Goal: Task Accomplishment & Management: Use online tool/utility

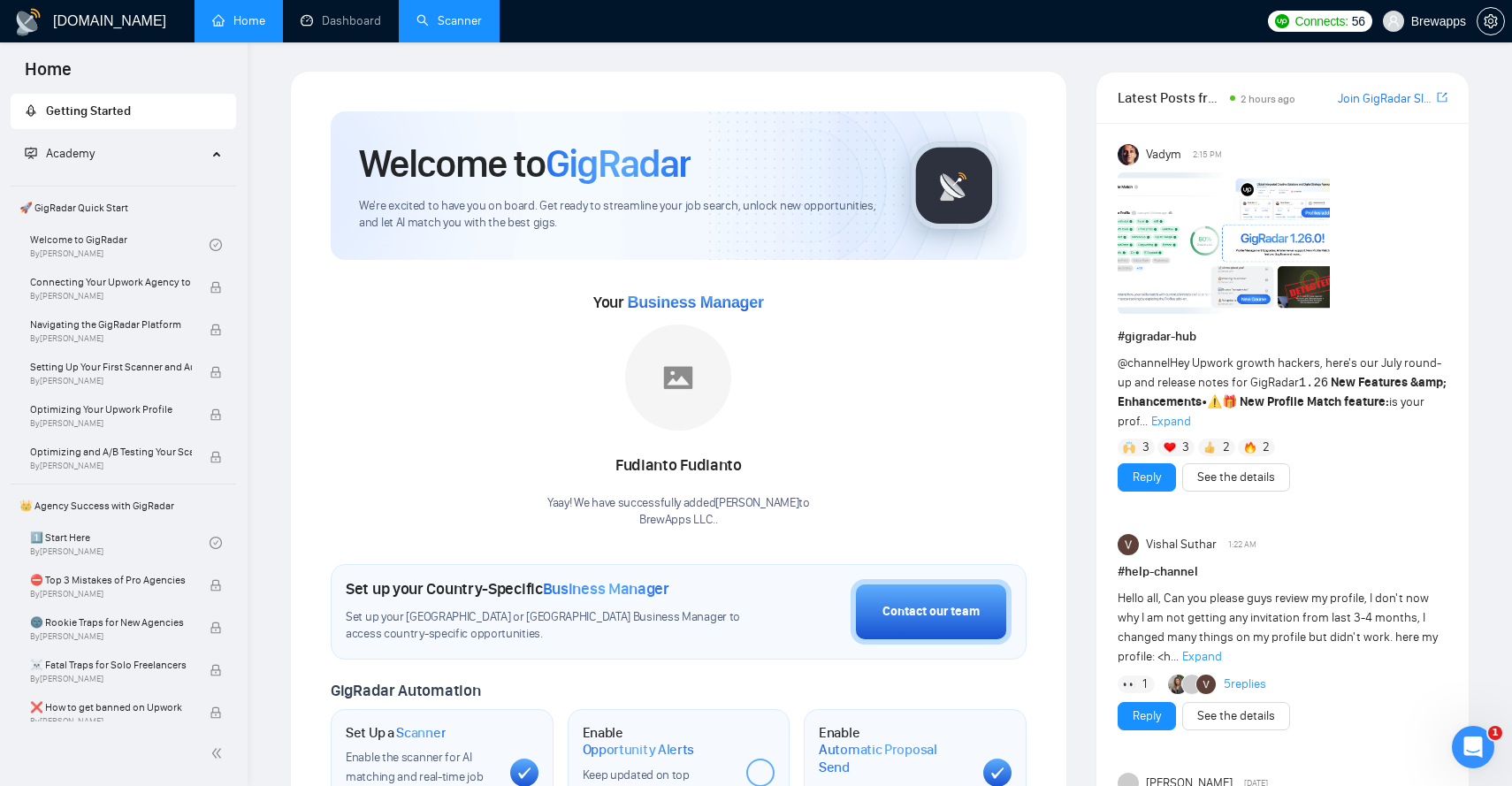
click at [438, 18] on link "Scanner" at bounding box center [448, 20] width 65 height 15
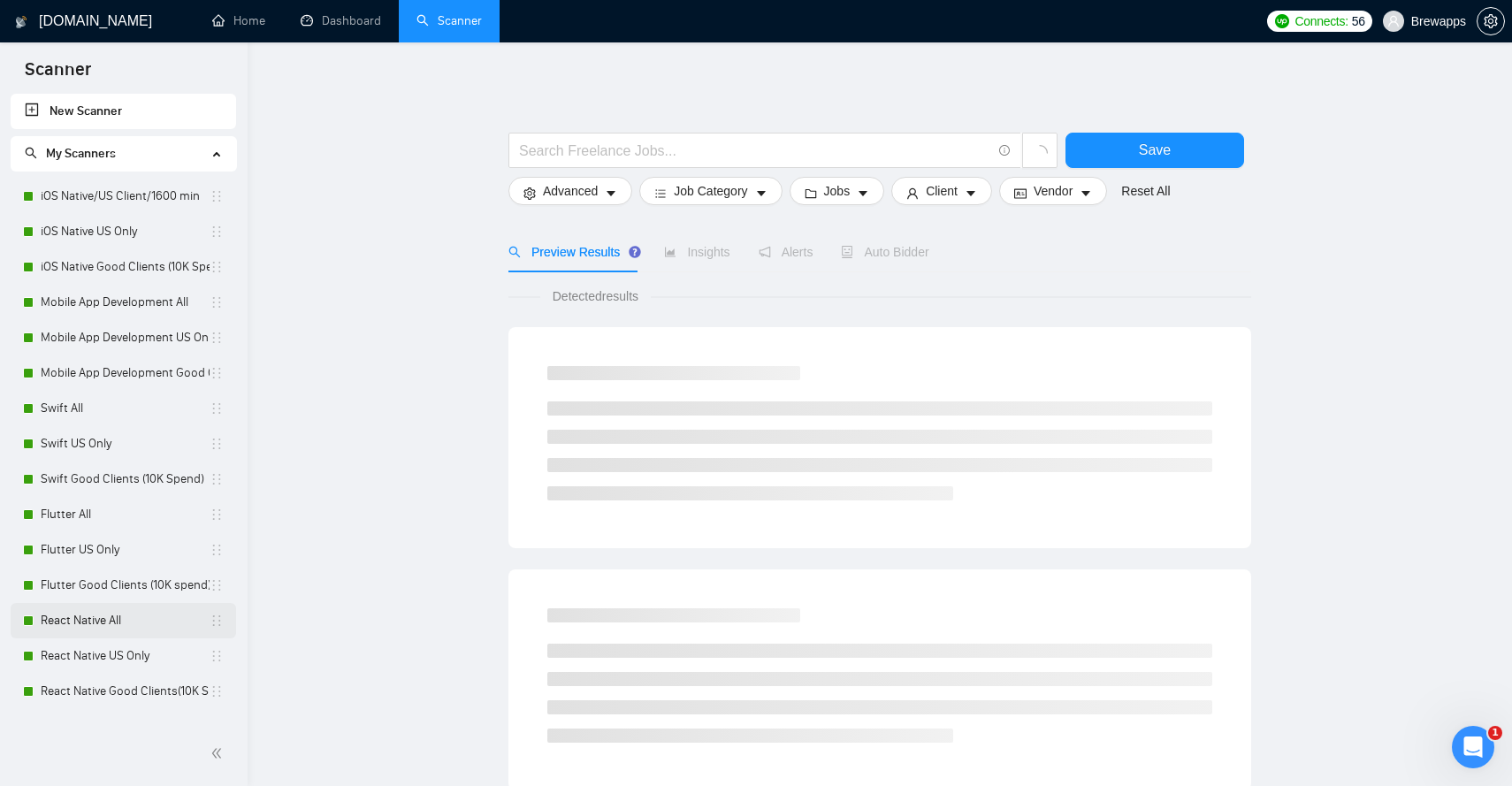
click at [120, 617] on link "React Native All" at bounding box center [124, 621] width 169 height 36
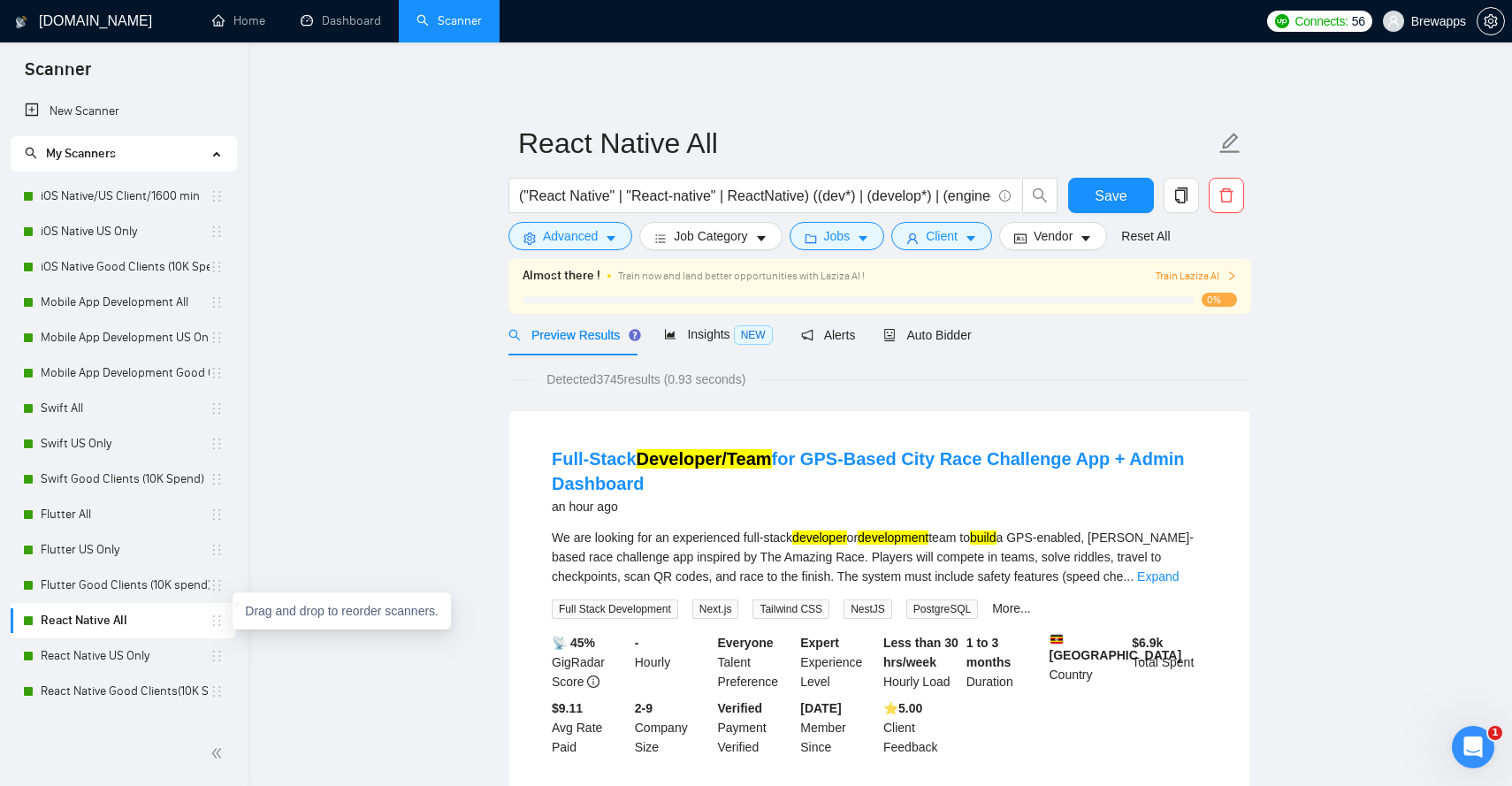
click at [218, 620] on icon "holder" at bounding box center [217, 621] width 14 height 14
click at [952, 343] on div "Auto Bidder" at bounding box center [927, 335] width 88 height 20
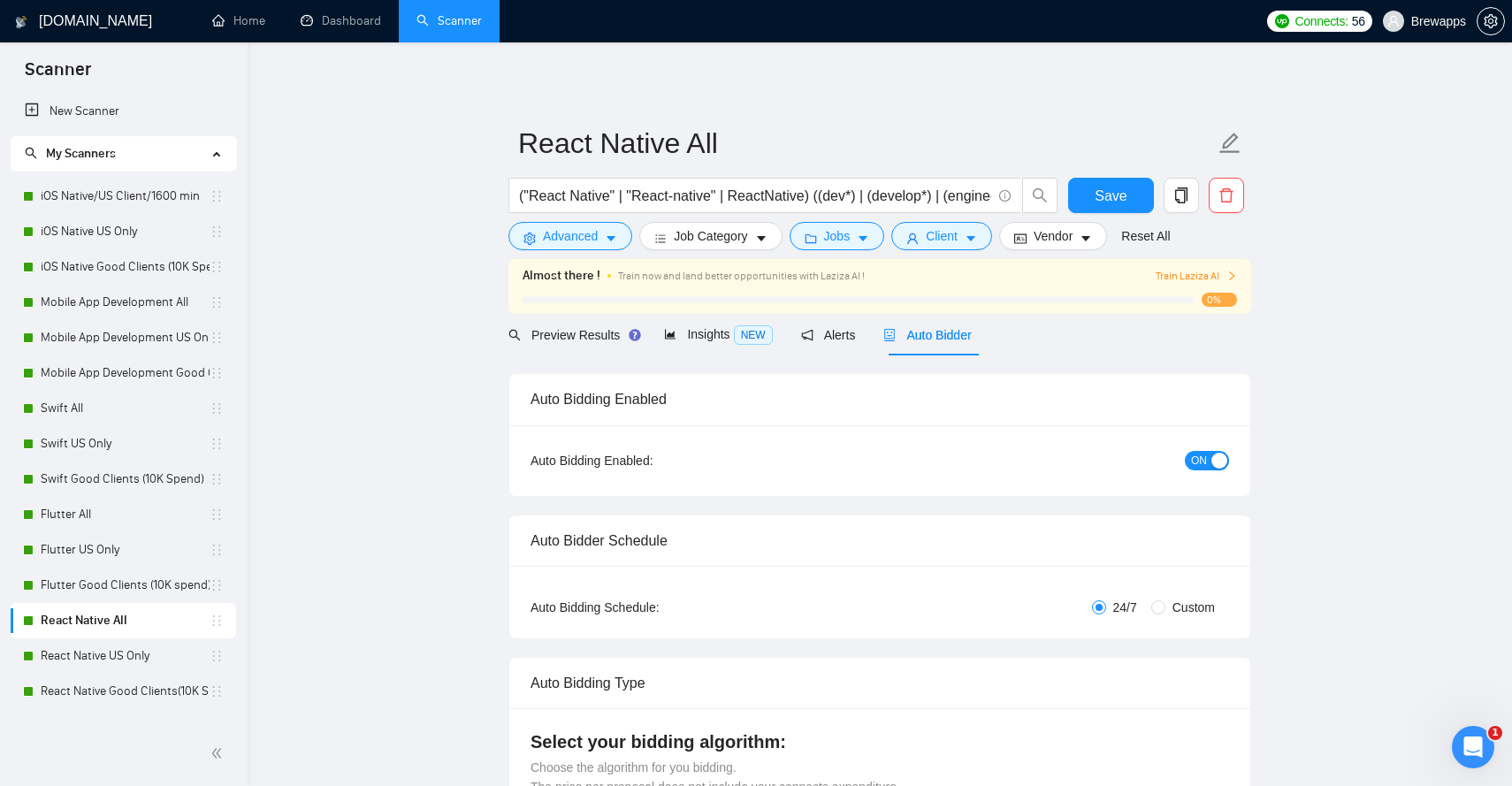
click at [1196, 460] on span "ON" at bounding box center [1199, 461] width 16 height 20
click at [1097, 190] on span "Save" at bounding box center [1111, 195] width 32 height 22
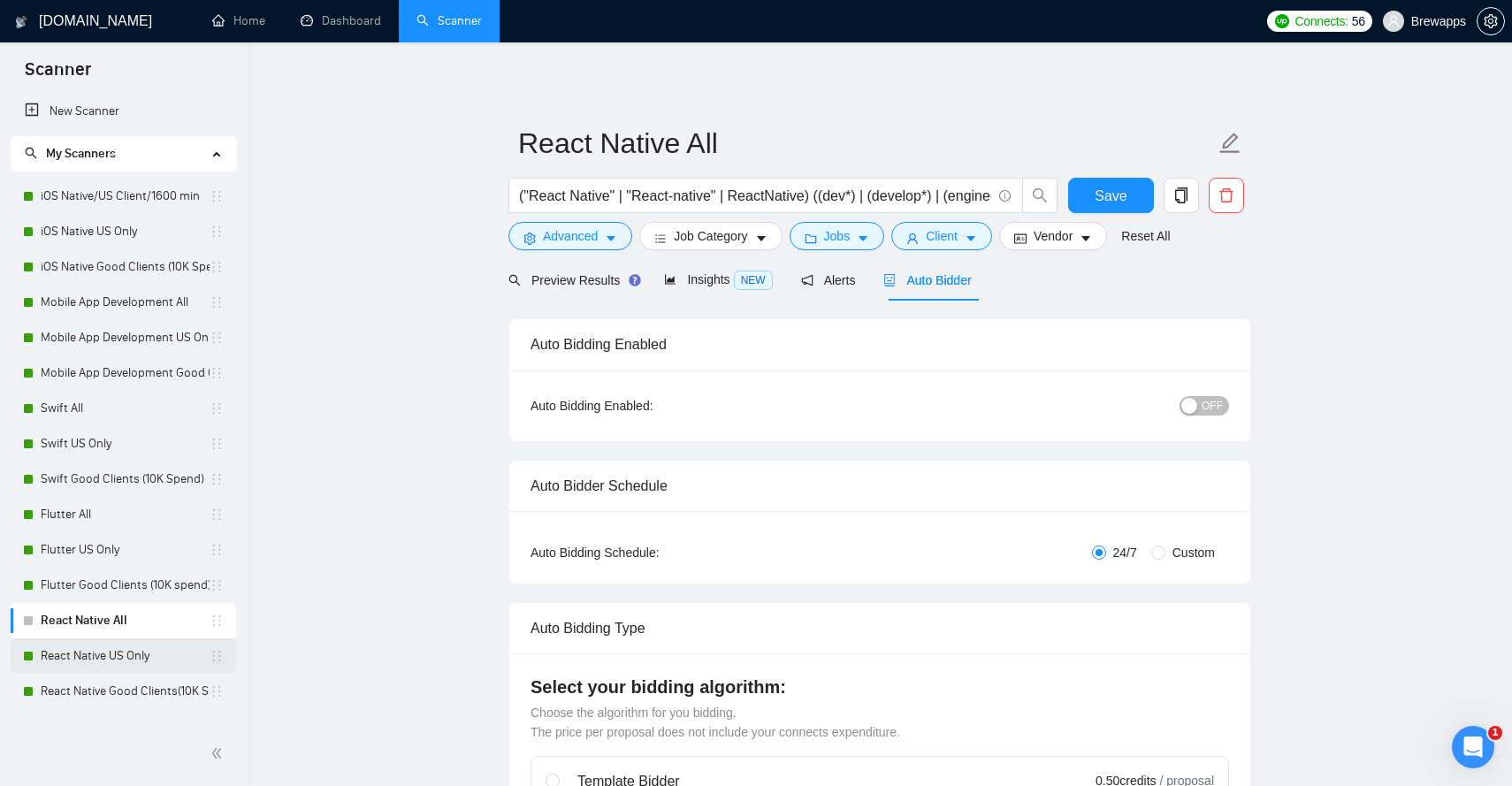
click at [216, 662] on icon "holder" at bounding box center [217, 656] width 14 height 14
click at [210, 661] on icon "holder" at bounding box center [217, 656] width 14 height 14
click at [171, 655] on link "React Native US Only" at bounding box center [124, 657] width 169 height 36
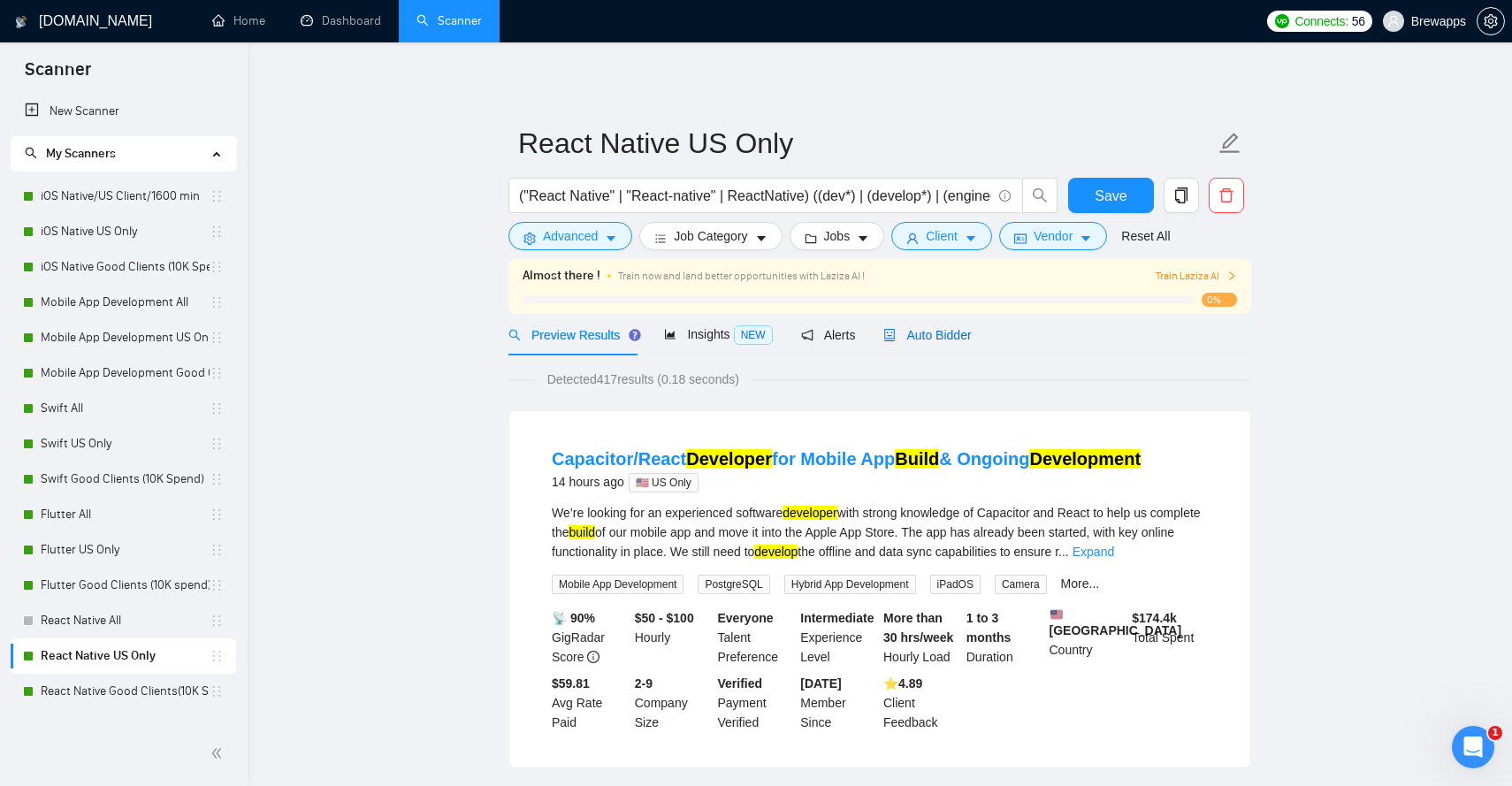
click at [939, 334] on span "Auto Bidder" at bounding box center [927, 335] width 88 height 14
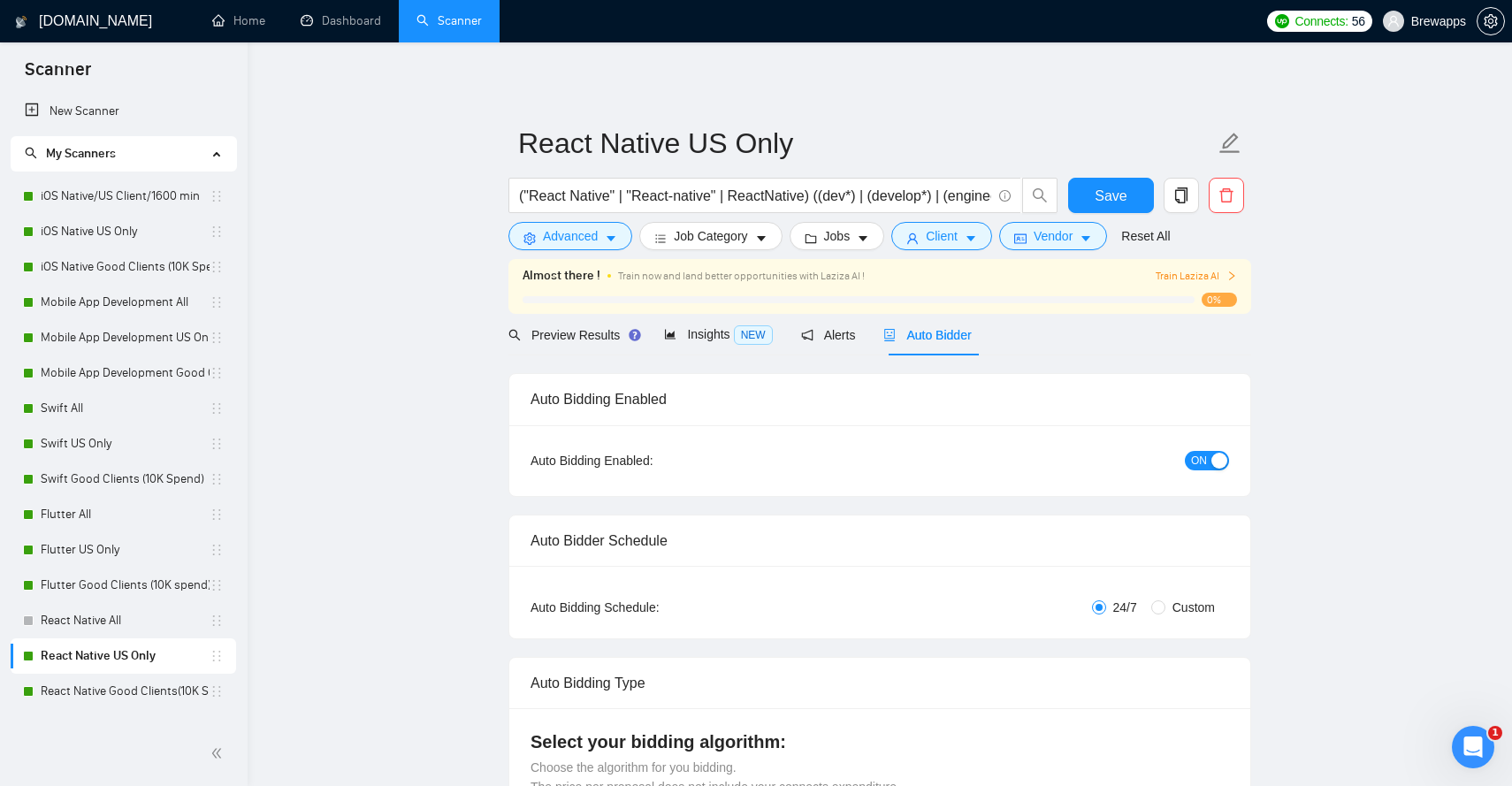
click at [1212, 459] on div "button" at bounding box center [1219, 461] width 16 height 16
click at [1095, 195] on span "Save" at bounding box center [1111, 195] width 32 height 22
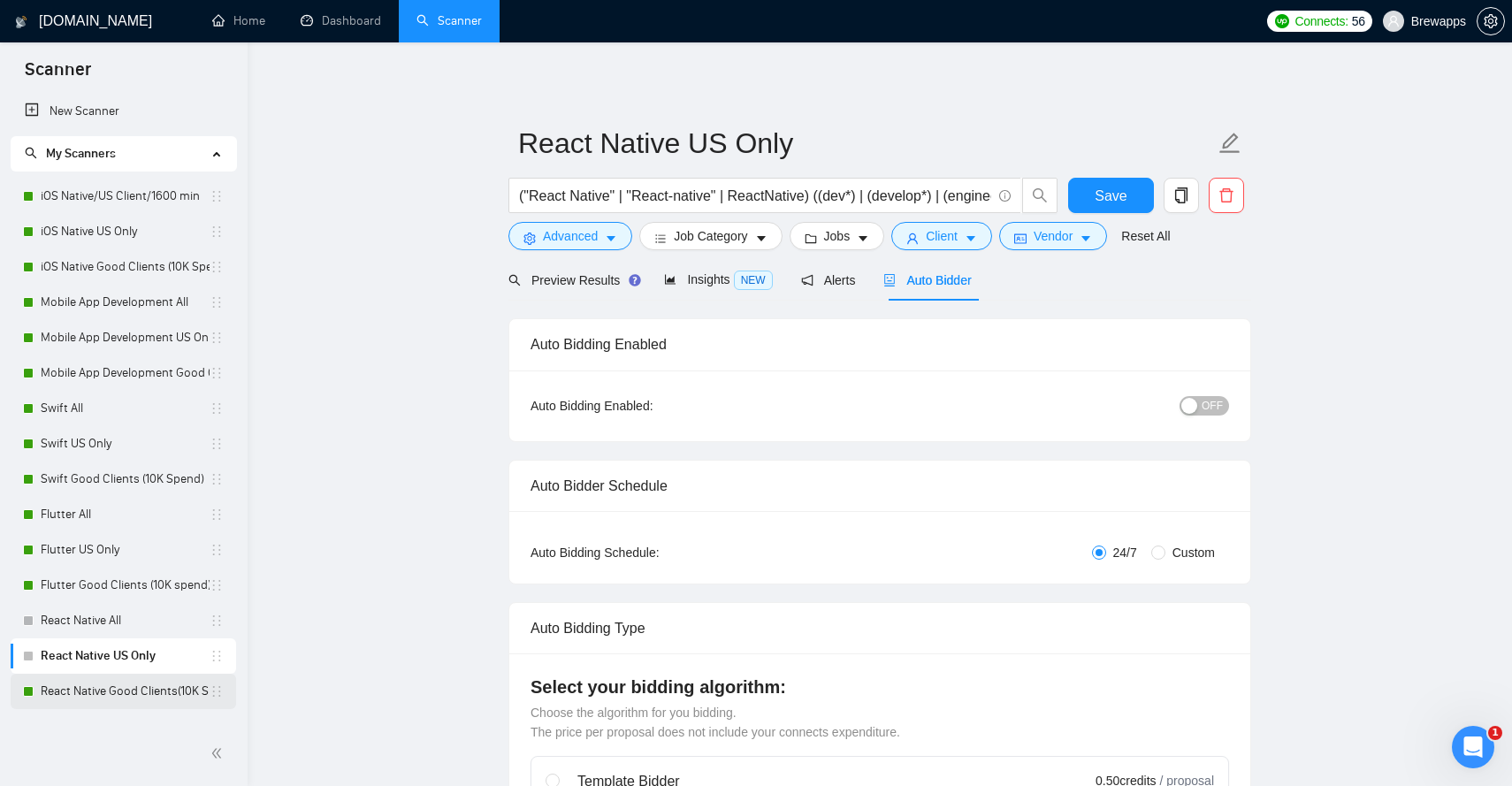
click at [146, 682] on link "React Native Good Clients(10K Spend)" at bounding box center [124, 692] width 169 height 36
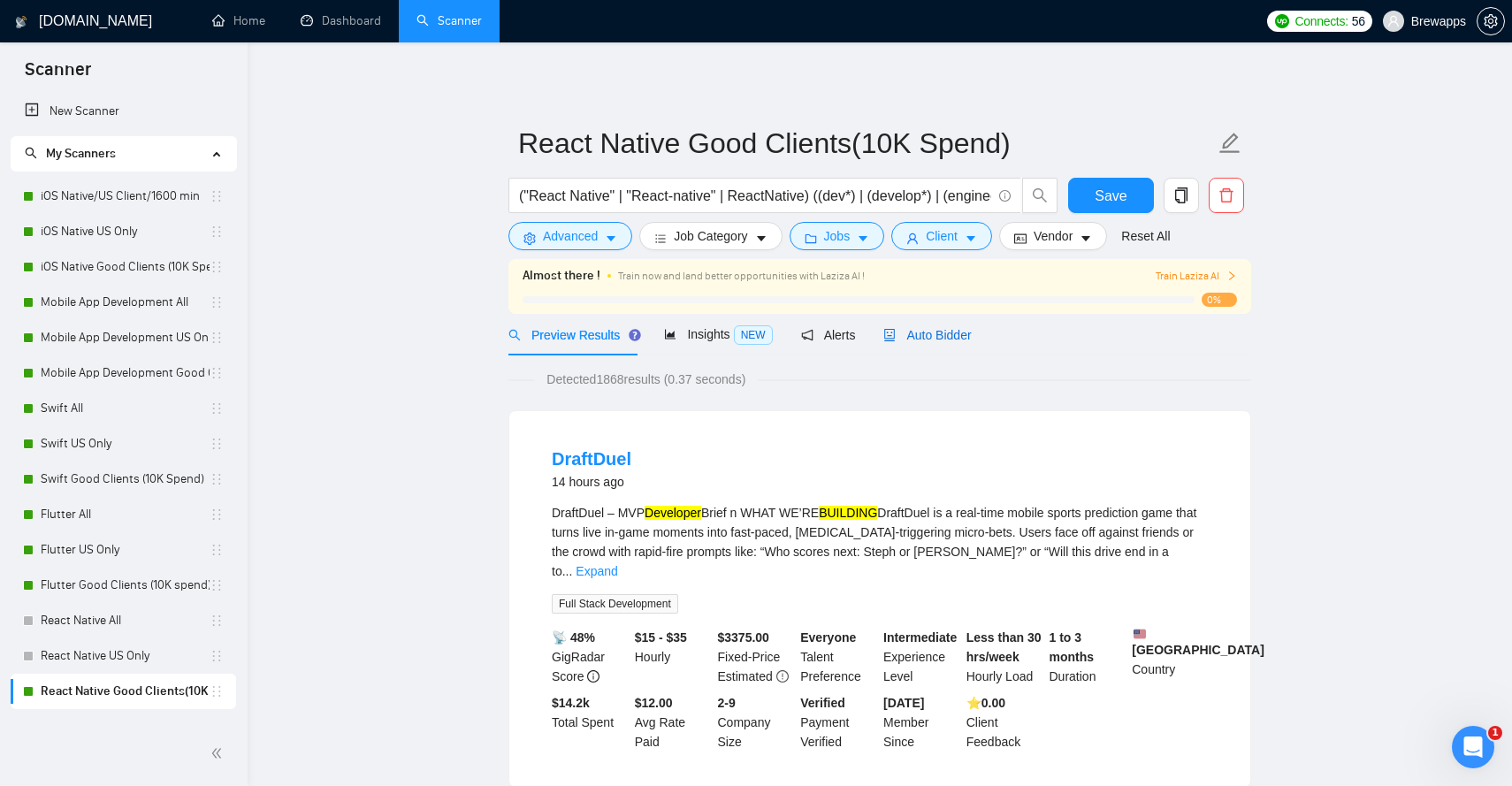
click at [916, 329] on span "Auto Bidder" at bounding box center [927, 335] width 88 height 14
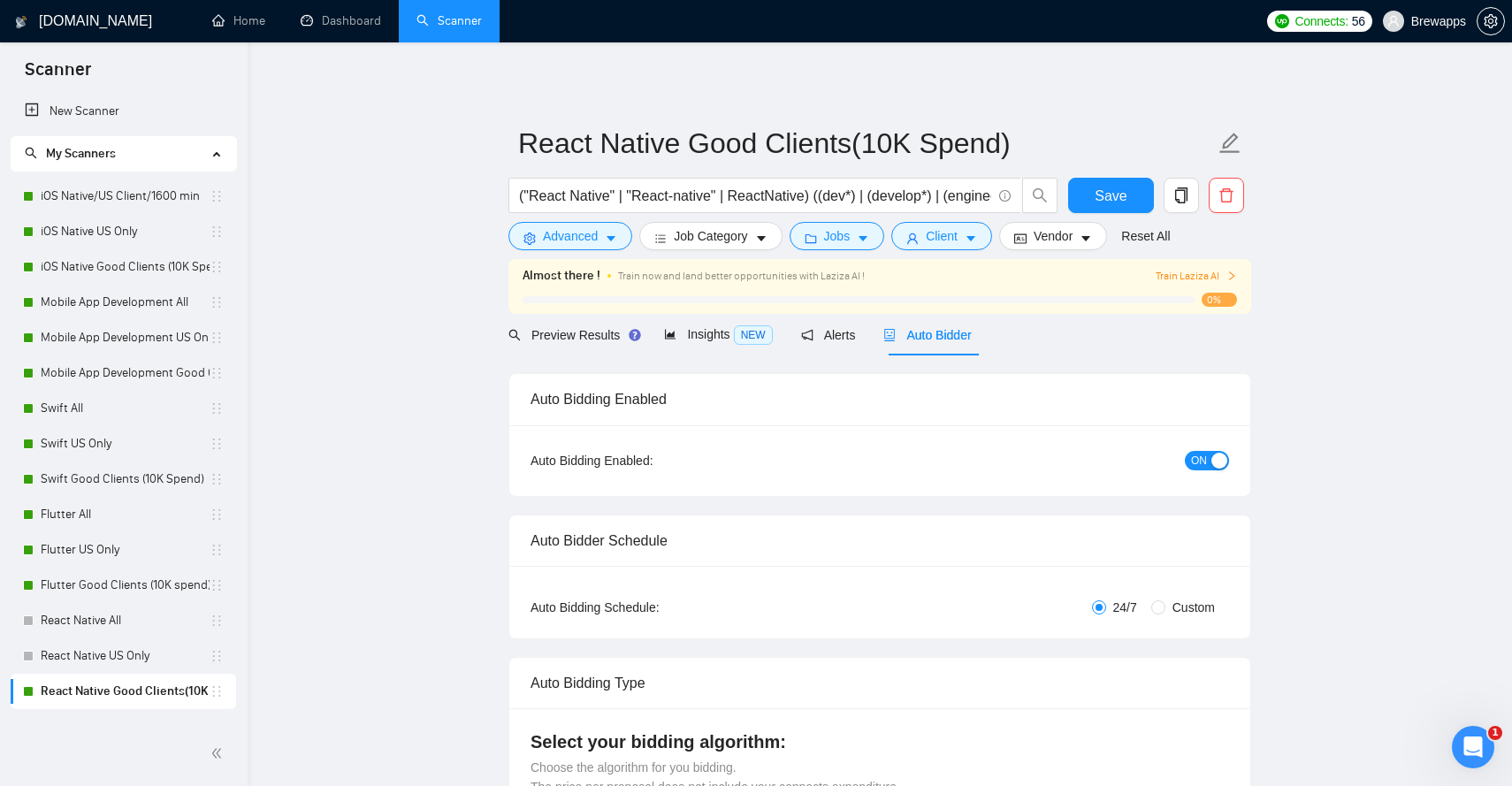
click at [1220, 459] on div "button" at bounding box center [1219, 461] width 16 height 16
click at [1125, 201] on span "Save" at bounding box center [1111, 195] width 32 height 22
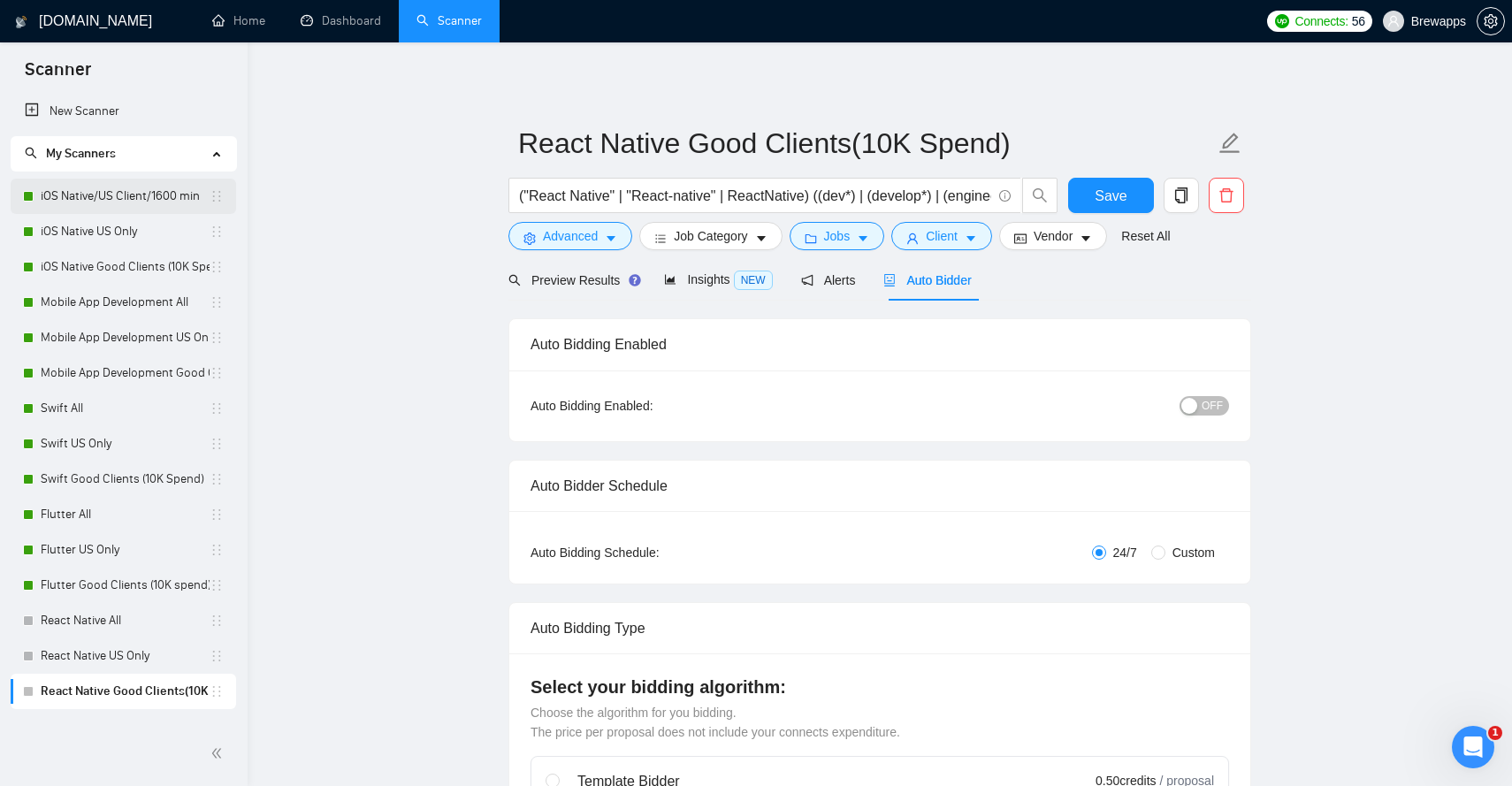
click at [159, 205] on link "iOS Native/US Client/1600 min" at bounding box center [124, 196] width 169 height 36
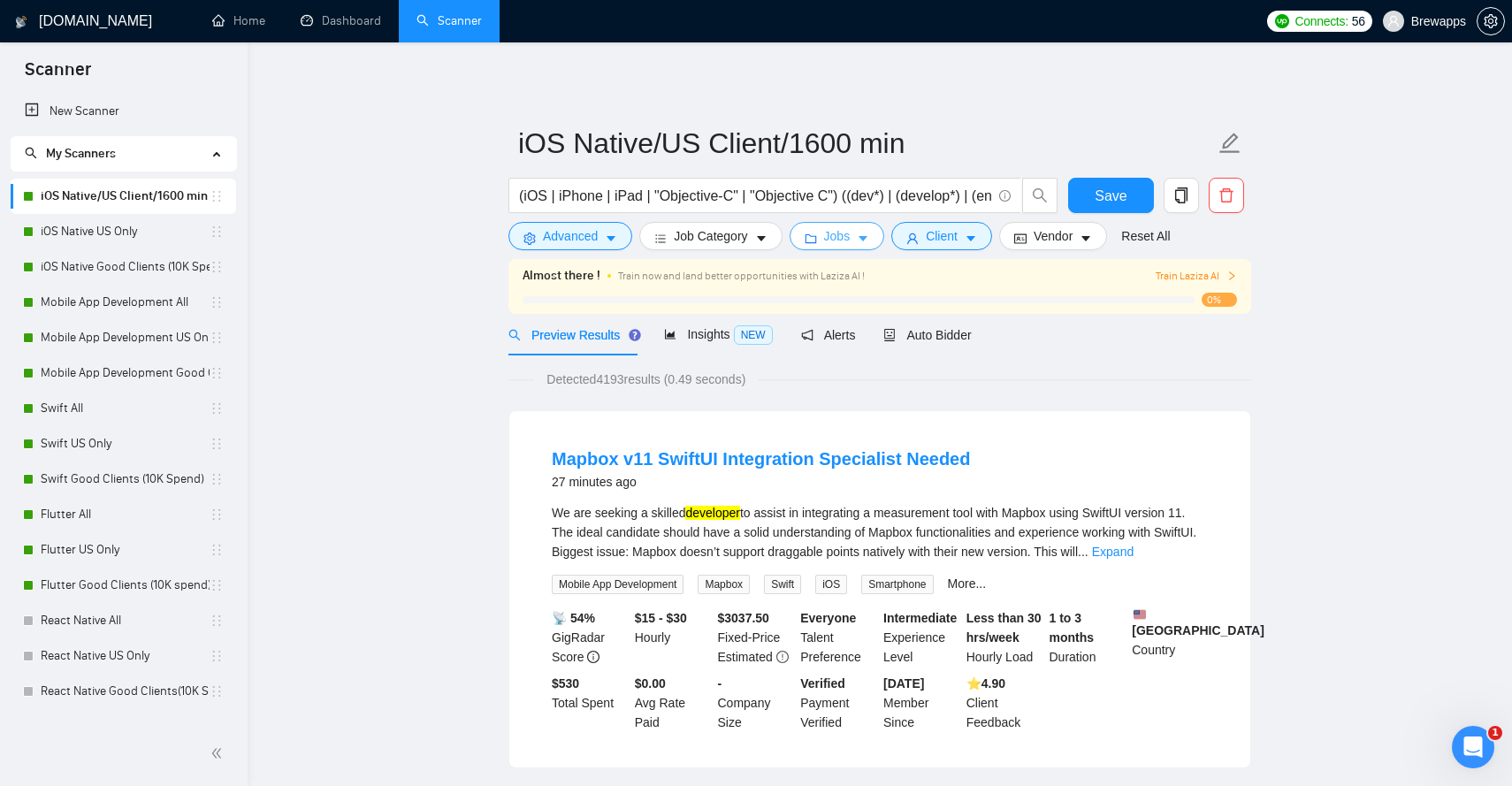
click at [816, 244] on icon "folder" at bounding box center [810, 239] width 12 height 9
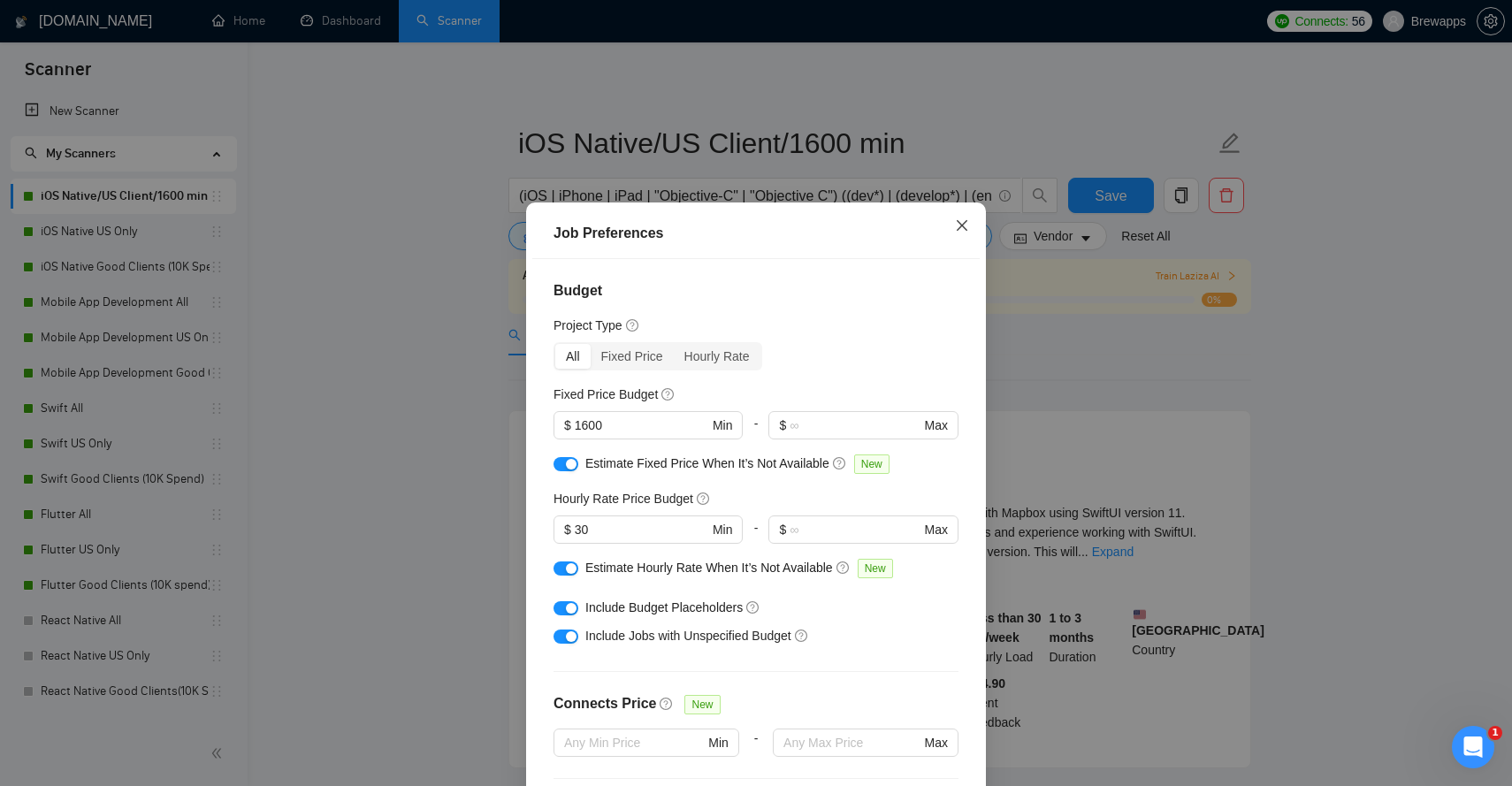
click at [962, 231] on icon "close" at bounding box center [962, 226] width 14 height 14
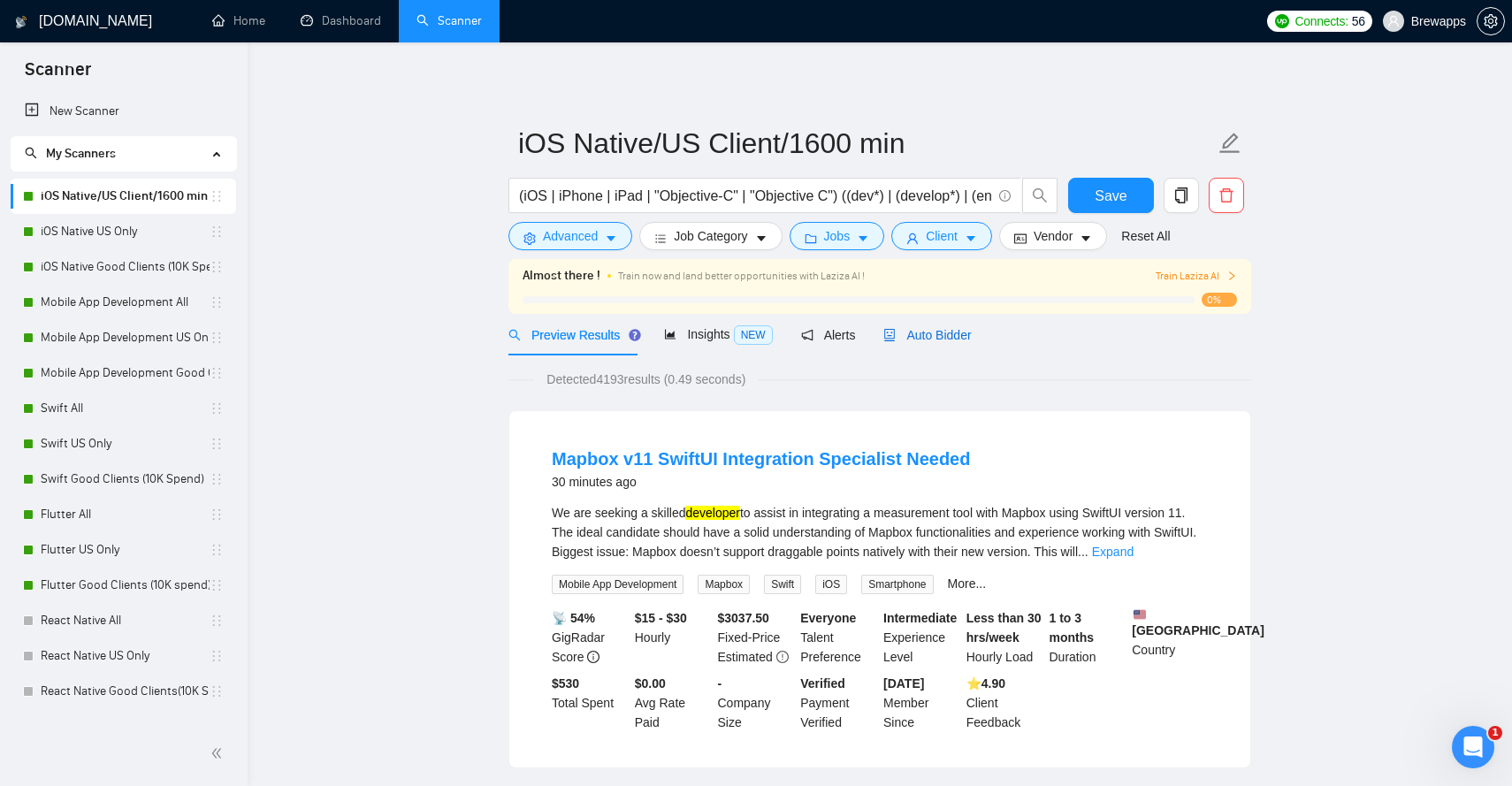
click at [928, 337] on span "Auto Bidder" at bounding box center [927, 335] width 88 height 14
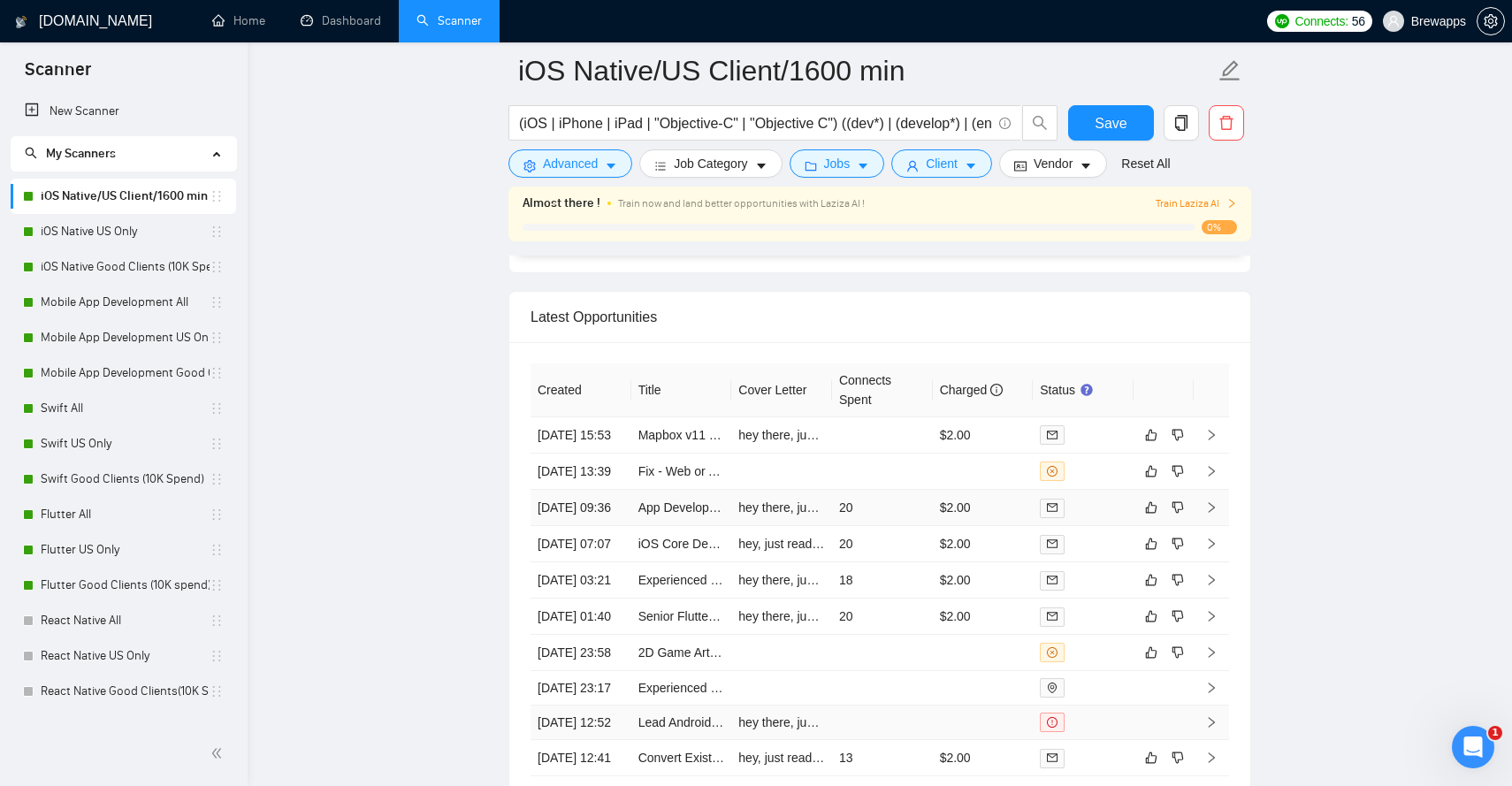
scroll to position [4508, 0]
click at [1485, 744] on icon "Open Intercom Messenger" at bounding box center [1474, 749] width 30 height 30
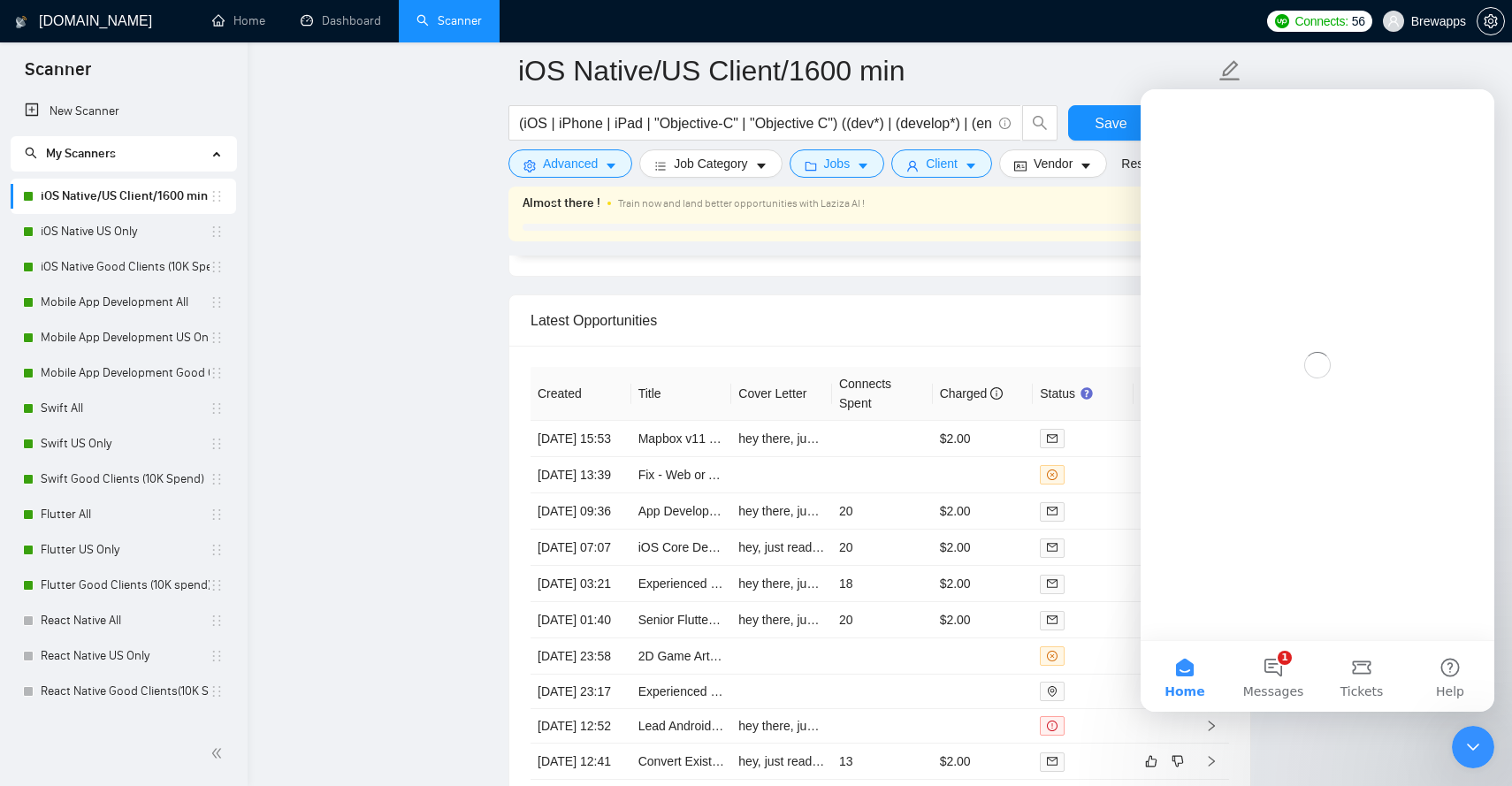
scroll to position [0, 0]
click at [1268, 657] on button "1 Messages" at bounding box center [1273, 677] width 89 height 71
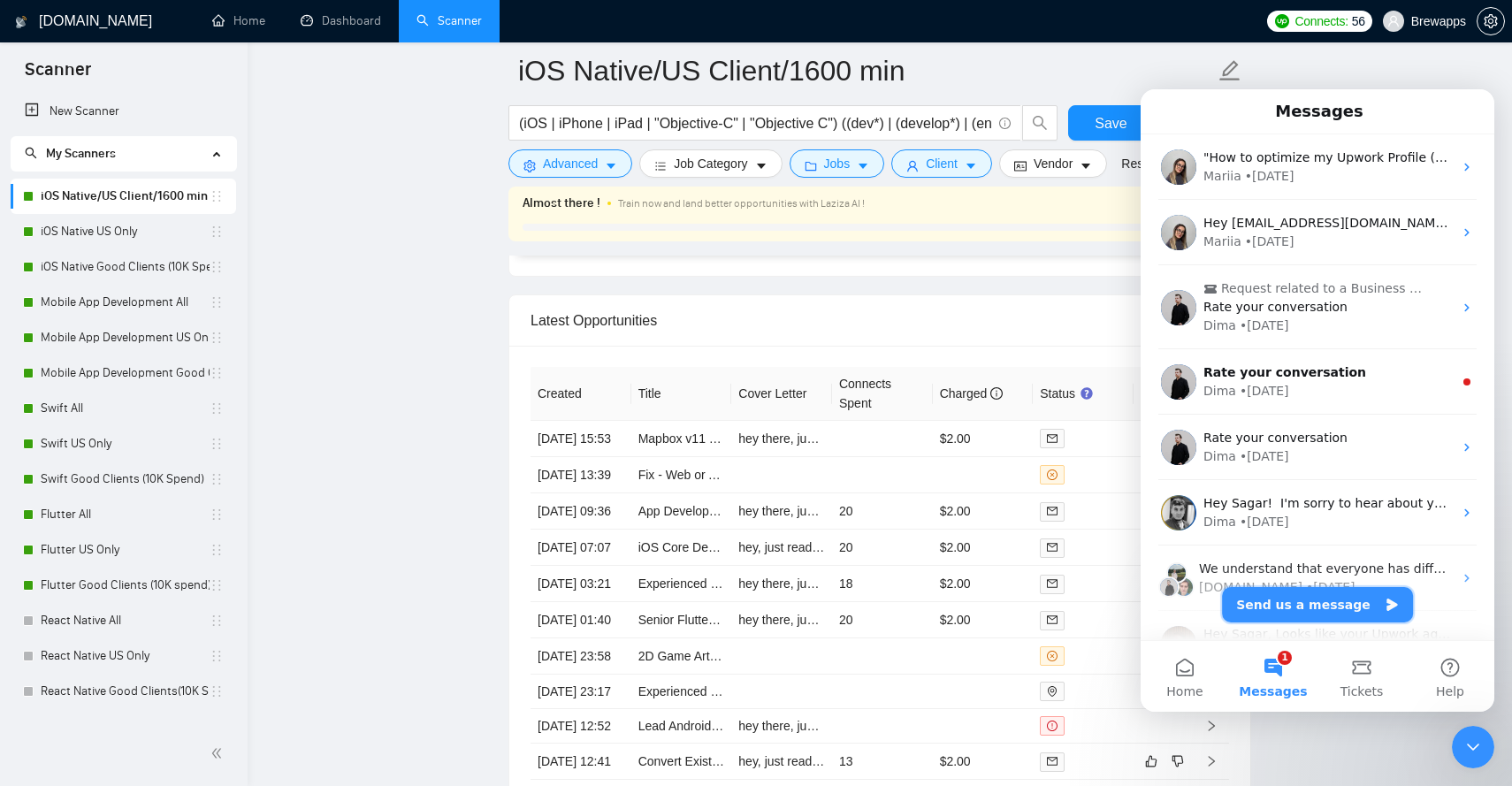
click at [1334, 597] on button "Send us a message" at bounding box center [1318, 606] width 191 height 36
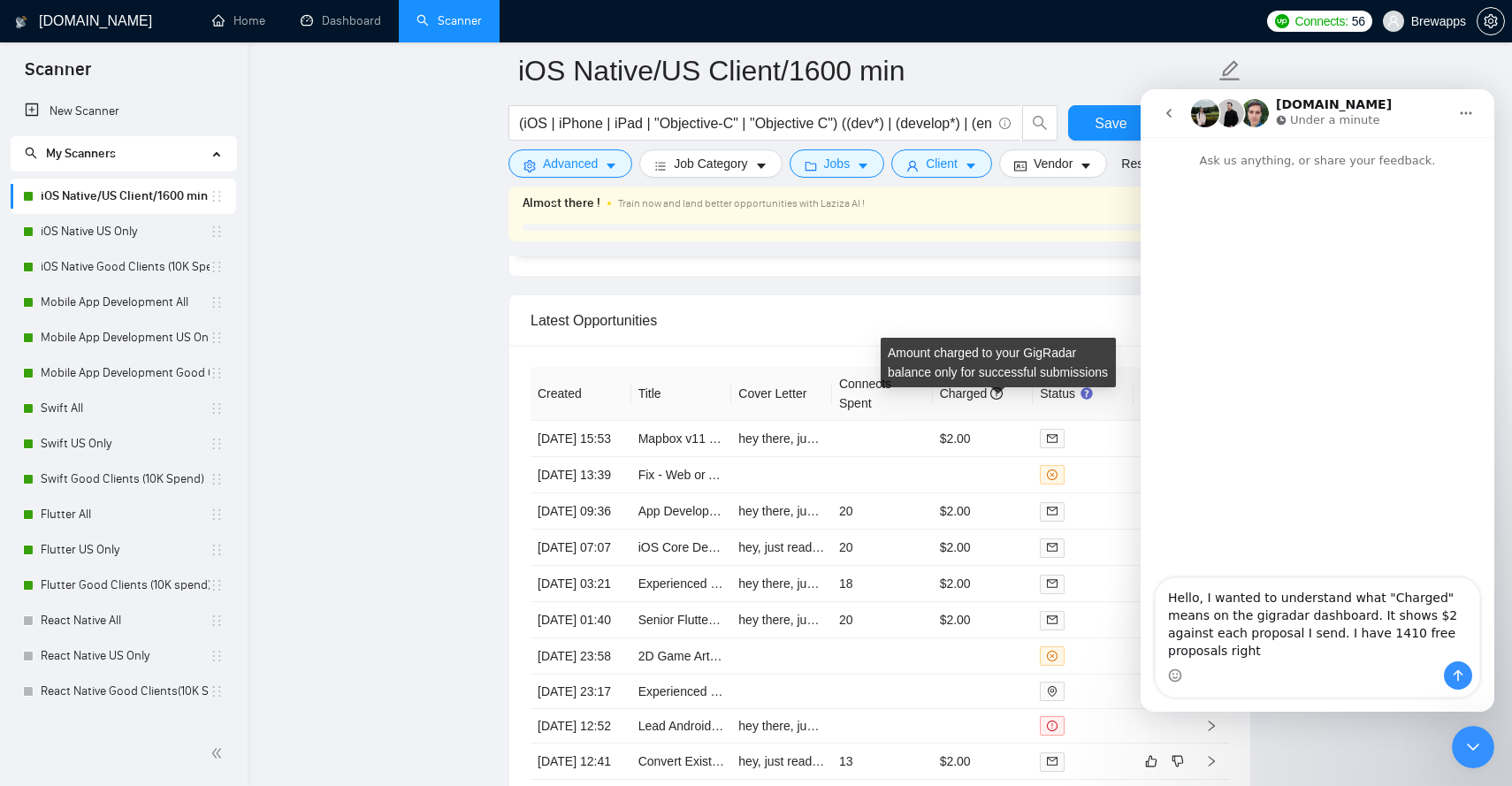
type textarea "Hello, I wanted to understand what "Charged" means on the gigradar dashboard. I…"
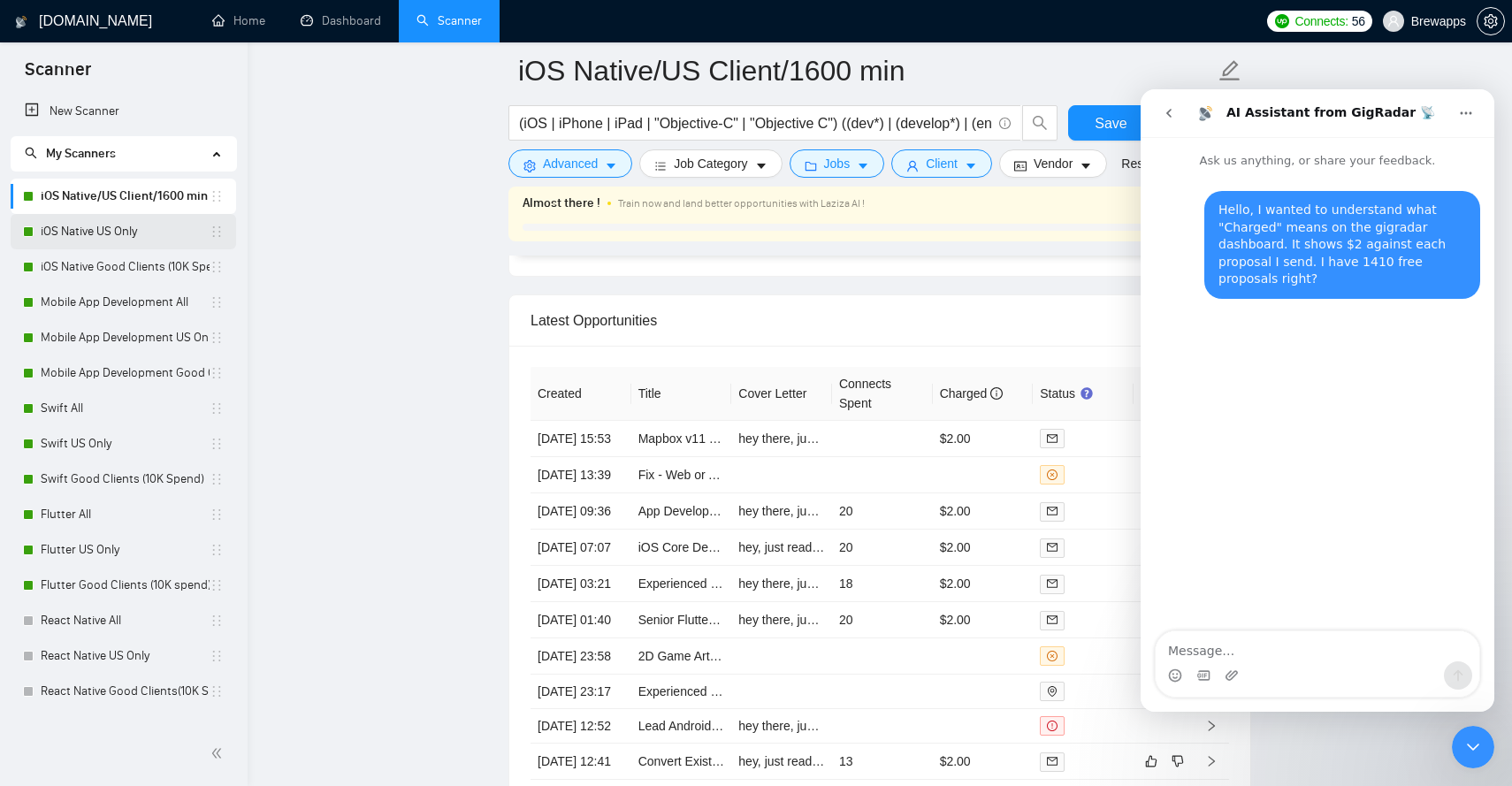
click at [183, 225] on link "iOS Native US Only" at bounding box center [124, 232] width 169 height 36
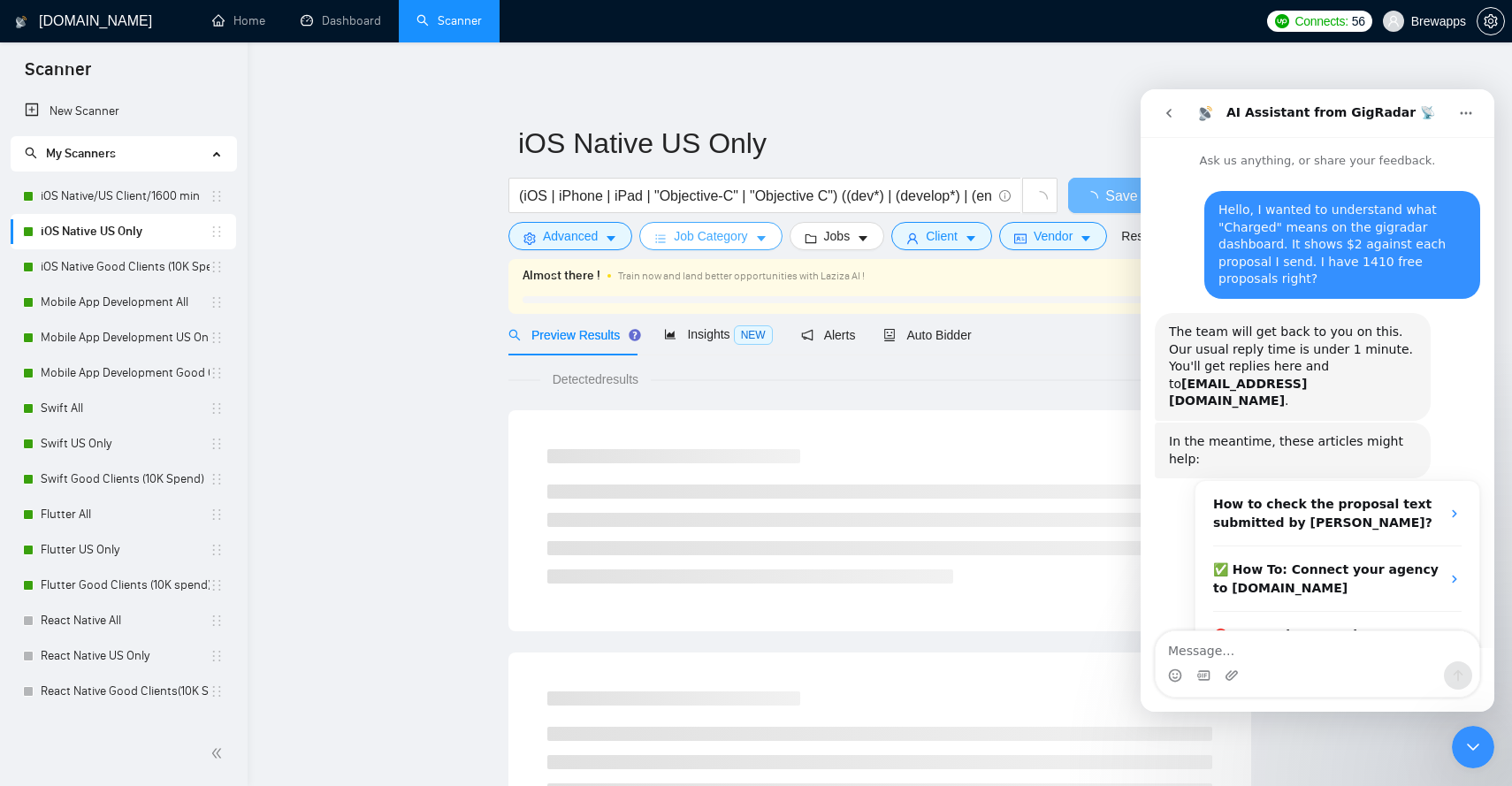
scroll to position [74, 0]
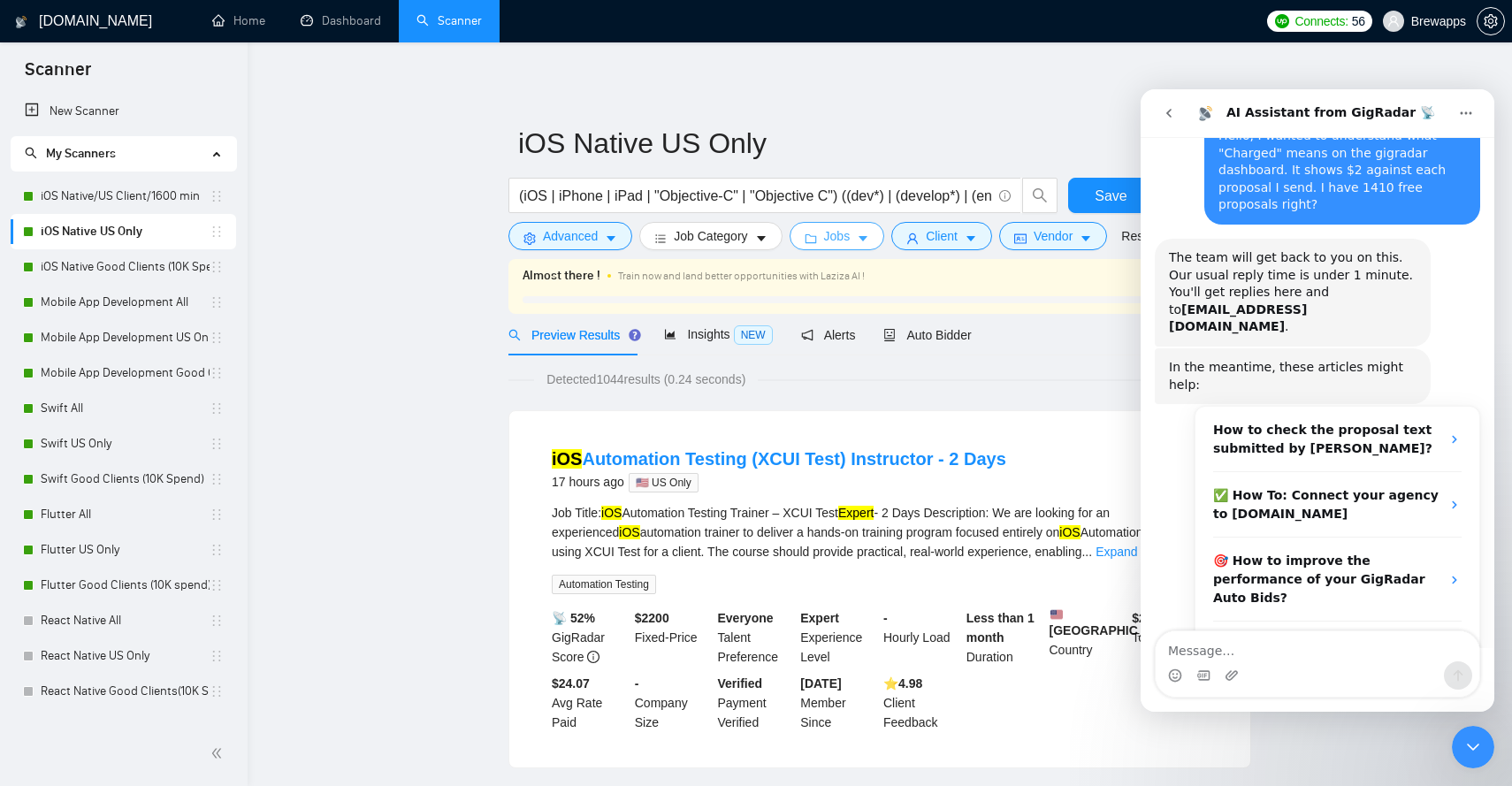
click at [869, 239] on icon "caret-down" at bounding box center [862, 239] width 13 height 13
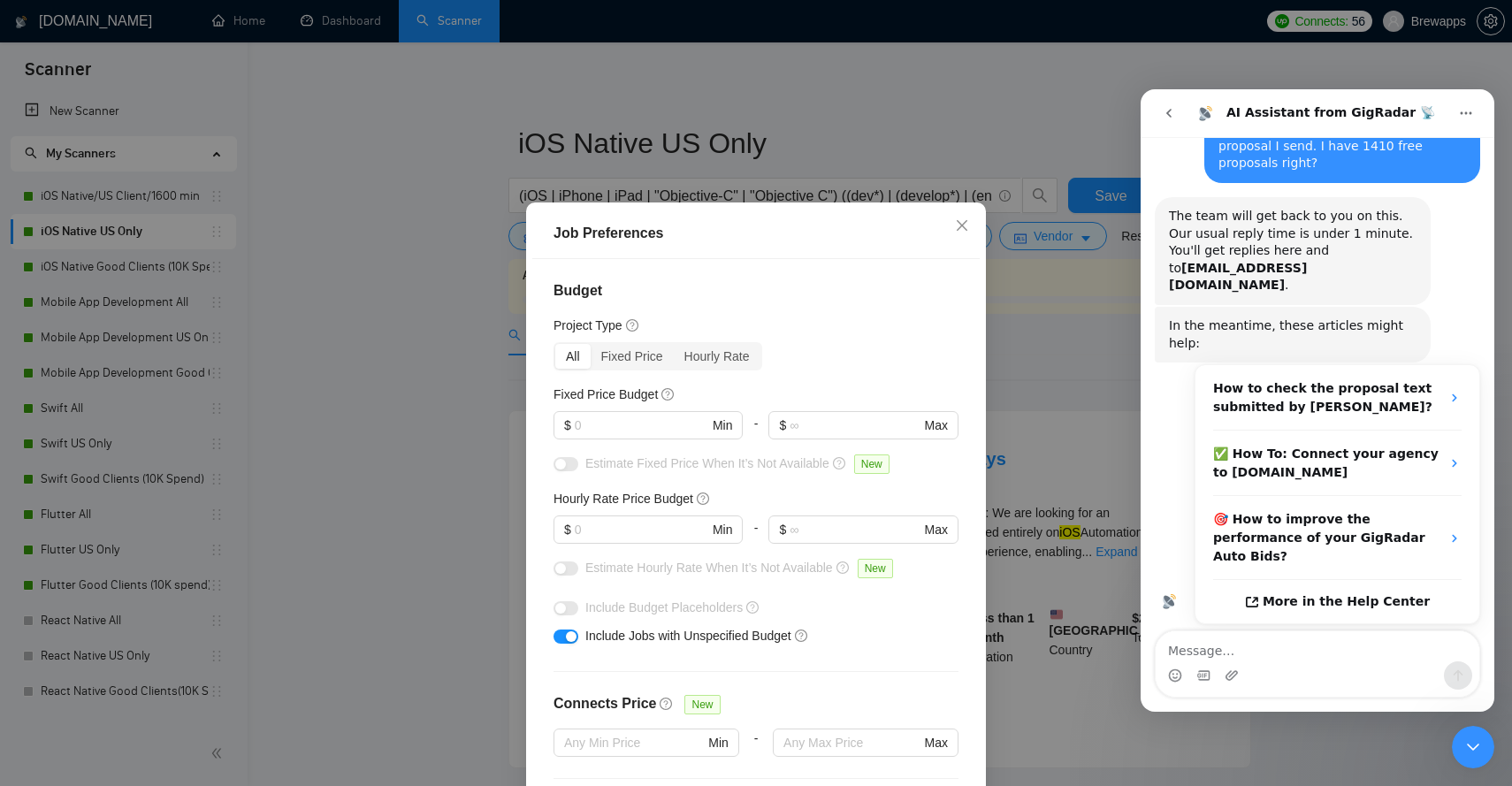
scroll to position [142, 0]
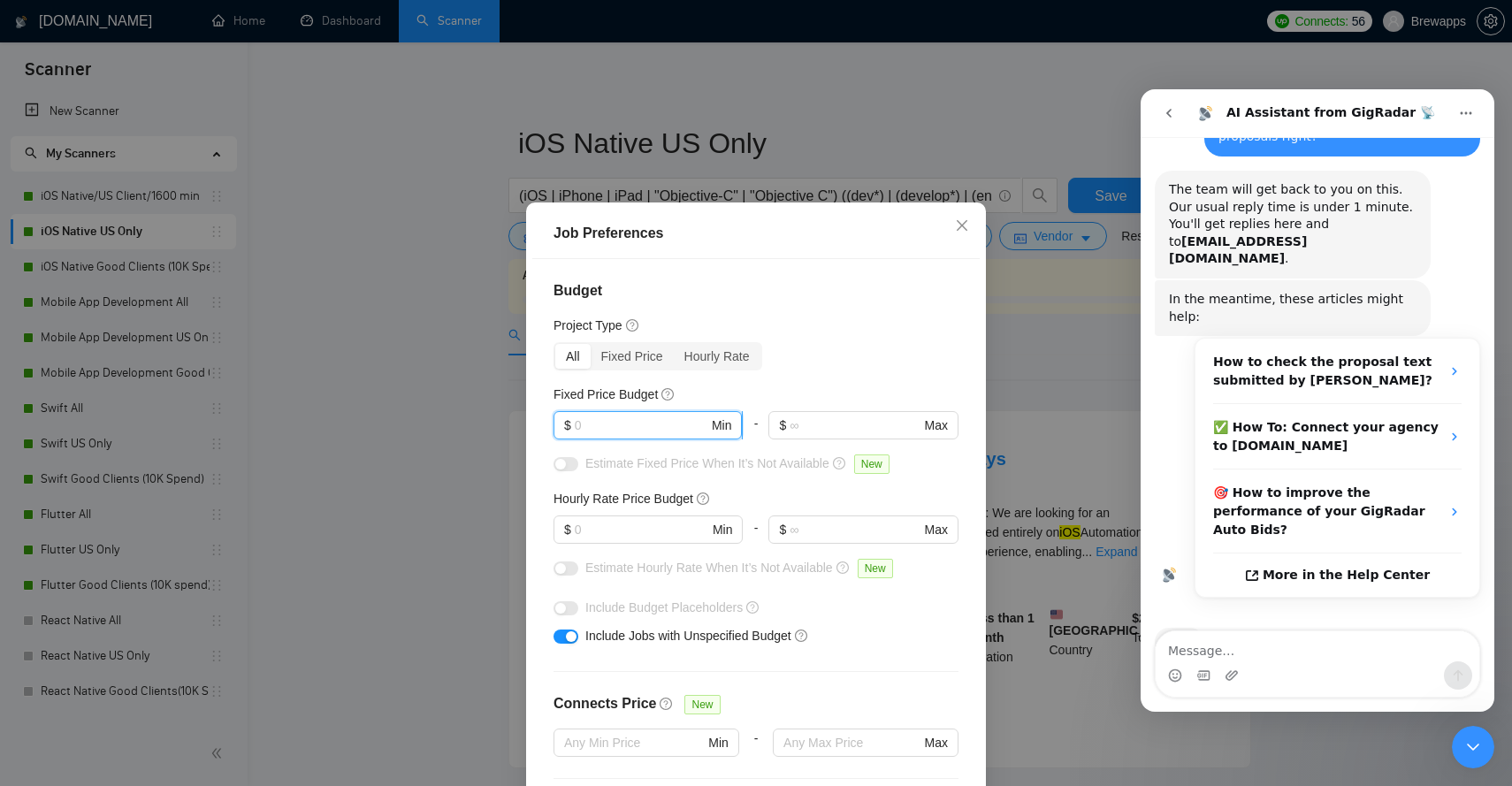
click at [659, 419] on input "text" at bounding box center [641, 426] width 133 height 20
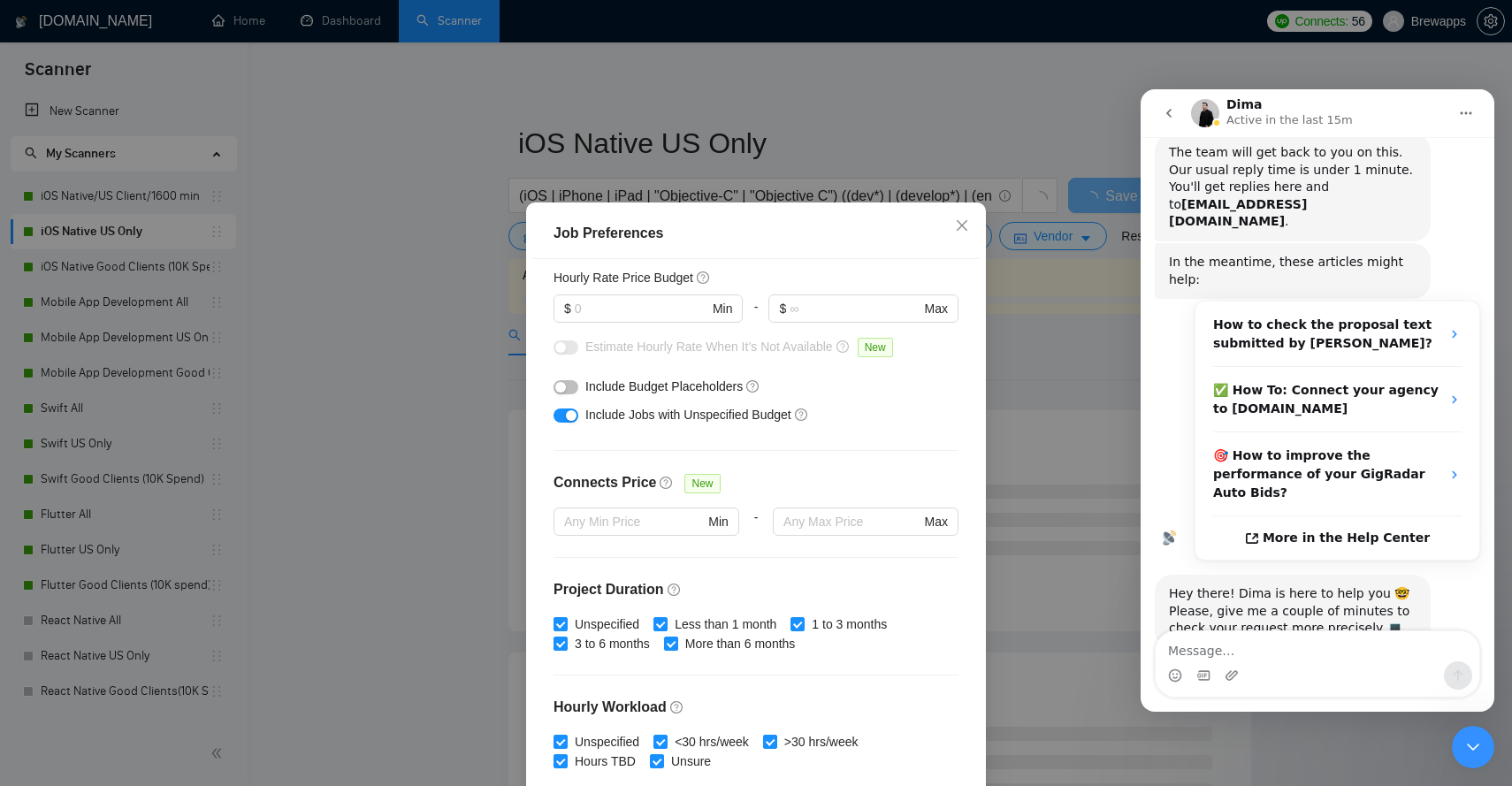
scroll to position [125, 0]
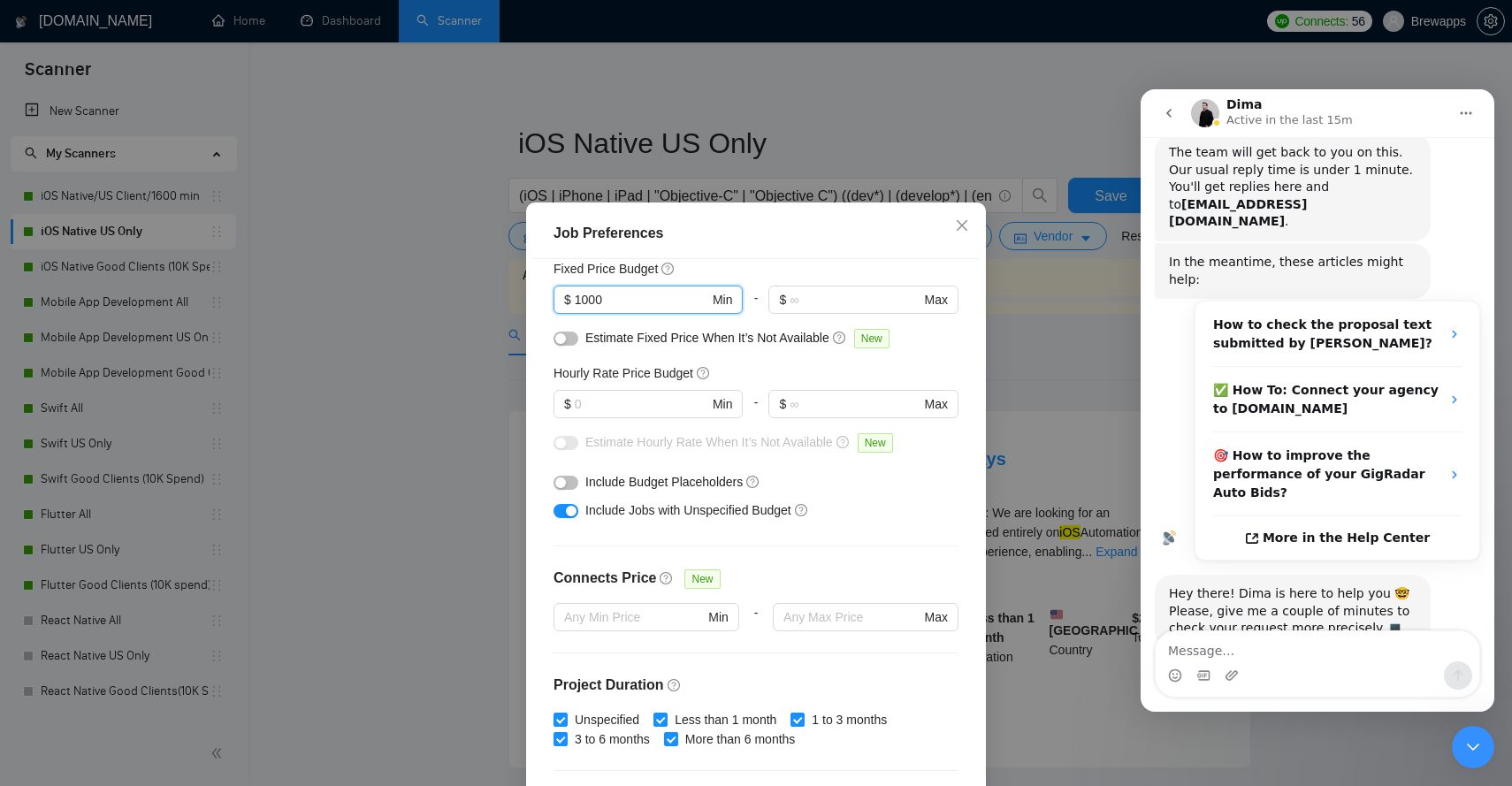
type input "1000"
click at [568, 485] on button "button" at bounding box center [566, 483] width 25 height 14
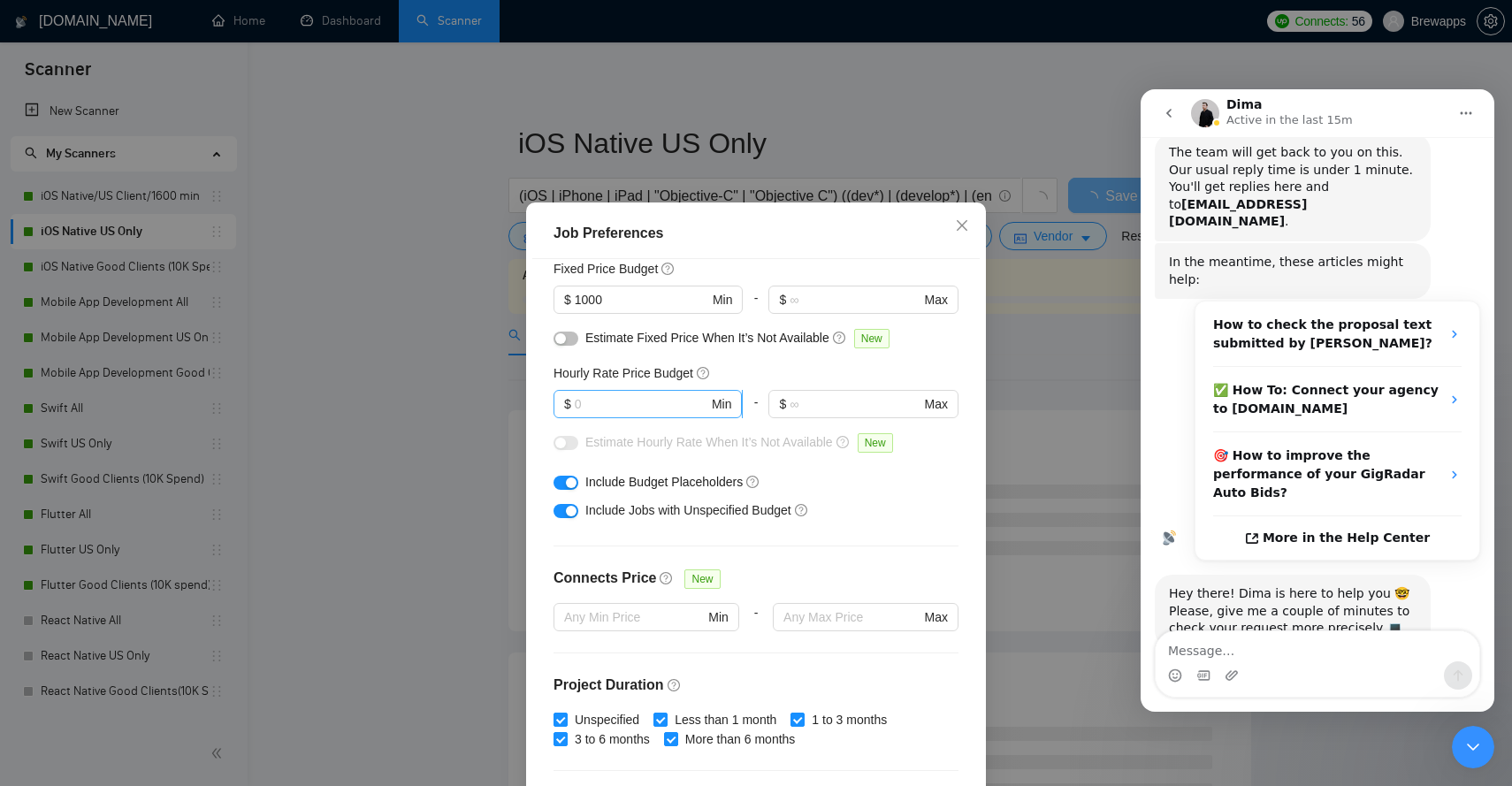
click at [584, 403] on input "text" at bounding box center [641, 404] width 133 height 20
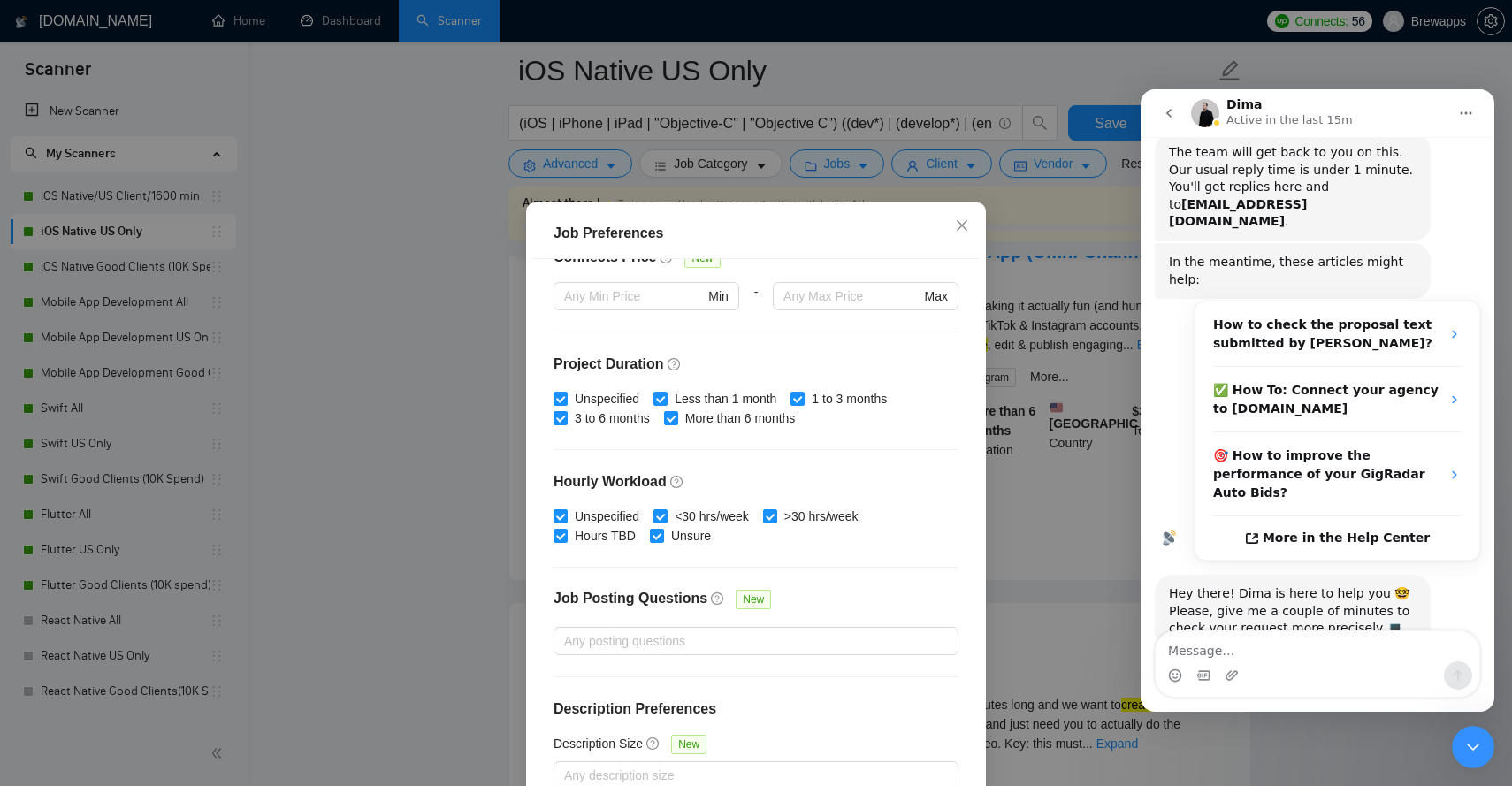
scroll to position [101, 0]
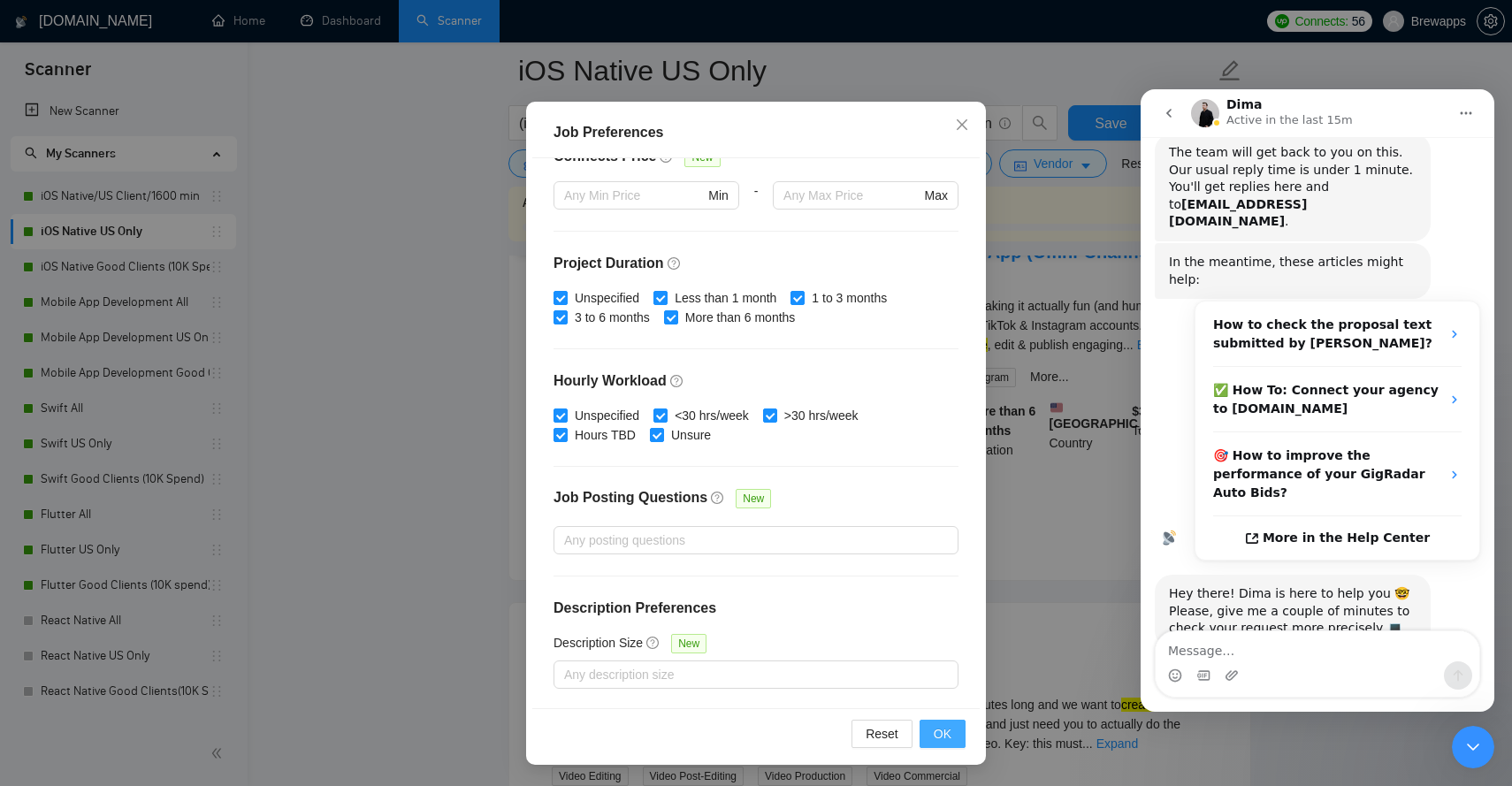
type input "30"
click at [955, 739] on button "OK" at bounding box center [942, 734] width 46 height 29
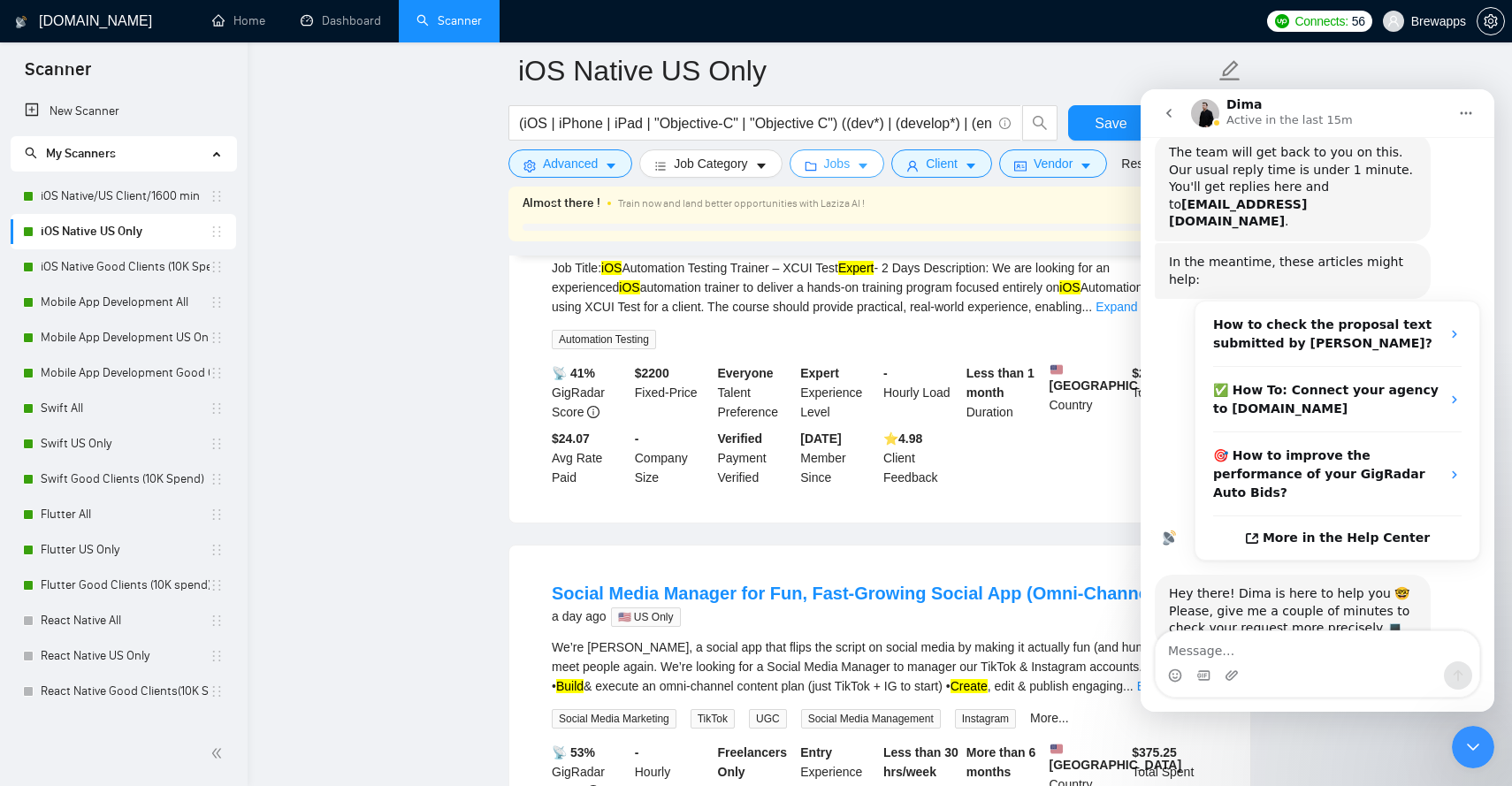
scroll to position [0, 0]
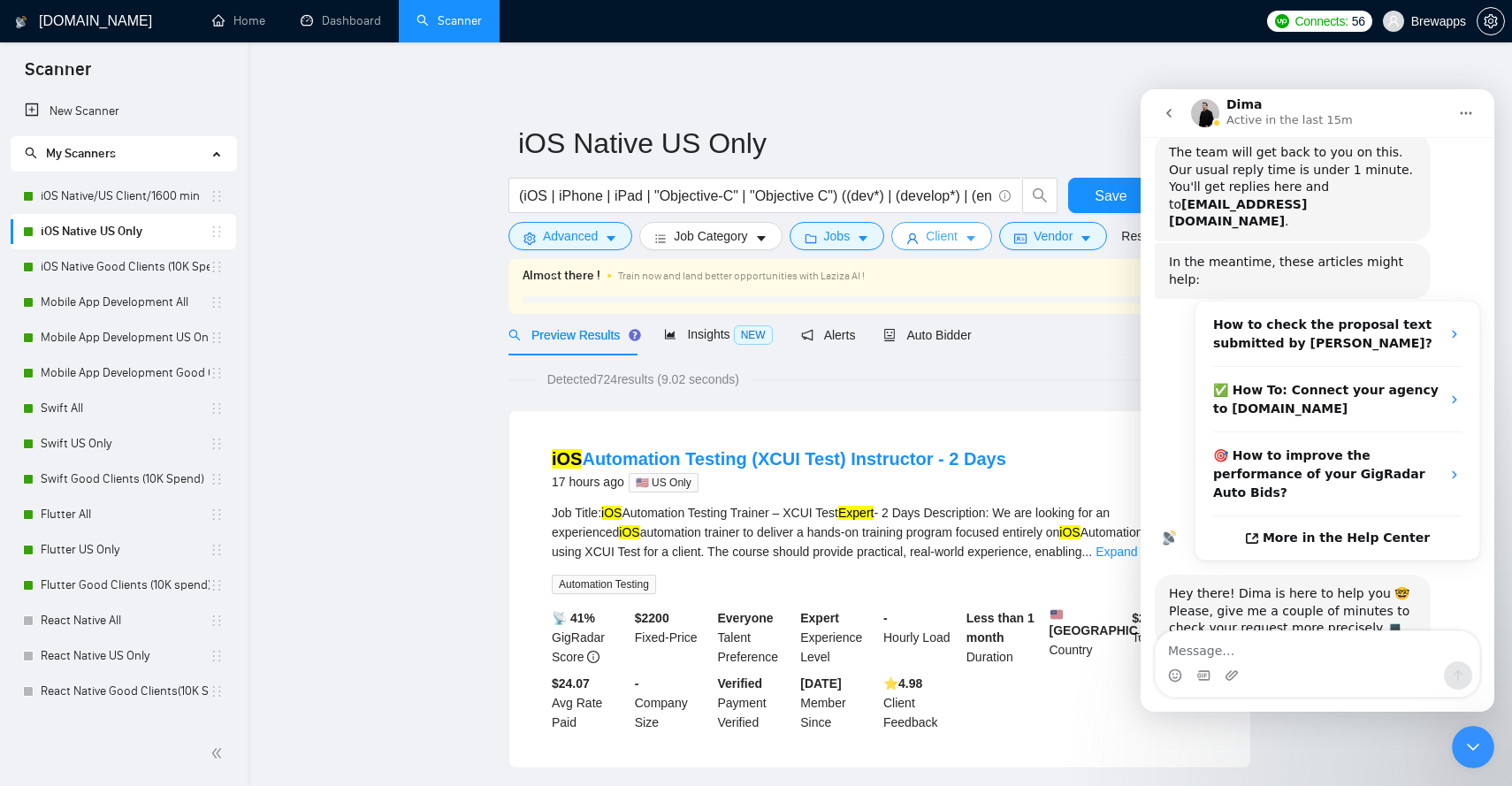
click at [930, 232] on button "Client" at bounding box center [941, 236] width 101 height 29
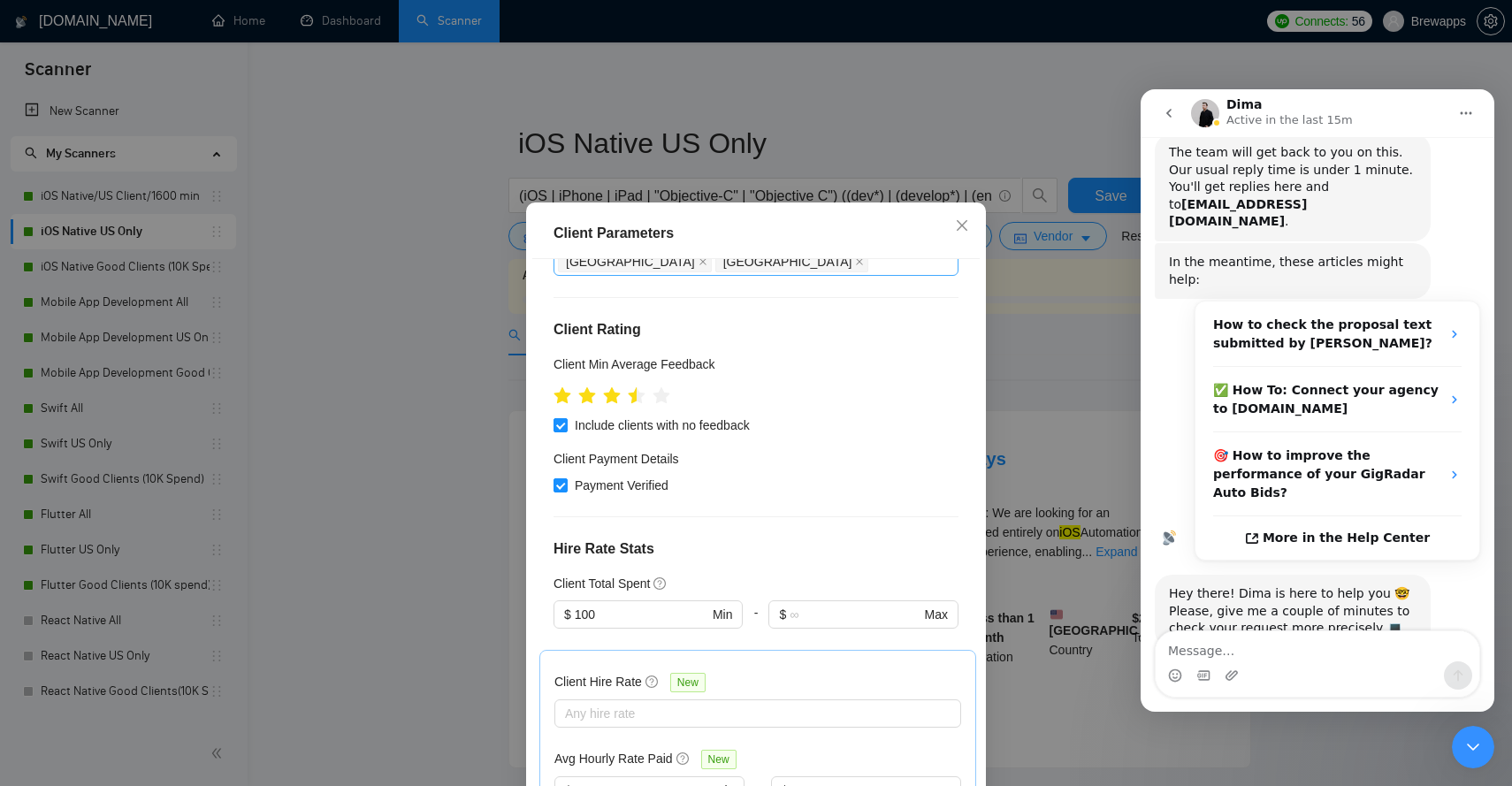
scroll to position [394, 0]
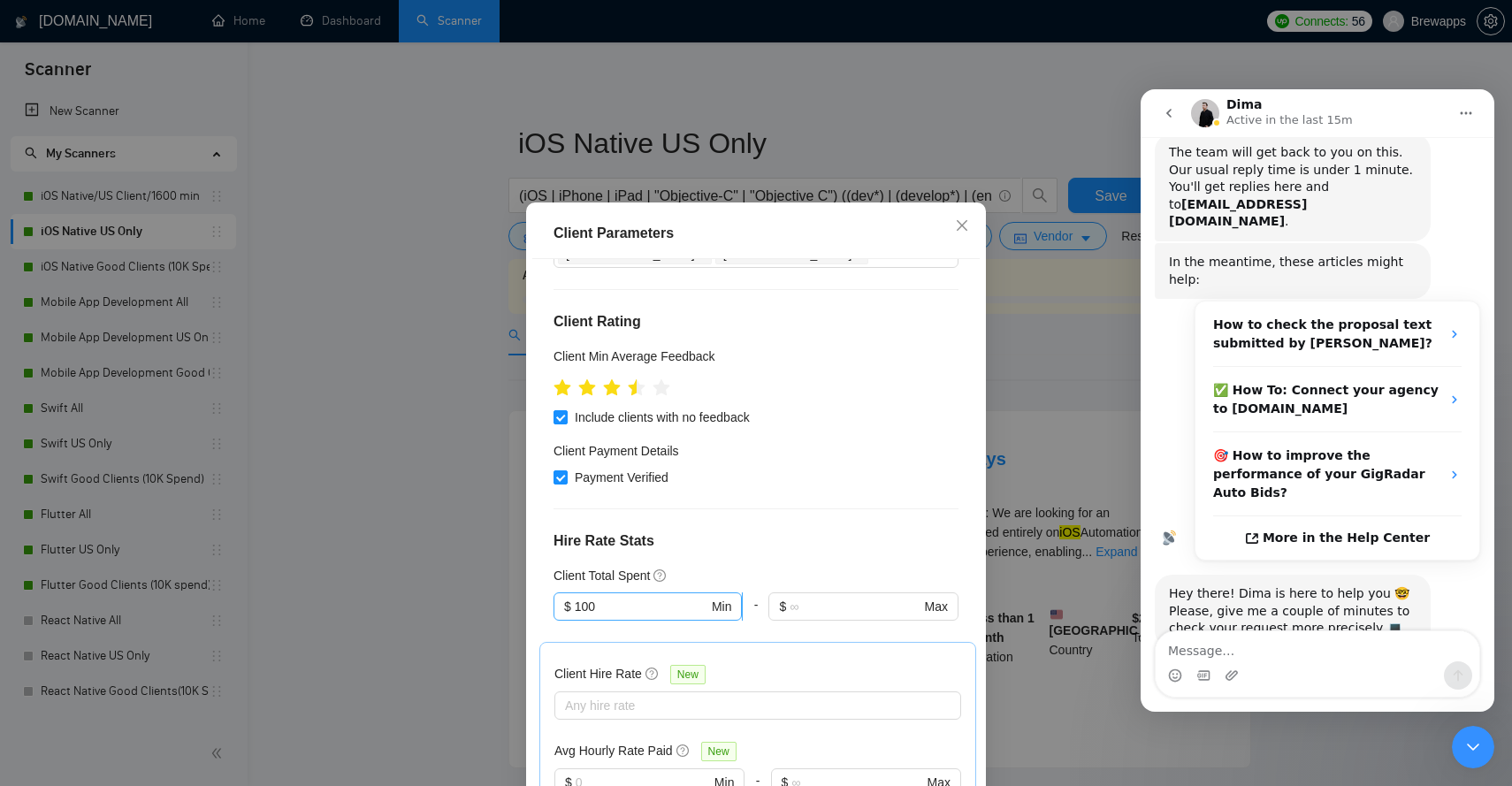
click at [633, 597] on input "100" at bounding box center [641, 607] width 133 height 20
click at [787, 387] on div "Client Location Include Client Countries Select Exclude Client Countries [GEOGR…" at bounding box center [756, 535] width 447 height 550
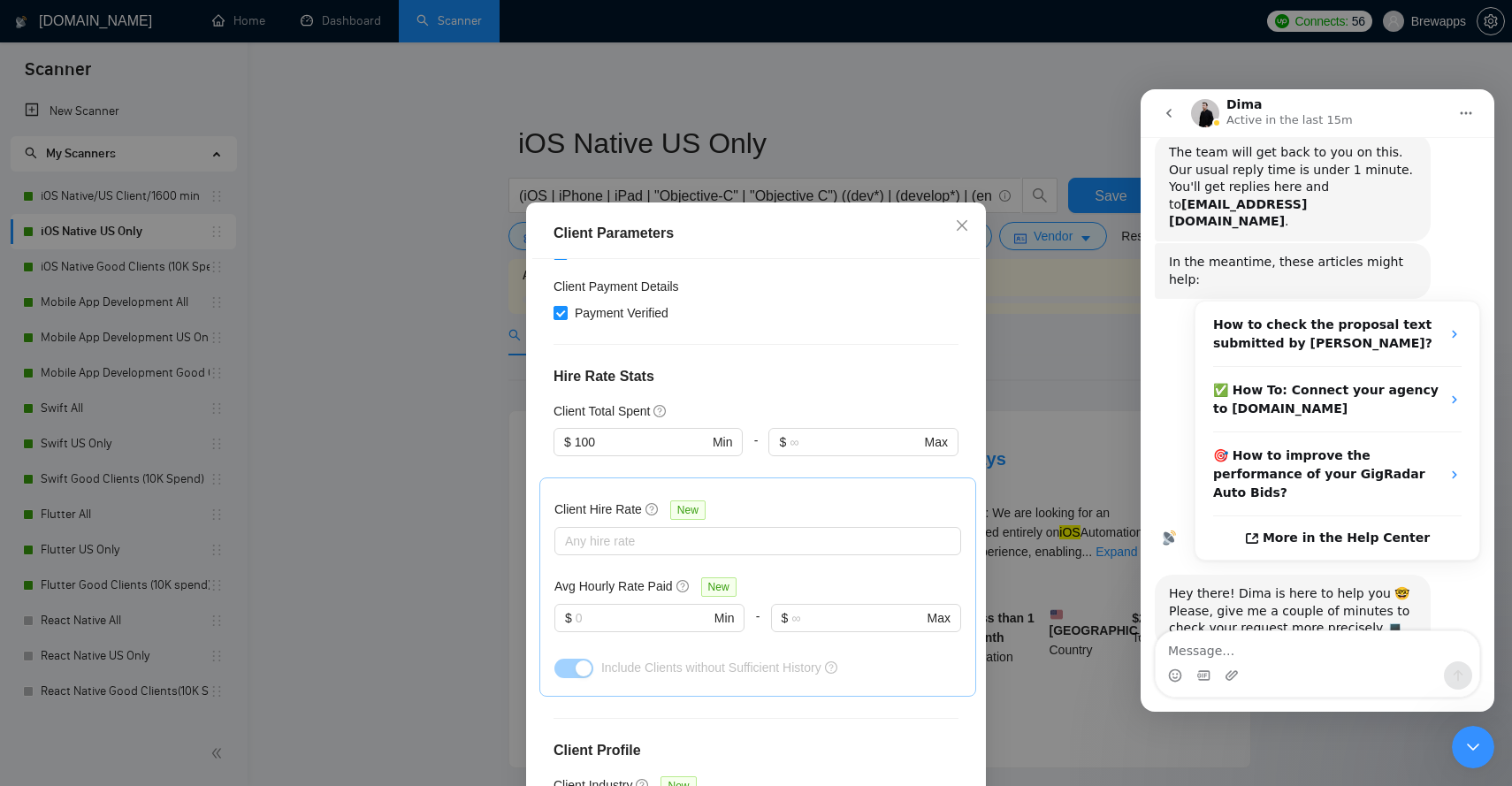
scroll to position [651, 0]
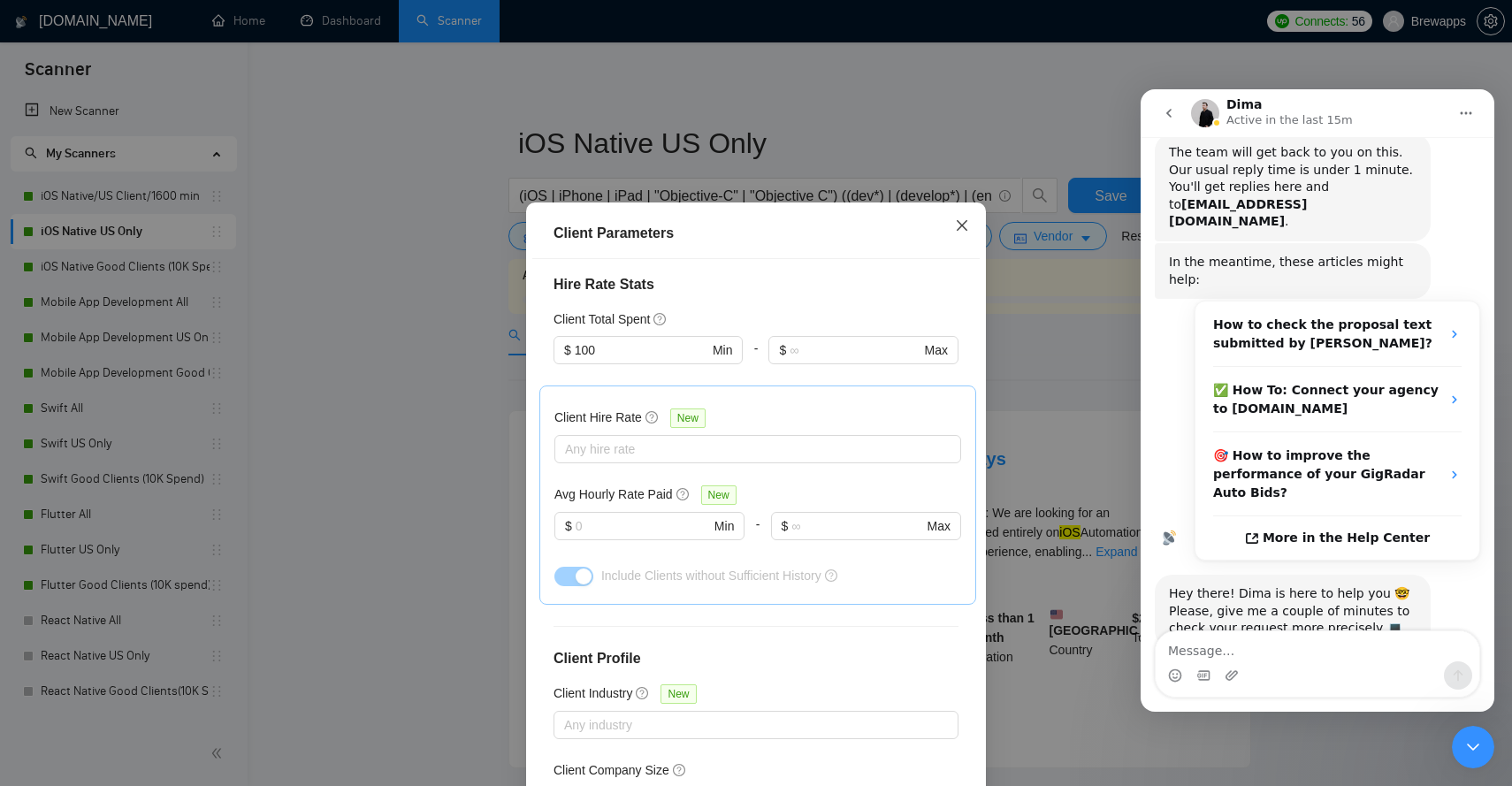
click at [959, 223] on icon "close" at bounding box center [962, 225] width 11 height 11
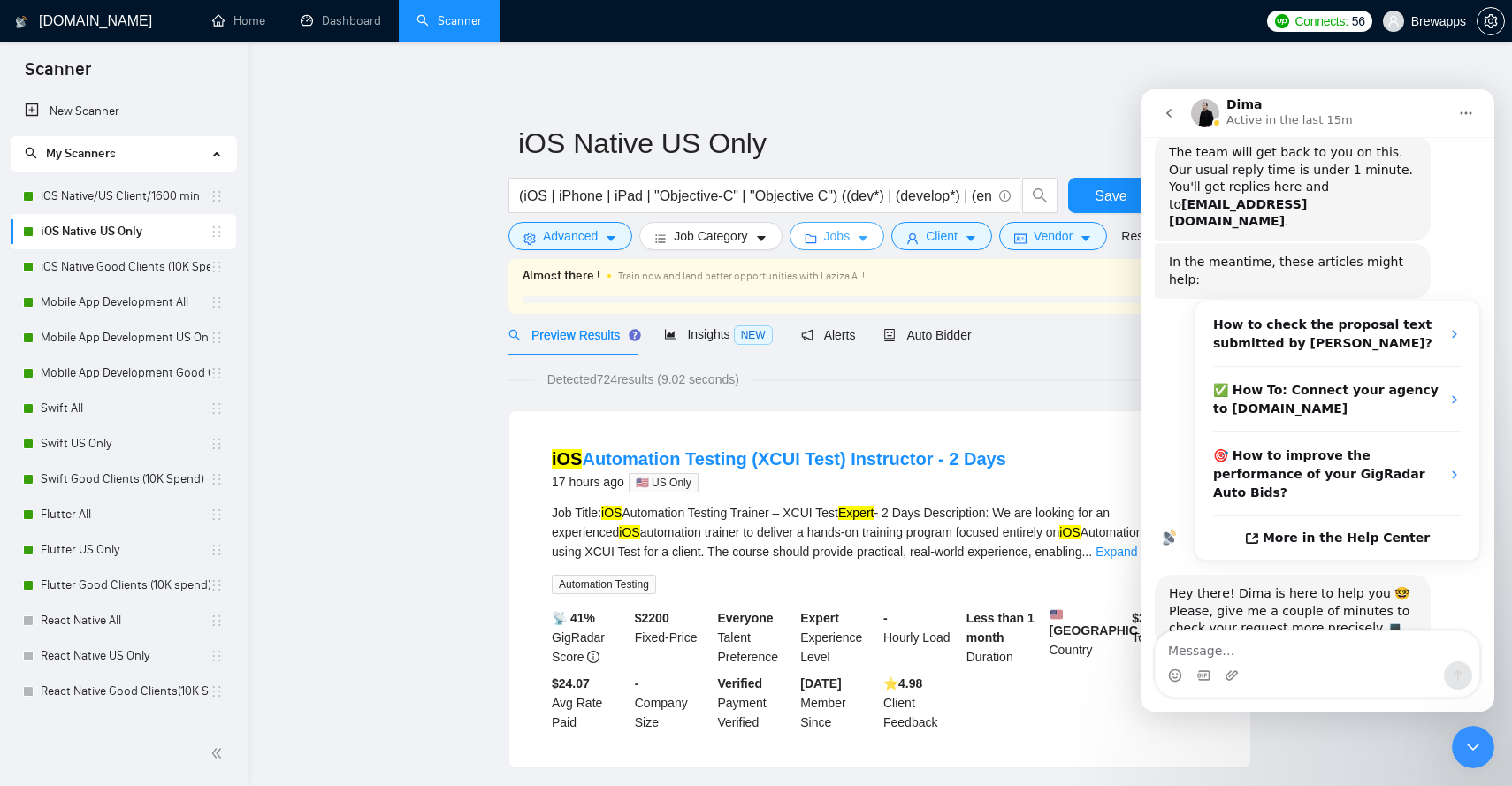
click at [861, 237] on button "Jobs" at bounding box center [837, 236] width 96 height 29
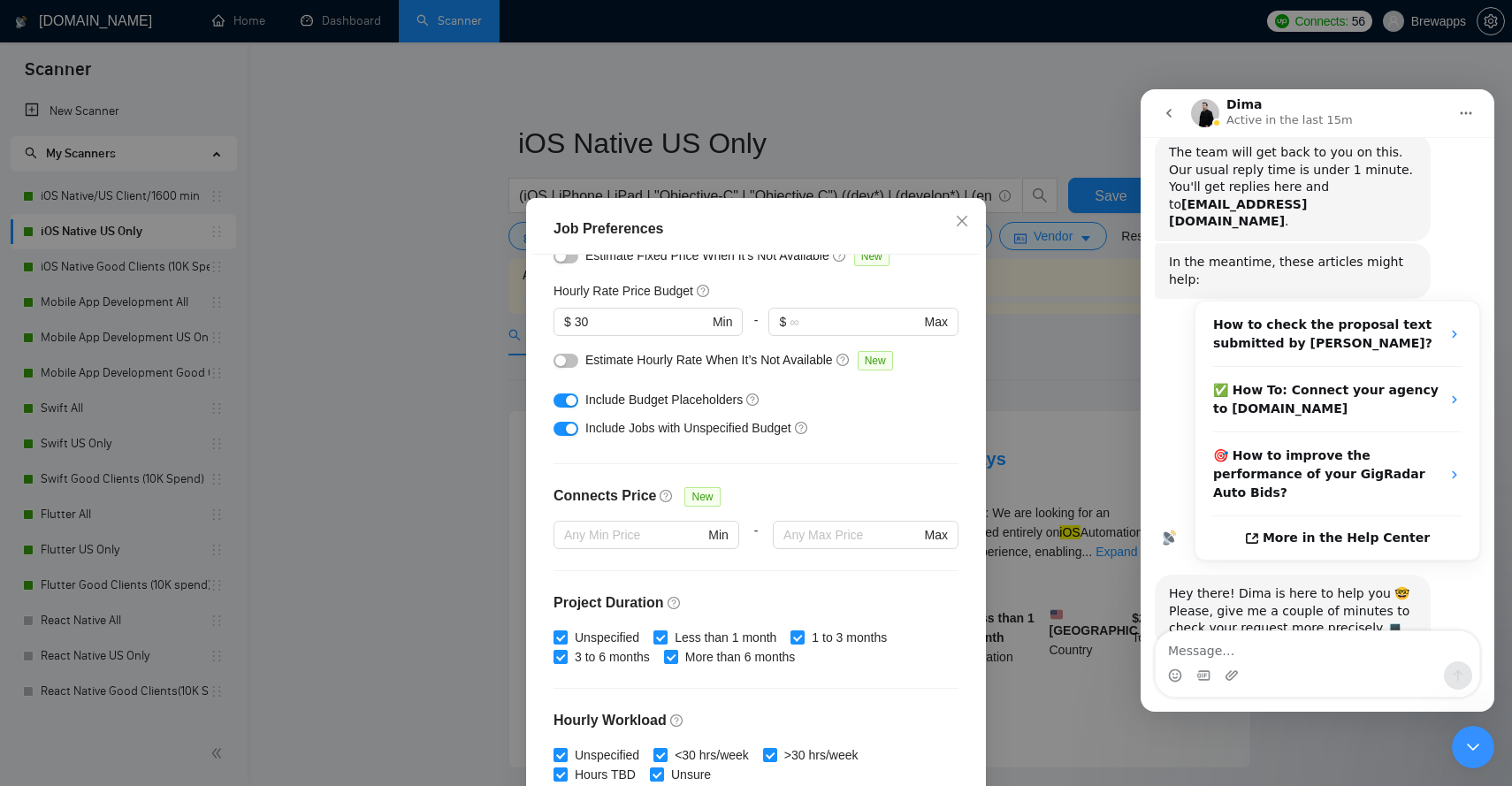
scroll to position [0, 0]
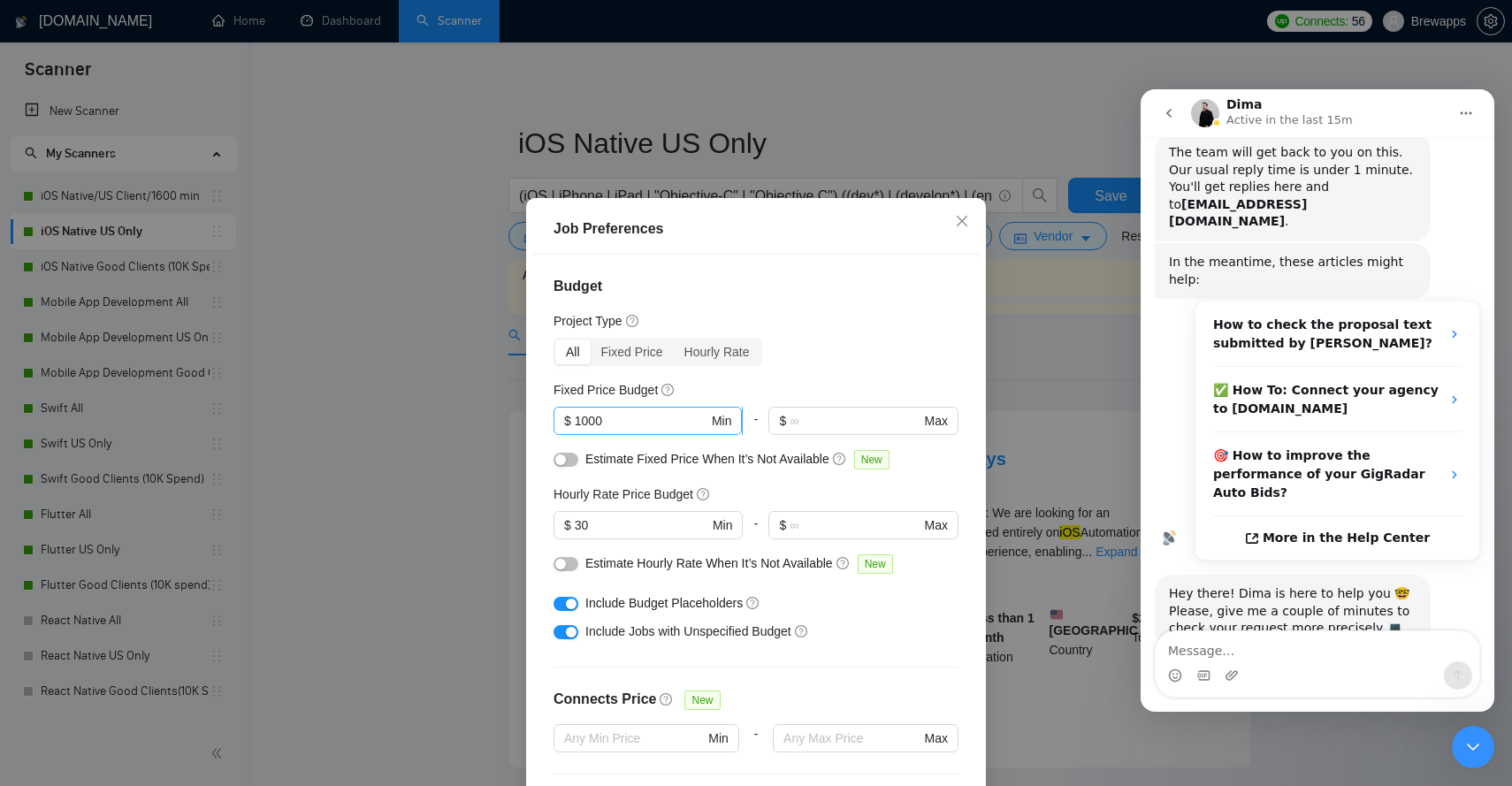
click at [640, 415] on input "1000" at bounding box center [641, 421] width 133 height 20
click at [608, 524] on input "30" at bounding box center [641, 526] width 133 height 20
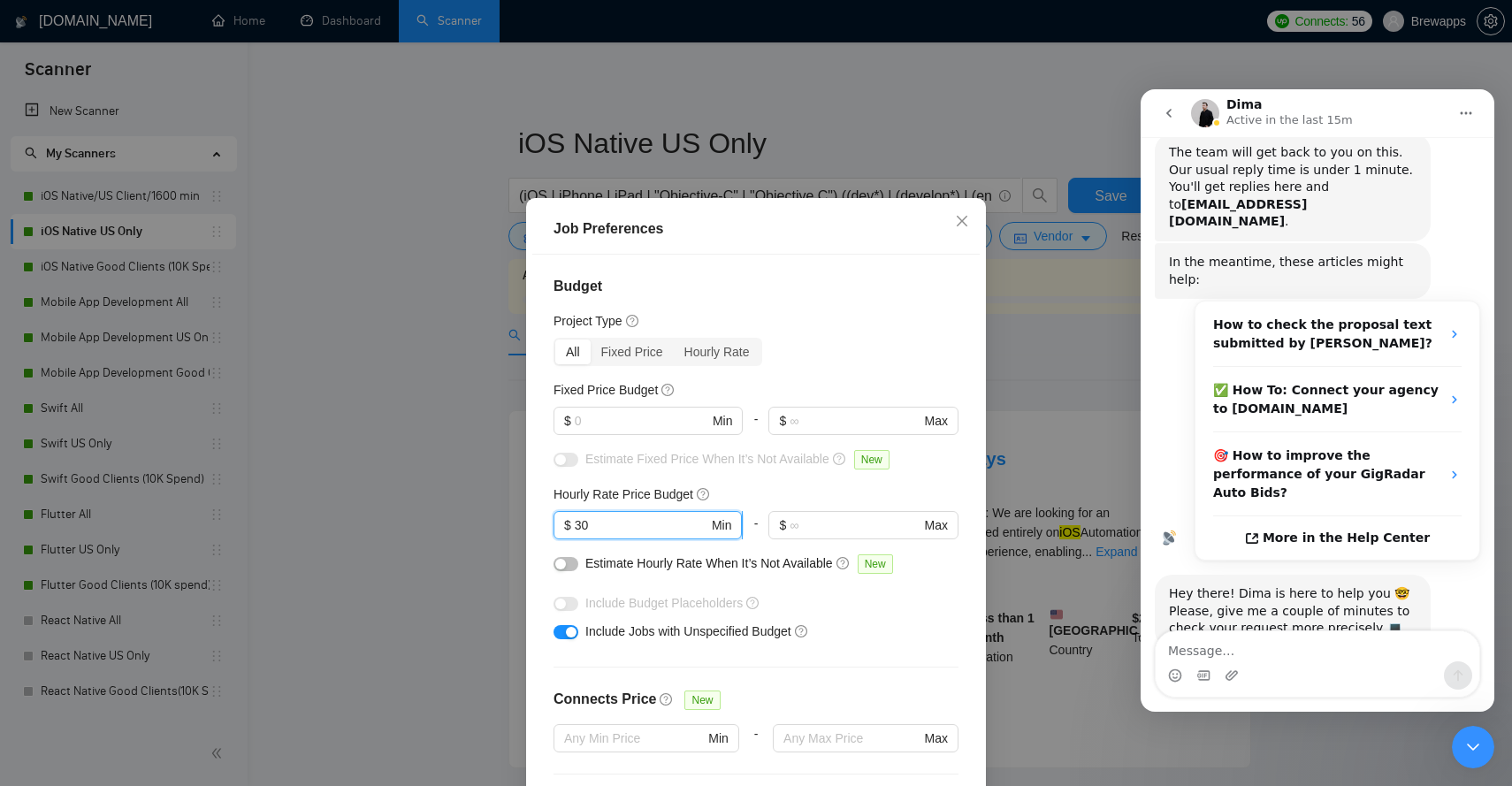
click at [608, 524] on input "30" at bounding box center [641, 526] width 133 height 20
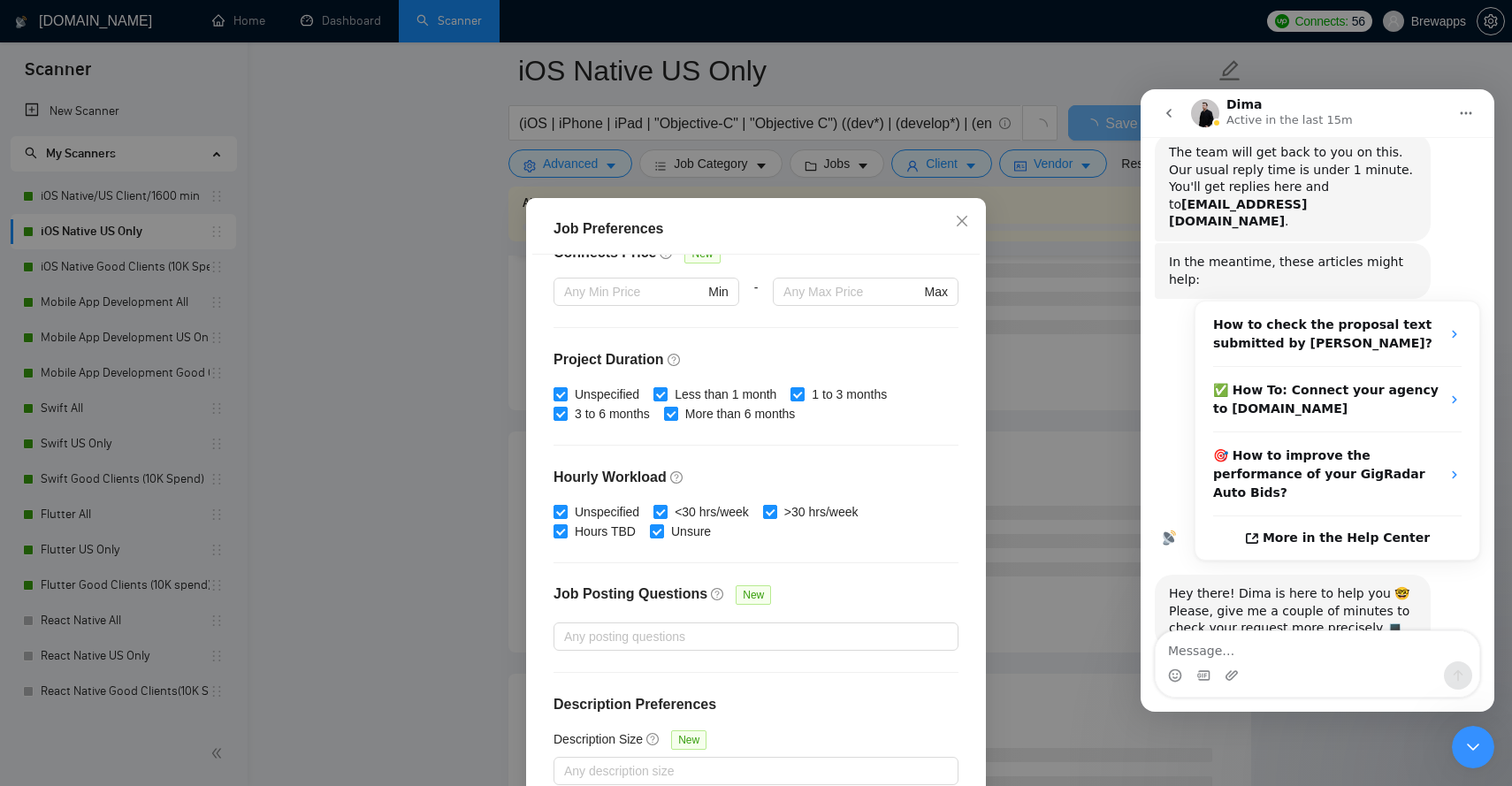
scroll to position [101, 0]
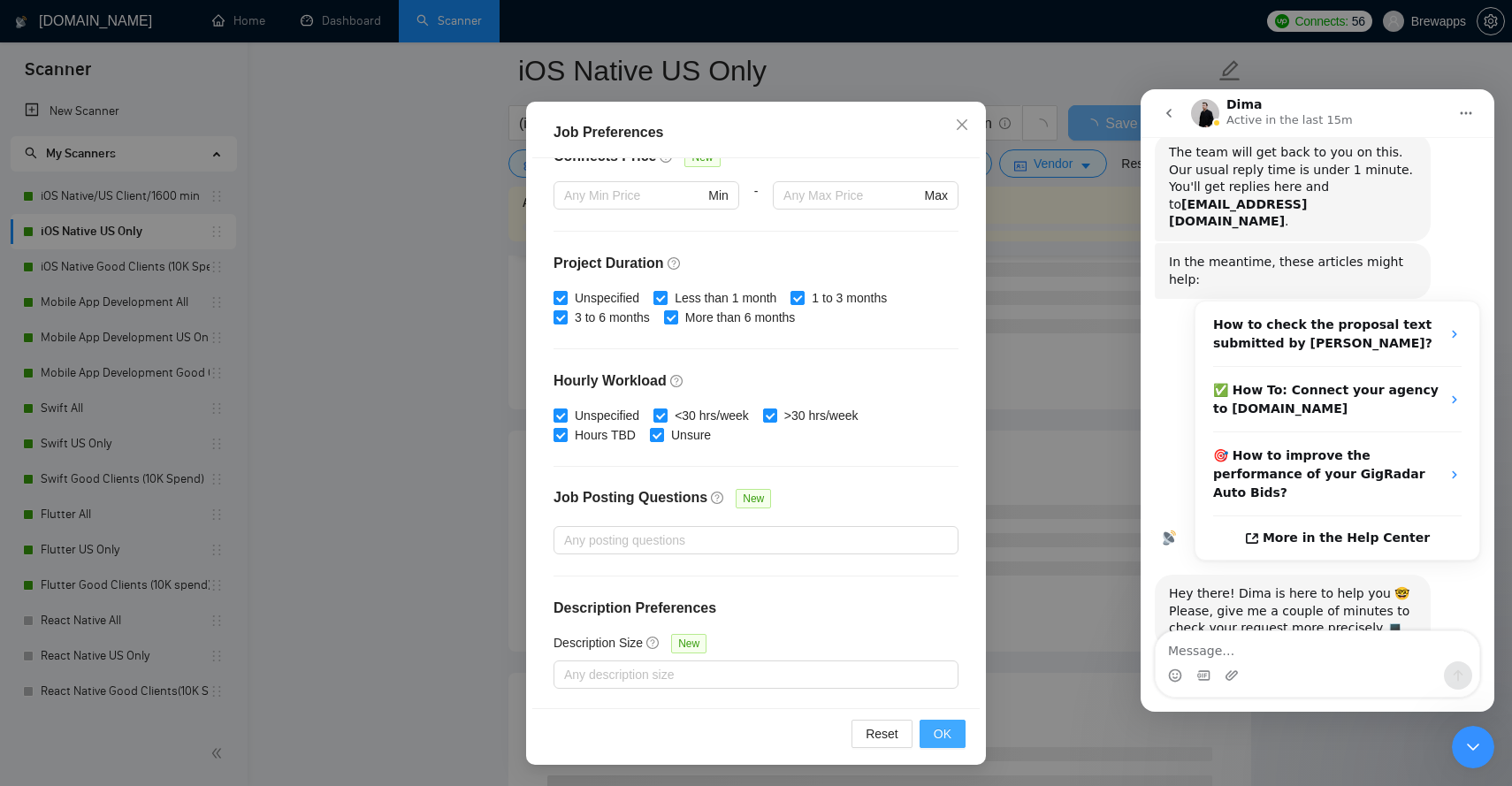
click at [952, 731] on button "OK" at bounding box center [942, 734] width 46 height 29
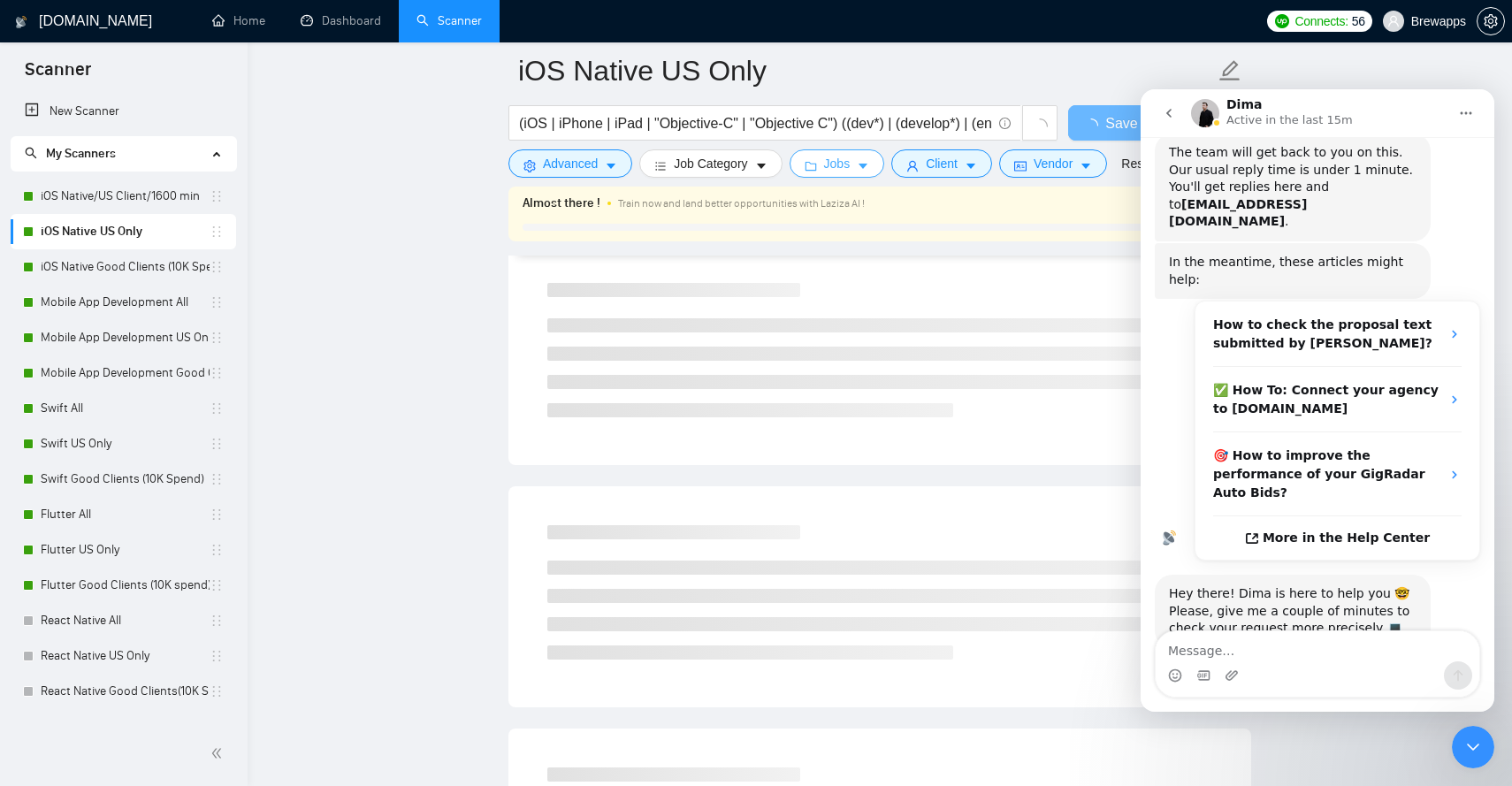
scroll to position [0, 0]
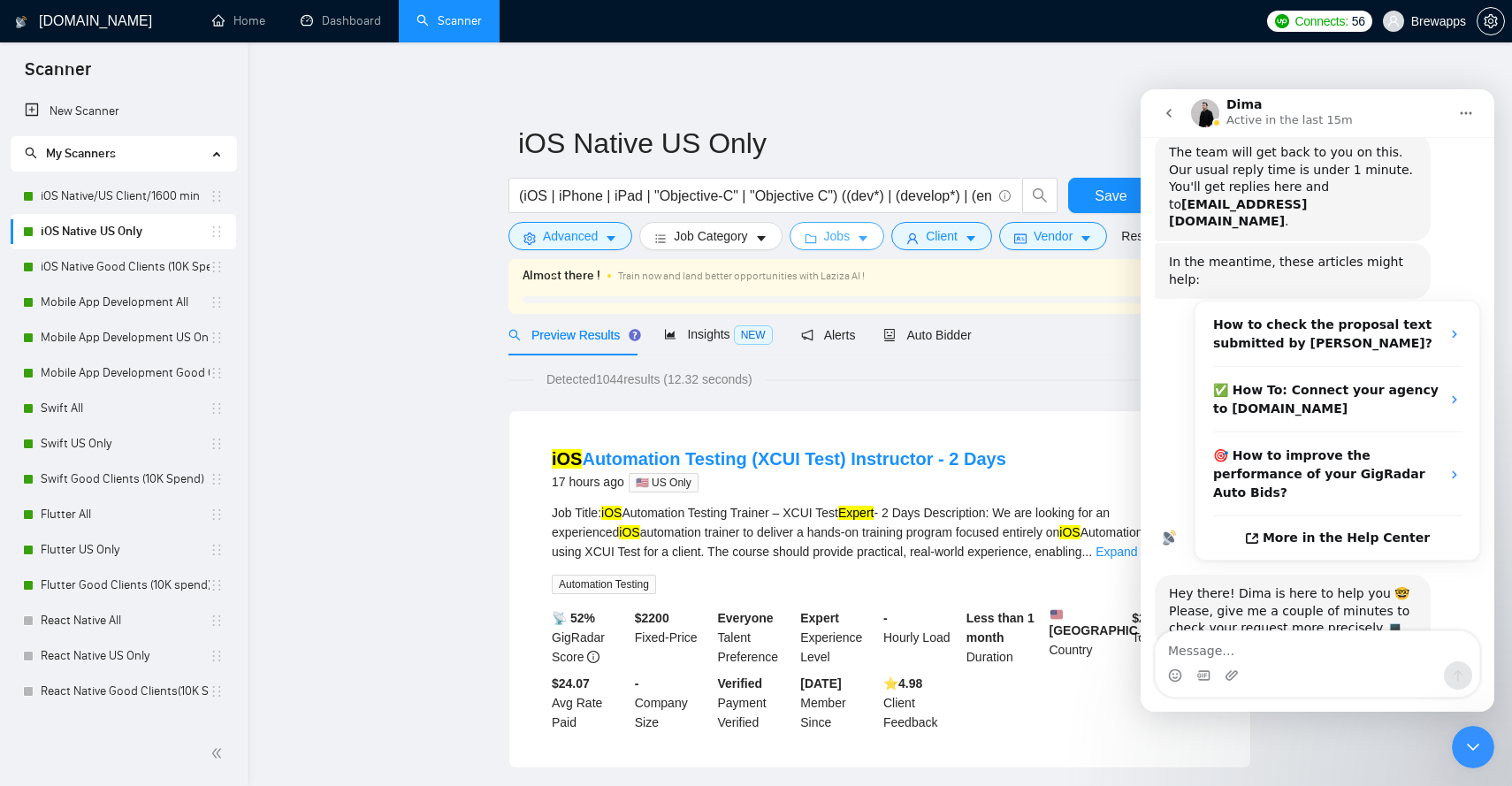
click at [857, 240] on button "Jobs" at bounding box center [837, 236] width 96 height 29
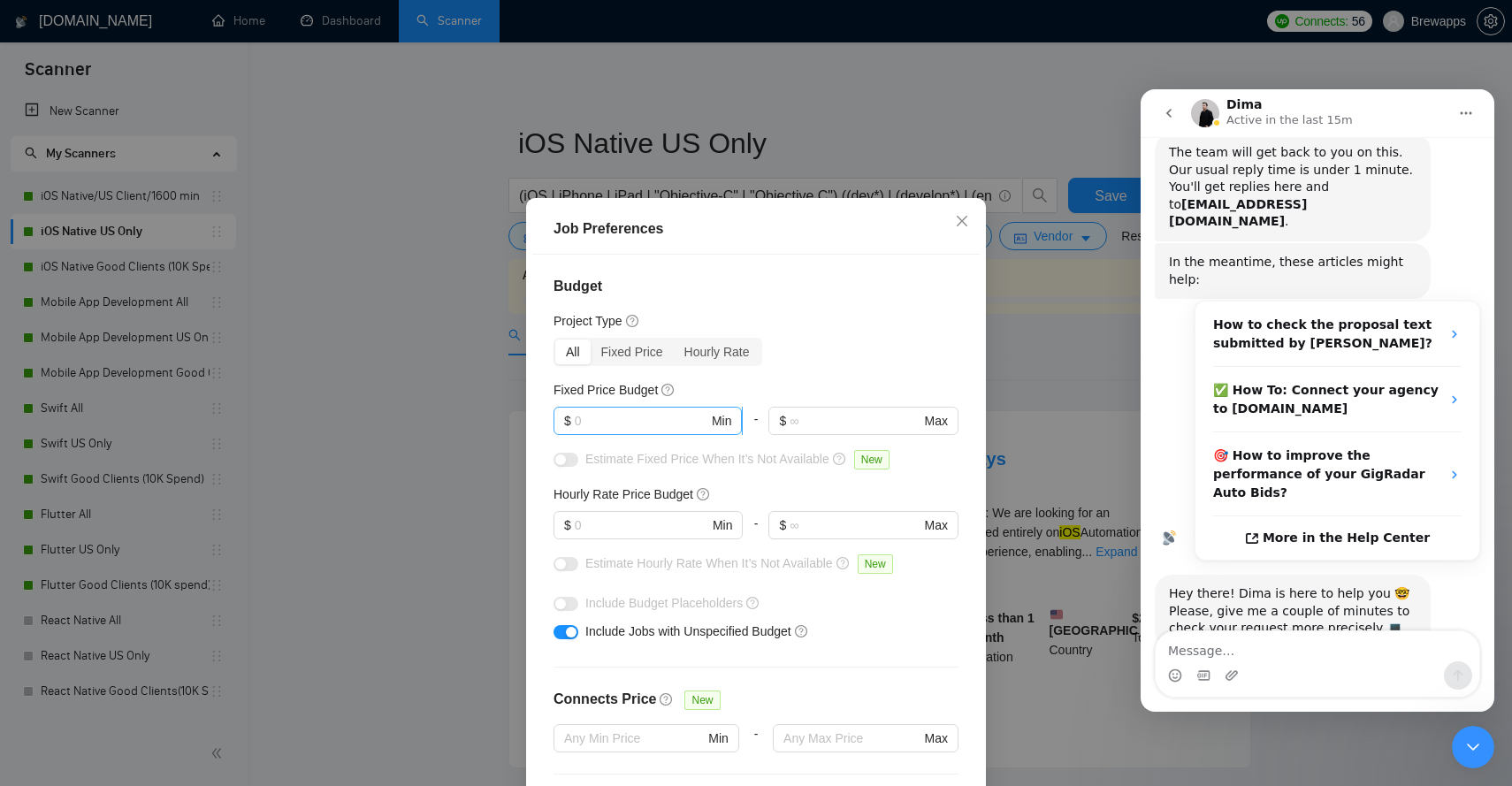
click at [620, 418] on input "text" at bounding box center [641, 421] width 133 height 20
type input "1000"
click at [605, 530] on input "text" at bounding box center [641, 526] width 133 height 20
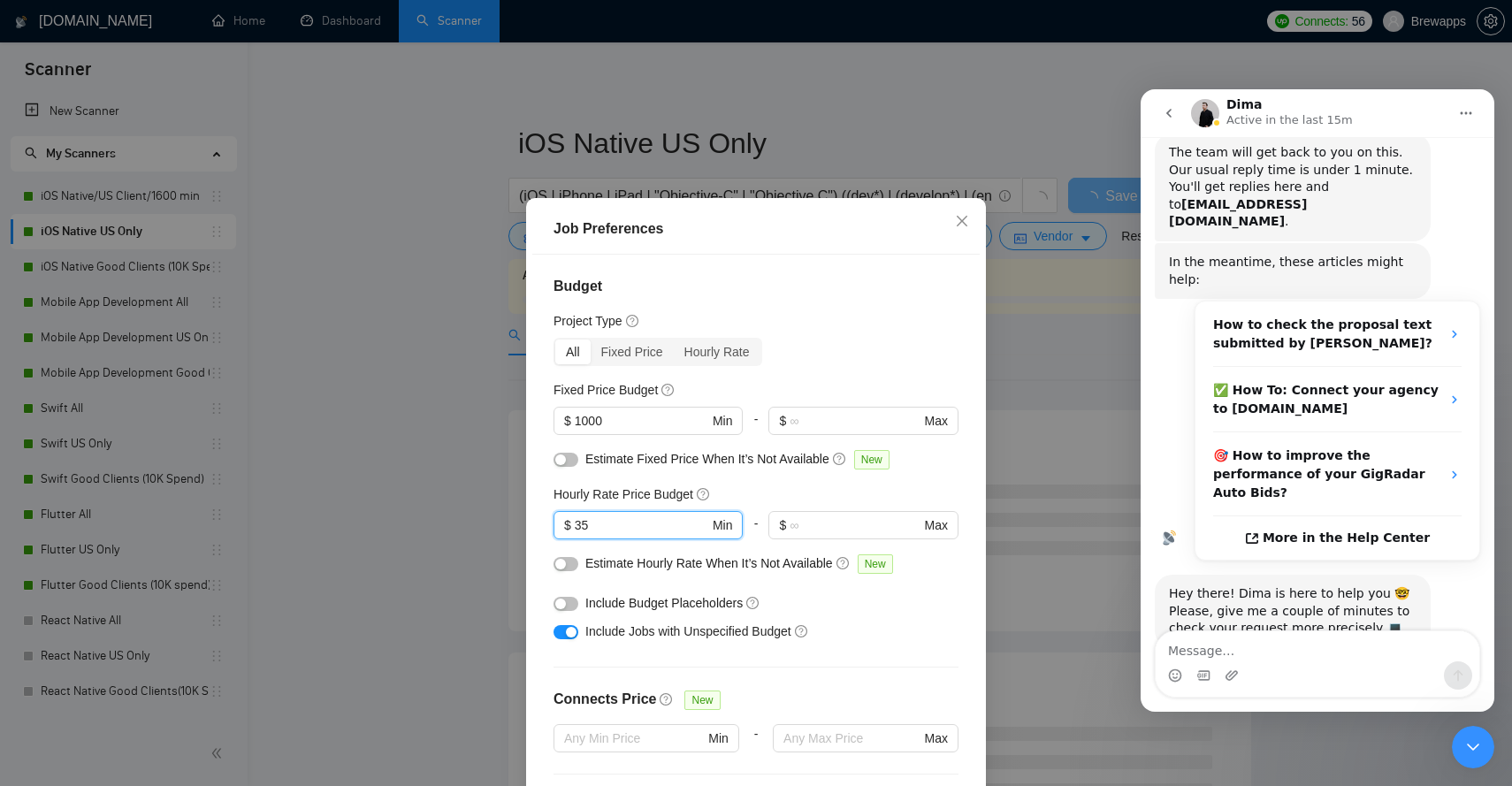
type input "3"
type input "40"
click at [563, 606] on div "button" at bounding box center [560, 604] width 11 height 11
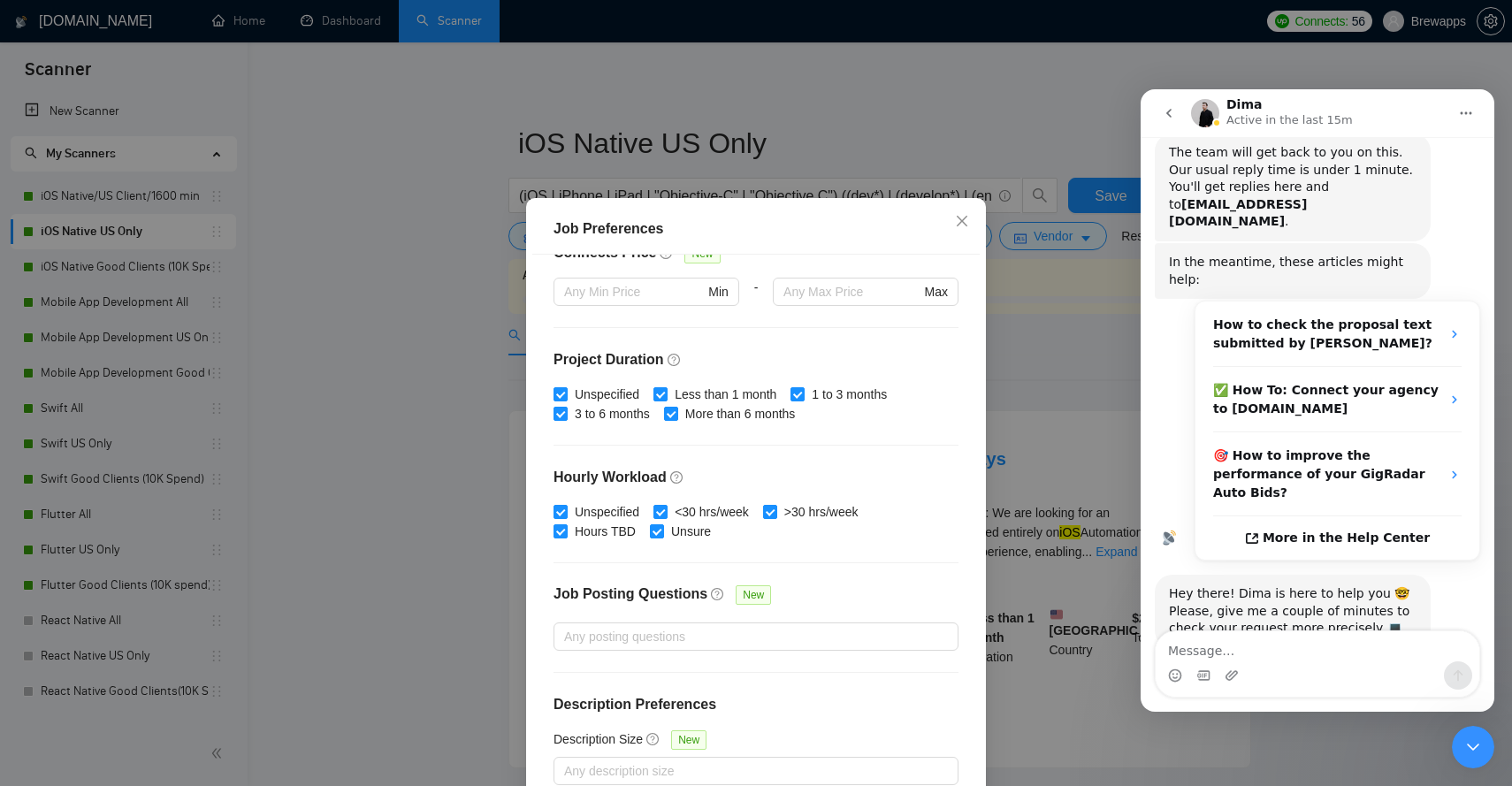
scroll to position [101, 0]
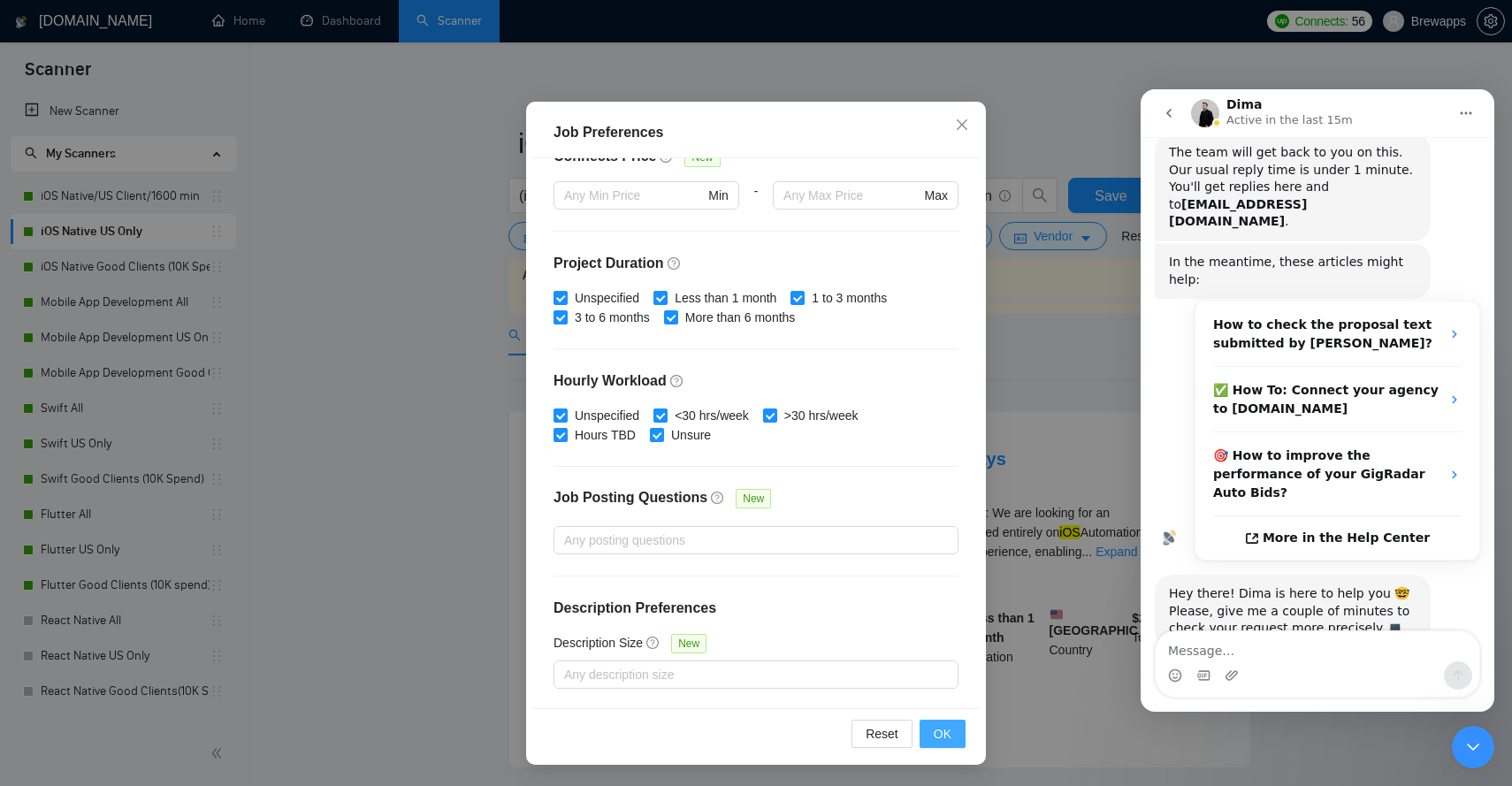
click at [949, 735] on span "OK" at bounding box center [942, 735] width 18 height 20
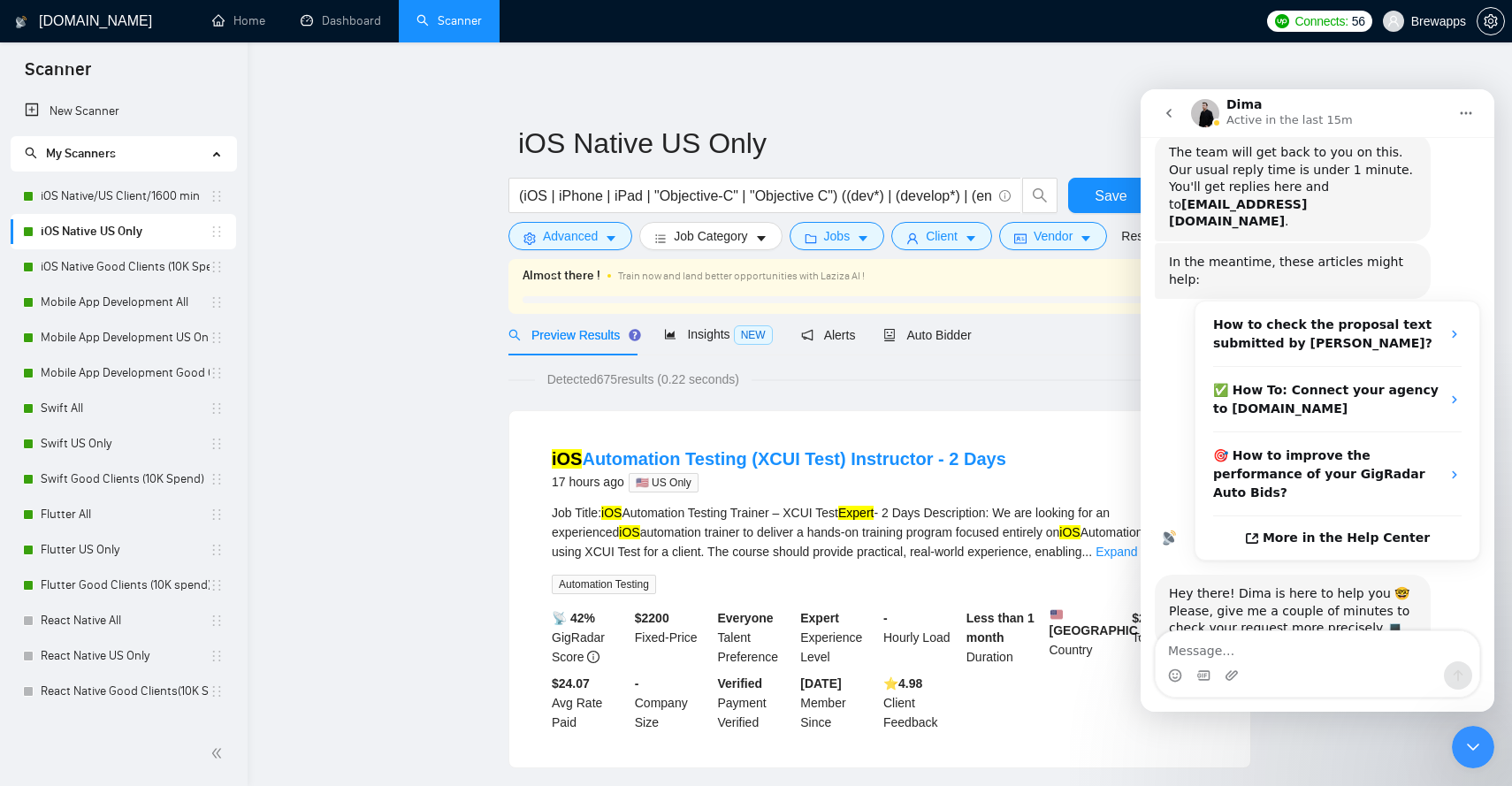
scroll to position [4, 0]
click at [1103, 199] on span "Save" at bounding box center [1111, 195] width 32 height 22
click at [157, 198] on link "iOS Native/US Client/1600 min" at bounding box center [124, 196] width 169 height 36
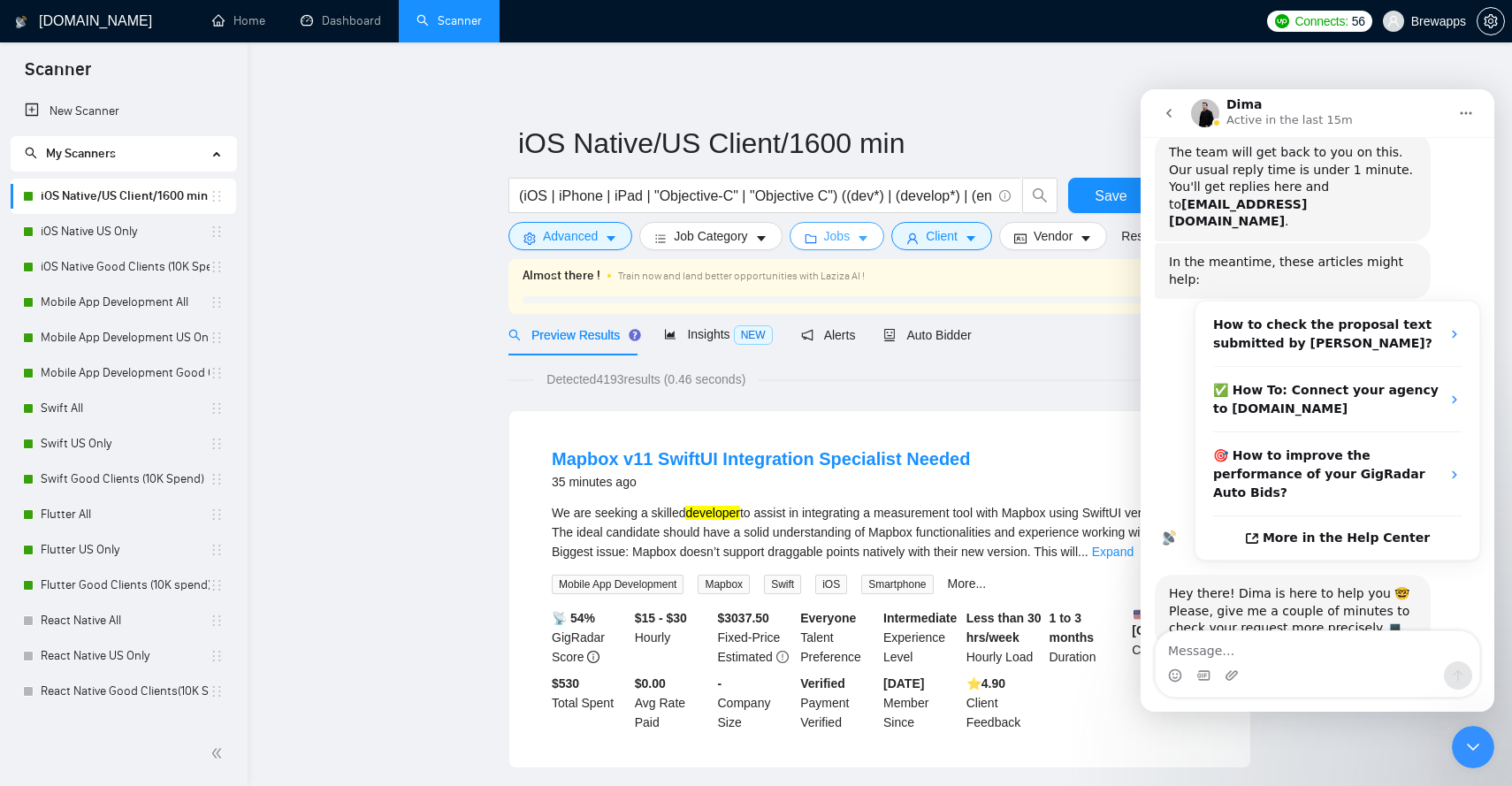
click at [863, 241] on icon "caret-down" at bounding box center [862, 239] width 13 height 13
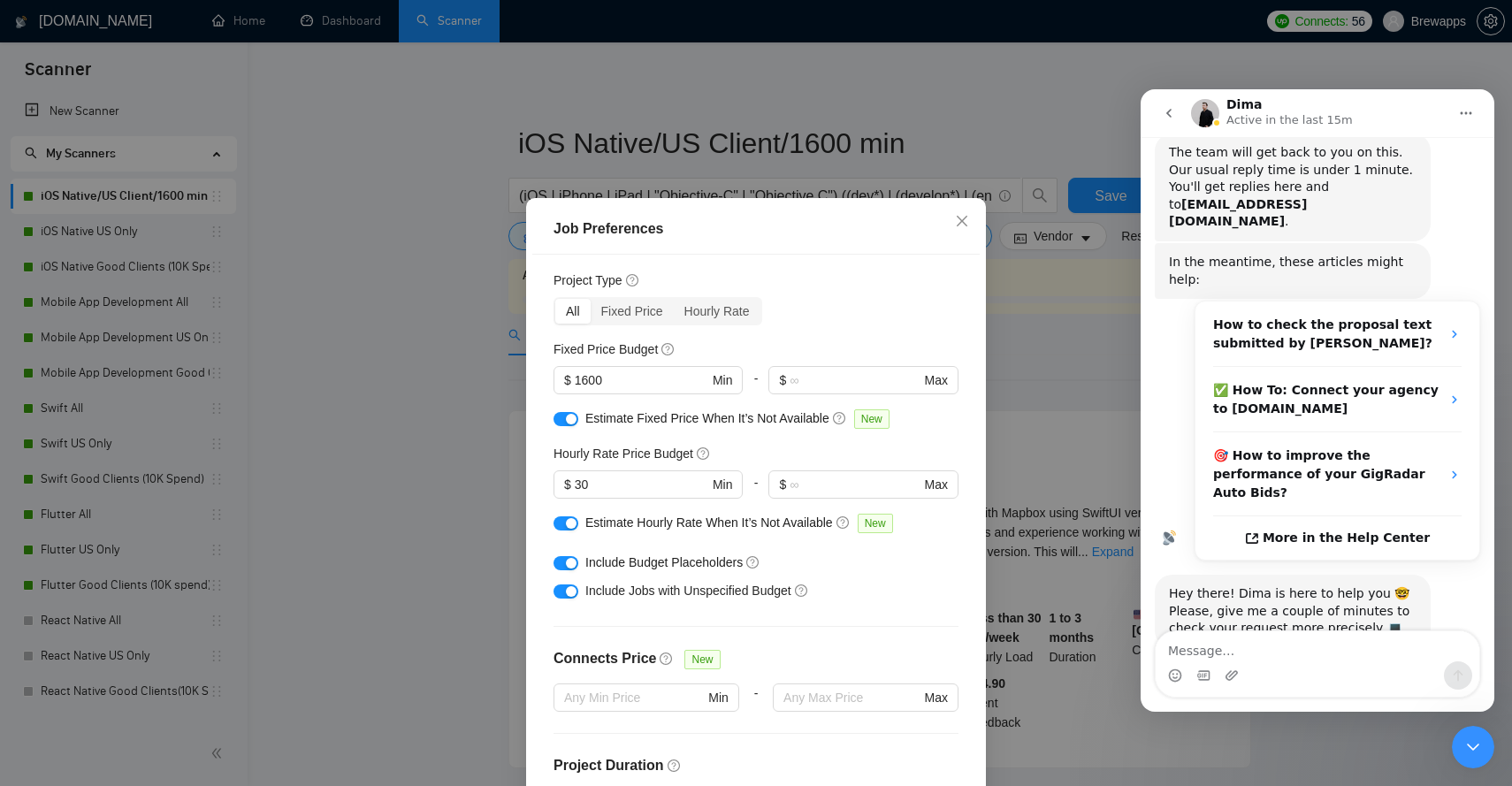
scroll to position [36, 0]
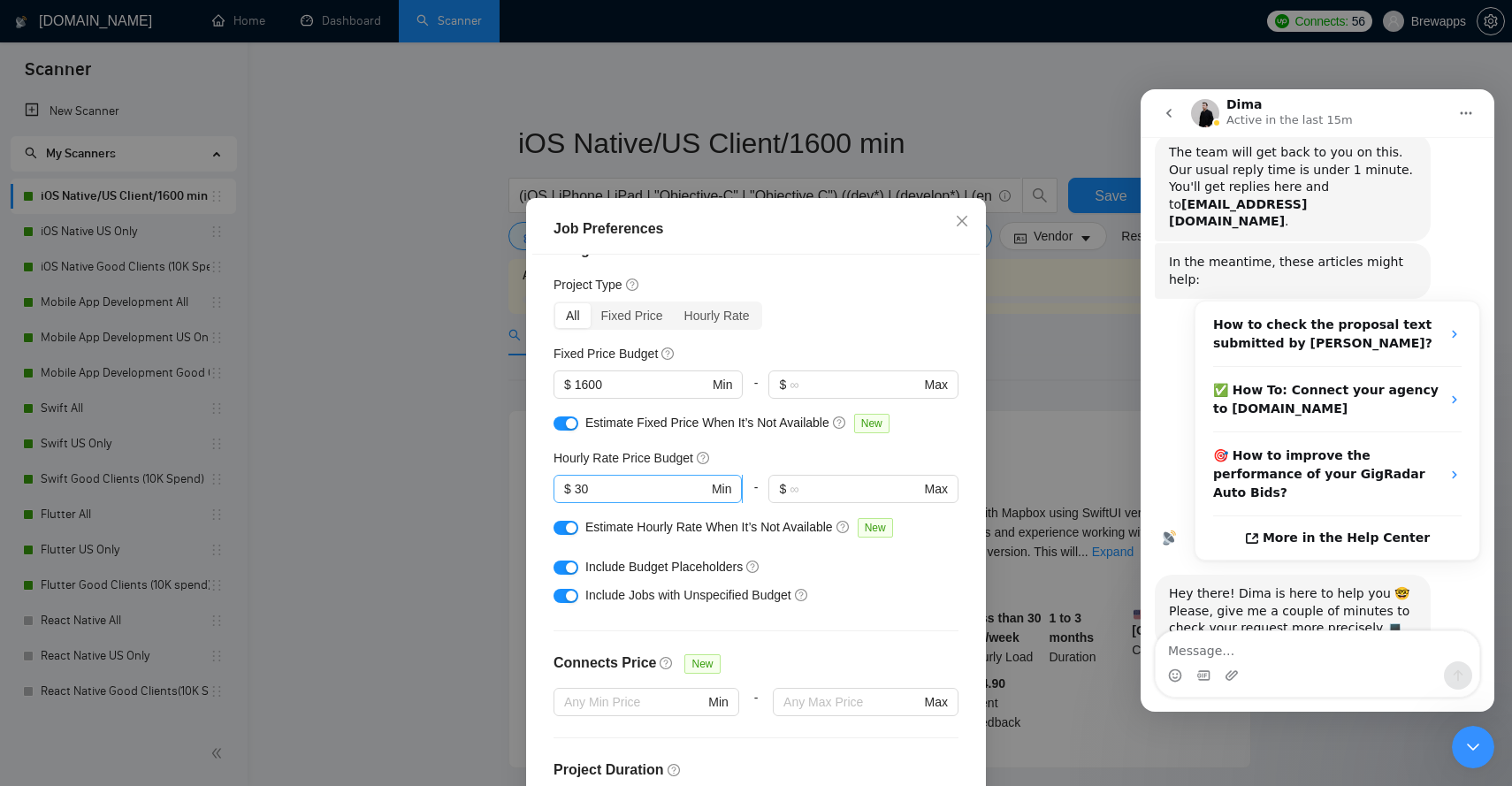
click at [598, 493] on input "30" at bounding box center [641, 489] width 133 height 20
type input "3"
type input "40"
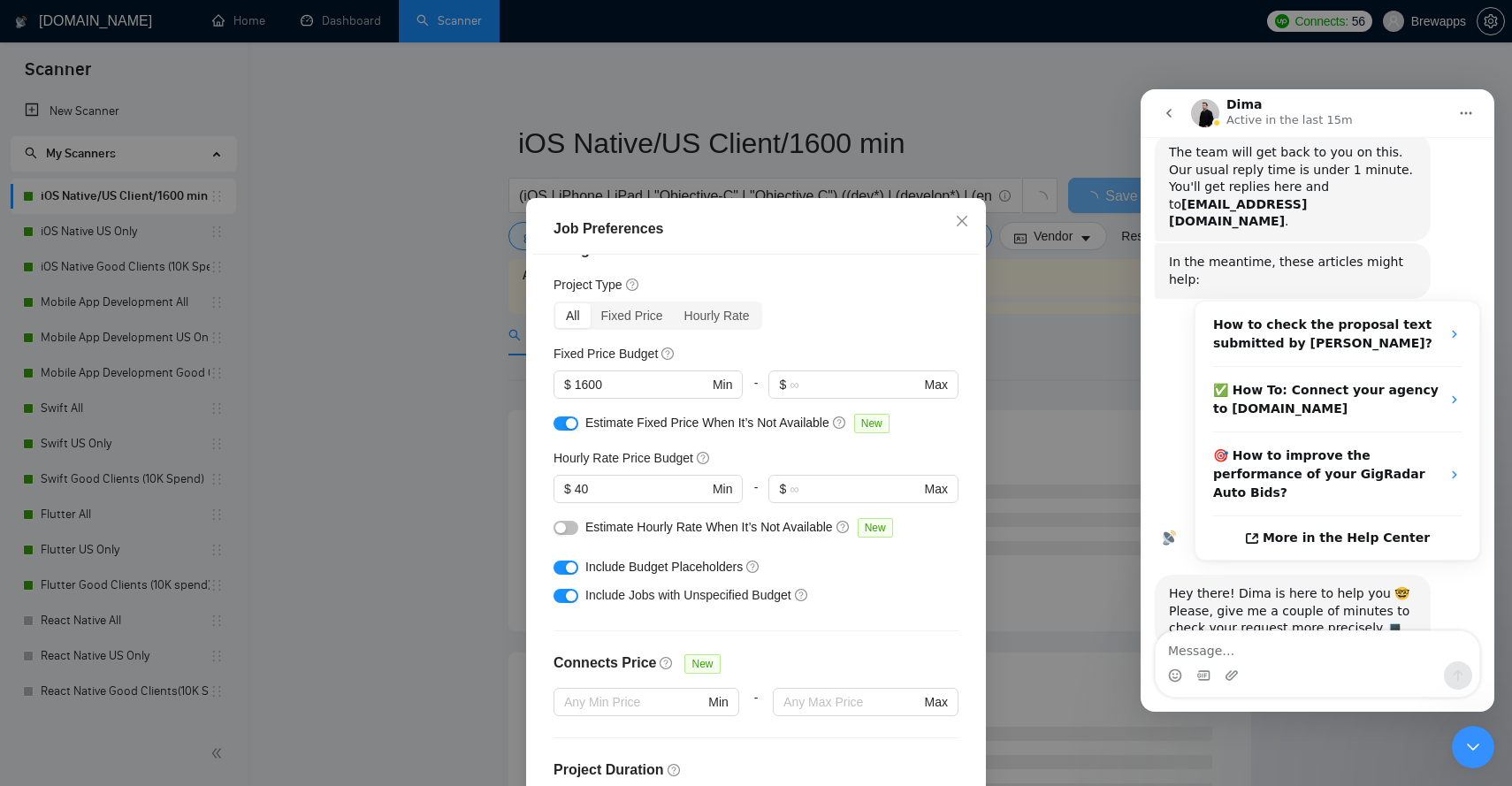
click at [573, 428] on div "button" at bounding box center [571, 423] width 11 height 11
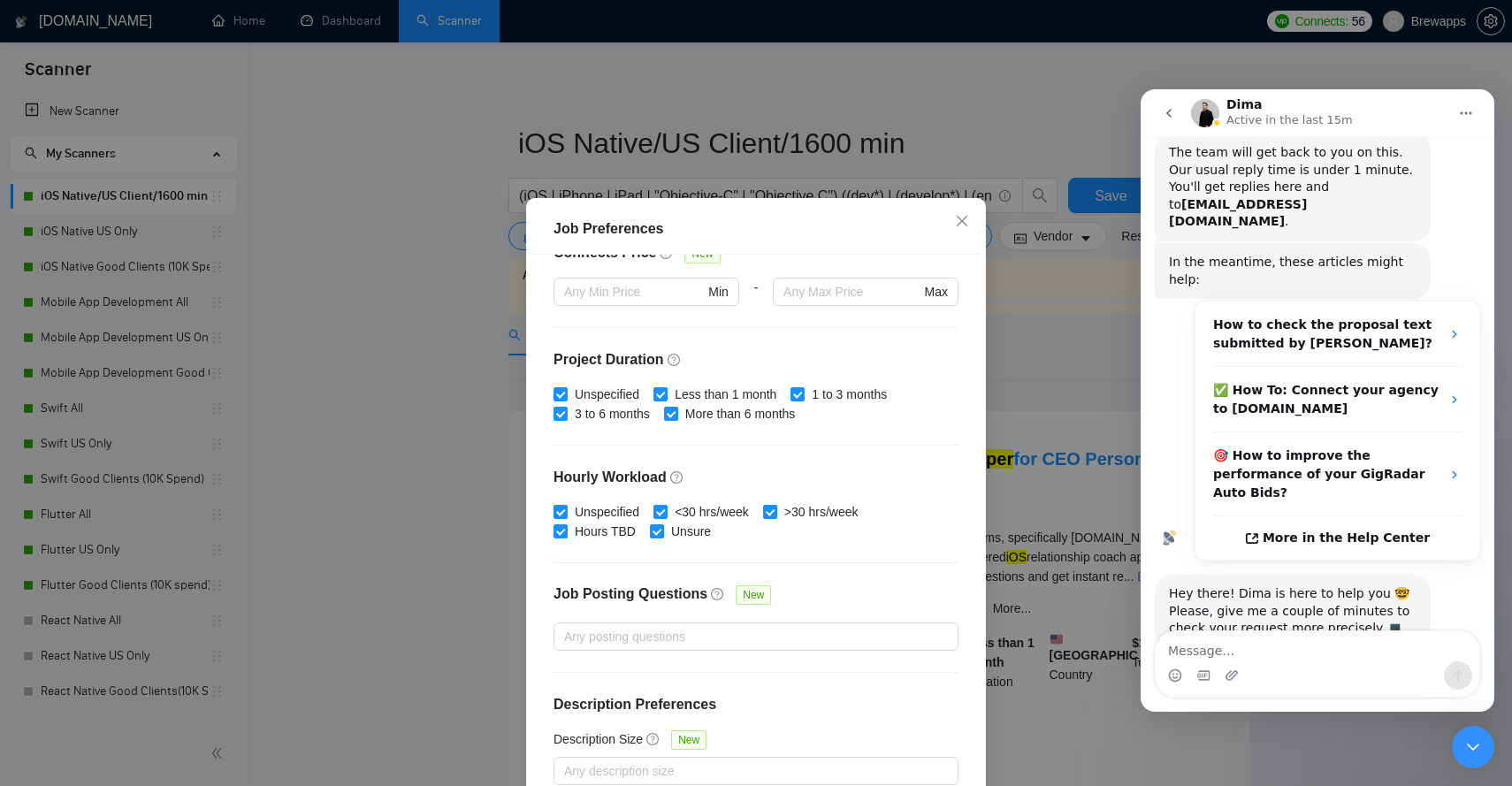
scroll to position [101, 0]
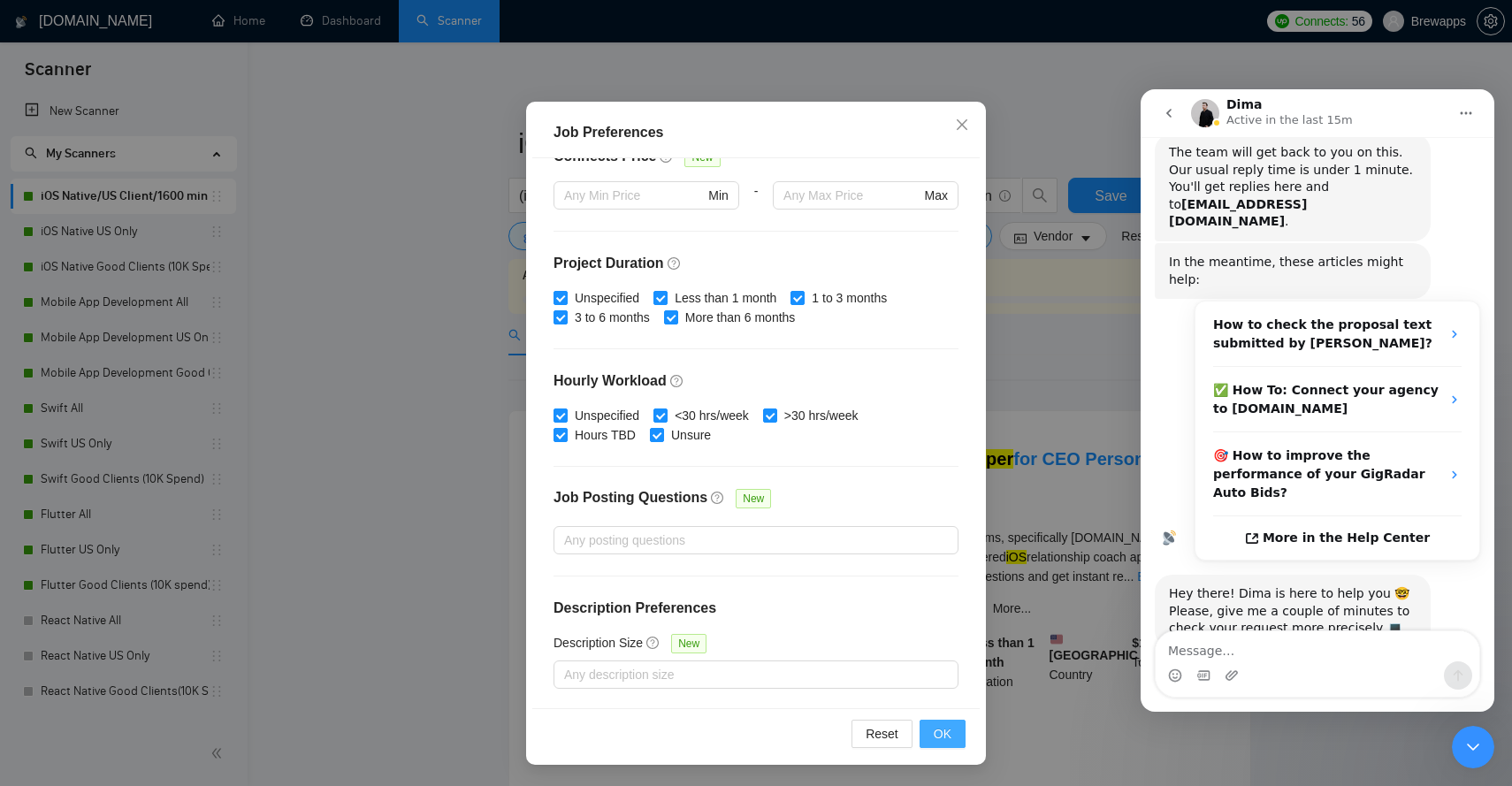
click at [948, 734] on span "OK" at bounding box center [942, 735] width 18 height 20
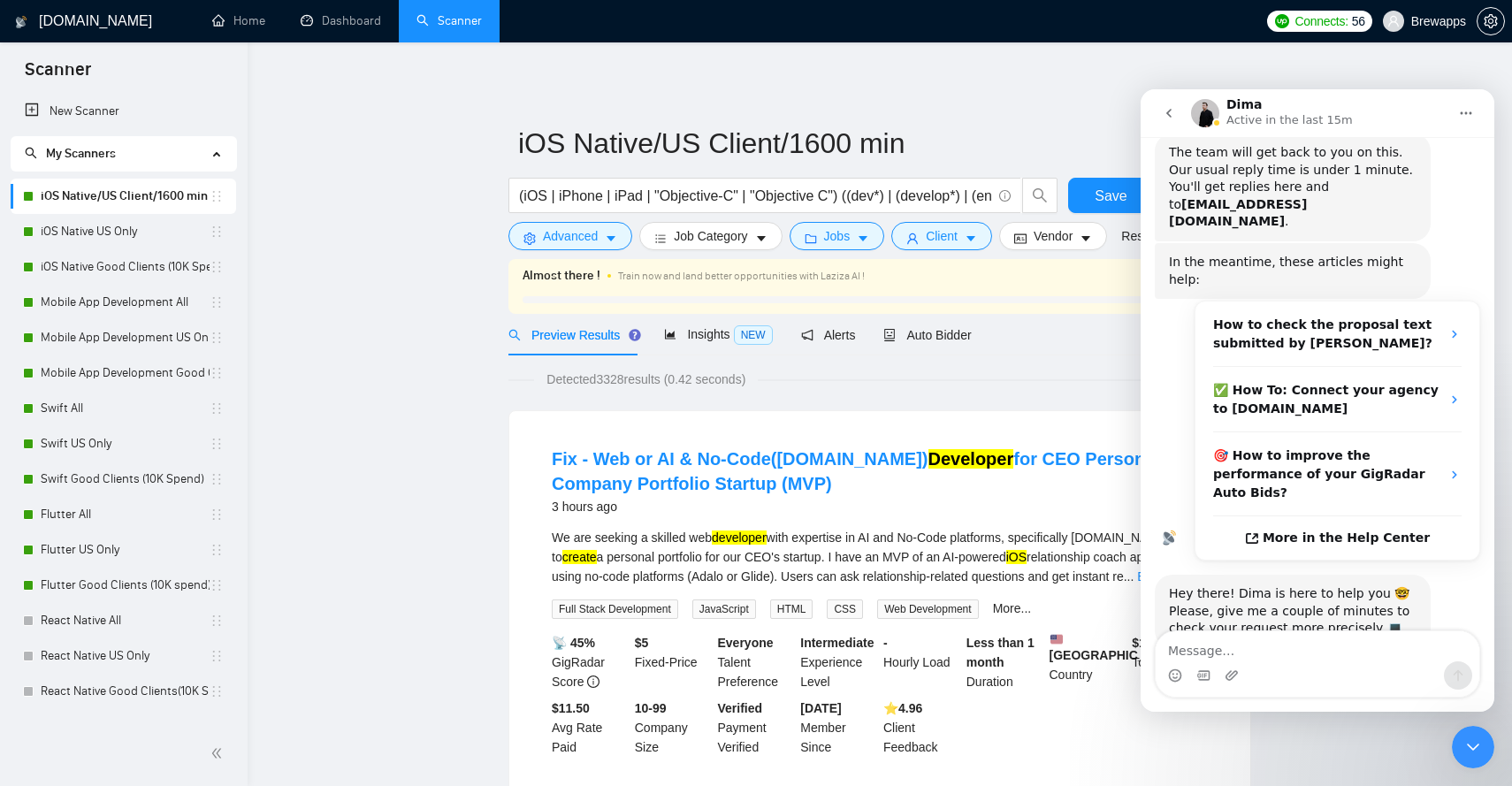
scroll to position [4, 0]
click at [1094, 198] on button "Save" at bounding box center [1111, 195] width 86 height 36
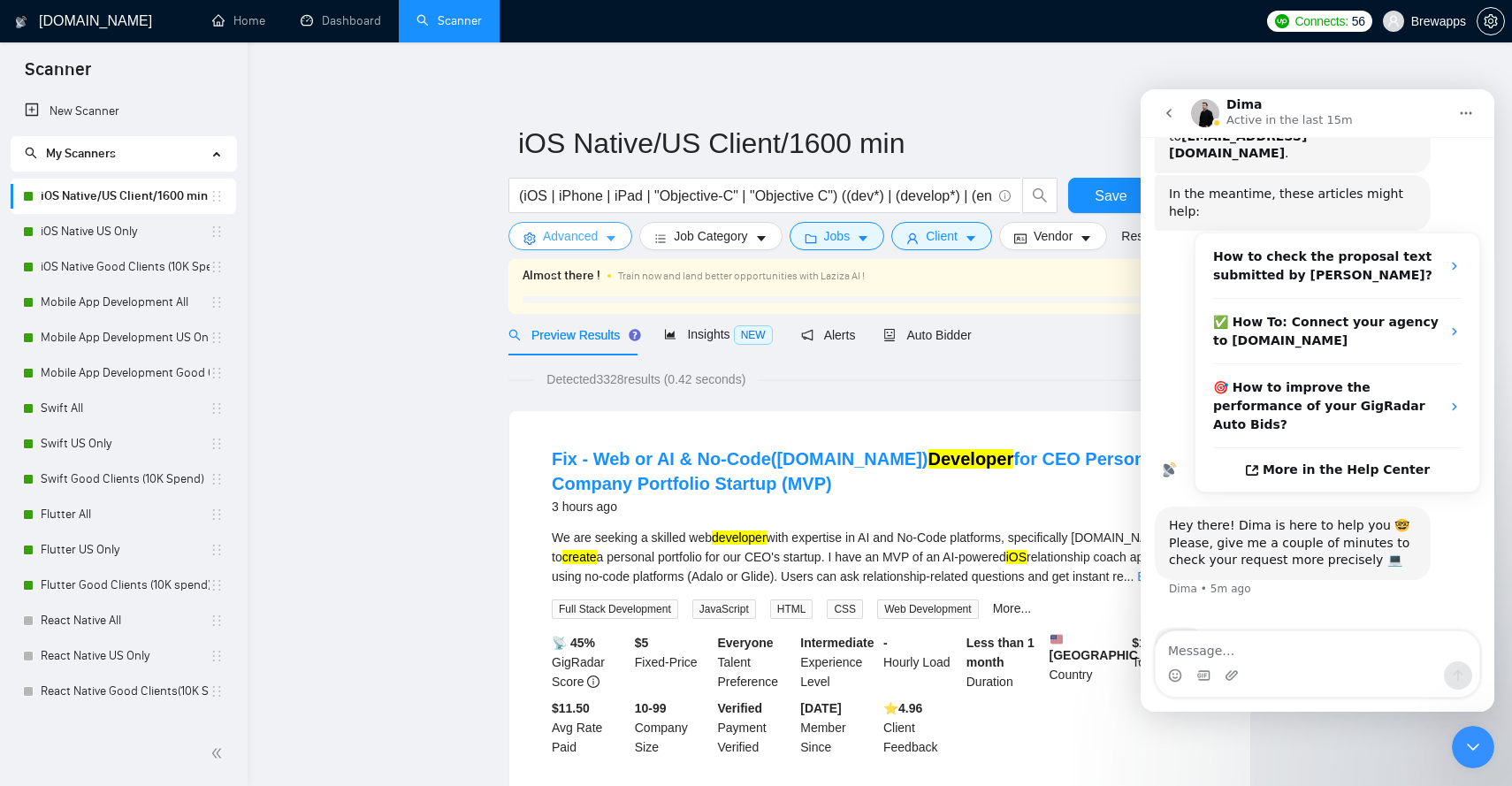
click at [605, 239] on button "Advanced" at bounding box center [571, 236] width 124 height 29
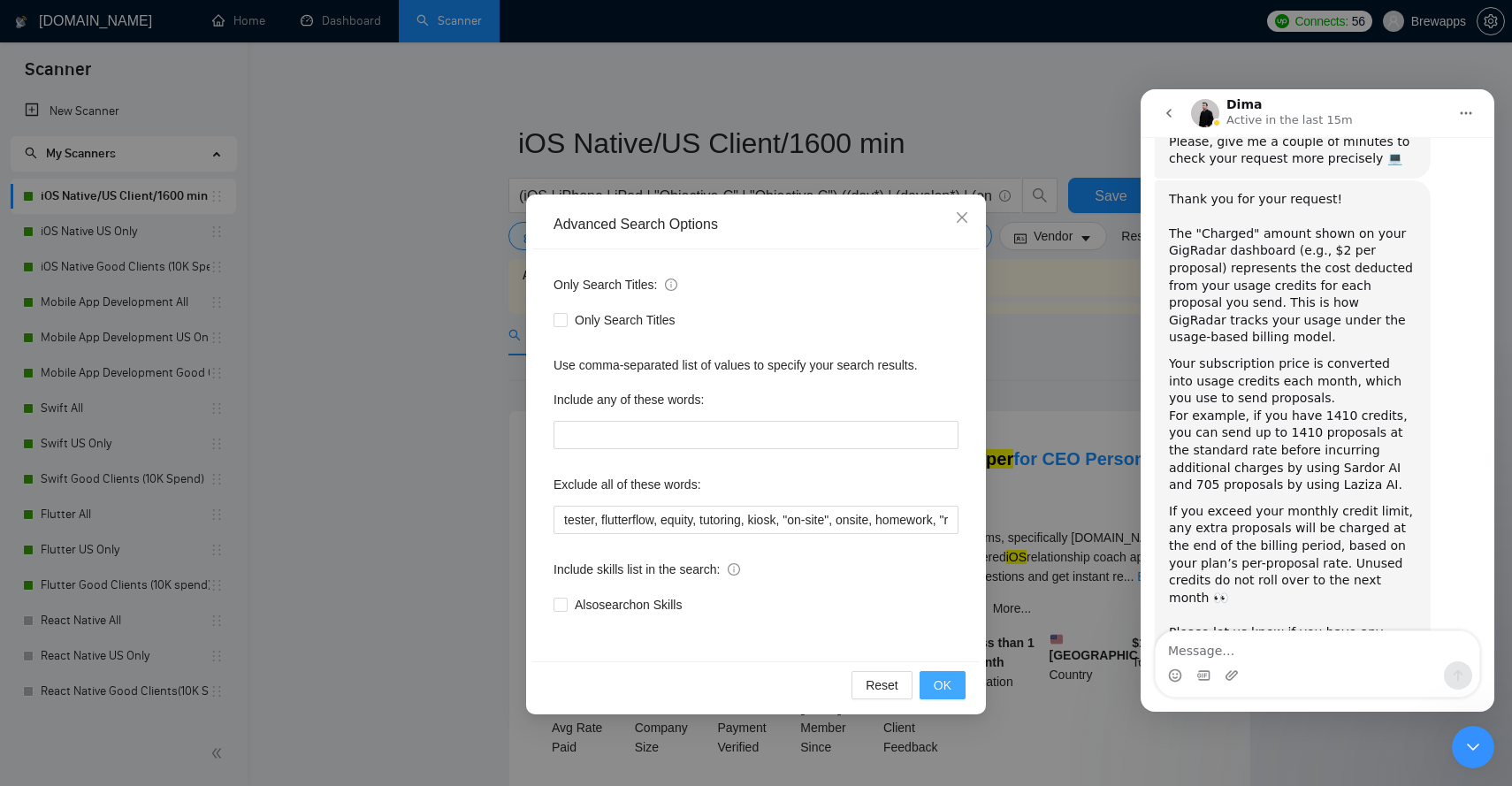
scroll to position [654, 0]
click at [943, 681] on span "OK" at bounding box center [942, 685] width 18 height 20
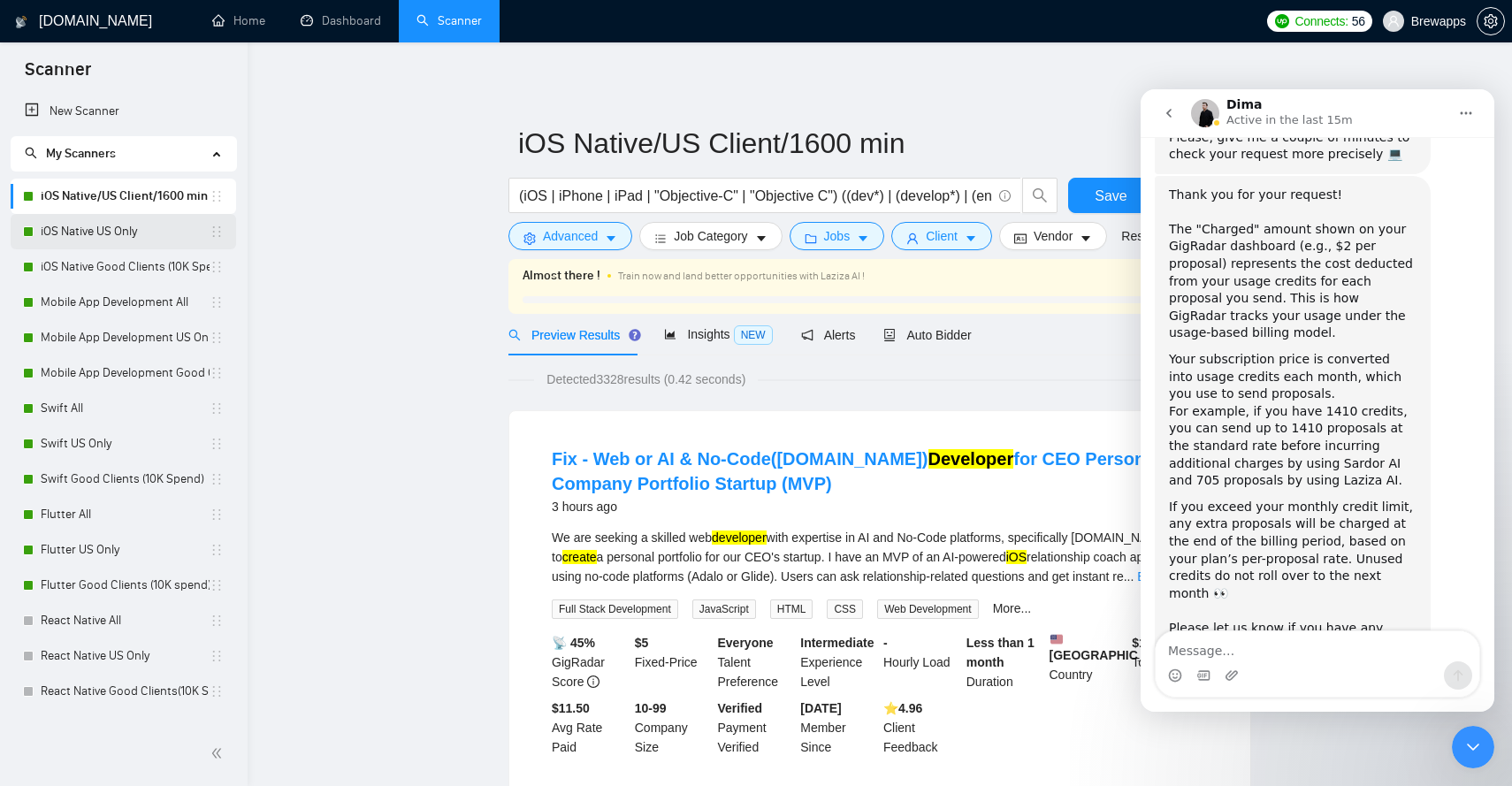
click at [104, 239] on link "iOS Native US Only" at bounding box center [124, 232] width 169 height 36
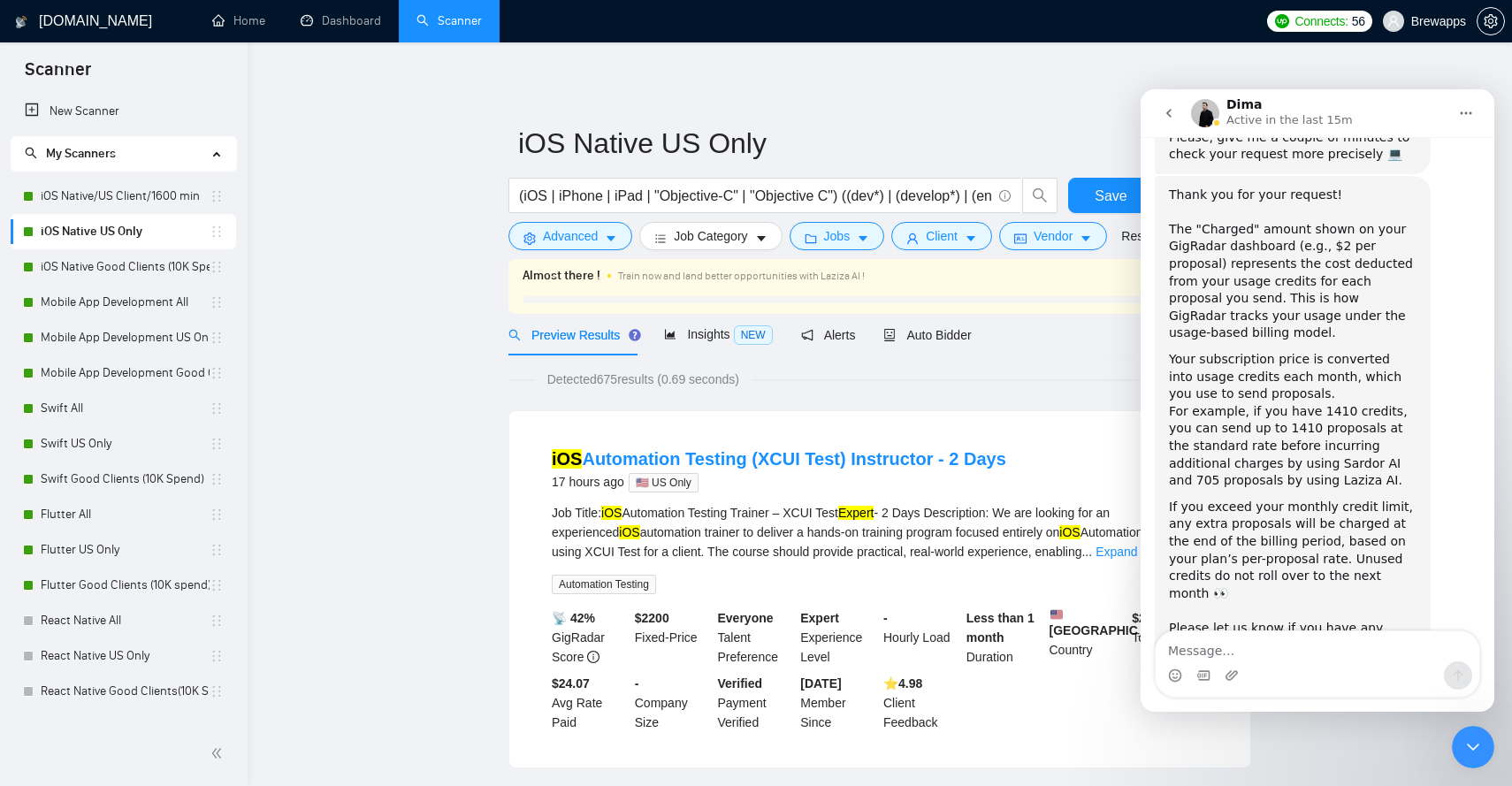
scroll to position [643, 0]
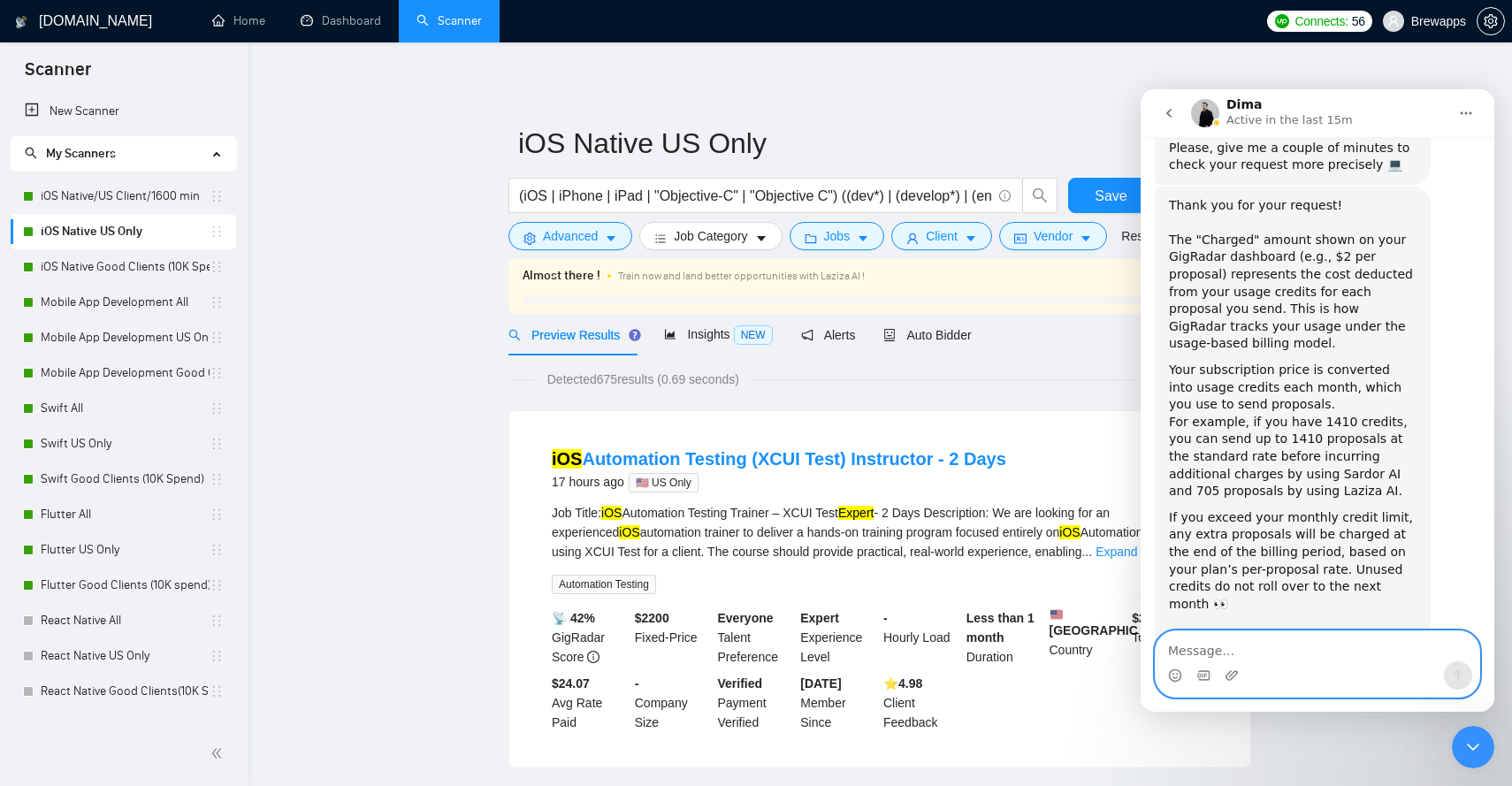
click at [1262, 641] on textarea "Message…" at bounding box center [1317, 646] width 323 height 30
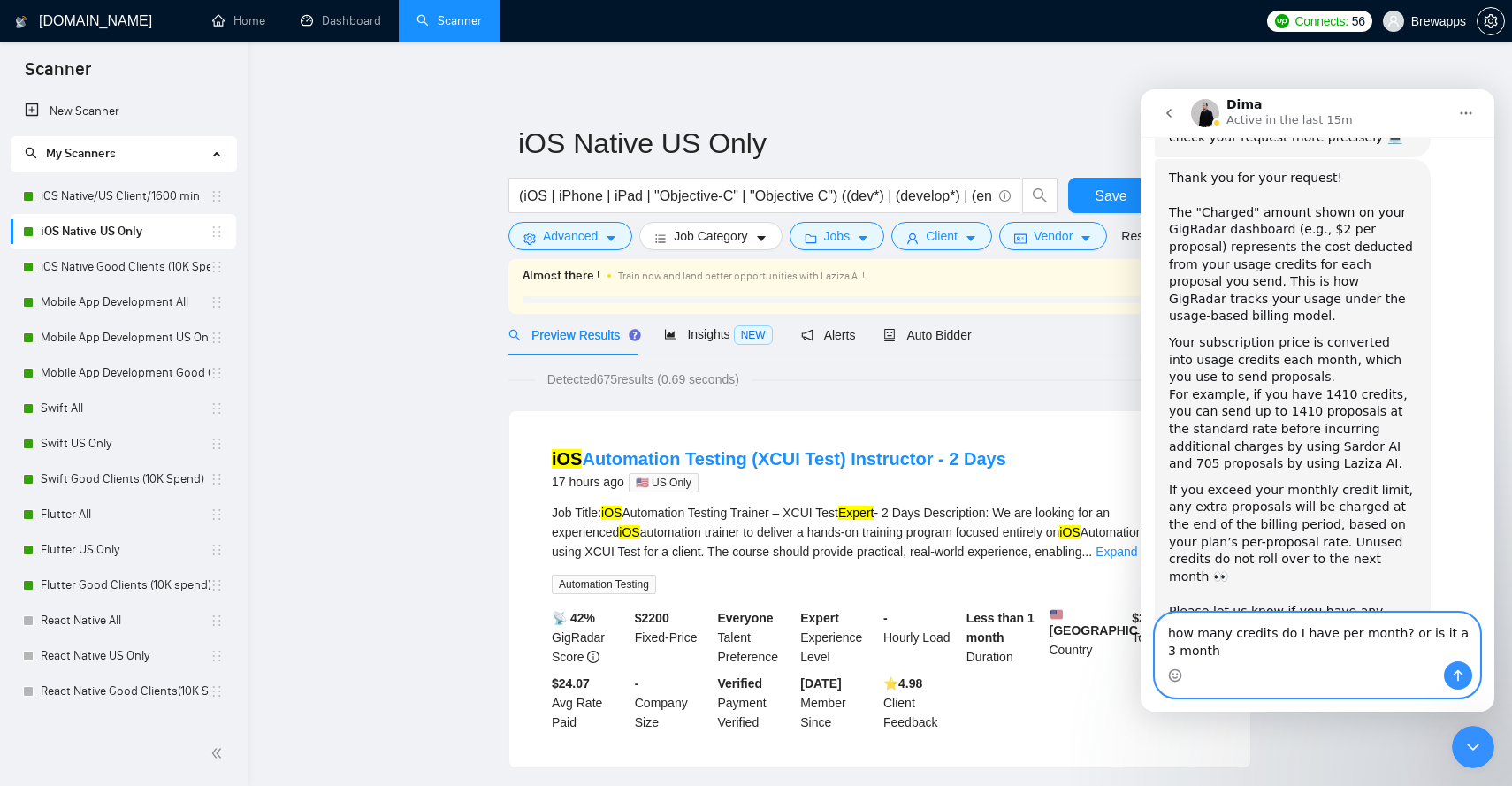
scroll to position [672, 0]
type textarea "how many credits do I have per month? or is it a 3 month thing? where do I chec…"
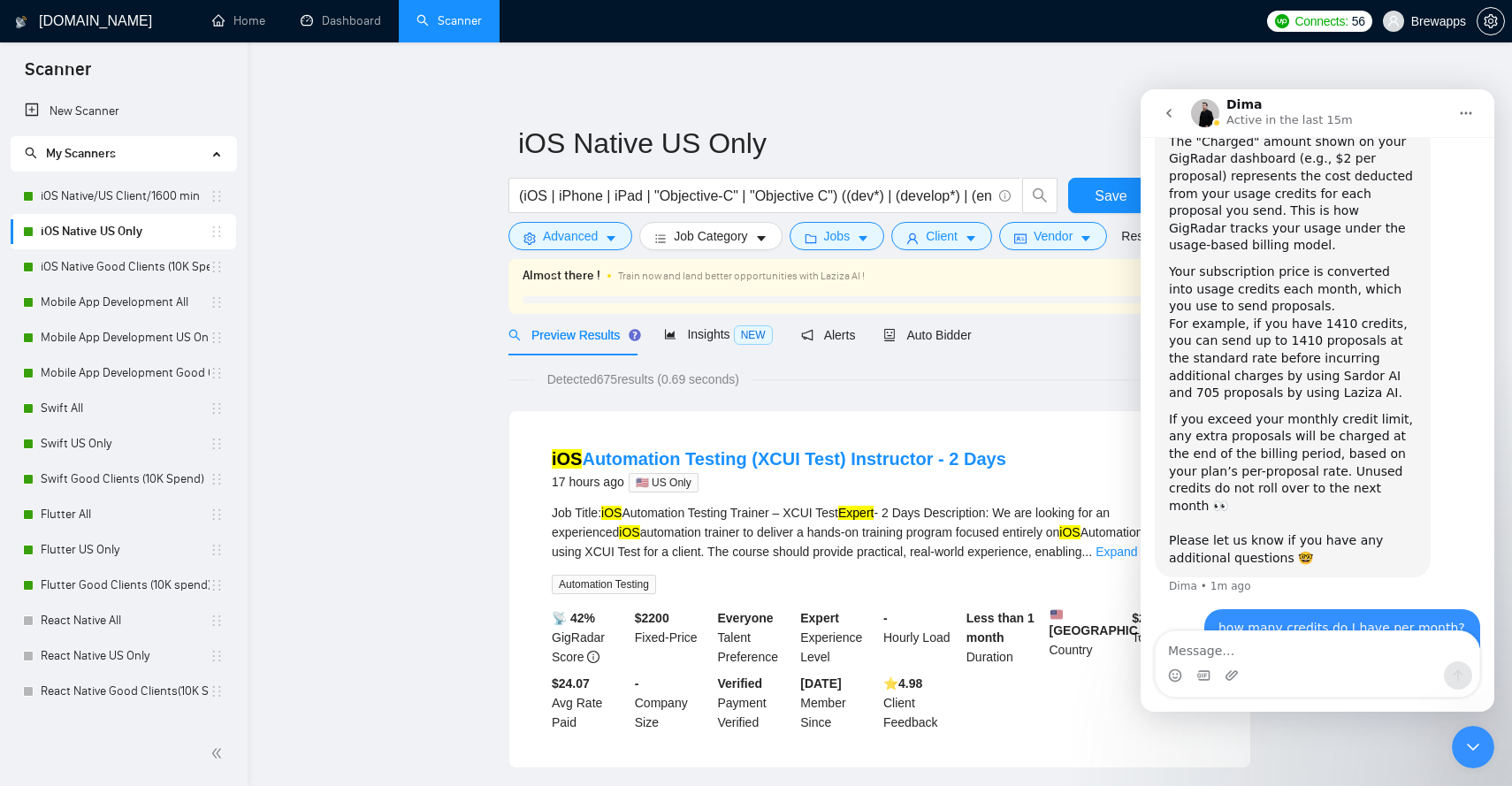
click at [1030, 425] on div "iOS Automation Testing (XCUI Test) Instructor - [DATE] 🇺🇸 US Only Job Title: iO…" at bounding box center [880, 590] width 741 height 357
click at [845, 239] on span "Jobs" at bounding box center [837, 237] width 27 height 20
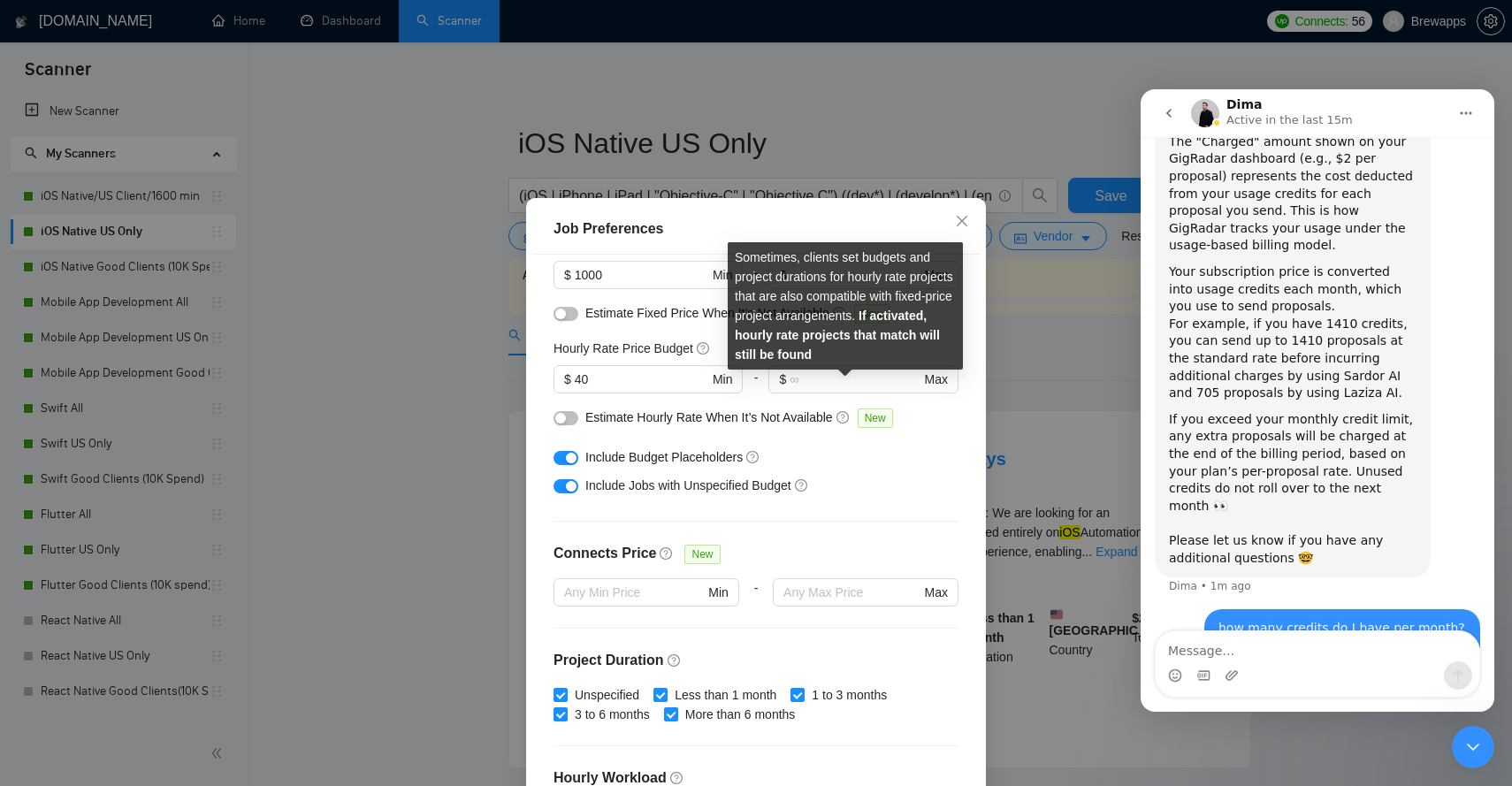
scroll to position [171, 0]
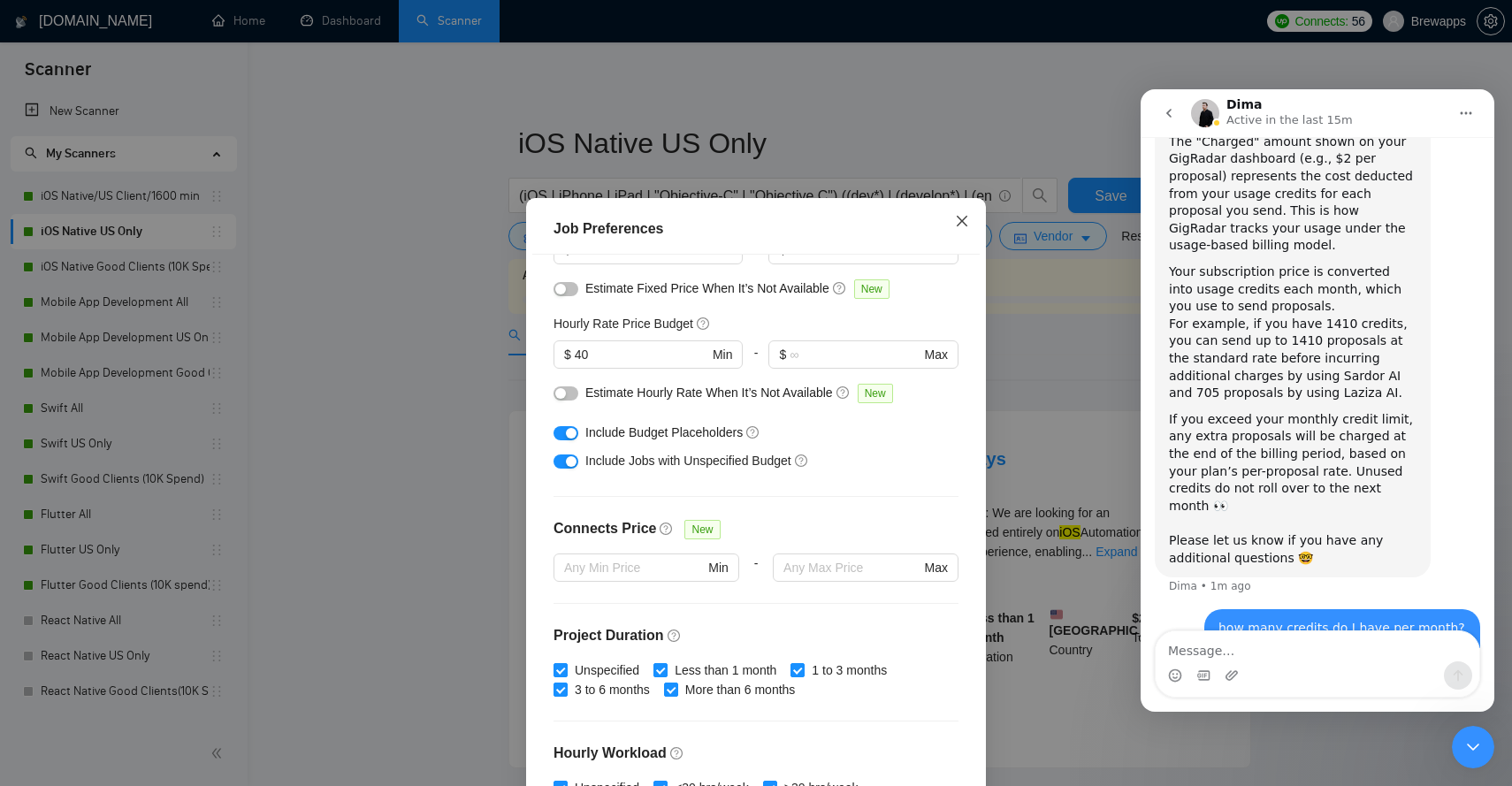
click at [962, 236] on span "Close" at bounding box center [962, 222] width 47 height 47
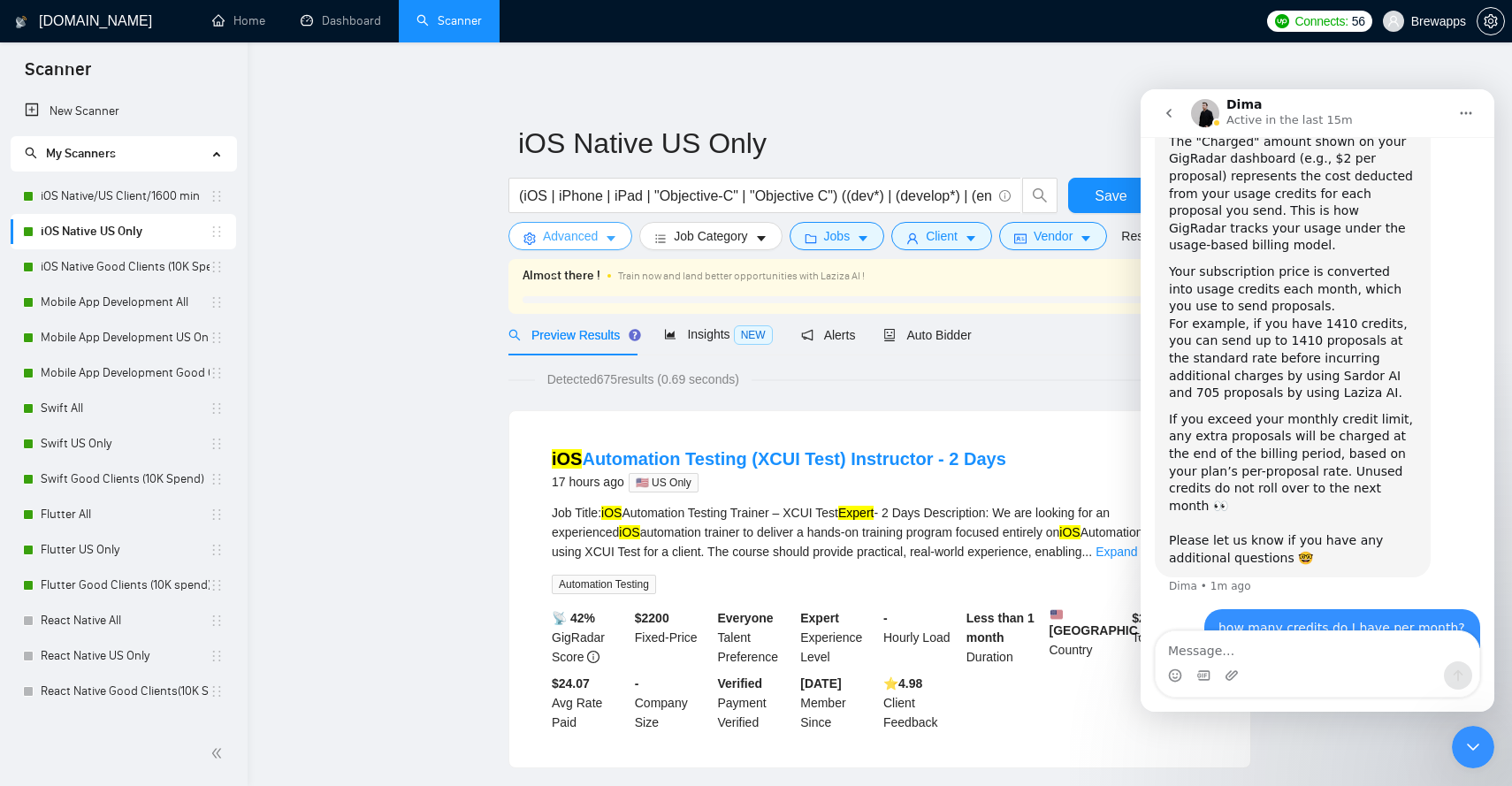
click at [596, 237] on span "Advanced" at bounding box center [571, 237] width 55 height 20
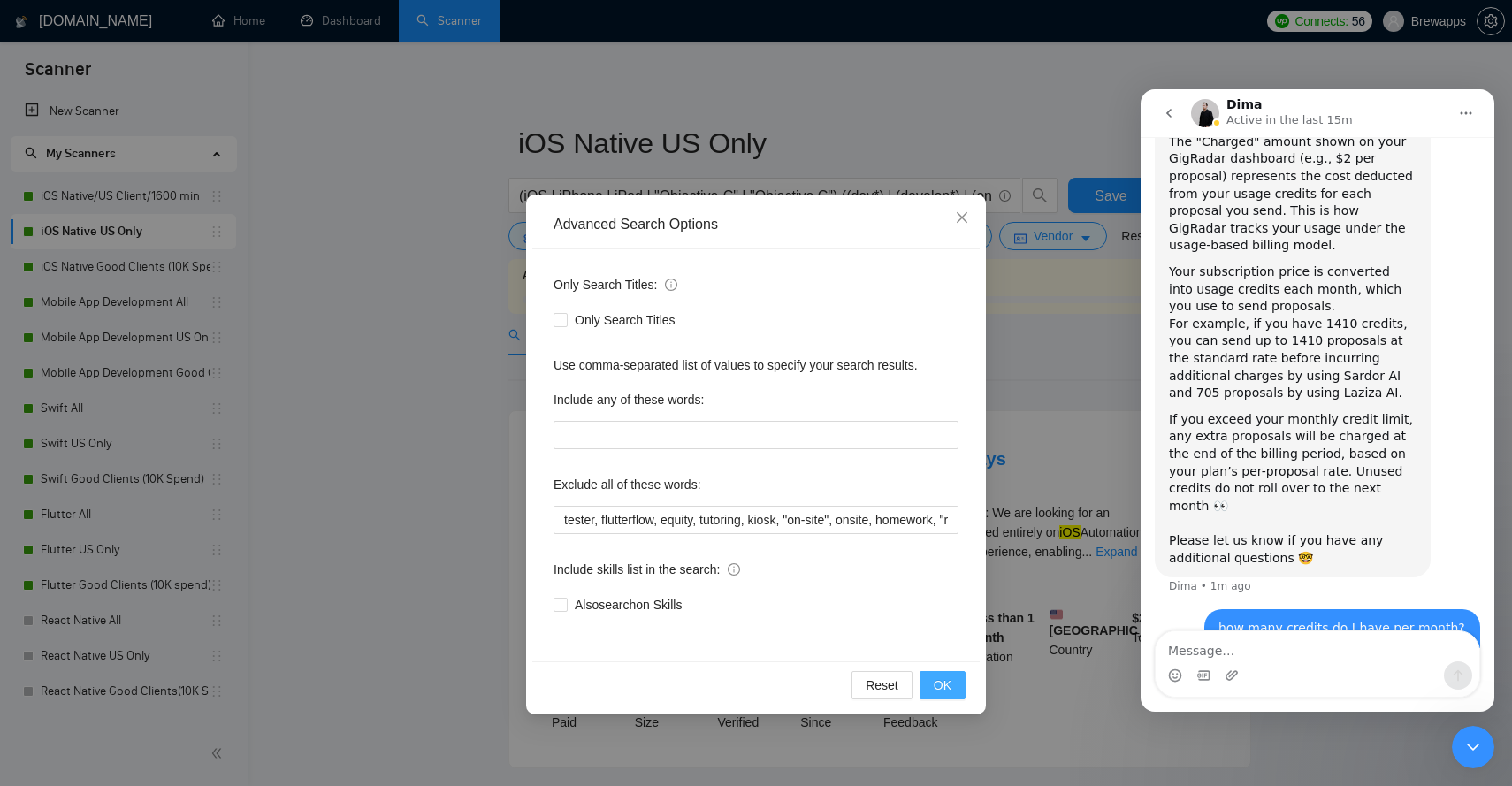
click at [950, 676] on span "OK" at bounding box center [942, 685] width 18 height 20
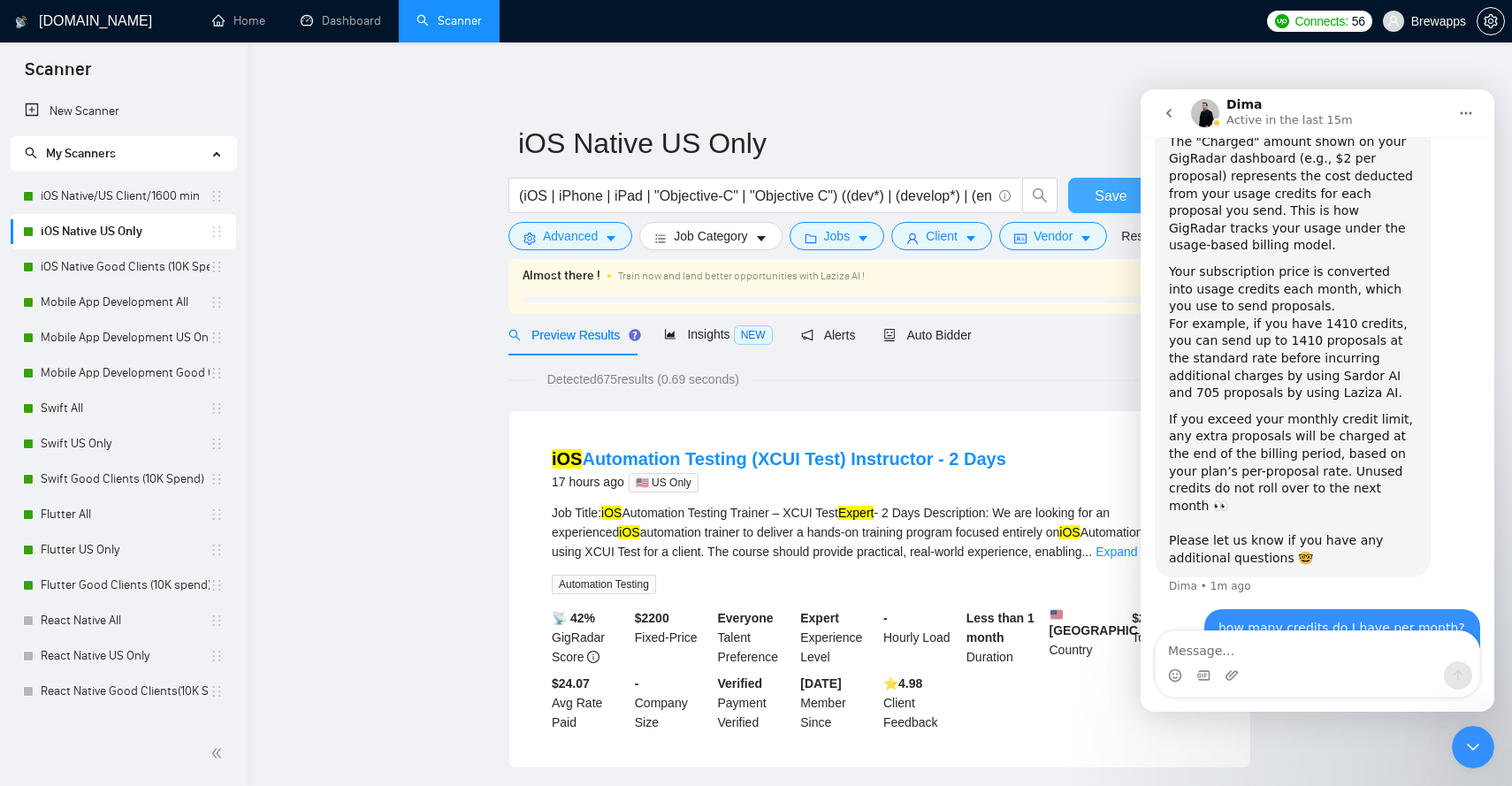
click at [1101, 197] on span "Save" at bounding box center [1111, 195] width 32 height 22
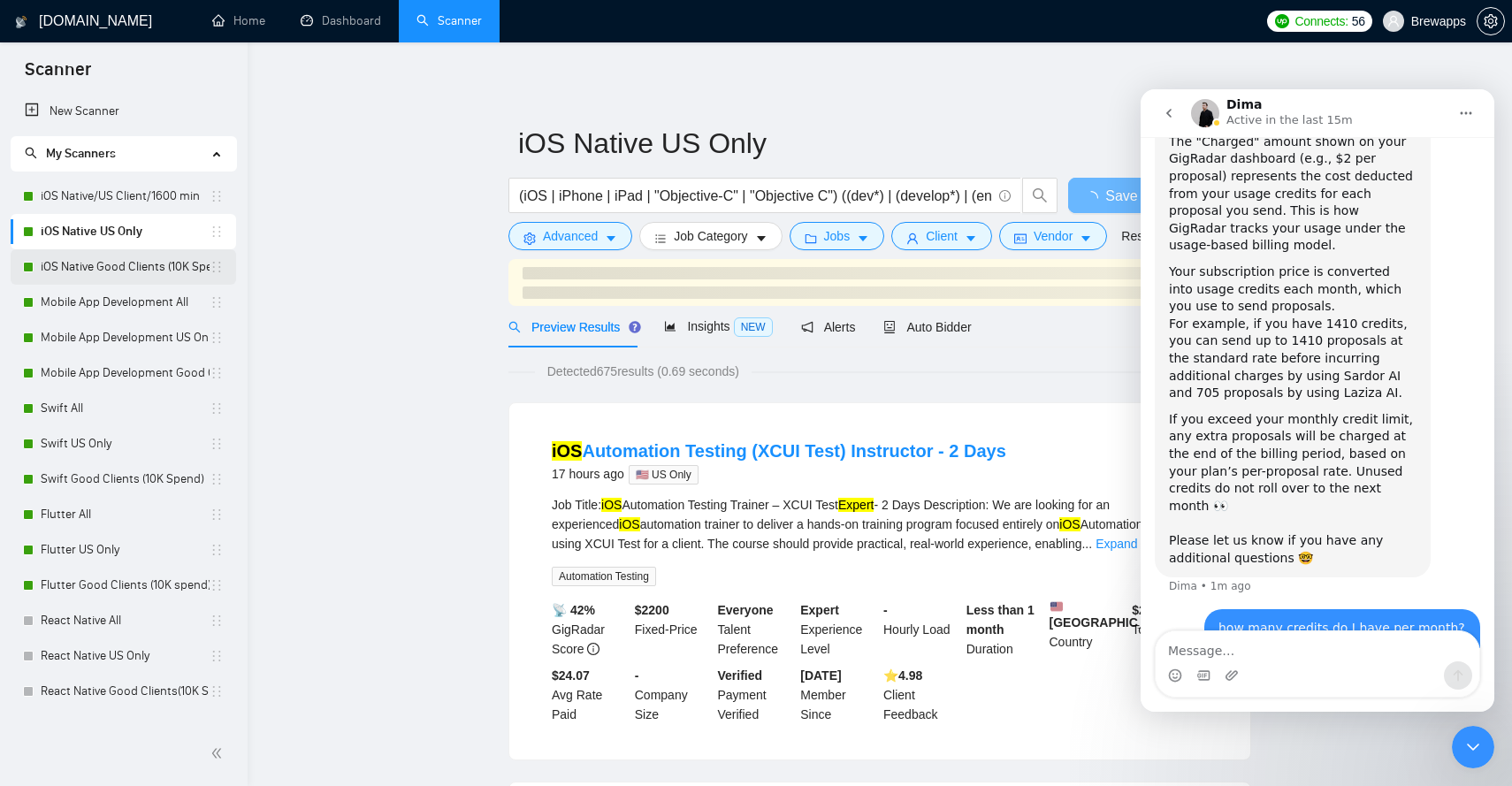
click at [162, 265] on link "iOS Native Good Clients (10K Spend)" at bounding box center [124, 267] width 169 height 36
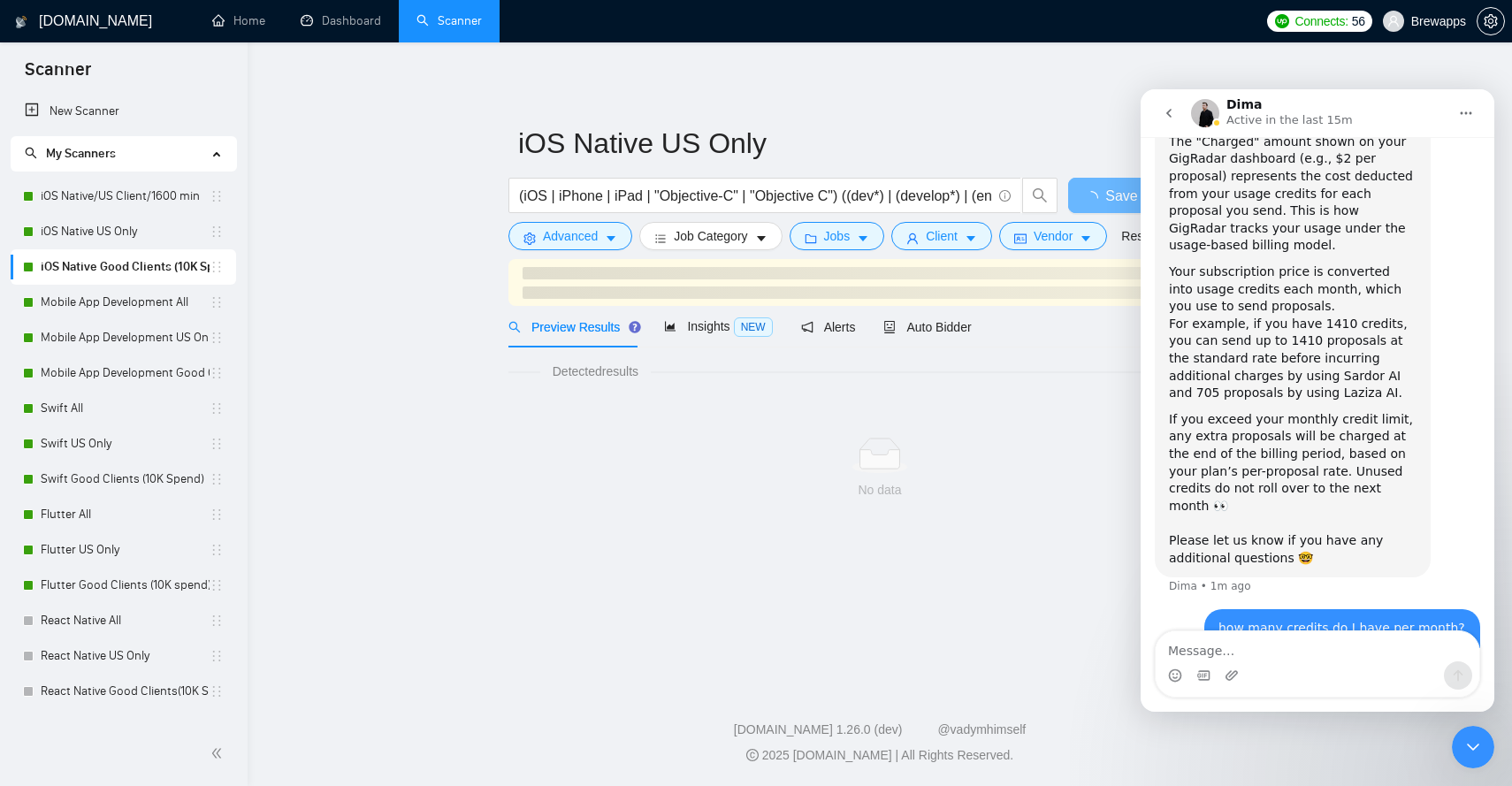
scroll to position [810, 0]
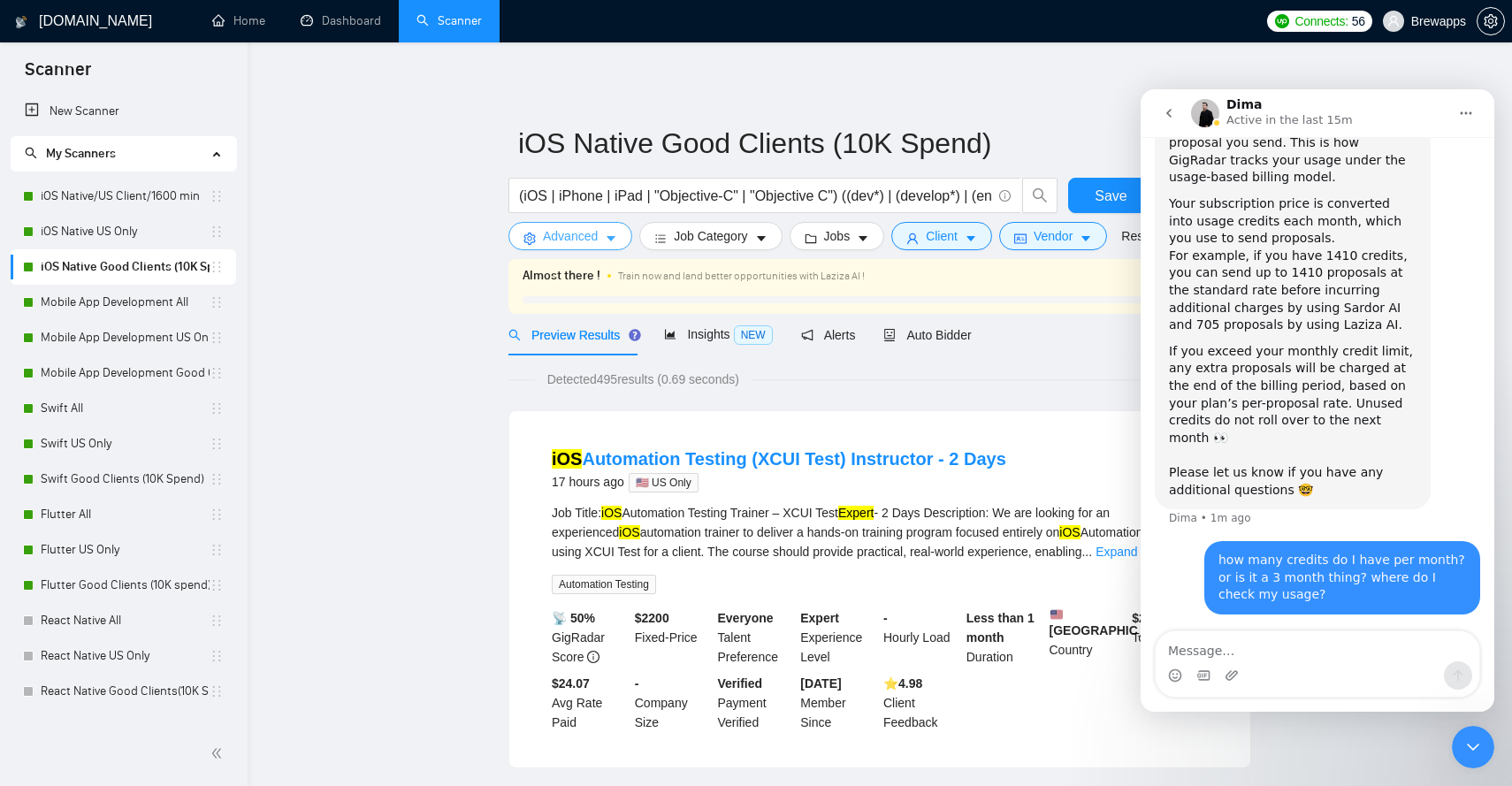
click at [608, 238] on icon "caret-down" at bounding box center [611, 239] width 13 height 13
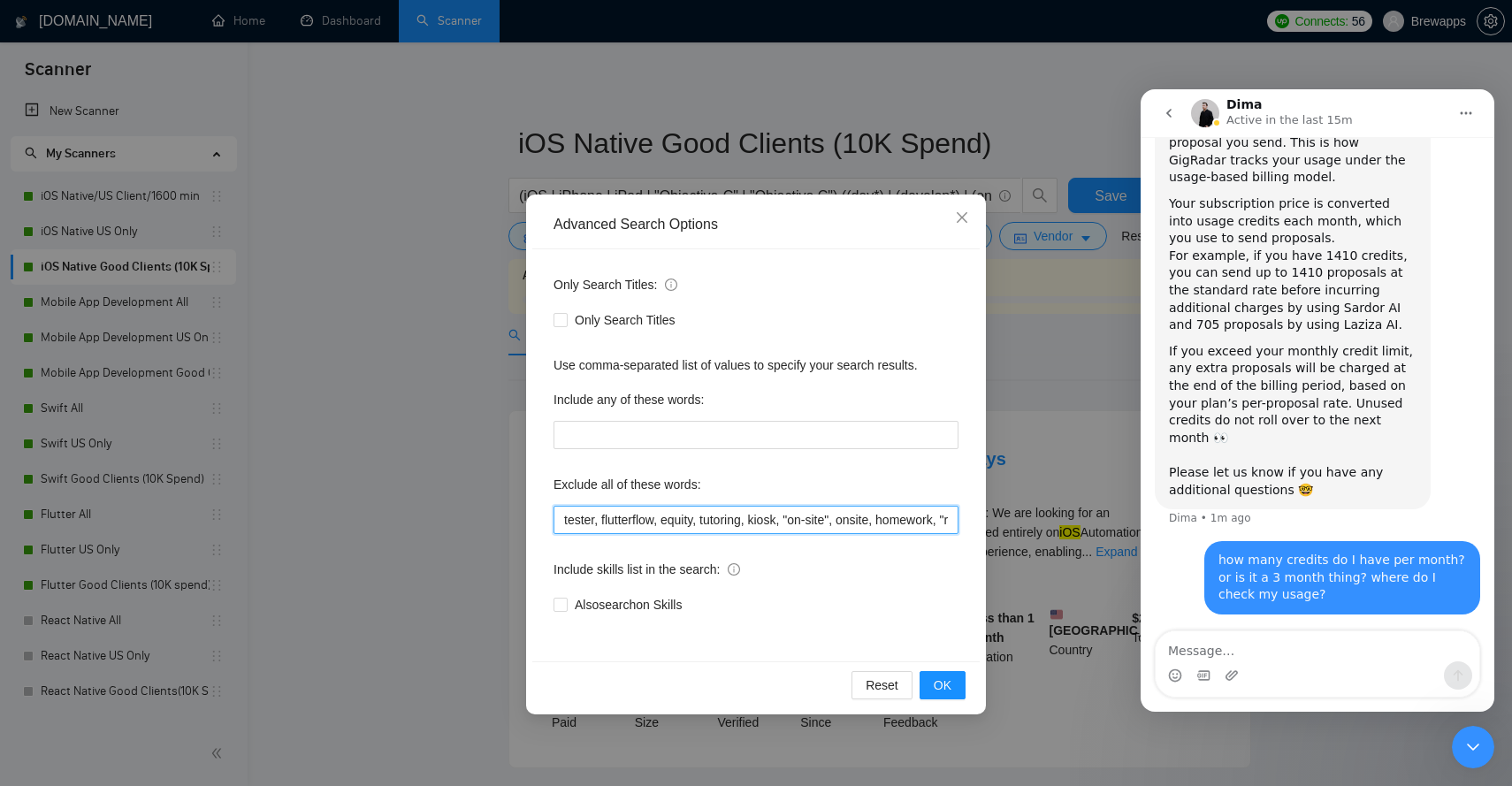
click at [761, 524] on input "tester, flutterflow, equity, tutoring, kiosk, "on-site", onsite, homework, "rev…" at bounding box center [756, 520] width 405 height 29
click at [950, 686] on span "OK" at bounding box center [942, 685] width 18 height 20
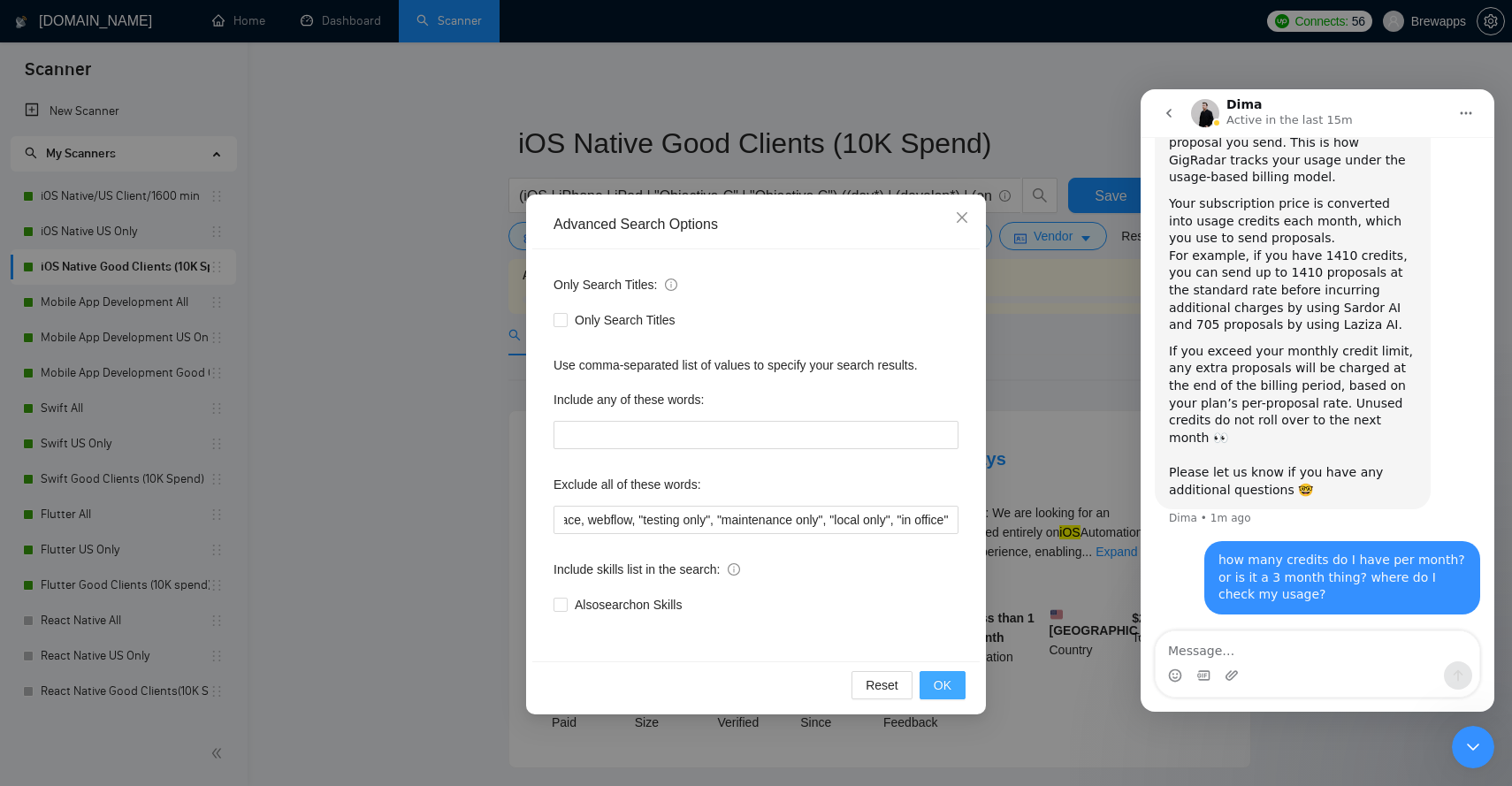
scroll to position [0, 0]
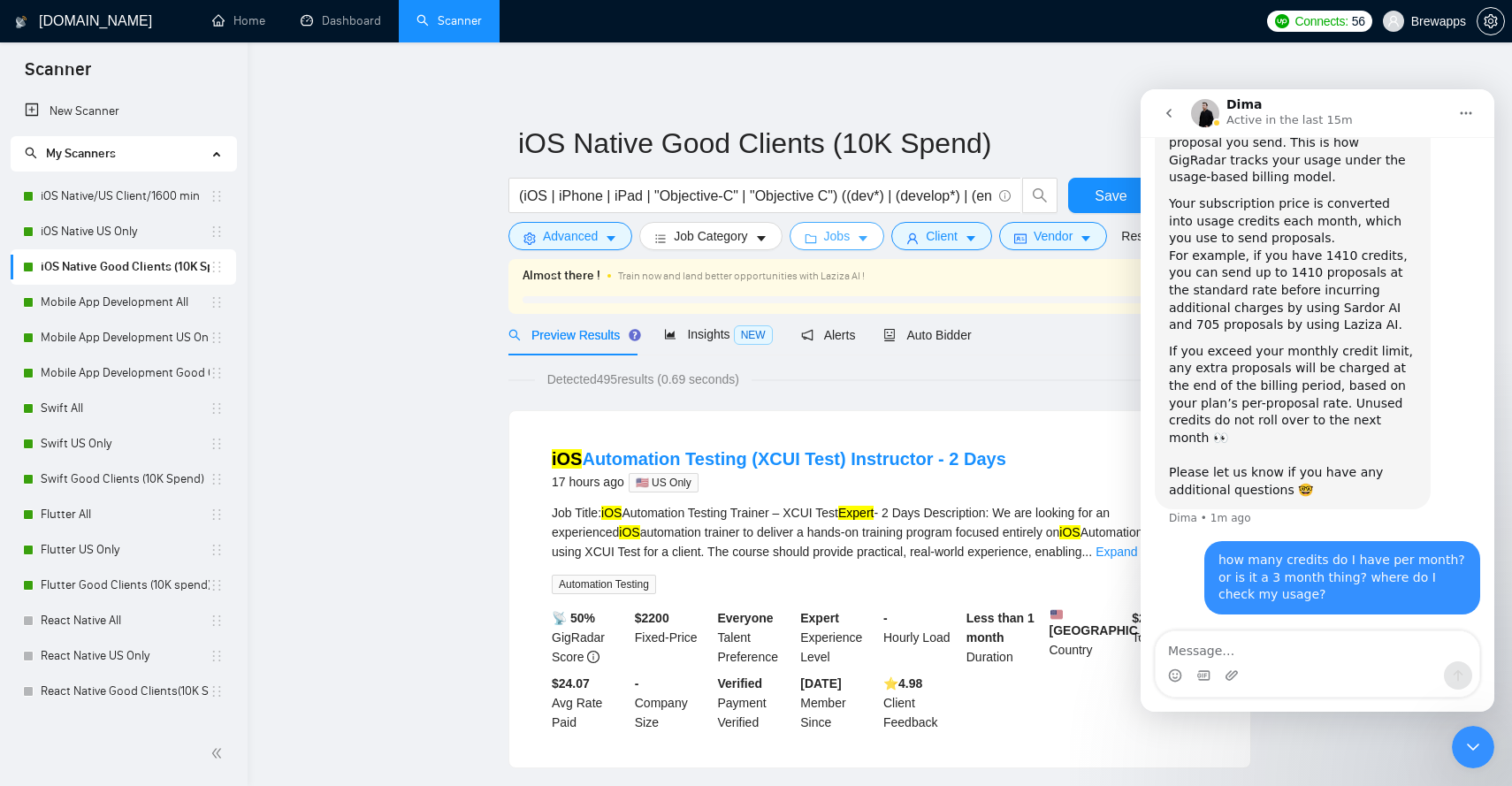
click at [836, 229] on span "Jobs" at bounding box center [837, 237] width 27 height 20
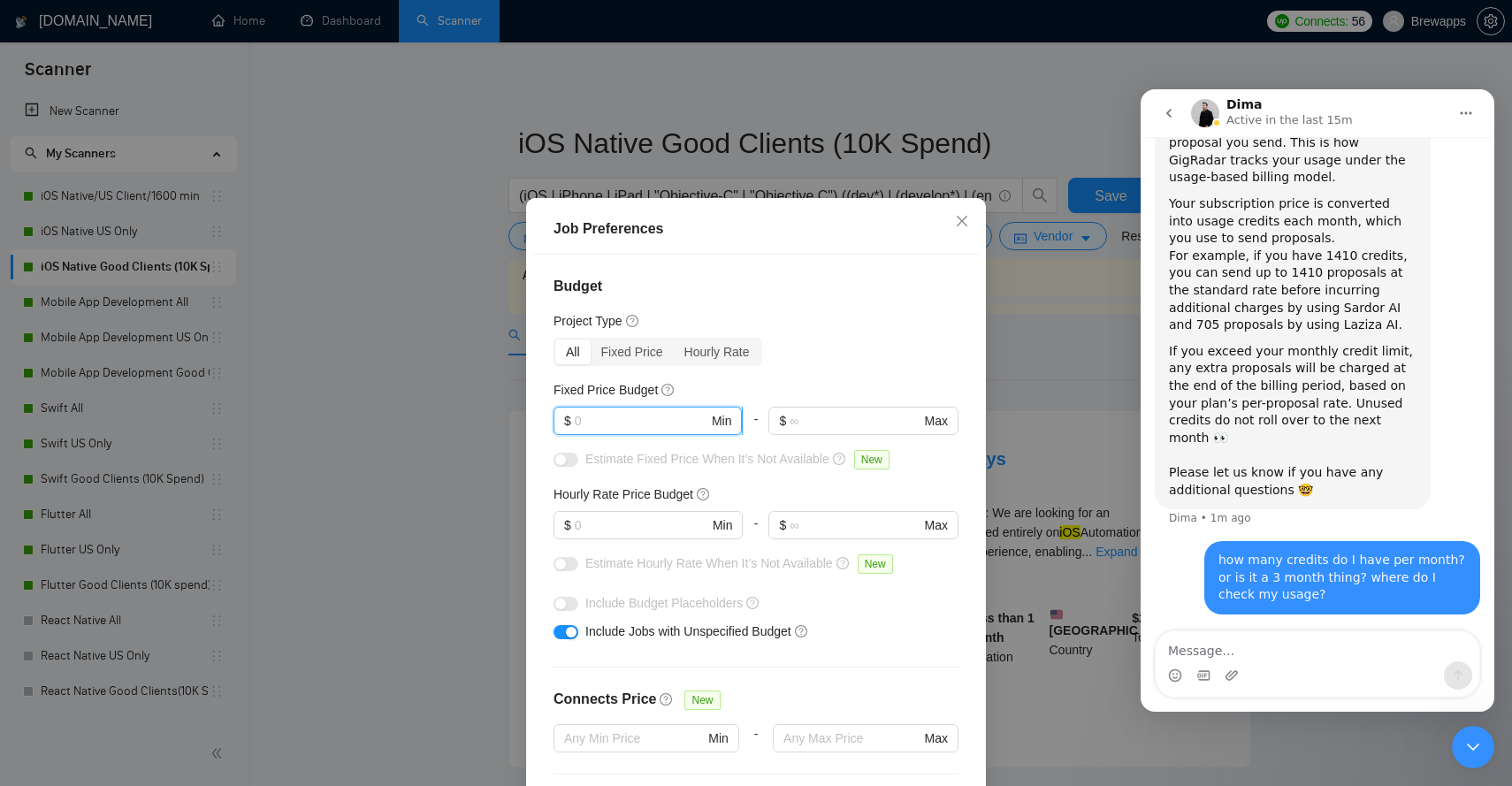
click at [640, 426] on input "text" at bounding box center [641, 421] width 133 height 20
click at [967, 227] on icon "close" at bounding box center [962, 221] width 14 height 14
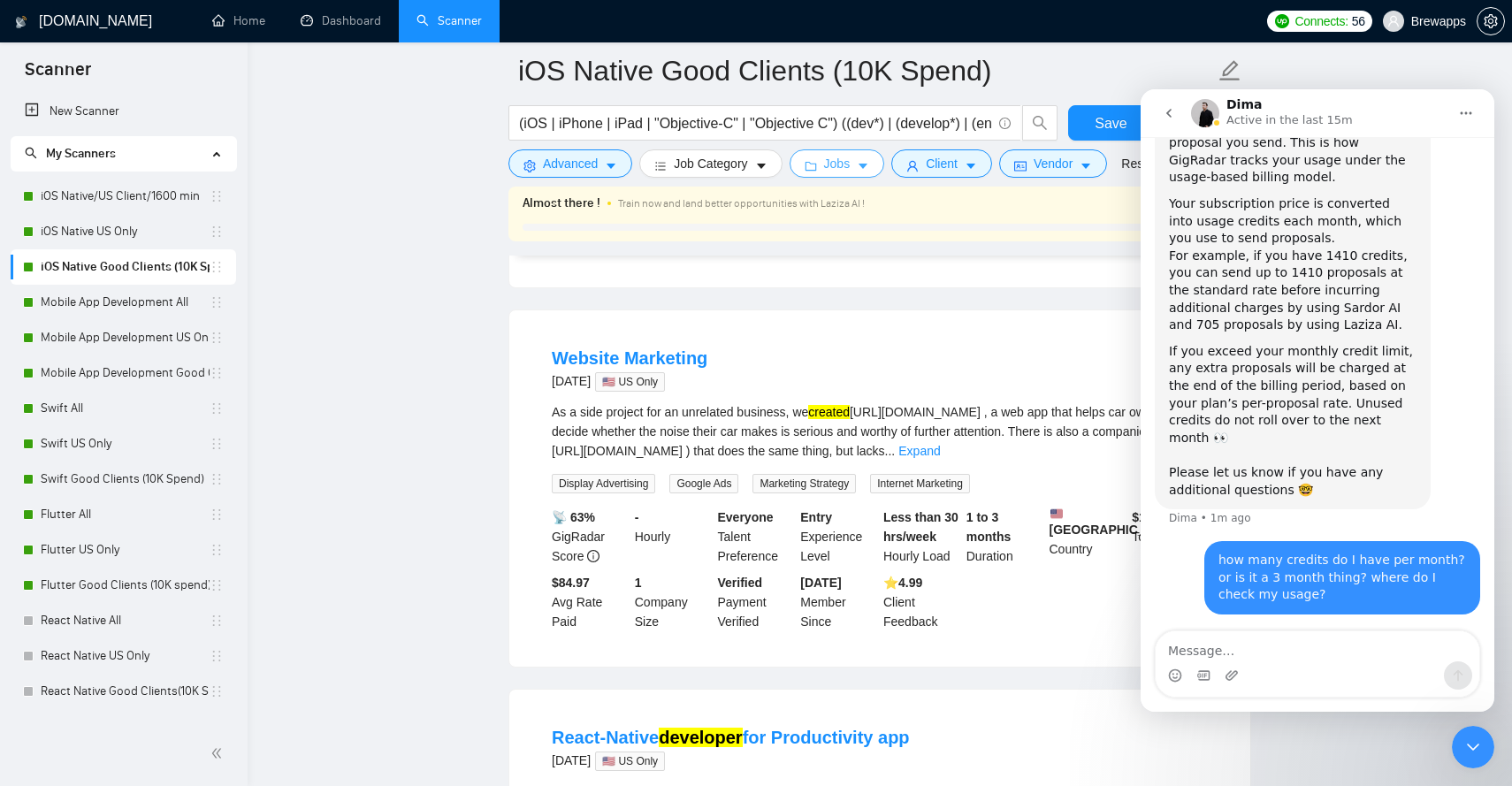
scroll to position [1281, 0]
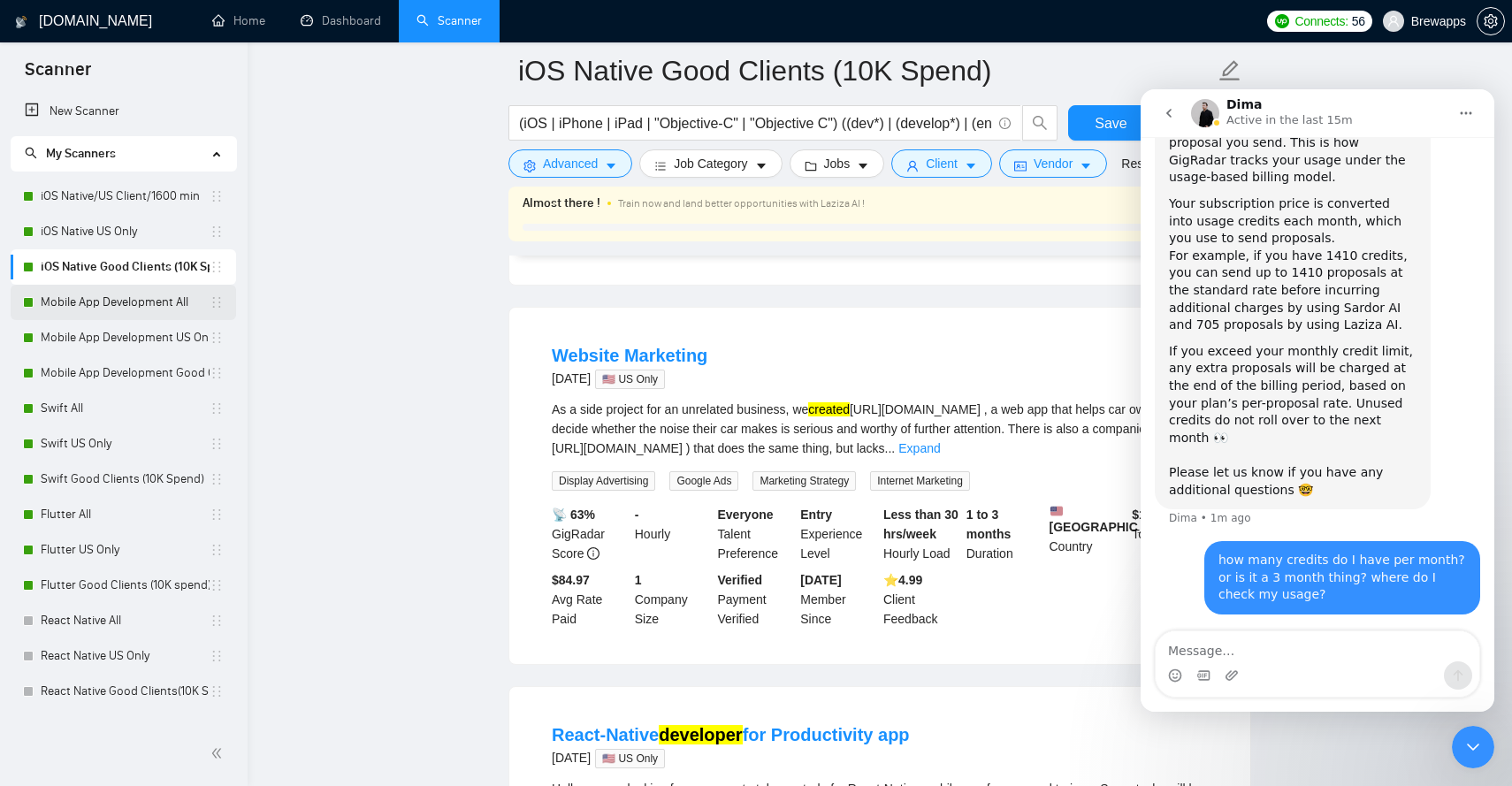
click at [154, 307] on link "Mobile App Development All" at bounding box center [124, 303] width 169 height 36
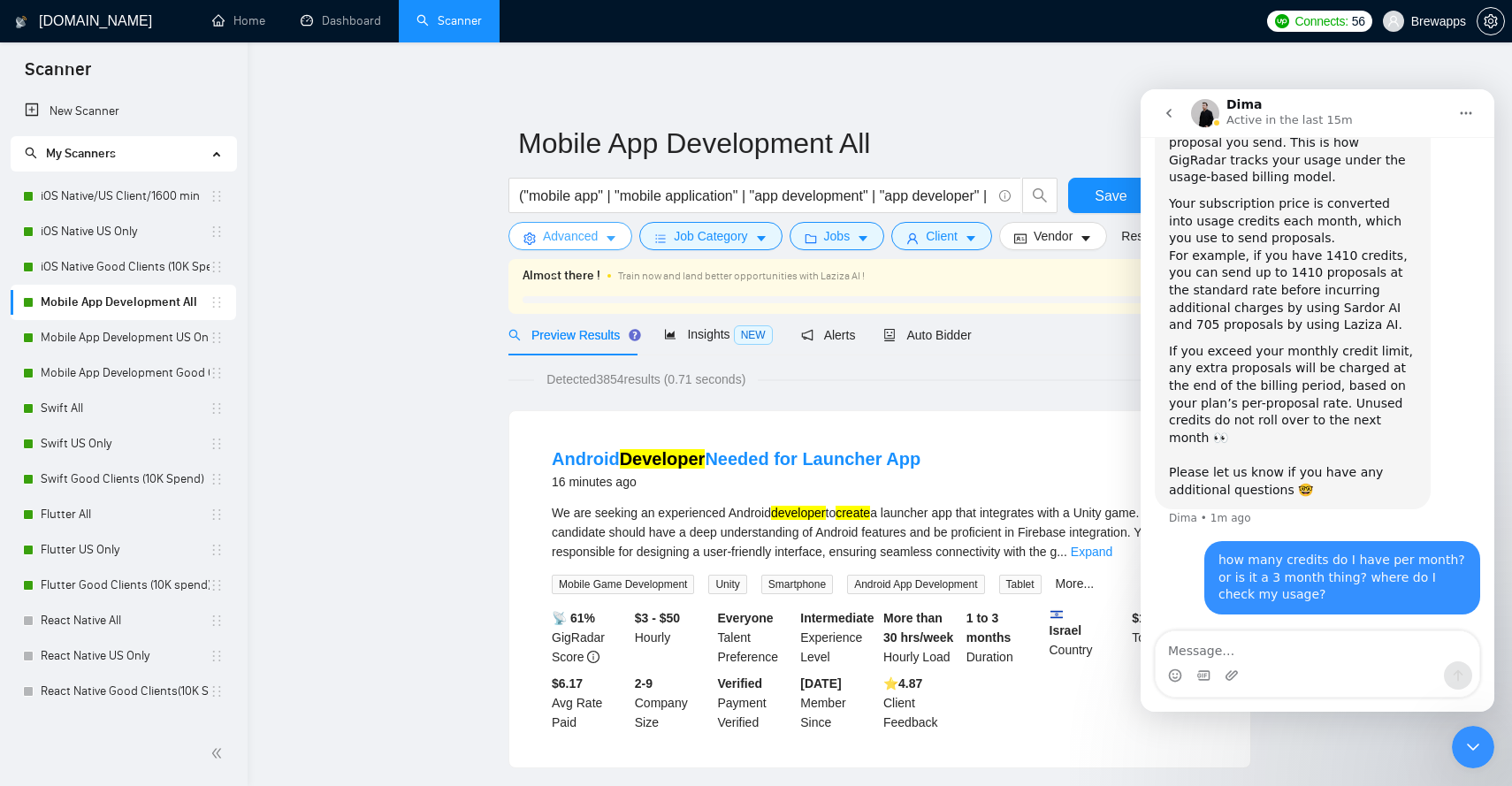
click at [590, 231] on span "Advanced" at bounding box center [571, 237] width 55 height 20
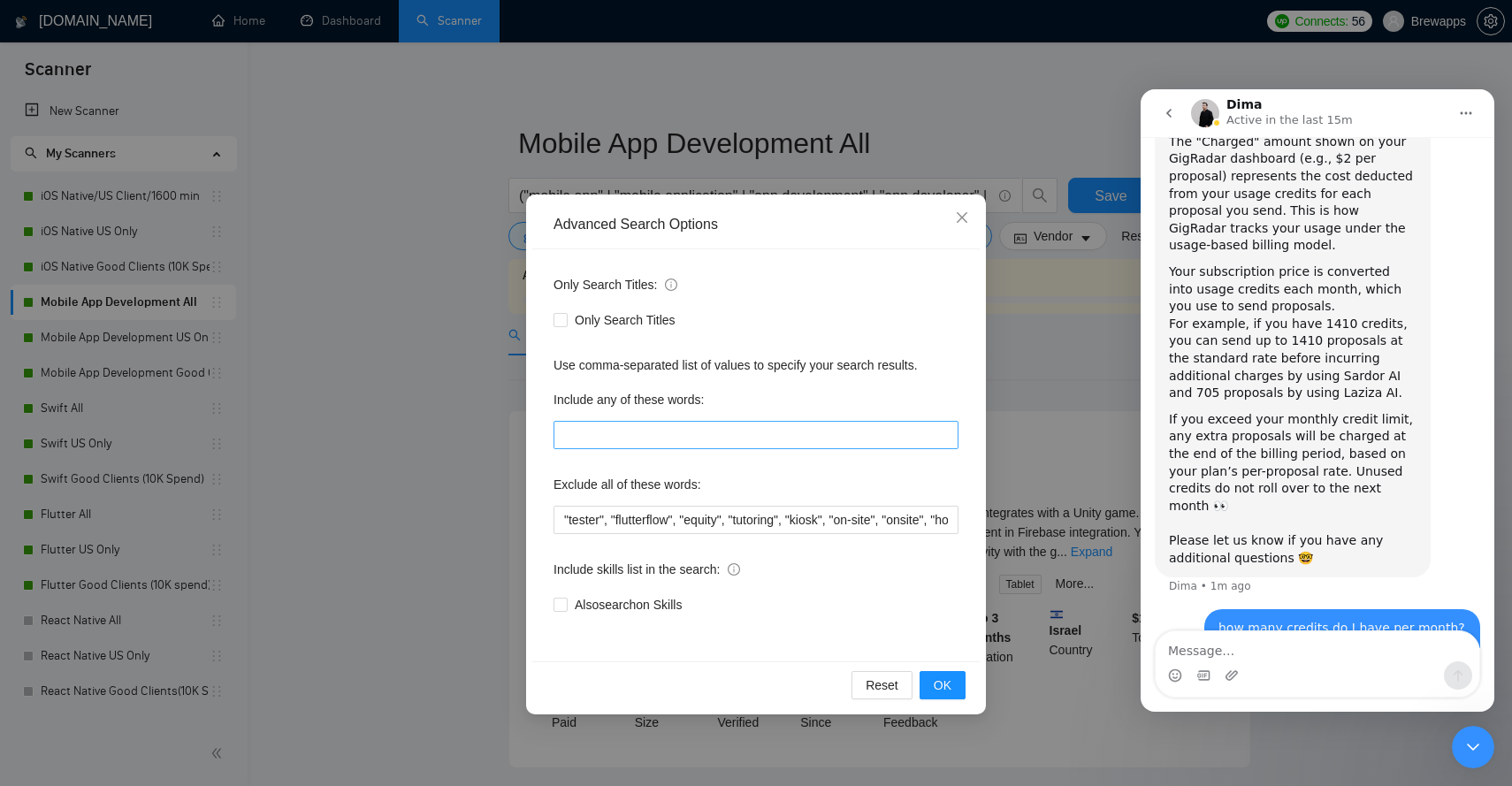
scroll to position [810, 0]
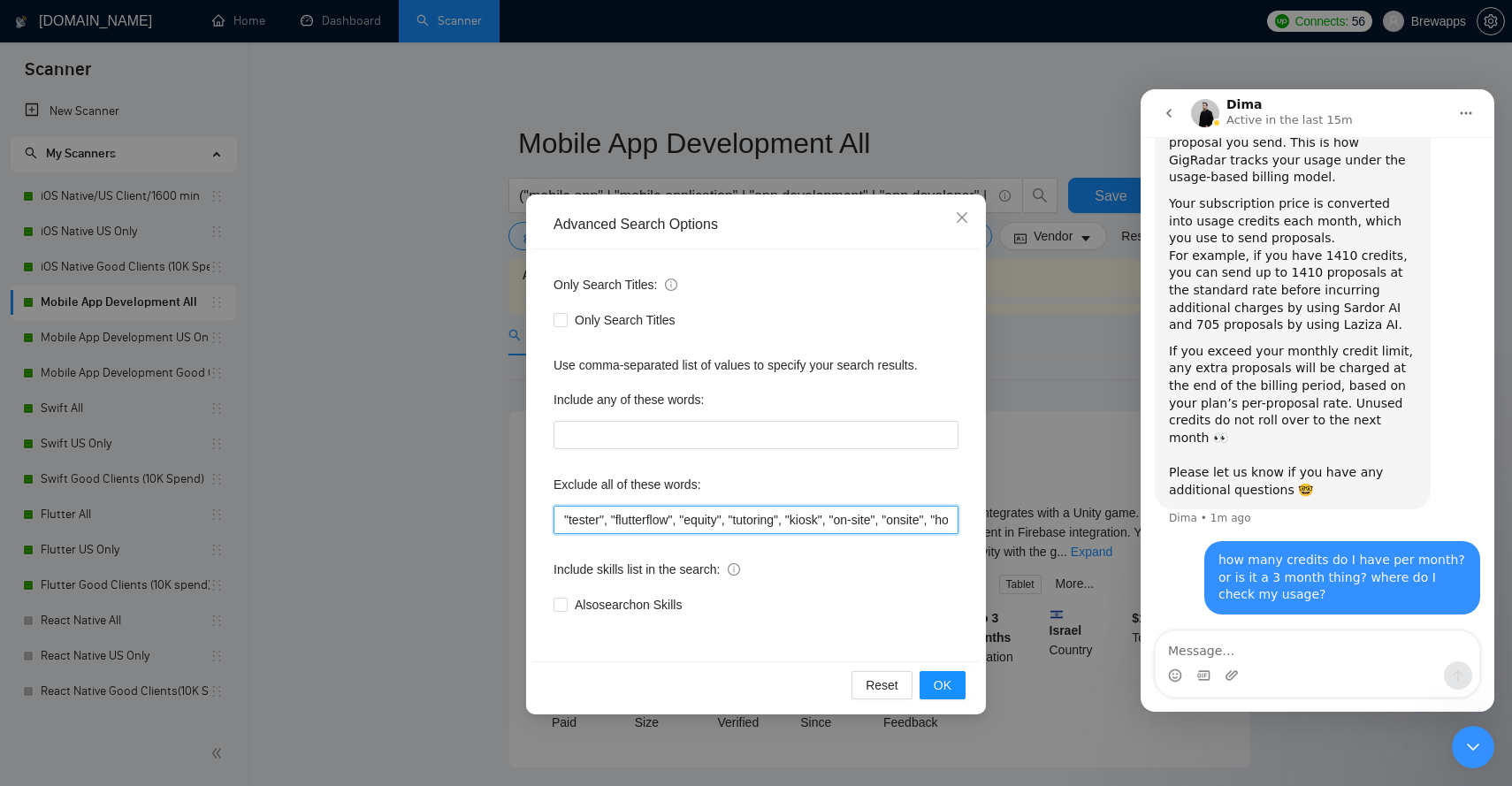
click at [725, 520] on input ""tester", "flutterflow", "equity", "tutoring", "kiosk", "on-site", "onsite", "h…" at bounding box center [756, 520] width 405 height 29
paste input "tester, flutterflow, equity, tutoring, kiosk, "on-site", onsite, homework, "rev…"
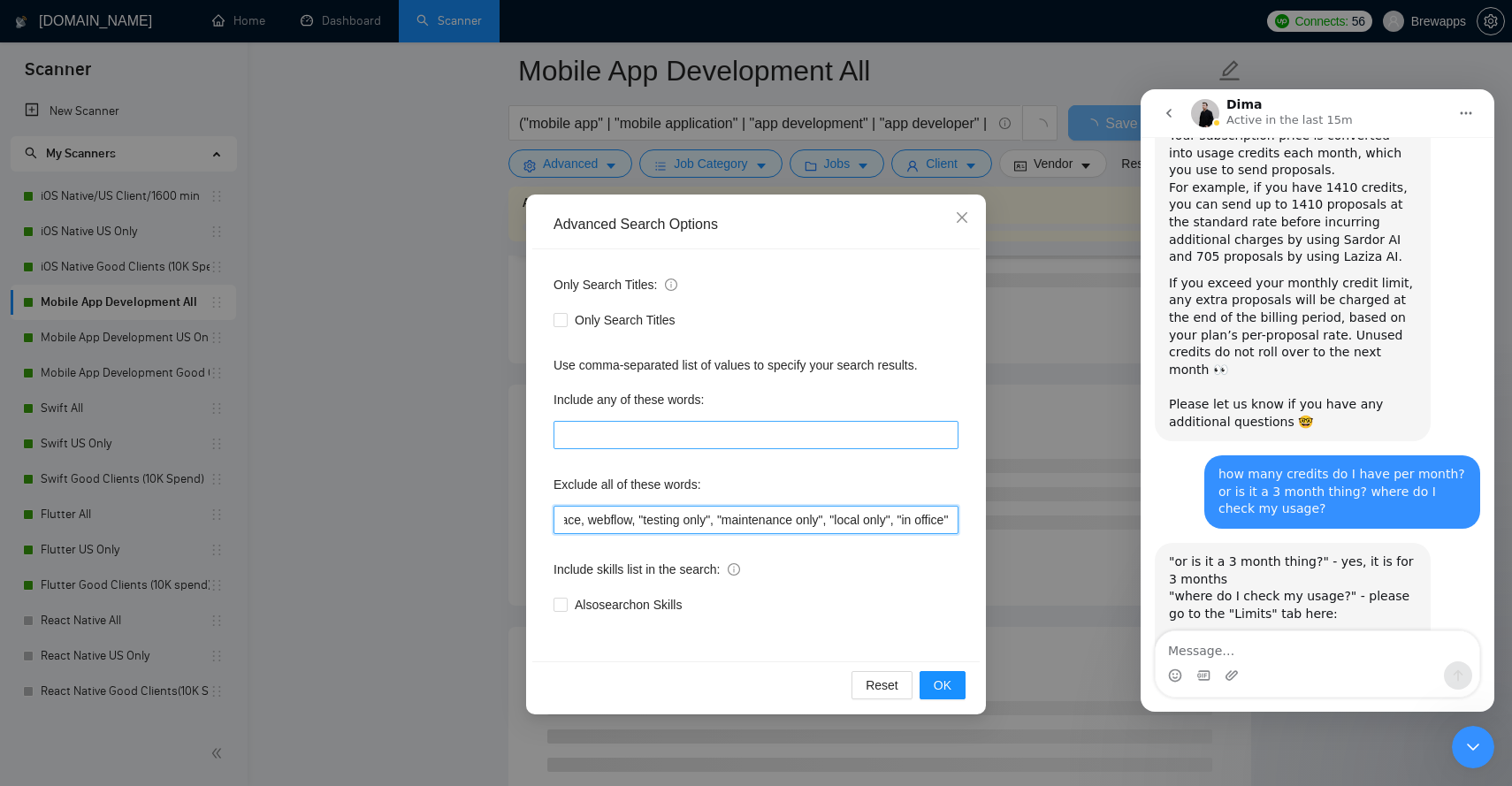
scroll to position [775, 0]
type input "tester, flutterflow, equity, tutoring, kiosk, "on-site", onsite, homework, "rev…"
click at [931, 689] on button "OK" at bounding box center [942, 685] width 46 height 29
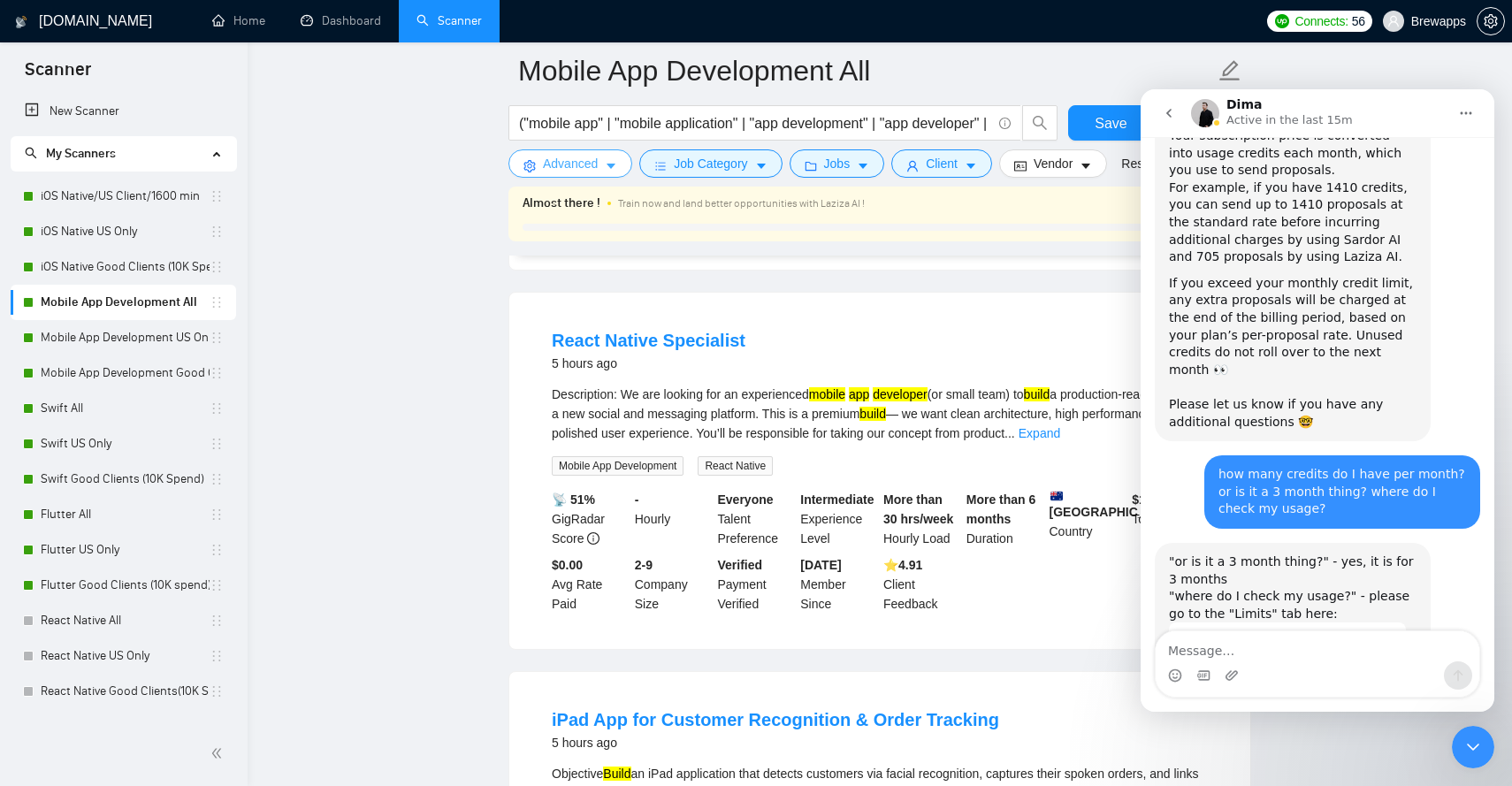
scroll to position [292, 0]
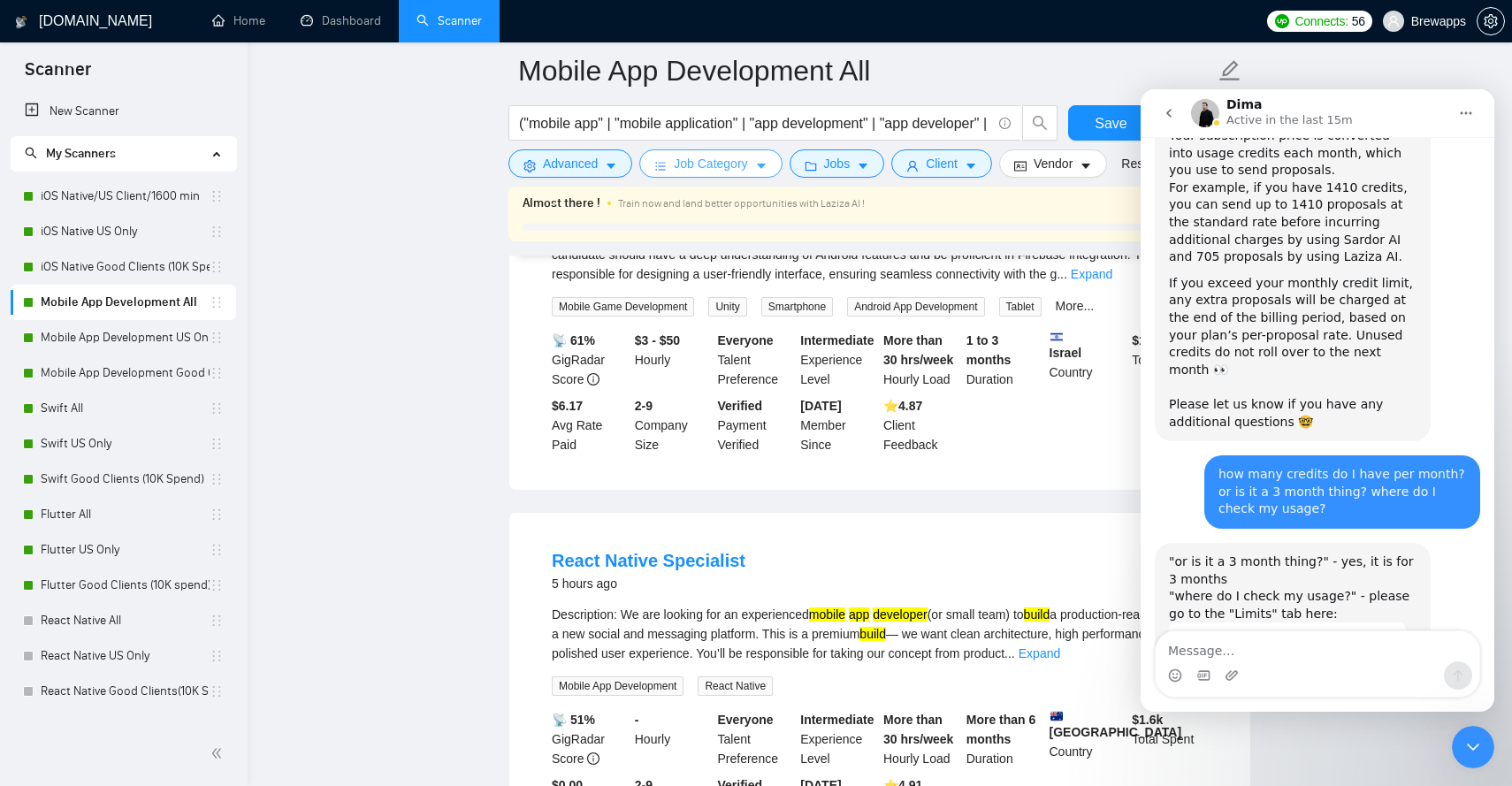
click at [717, 175] on button "Job Category" at bounding box center [711, 164] width 142 height 29
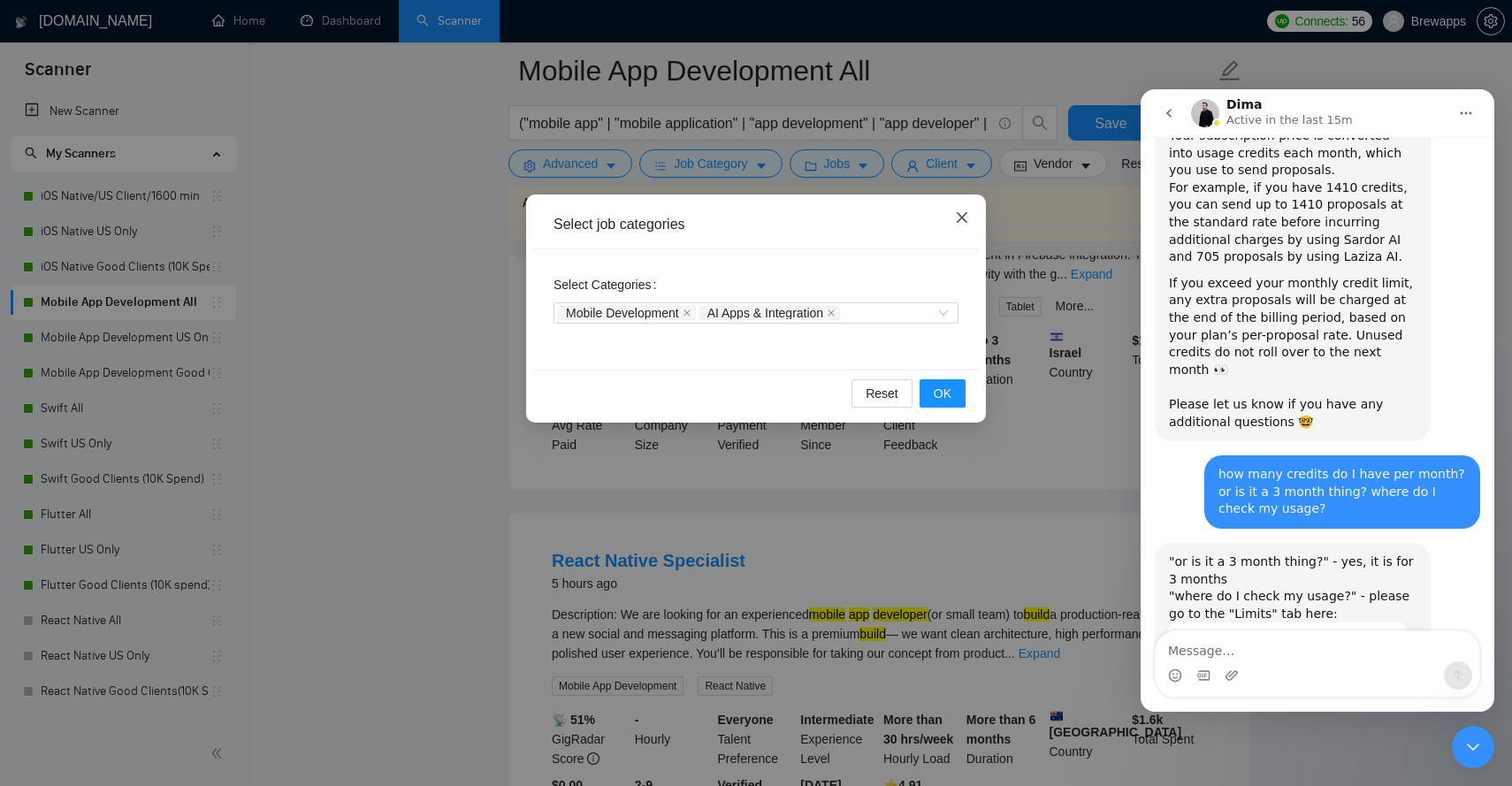
click at [965, 221] on icon "close" at bounding box center [962, 217] width 11 height 11
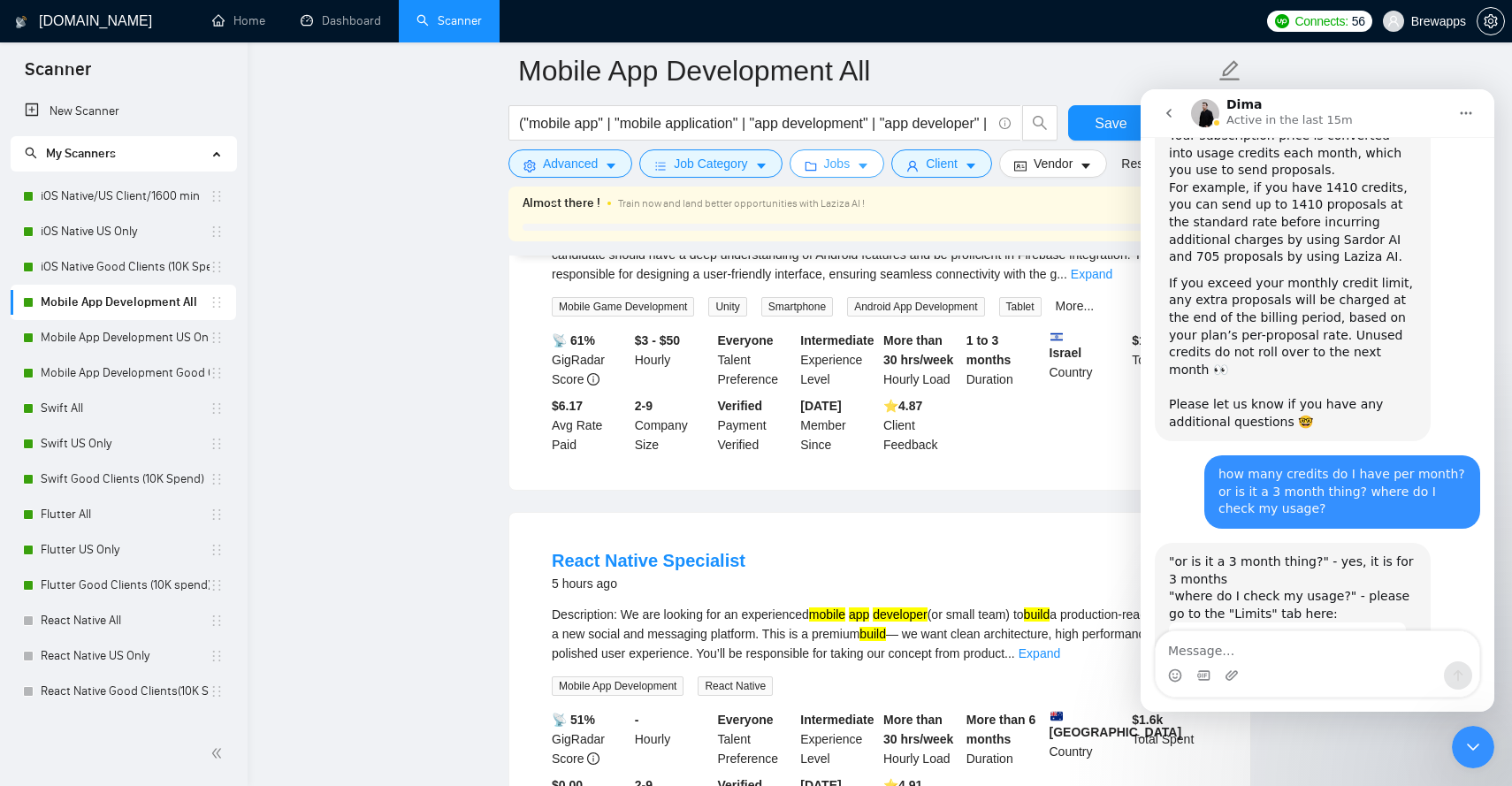
click at [857, 167] on button "Jobs" at bounding box center [837, 164] width 96 height 29
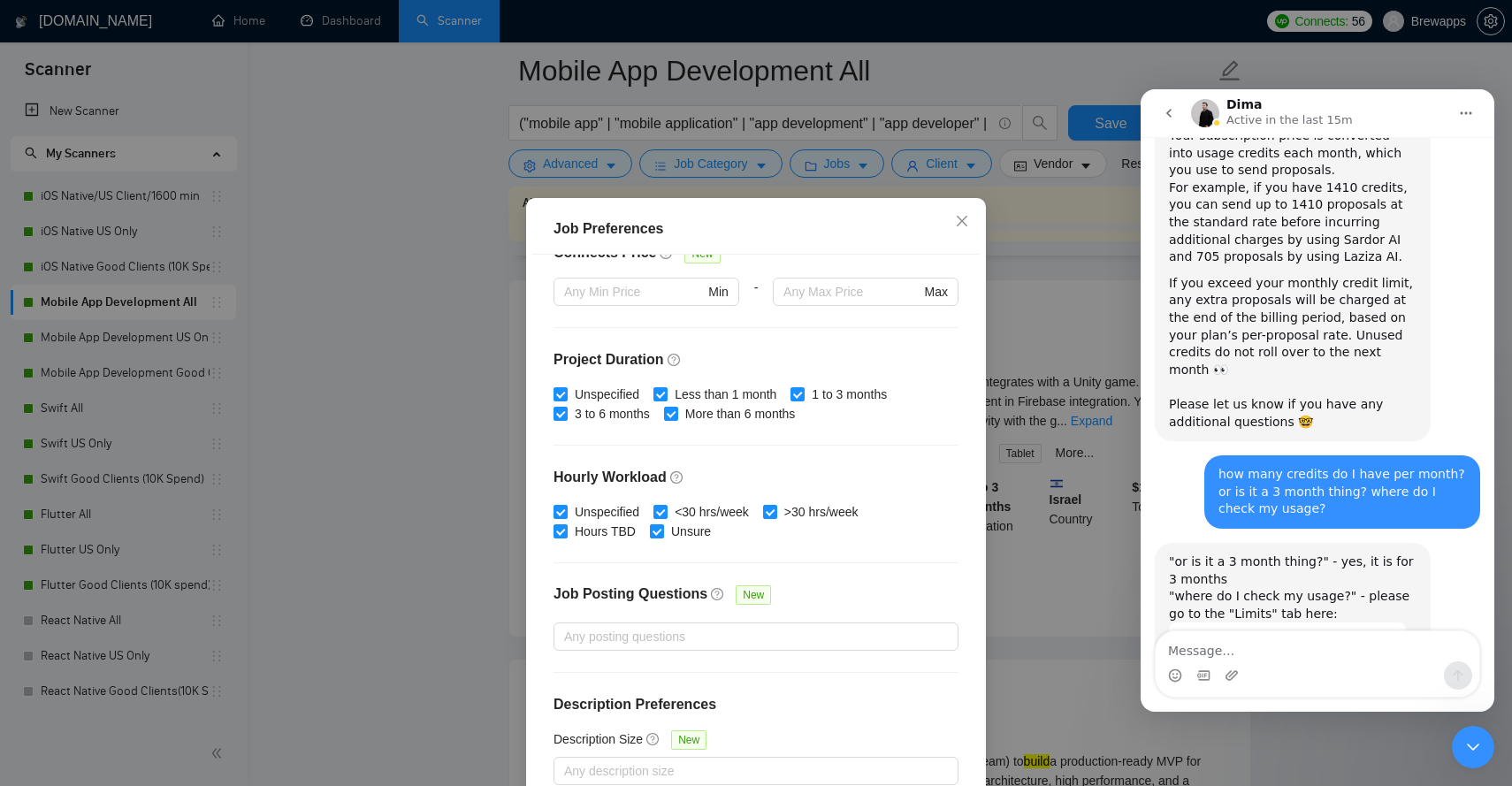
scroll to position [101, 0]
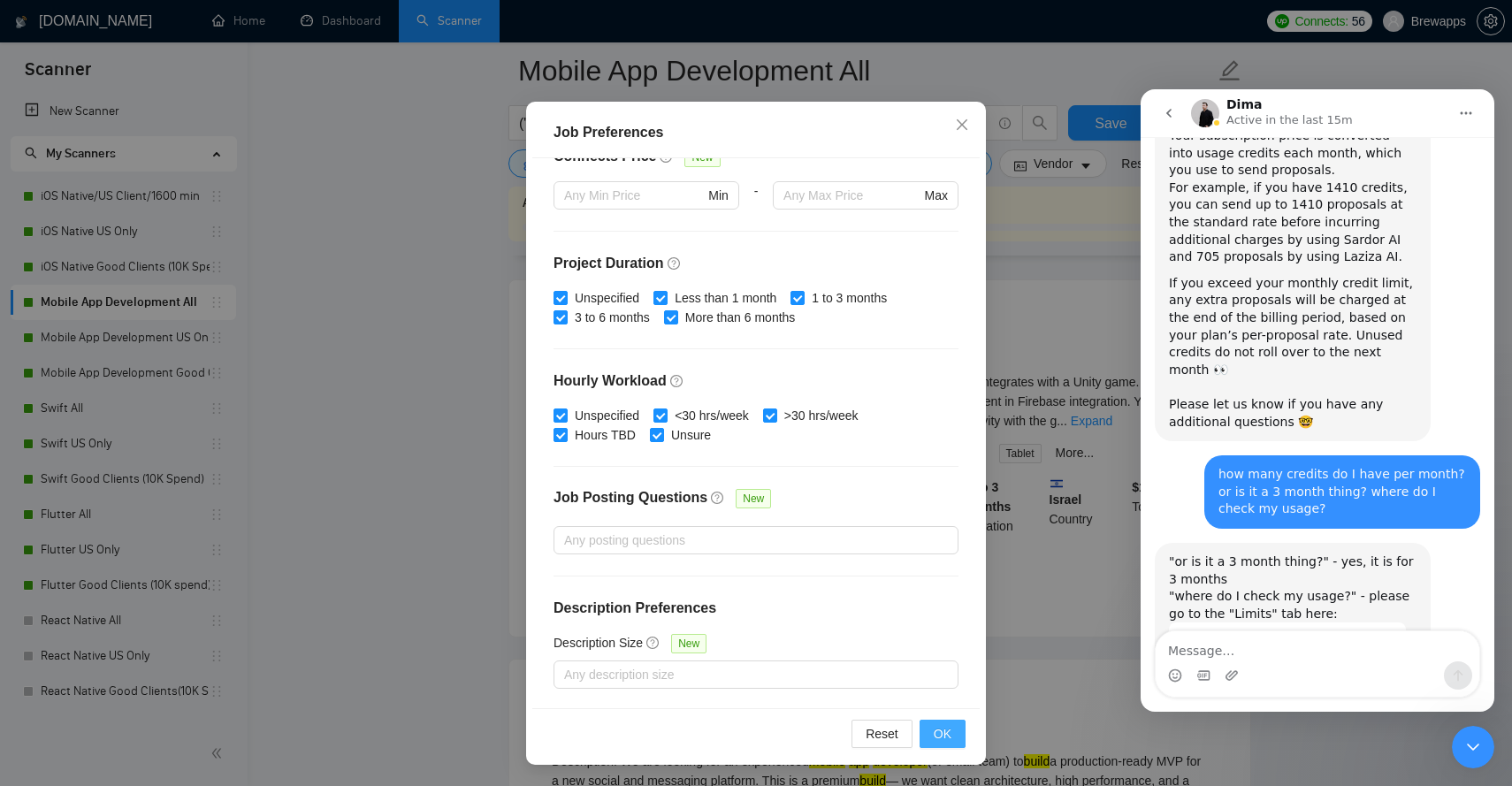
click at [942, 724] on button "OK" at bounding box center [942, 734] width 46 height 29
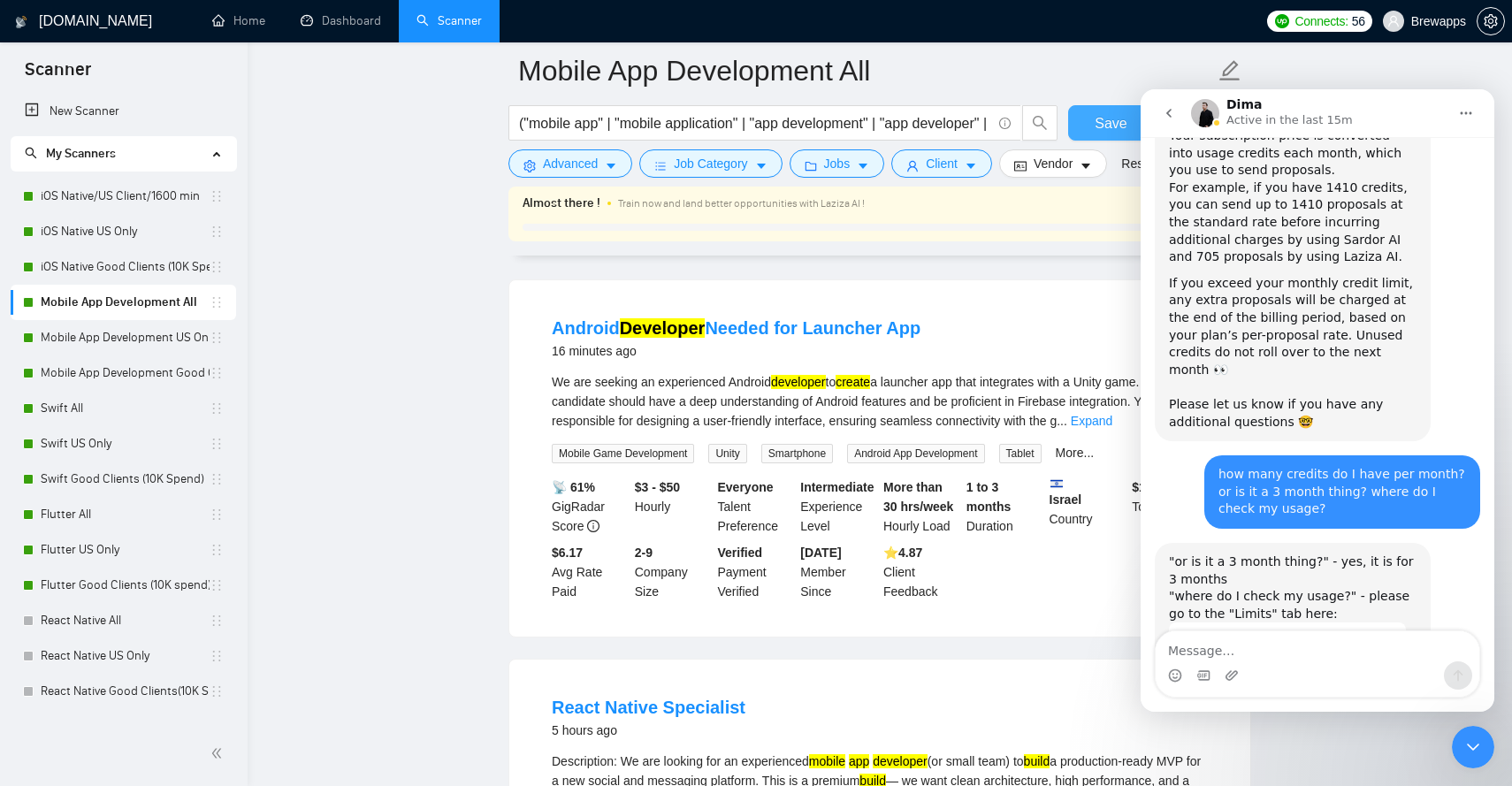
click at [1117, 122] on span "Save" at bounding box center [1111, 123] width 32 height 22
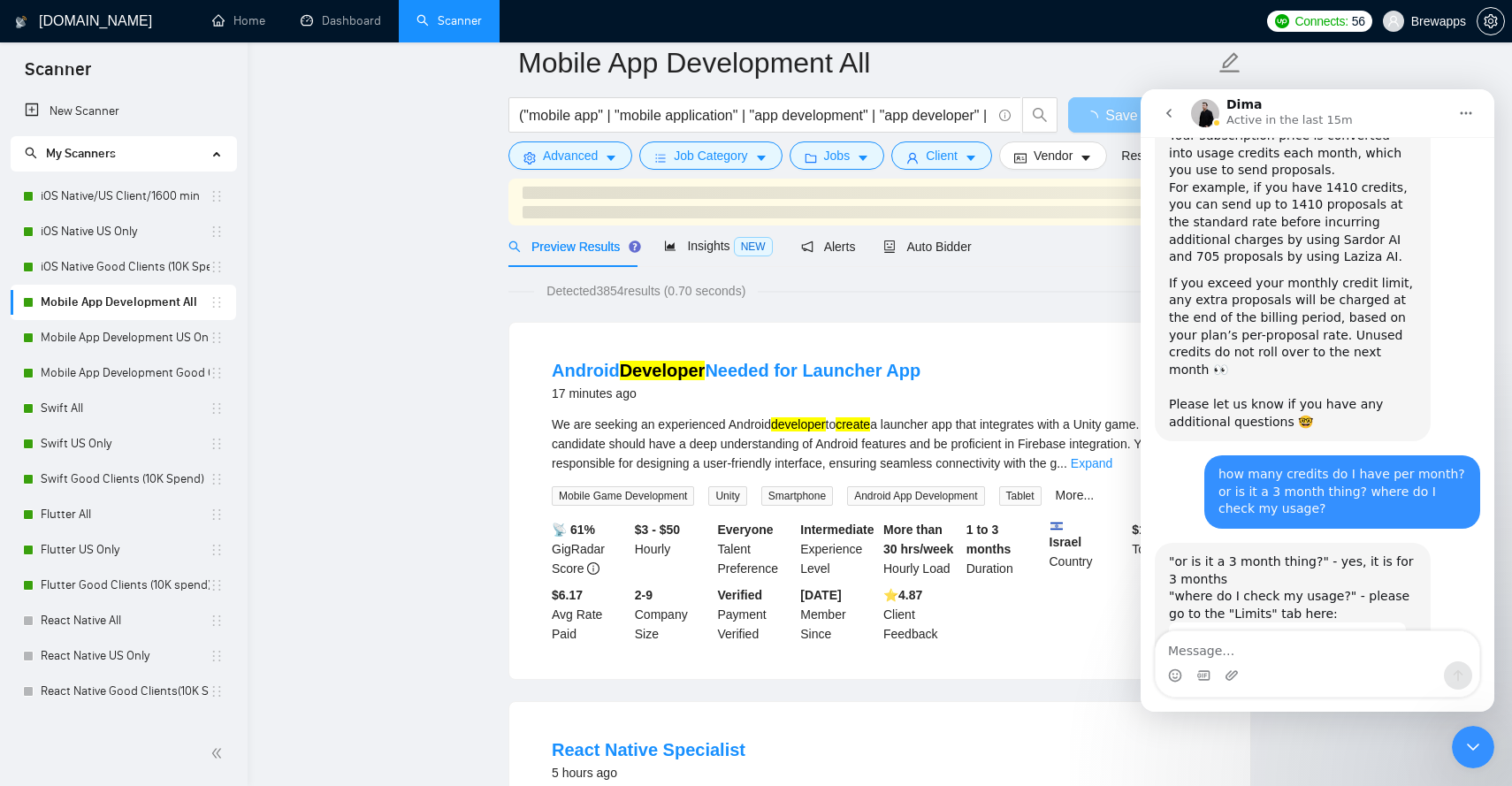
scroll to position [0, 0]
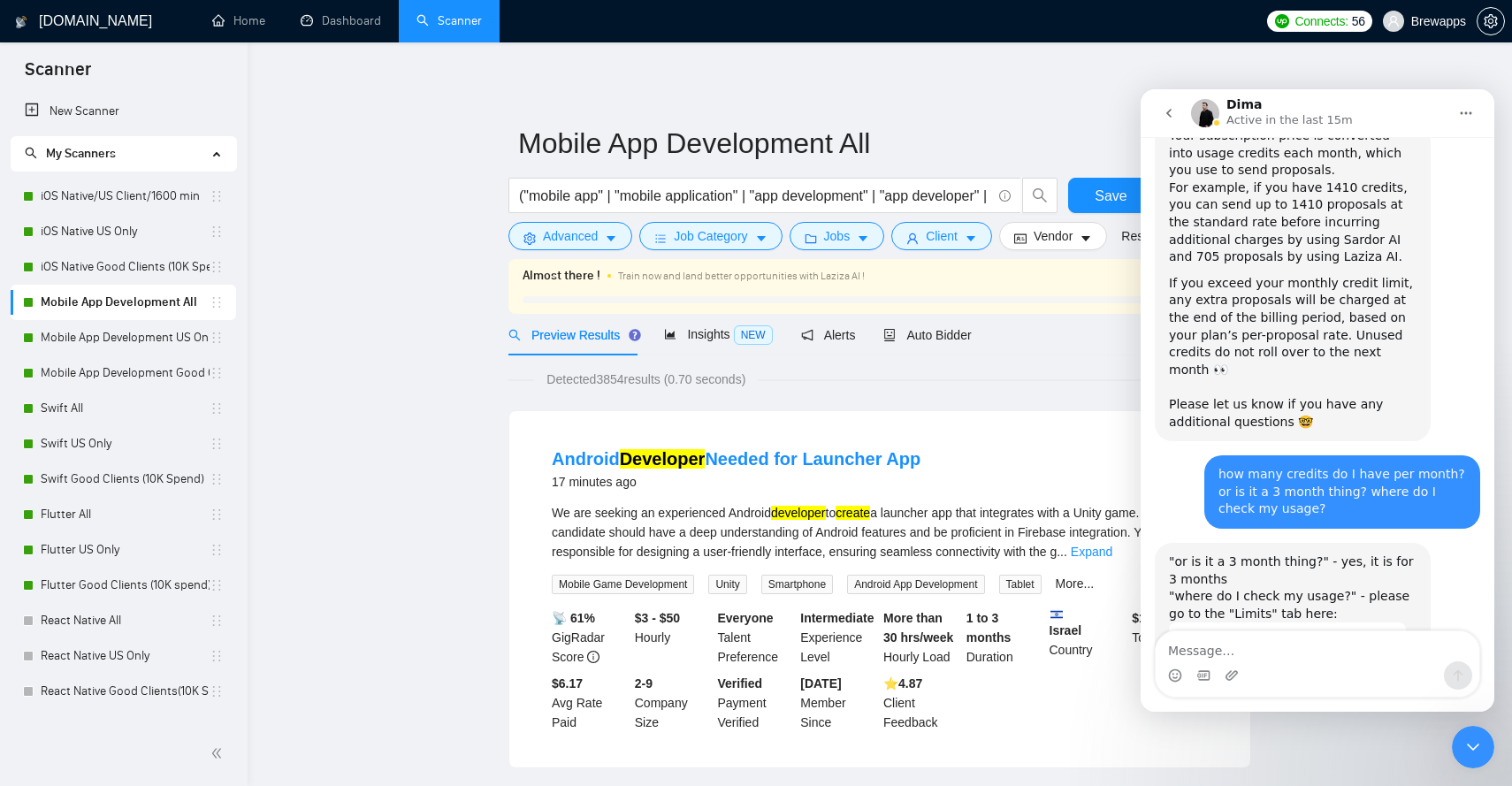
click at [1314, 623] on img "Dima says…" at bounding box center [1287, 639] width 237 height 32
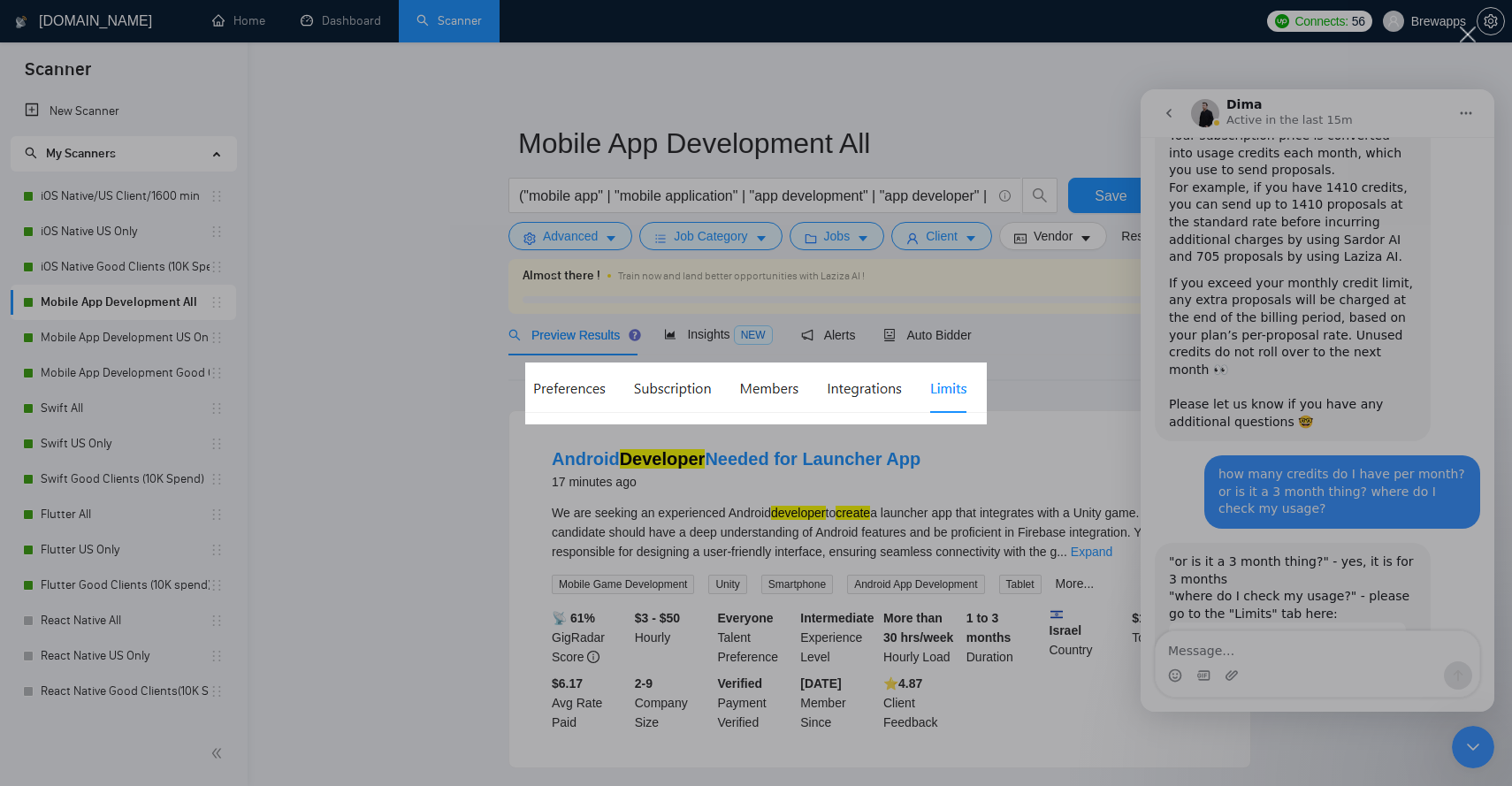
click at [950, 65] on div "Intercom messenger" at bounding box center [756, 393] width 1512 height 786
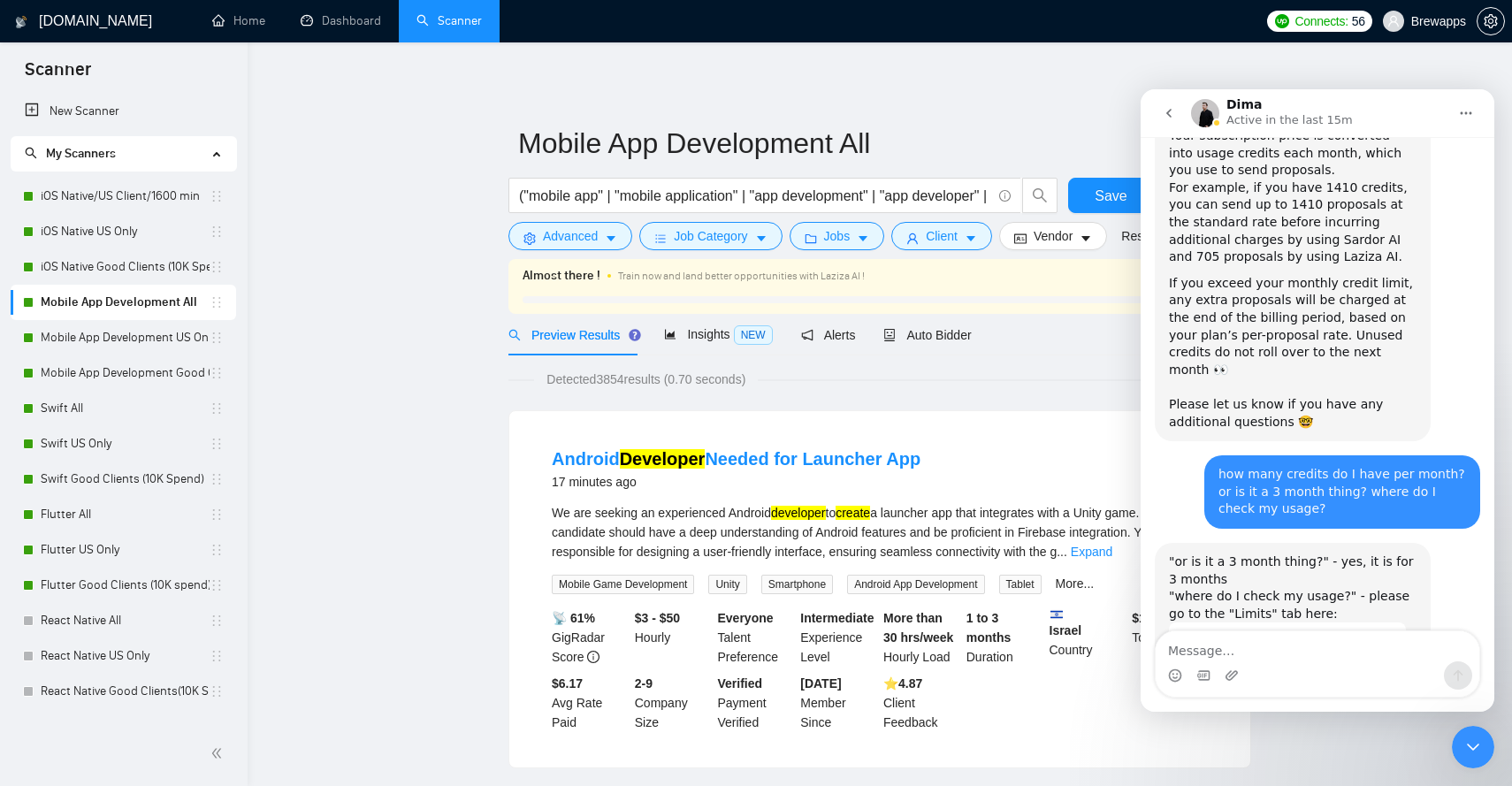
click at [1473, 738] on icon "Close Intercom Messenger" at bounding box center [1474, 748] width 22 height 22
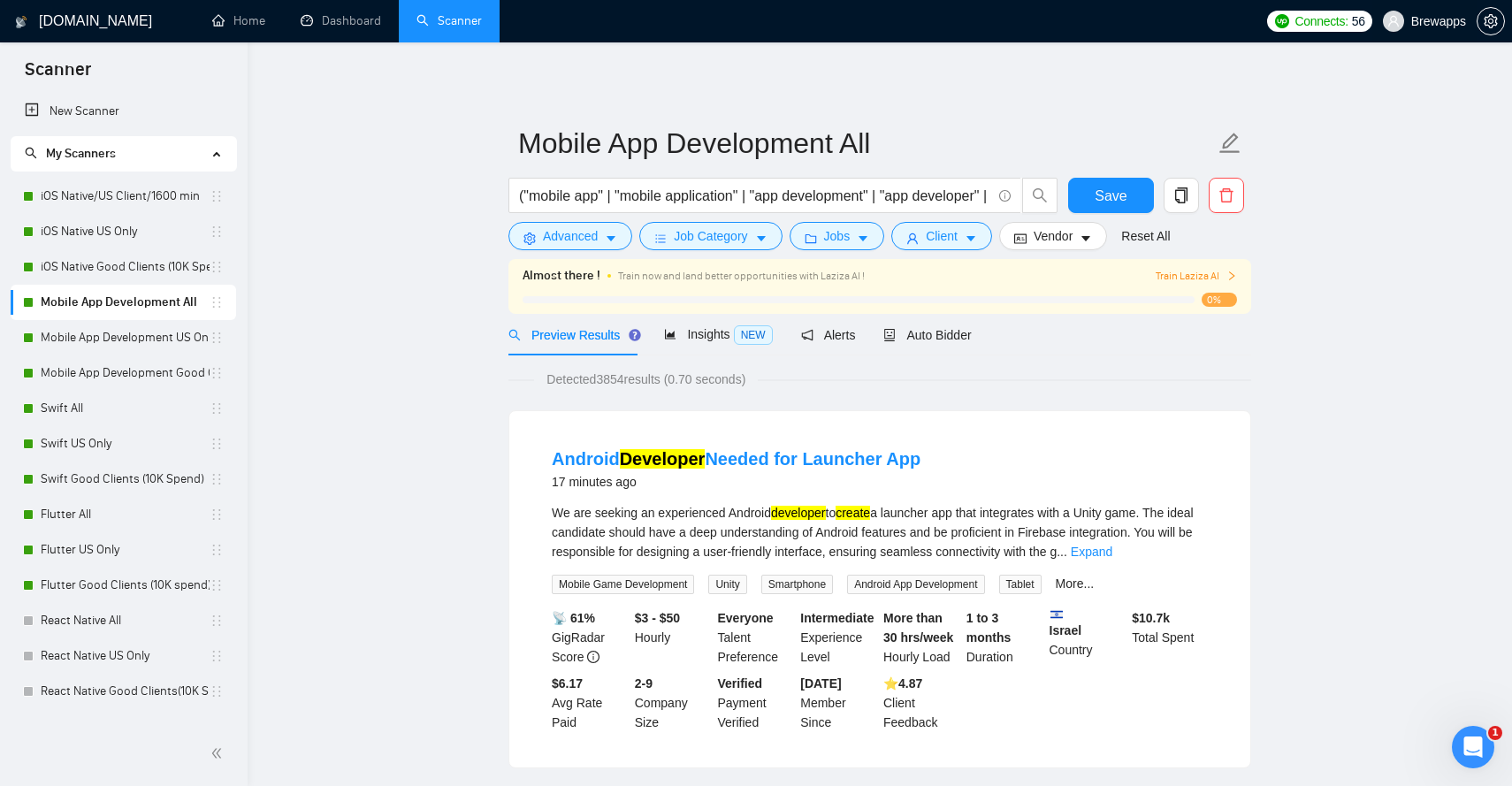
scroll to position [878, 0]
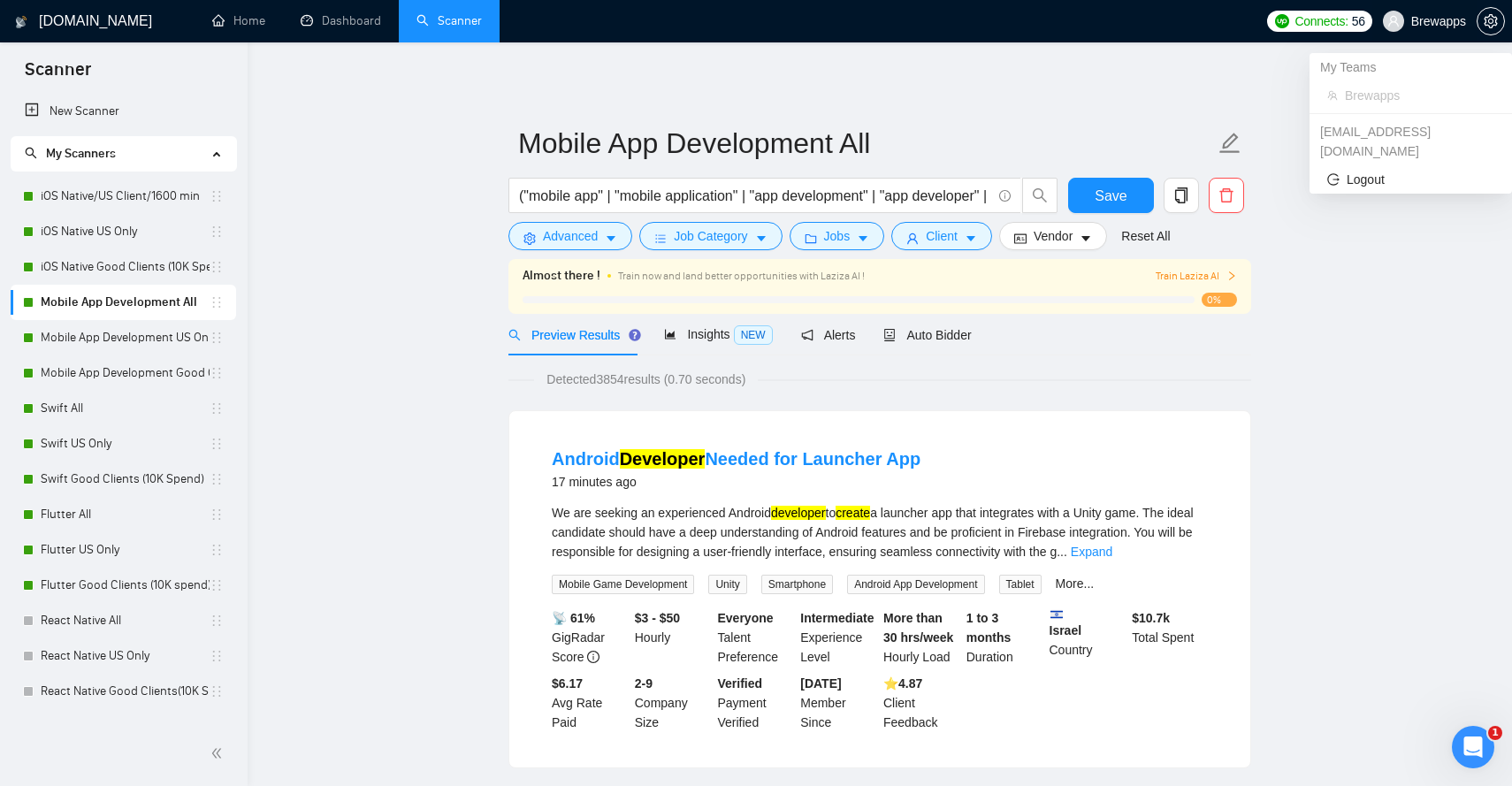
click at [1426, 22] on span "Brewapps" at bounding box center [1439, 22] width 55 height 0
click at [1343, 92] on li "Brewapps" at bounding box center [1410, 96] width 188 height 29
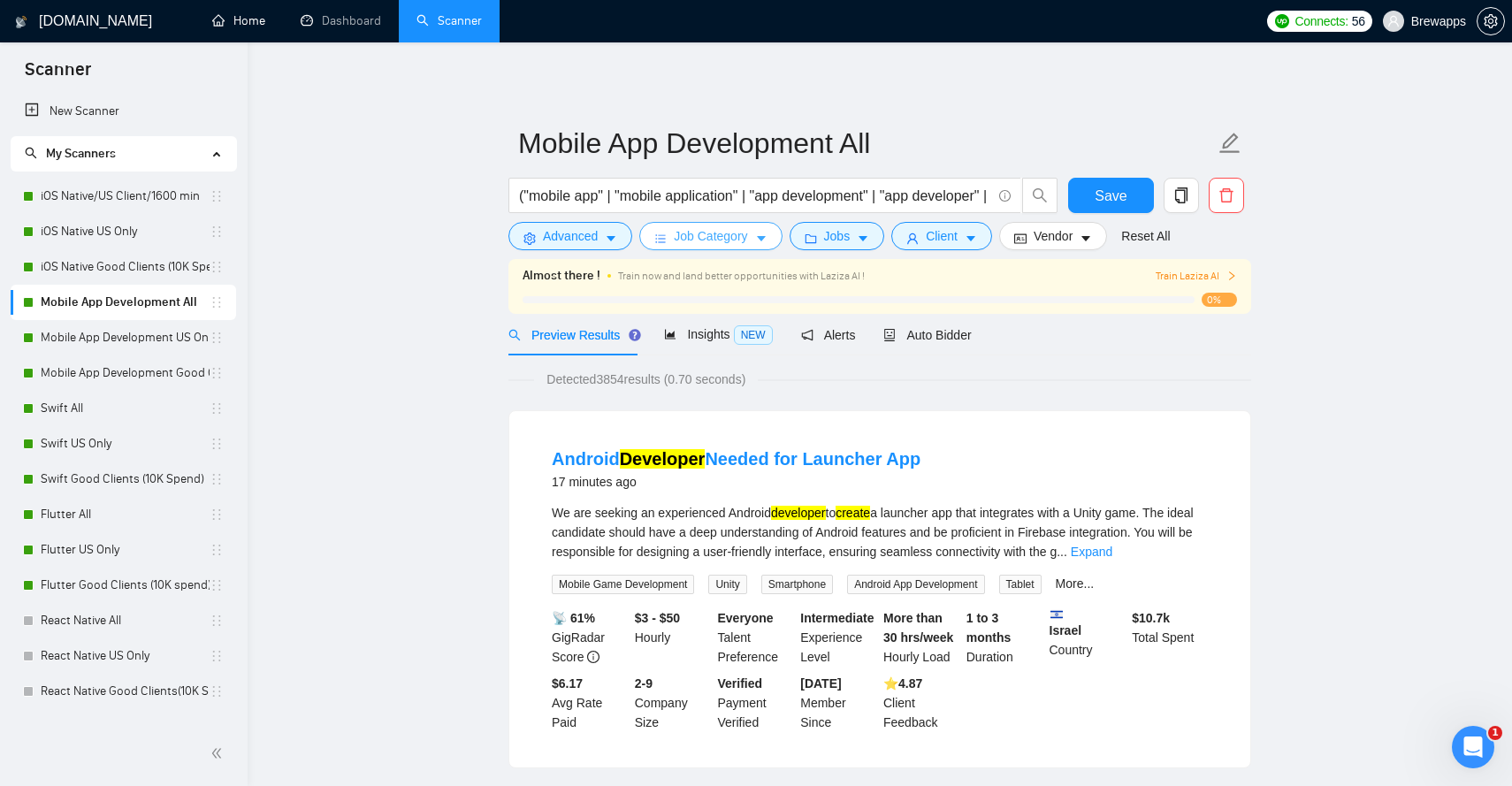
scroll to position [988, 0]
click at [182, 339] on link "Mobile App Development US Only" at bounding box center [124, 338] width 169 height 36
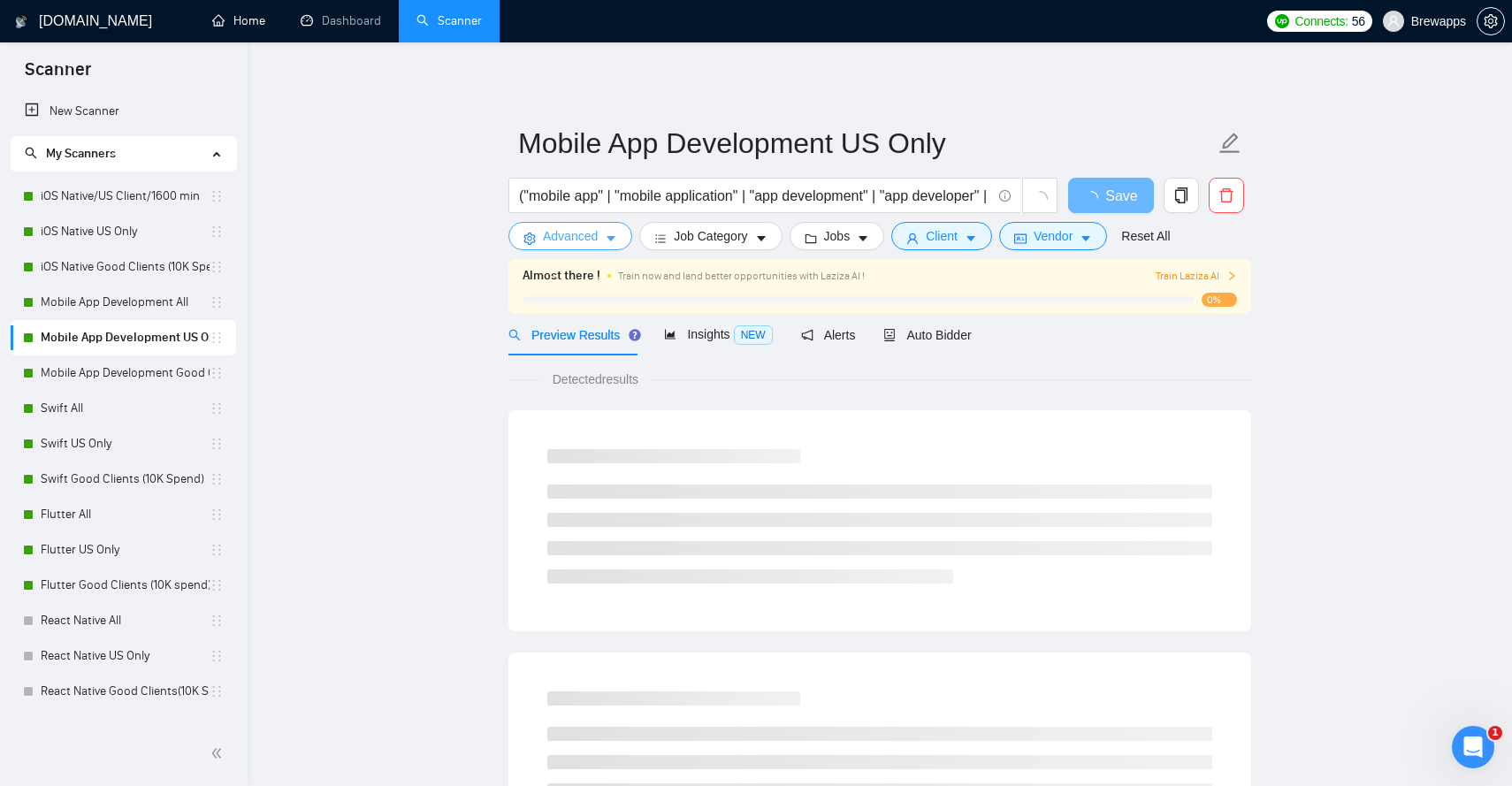
click at [597, 234] on span "Advanced" at bounding box center [571, 237] width 55 height 20
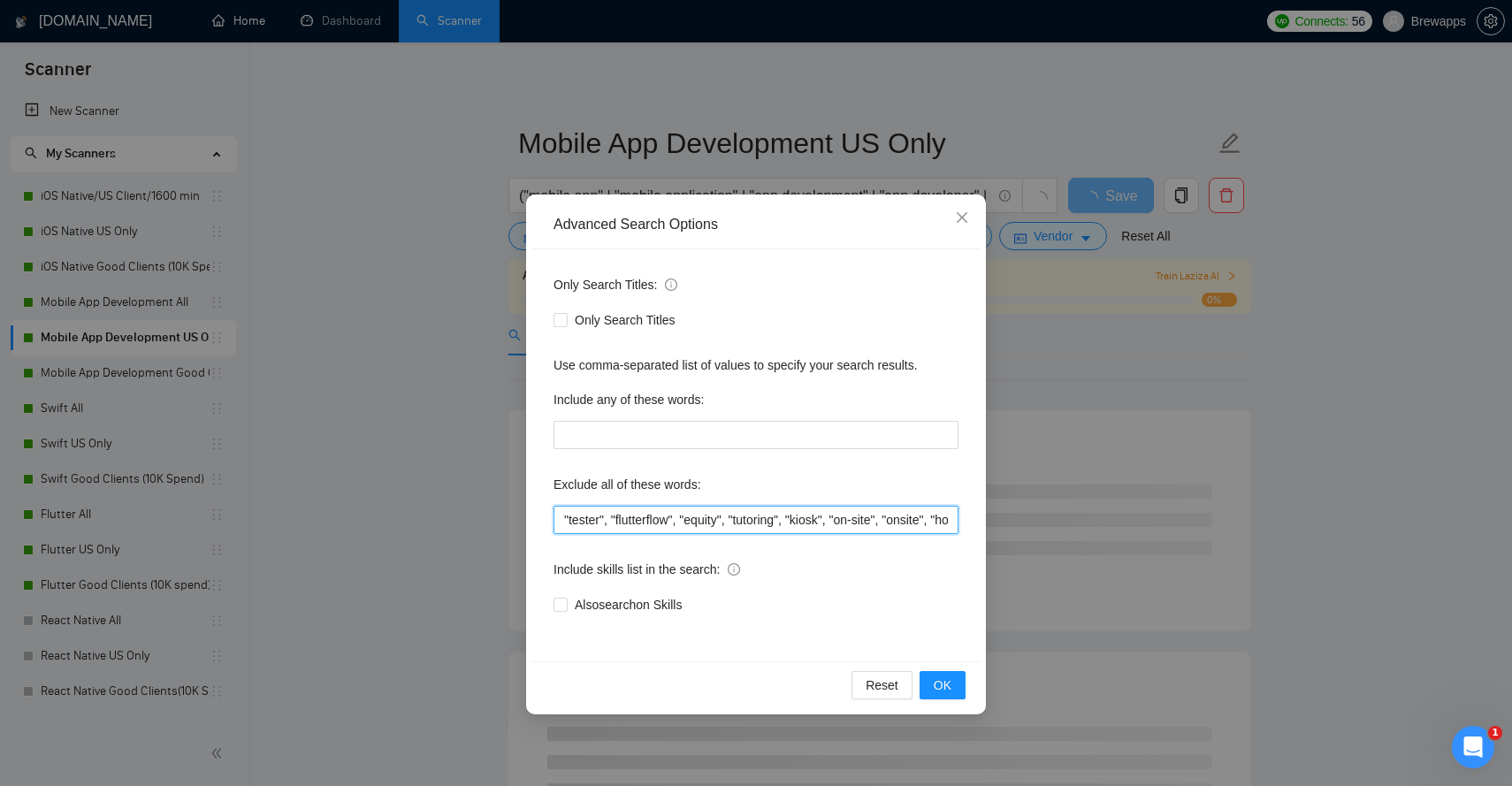
click at [670, 519] on input ""tester", "flutterflow", "equity", "tutoring", "kiosk", "on-site", "onsite", "h…" at bounding box center [756, 520] width 405 height 29
paste input "tester, flutterflow, equity, tutoring, kiosk, "on-site", onsite, homework, "rev…"
drag, startPoint x: 746, startPoint y: 520, endPoint x: 491, endPoint y: 522, distance: 255.0
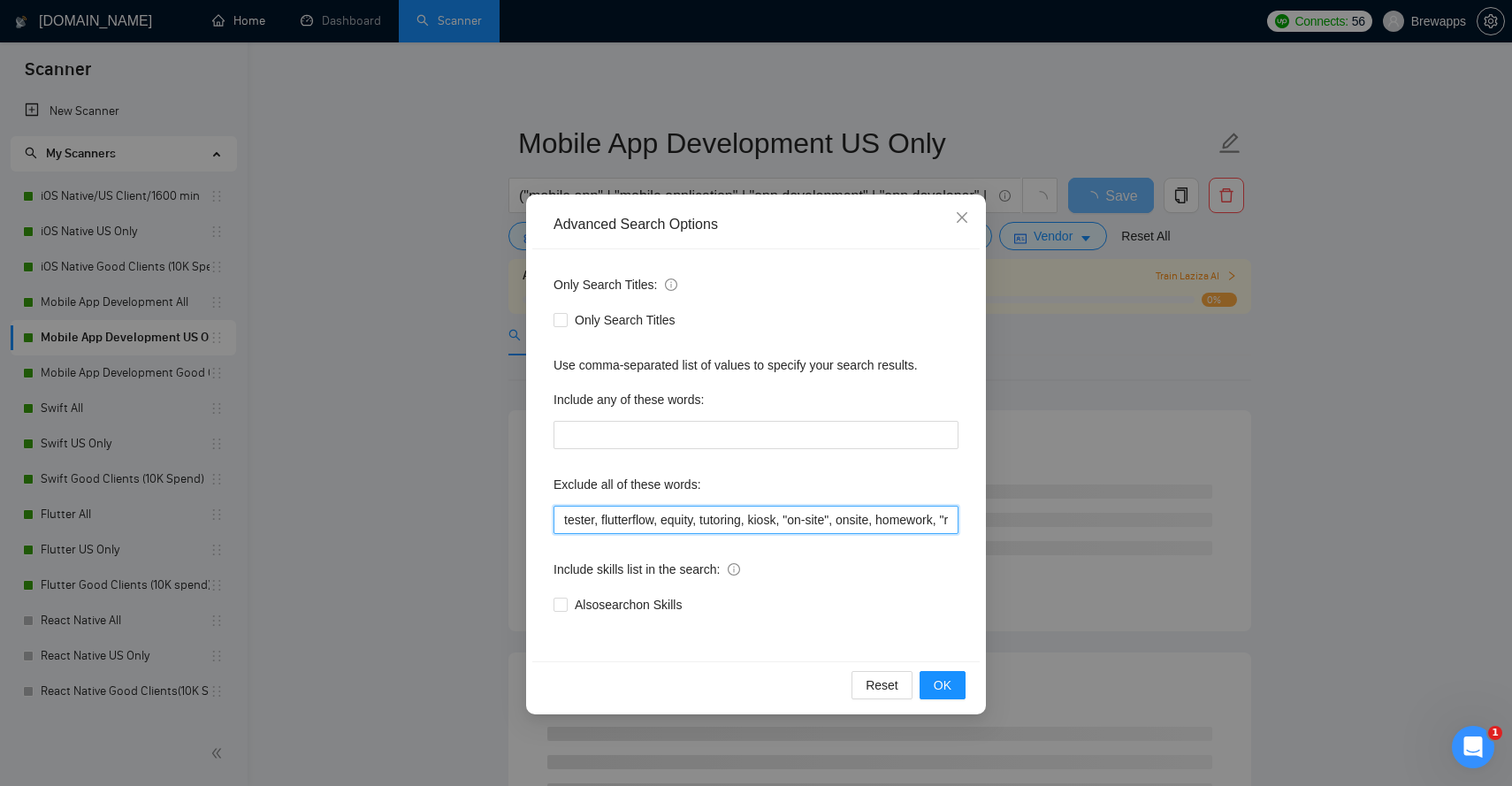
click at [491, 522] on div "Advanced Search Options Only Search Titles: Only Search Titles Use comma-separa…" at bounding box center [756, 393] width 1512 height 786
type input "tester, flutterflow, equity, tutoring, kiosk, "on-site", onsite, homework, "rev…"
click at [952, 691] on button "OK" at bounding box center [942, 685] width 46 height 29
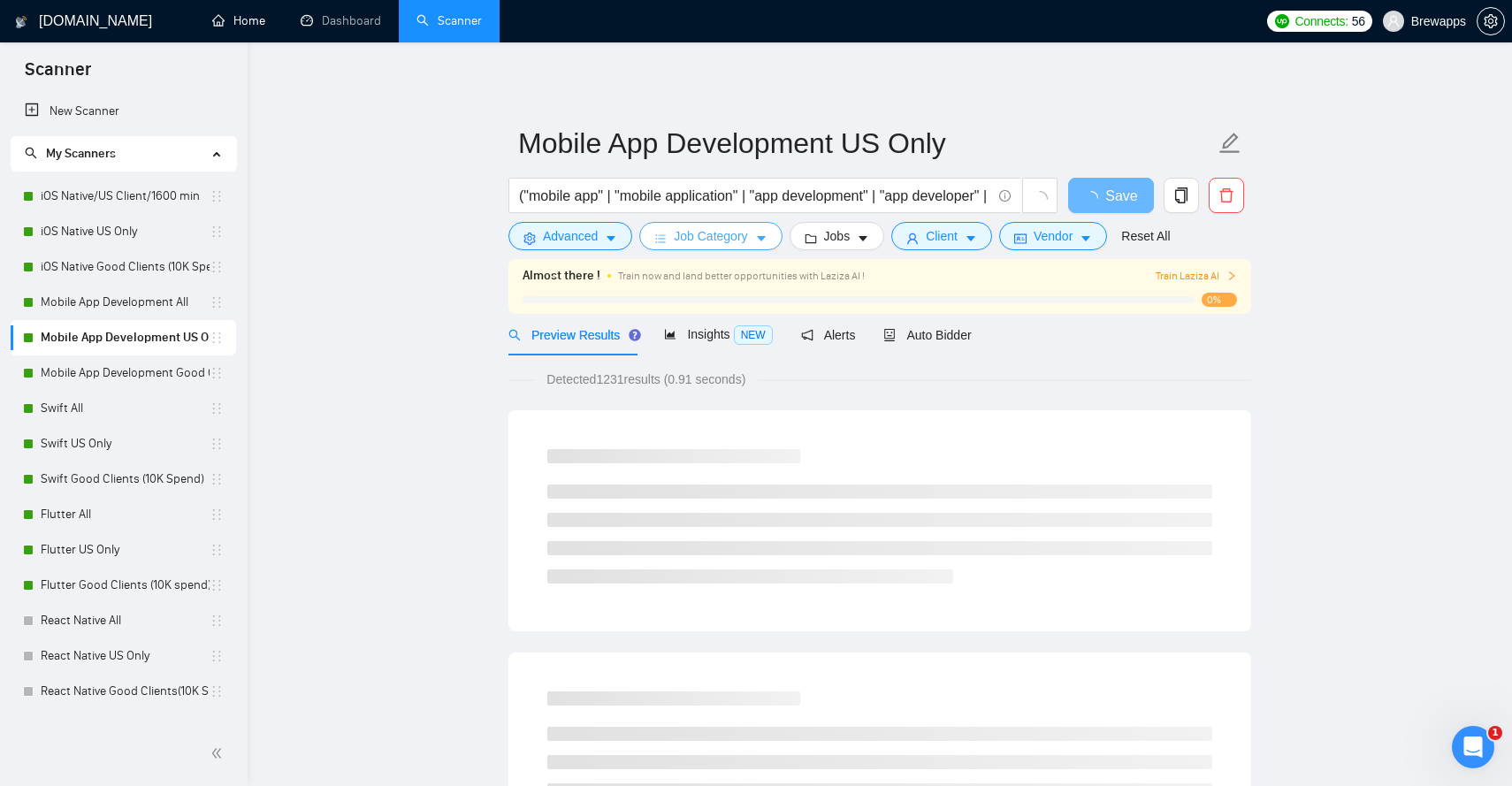
click at [734, 241] on span "Job Category" at bounding box center [711, 237] width 73 height 20
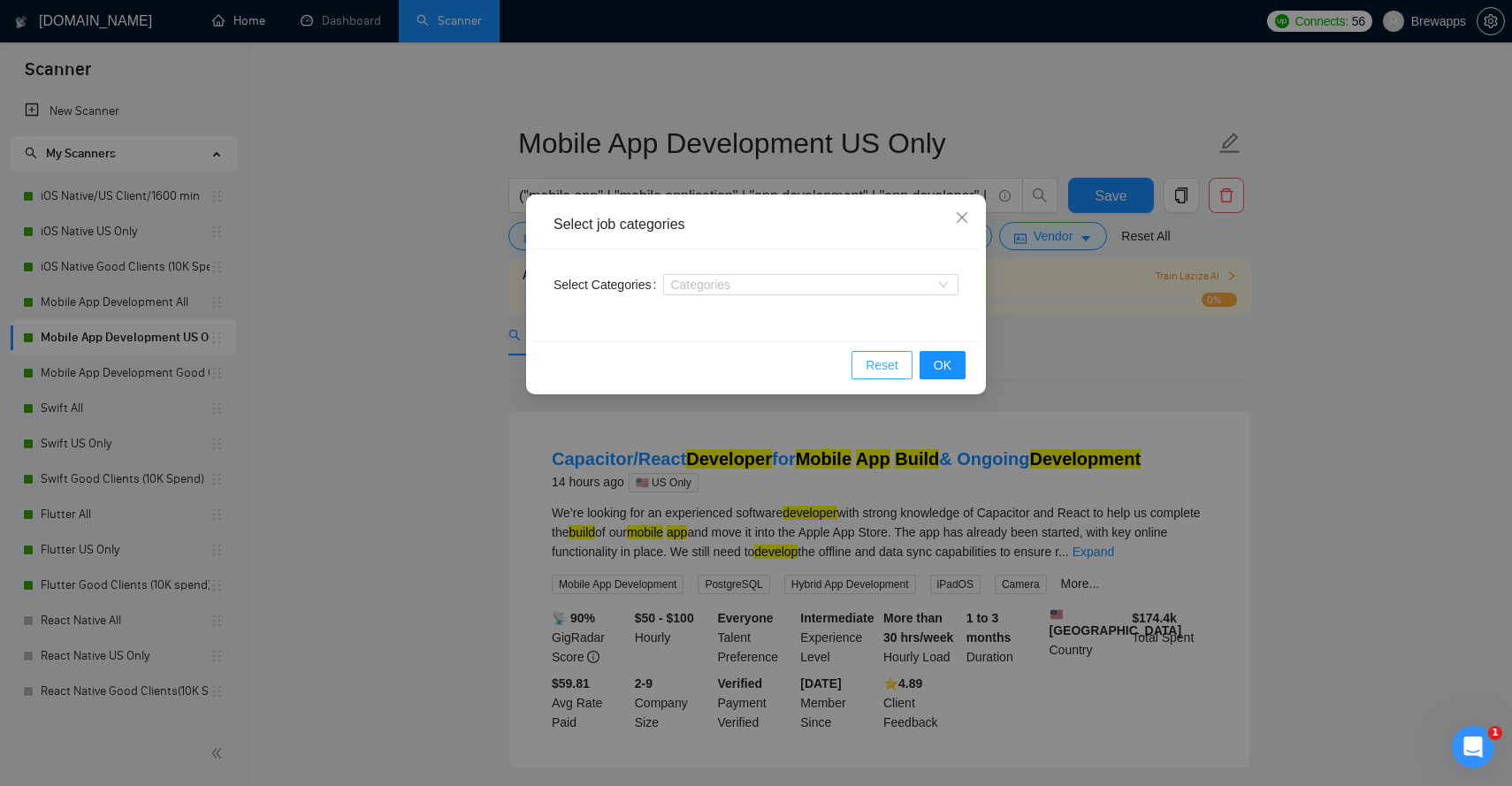
click at [895, 369] on span "Reset" at bounding box center [881, 366] width 33 height 20
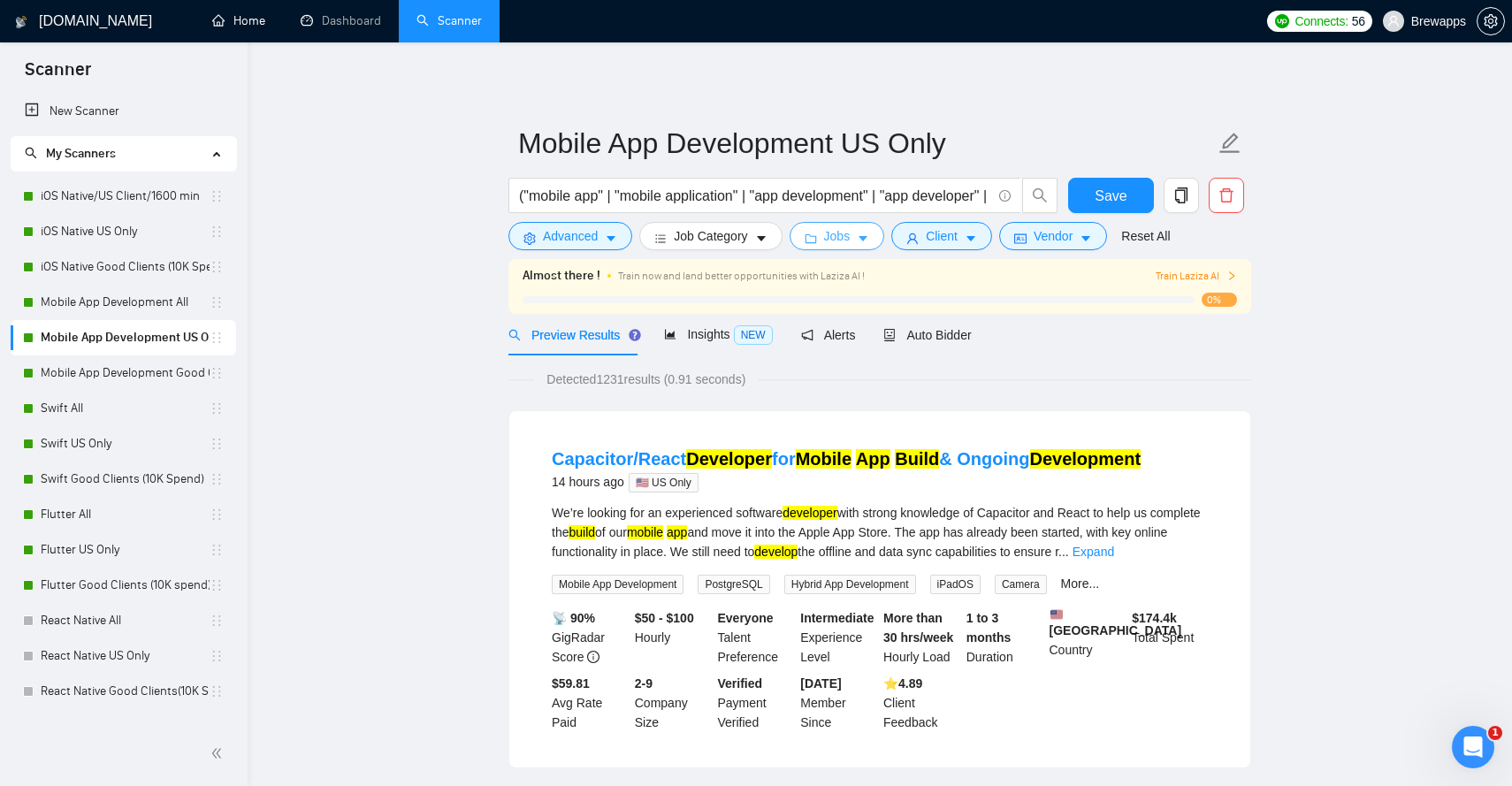
click at [833, 229] on span "Jobs" at bounding box center [837, 237] width 27 height 20
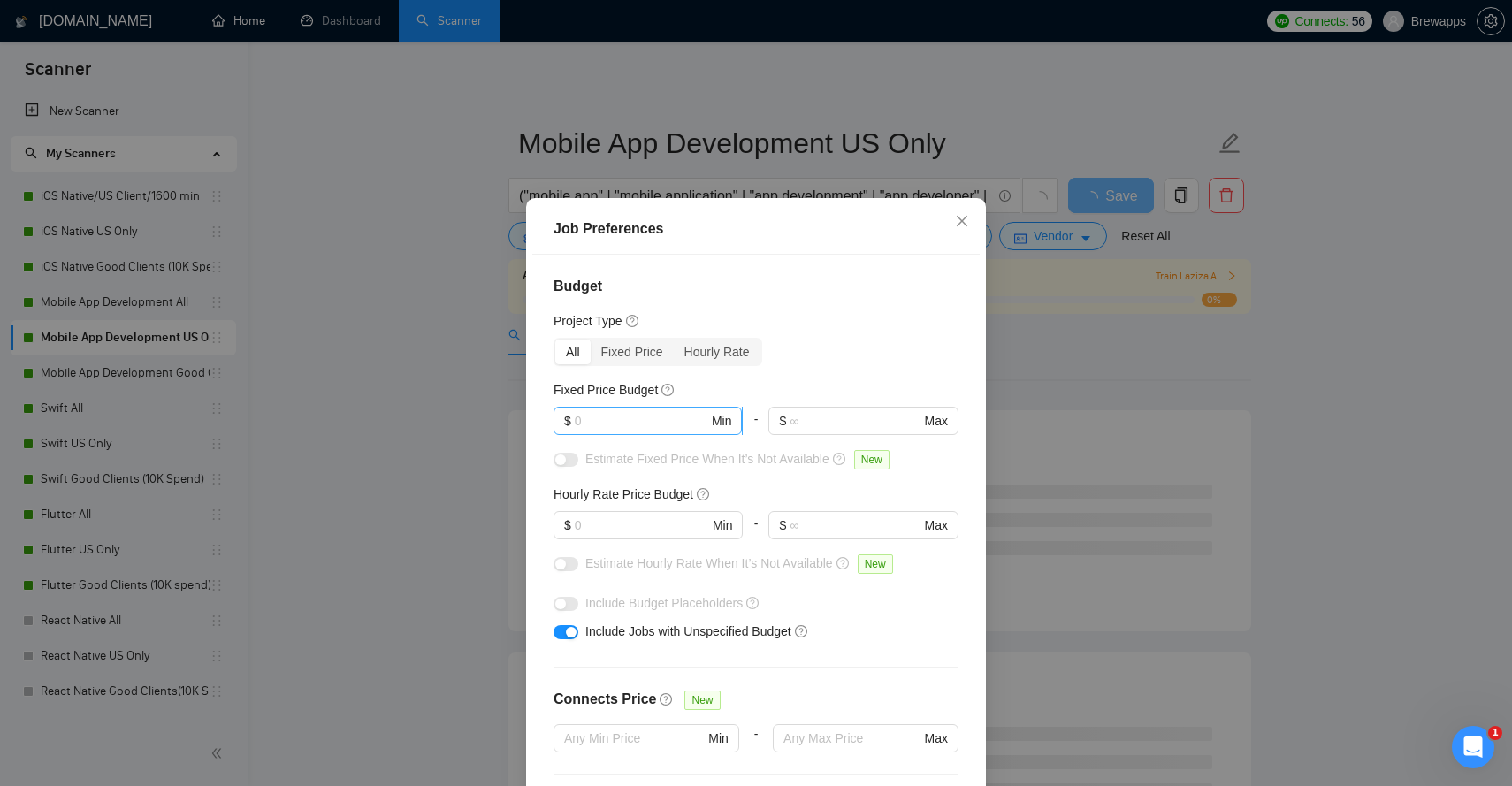
click at [630, 425] on input "text" at bounding box center [641, 421] width 133 height 20
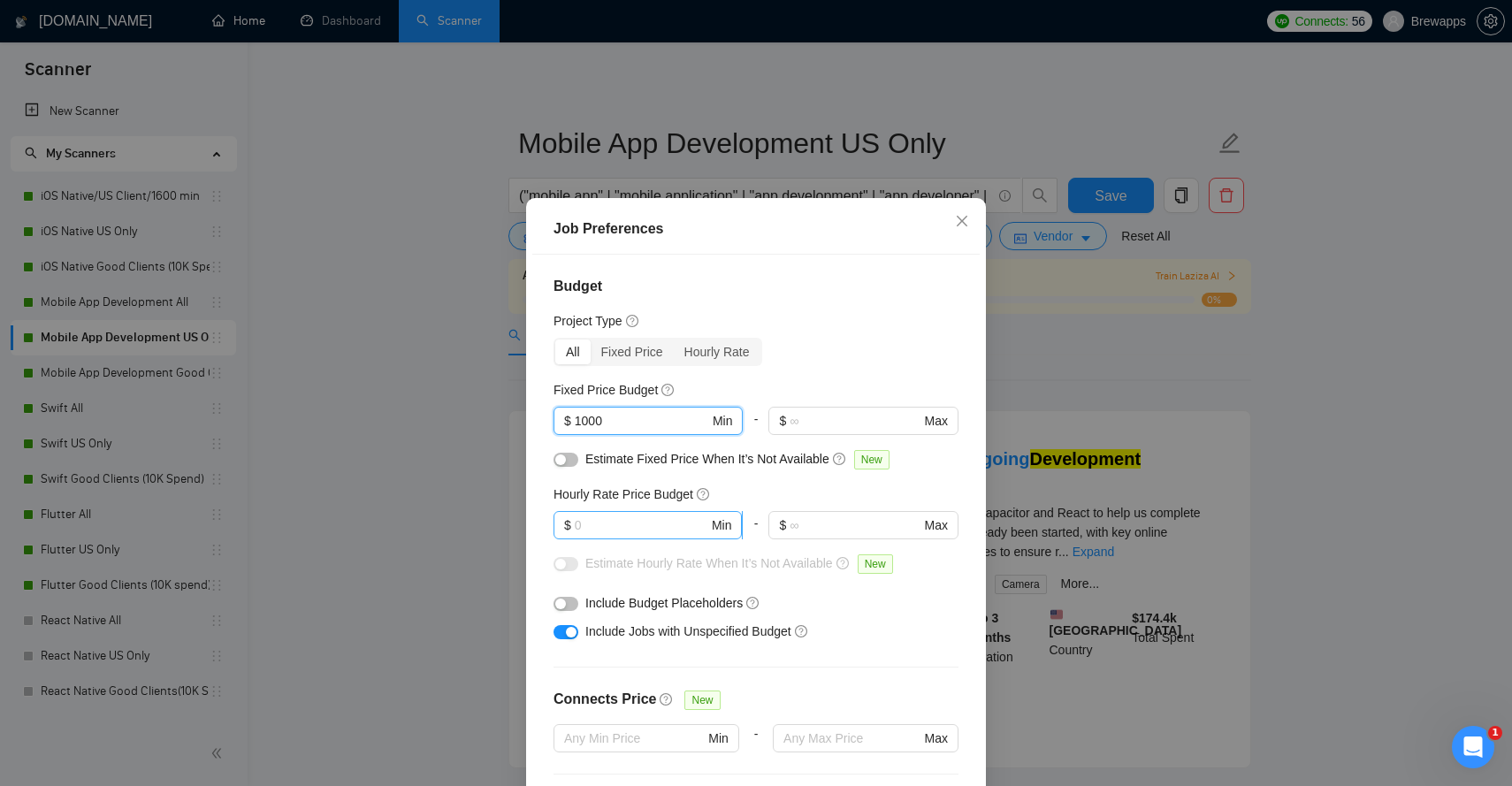
type input "1000"
click at [623, 525] on input "text" at bounding box center [641, 526] width 133 height 20
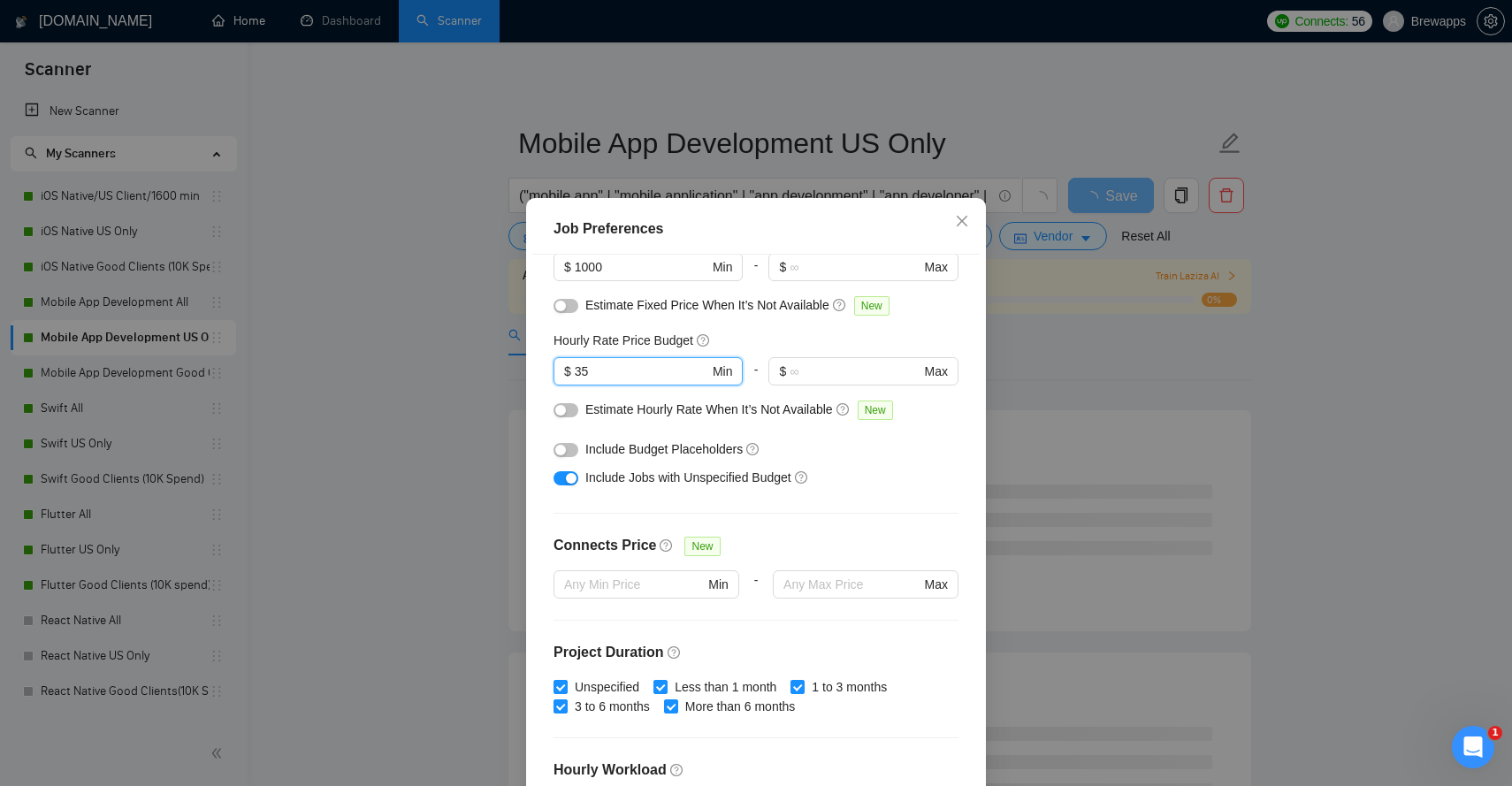
scroll to position [175, 0]
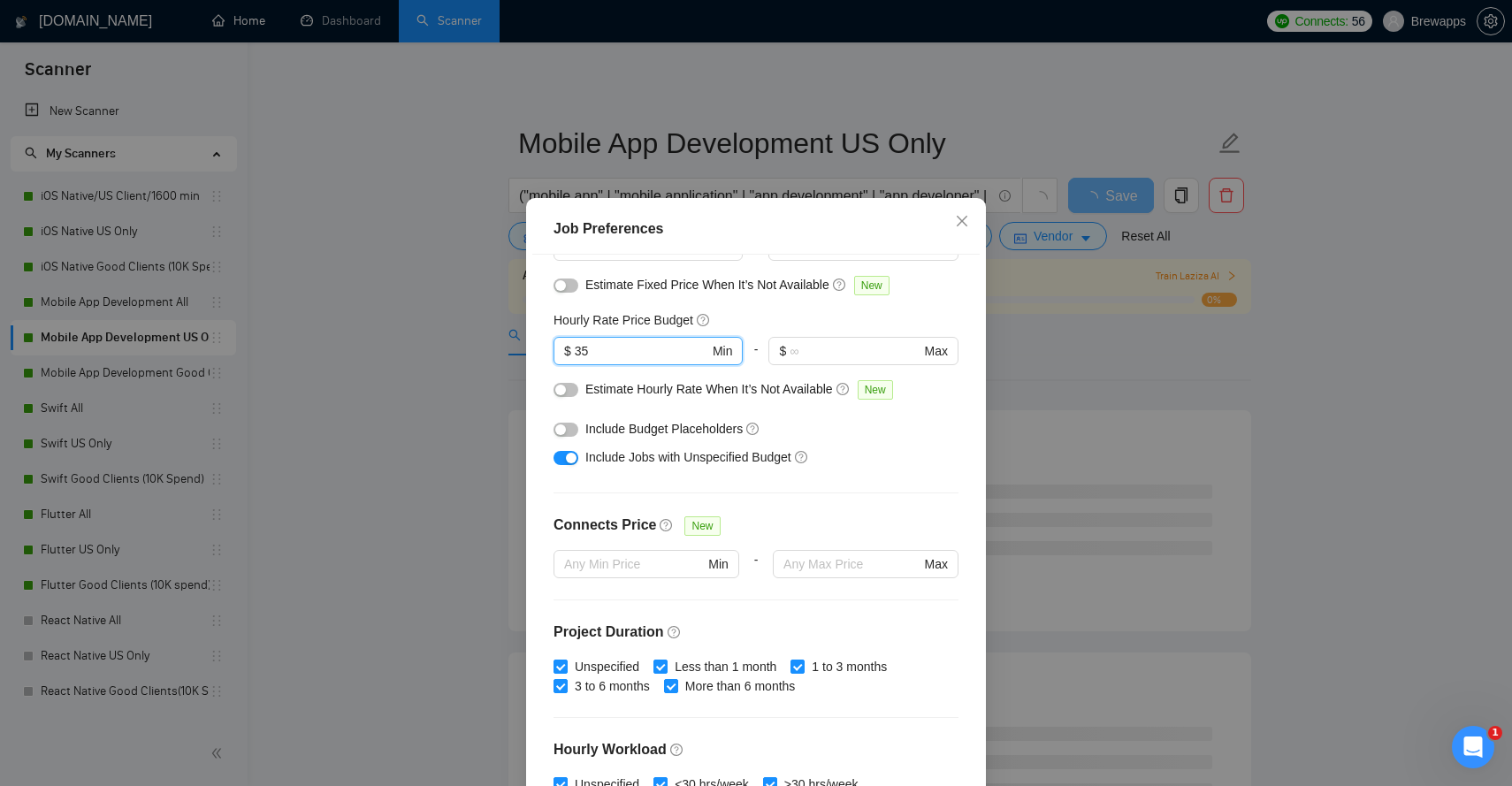
type input "35"
click at [570, 431] on button "button" at bounding box center [566, 430] width 25 height 14
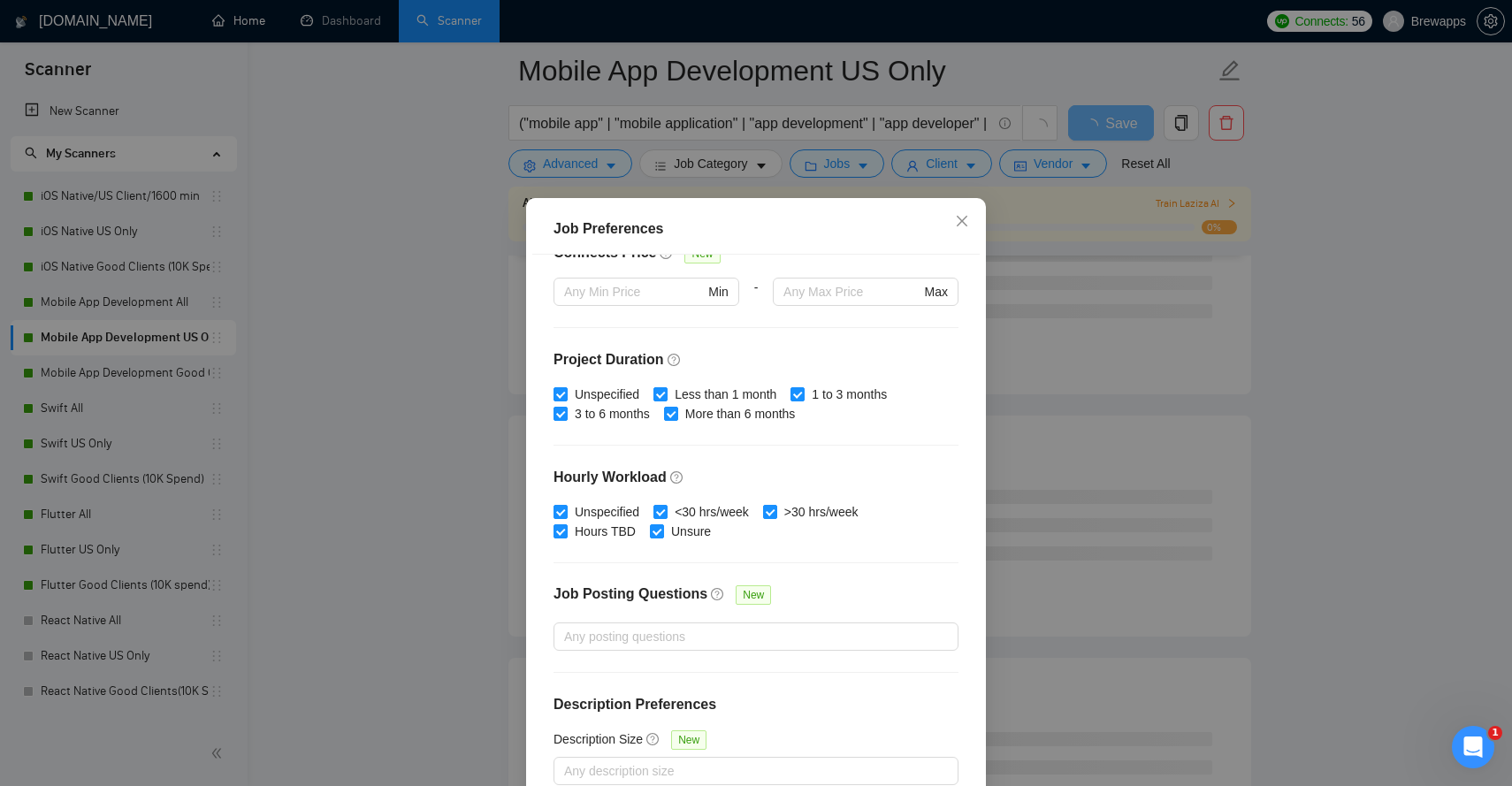
scroll to position [101, 0]
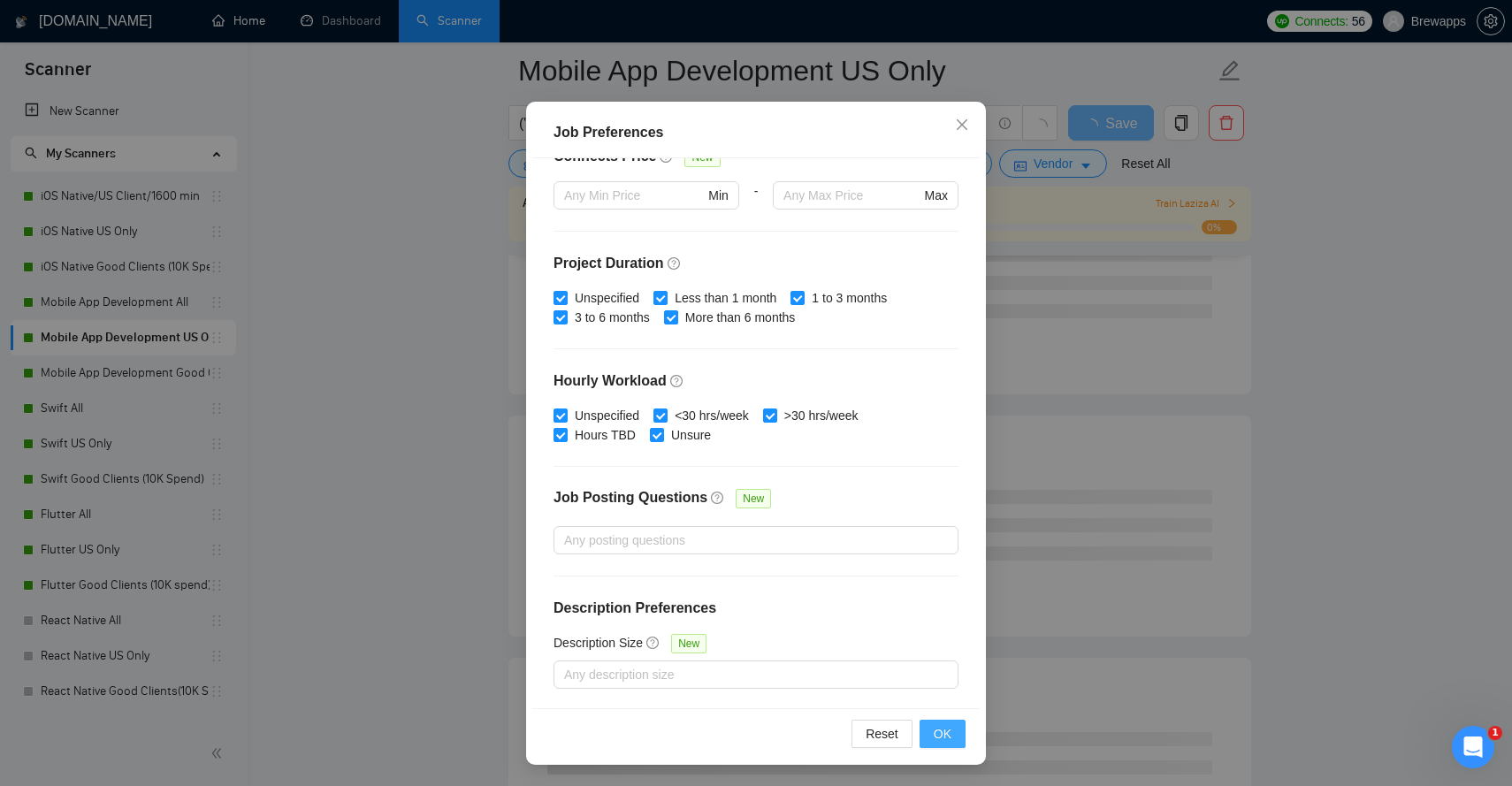
click at [950, 740] on span "OK" at bounding box center [942, 735] width 18 height 20
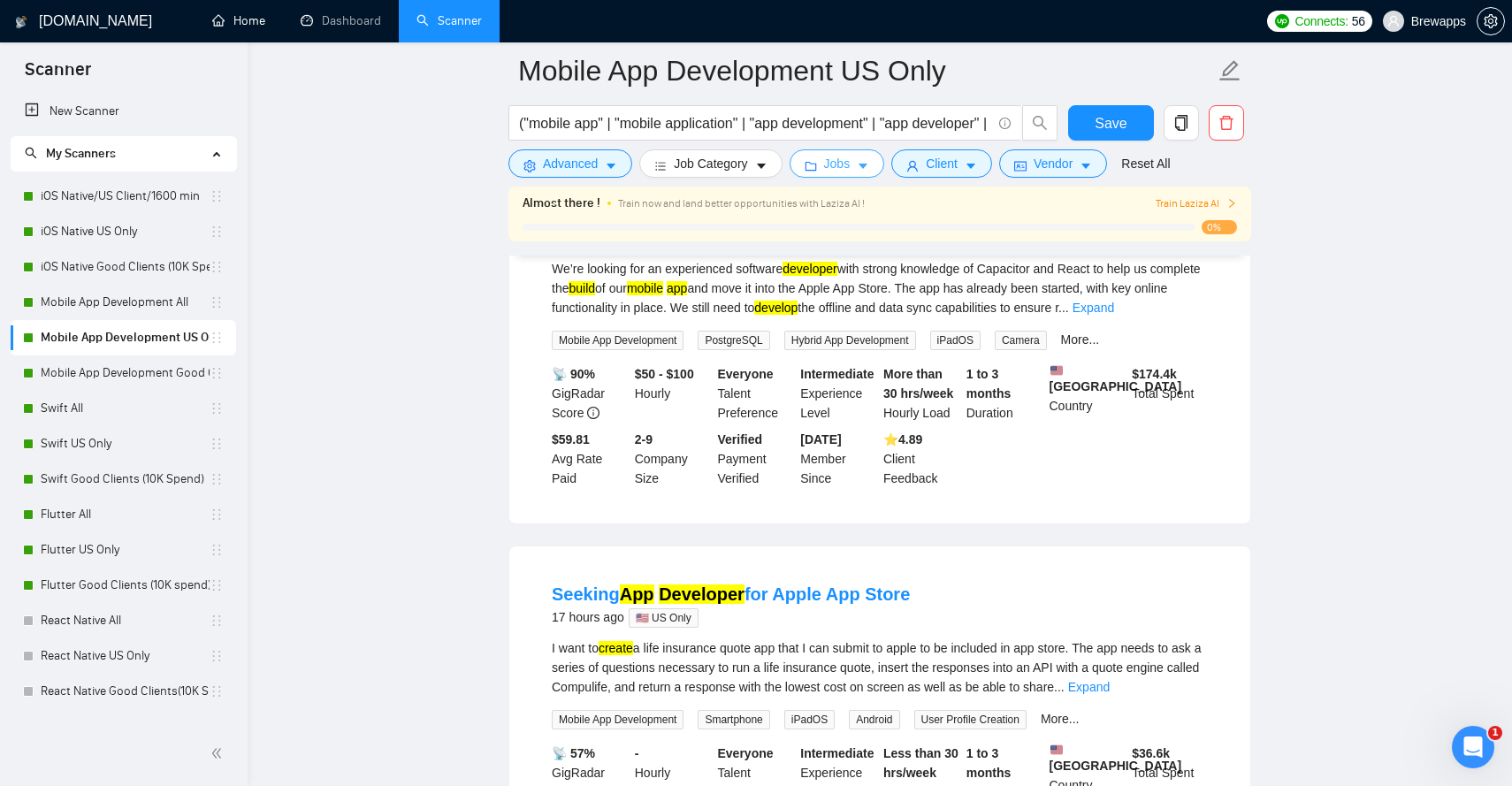
scroll to position [0, 0]
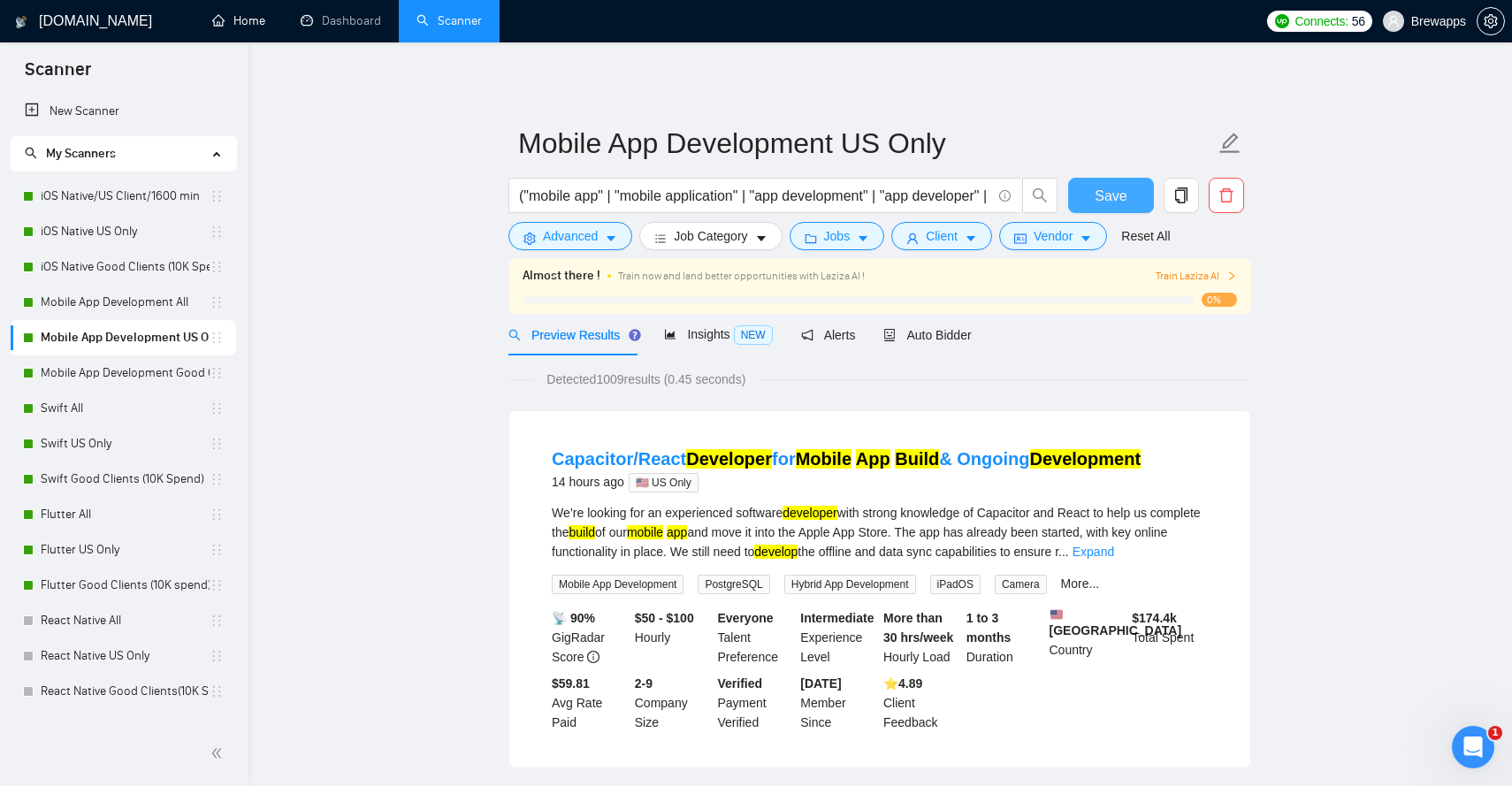
click at [1114, 195] on span "Save" at bounding box center [1111, 195] width 32 height 22
click at [1464, 747] on icon "Open Intercom Messenger" at bounding box center [1474, 749] width 30 height 30
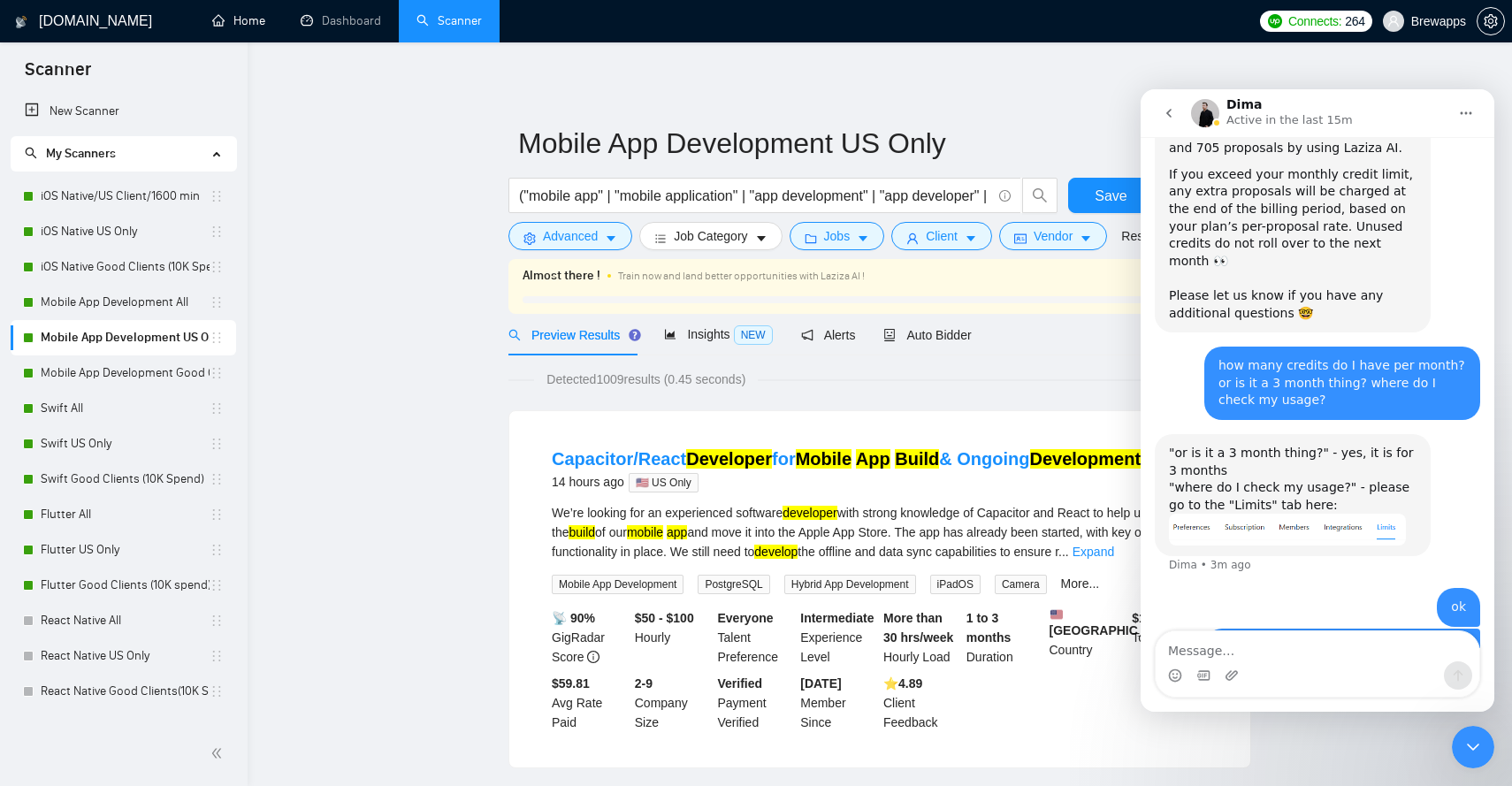
scroll to position [988, 0]
click at [168, 382] on link "Mobile App Development Good Clients (15K Spend)" at bounding box center [124, 374] width 169 height 36
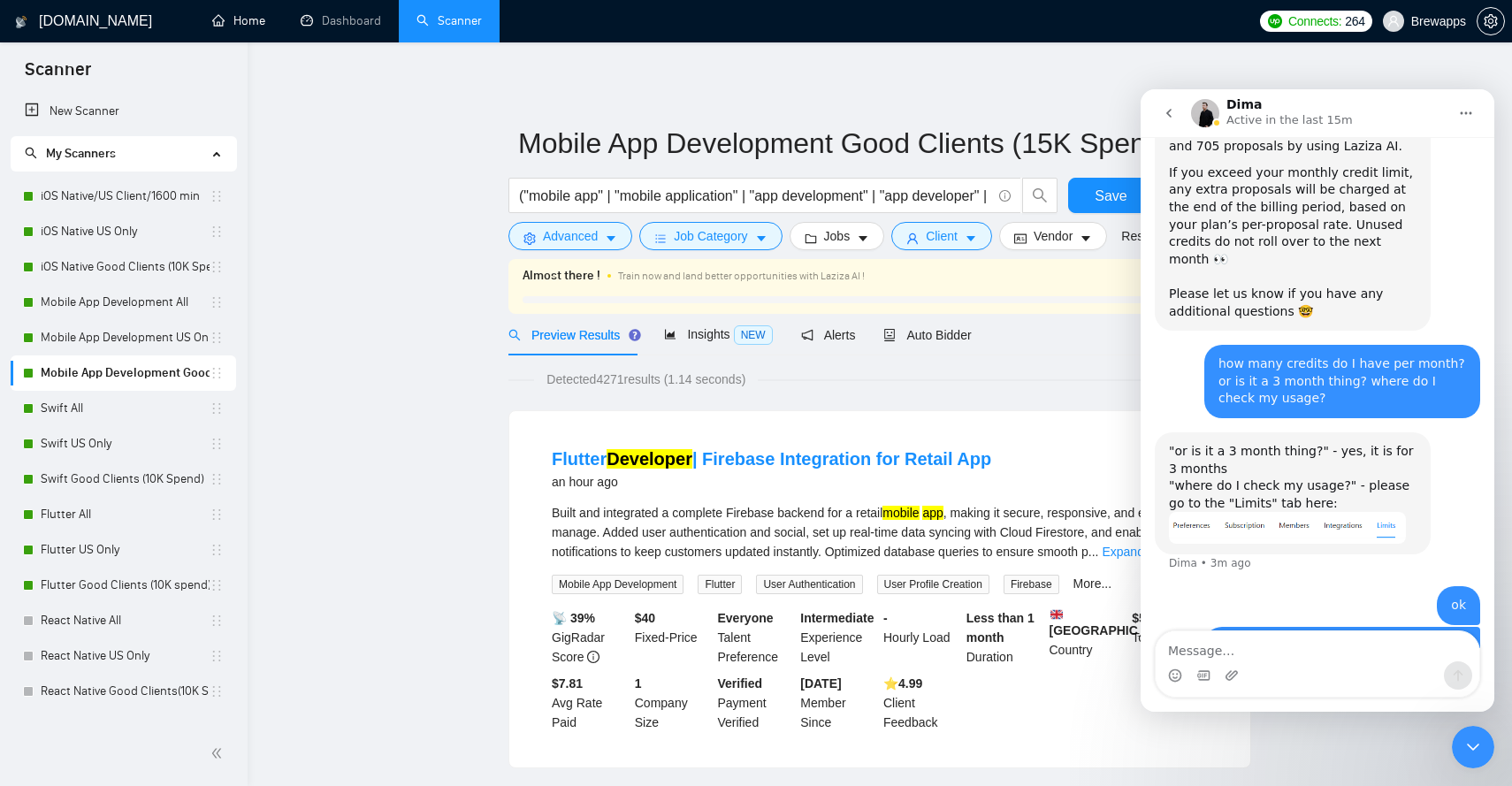
click at [1473, 742] on icon "Close Intercom Messenger" at bounding box center [1474, 748] width 22 height 22
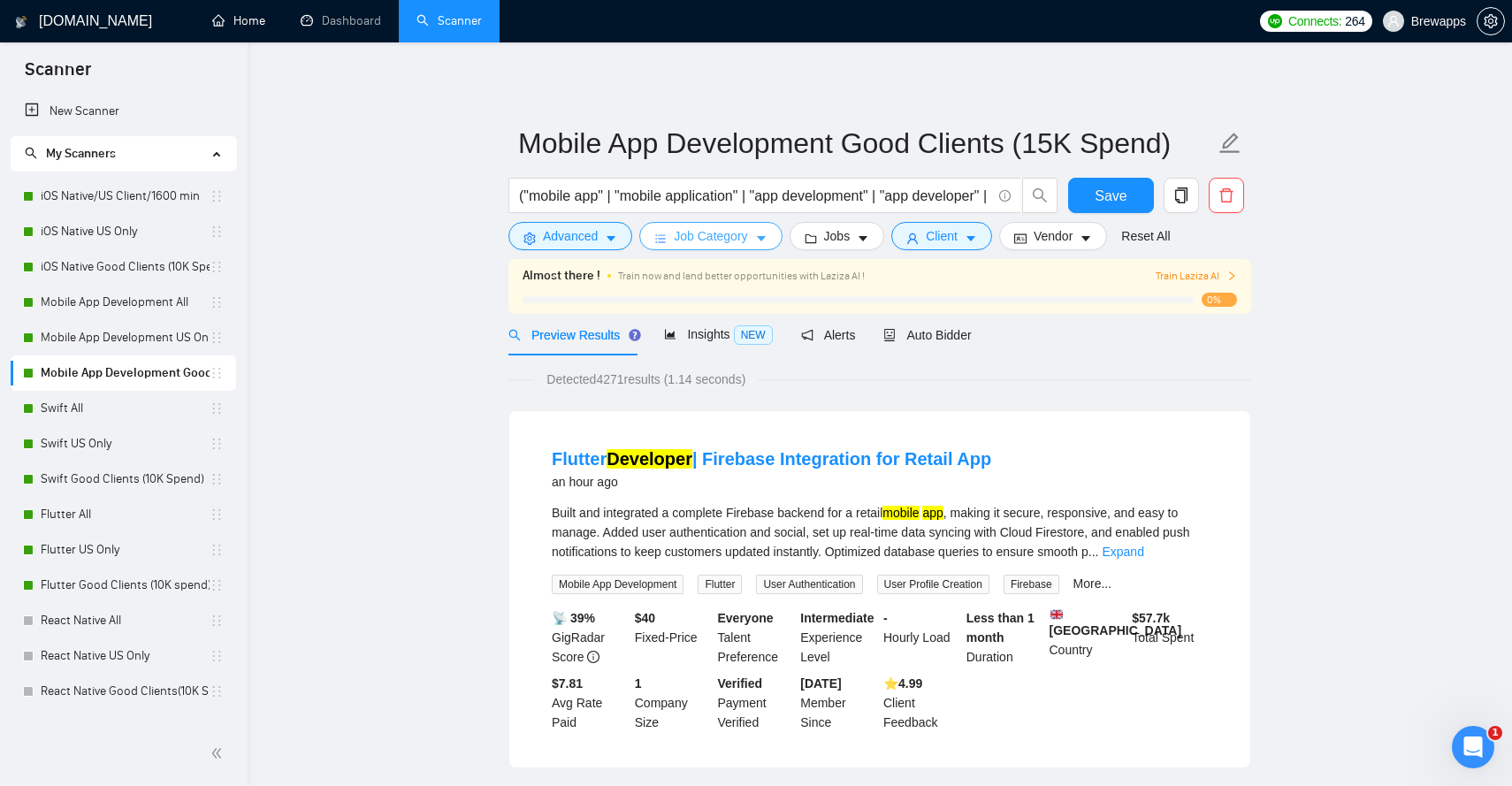
click at [739, 231] on span "Job Category" at bounding box center [711, 237] width 73 height 20
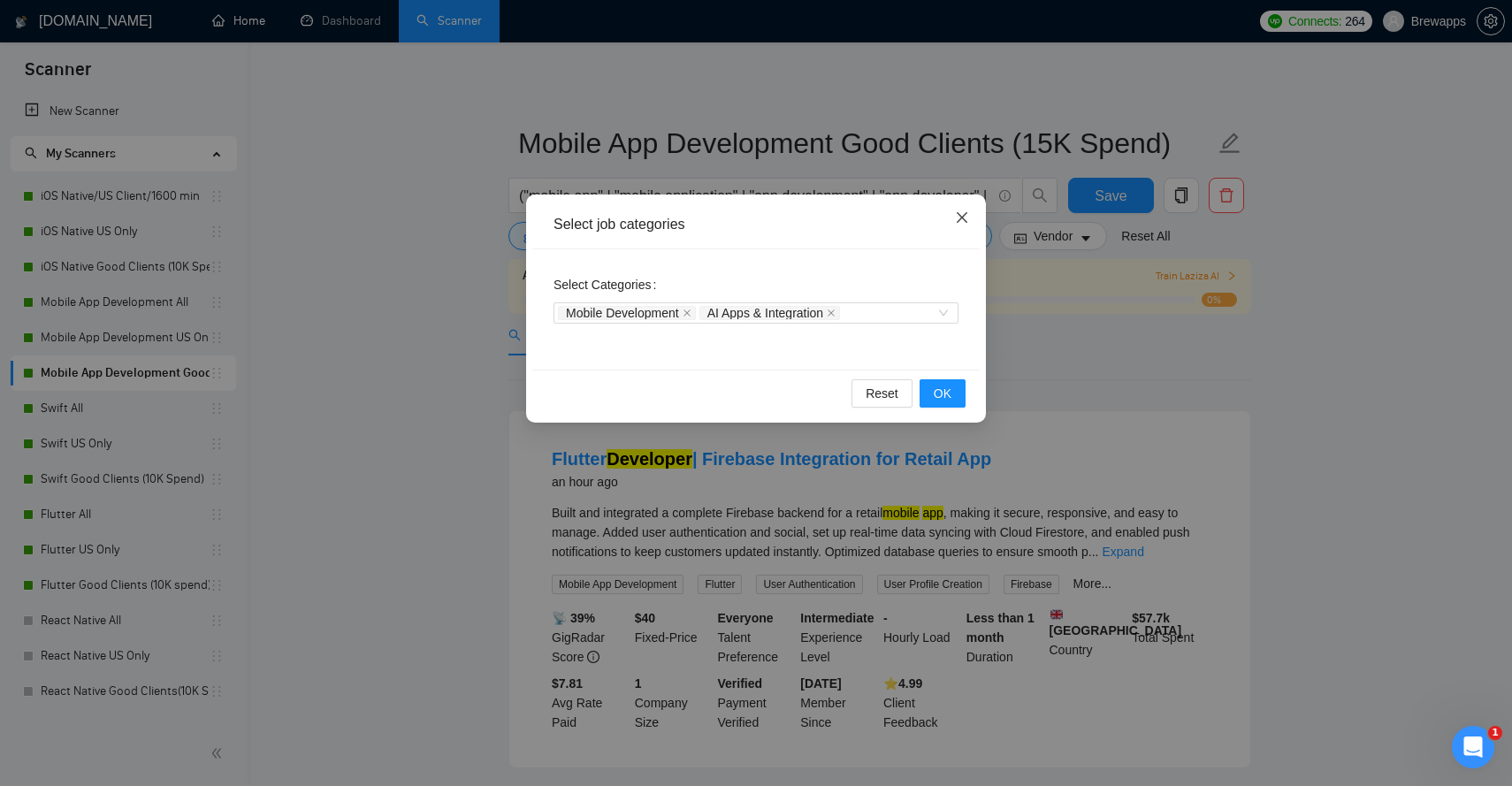
click at [962, 220] on icon "close" at bounding box center [962, 217] width 14 height 14
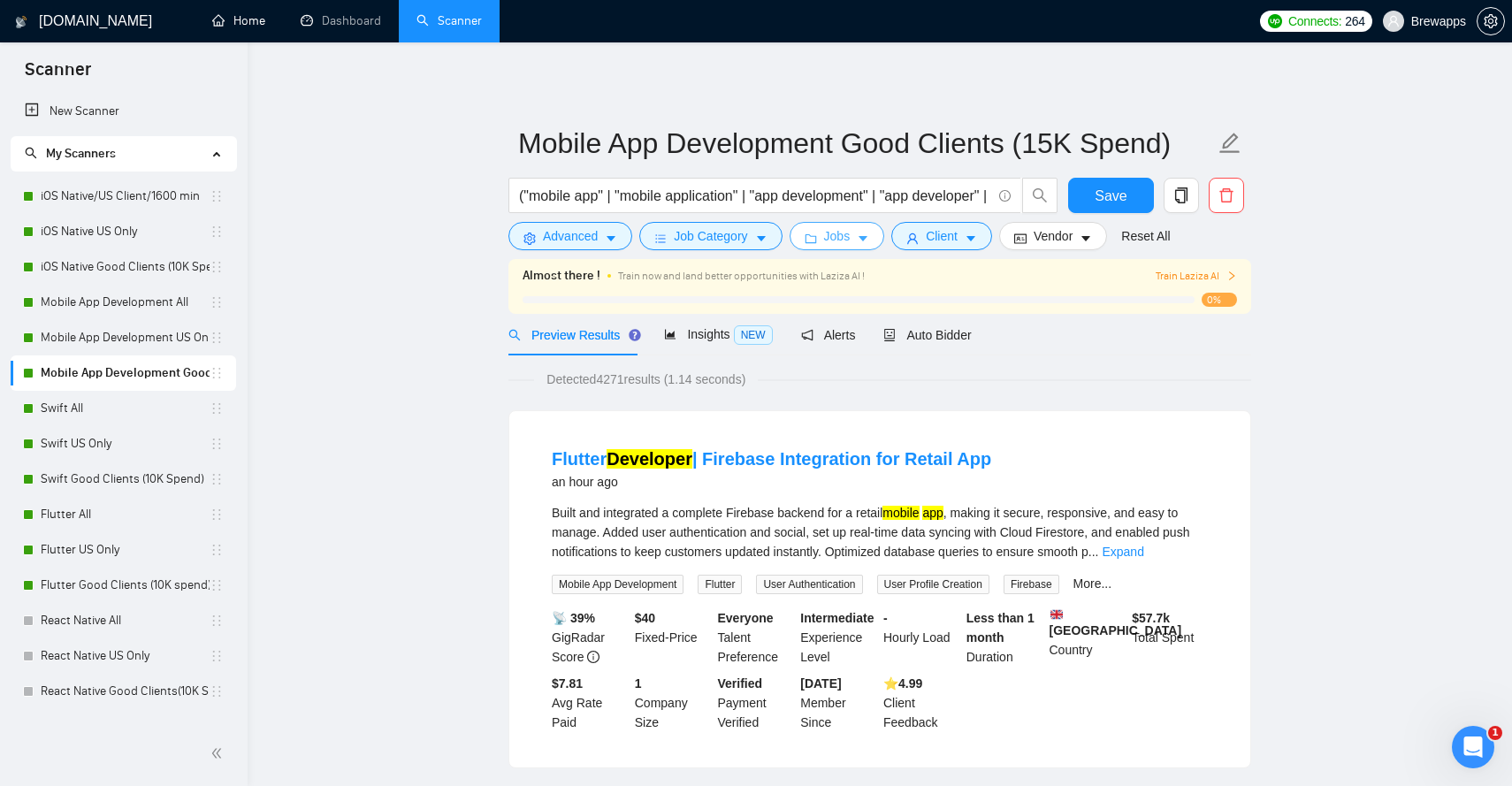
click at [861, 239] on button "Jobs" at bounding box center [837, 236] width 96 height 29
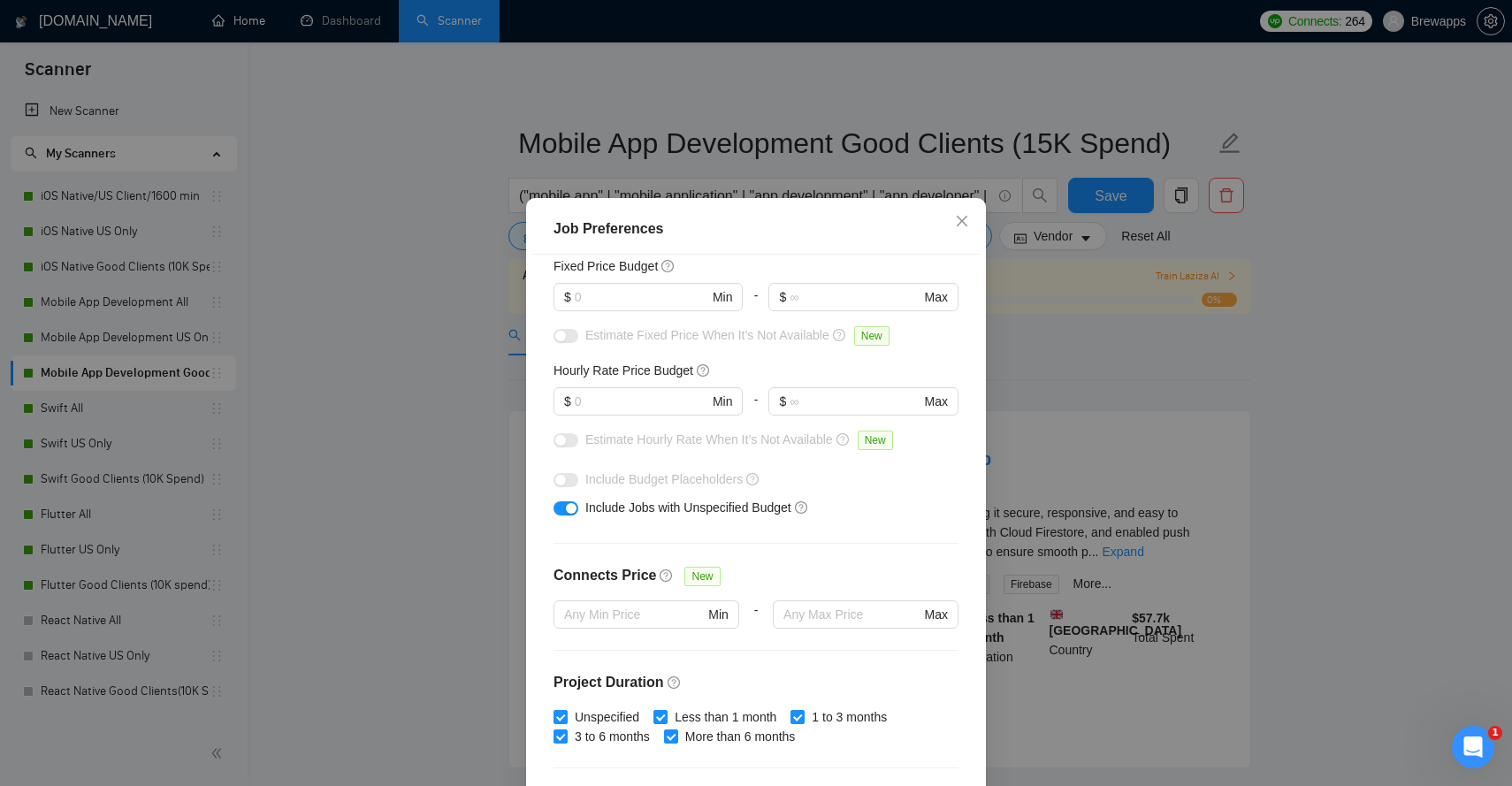
scroll to position [115, 0]
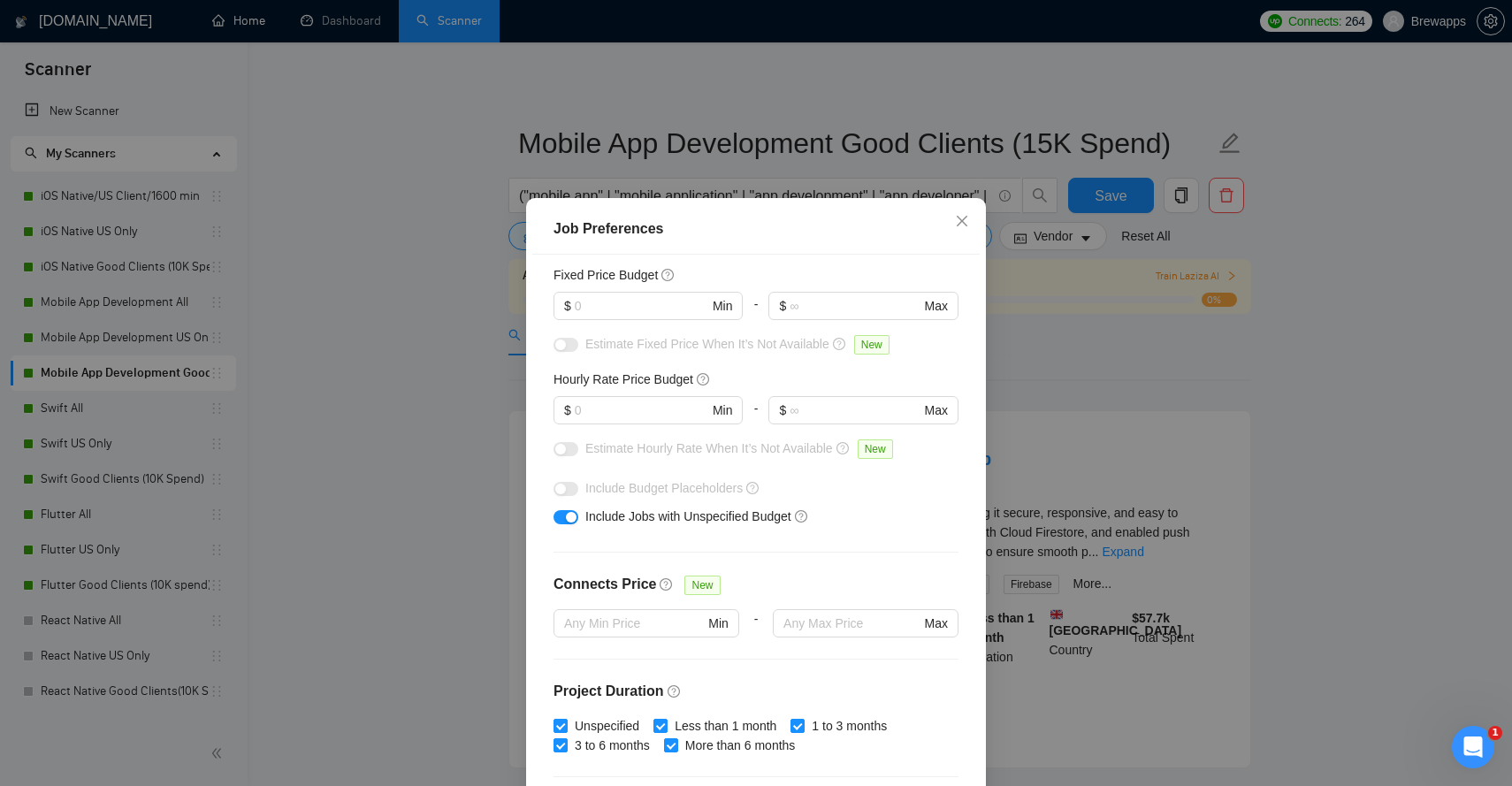
click at [1081, 386] on div "Job Preferences Budget Project Type All Fixed Price Hourly Rate Fixed Price Bud…" at bounding box center [756, 393] width 1512 height 786
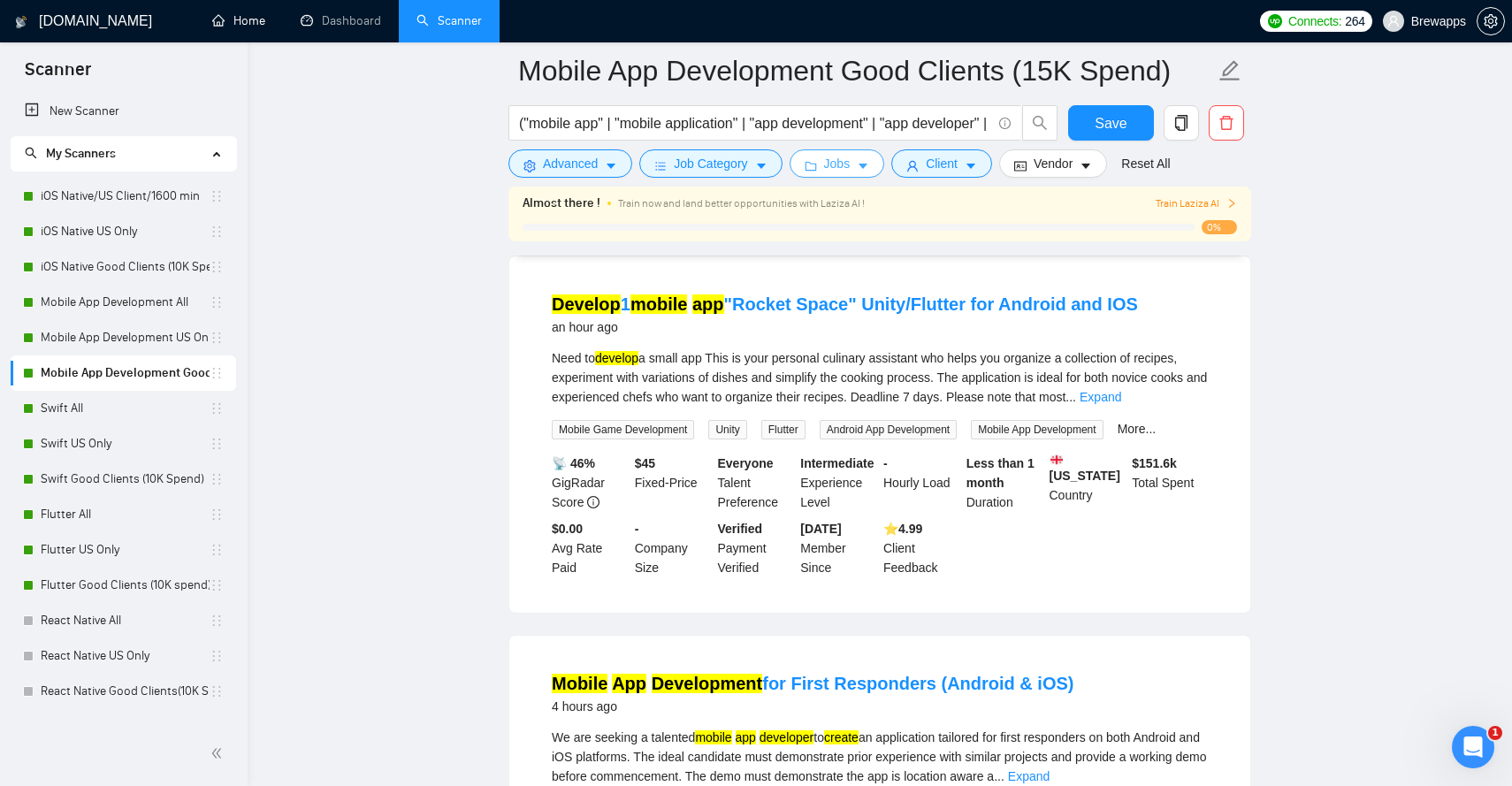
scroll to position [536, 0]
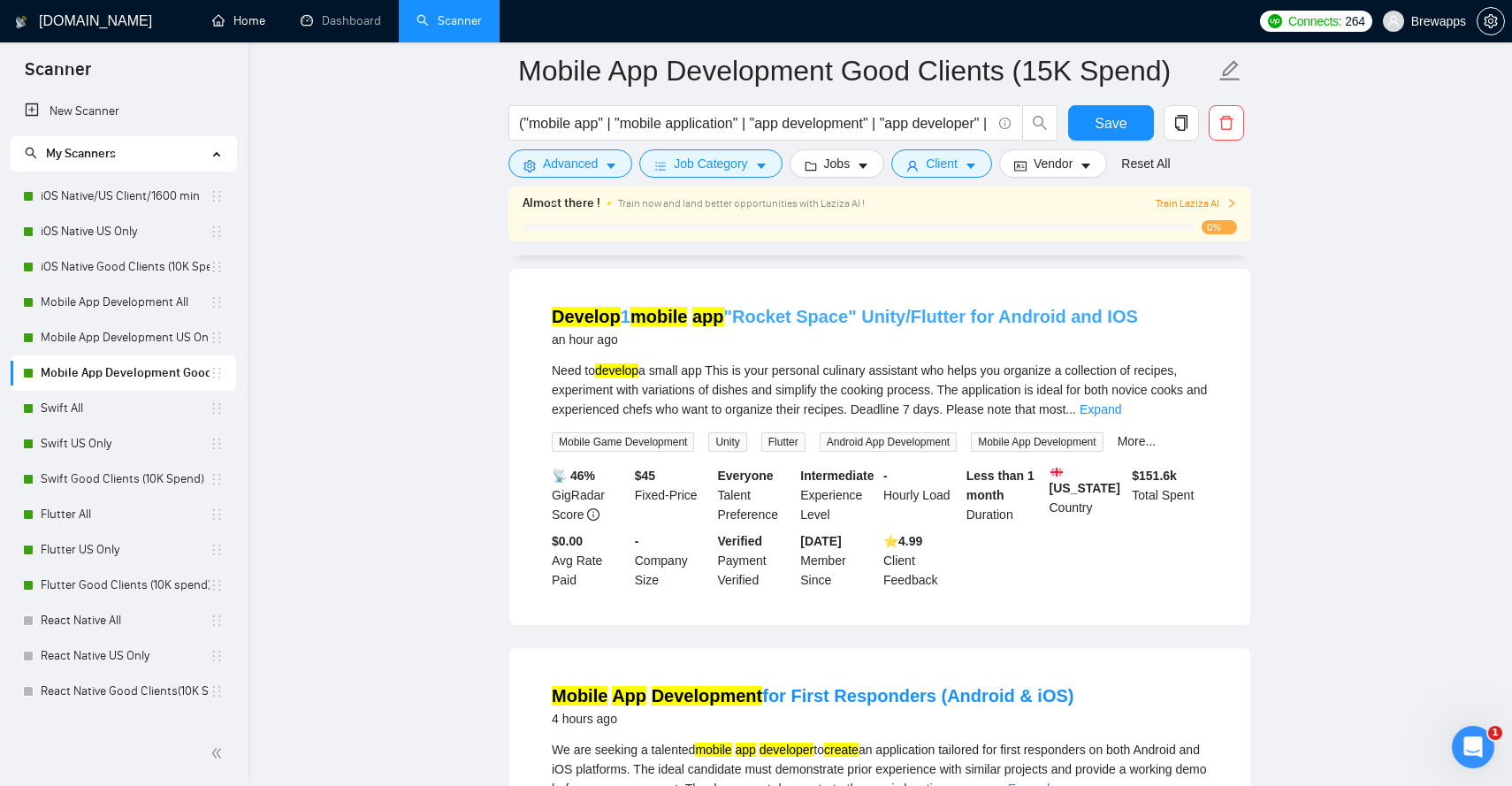
click at [919, 326] on link "Develop 1 mobile app "Rocket Space" Unity/Flutter for Android and IOS" at bounding box center [845, 317] width 586 height 20
click at [824, 168] on button "Jobs" at bounding box center [837, 164] width 96 height 29
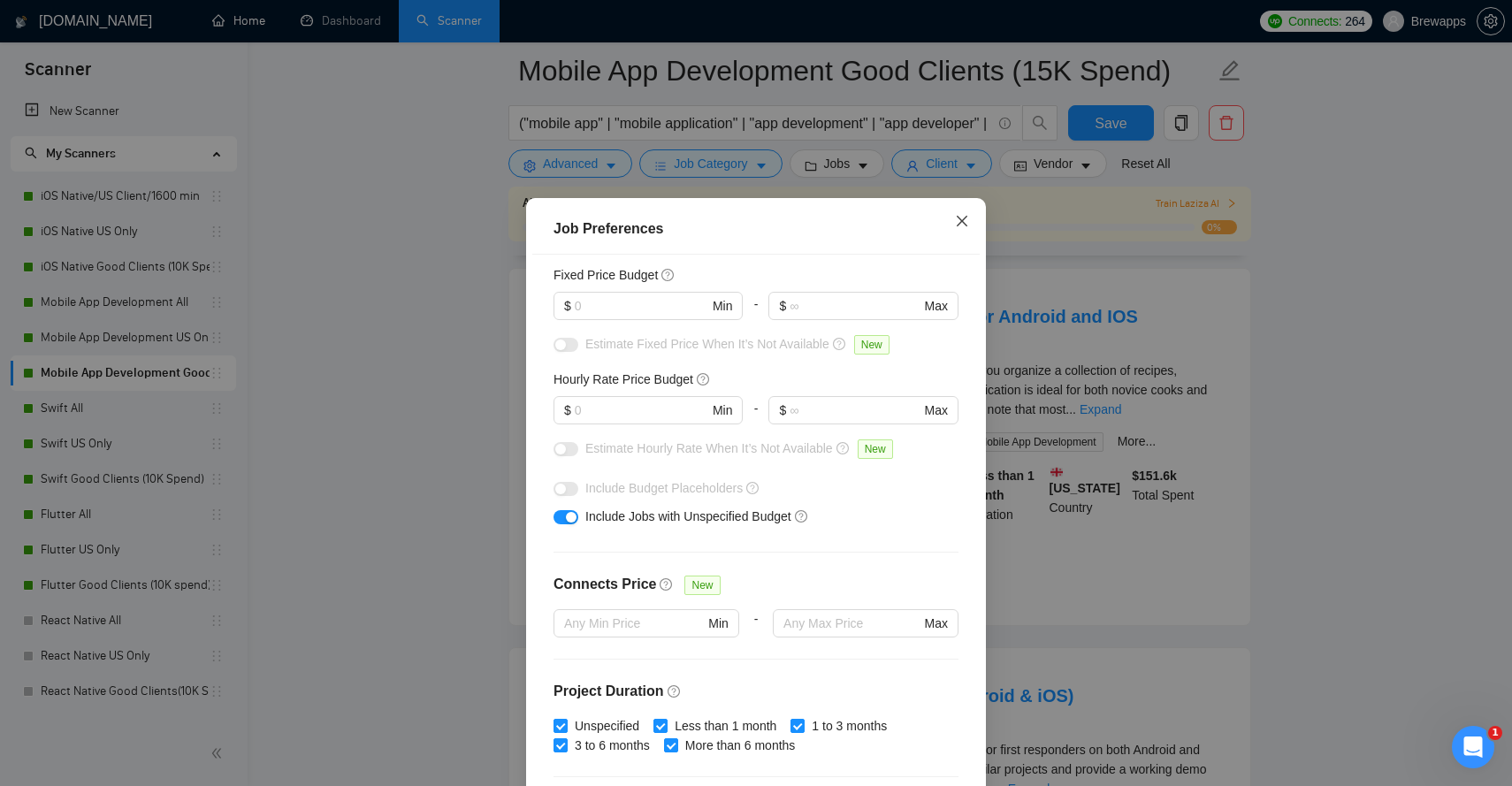
click at [963, 227] on icon "close" at bounding box center [962, 221] width 11 height 11
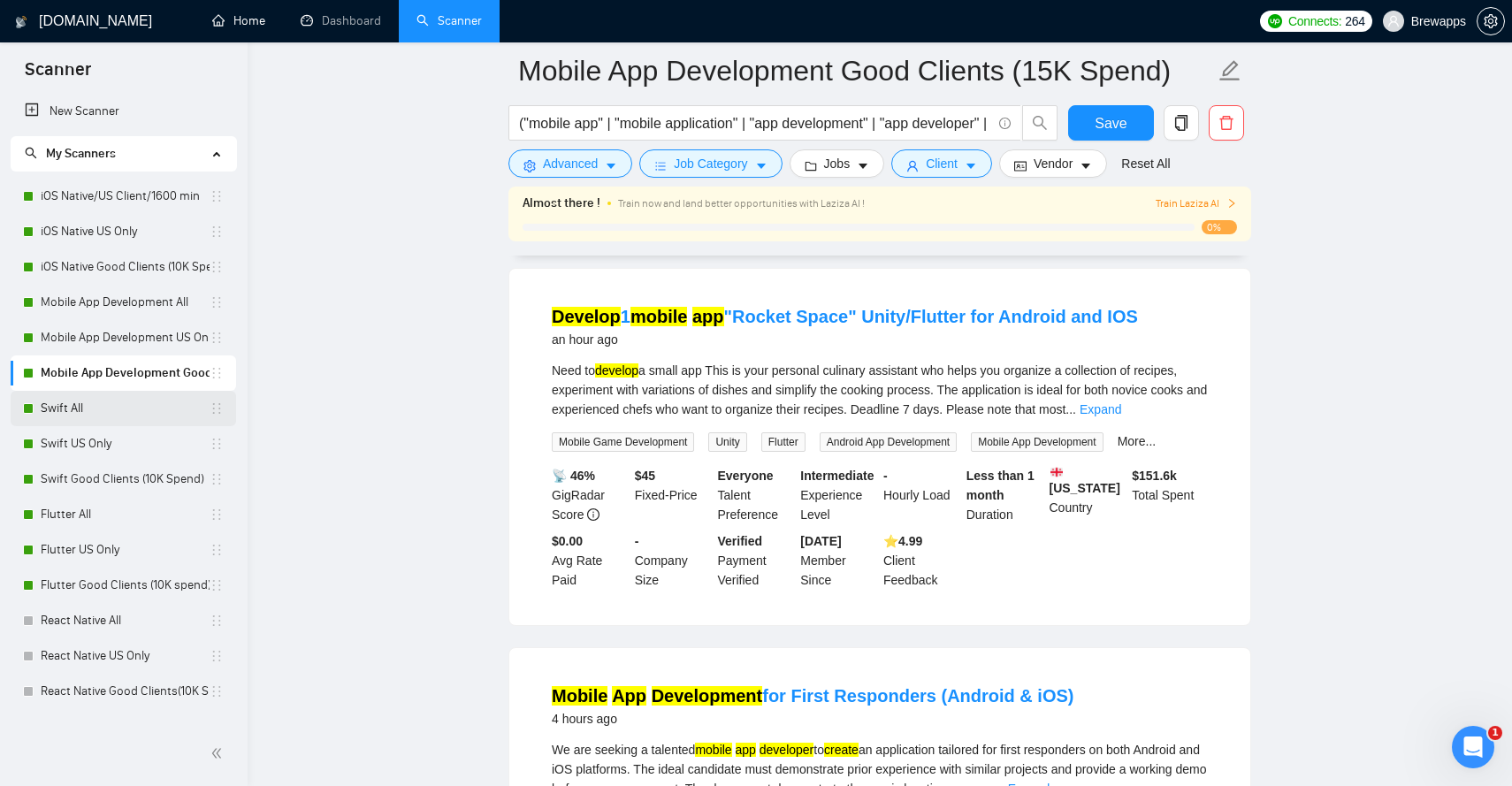
click at [155, 399] on link "Swift All" at bounding box center [124, 408] width 169 height 36
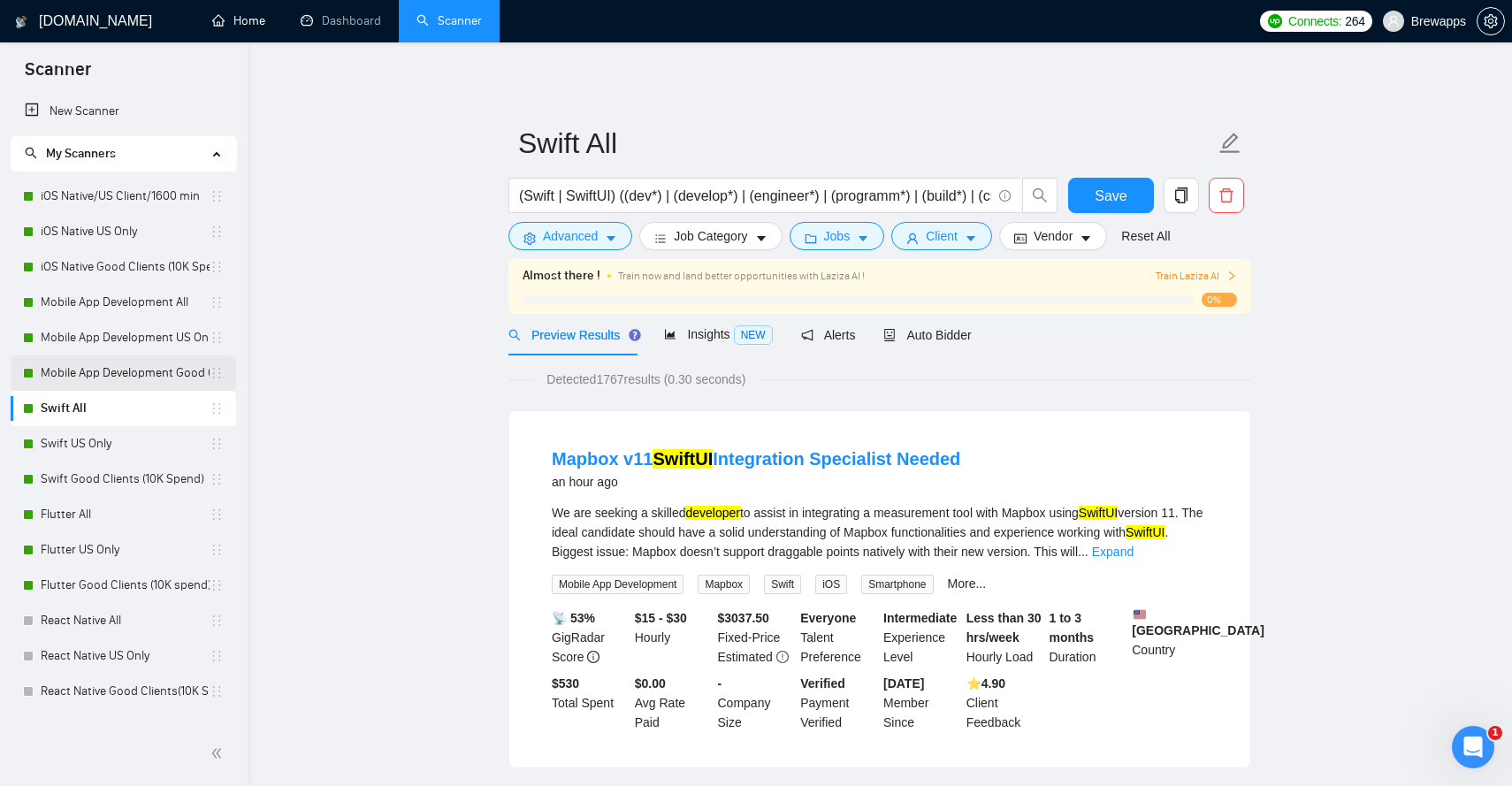
click at [100, 374] on link "Mobile App Development Good Clients (15K Spend)" at bounding box center [124, 374] width 169 height 36
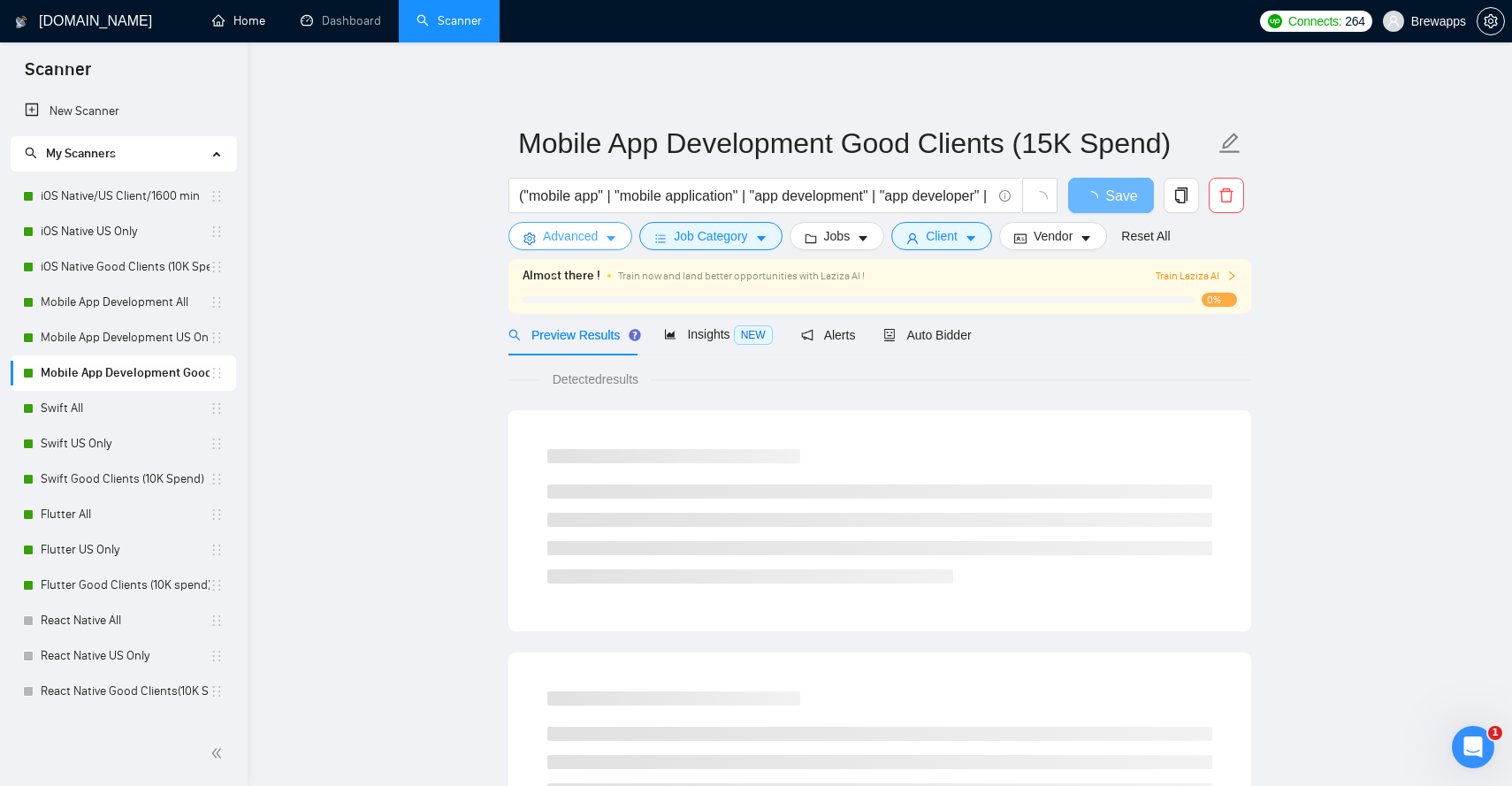
click at [584, 232] on span "Advanced" at bounding box center [571, 237] width 55 height 20
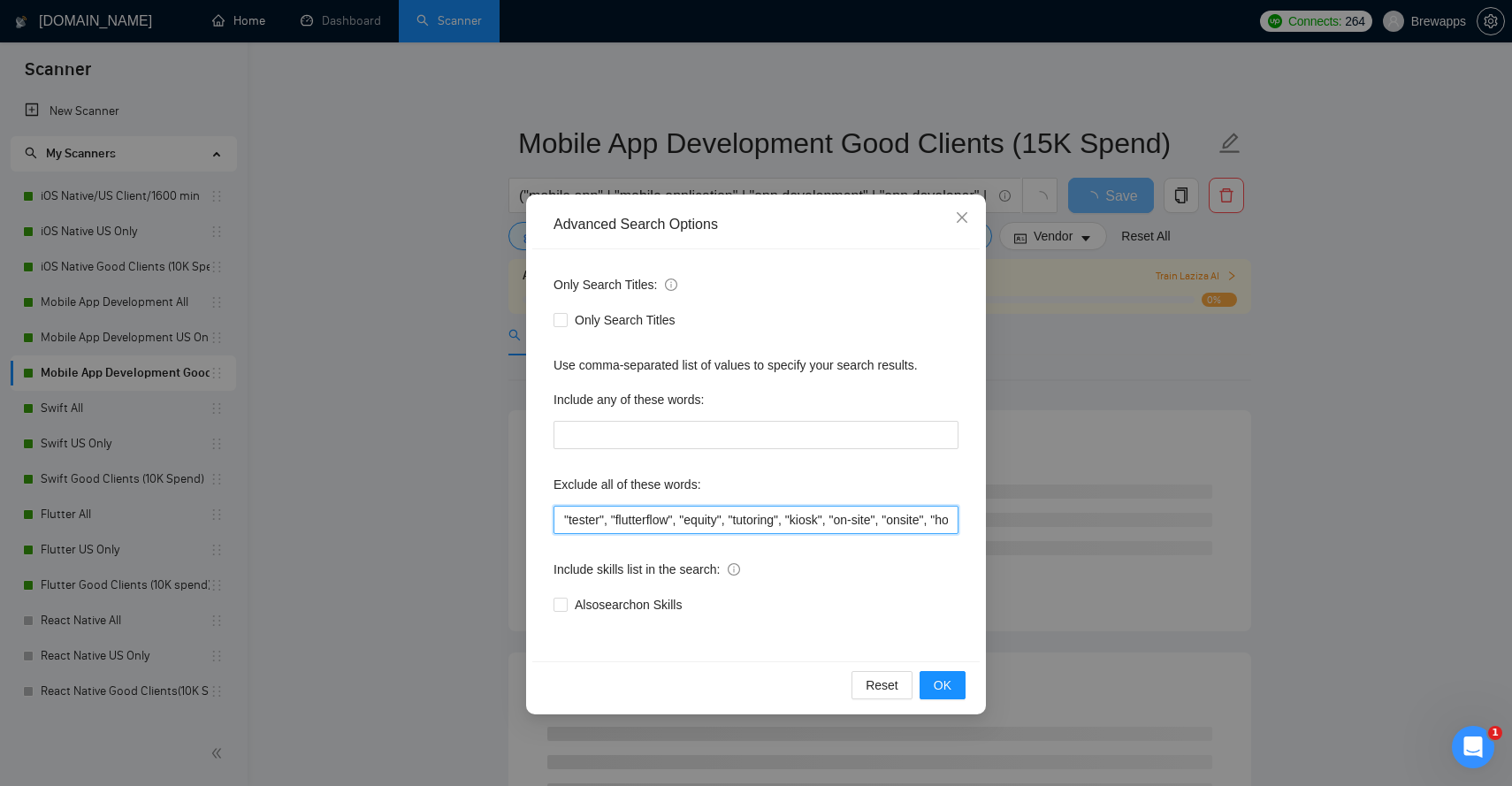
click at [687, 518] on input ""tester", "flutterflow", "equity", "tutoring", "kiosk", "on-site", "onsite", "h…" at bounding box center [756, 520] width 405 height 29
paste input "tester, flutterflow, equity, tutoring, kiosk, "on-site", onsite, homework, "rev…"
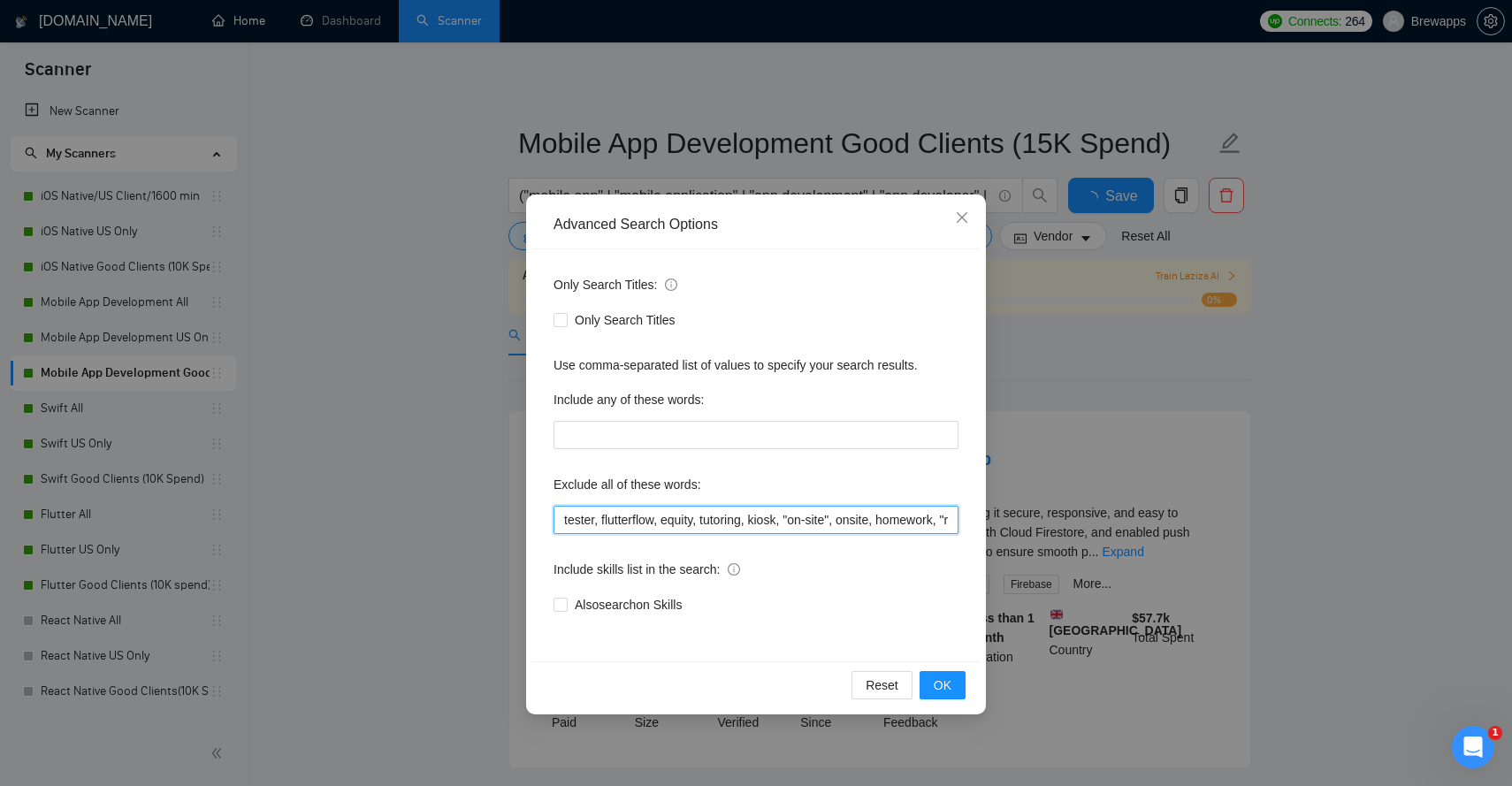
scroll to position [0, 1485]
type input "tester, flutterflow, equity, tutoring, kiosk, "on-site", onsite, homework, "rev…"
click at [933, 684] on span "OK" at bounding box center [942, 685] width 18 height 20
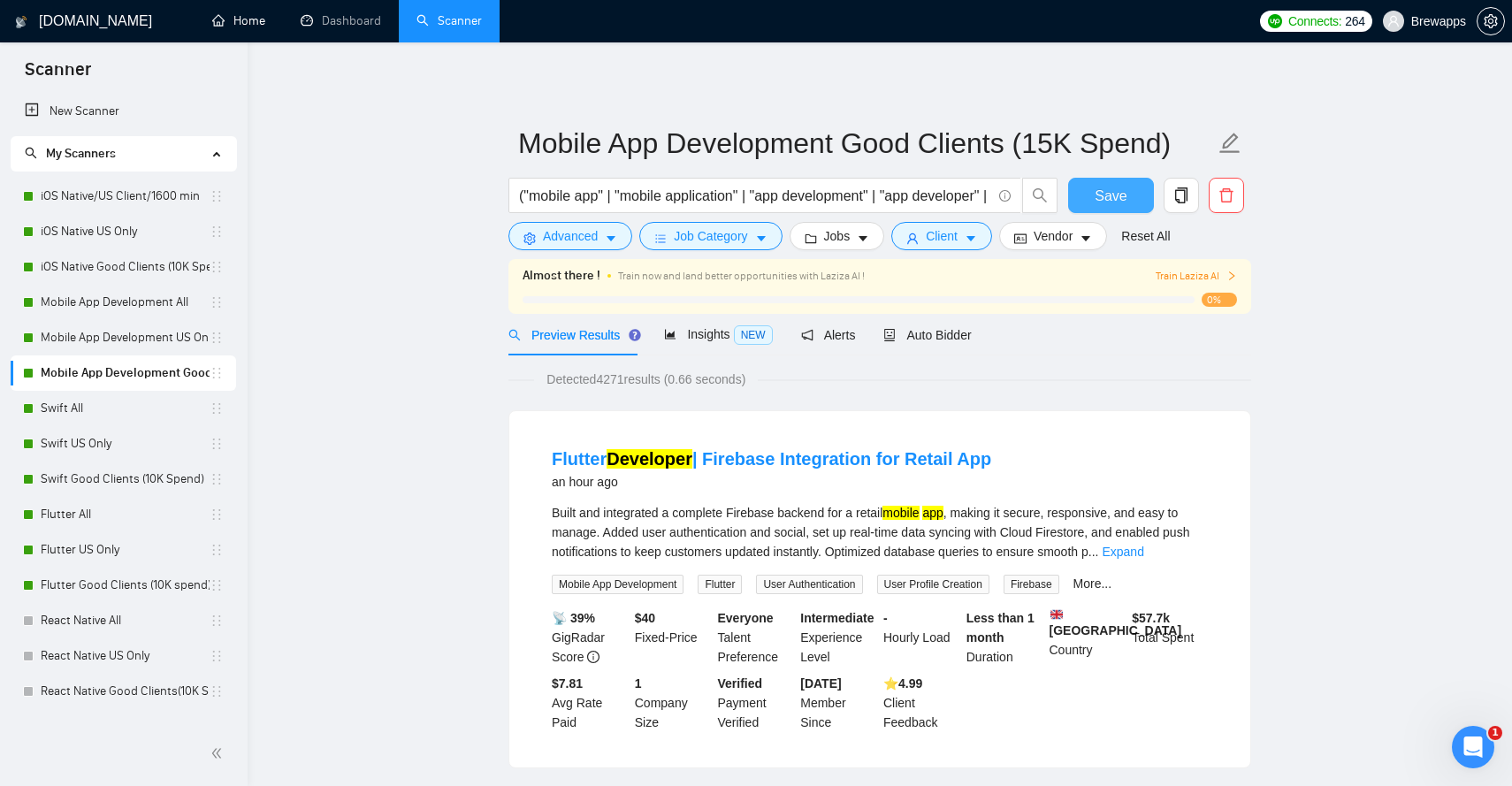
click at [1129, 197] on button "Save" at bounding box center [1111, 195] width 86 height 36
click at [180, 338] on link "Mobile App Development US Only" at bounding box center [124, 338] width 169 height 36
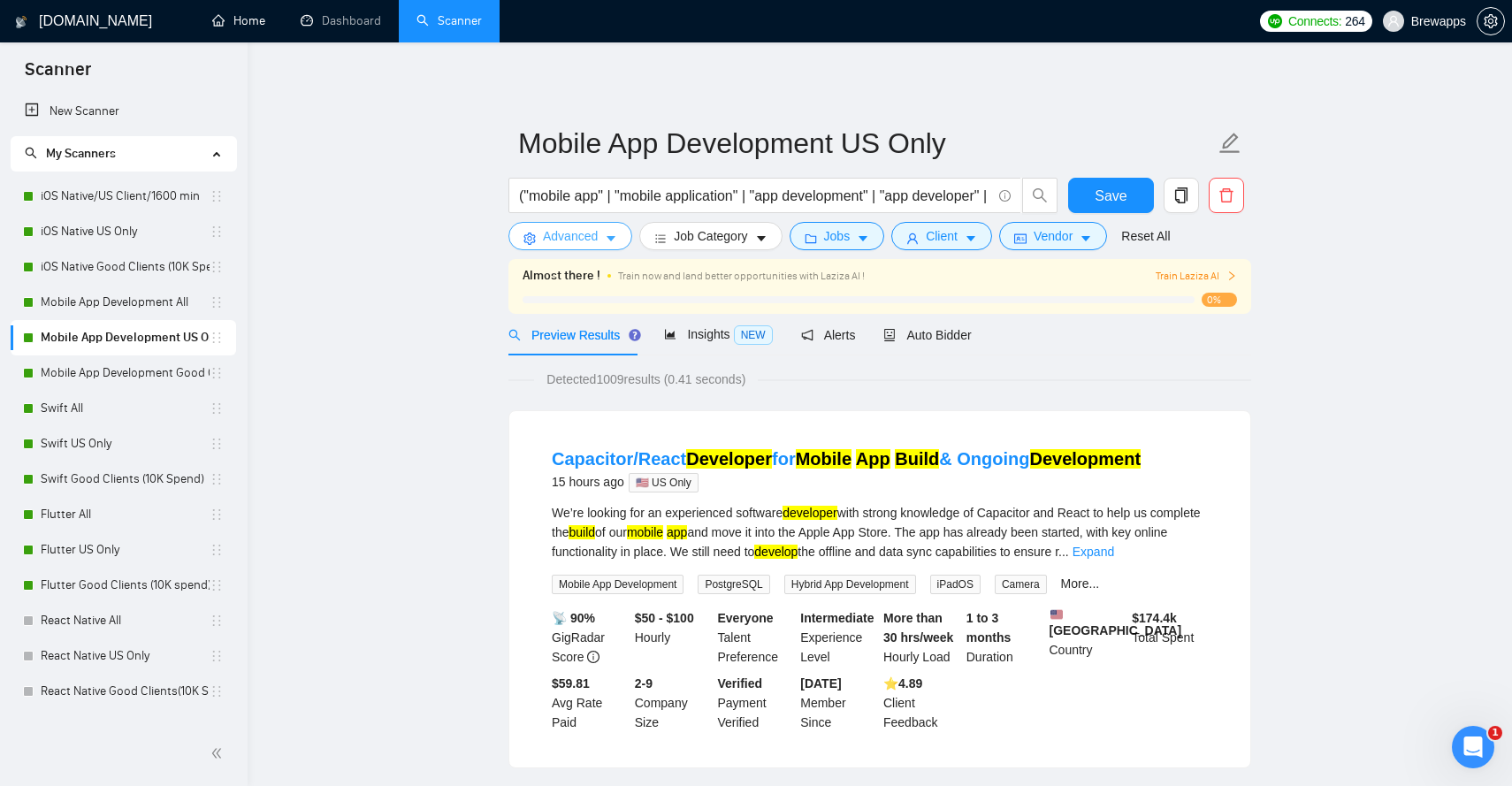
click at [596, 245] on span "Advanced" at bounding box center [571, 237] width 55 height 20
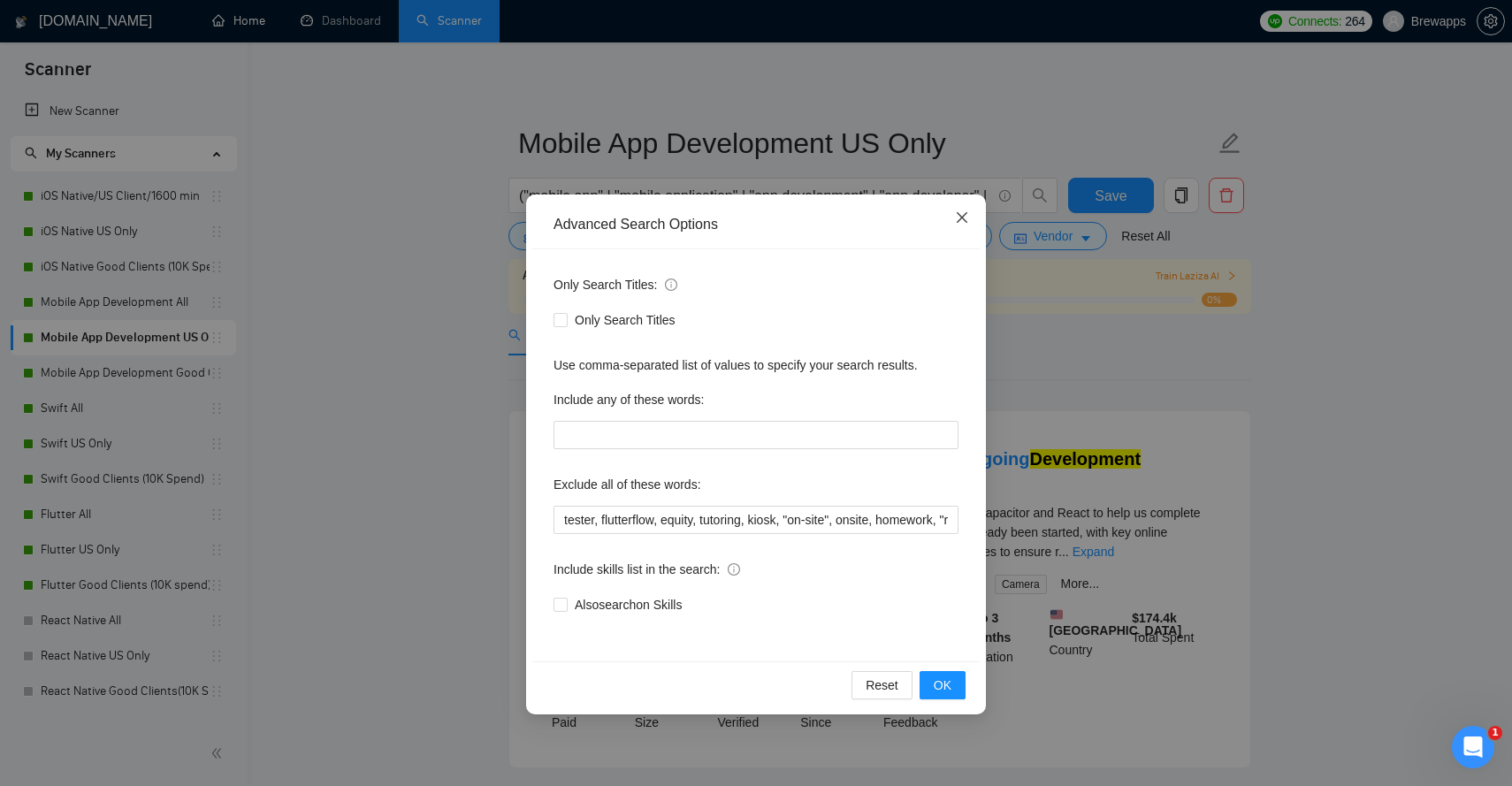
click at [959, 213] on icon "close" at bounding box center [962, 217] width 14 height 14
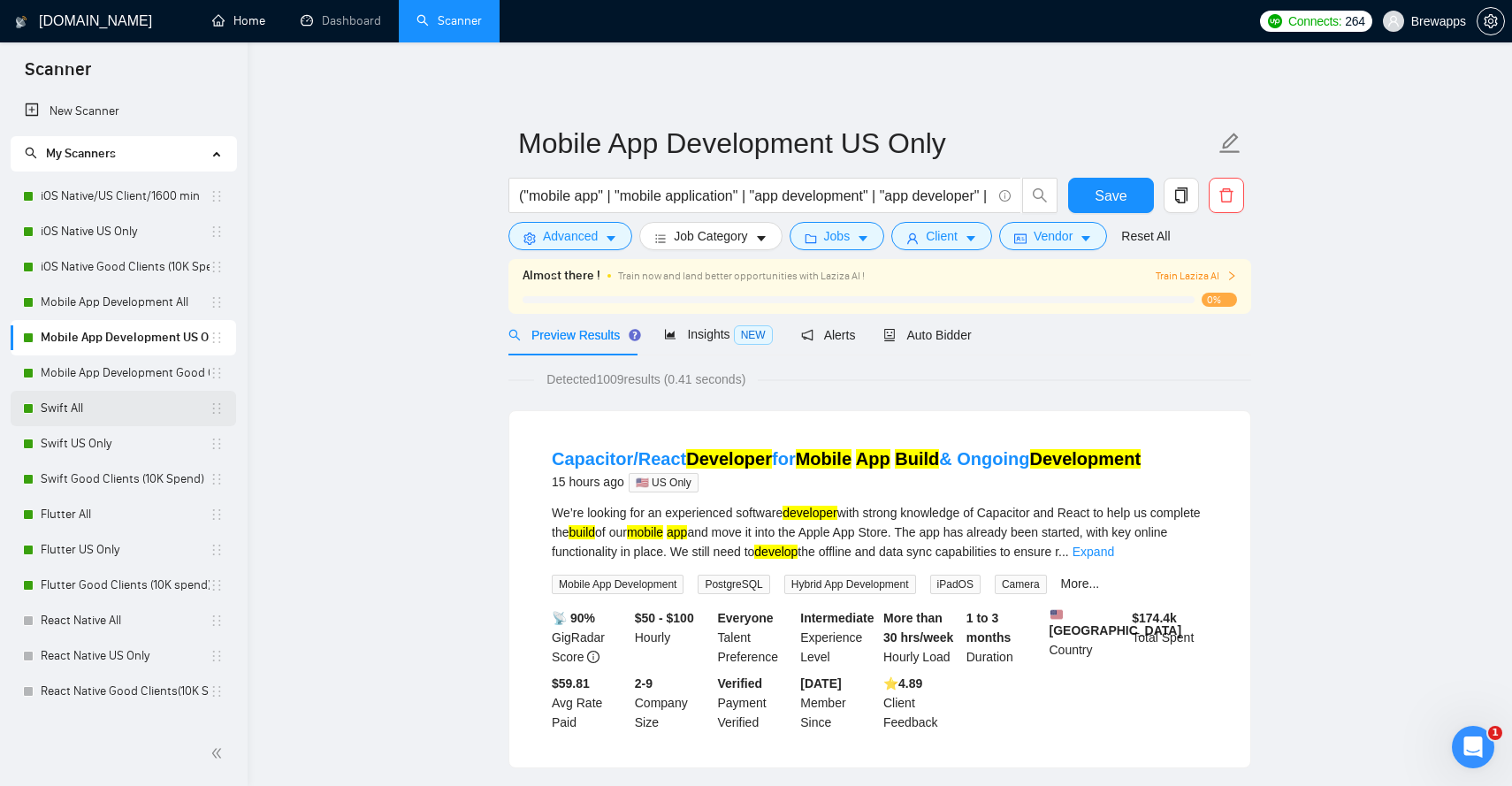
click at [116, 408] on link "Swift All" at bounding box center [124, 408] width 169 height 36
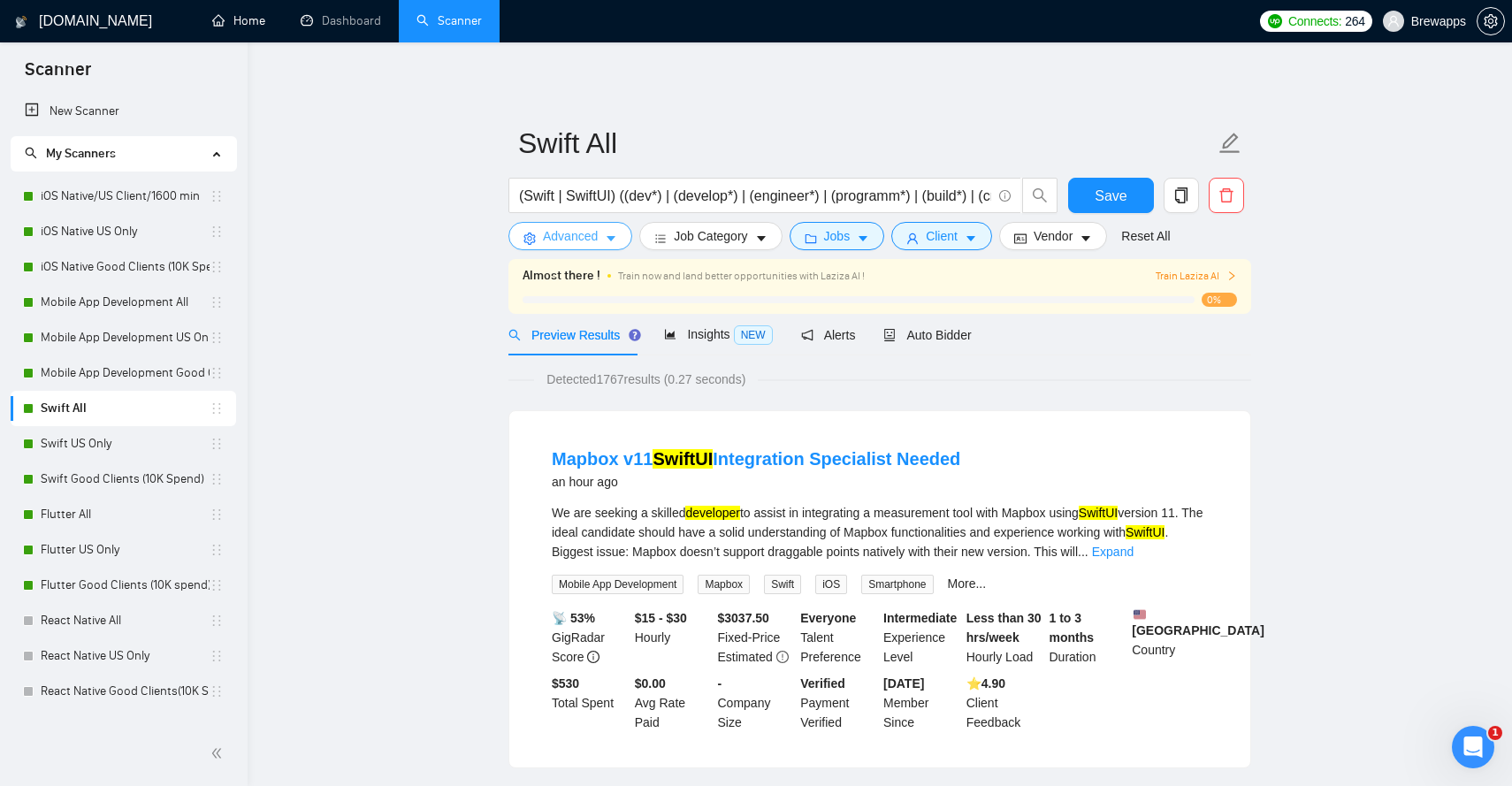
click at [603, 241] on button "Advanced" at bounding box center [571, 236] width 124 height 29
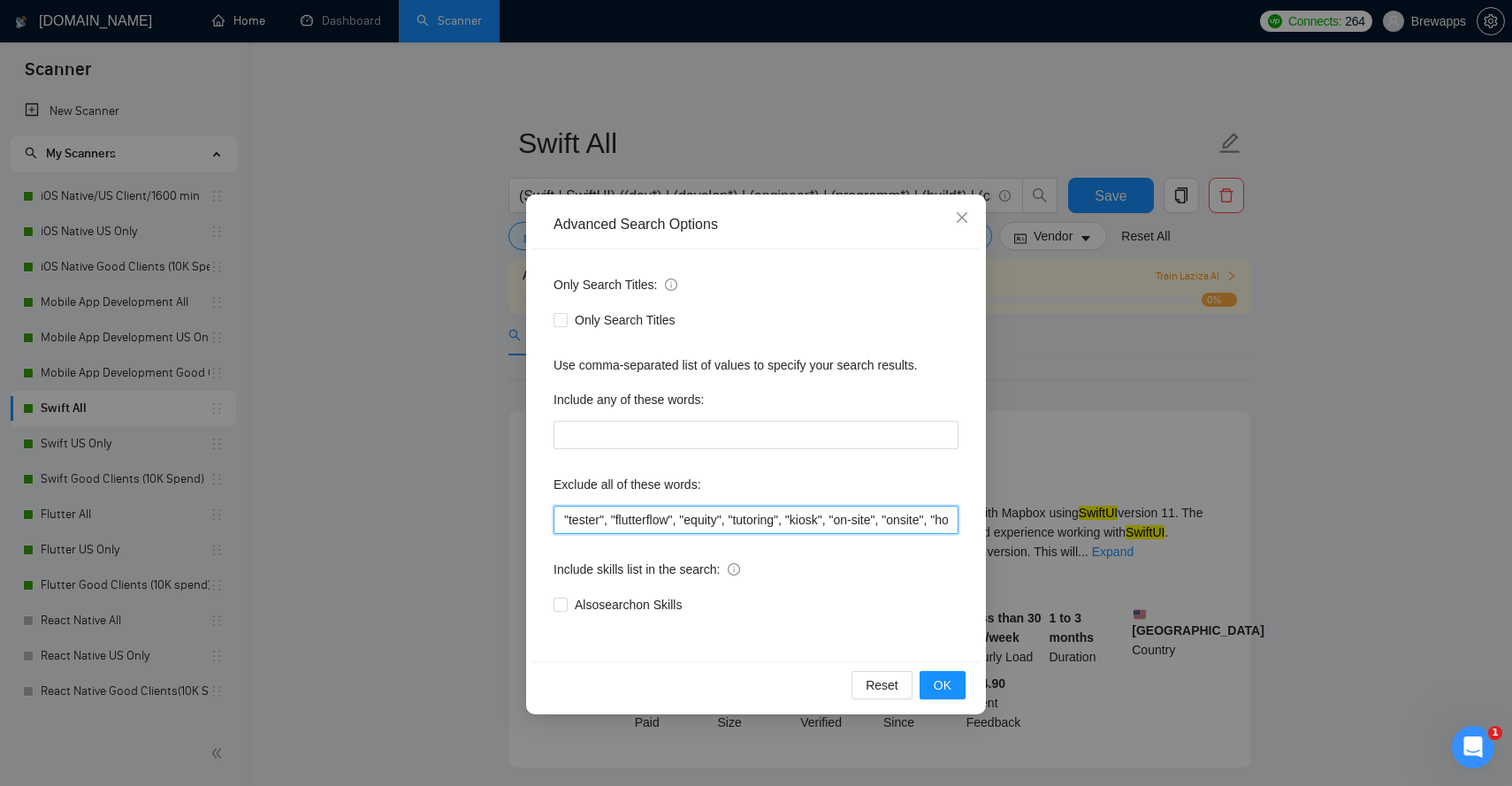
click at [643, 520] on input ""tester", "flutterflow", "equity", "tutoring", "kiosk", "on-site", "onsite", "h…" at bounding box center [756, 520] width 405 height 29
paste input "tester, flutterflow, equity, tutoring, kiosk, "on-site", onsite, homework, "rev…"
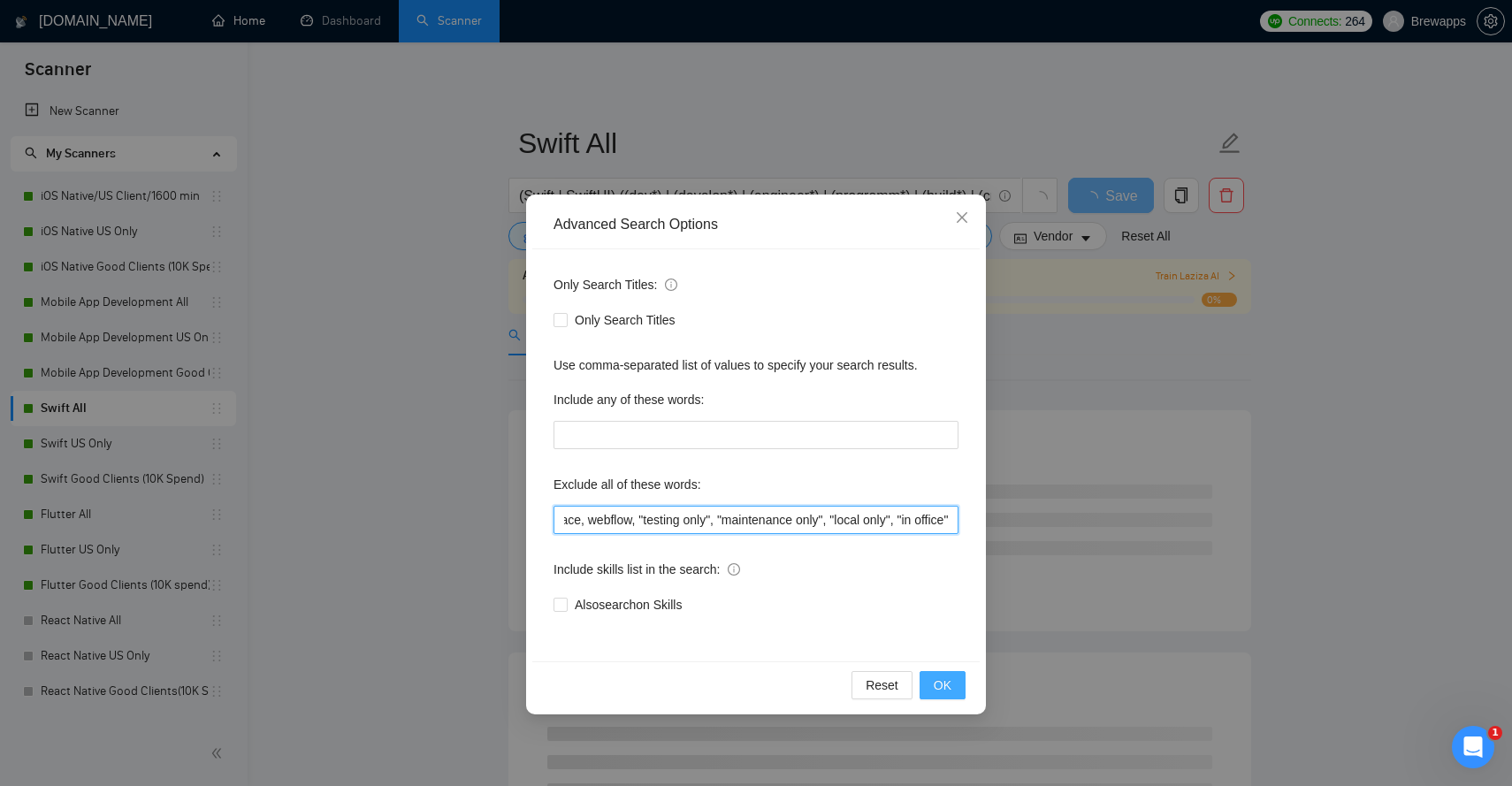
type input "tester, flutterflow, equity, tutoring, kiosk, "on-site", onsite, homework, "rev…"
click at [939, 675] on button "OK" at bounding box center [942, 685] width 46 height 29
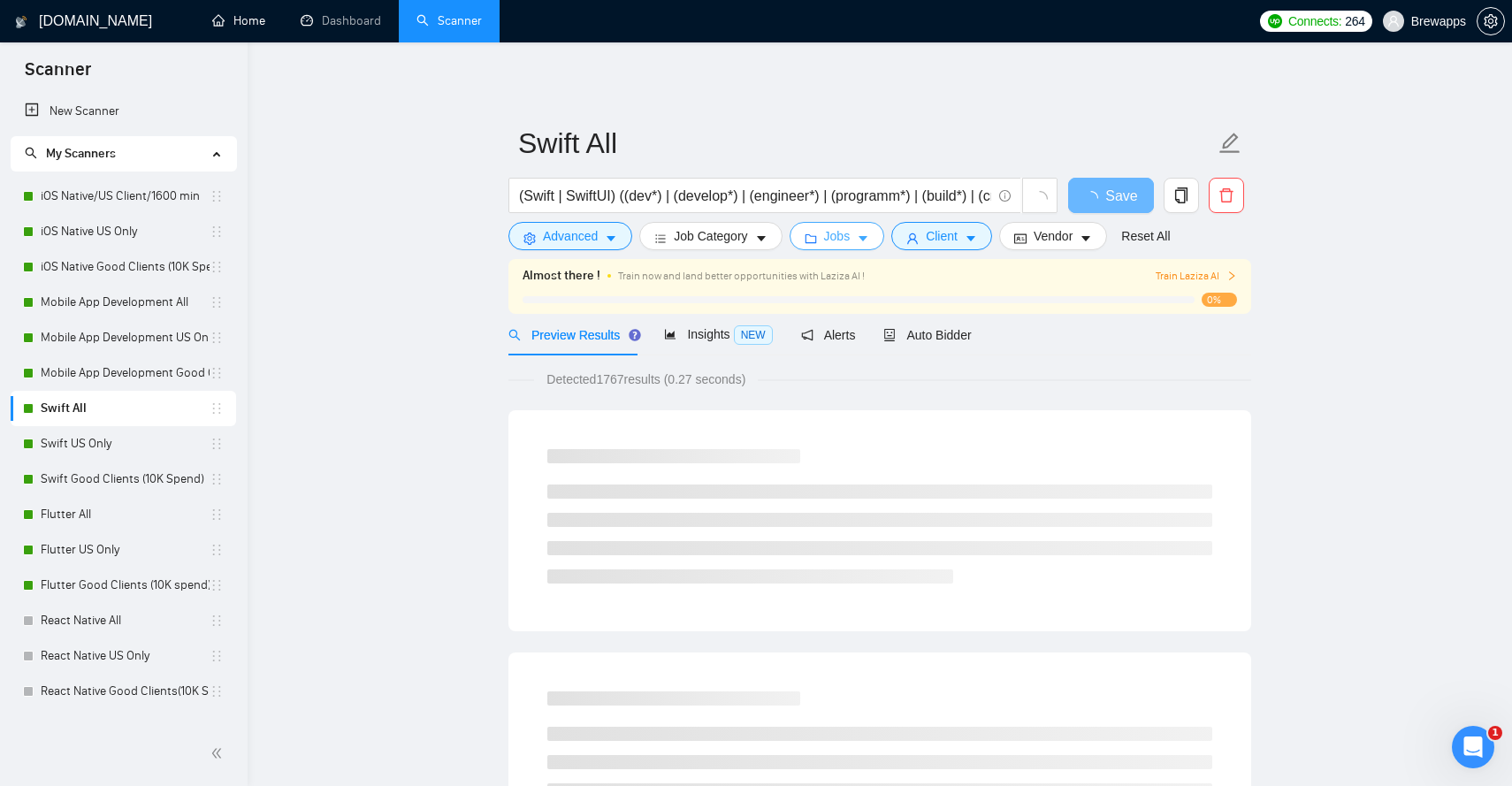
click at [872, 231] on button "Jobs" at bounding box center [837, 236] width 96 height 29
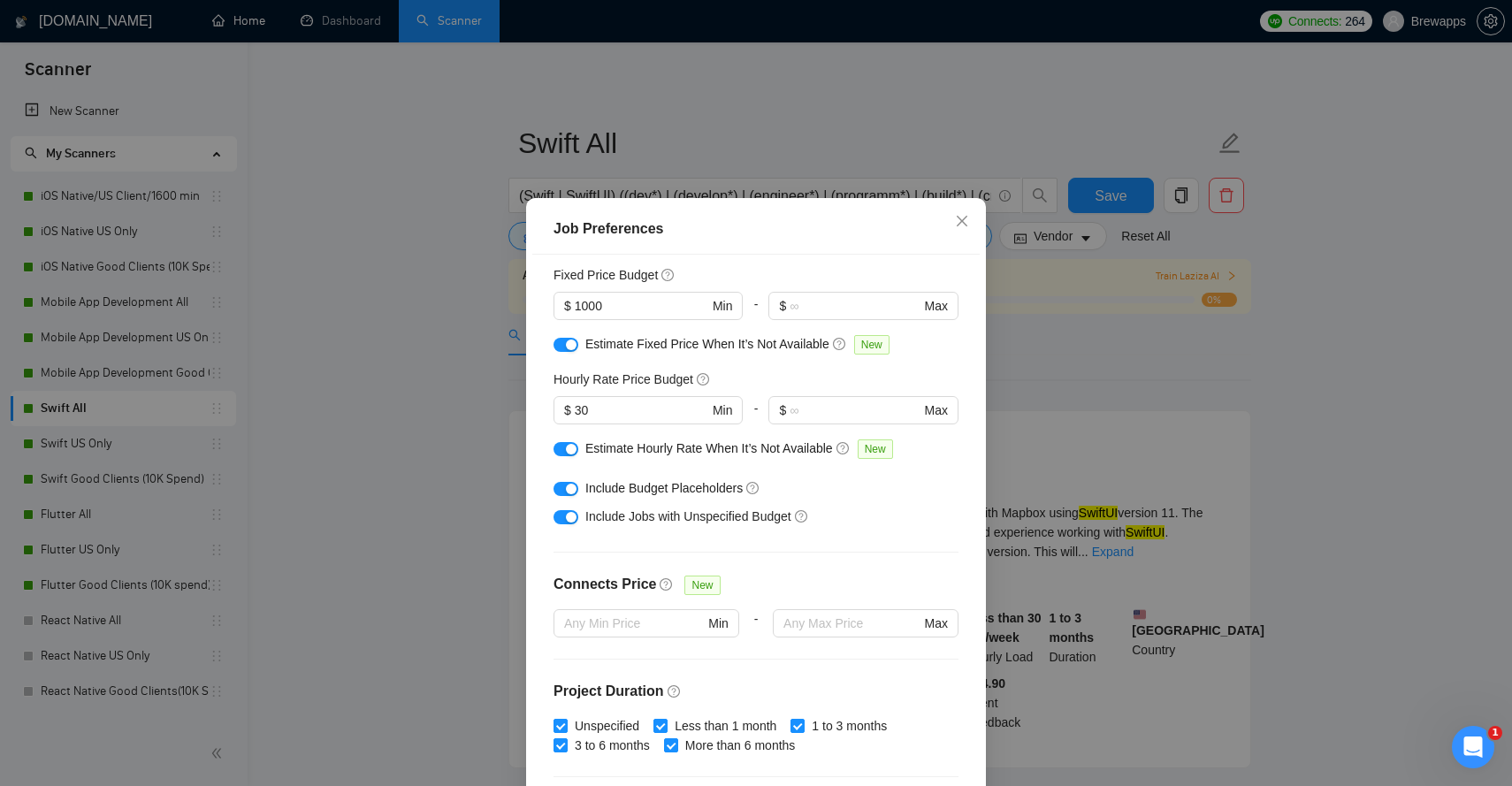
click at [563, 457] on button "button" at bounding box center [566, 450] width 25 height 14
click at [572, 350] on div "button" at bounding box center [571, 344] width 11 height 11
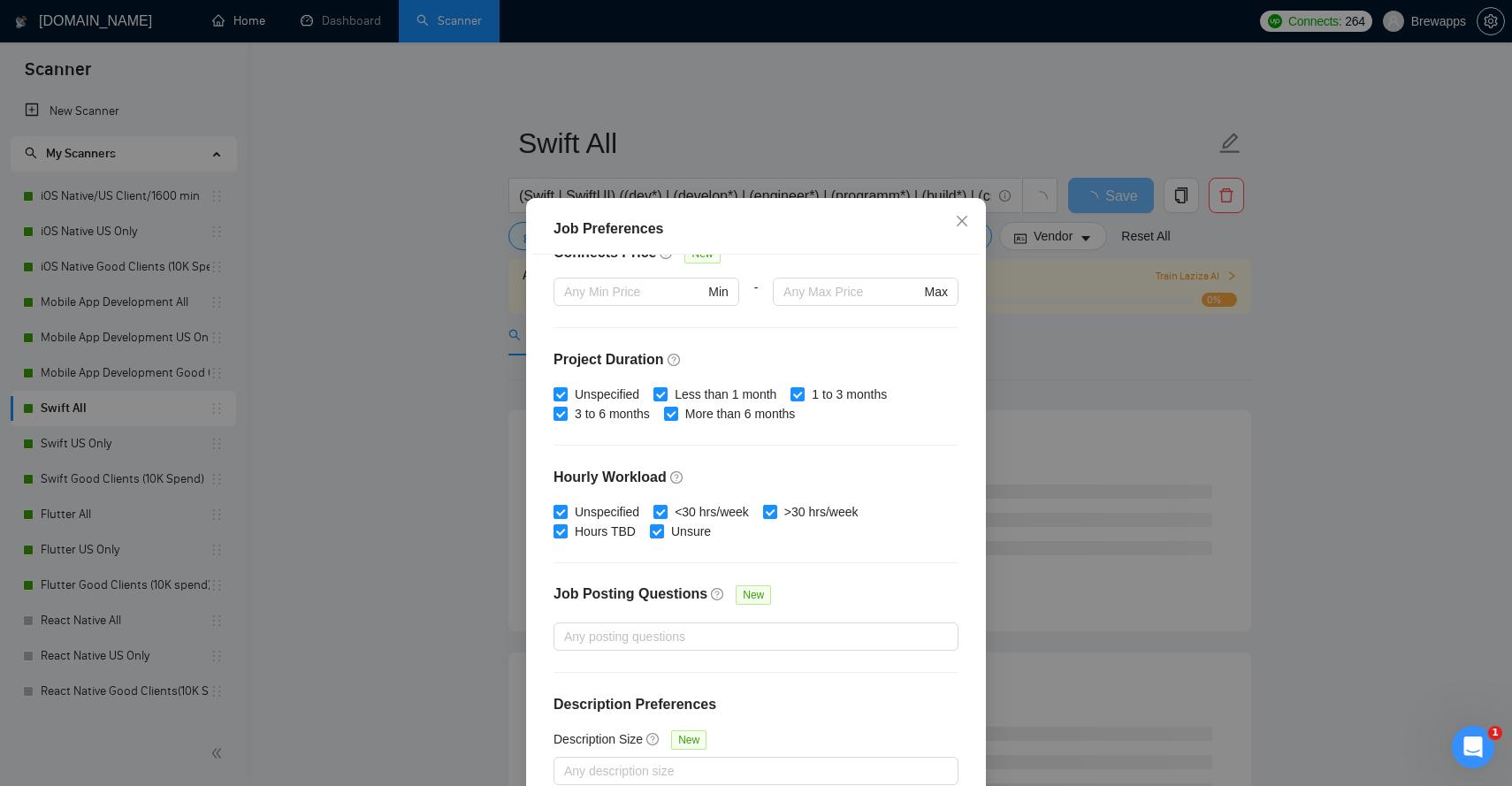
scroll to position [101, 0]
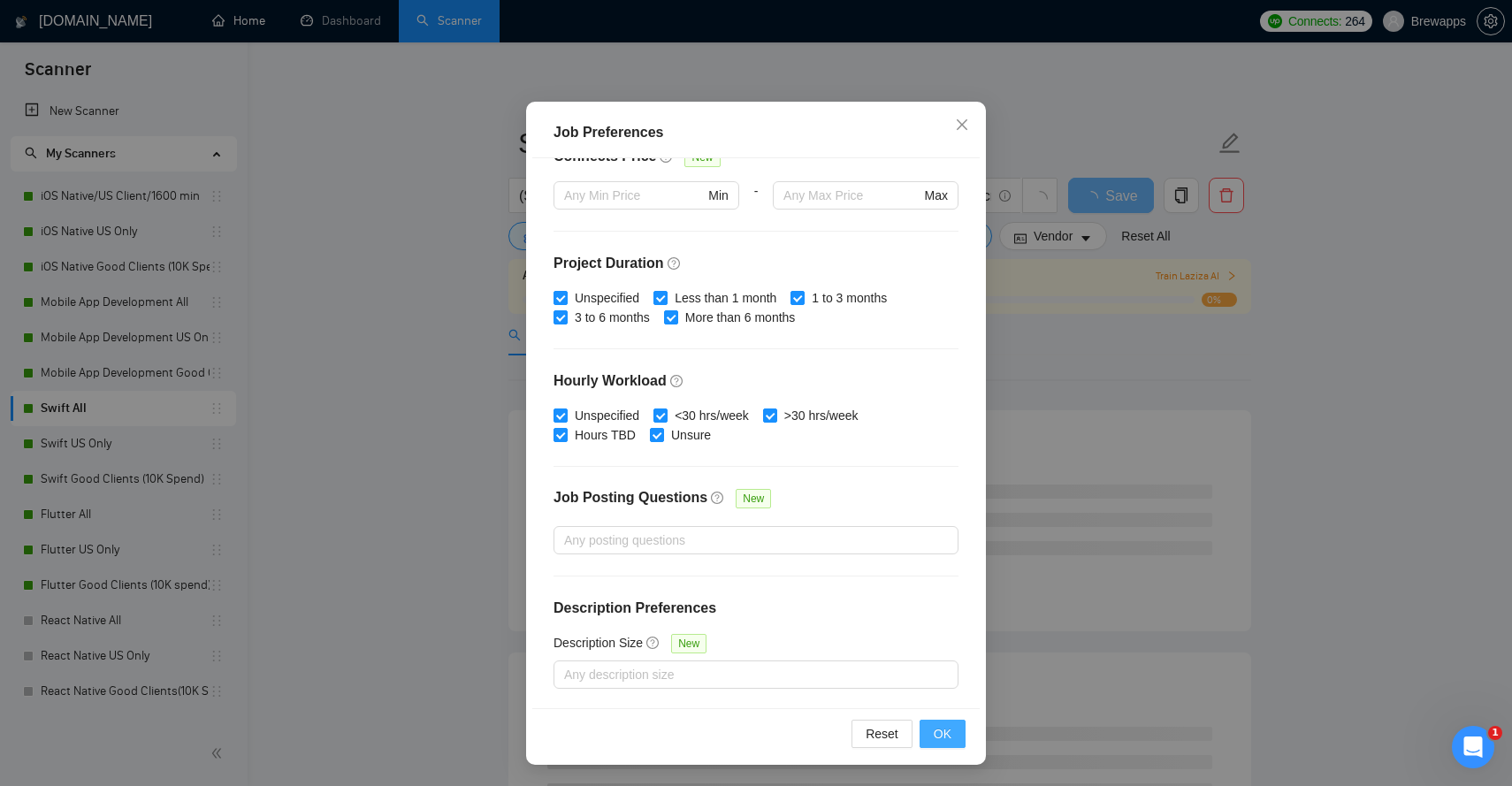
click at [947, 738] on span "OK" at bounding box center [942, 735] width 18 height 20
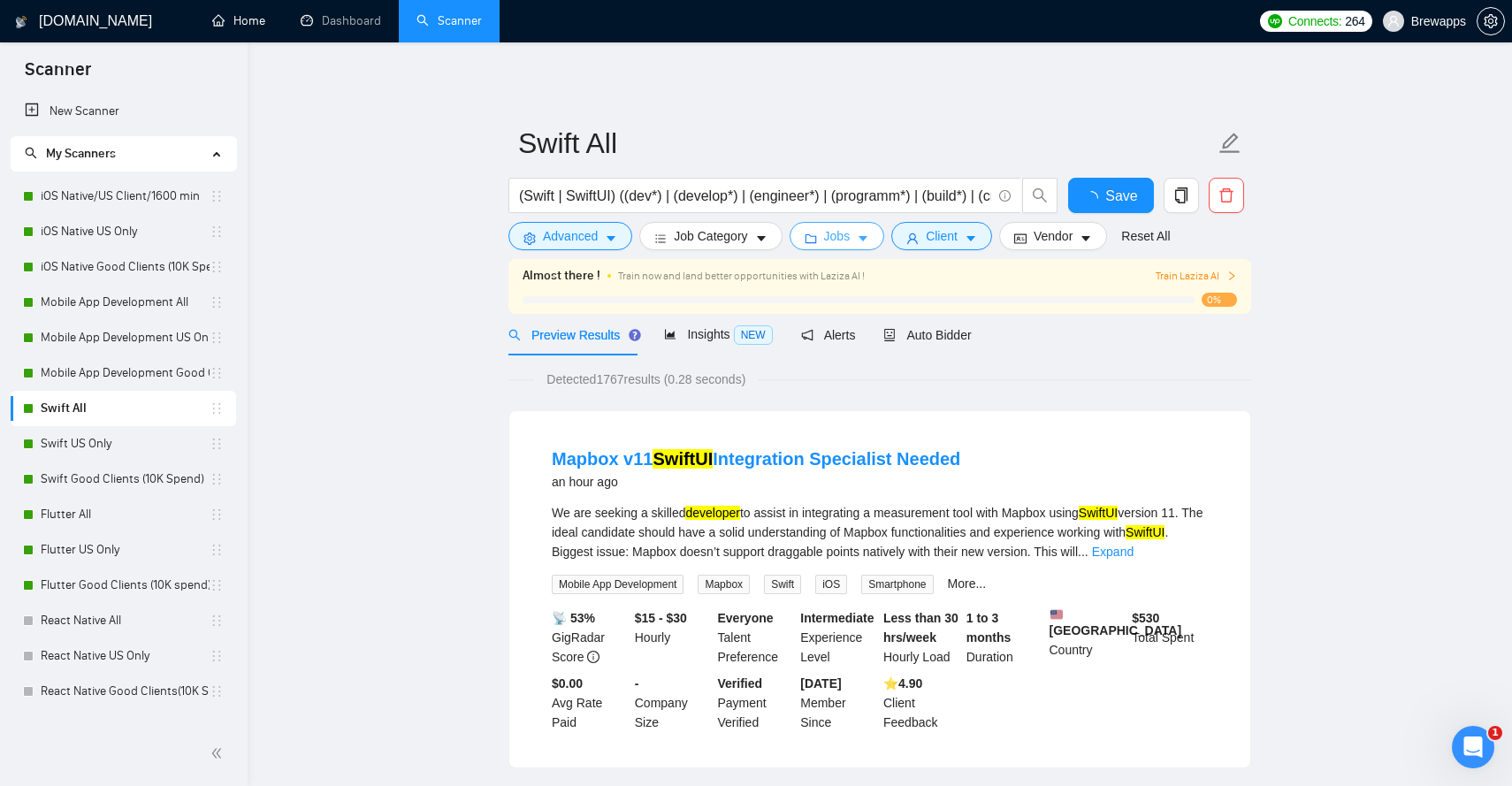
scroll to position [0, 0]
click at [1086, 199] on button "Save" at bounding box center [1111, 195] width 86 height 36
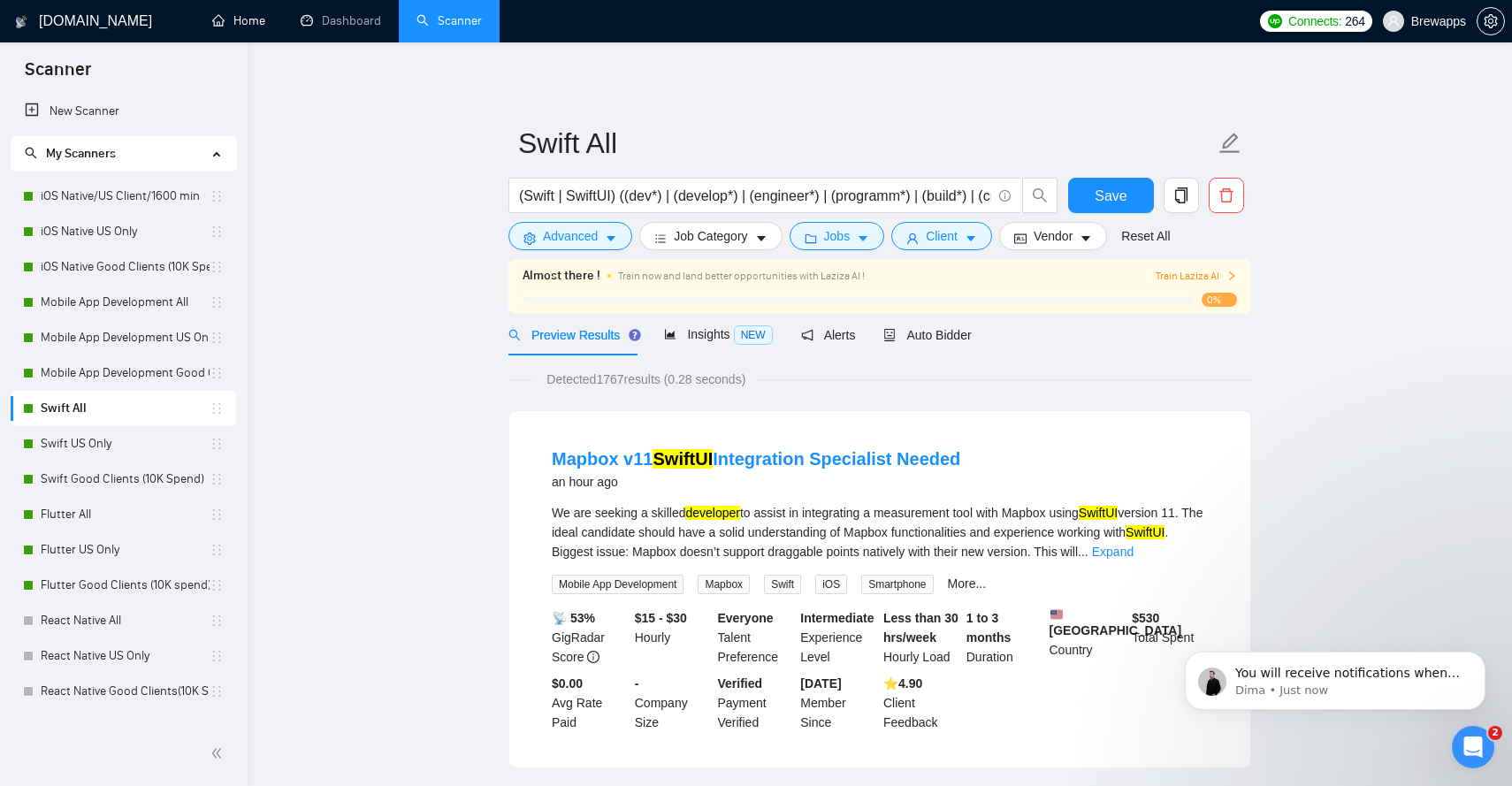
scroll to position [1110, 0]
click at [586, 240] on span "Advanced" at bounding box center [571, 237] width 55 height 20
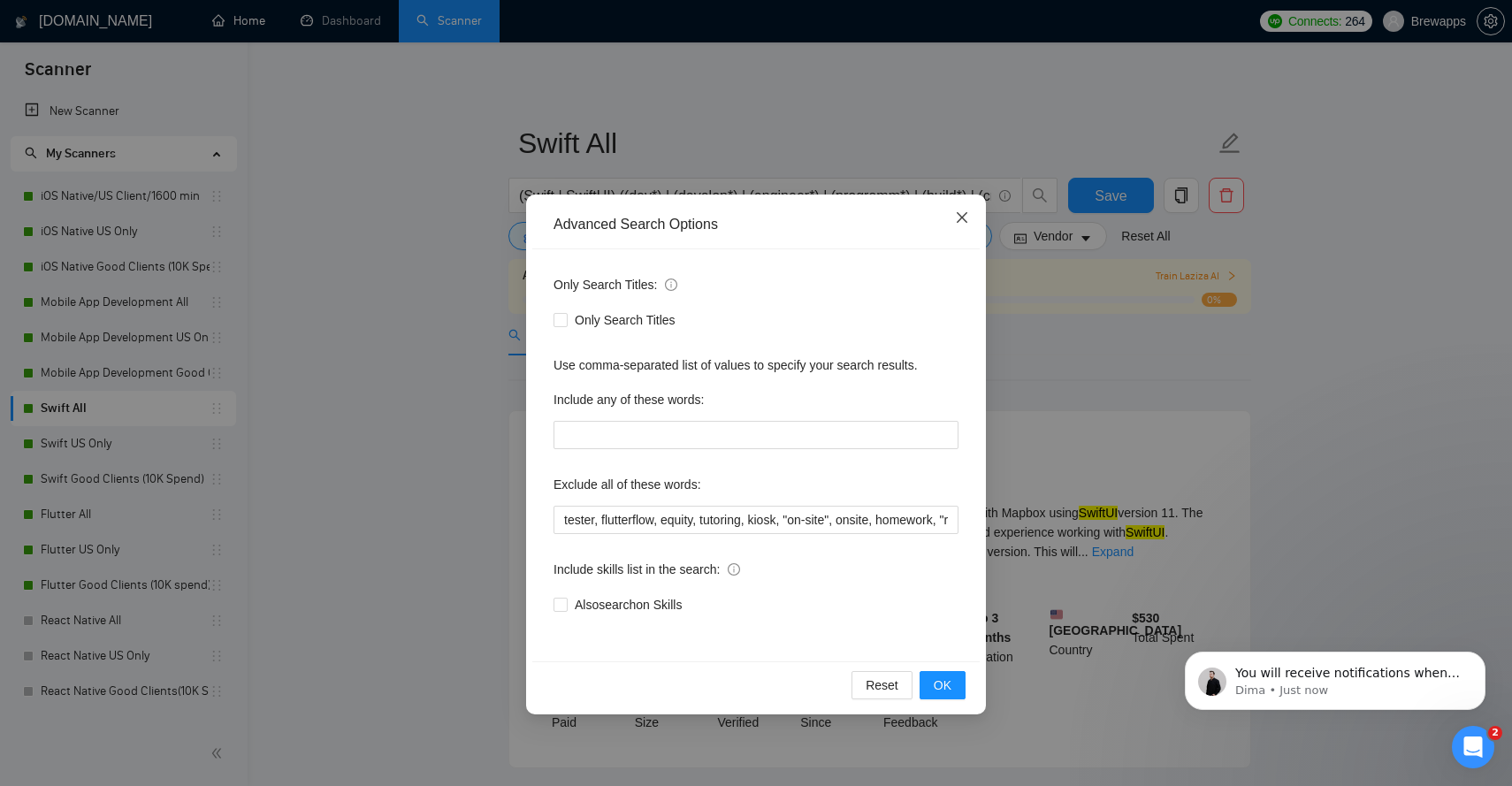
click at [958, 217] on icon "close" at bounding box center [962, 217] width 14 height 14
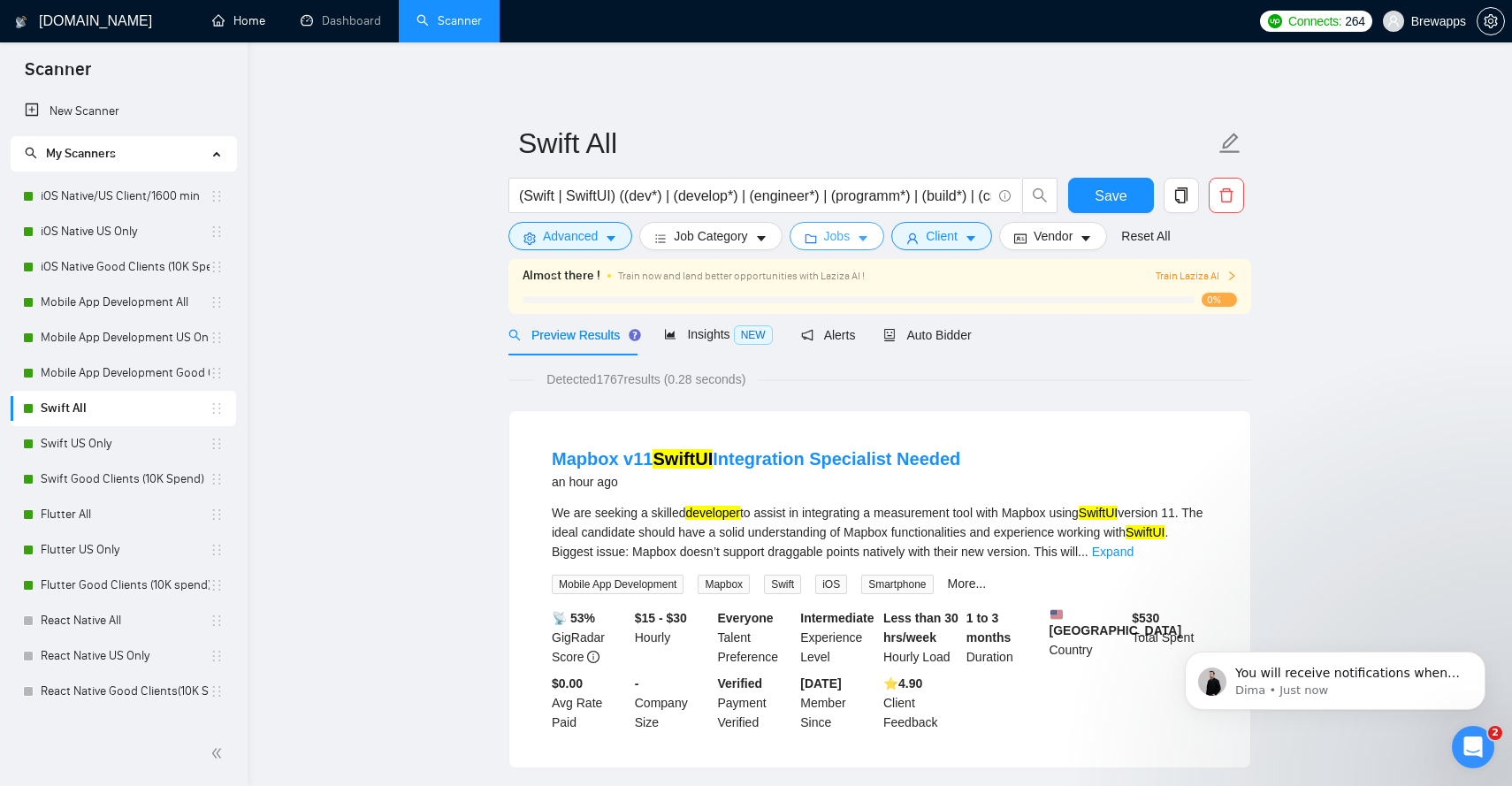
click at [826, 238] on button "Jobs" at bounding box center [837, 236] width 96 height 29
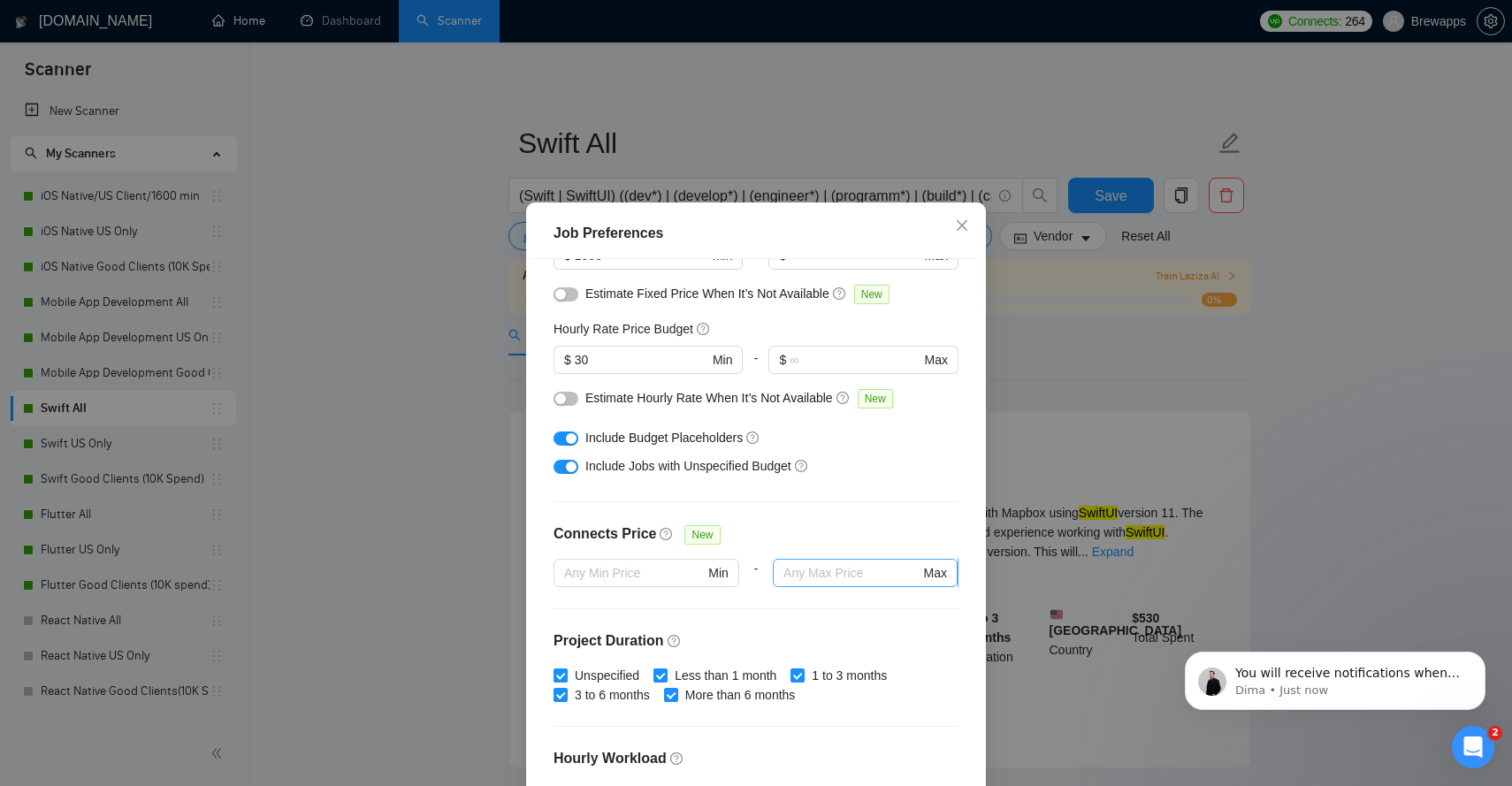
scroll to position [142, 0]
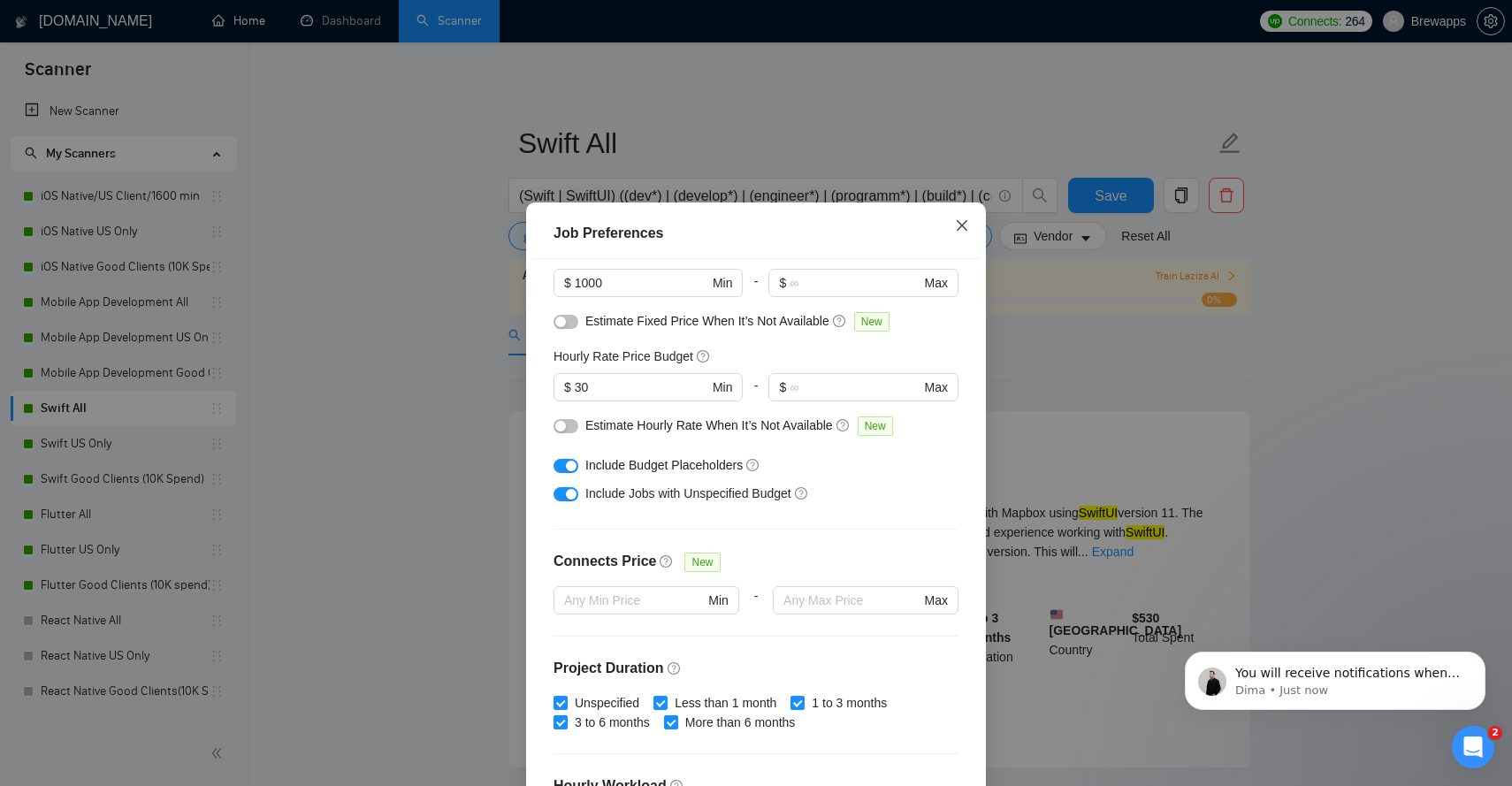
click at [957, 224] on icon "close" at bounding box center [962, 226] width 14 height 14
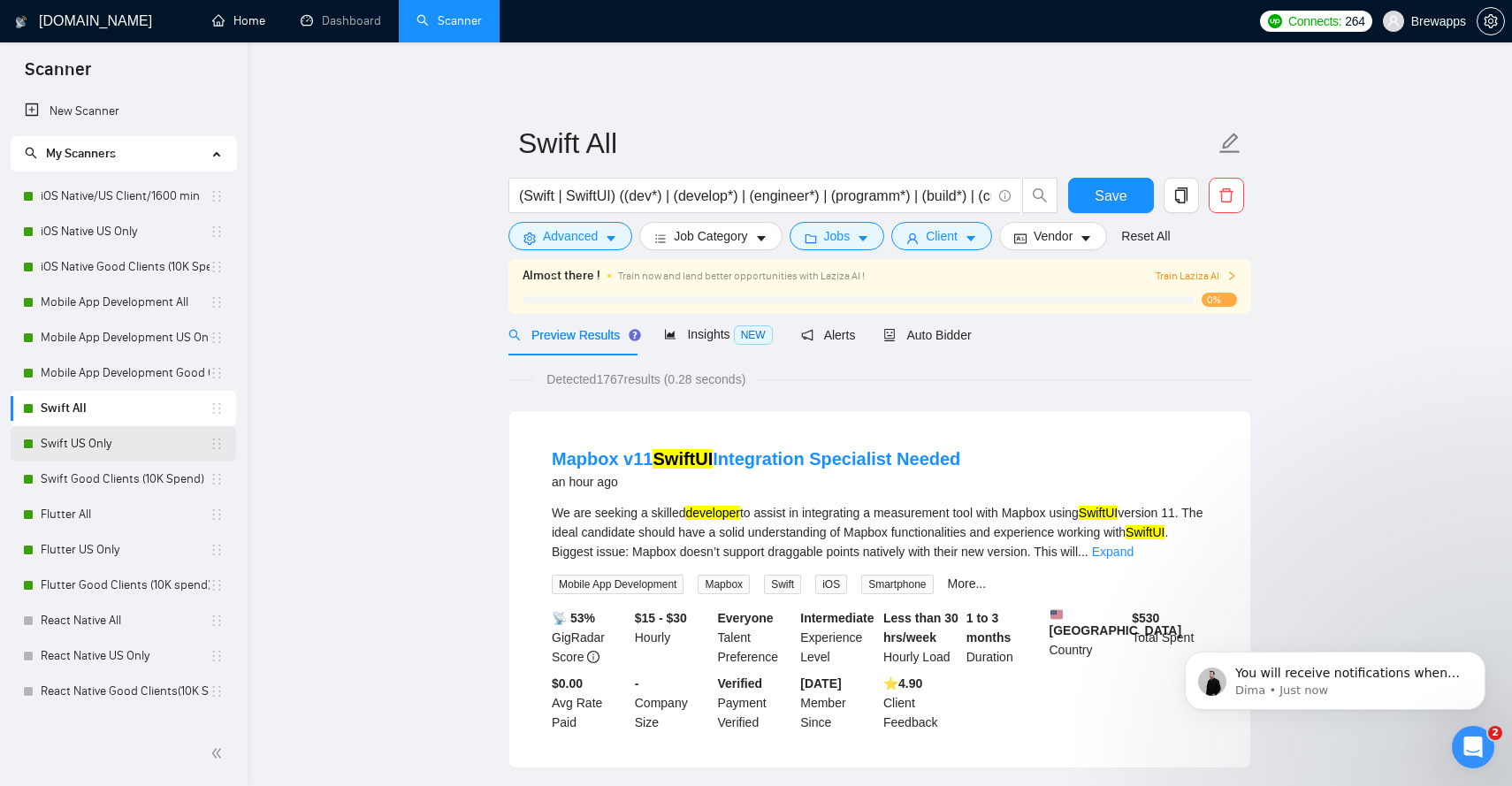
click at [176, 451] on link "Swift US Only" at bounding box center [124, 444] width 169 height 36
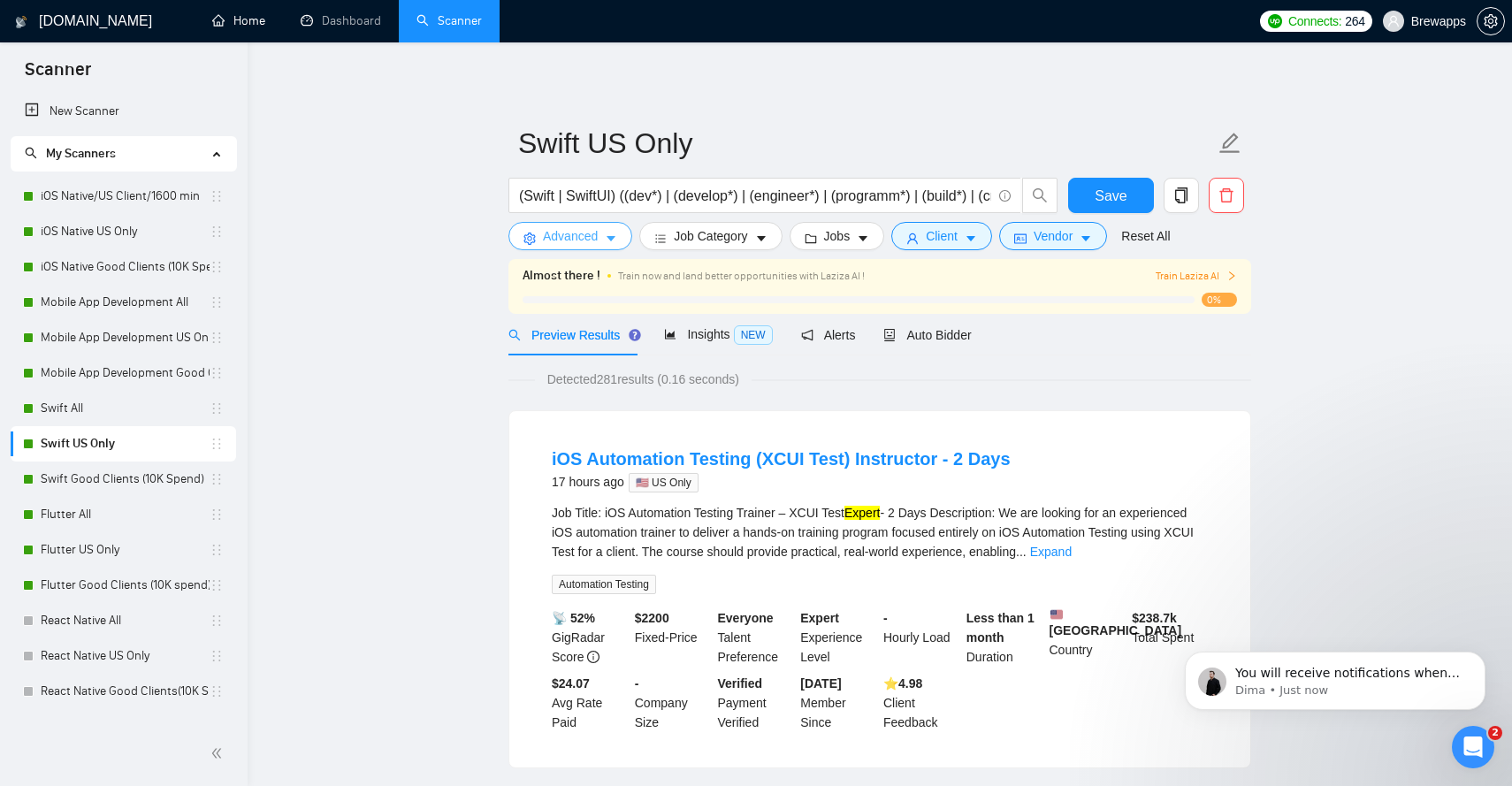
click at [612, 235] on icon "caret-down" at bounding box center [611, 239] width 13 height 13
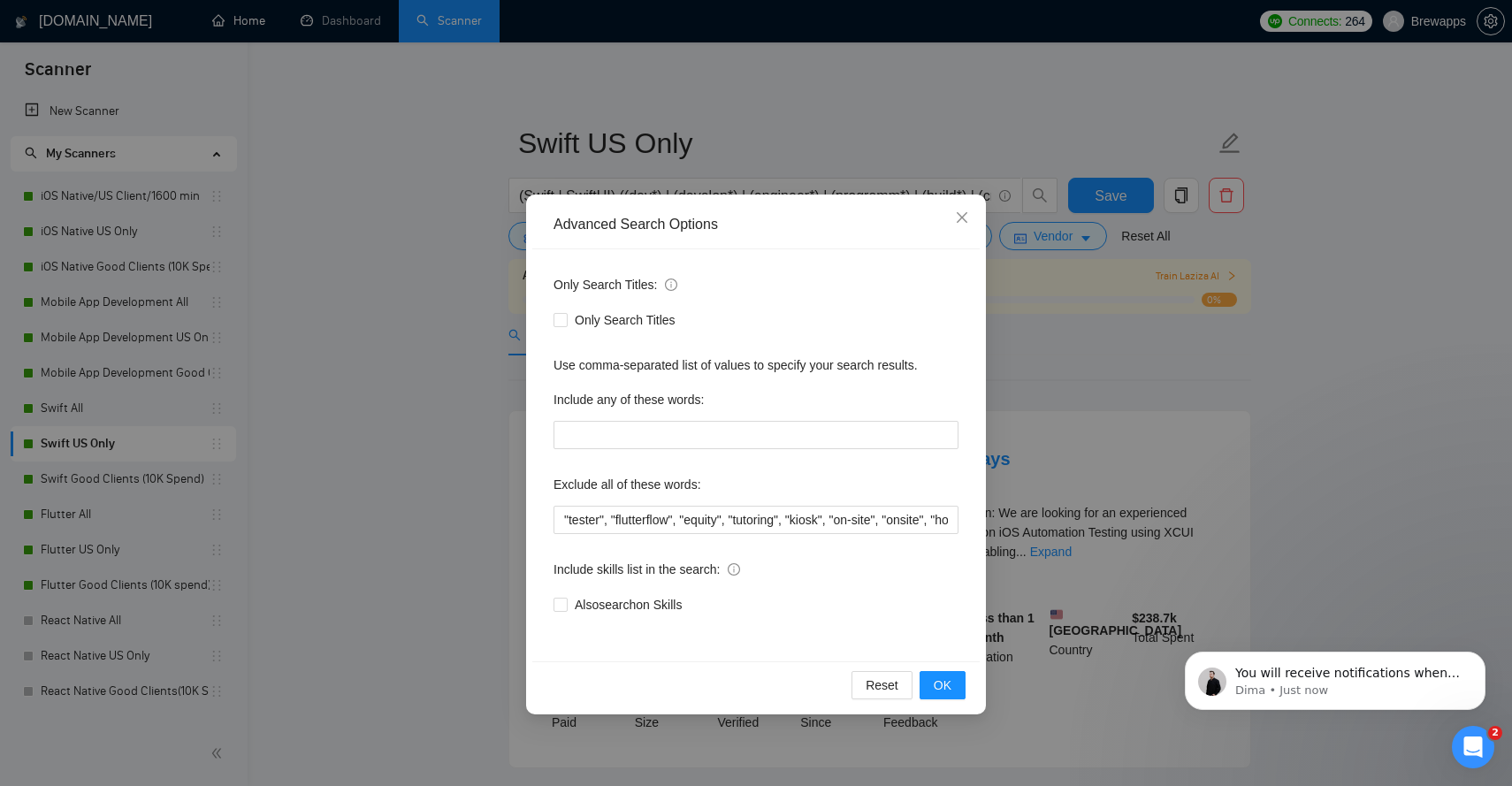
click at [702, 504] on div "Exclude all of these words:" at bounding box center [756, 488] width 405 height 36
click at [702, 517] on input ""tester", "flutterflow", "equity", "tutoring", "kiosk", "on-site", "onsite", "h…" at bounding box center [756, 520] width 405 height 29
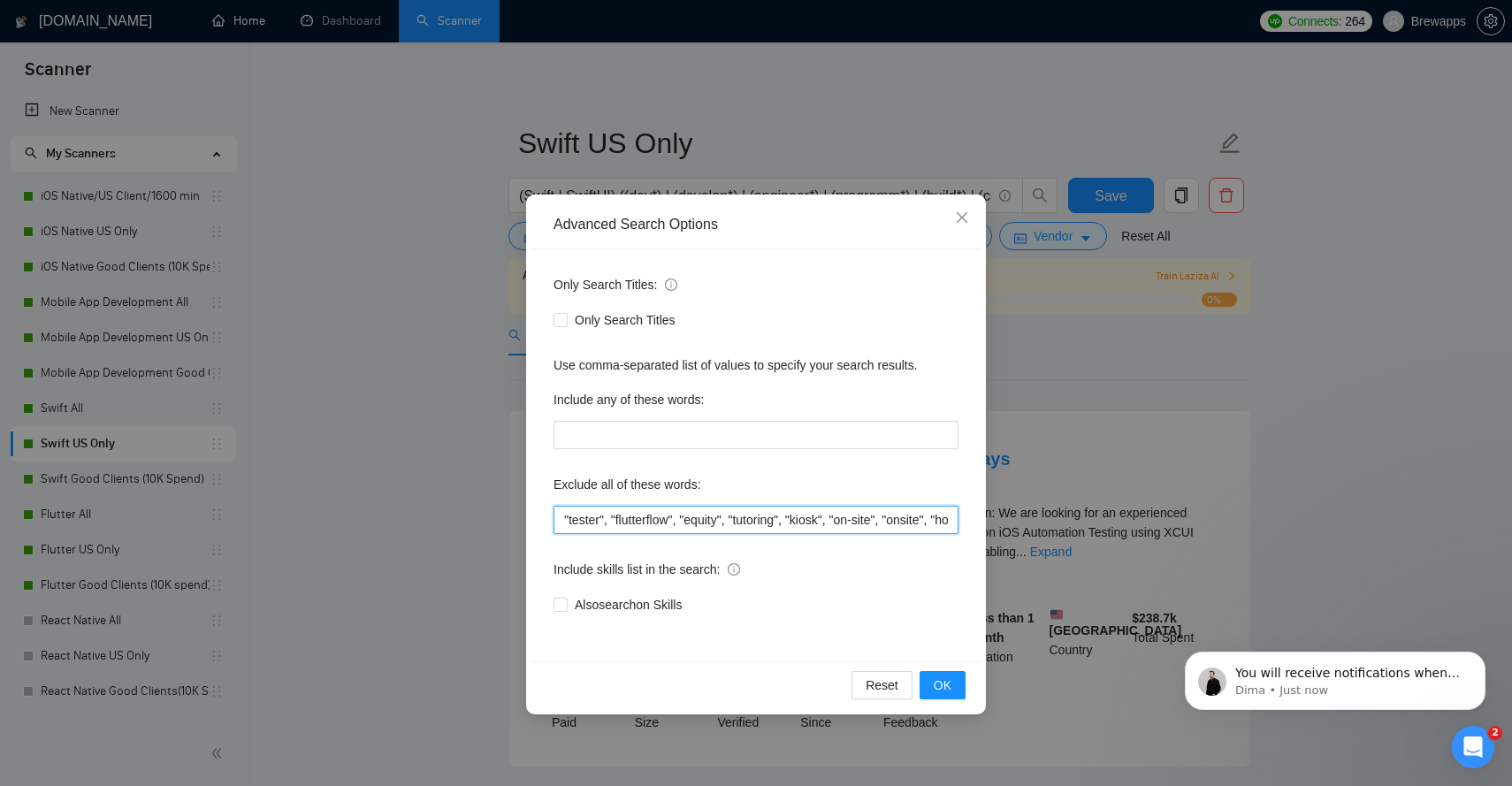
paste input "› Loremipsu dolo-sitamet Cons/ADIpiscin » ELItseddo-Eius.tempo › Incididun utla…"
type input "› Loremipsu dolo-sitamet Cons/ADIpiscin » ELItseddo-Eius.tempo › Incididun utla…"
paste input "tester, flutterflow, equity, tutoring, kiosk, "on-site", onsite, homework, "rev…"
type input "tester, flutterflow, equity, tutoring, kiosk, "on-site", onsite, homework, "rev…"
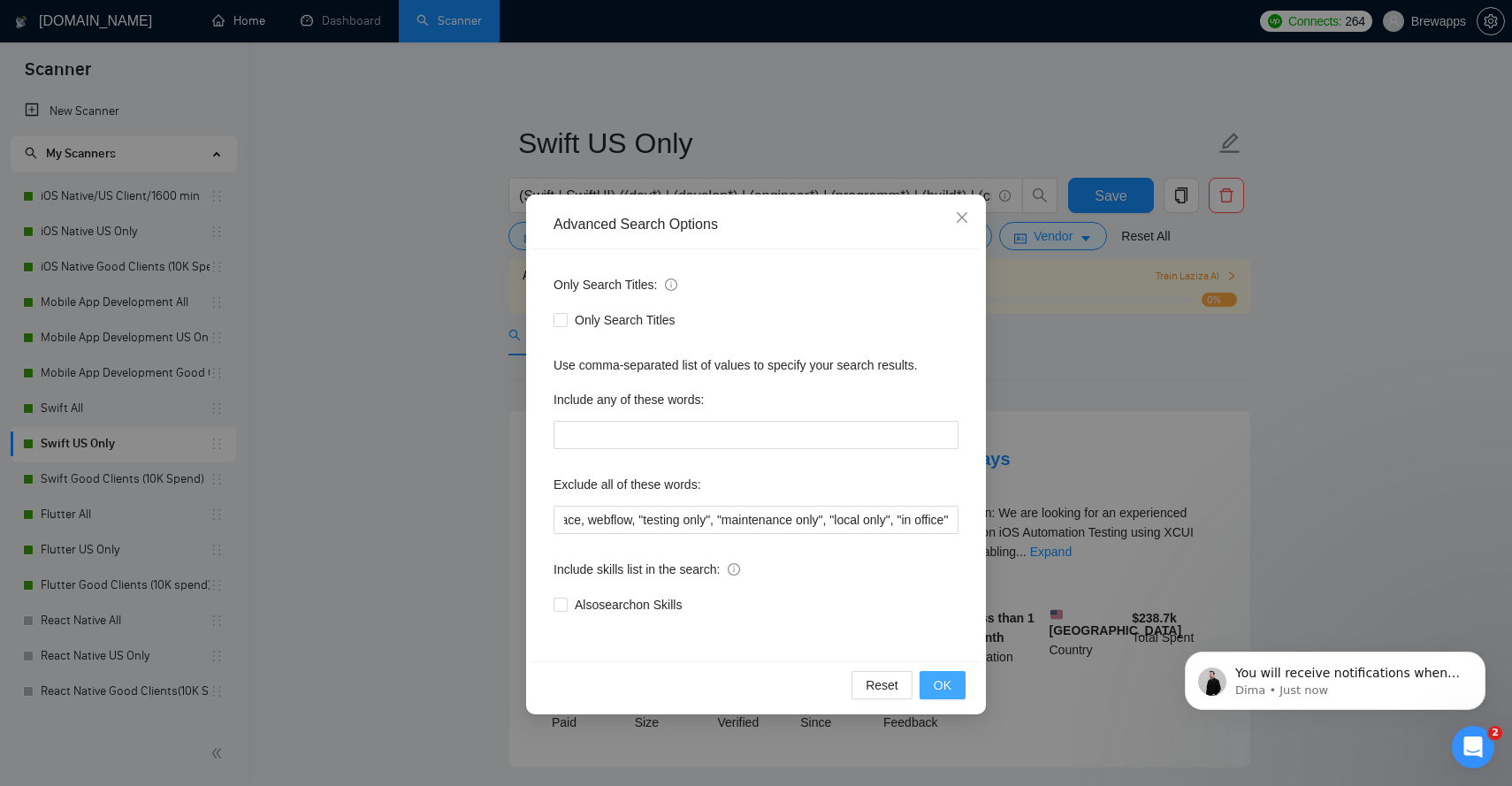
click at [940, 682] on span "OK" at bounding box center [942, 685] width 18 height 20
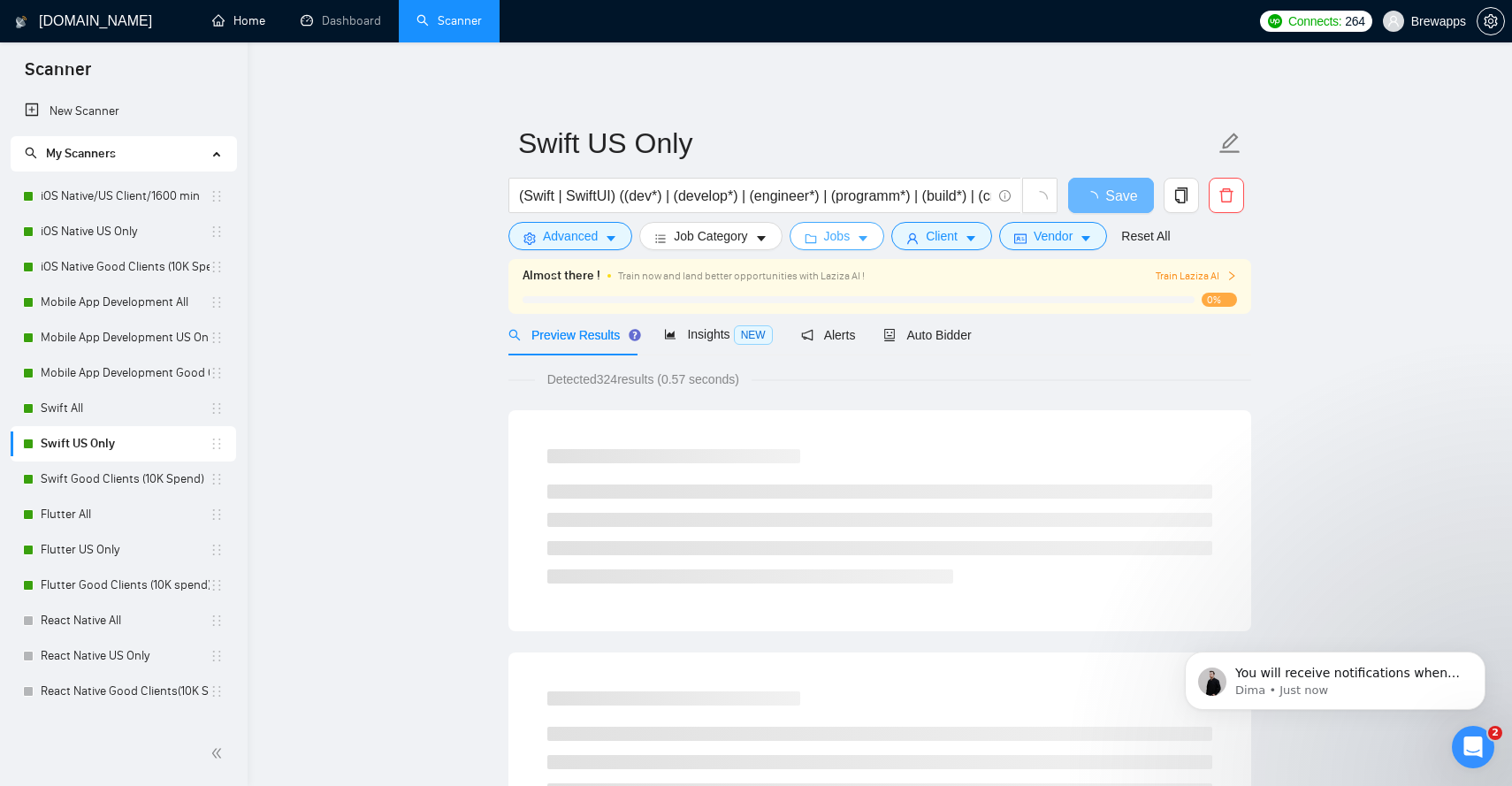
click at [863, 245] on button "Jobs" at bounding box center [837, 236] width 96 height 29
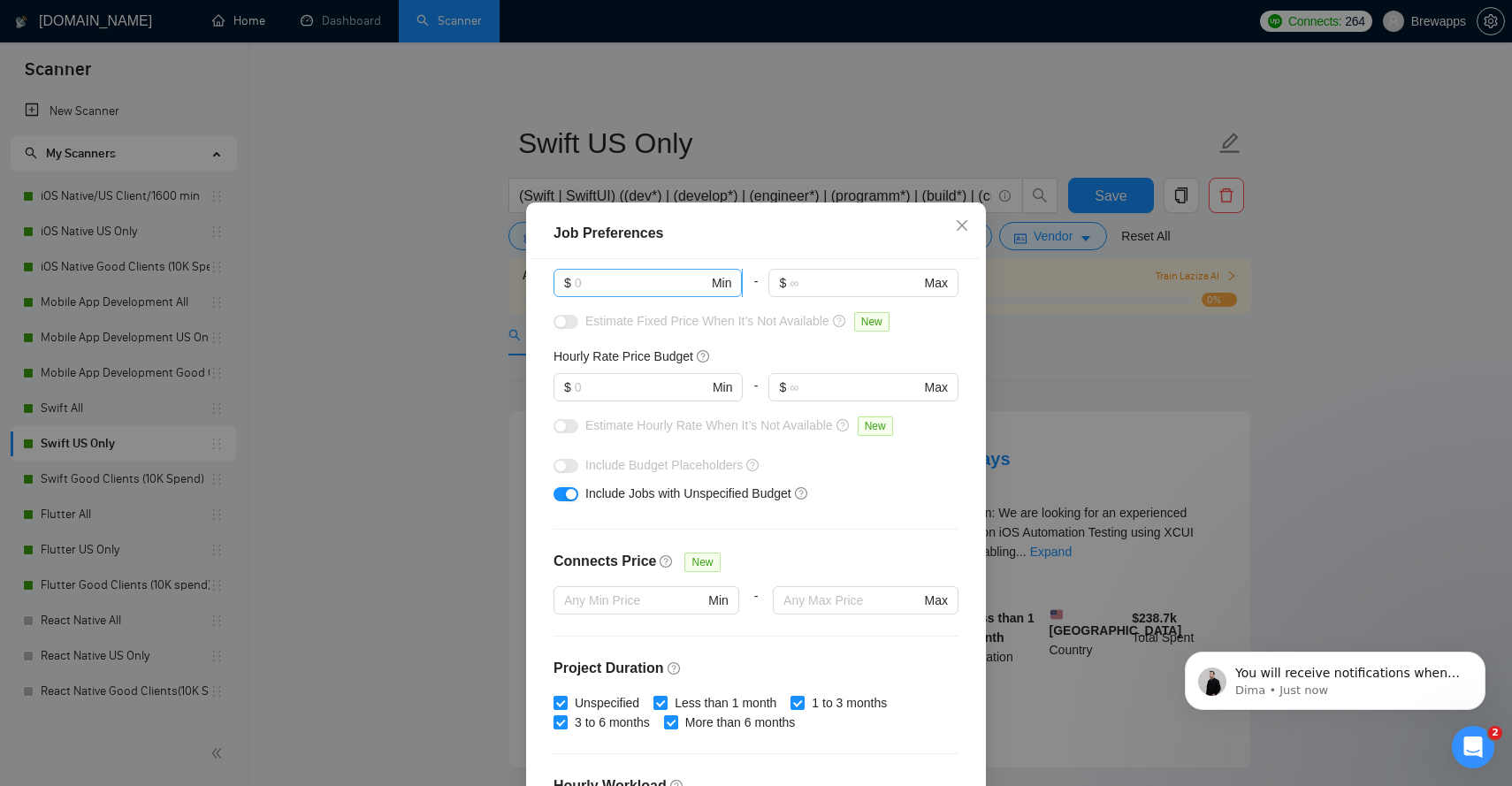
click at [649, 295] on span "$ Min" at bounding box center [648, 283] width 188 height 29
type input "1000"
click at [624, 387] on input "text" at bounding box center [641, 388] width 133 height 20
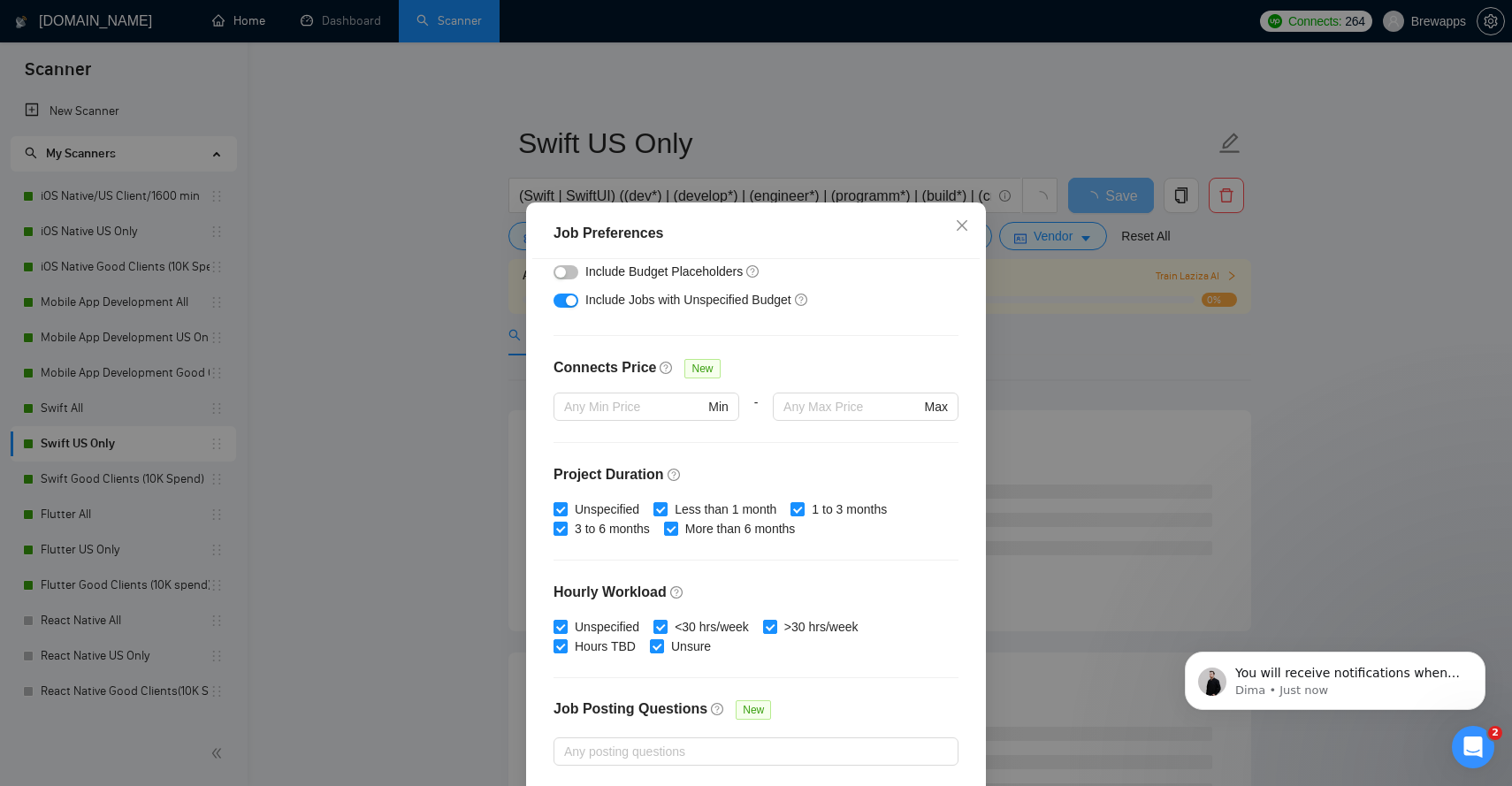
scroll to position [339, 0]
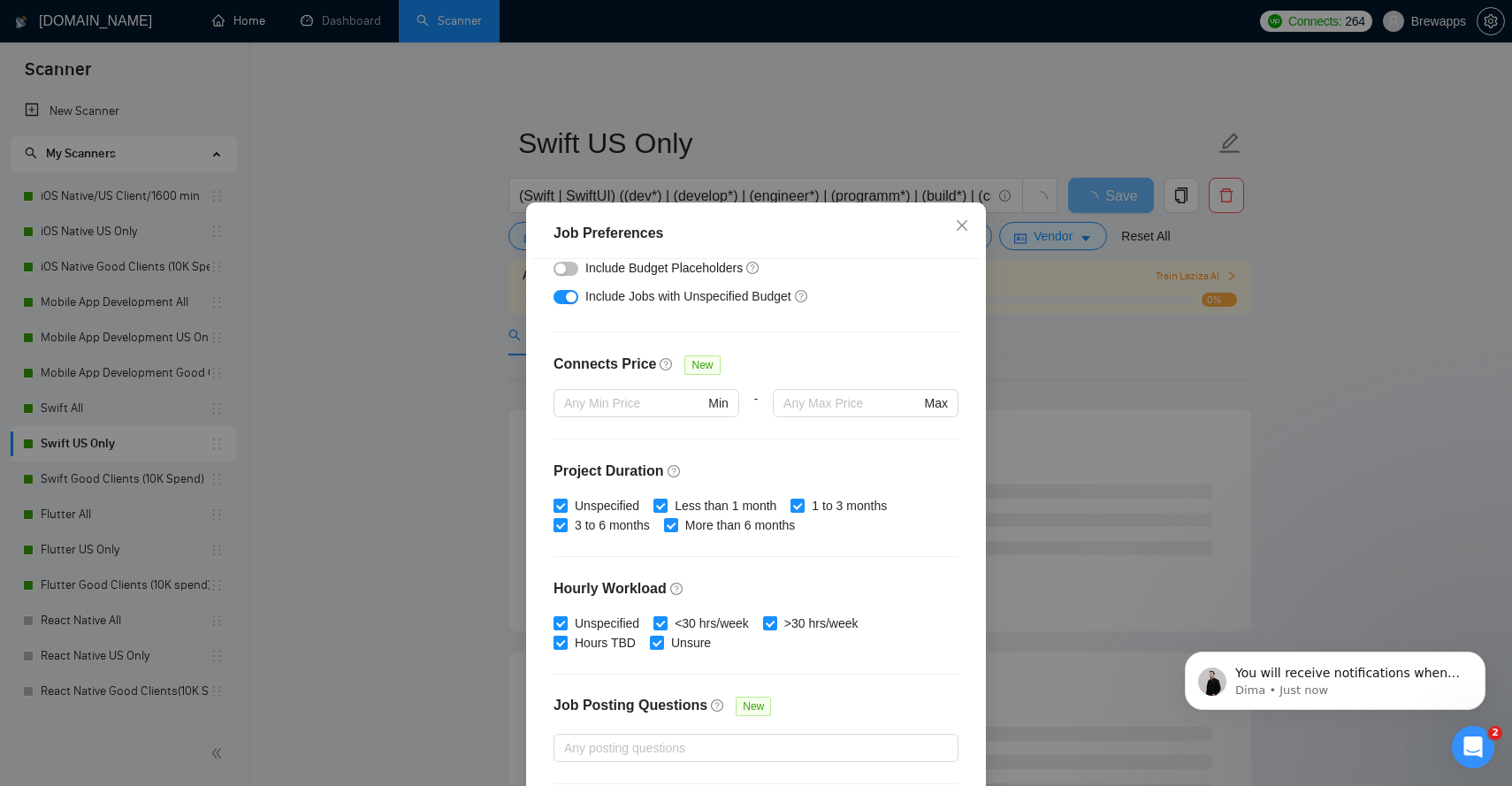
type input "35"
click at [565, 270] on div "button" at bounding box center [560, 268] width 11 height 11
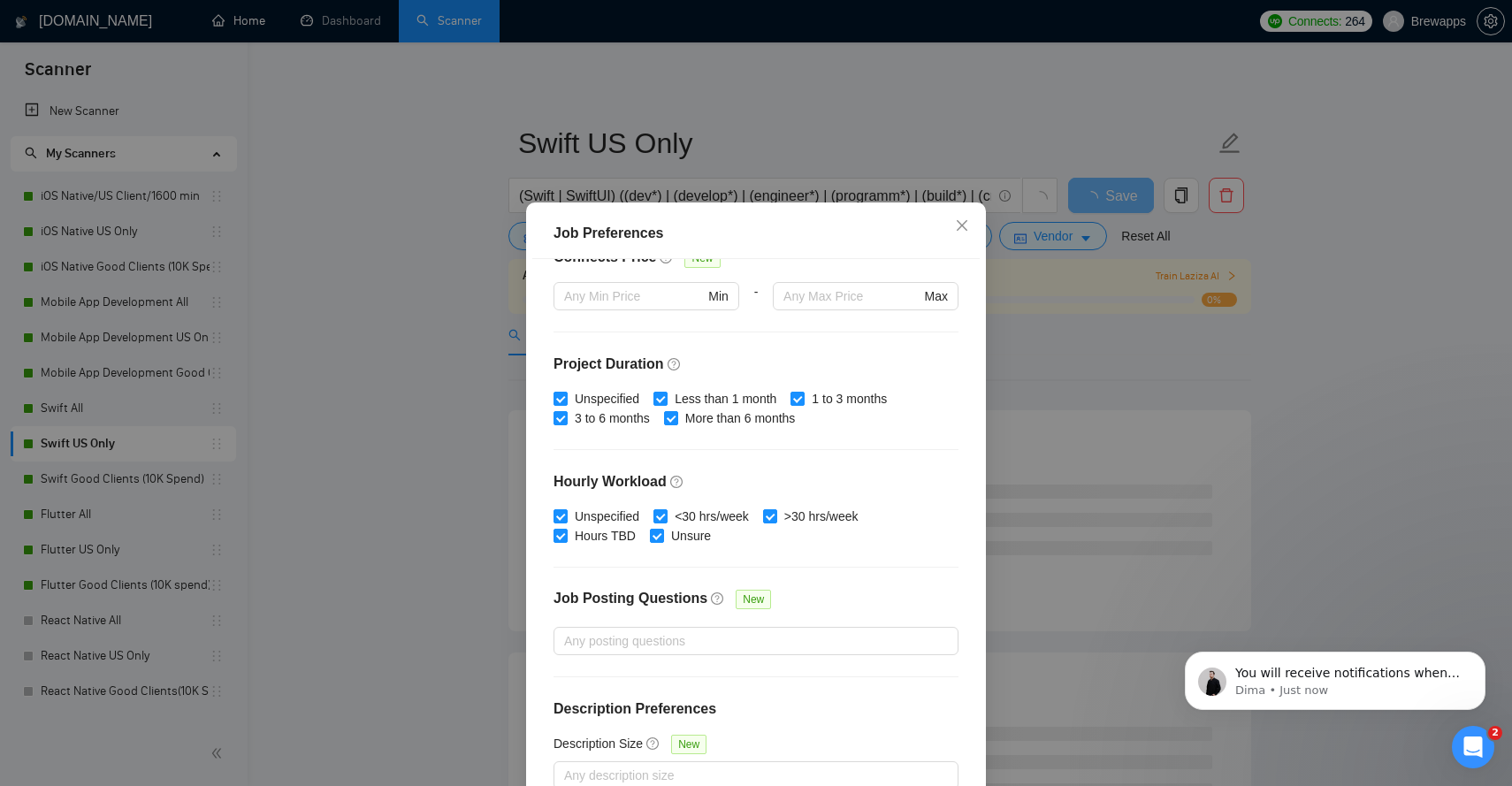
scroll to position [101, 0]
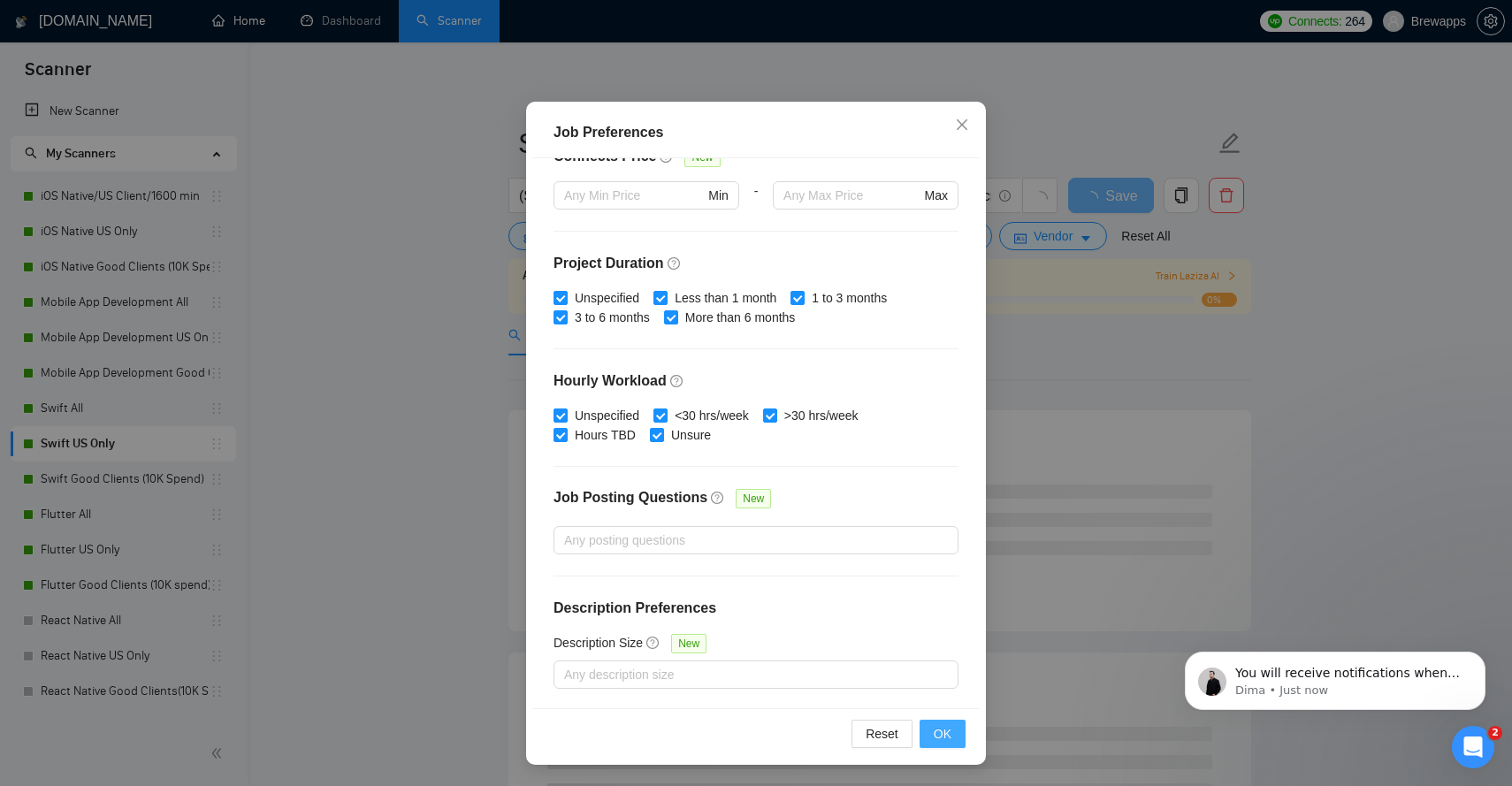
click at [956, 738] on button "OK" at bounding box center [942, 734] width 46 height 29
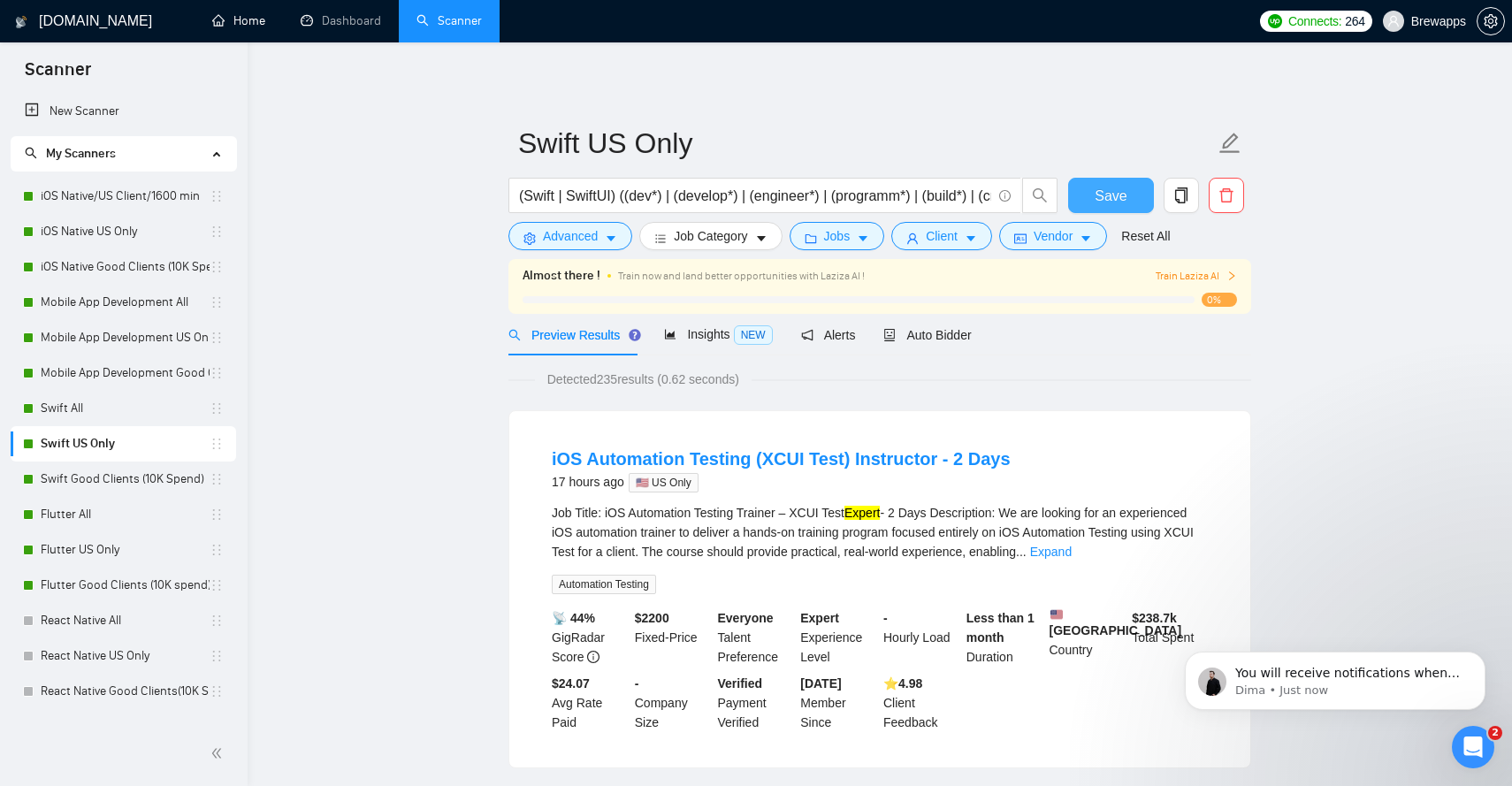
click at [1119, 190] on span "Save" at bounding box center [1111, 195] width 32 height 22
click at [158, 475] on link "Swift Good Clients (10K Spend)" at bounding box center [124, 479] width 169 height 36
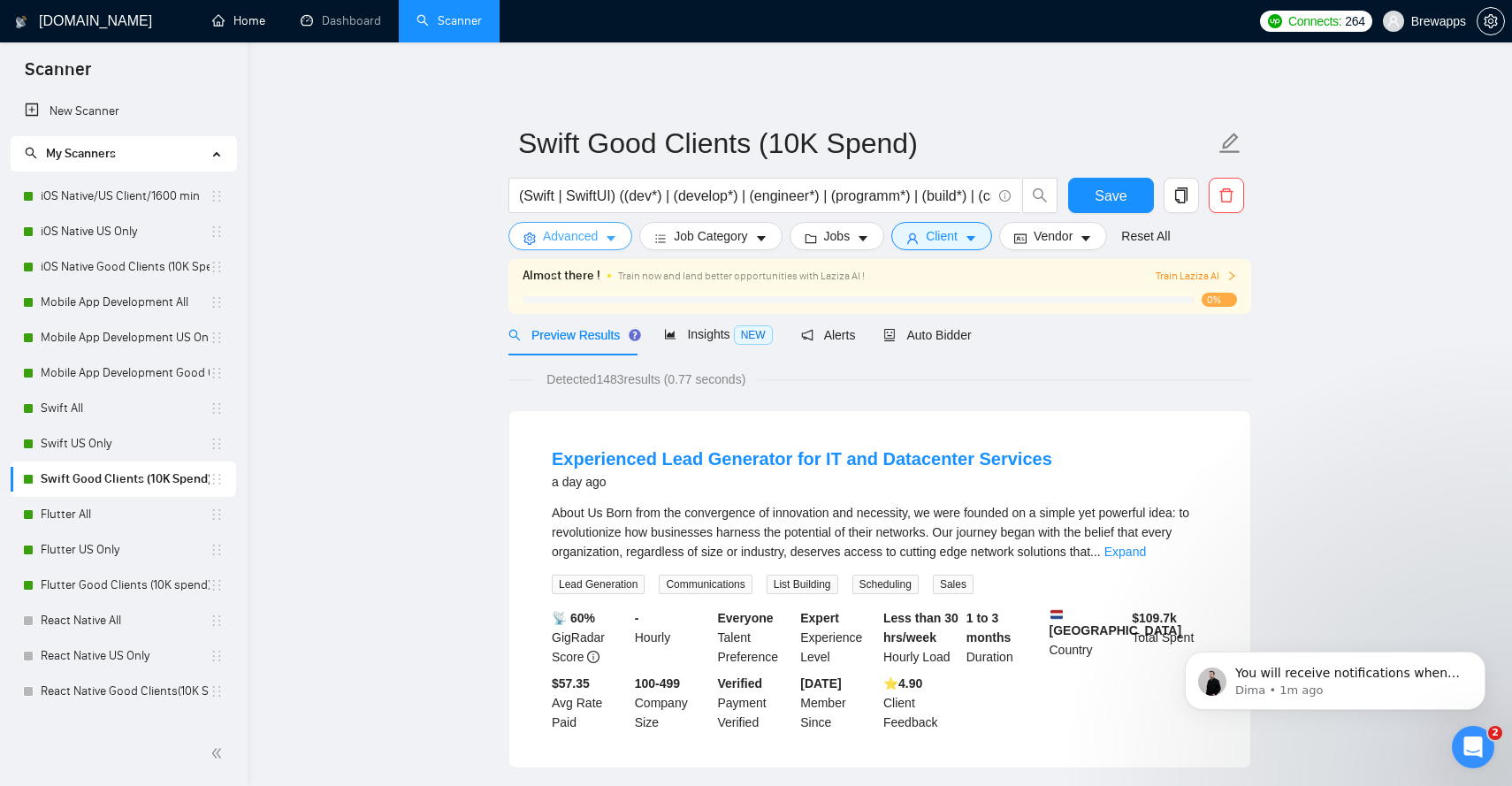
click at [591, 237] on span "Advanced" at bounding box center [571, 237] width 55 height 20
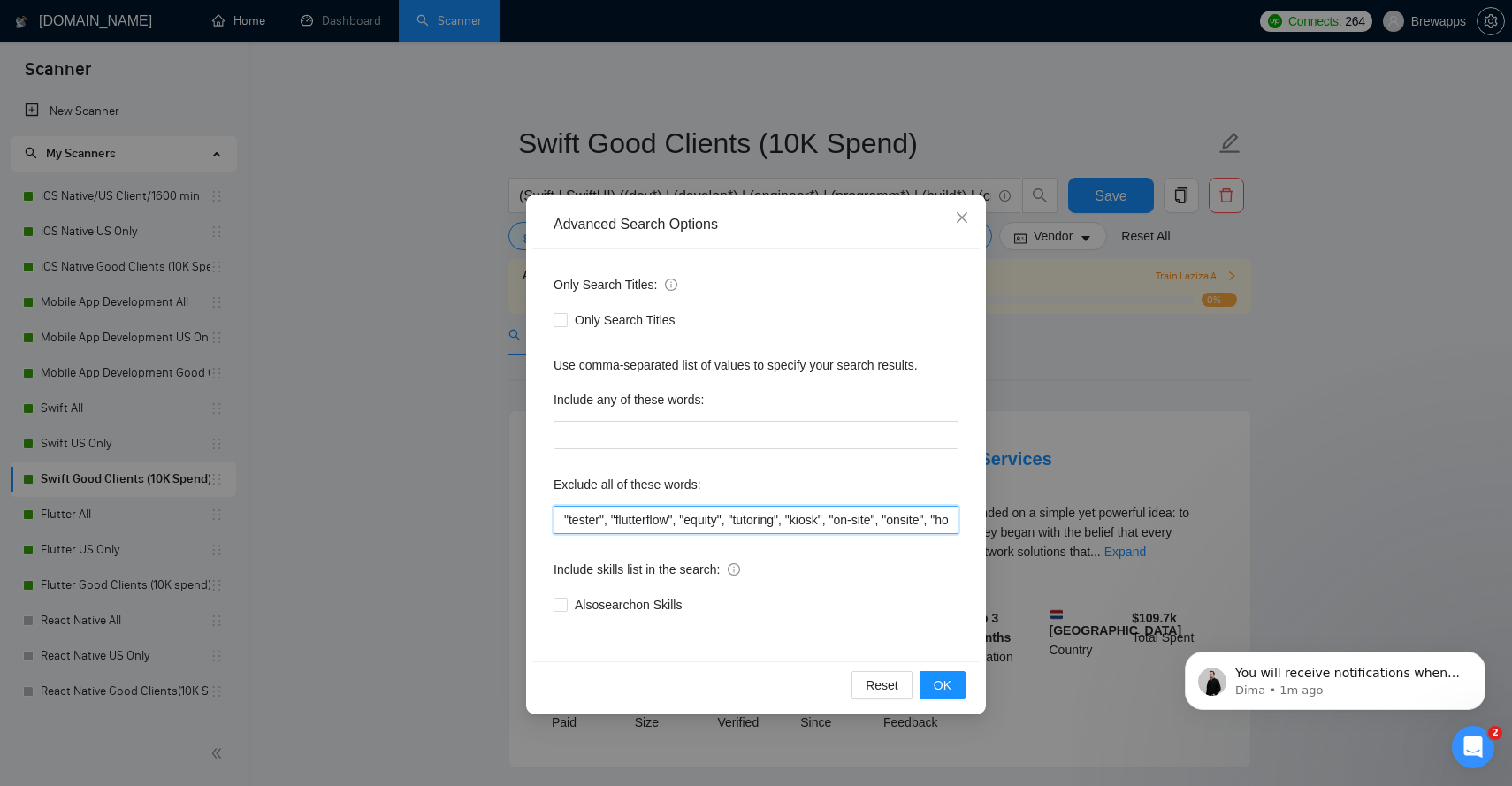
click at [683, 507] on input ""tester", "flutterflow", "equity", "tutoring", "kiosk", "on-site", "onsite", "h…" at bounding box center [756, 520] width 405 height 29
paste input "tester, flutterflow, equity, tutoring, kiosk, "on-site", onsite, homework, "rev…"
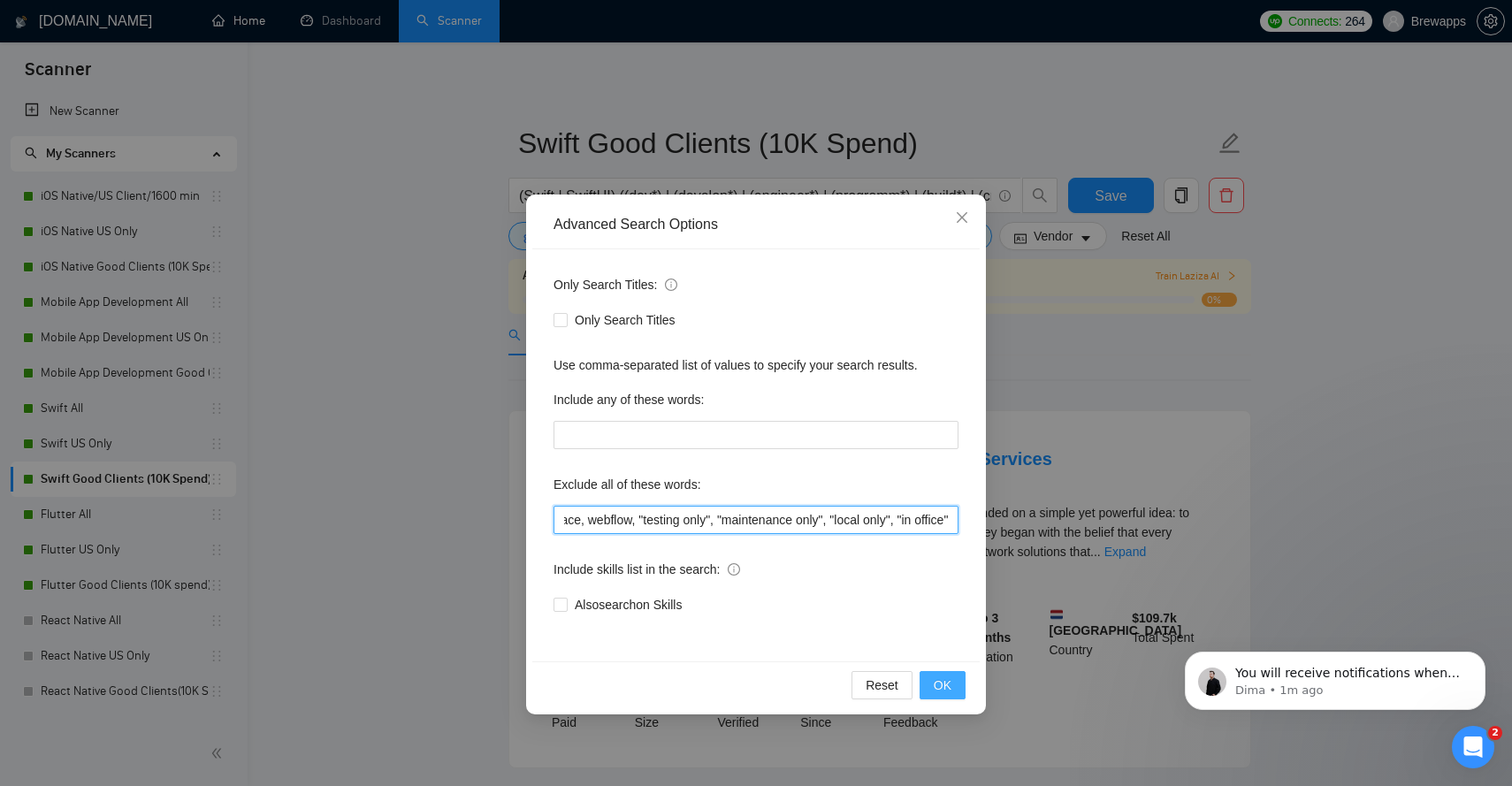
type input "tester, flutterflow, equity, tutoring, kiosk, "on-site", onsite, homework, "rev…"
click at [954, 682] on button "OK" at bounding box center [942, 685] width 46 height 29
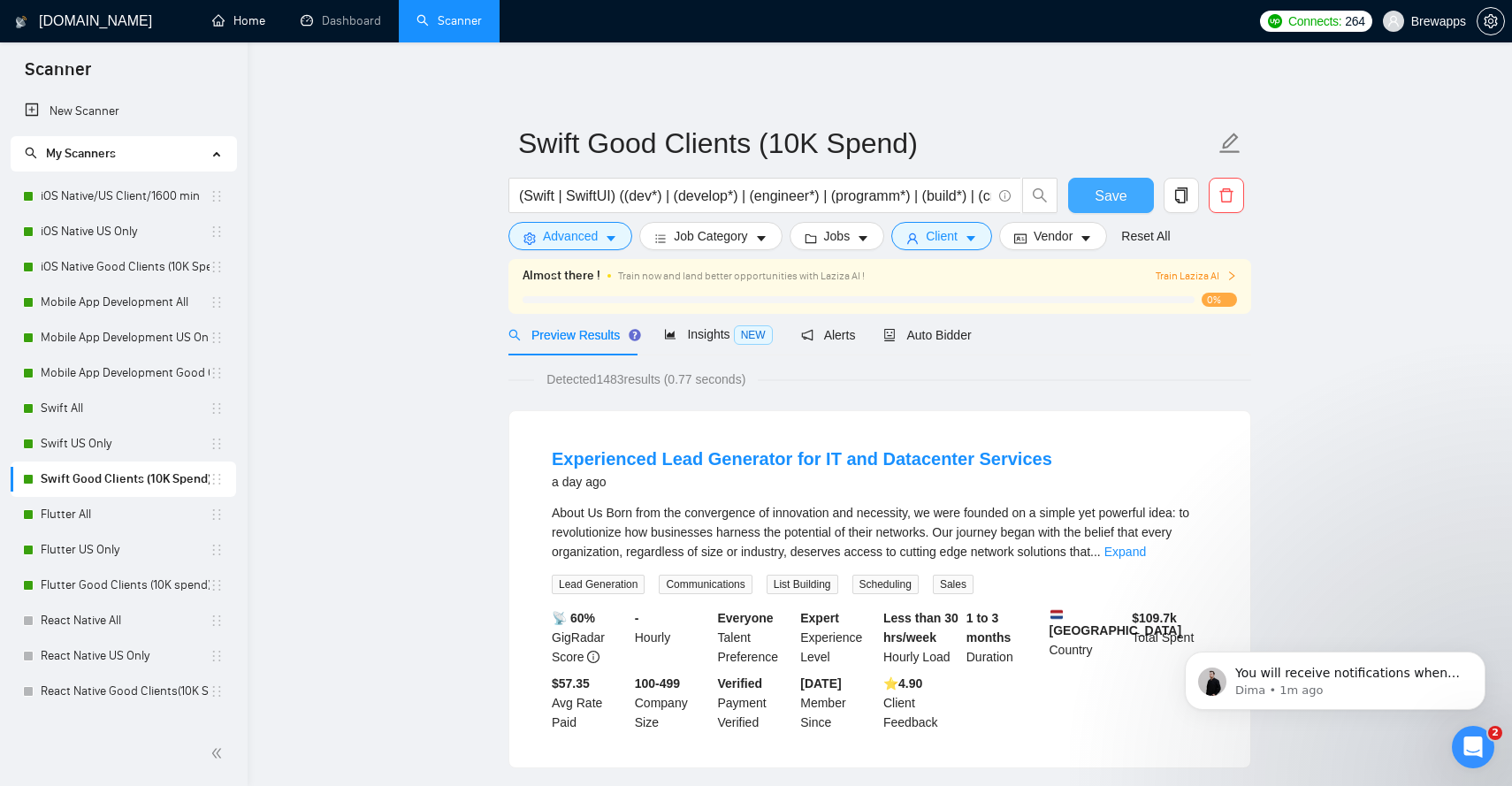
click at [1125, 191] on span "Save" at bounding box center [1111, 195] width 32 height 22
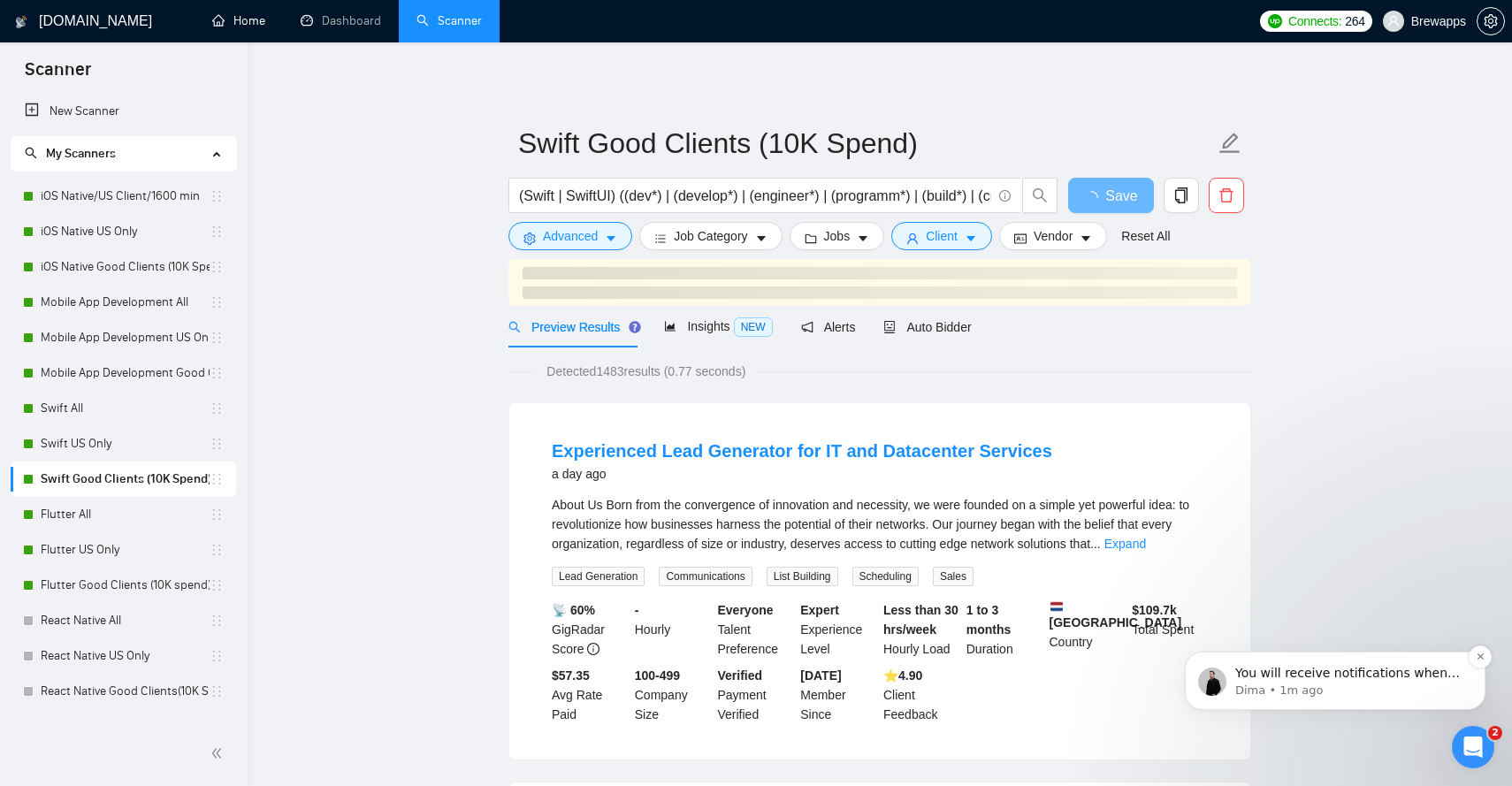
click at [1400, 675] on p "You will receive notifications when your credit usage reaches 50%, 75%, 90%, an…" at bounding box center [1348, 675] width 228 height 18
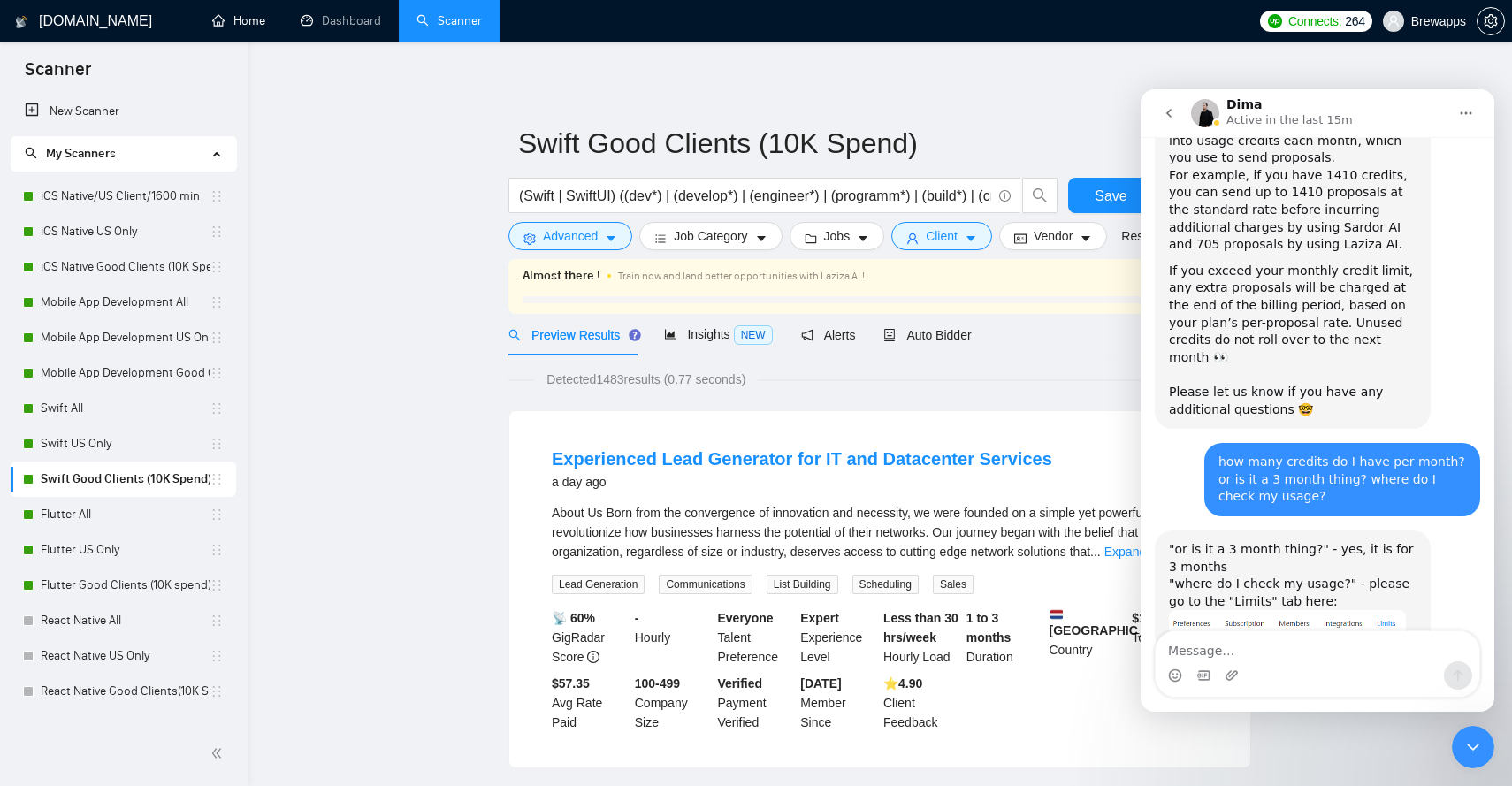
scroll to position [1139, 0]
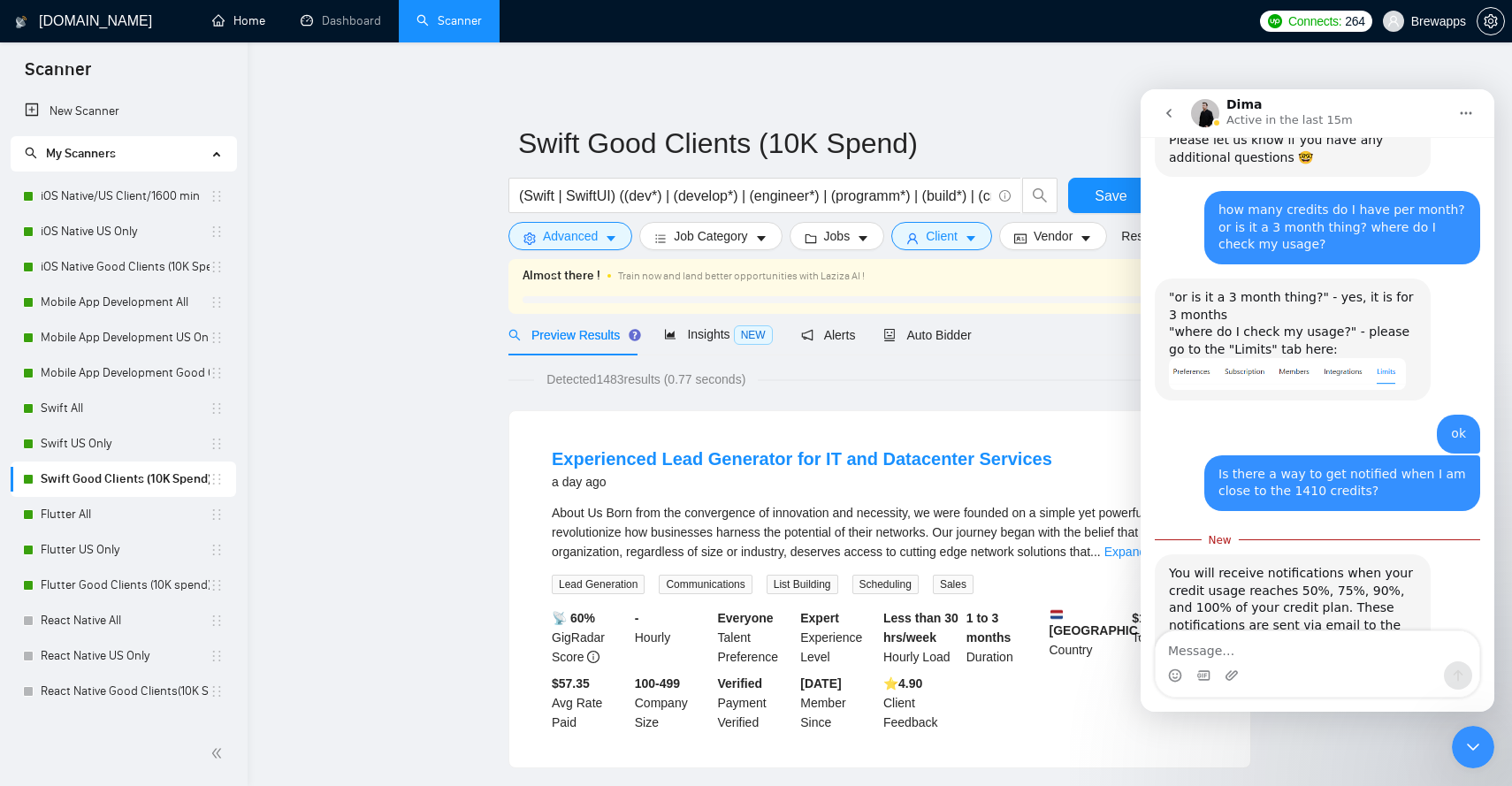
click at [1385, 660] on textarea "Message…" at bounding box center [1317, 646] width 323 height 30
type textarea "ok great"
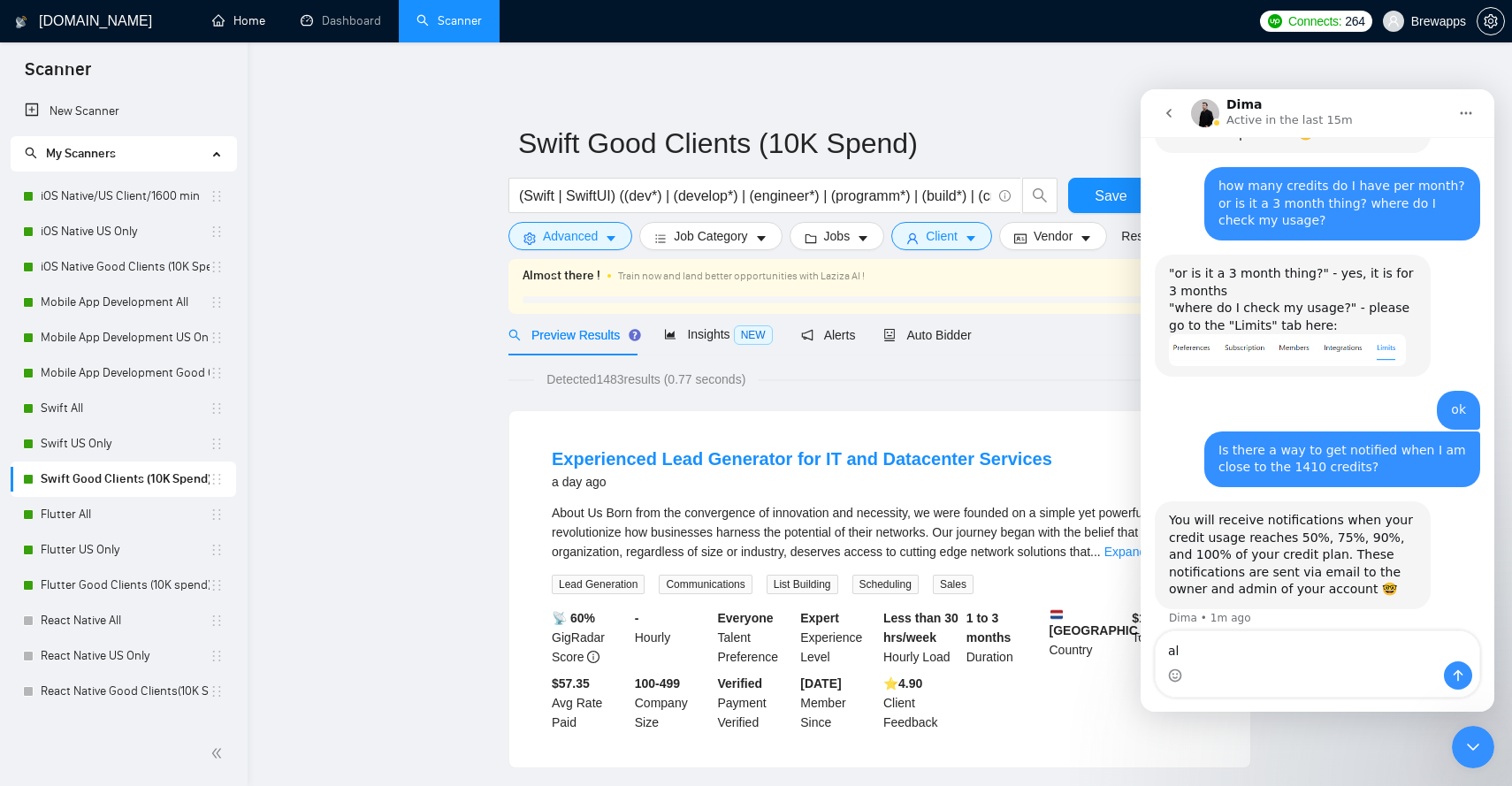
type textarea "a"
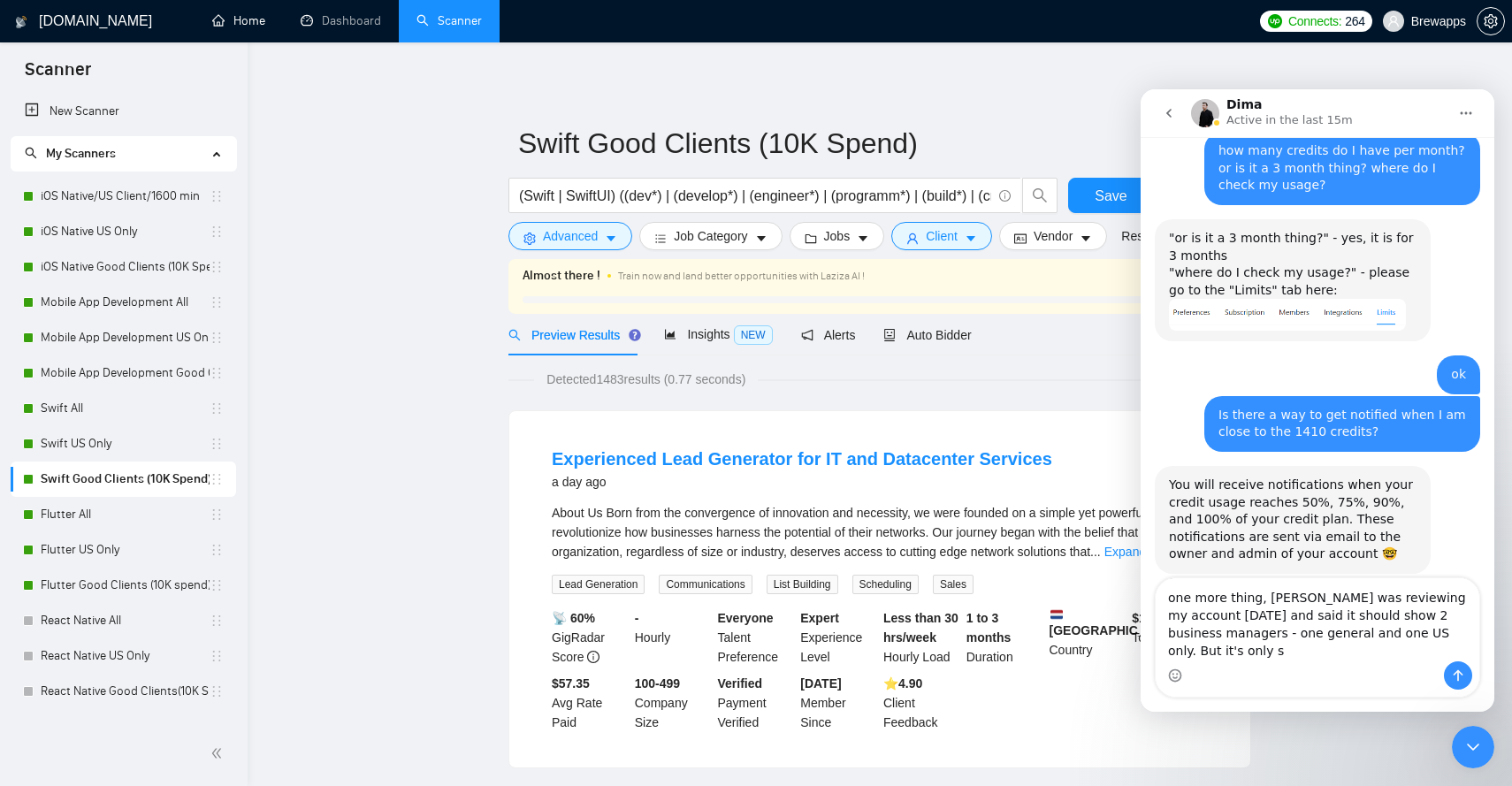
scroll to position [1216, 0]
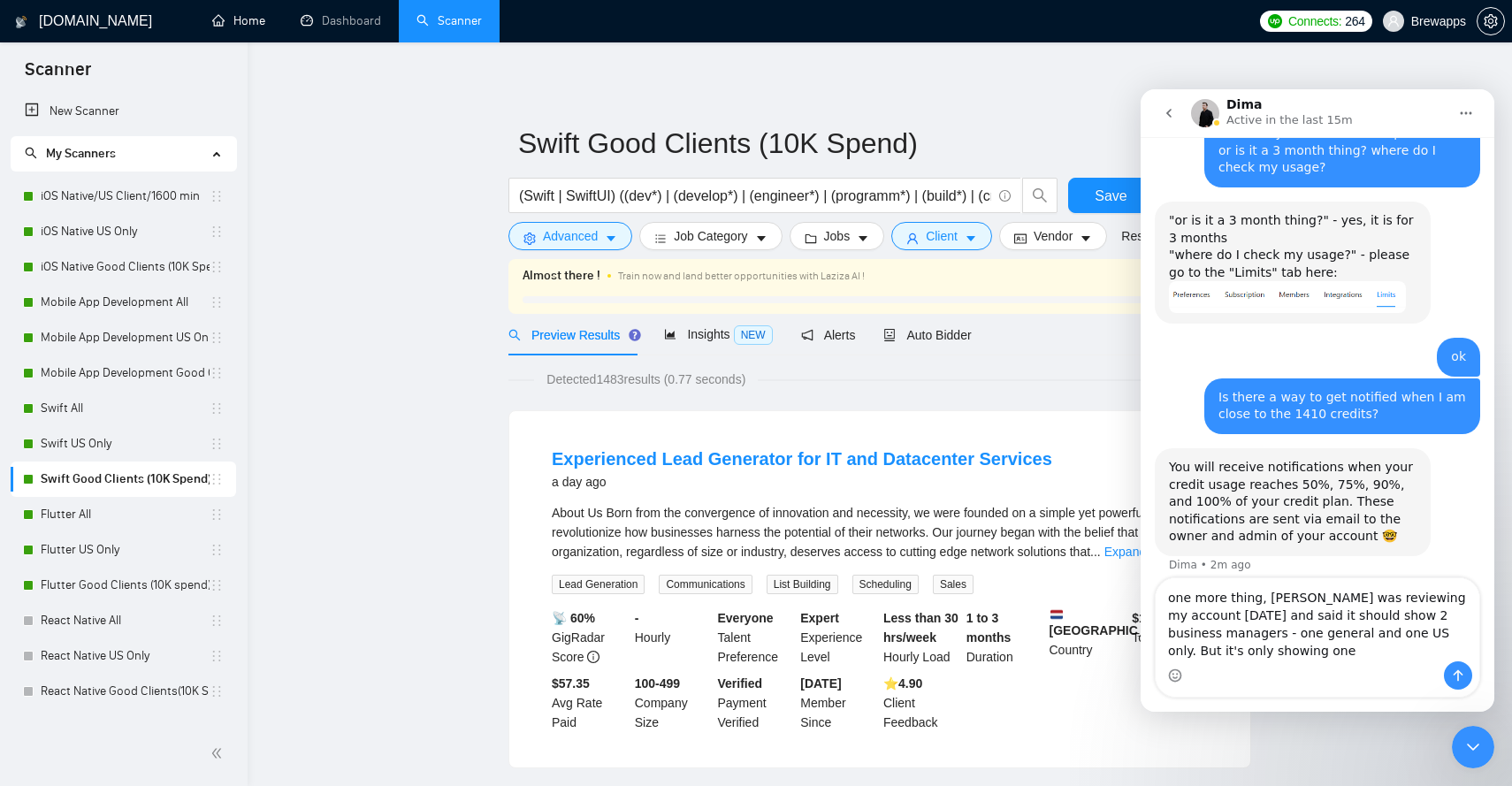
type textarea "one more thing, [PERSON_NAME] was reviewing my account [DATE] and said it shoul…"
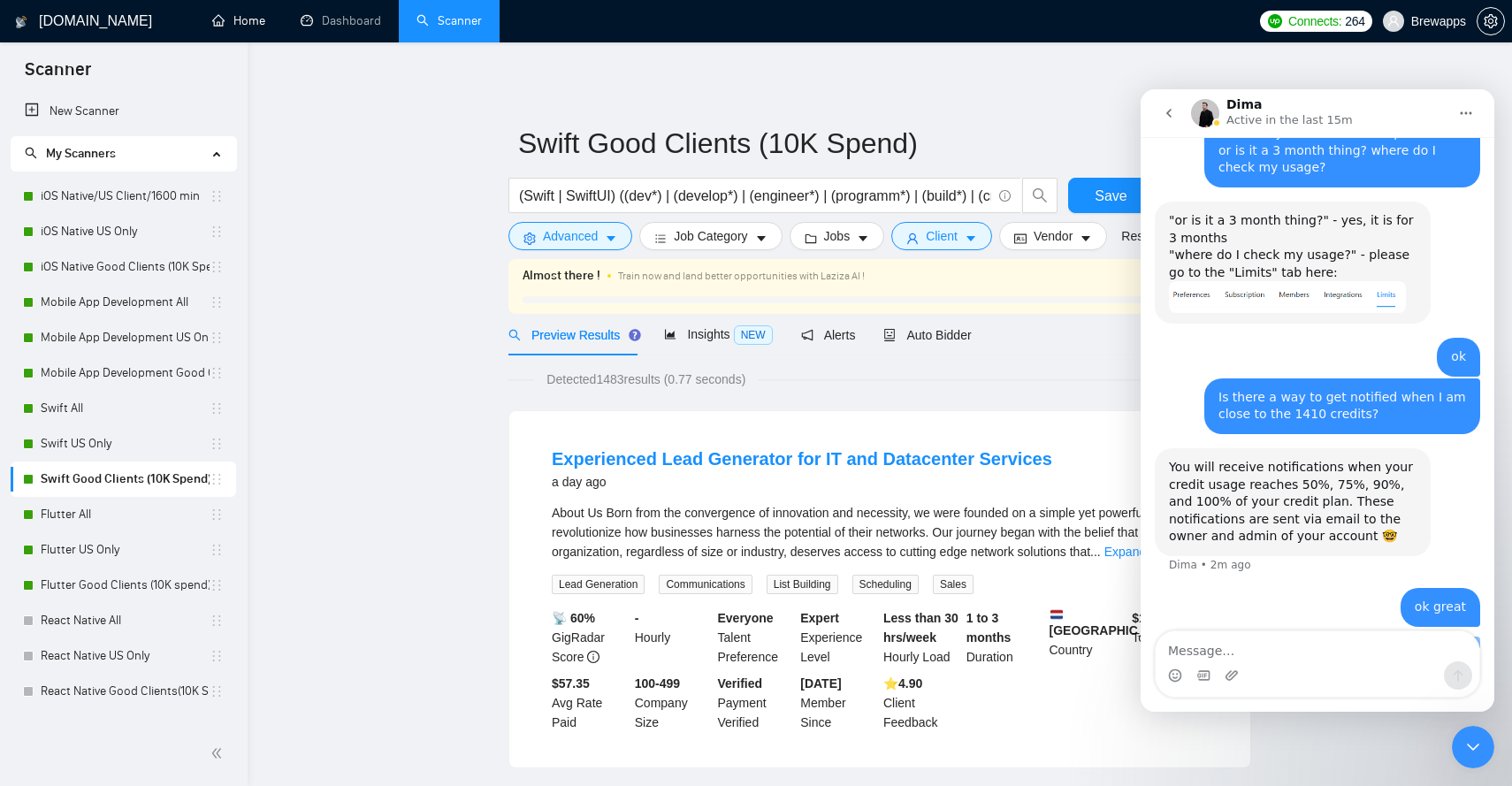
scroll to position [1255, 0]
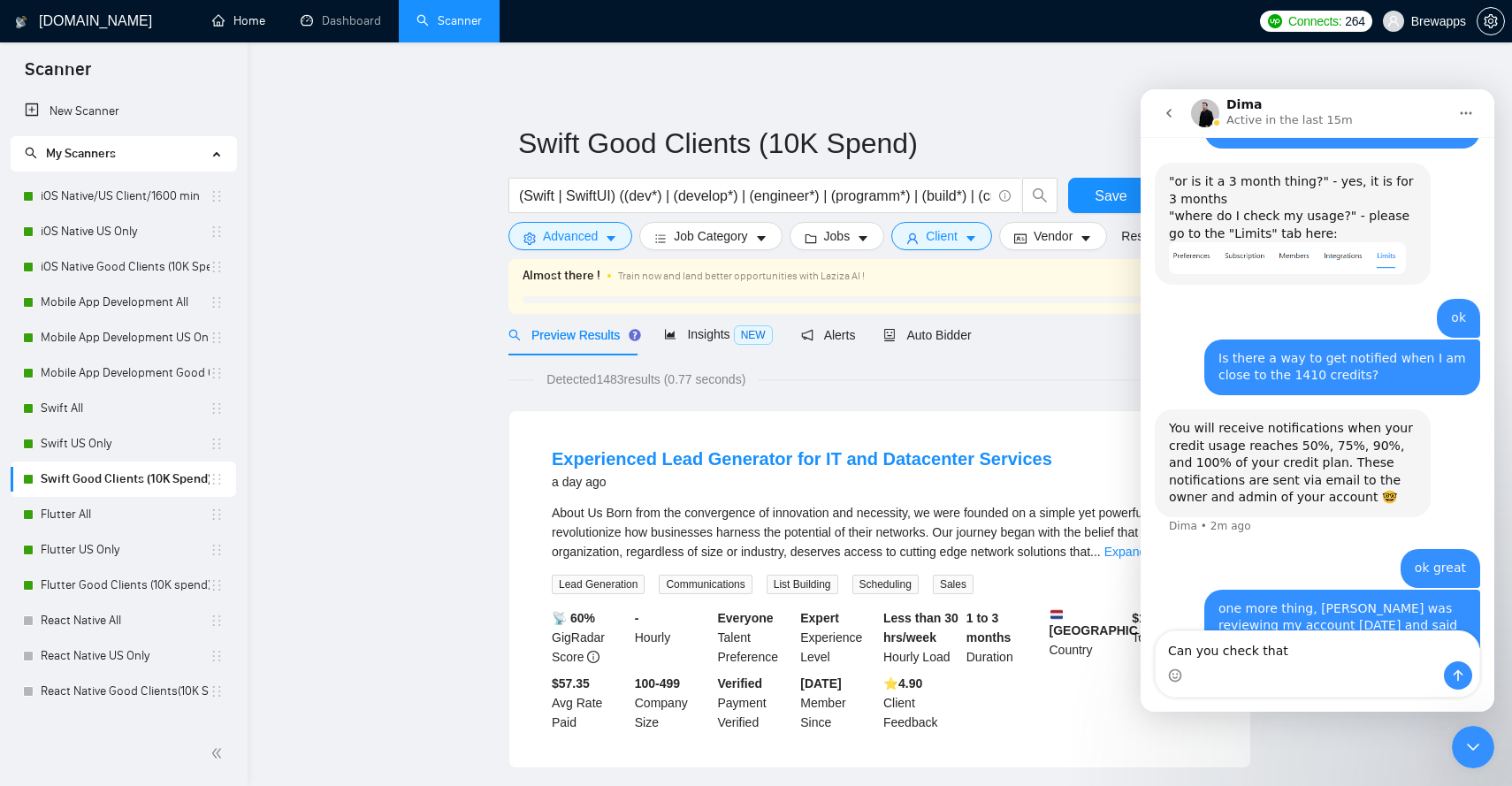
type textarea "Can you check that?"
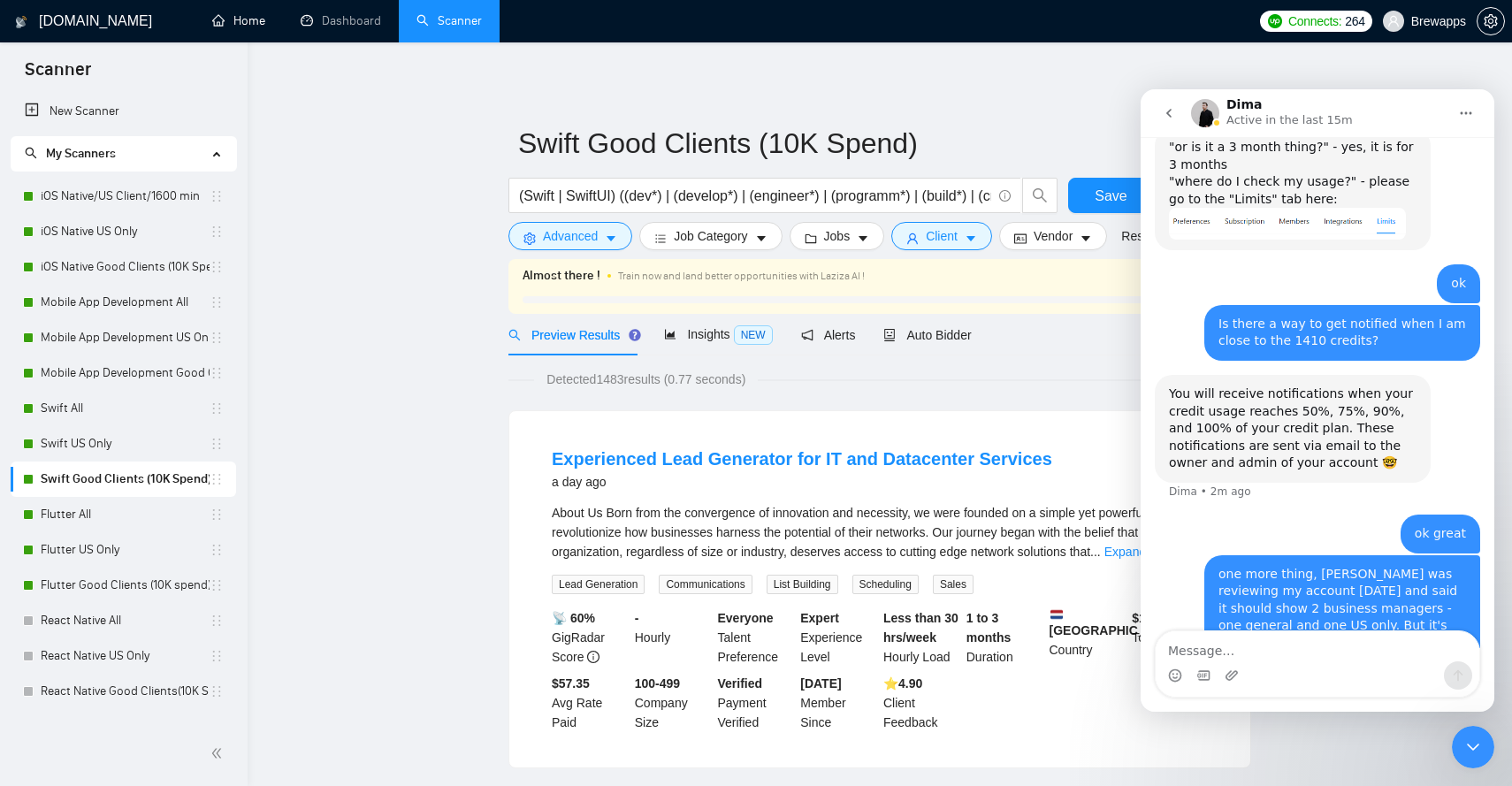
scroll to position [1296, 0]
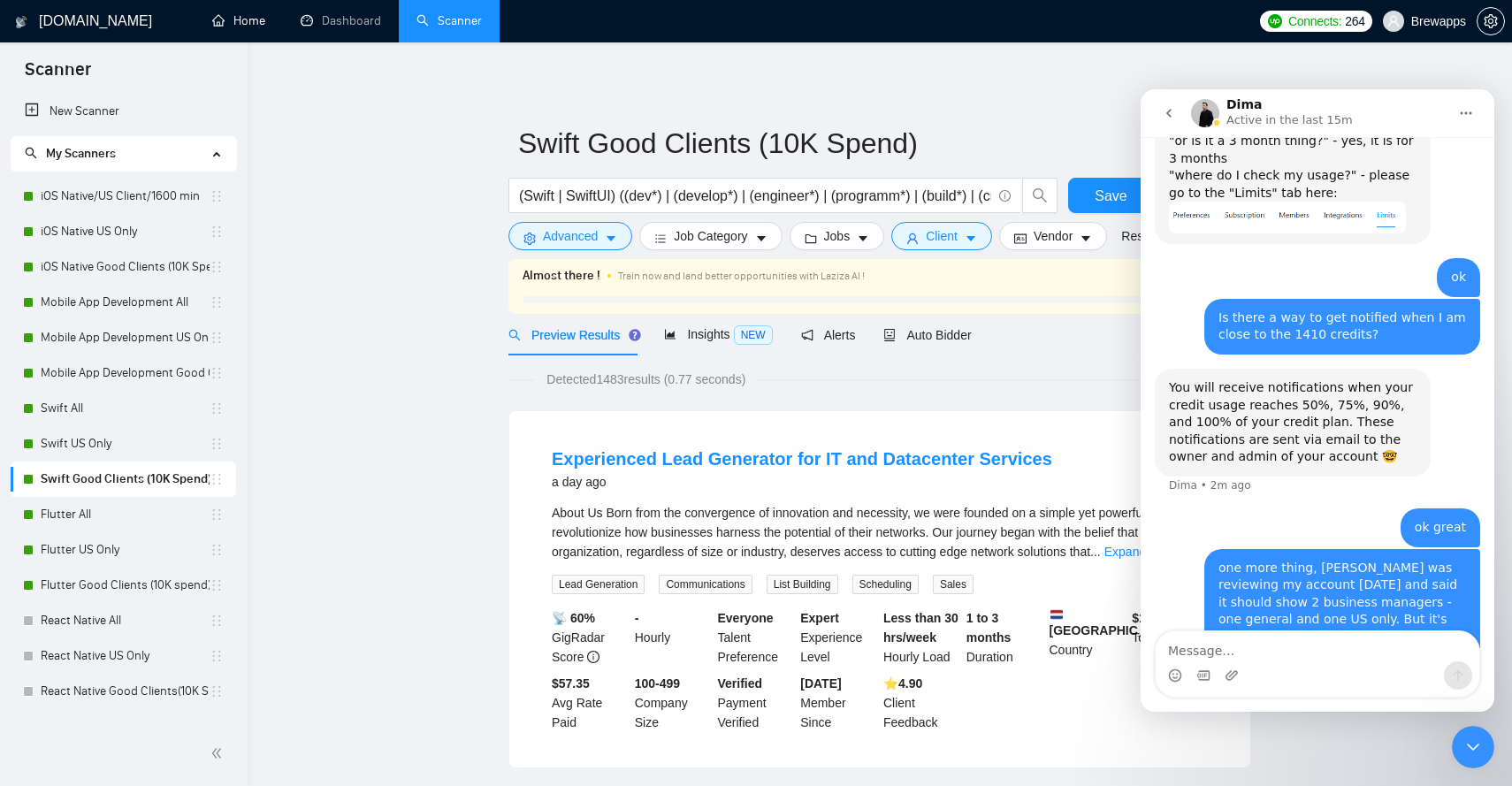
click at [153, 515] on link "Flutter All" at bounding box center [124, 515] width 169 height 36
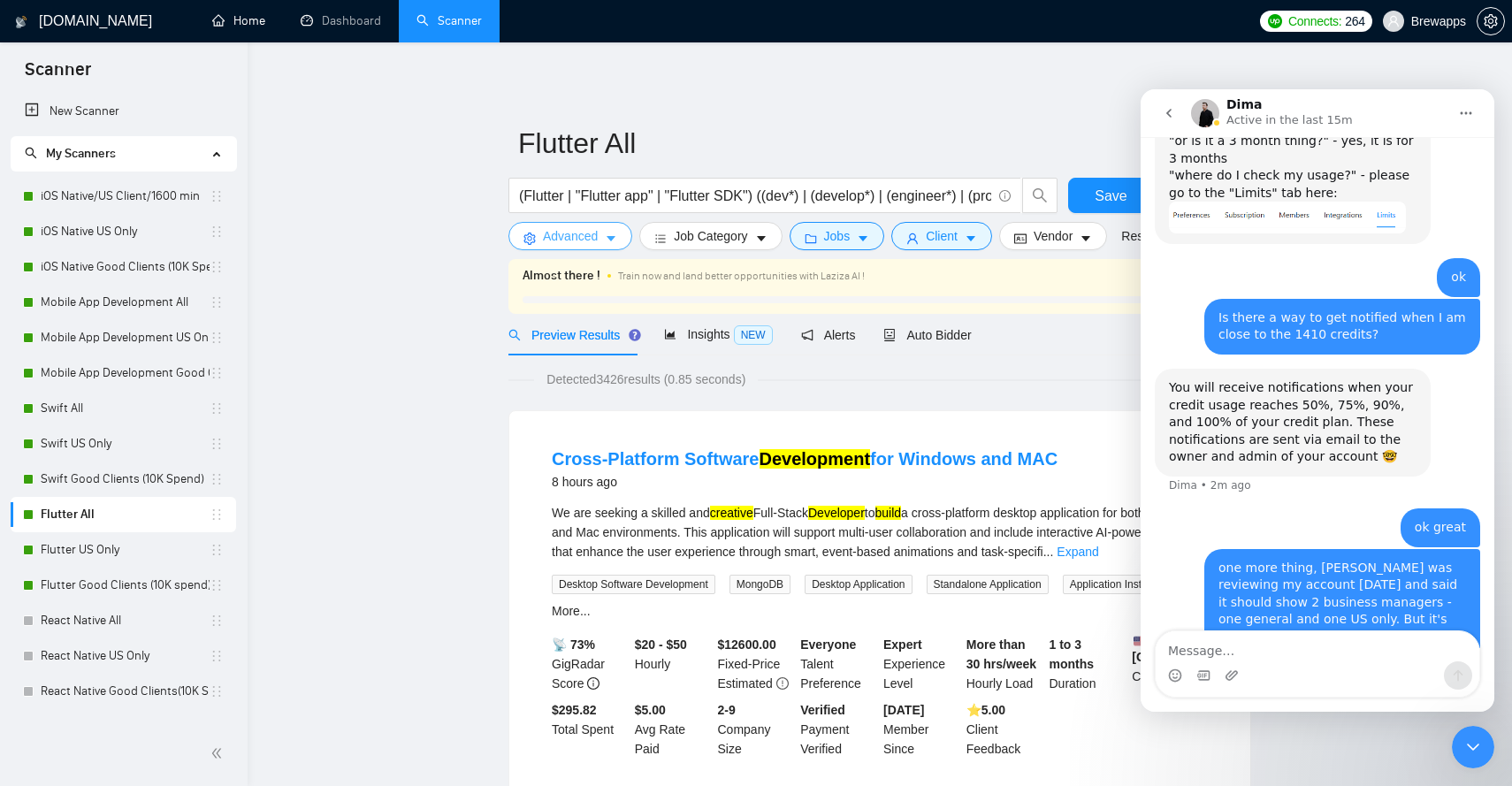
click at [604, 237] on button "Advanced" at bounding box center [571, 236] width 124 height 29
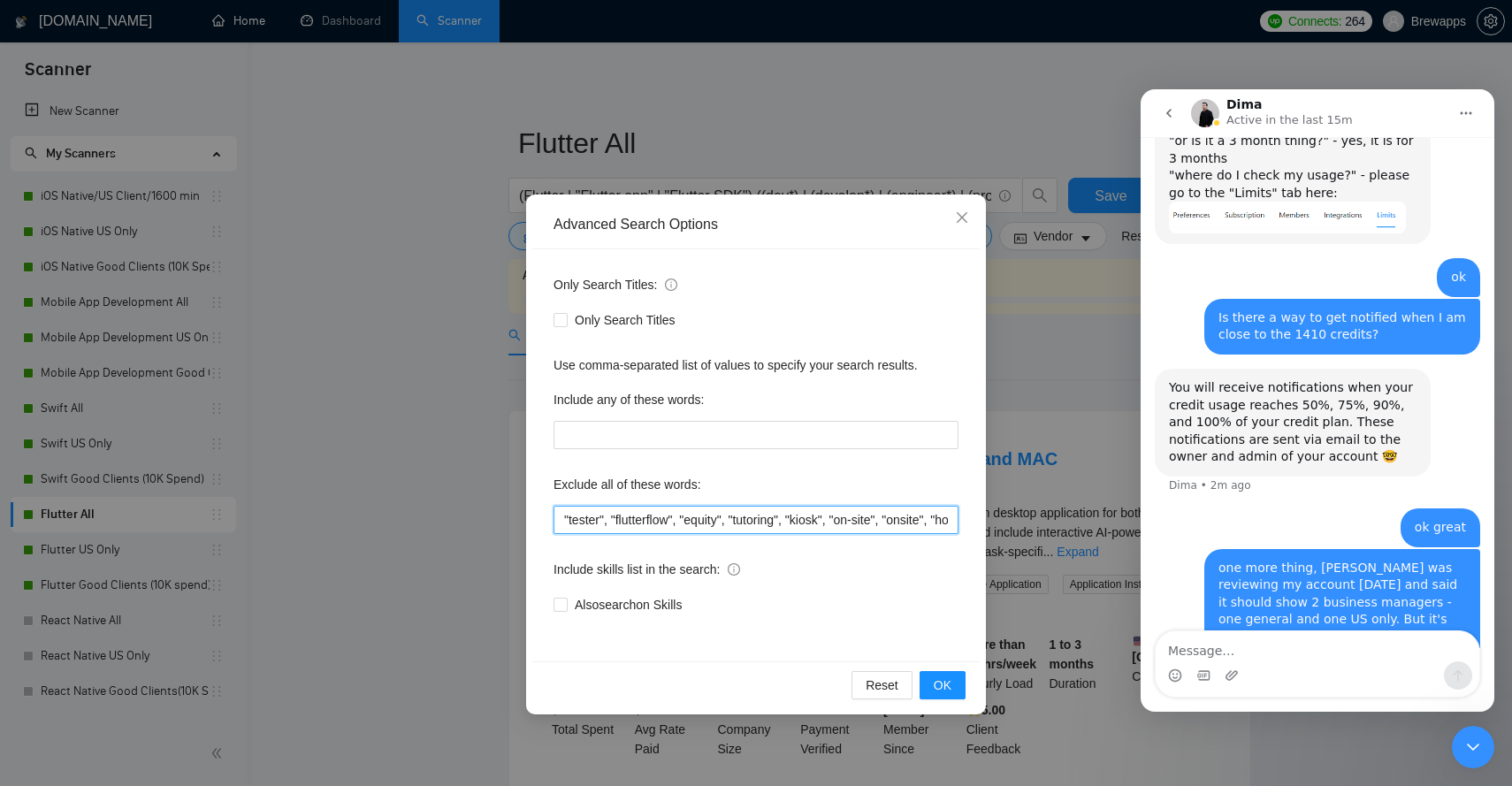
click at [670, 517] on input ""tester", "flutterflow", "equity", "tutoring", "kiosk", "on-site", "onsite", "h…" at bounding box center [756, 520] width 405 height 29
paste input "tester, flutterflow, equity, tutoring, kiosk, "on-site", onsite, homework, "rev…"
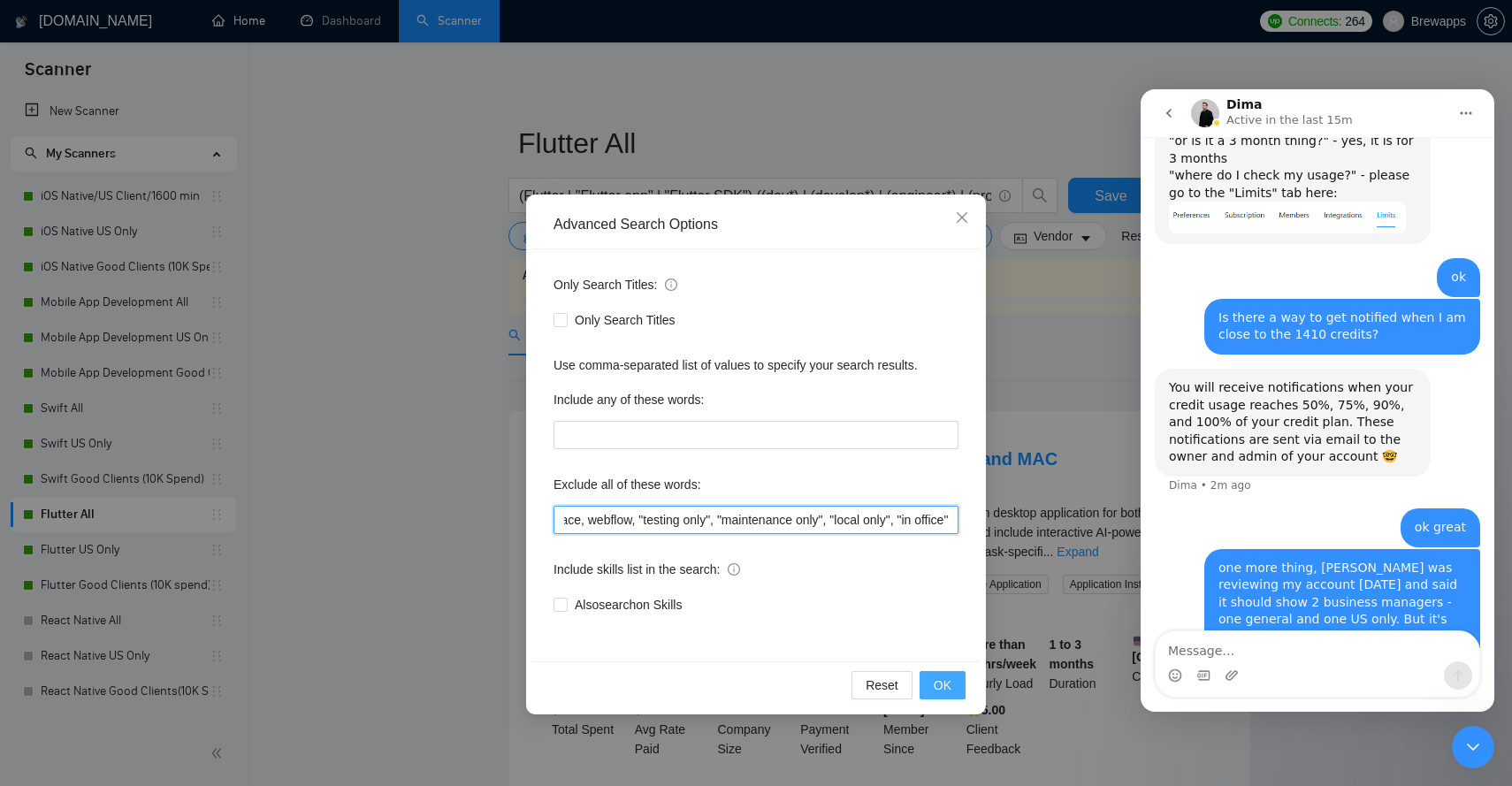
type input "tester, flutterflow, equity, tutoring, kiosk, "on-site", onsite, homework, "rev…"
click at [946, 683] on span "OK" at bounding box center [942, 685] width 18 height 20
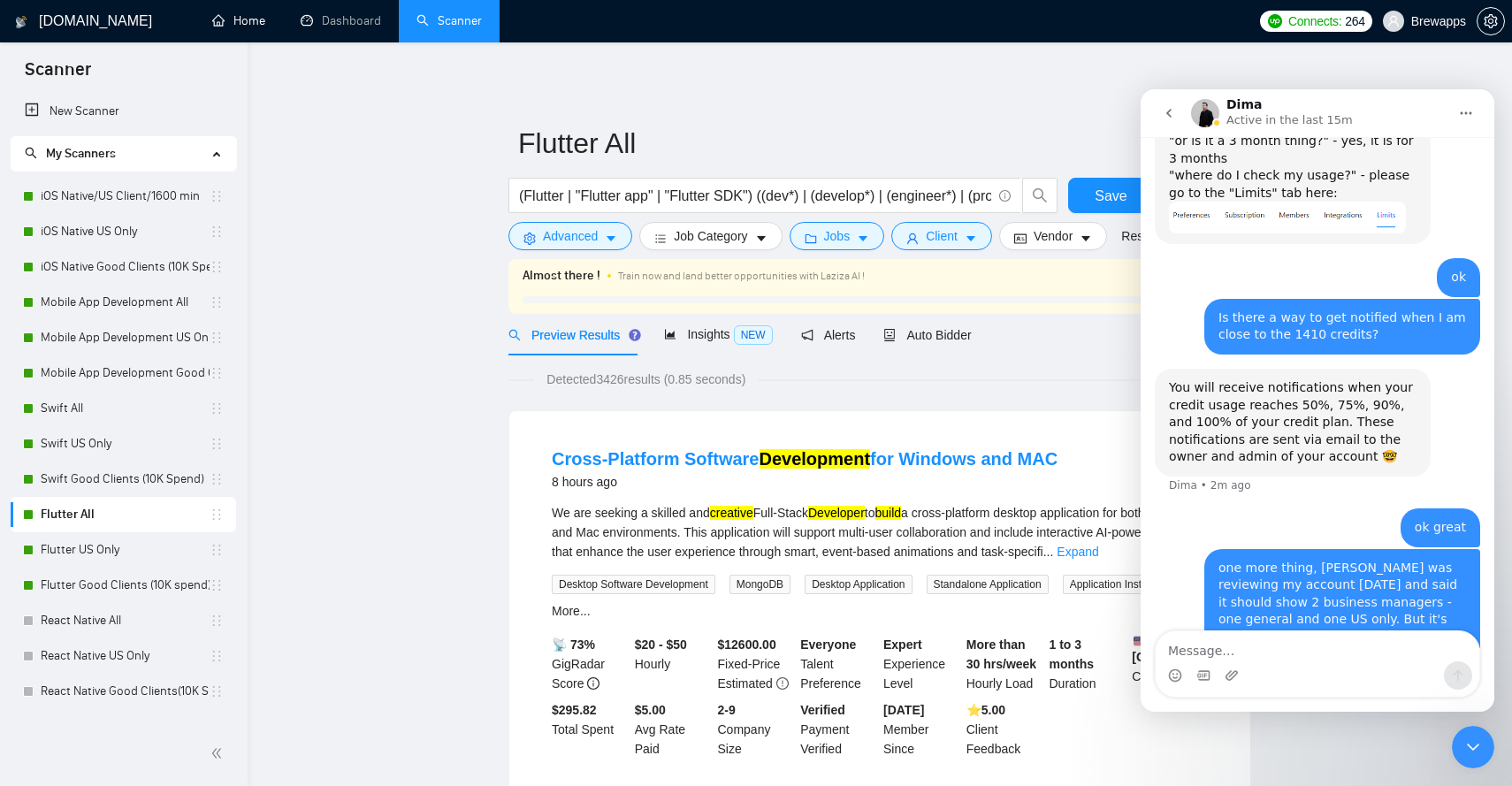
scroll to position [0, 0]
click at [858, 239] on button "Jobs" at bounding box center [837, 236] width 96 height 29
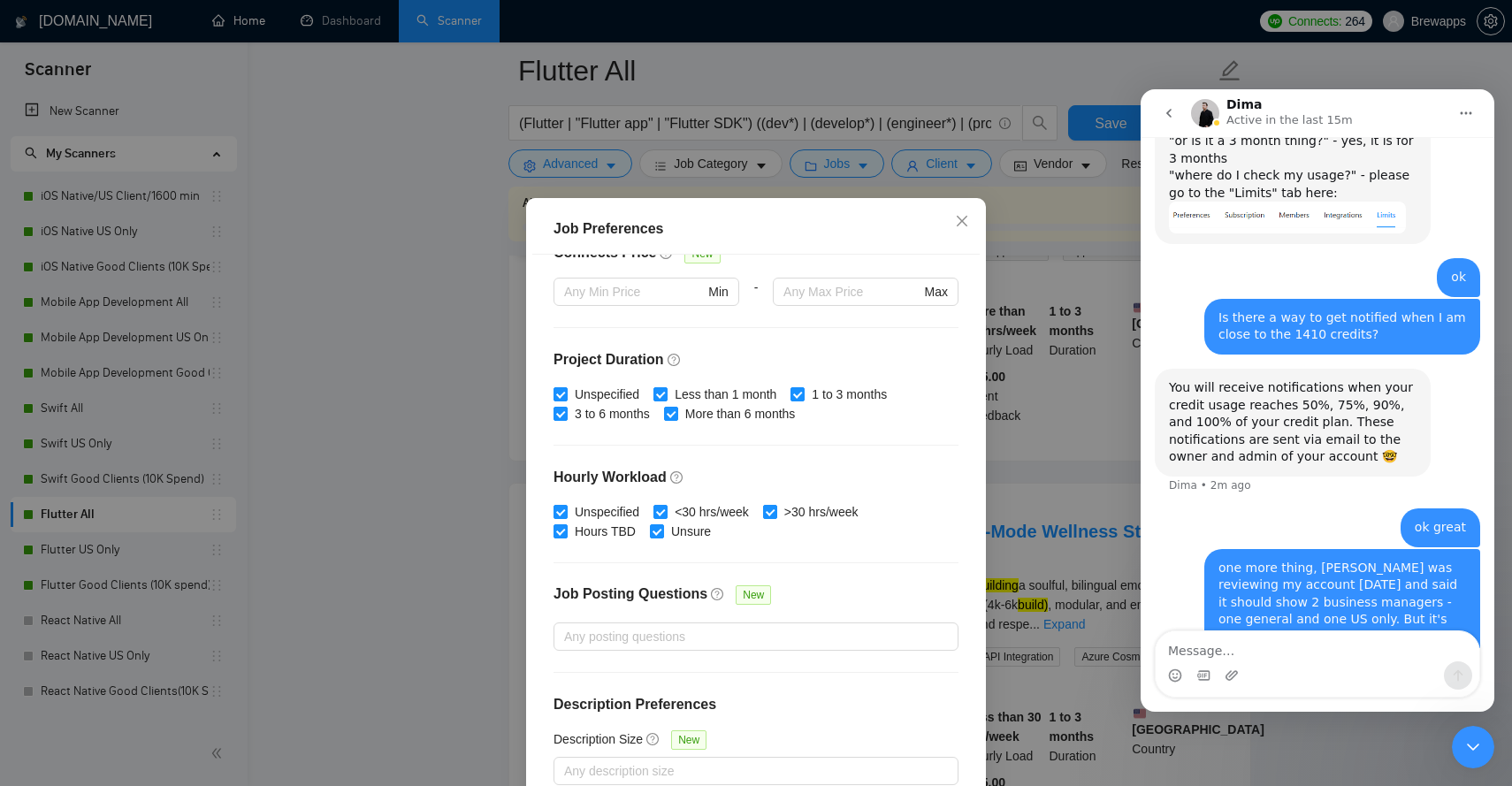
scroll to position [101, 0]
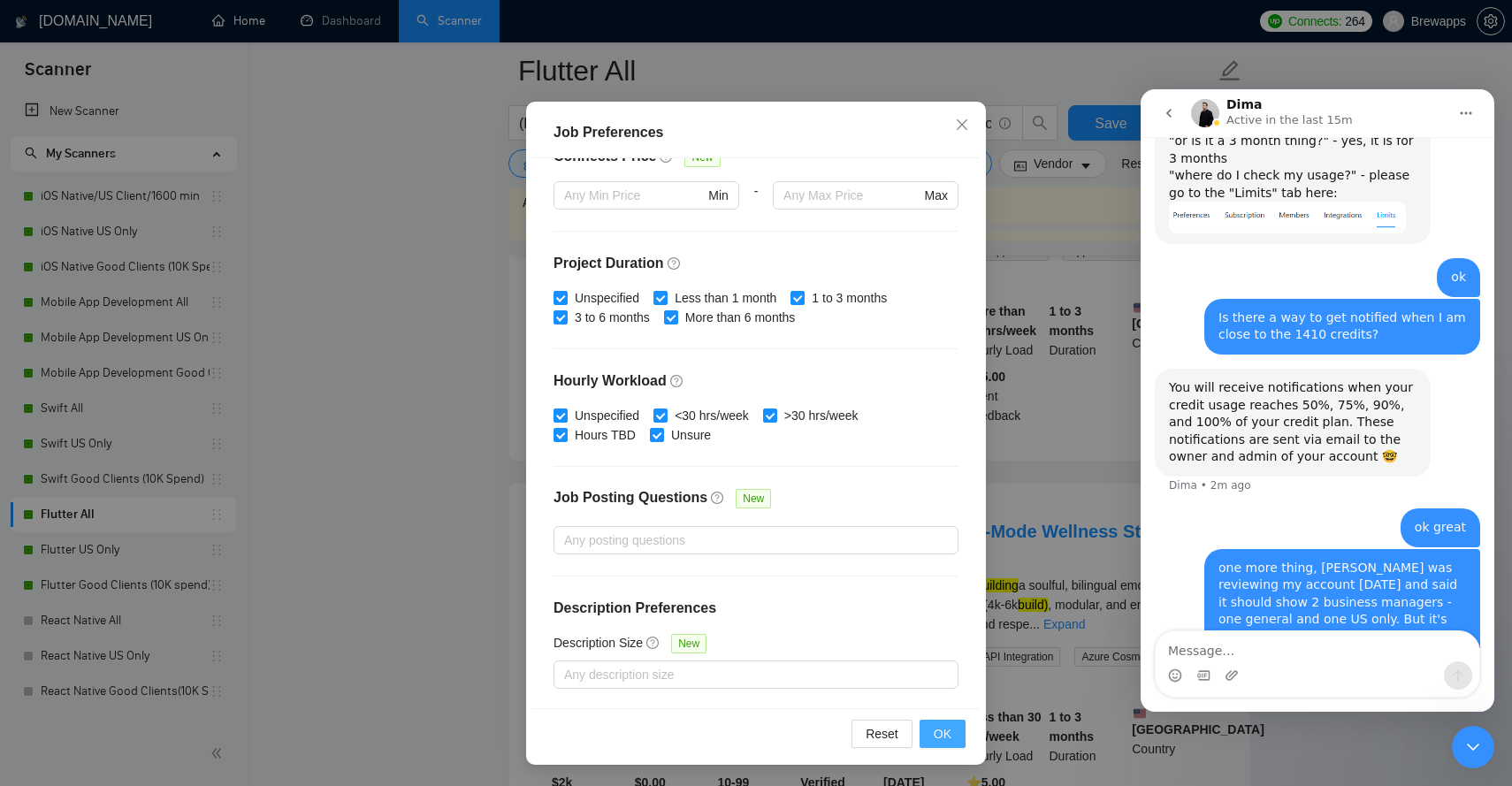
click at [952, 739] on button "OK" at bounding box center [942, 734] width 46 height 29
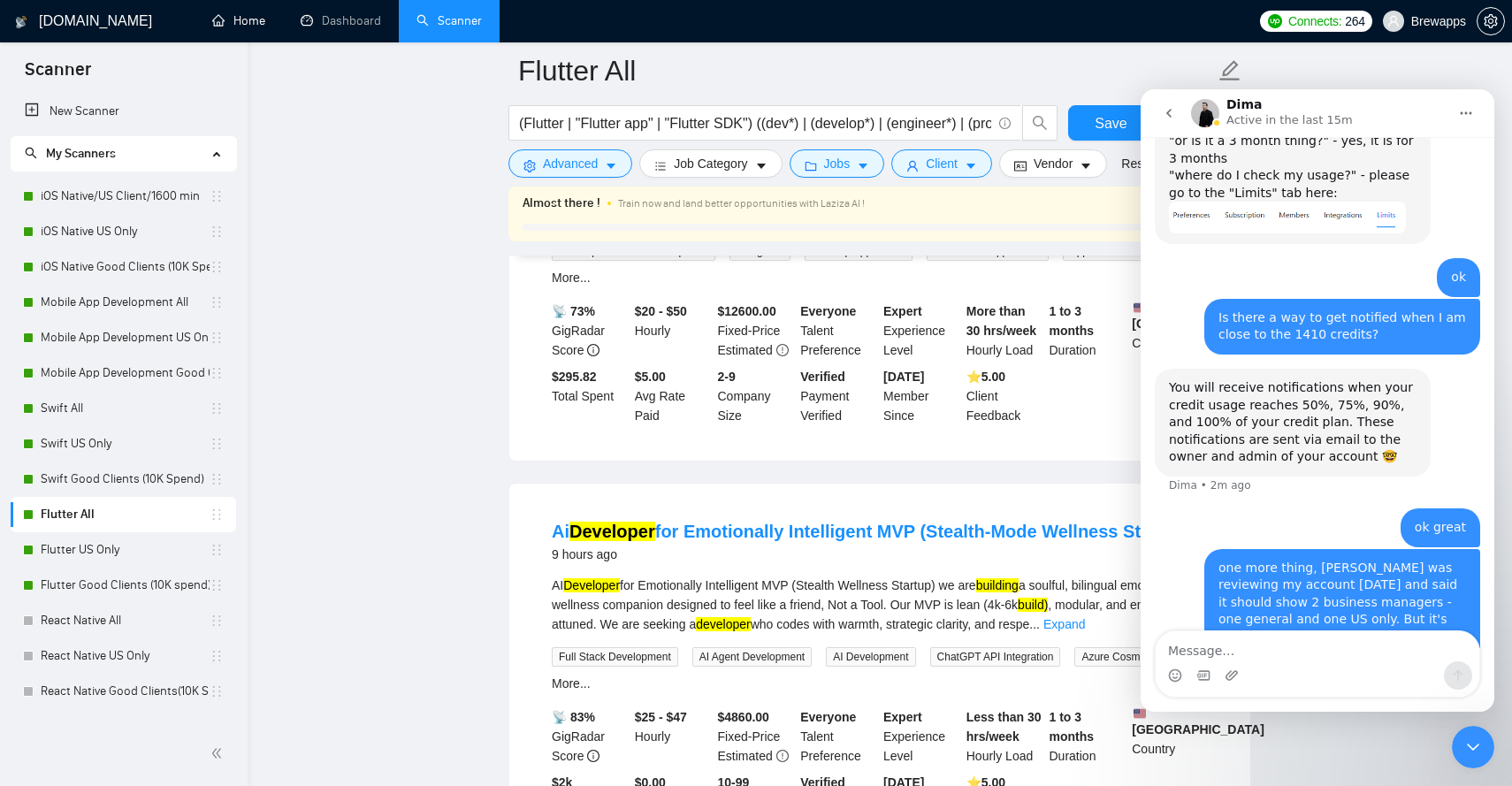
scroll to position [4, 0]
click at [1077, 122] on button "Save" at bounding box center [1111, 123] width 86 height 36
click at [150, 553] on link "Flutter US Only" at bounding box center [124, 550] width 169 height 36
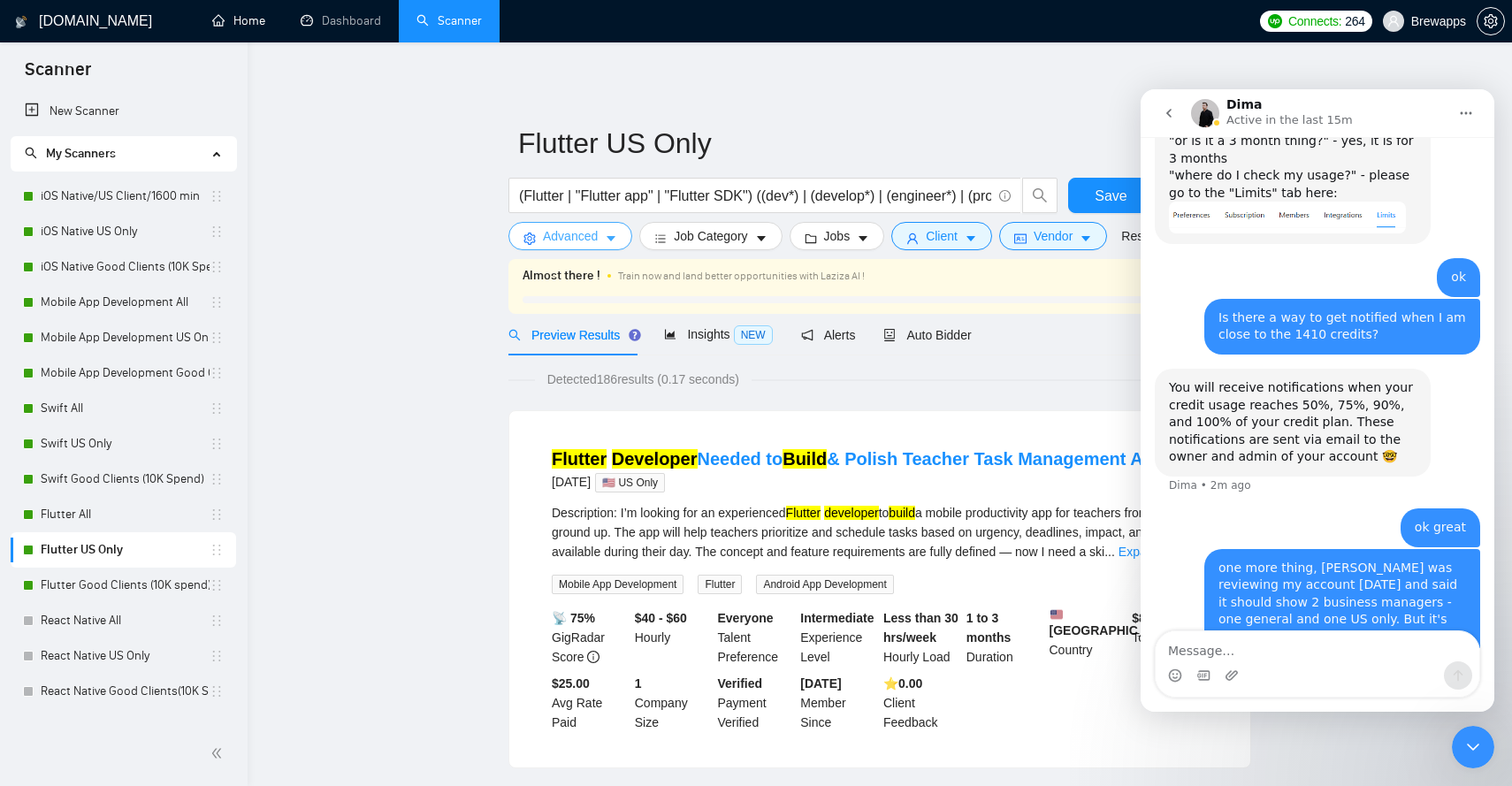
click at [616, 245] on icon "caret-down" at bounding box center [611, 239] width 13 height 13
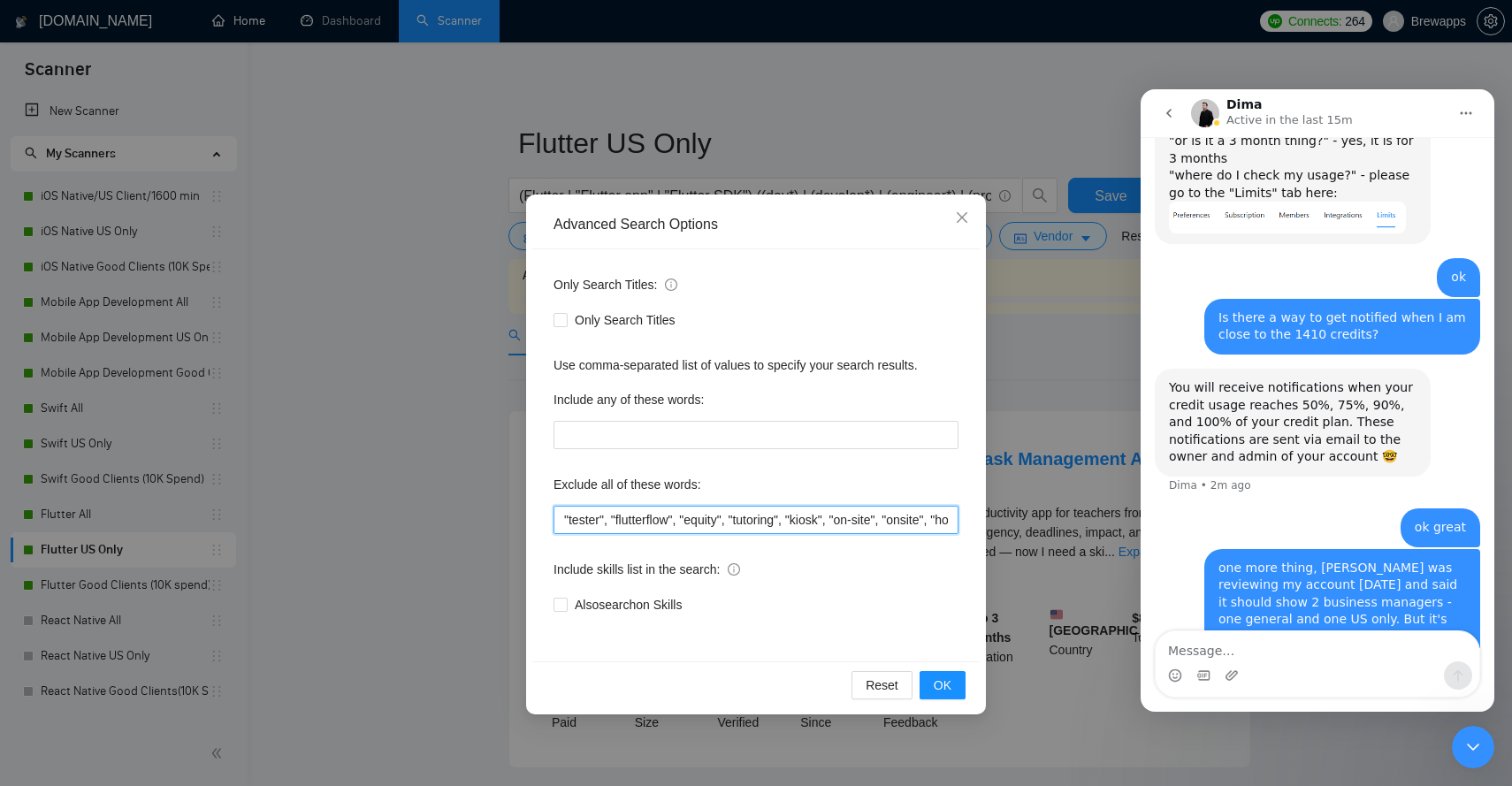
click at [675, 511] on input ""tester", "flutterflow", "equity", "tutoring", "kiosk", "on-site", "onsite", "h…" at bounding box center [756, 520] width 405 height 29
paste input "tester, flutterflow, equity, tutoring, kiosk, "on-site", onsite, homework, "rev…"
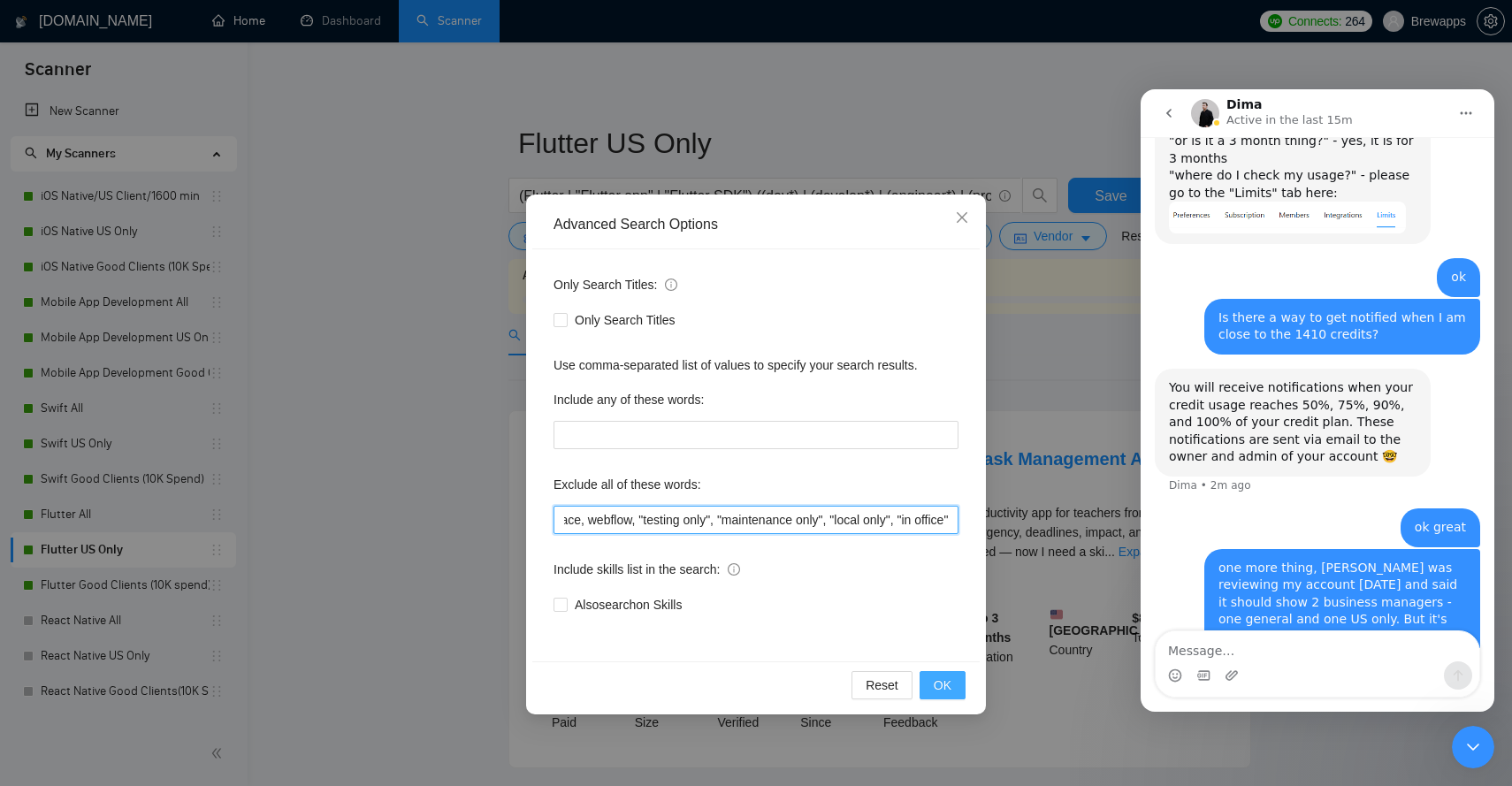
type input "tester, flutterflow, equity, tutoring, kiosk, "on-site", onsite, homework, "rev…"
click at [947, 683] on span "OK" at bounding box center [942, 685] width 18 height 20
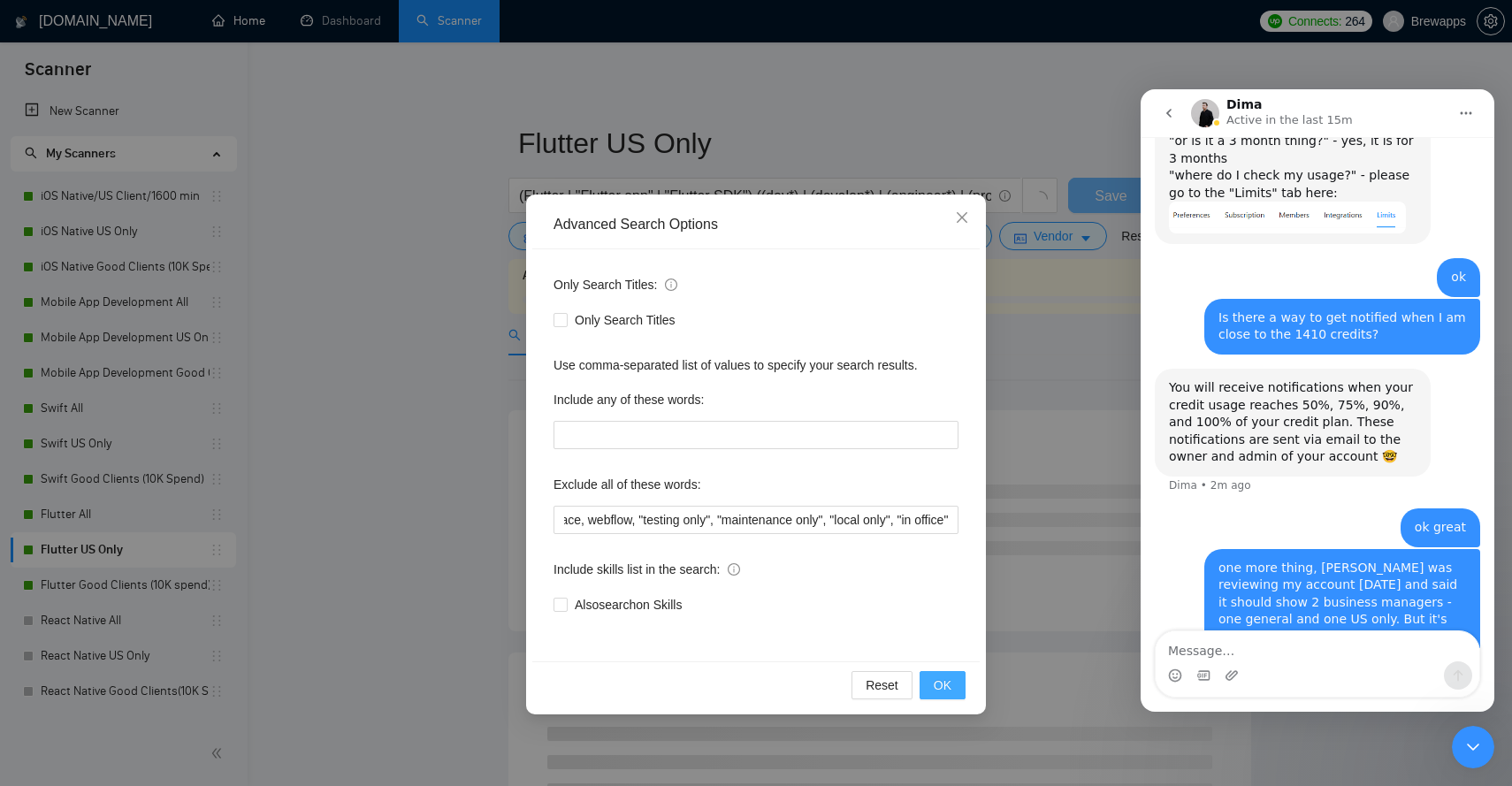
scroll to position [0, 0]
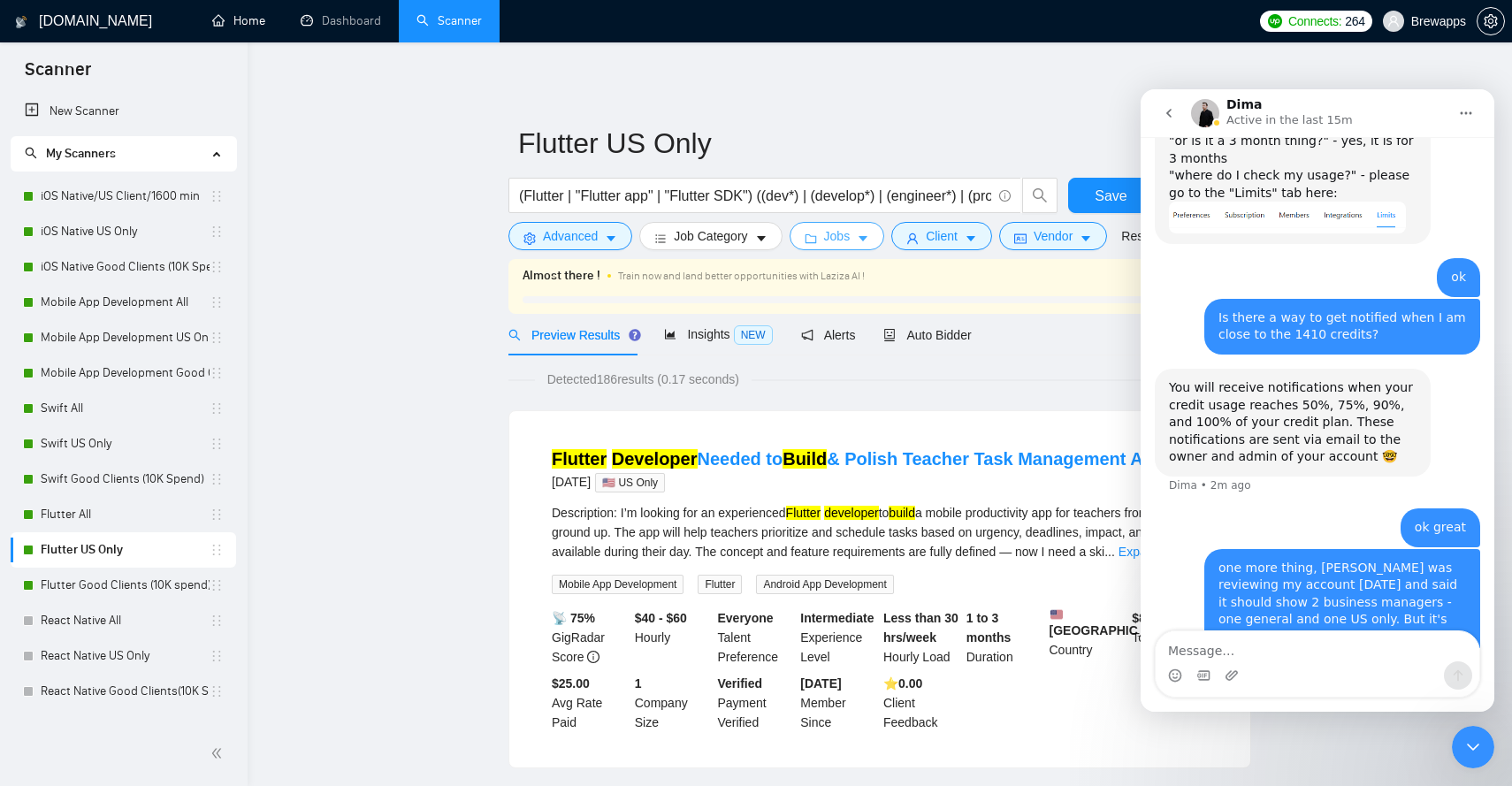
click at [867, 240] on icon "caret-down" at bounding box center [862, 239] width 9 height 5
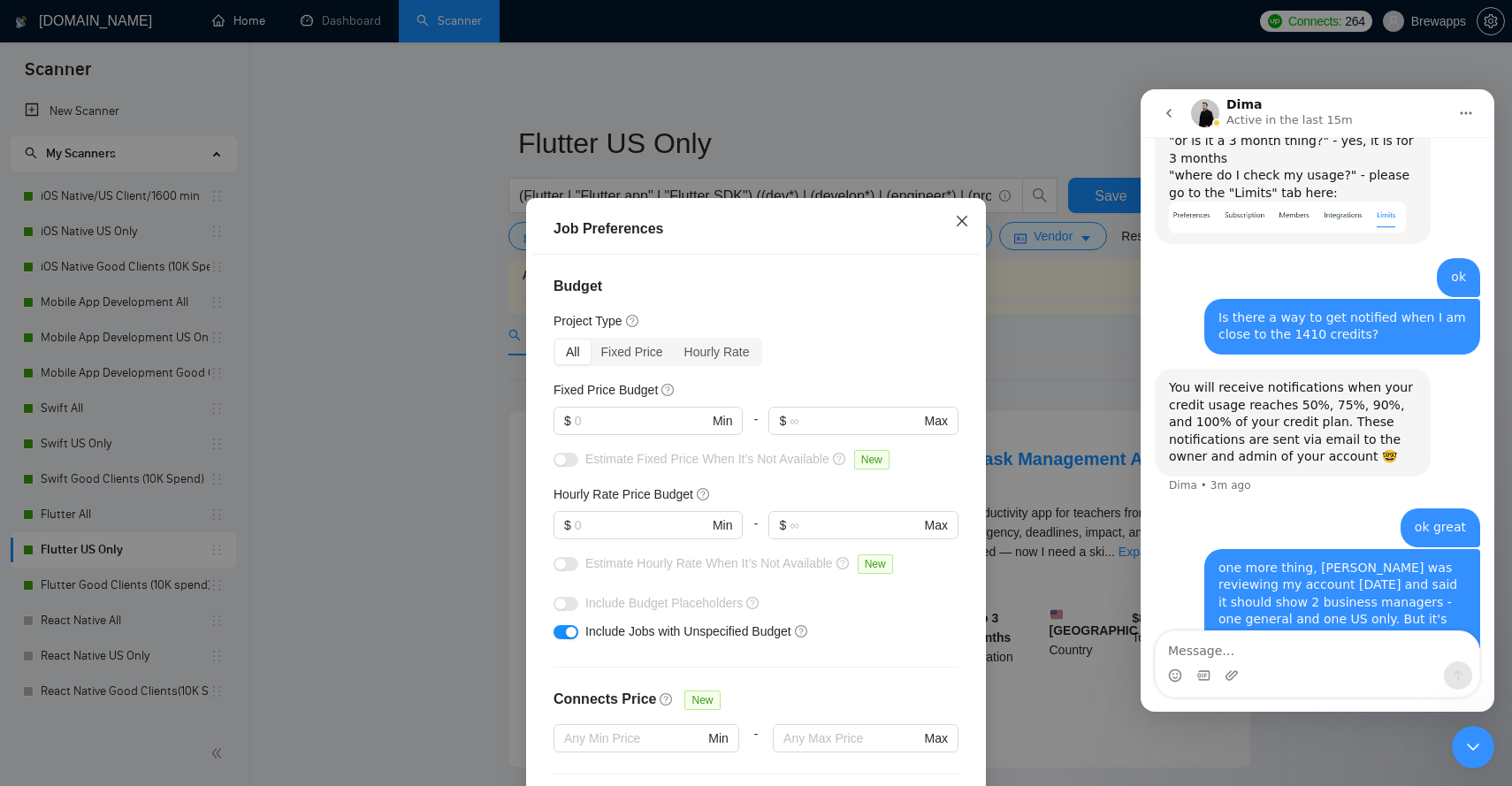
click at [959, 228] on icon "close" at bounding box center [962, 221] width 14 height 14
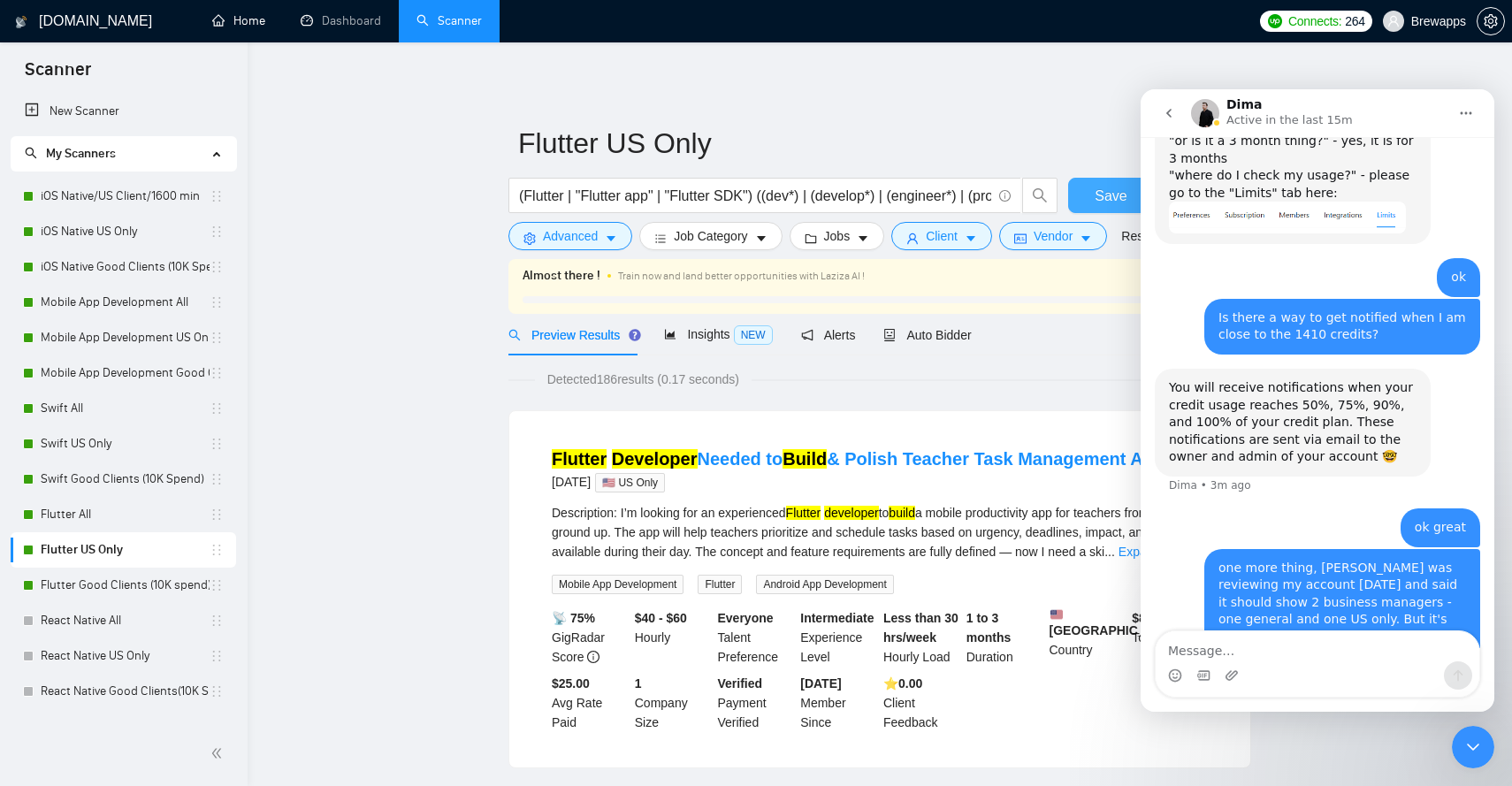
click at [1119, 190] on span "Save" at bounding box center [1111, 195] width 32 height 22
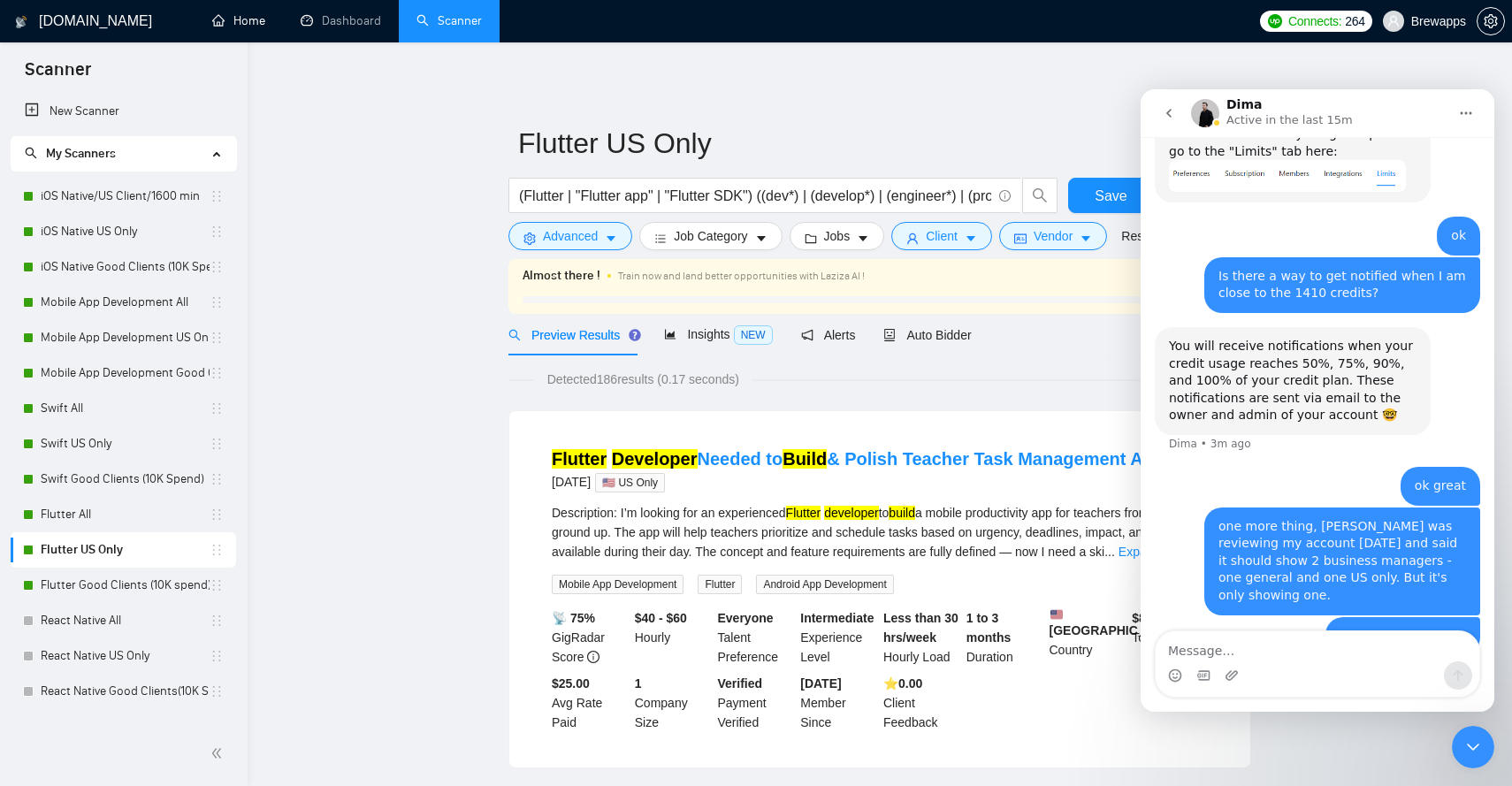
scroll to position [1364, 0]
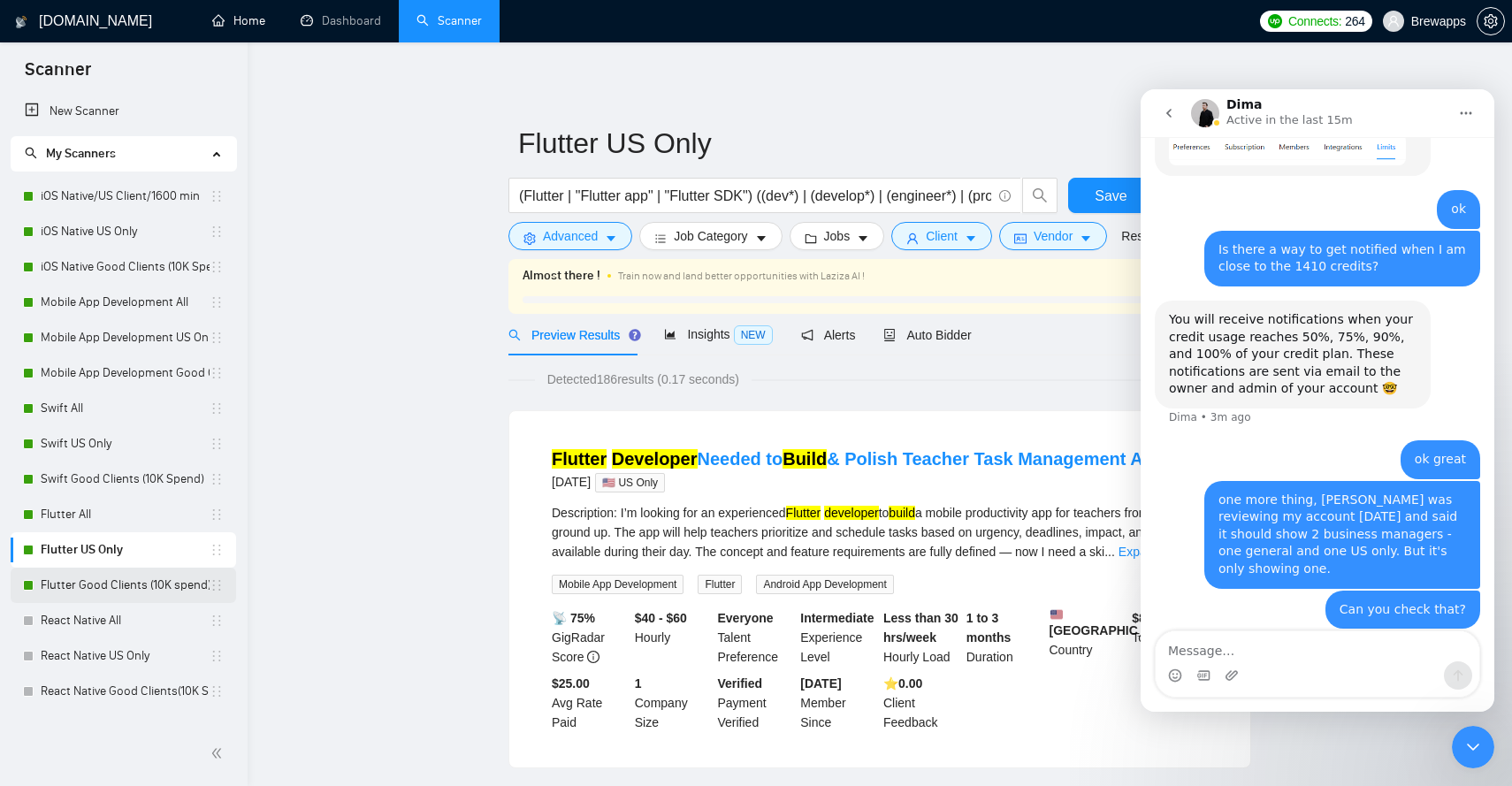
click at [161, 590] on link "Flutter Good Clients (10K spend)" at bounding box center [124, 586] width 169 height 36
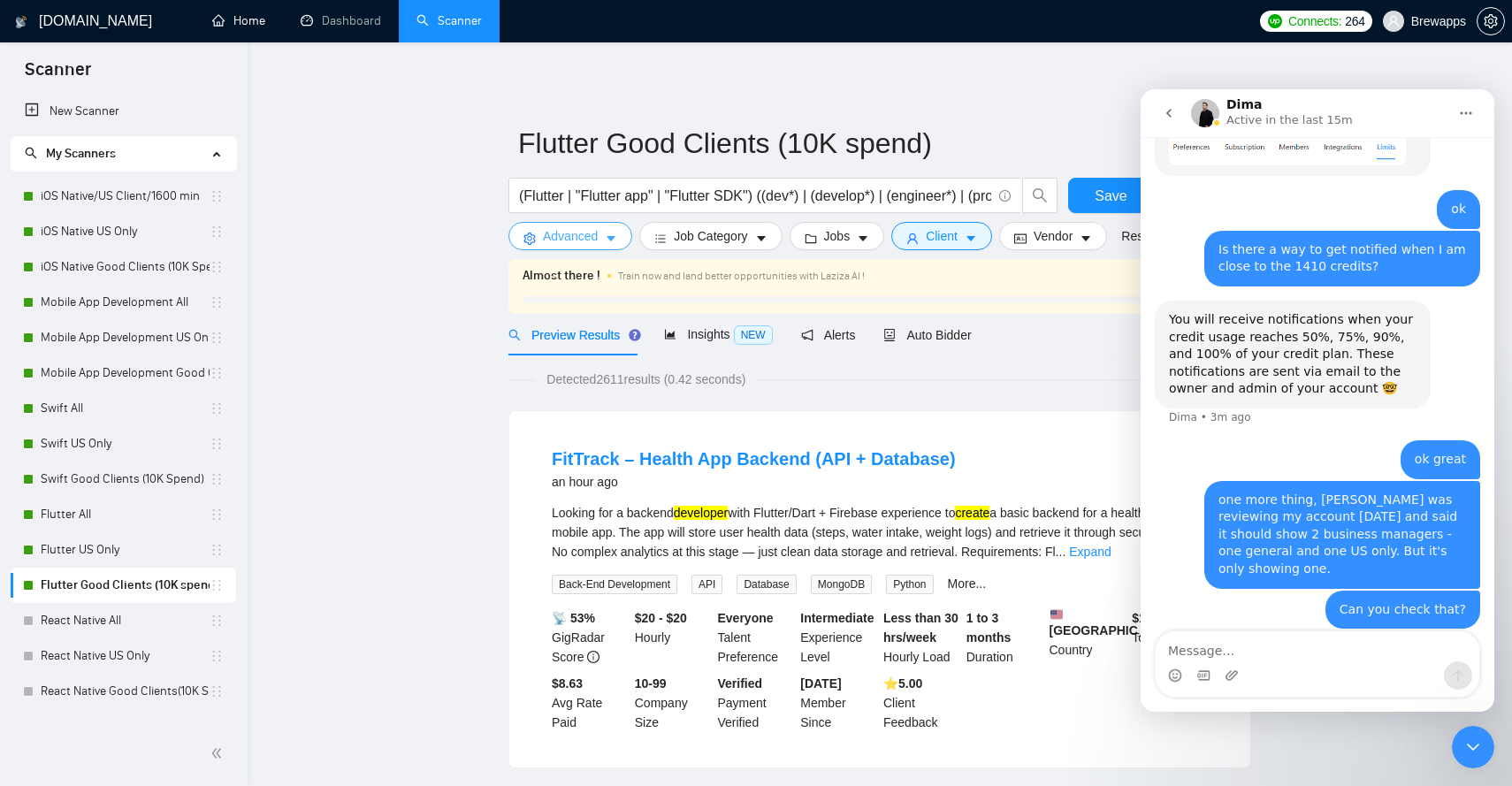
click at [596, 247] on button "Advanced" at bounding box center [571, 236] width 124 height 29
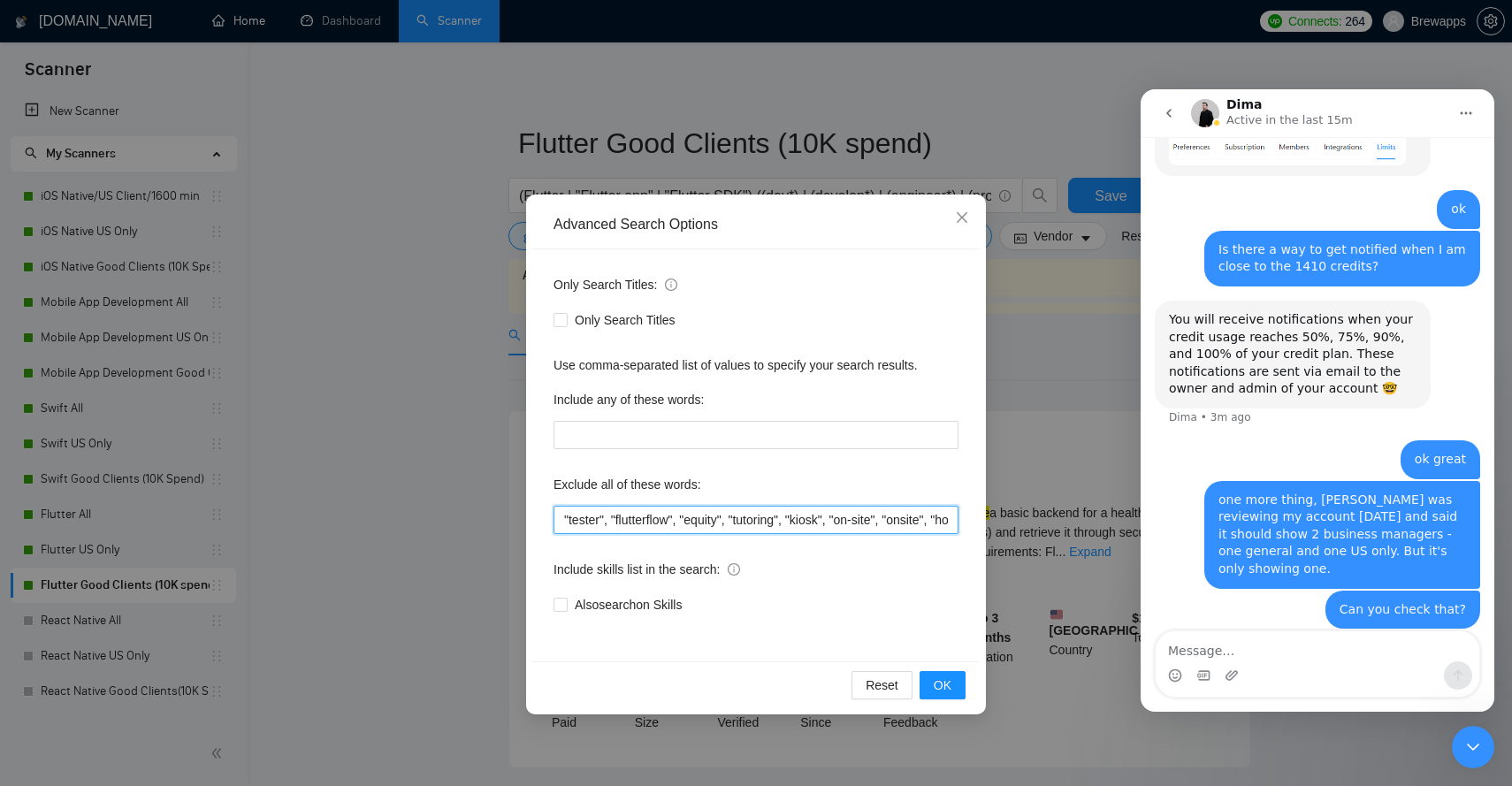
click at [678, 511] on input ""tester", "flutterflow", "equity", "tutoring", "kiosk", "on-site", "onsite", "h…" at bounding box center [756, 520] width 405 height 29
paste input "tester, flutterflow, equity, tutoring, kiosk, "on-site", onsite, homework, "rev…"
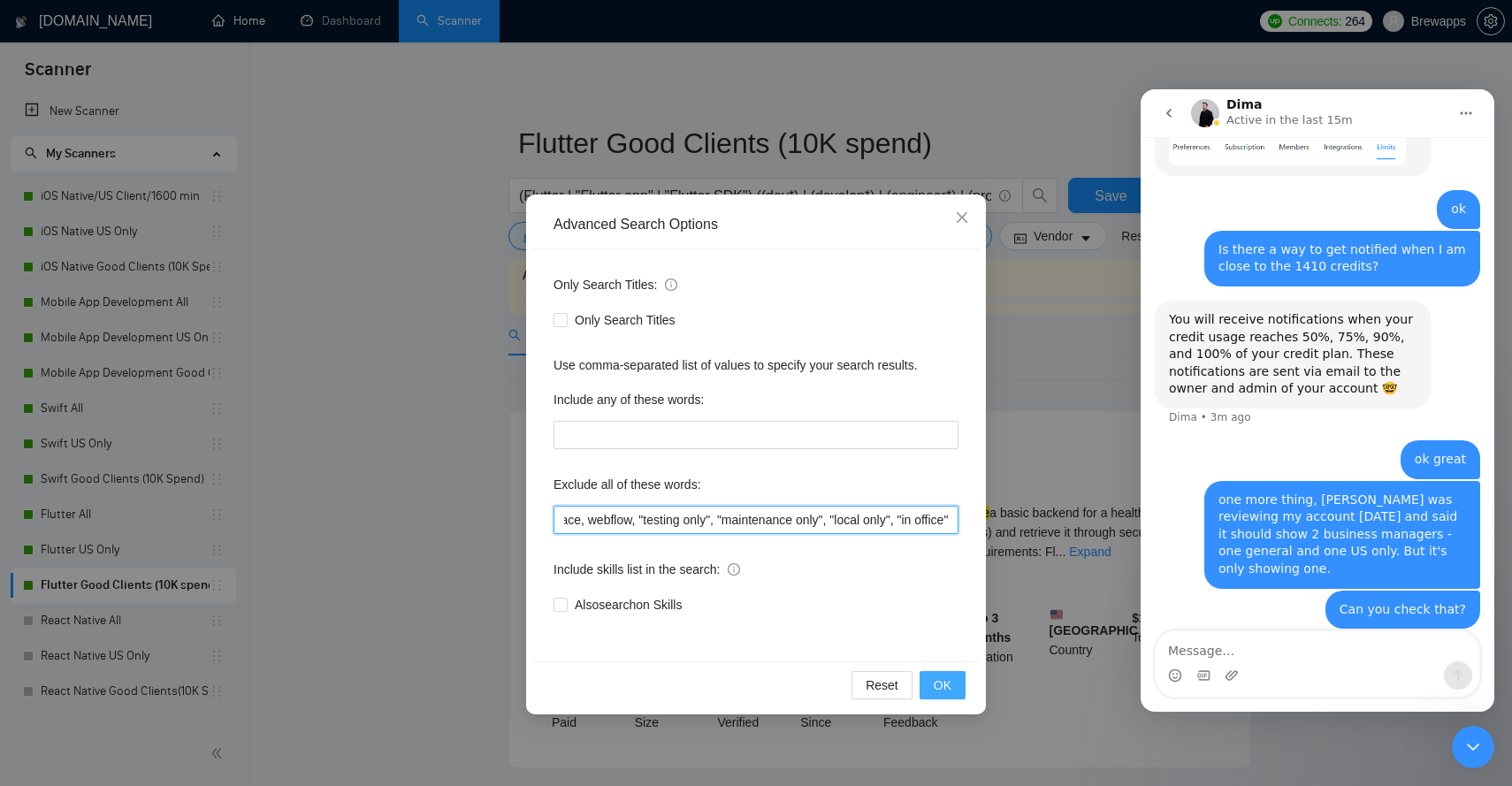
type input "tester, flutterflow, equity, tutoring, kiosk, "on-site", onsite, homework, "rev…"
click at [954, 690] on button "OK" at bounding box center [942, 685] width 46 height 29
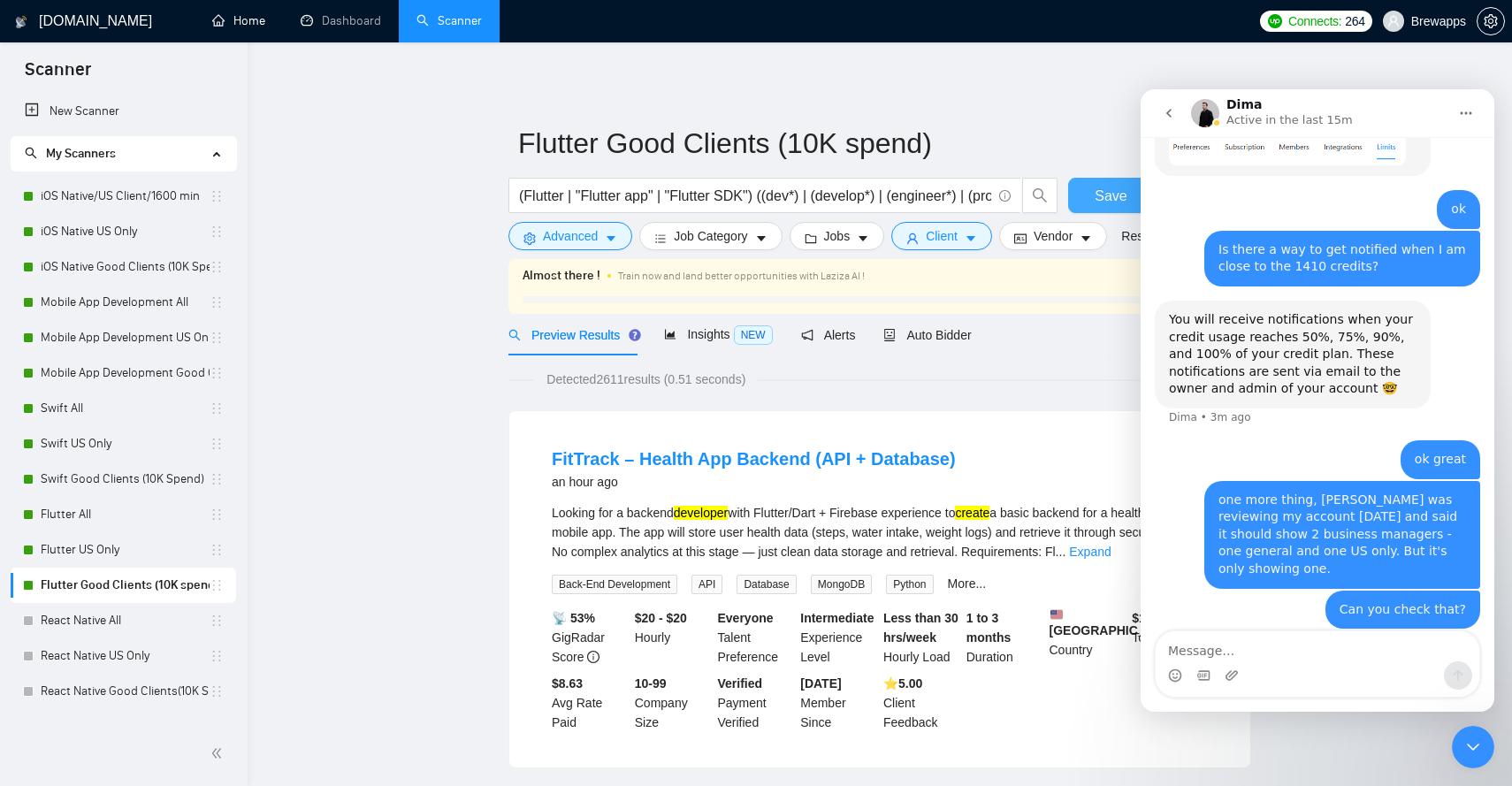
click at [1098, 199] on span "Save" at bounding box center [1111, 195] width 32 height 22
click at [977, 235] on icon "caret-down" at bounding box center [971, 239] width 13 height 13
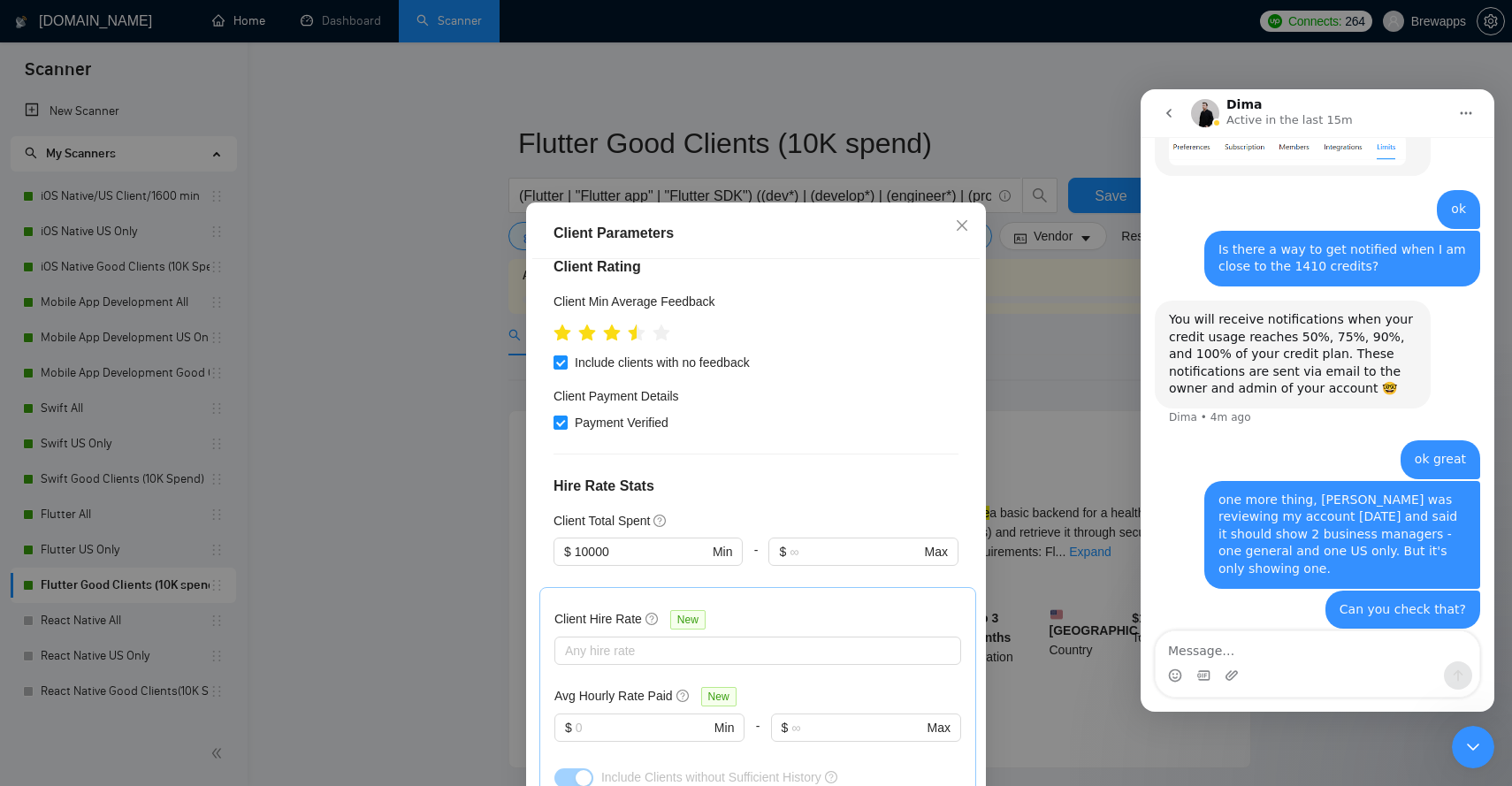
scroll to position [298, 0]
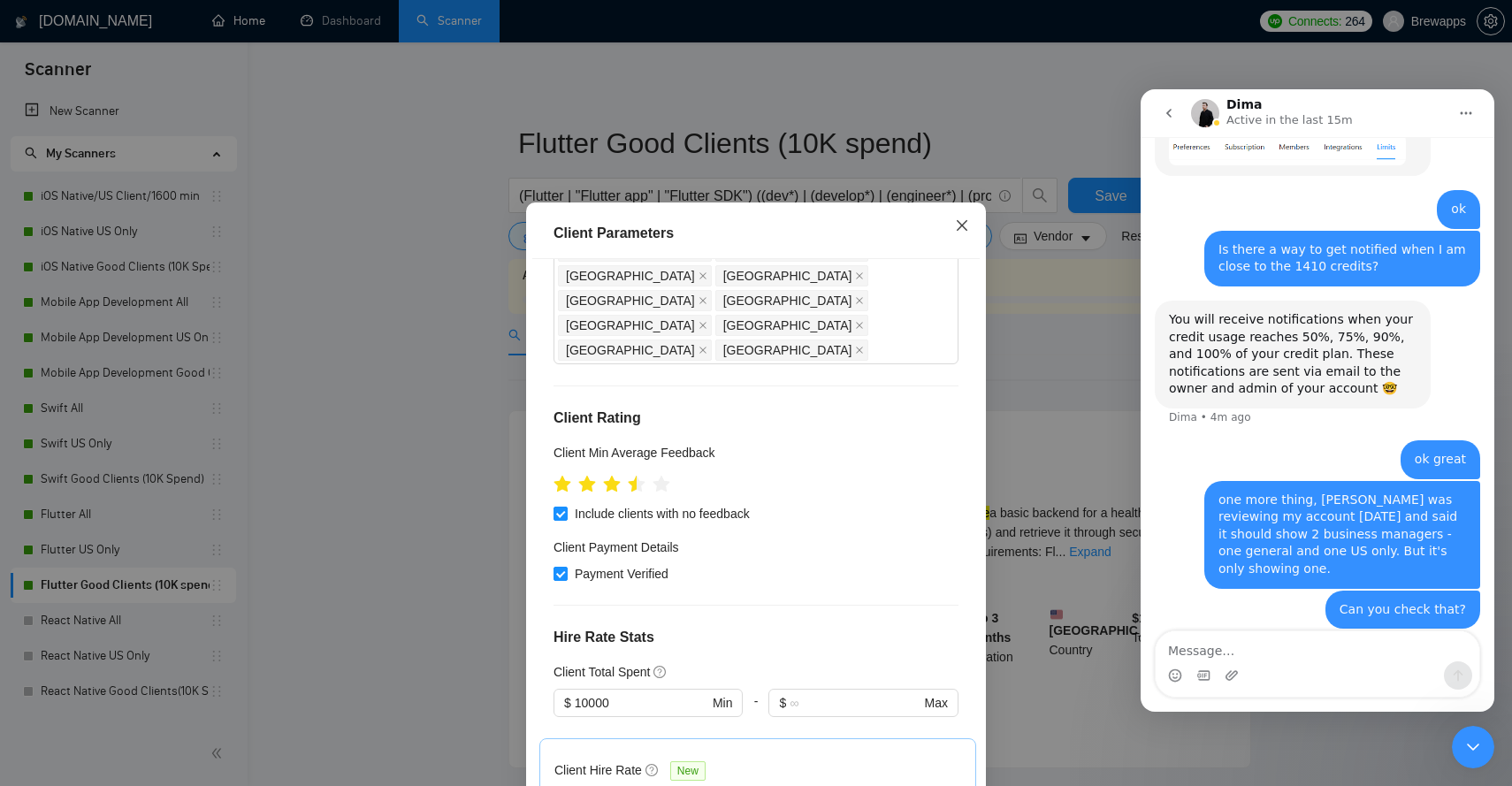
click at [961, 224] on icon "close" at bounding box center [962, 226] width 14 height 14
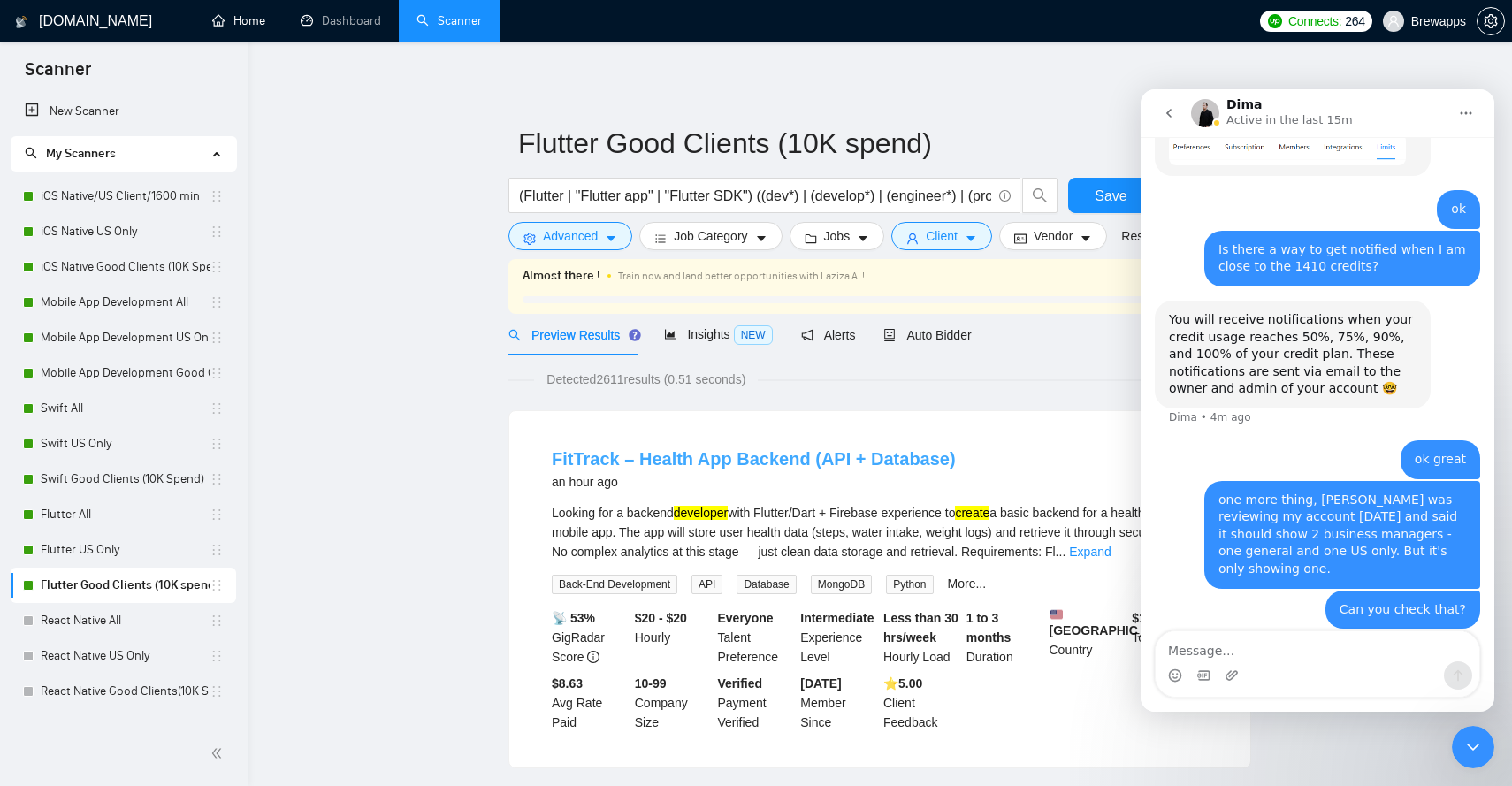
click at [849, 455] on link "FitTrack – Health App Backend (API + Database)" at bounding box center [754, 460] width 404 height 20
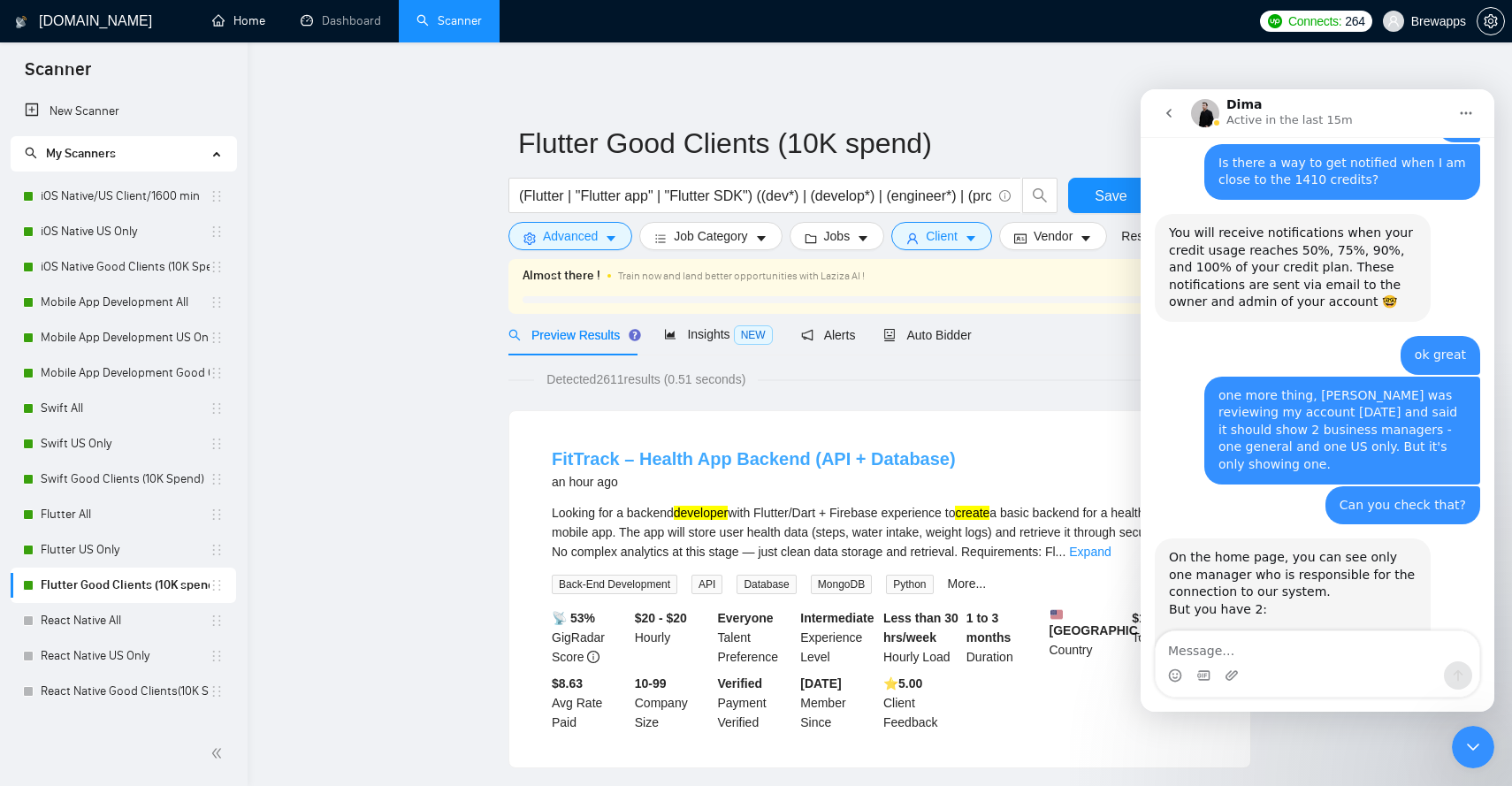
scroll to position [1453, 0]
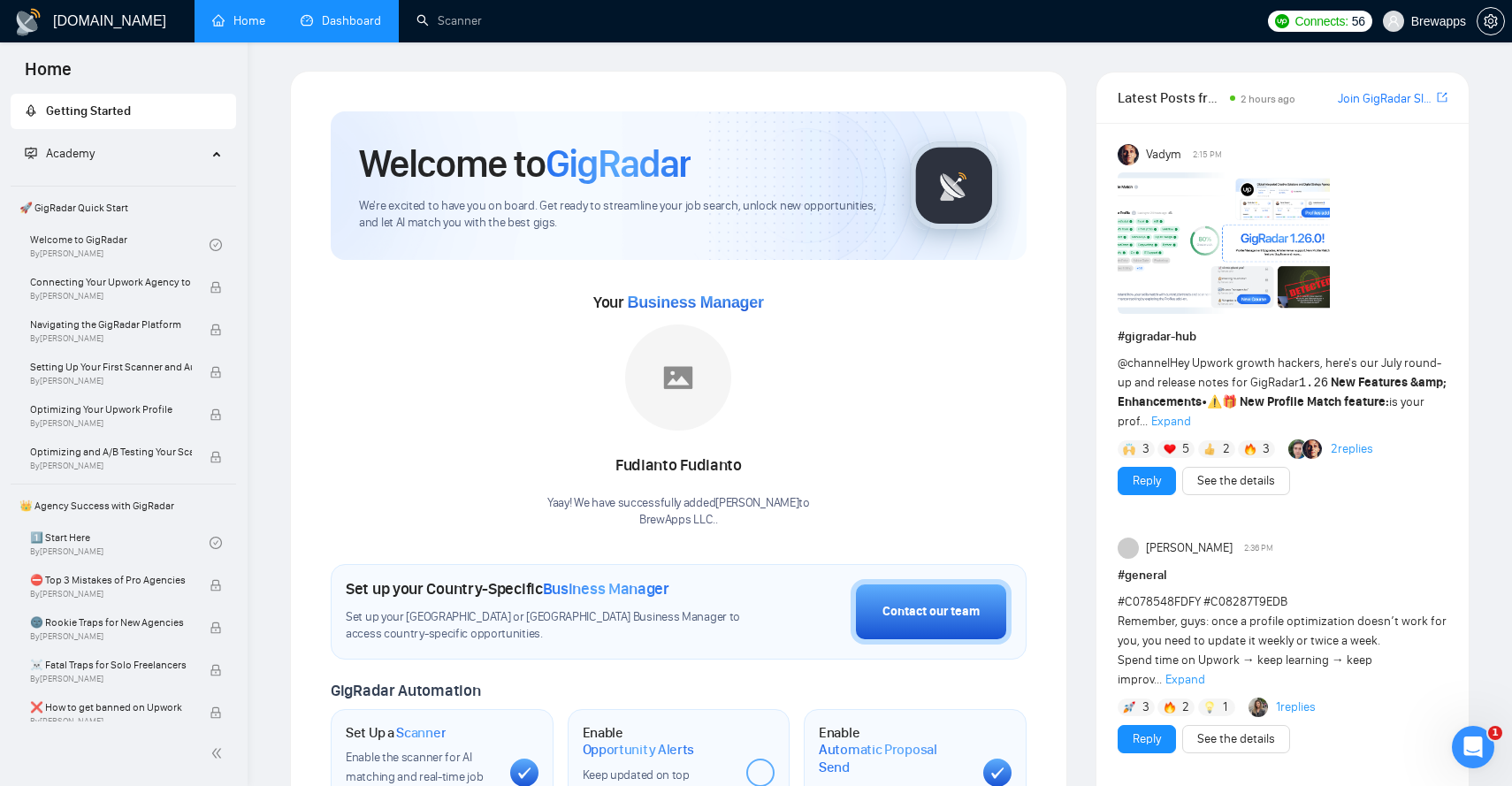
click at [360, 22] on link "Dashboard" at bounding box center [341, 20] width 81 height 15
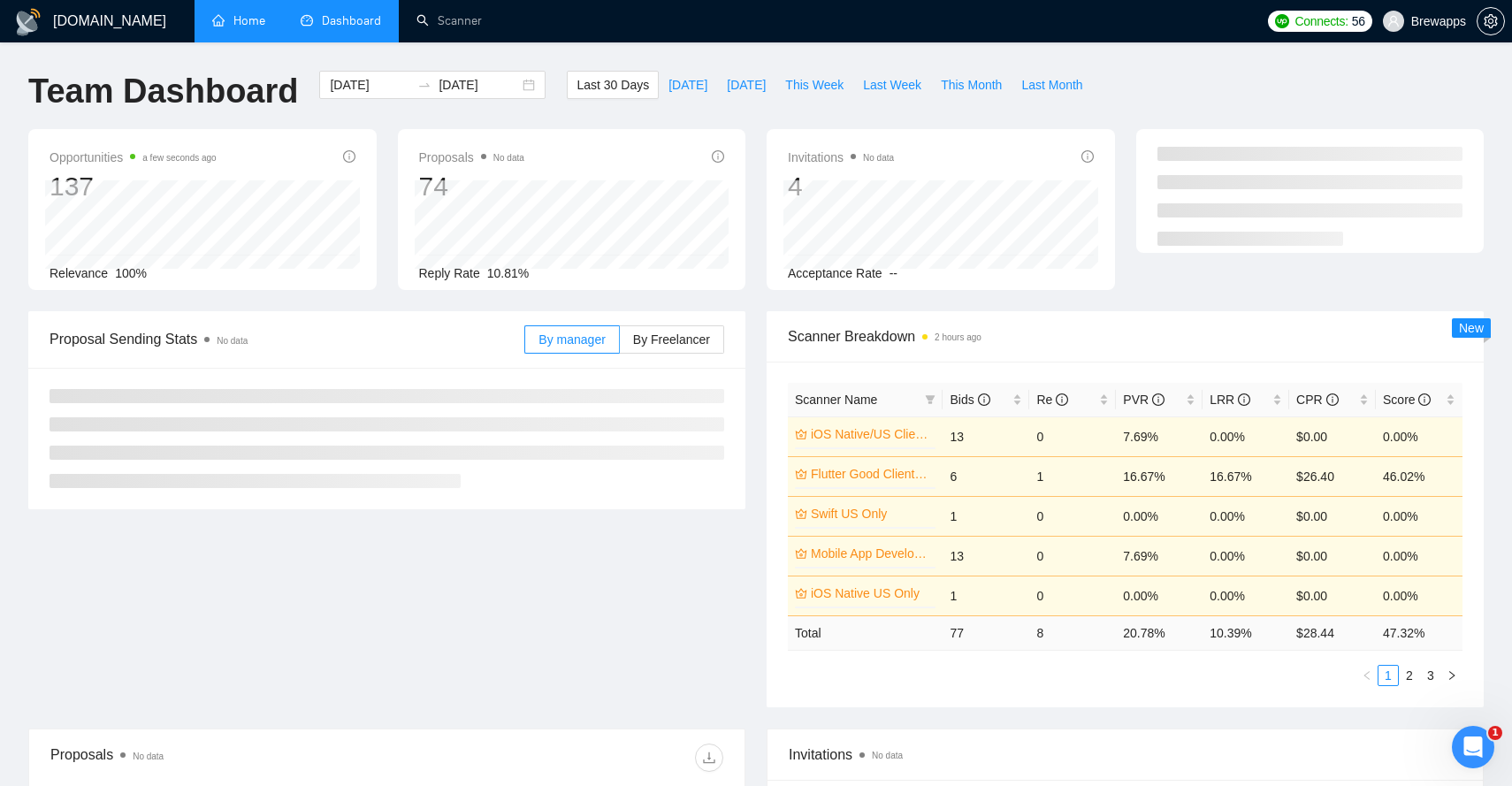
click at [253, 13] on link "Home" at bounding box center [239, 20] width 53 height 15
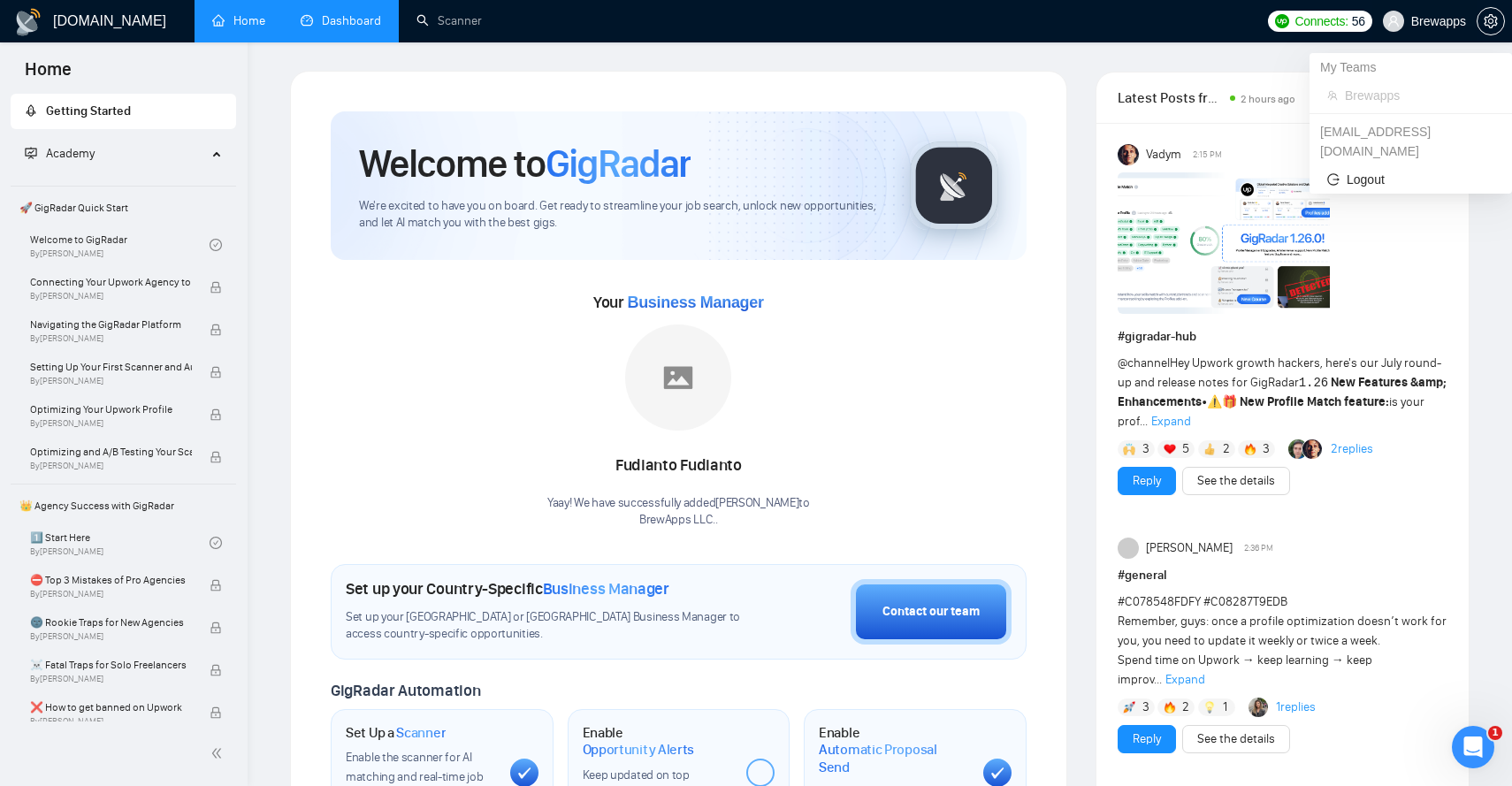
click at [1449, 22] on span "Brewapps" at bounding box center [1439, 22] width 55 height 0
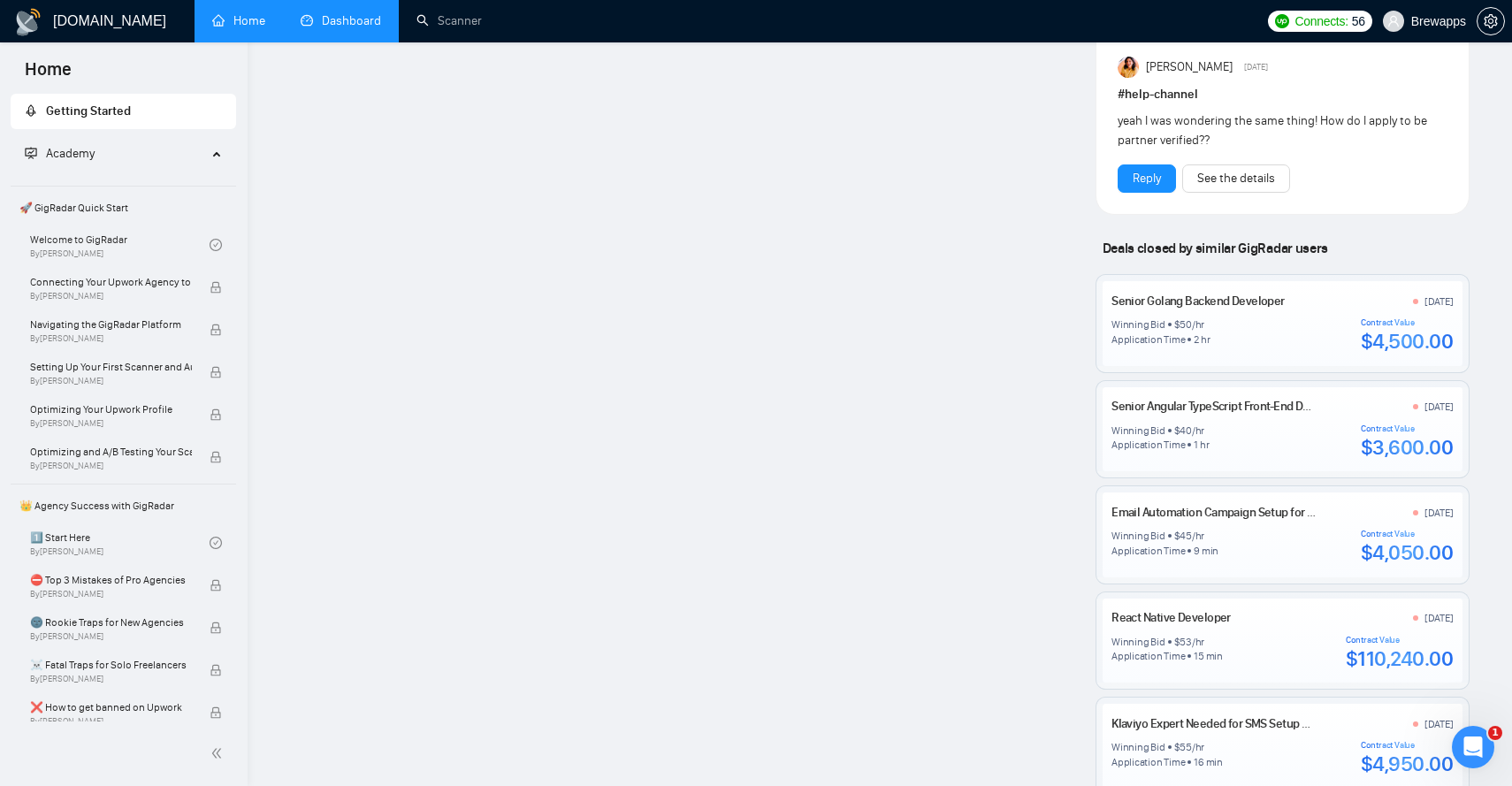
scroll to position [1669, 0]
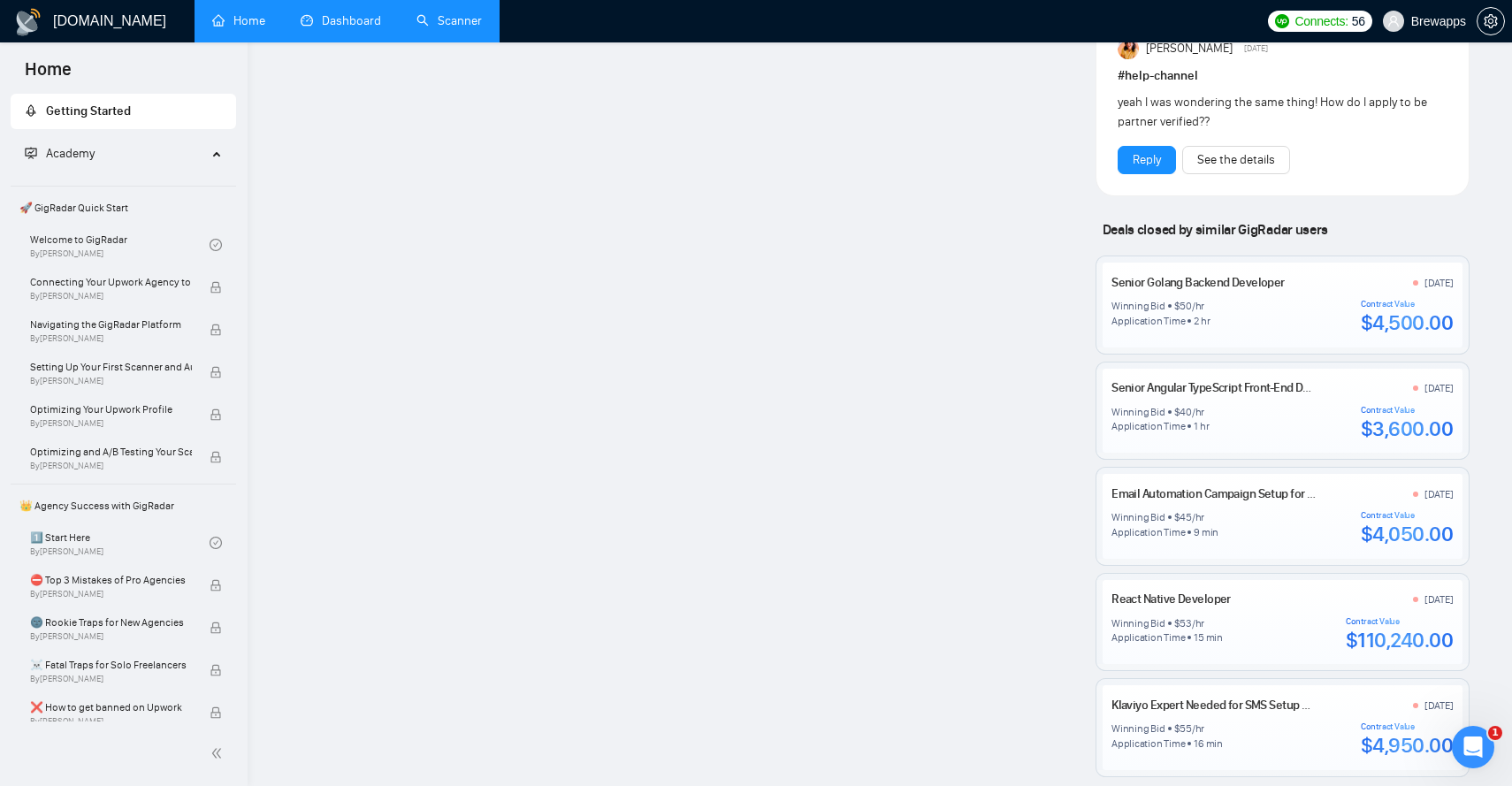
click at [434, 20] on link "Scanner" at bounding box center [448, 20] width 65 height 15
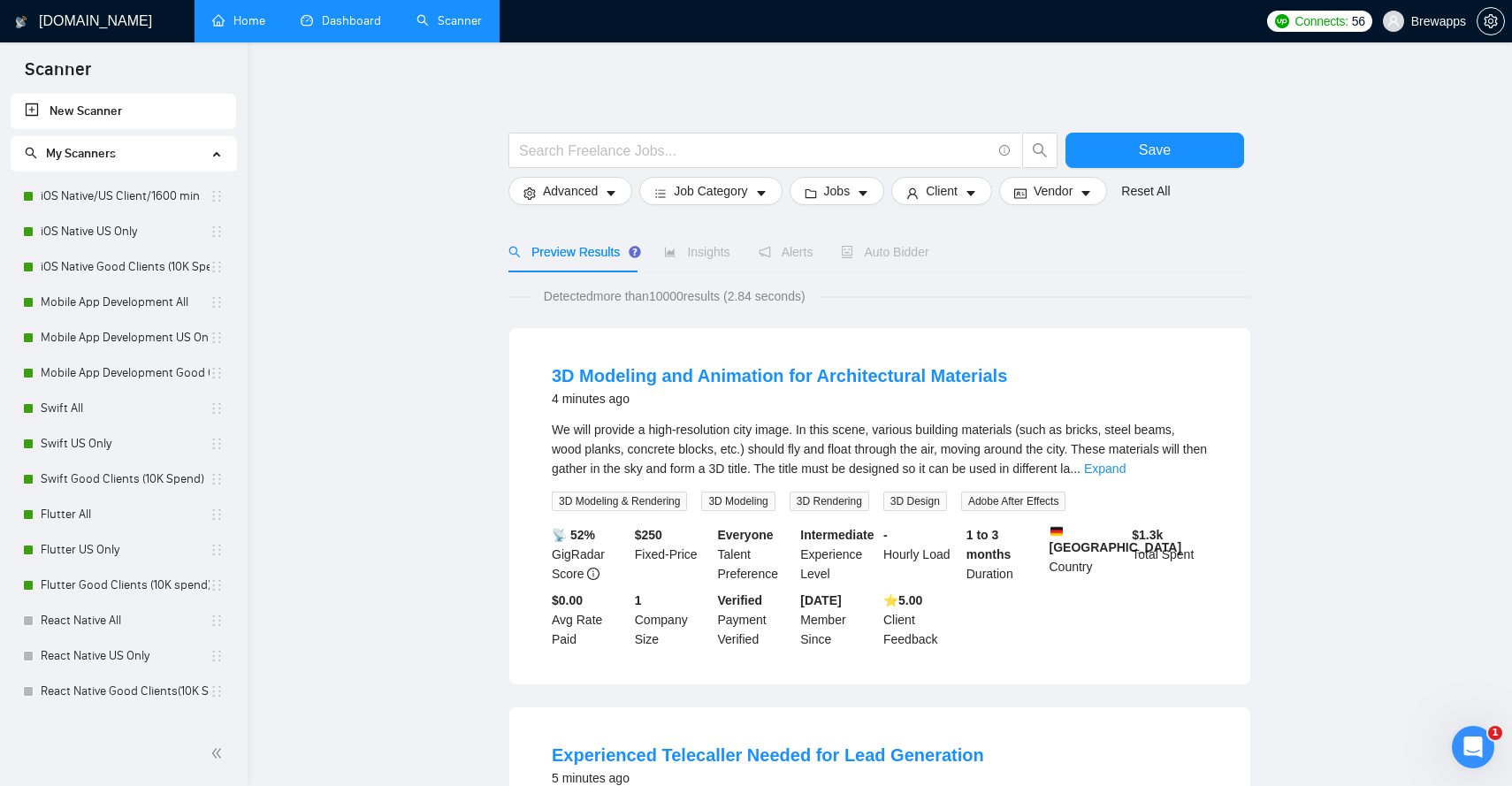
click at [1478, 746] on icon "Open Intercom Messenger" at bounding box center [1474, 749] width 30 height 30
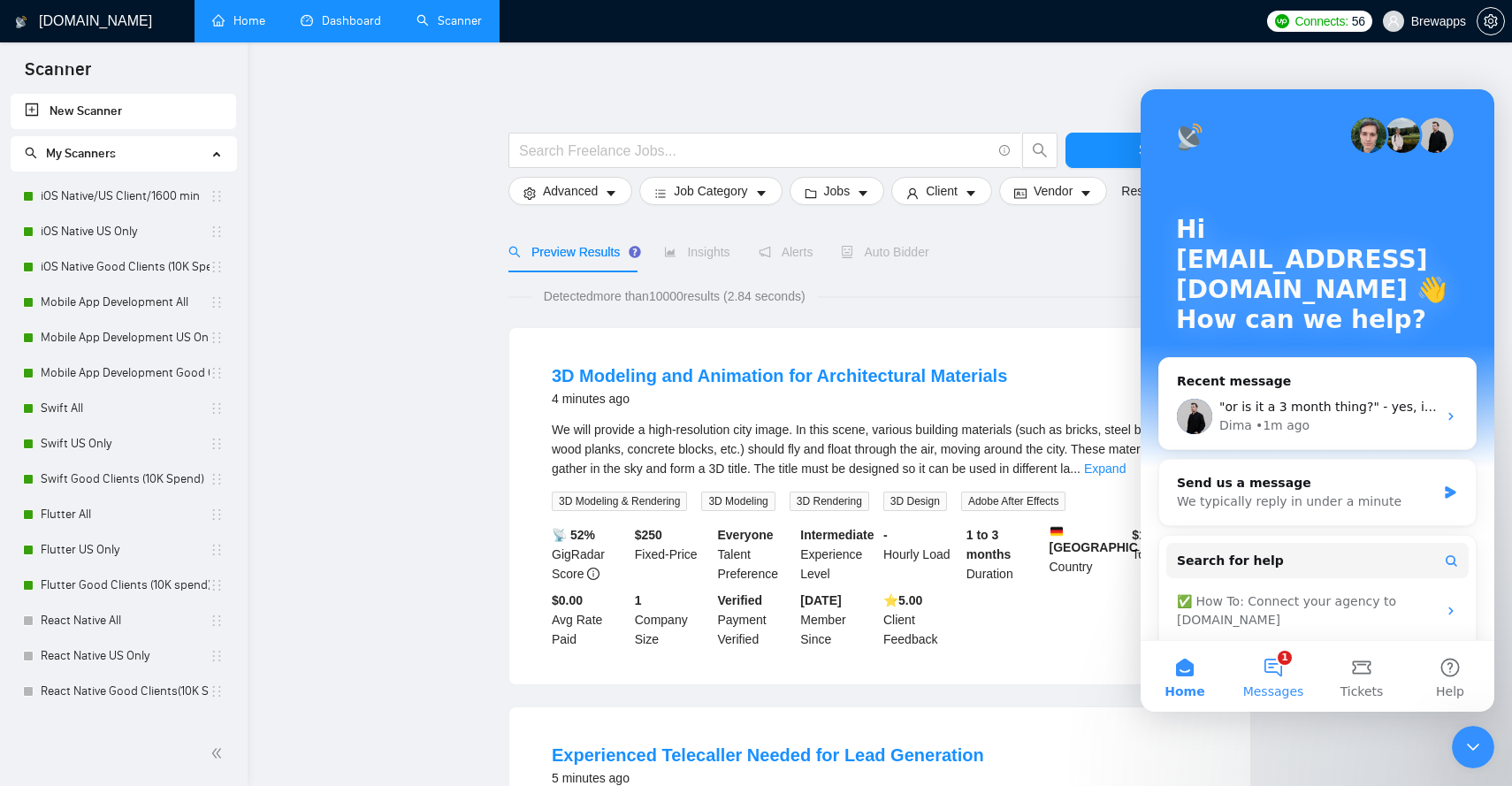
click at [1268, 671] on button "1 Messages" at bounding box center [1273, 677] width 89 height 71
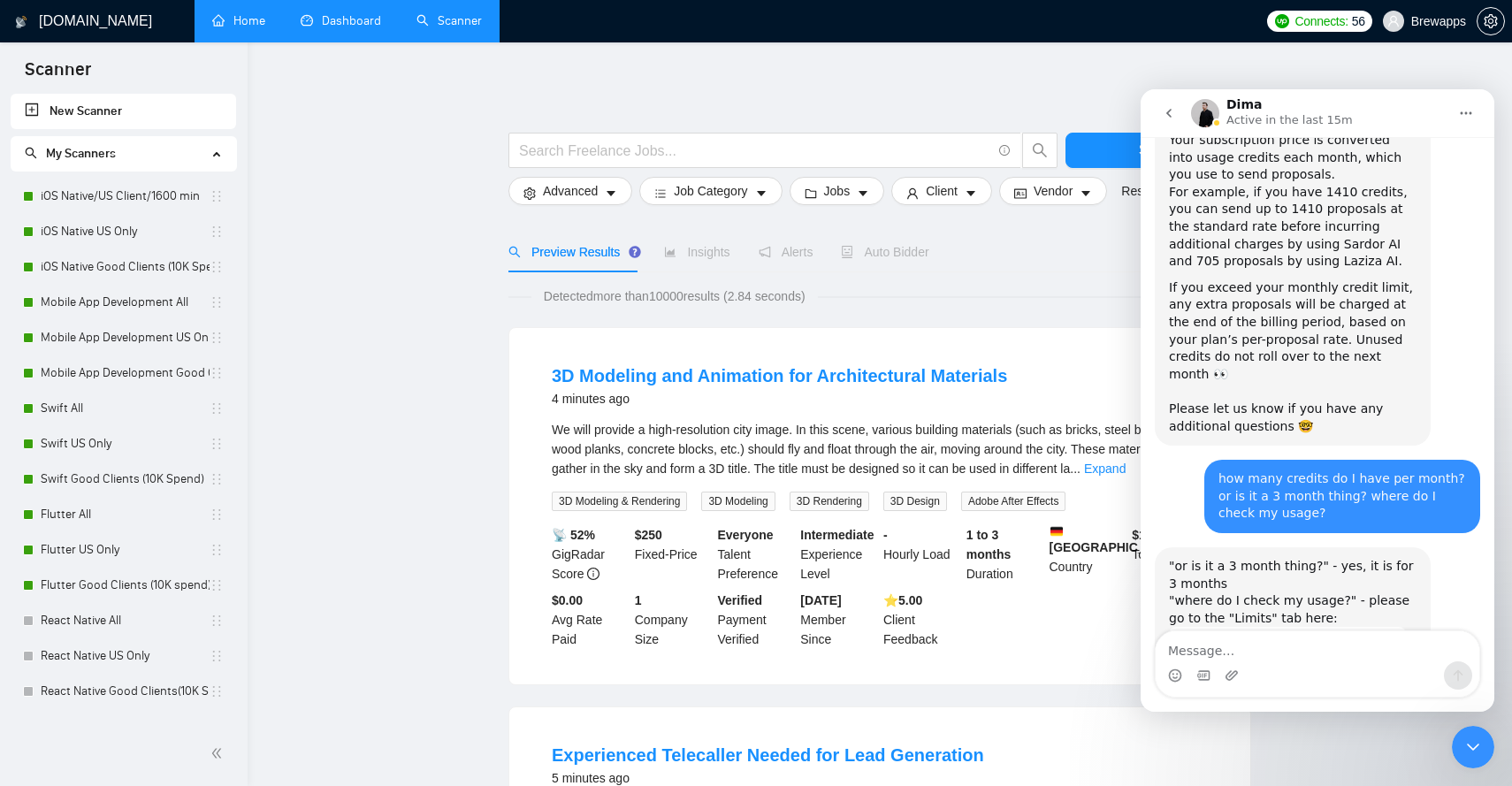
scroll to position [878, 0]
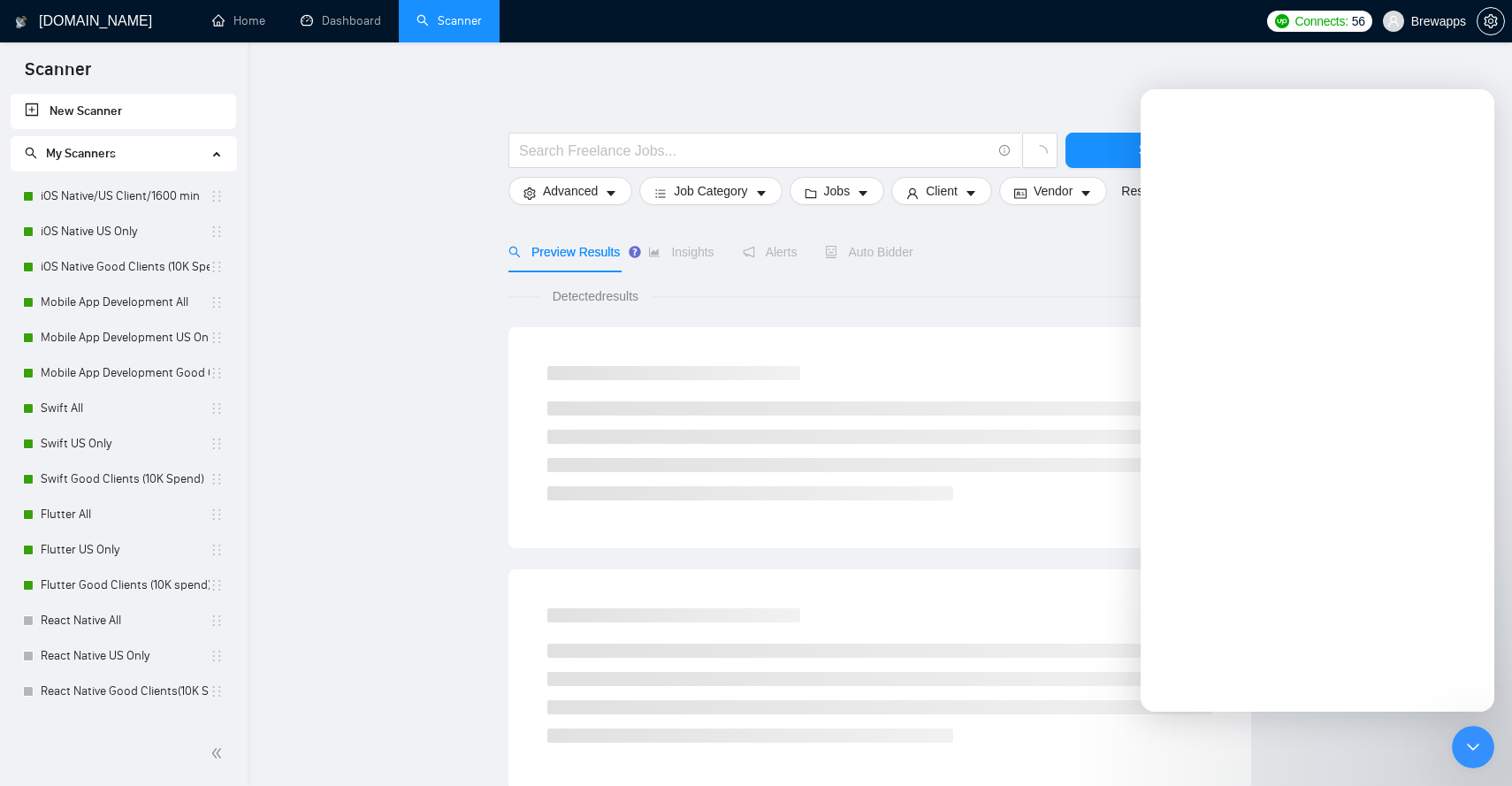
click at [93, 28] on h1 "[DOMAIN_NAME]" at bounding box center [95, 21] width 113 height 42
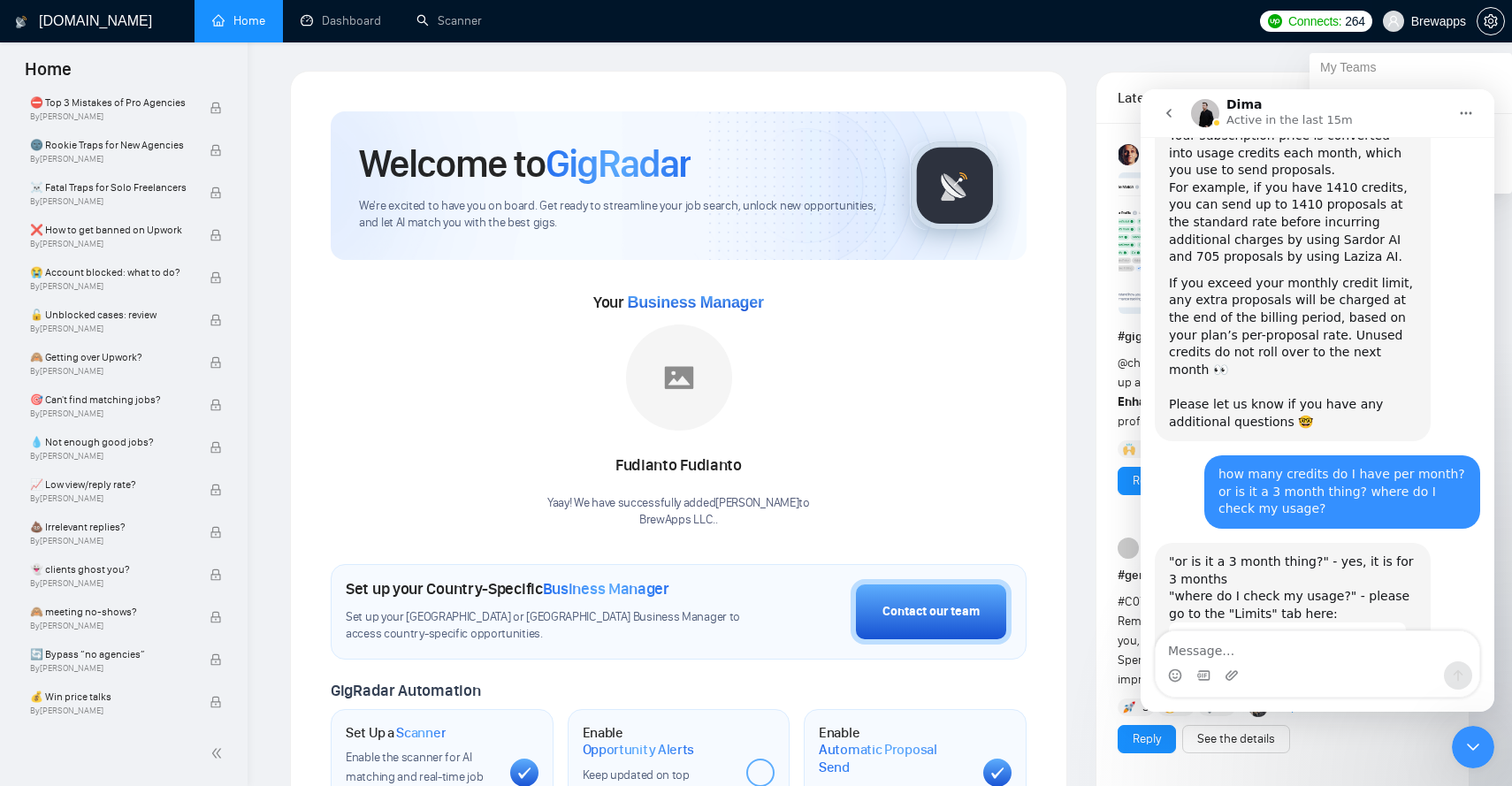
click at [1447, 22] on span "Brewapps" at bounding box center [1439, 22] width 55 height 0
click at [1493, 19] on icon "setting" at bounding box center [1490, 21] width 14 height 14
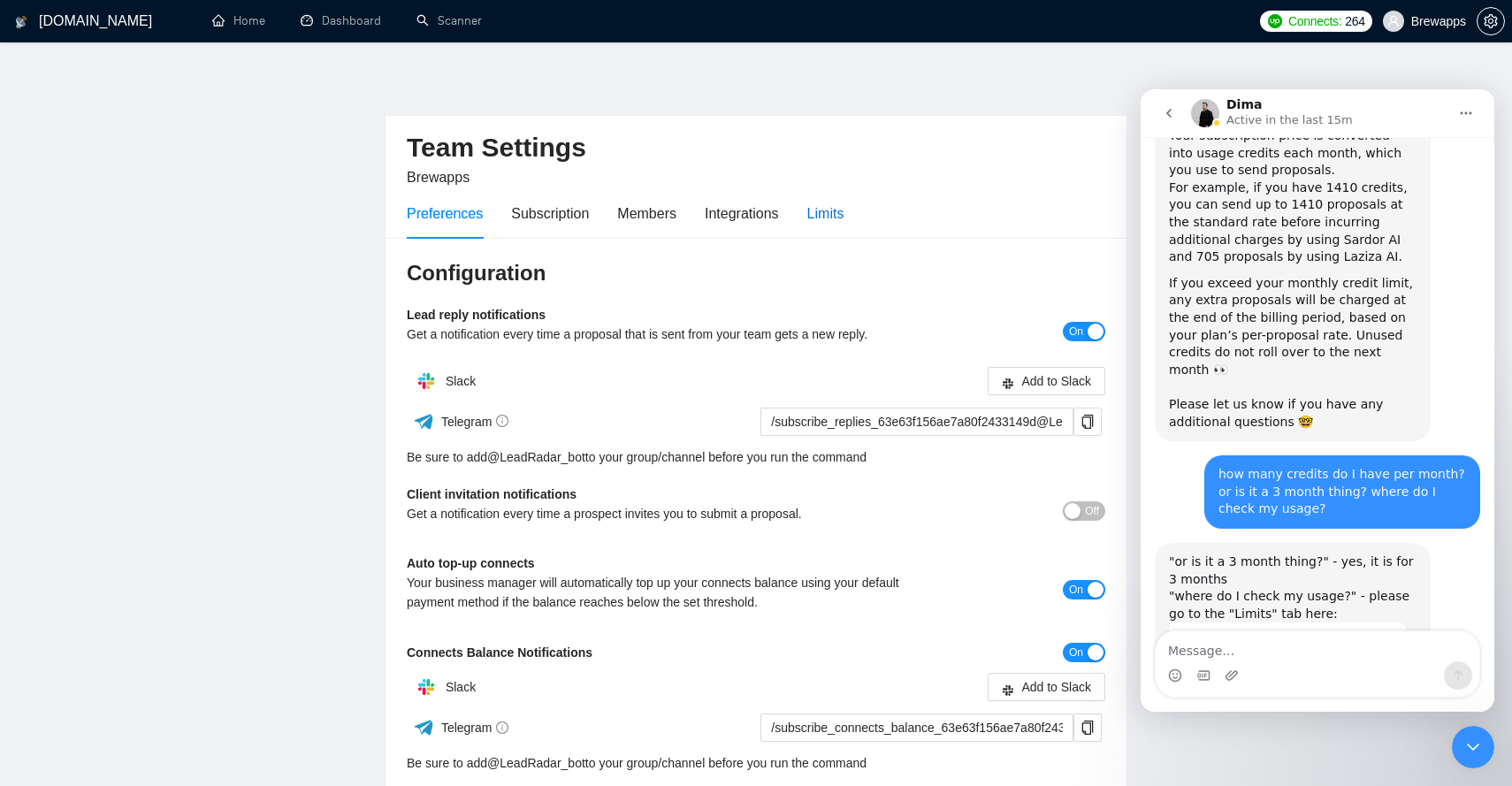
click at [828, 221] on div "Limits" at bounding box center [826, 213] width 37 height 22
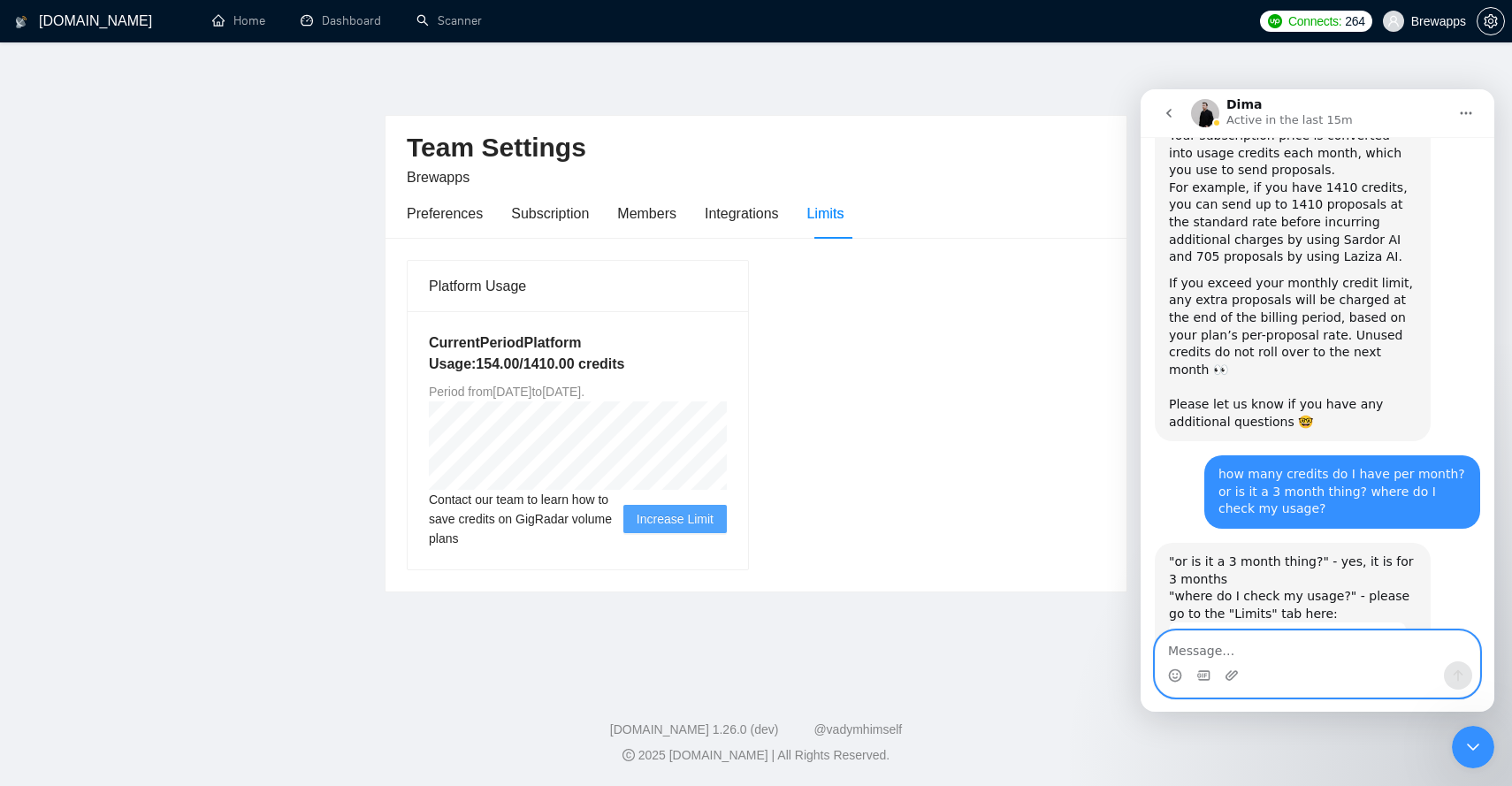
click at [1224, 657] on textarea "Message…" at bounding box center [1317, 646] width 323 height 30
type textarea "ok"
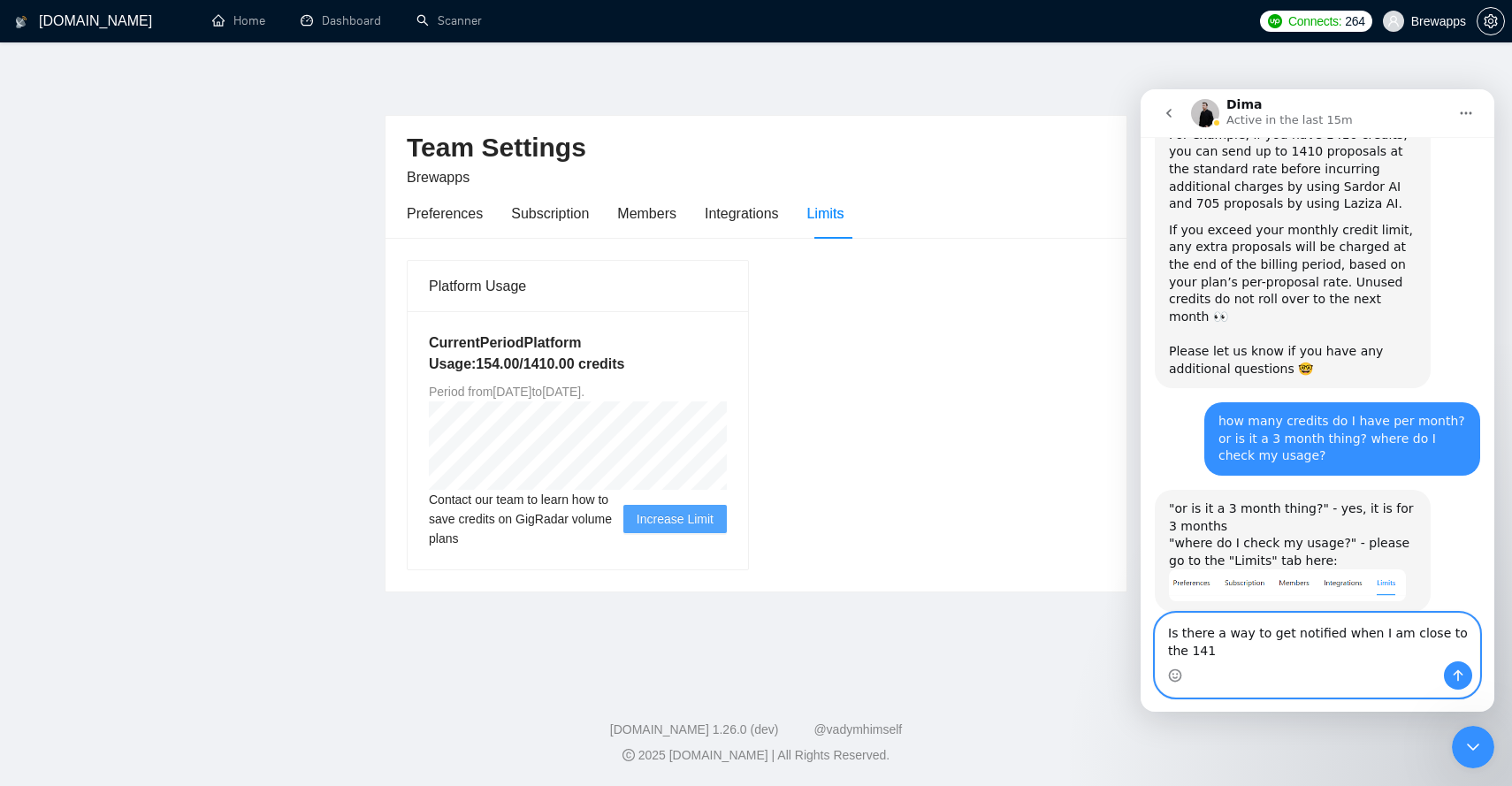
scroll to position [949, 0]
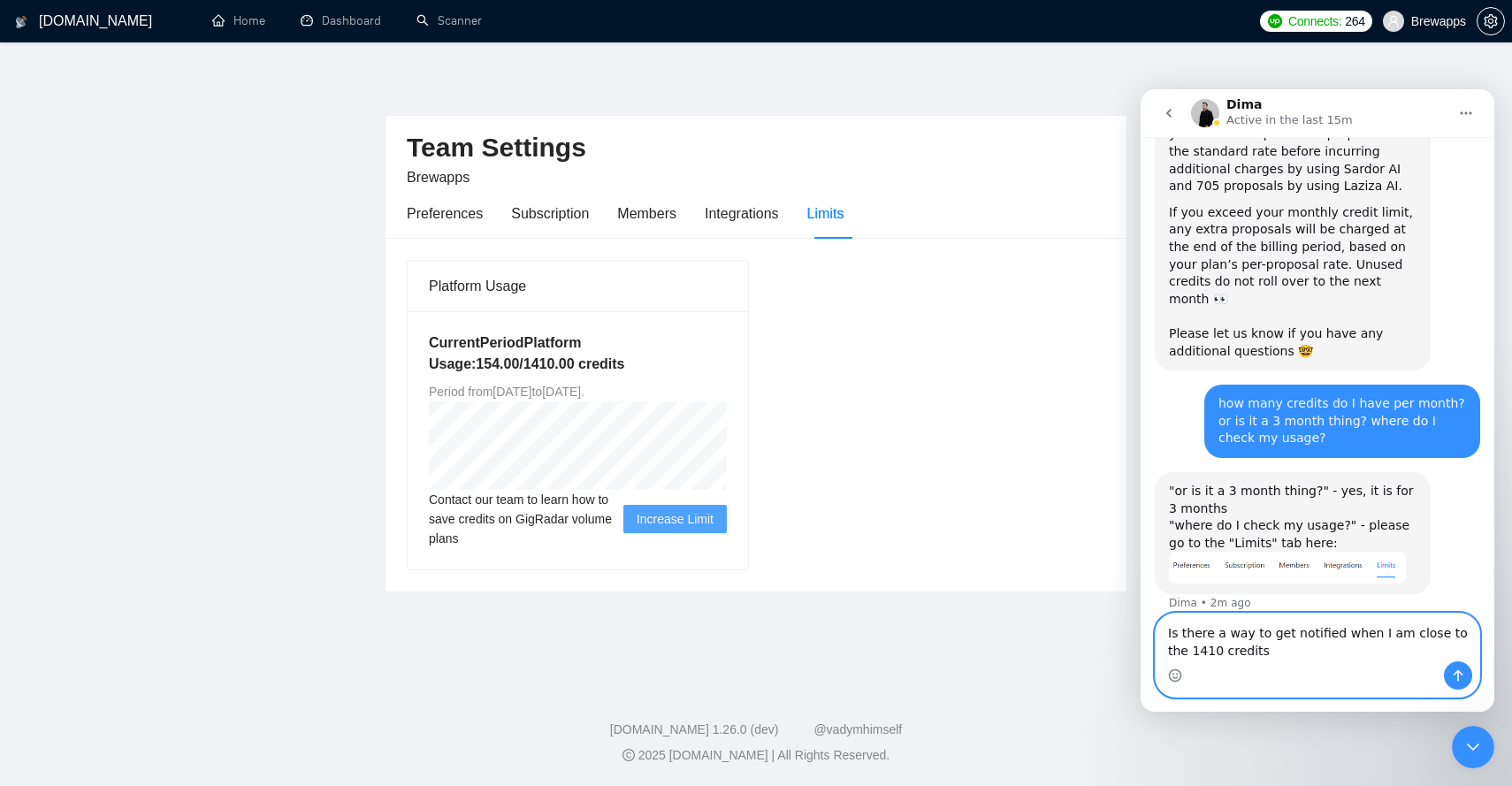
type textarea "Is there a way to get notified when I am close to the 1410 credits?"
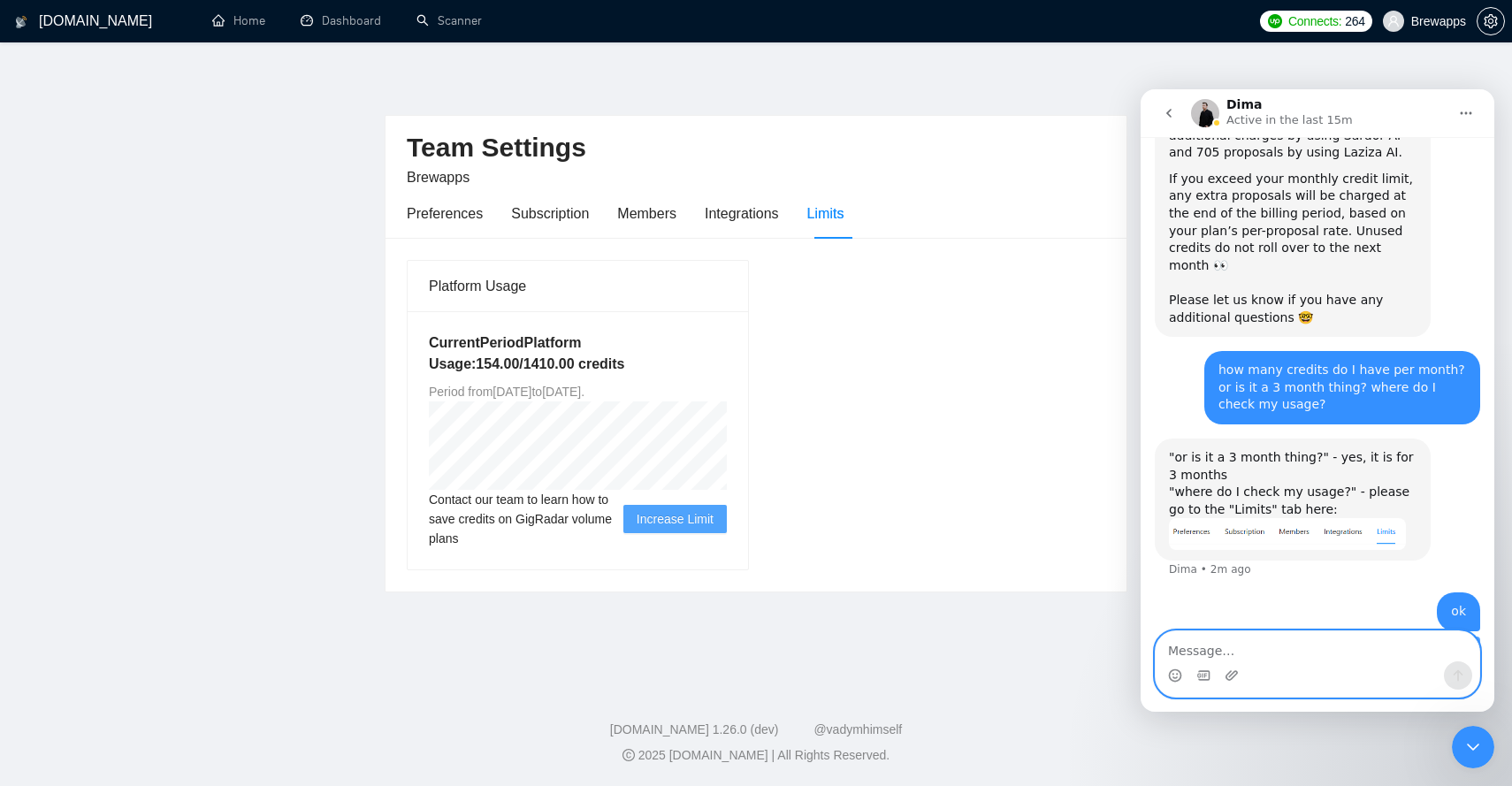
scroll to position [988, 0]
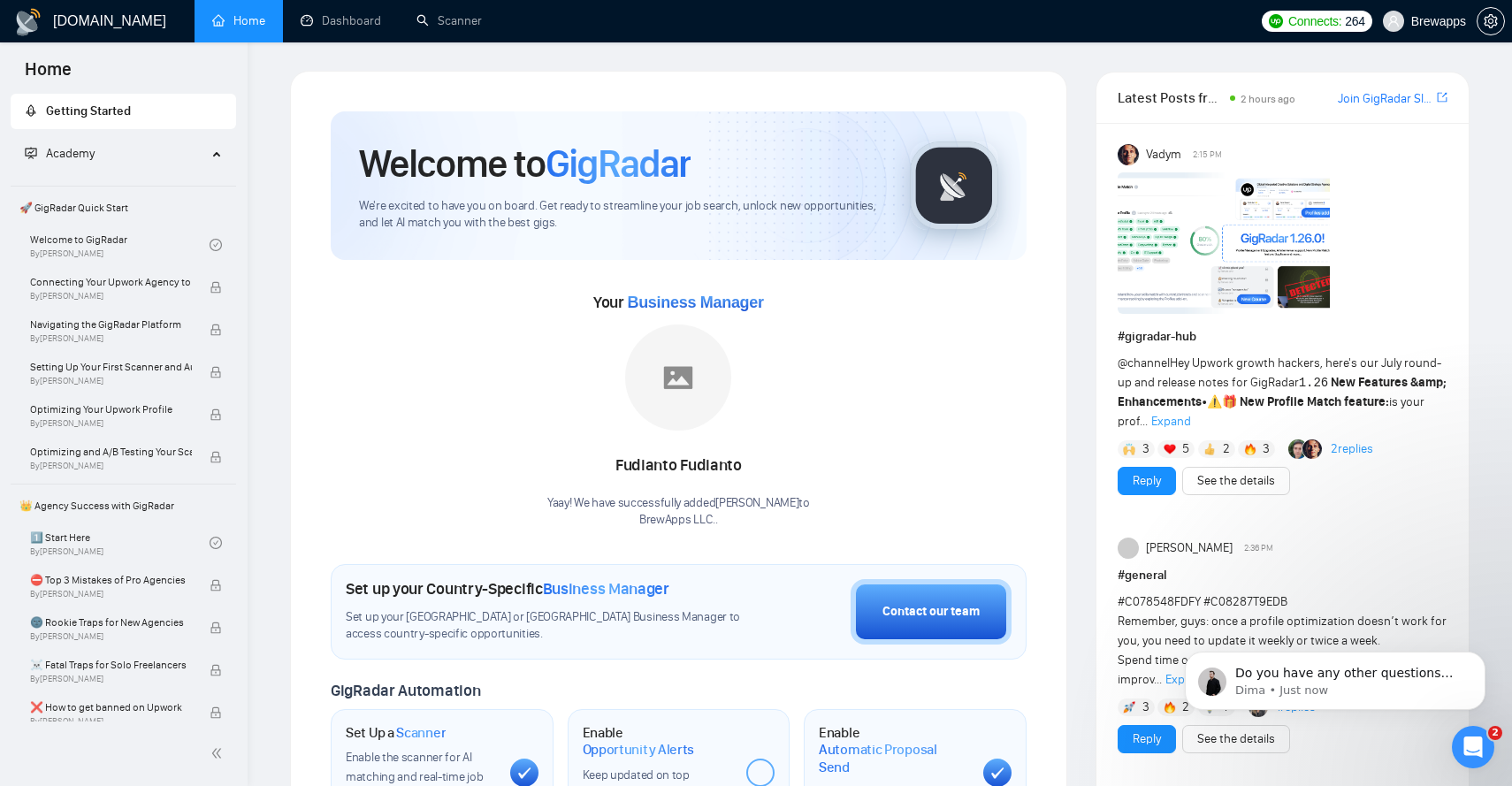
click at [1473, 748] on icon "Open Intercom Messenger" at bounding box center [1474, 749] width 30 height 30
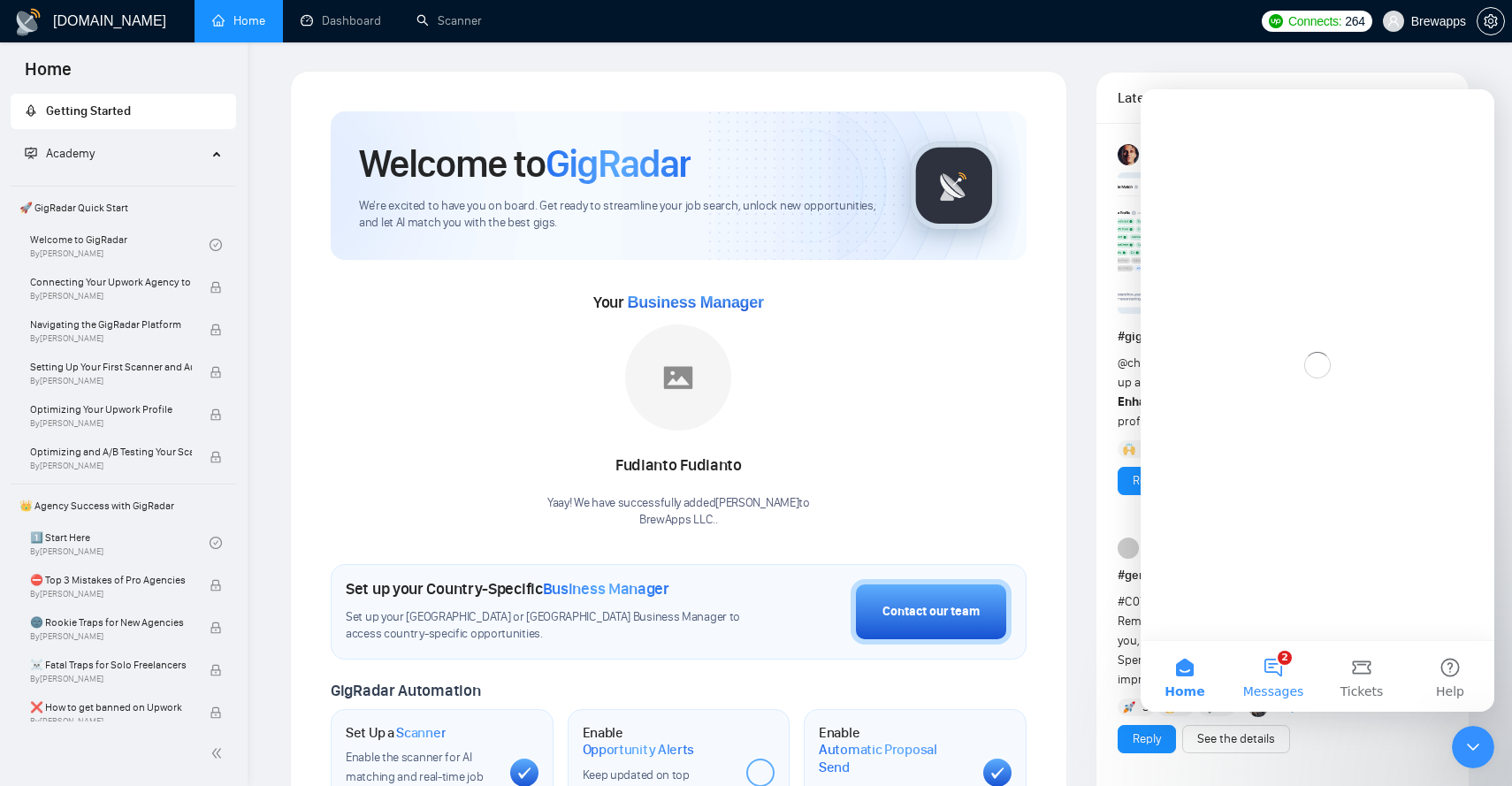
click at [1280, 674] on button "2 Messages" at bounding box center [1273, 677] width 89 height 71
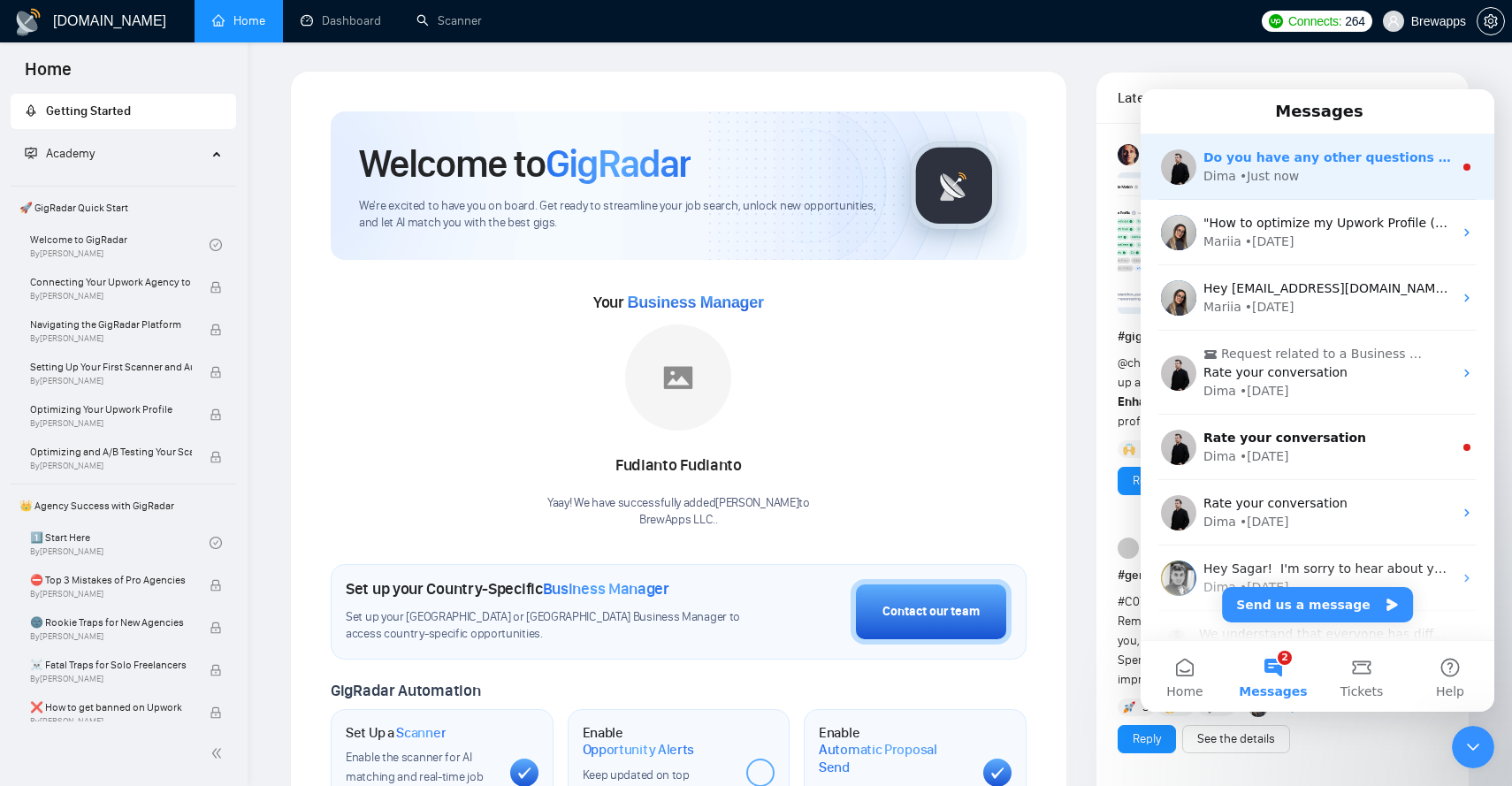
click at [1306, 177] on div "Dima • Just now" at bounding box center [1328, 177] width 249 height 19
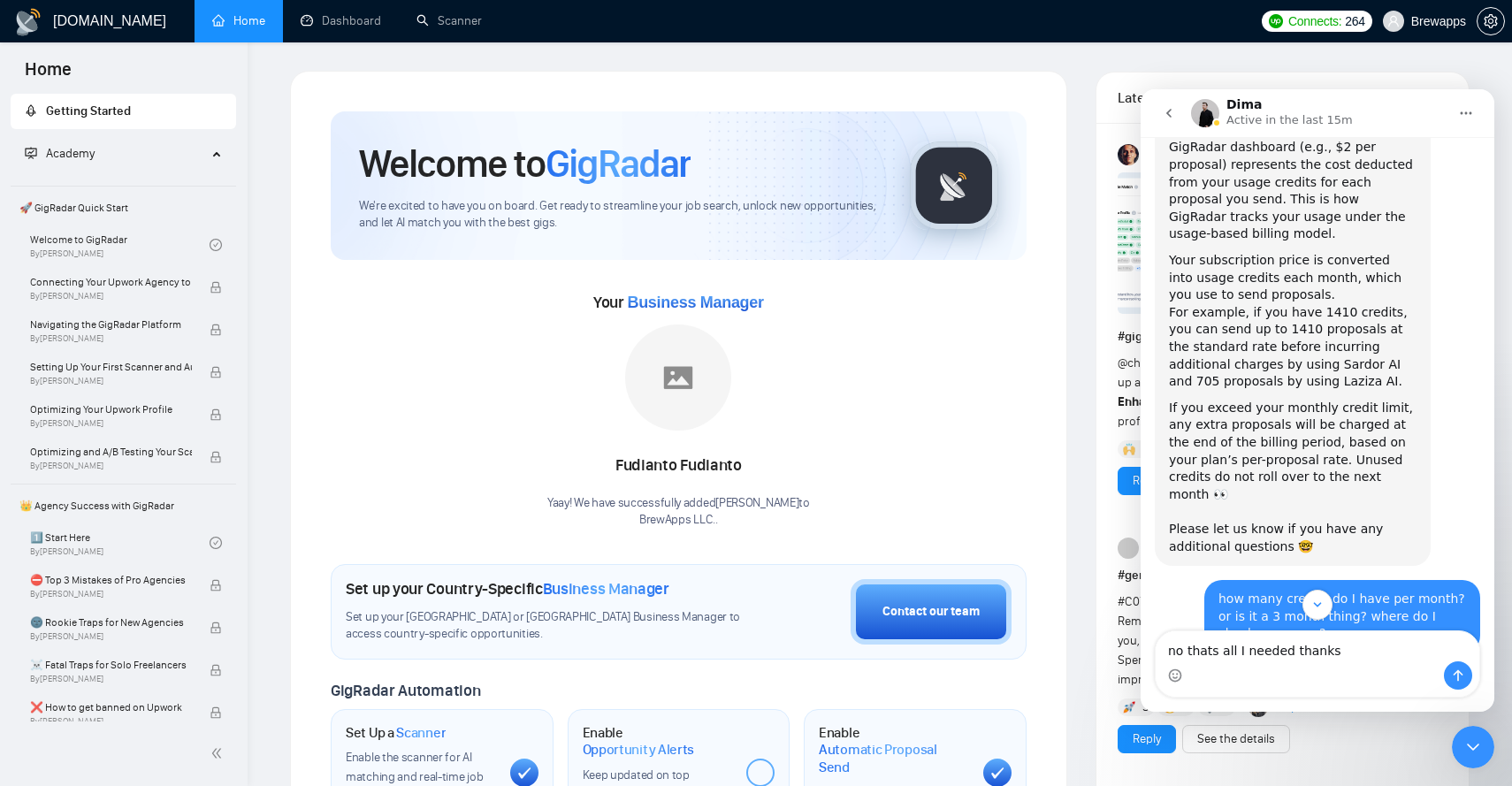
scroll to position [715, 0]
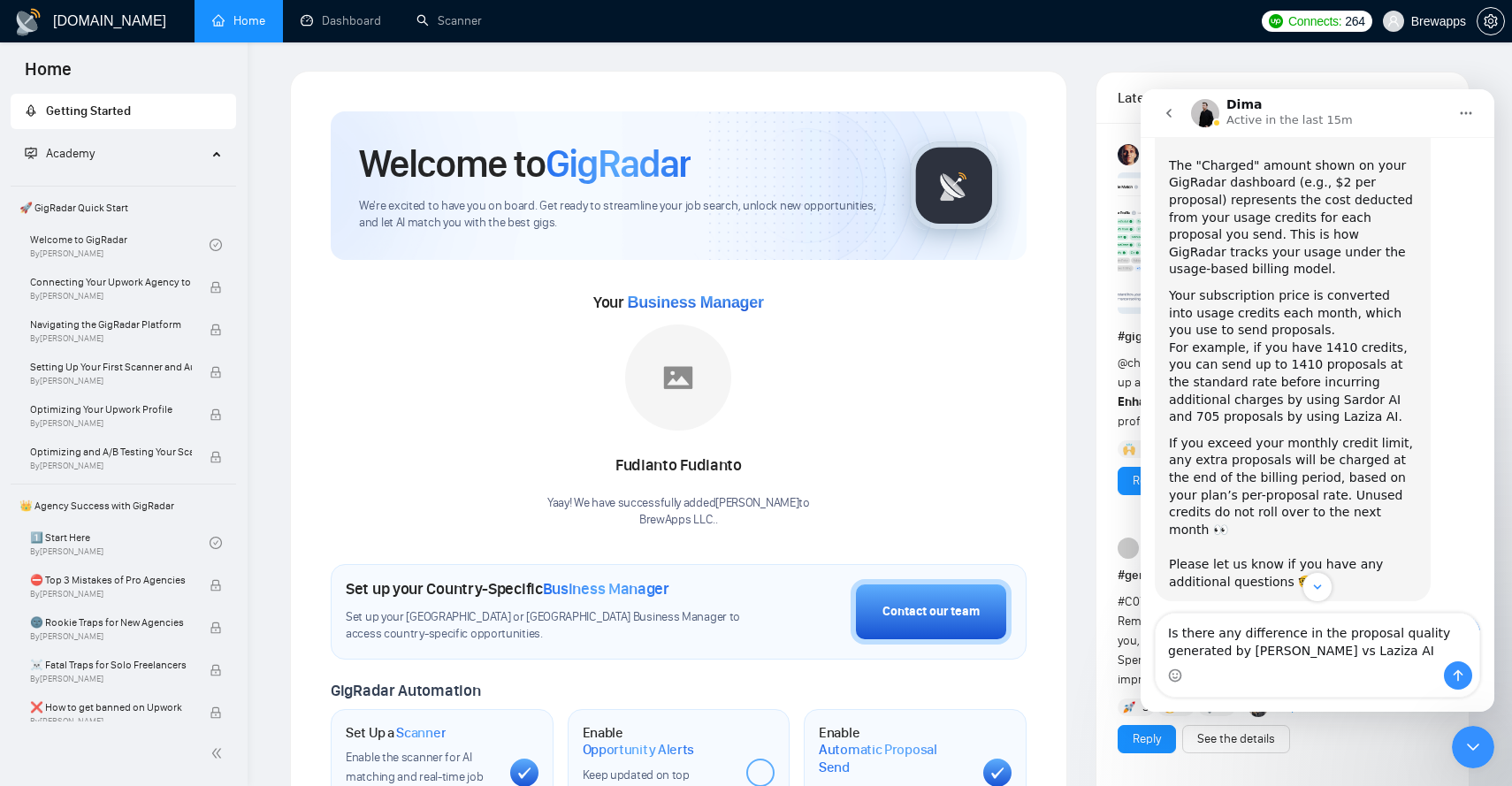
type textarea "Is there any difference in the proposal quality generated by Sardor vs Laziza A…"
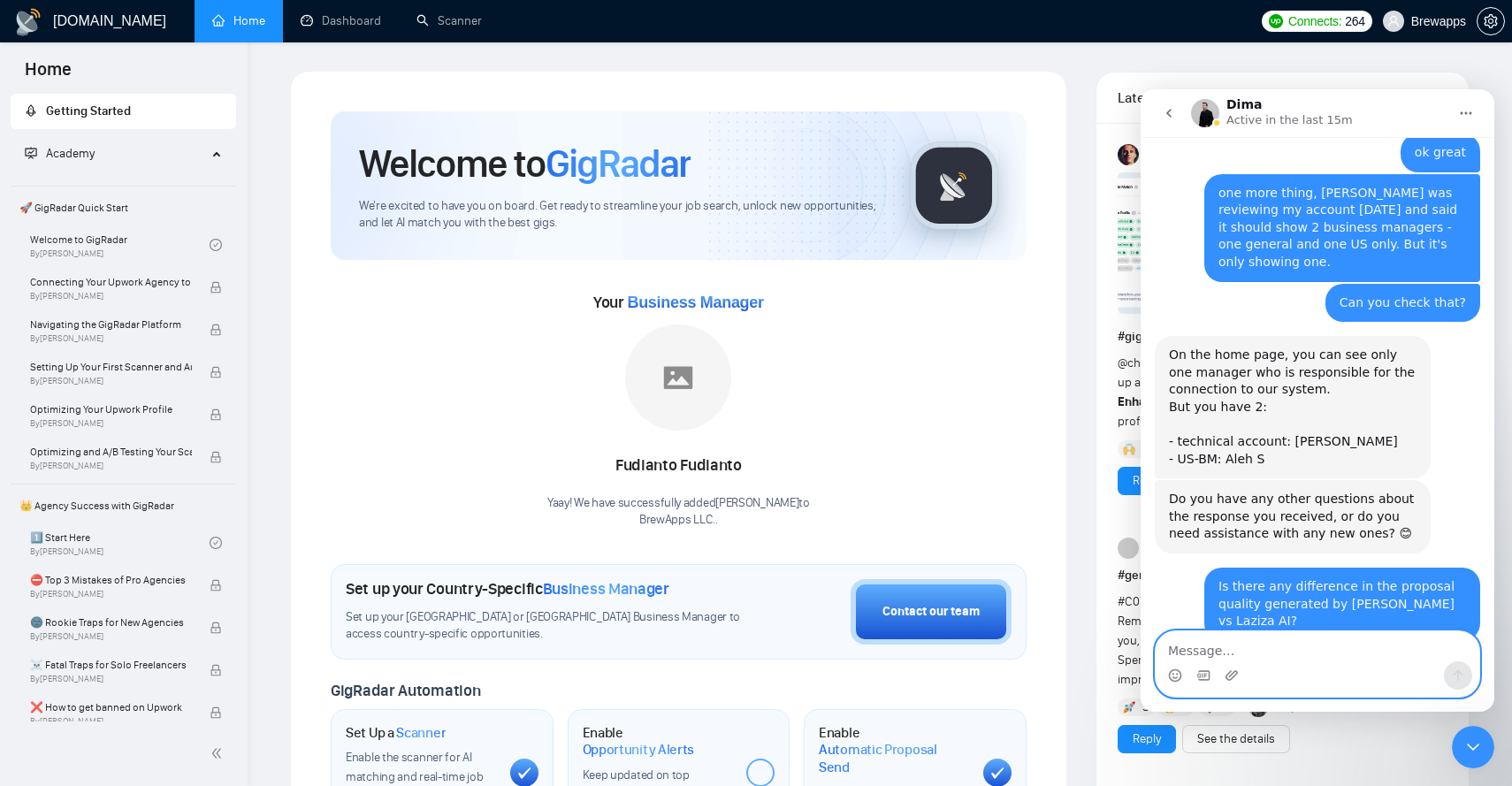
scroll to position [1720, 0]
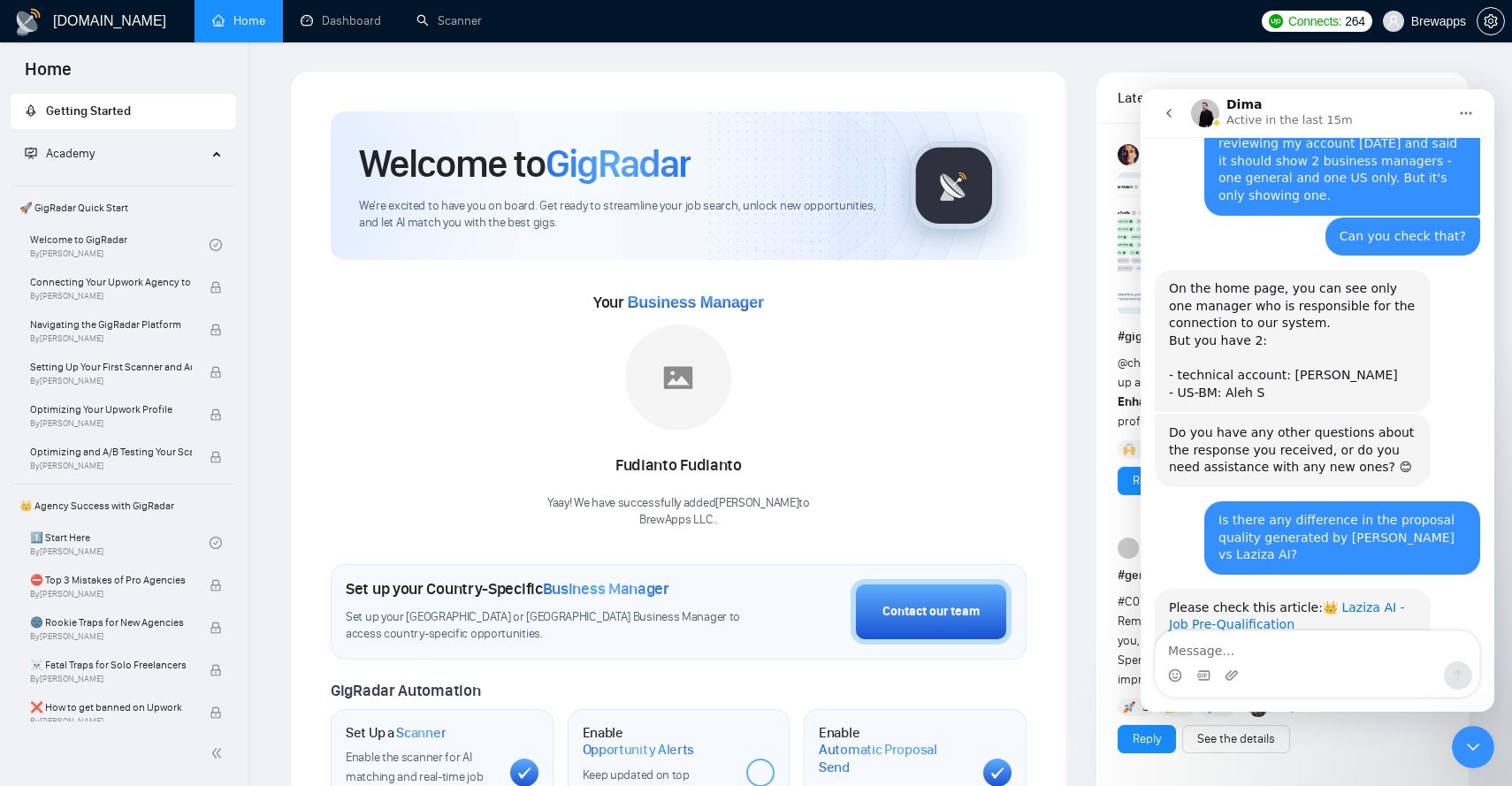
click at [1371, 601] on link "👑 Laziza AI - Job Pre-Qualification" at bounding box center [1287, 616] width 237 height 32
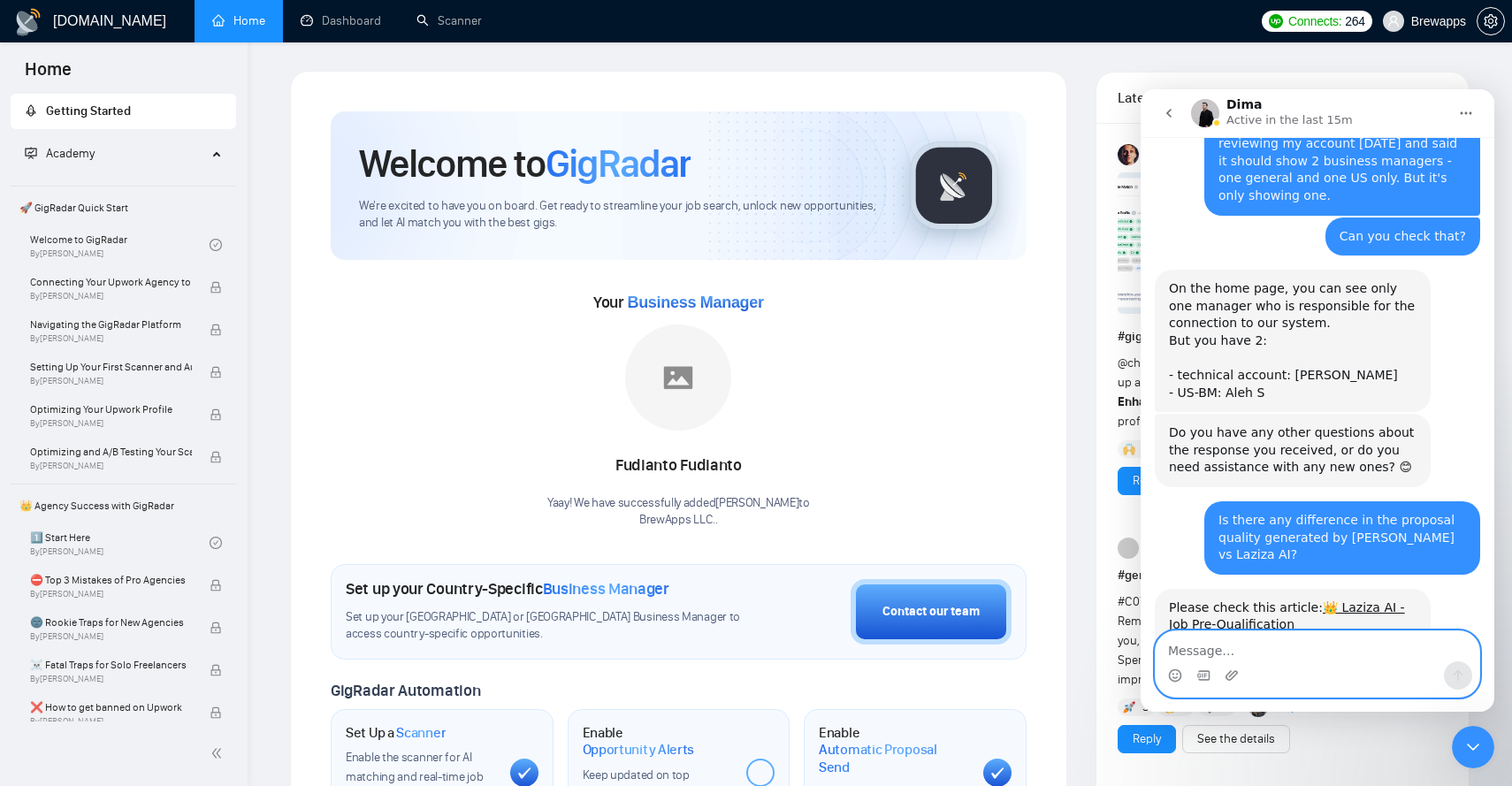
click at [1209, 655] on textarea "Message…" at bounding box center [1317, 646] width 323 height 30
type textarea "ok thanks"
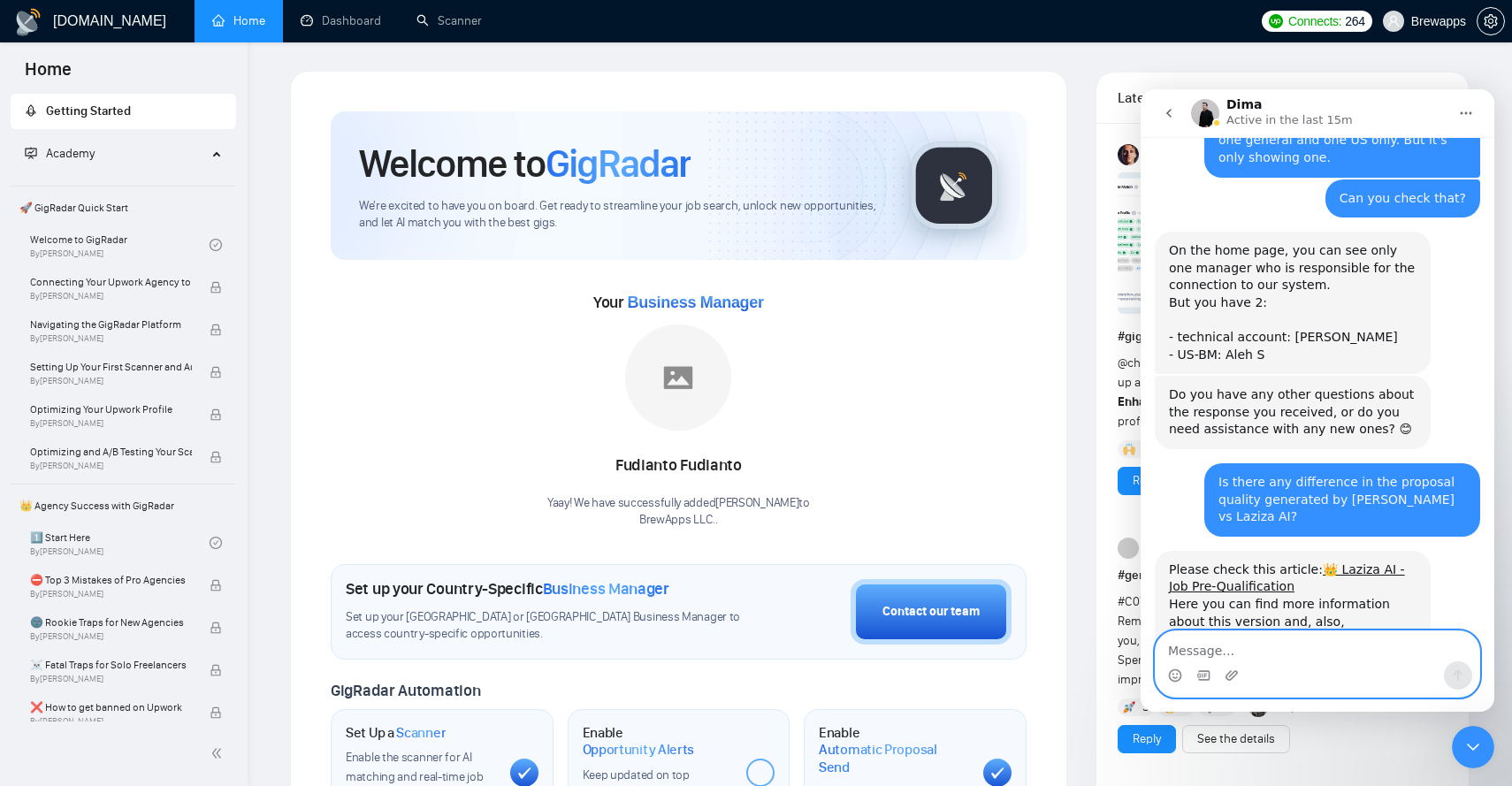
scroll to position [1772, 0]
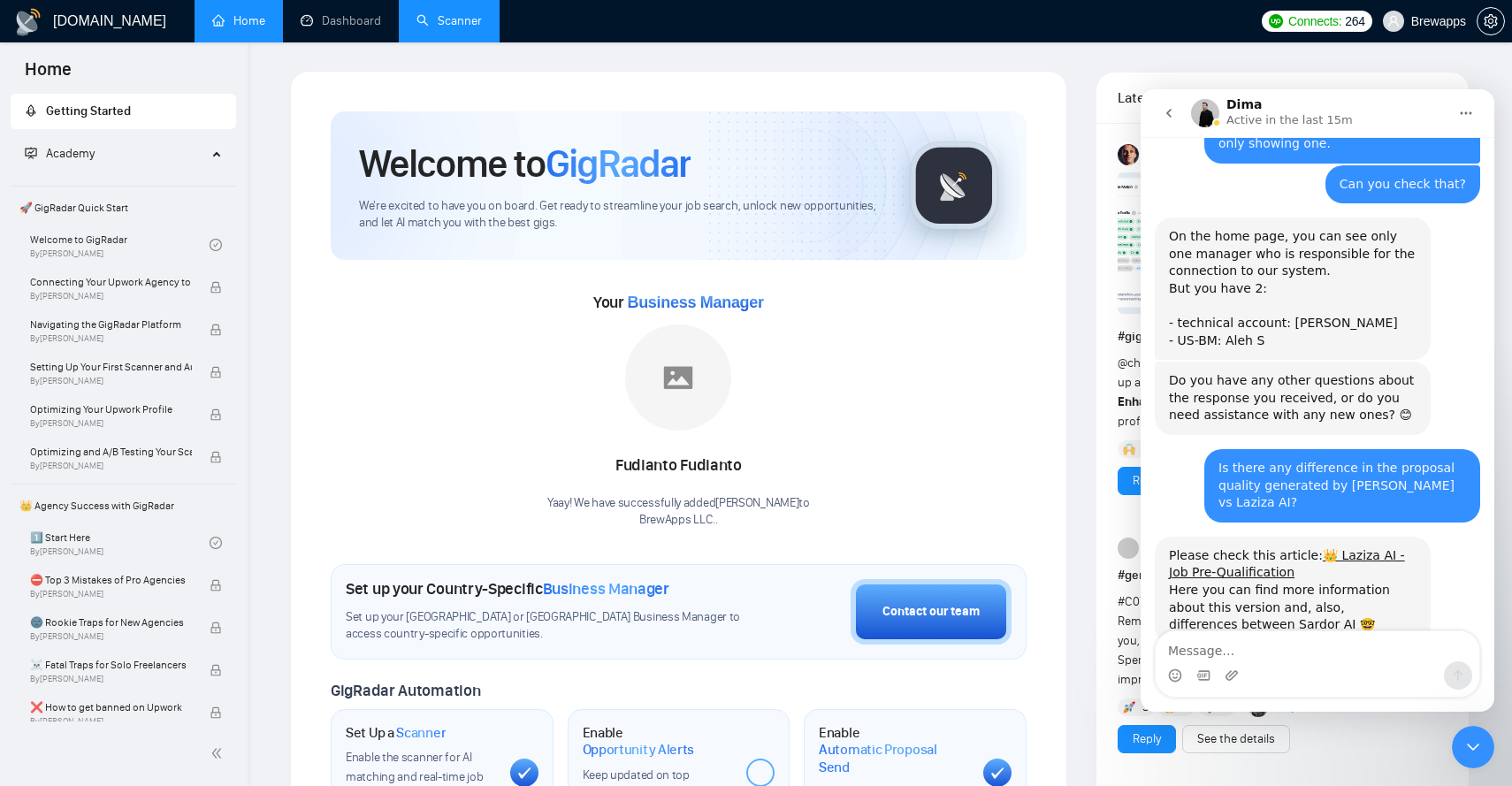
click at [428, 13] on link "Scanner" at bounding box center [448, 20] width 65 height 15
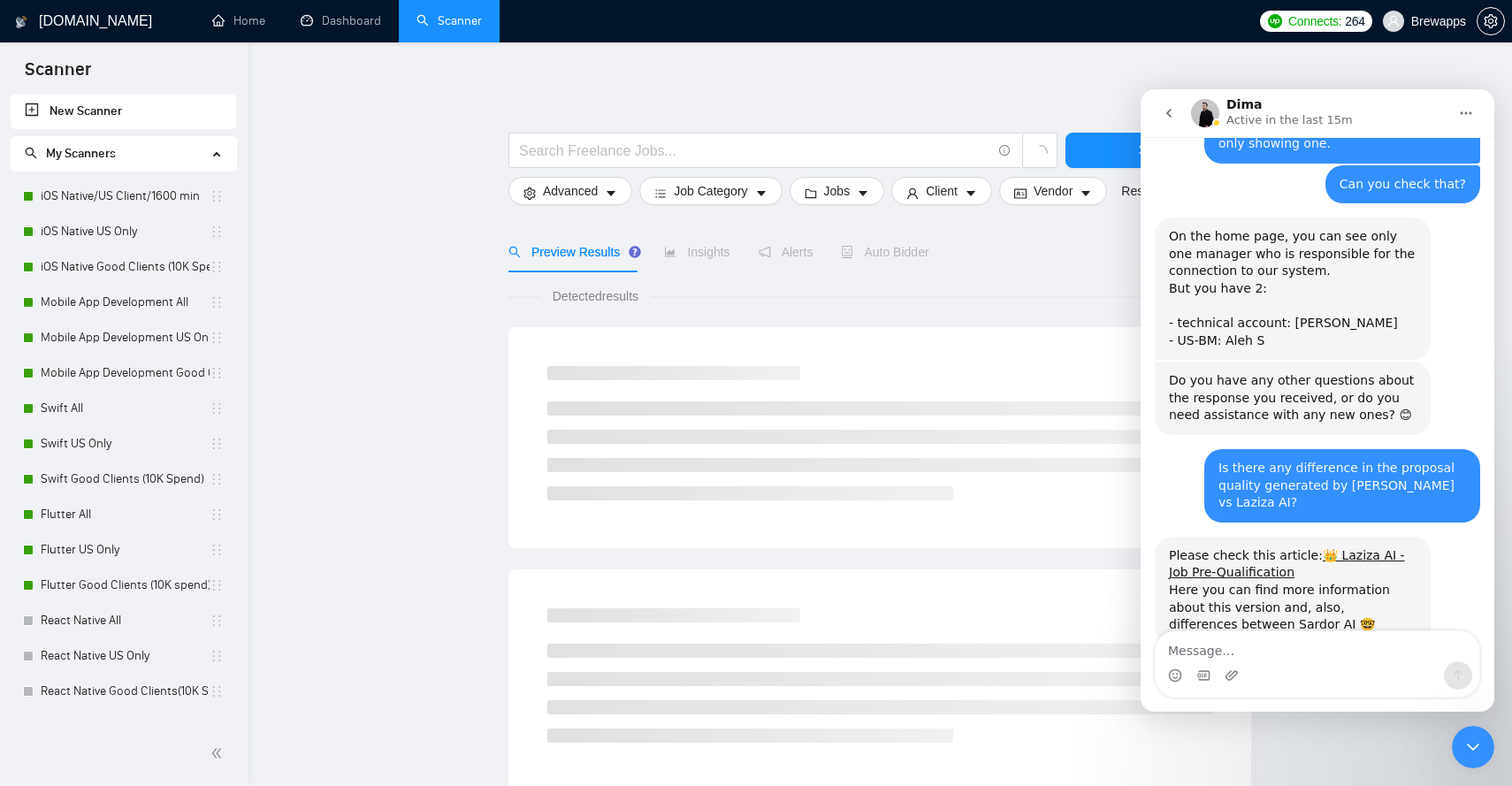
click at [1473, 743] on icon "Close Intercom Messenger" at bounding box center [1474, 748] width 22 height 22
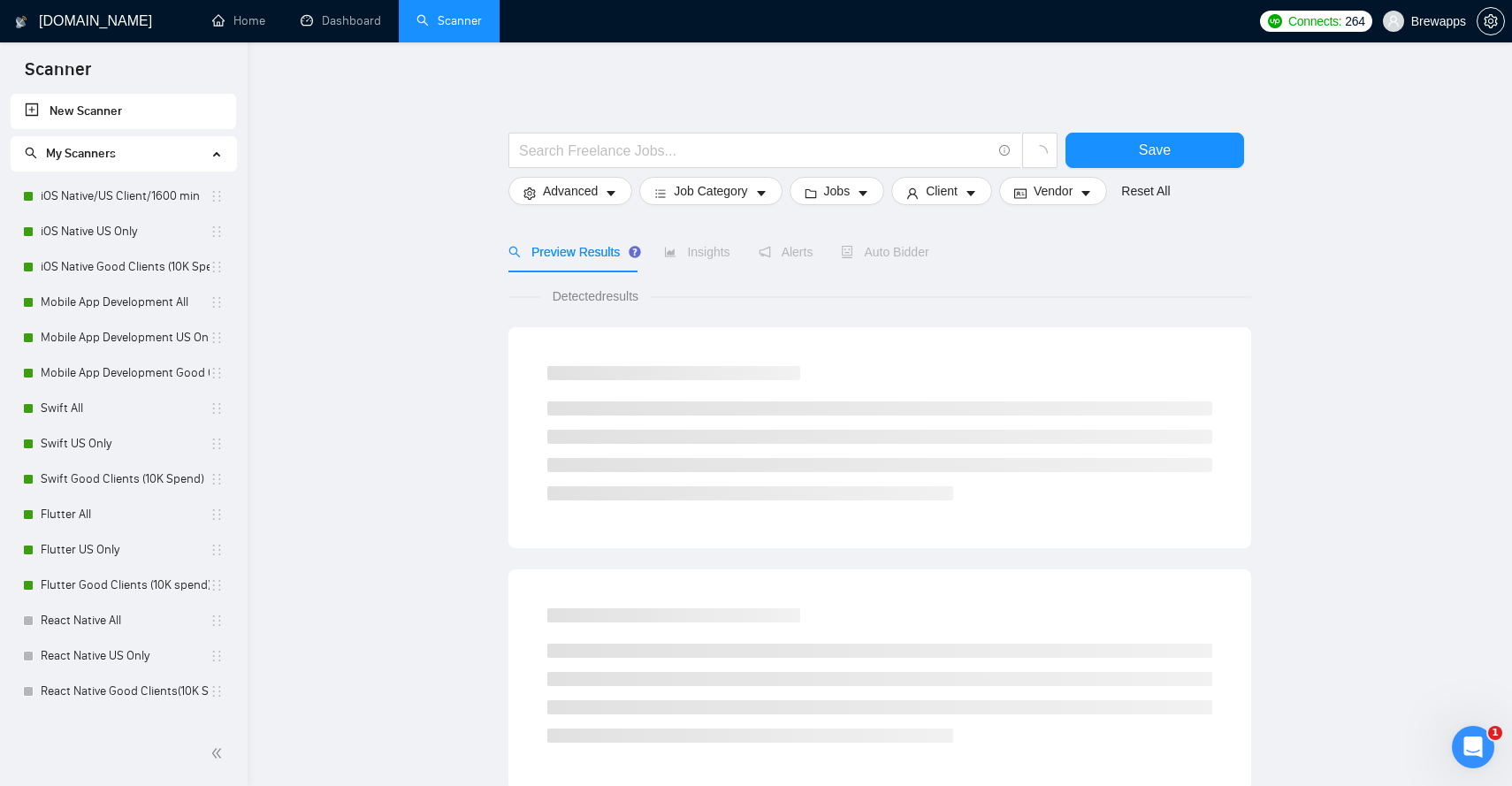
scroll to position [1772, 0]
click at [580, 185] on span "Advanced" at bounding box center [571, 191] width 55 height 20
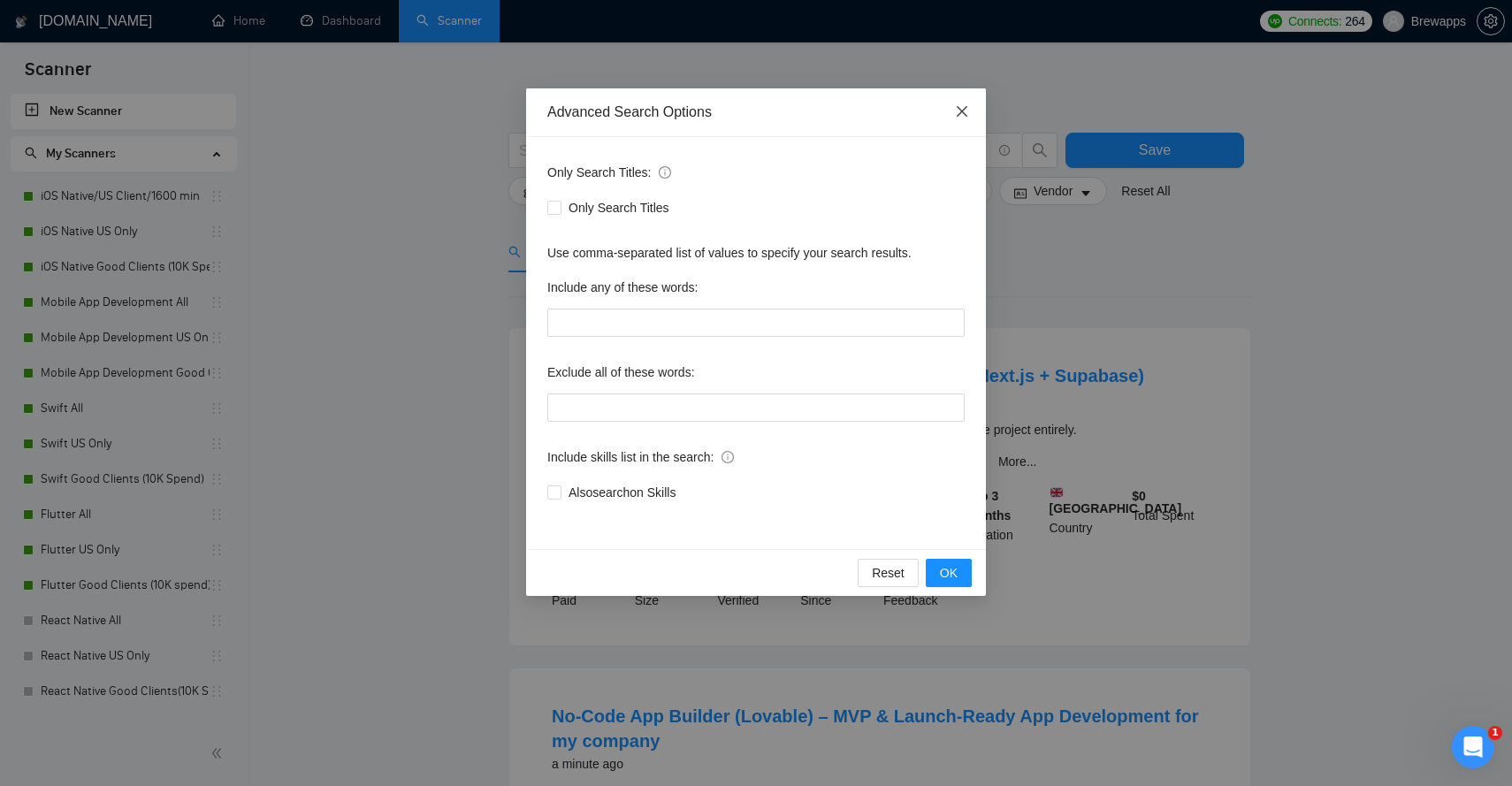
click at [970, 111] on span "Close" at bounding box center [962, 112] width 47 height 47
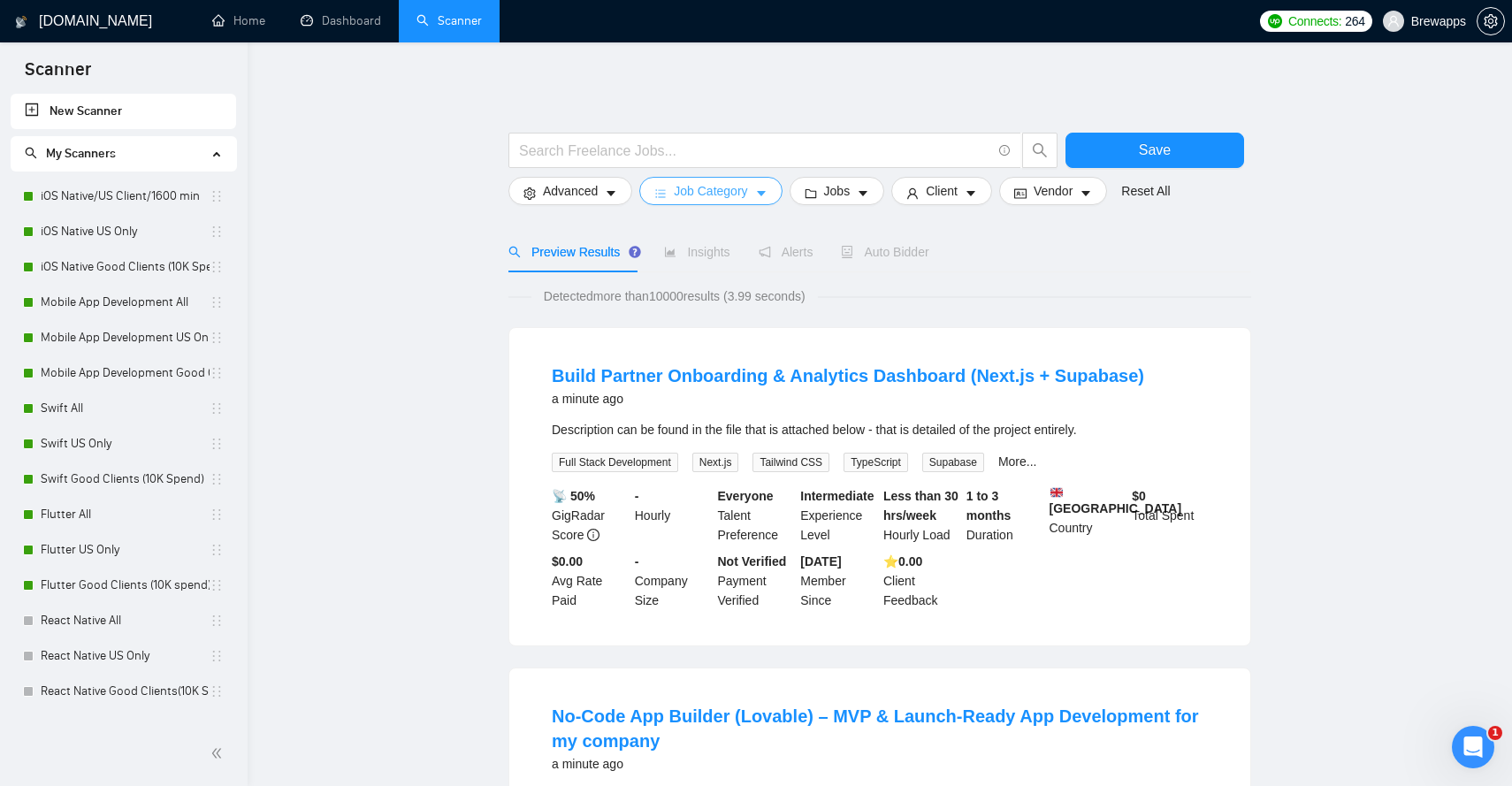
click at [741, 190] on span "Job Category" at bounding box center [711, 191] width 73 height 20
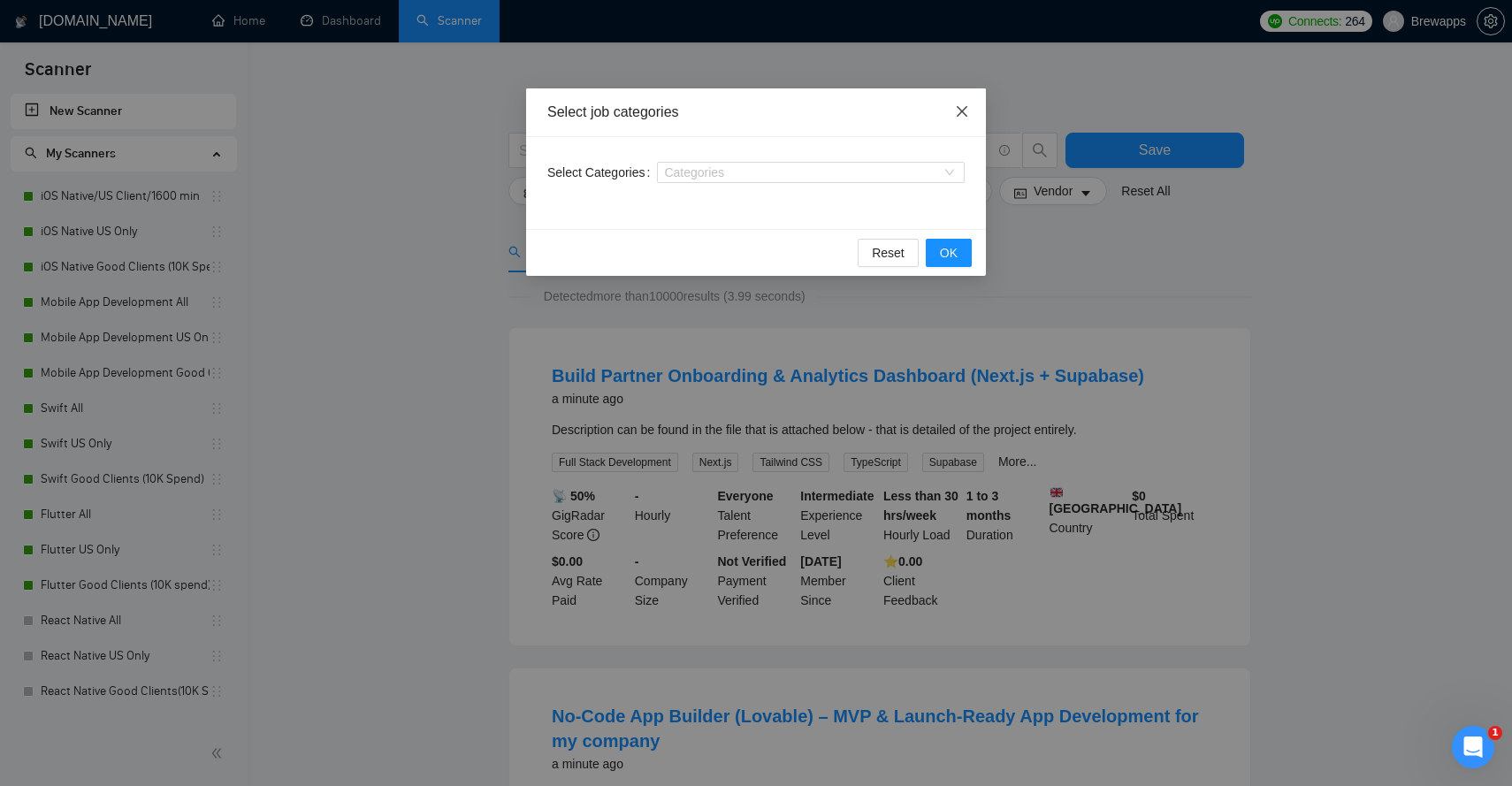
scroll to position [1840, 0]
click at [959, 102] on span "Close" at bounding box center [962, 112] width 47 height 47
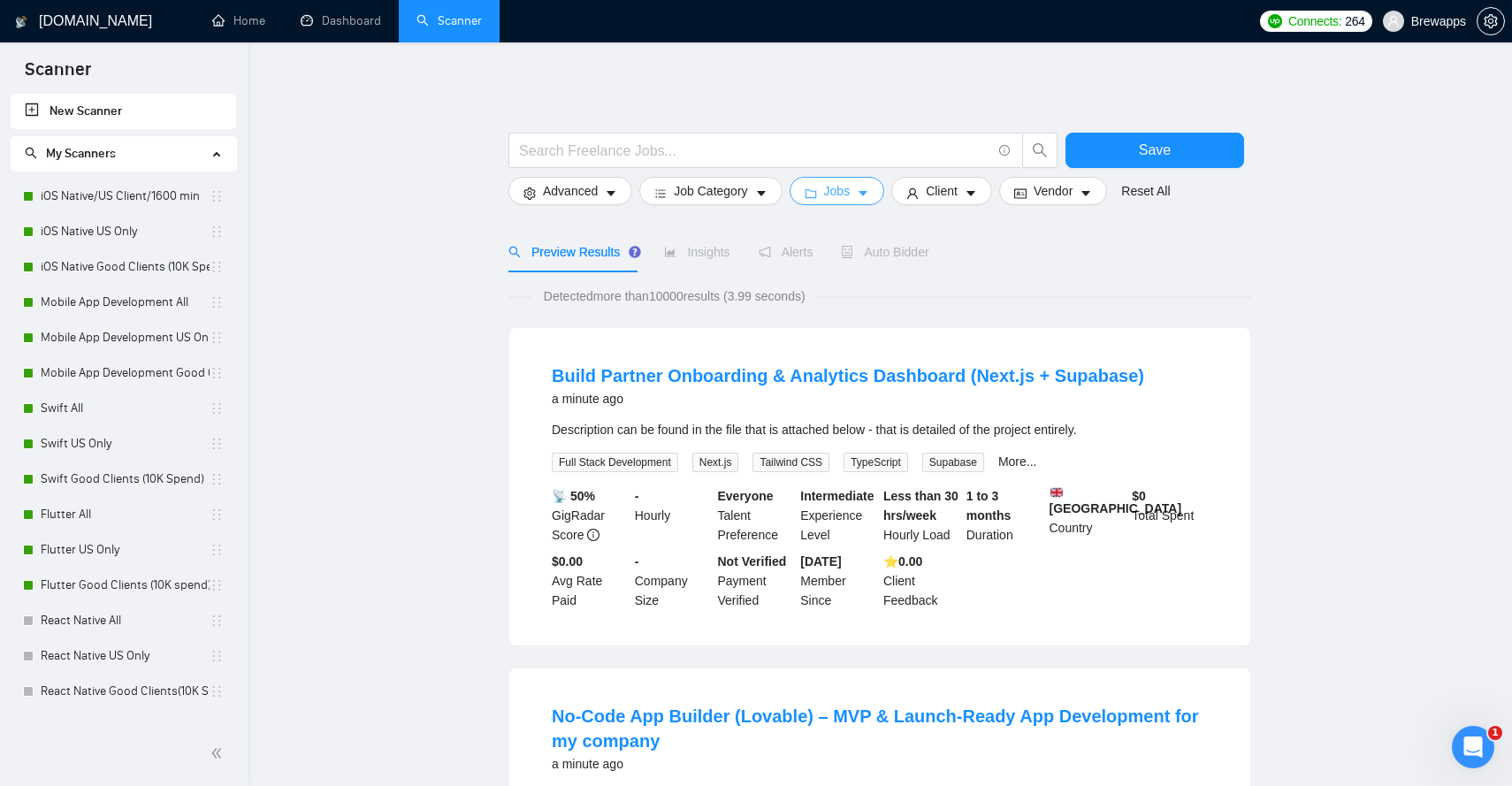
click at [833, 193] on span "Jobs" at bounding box center [837, 191] width 27 height 20
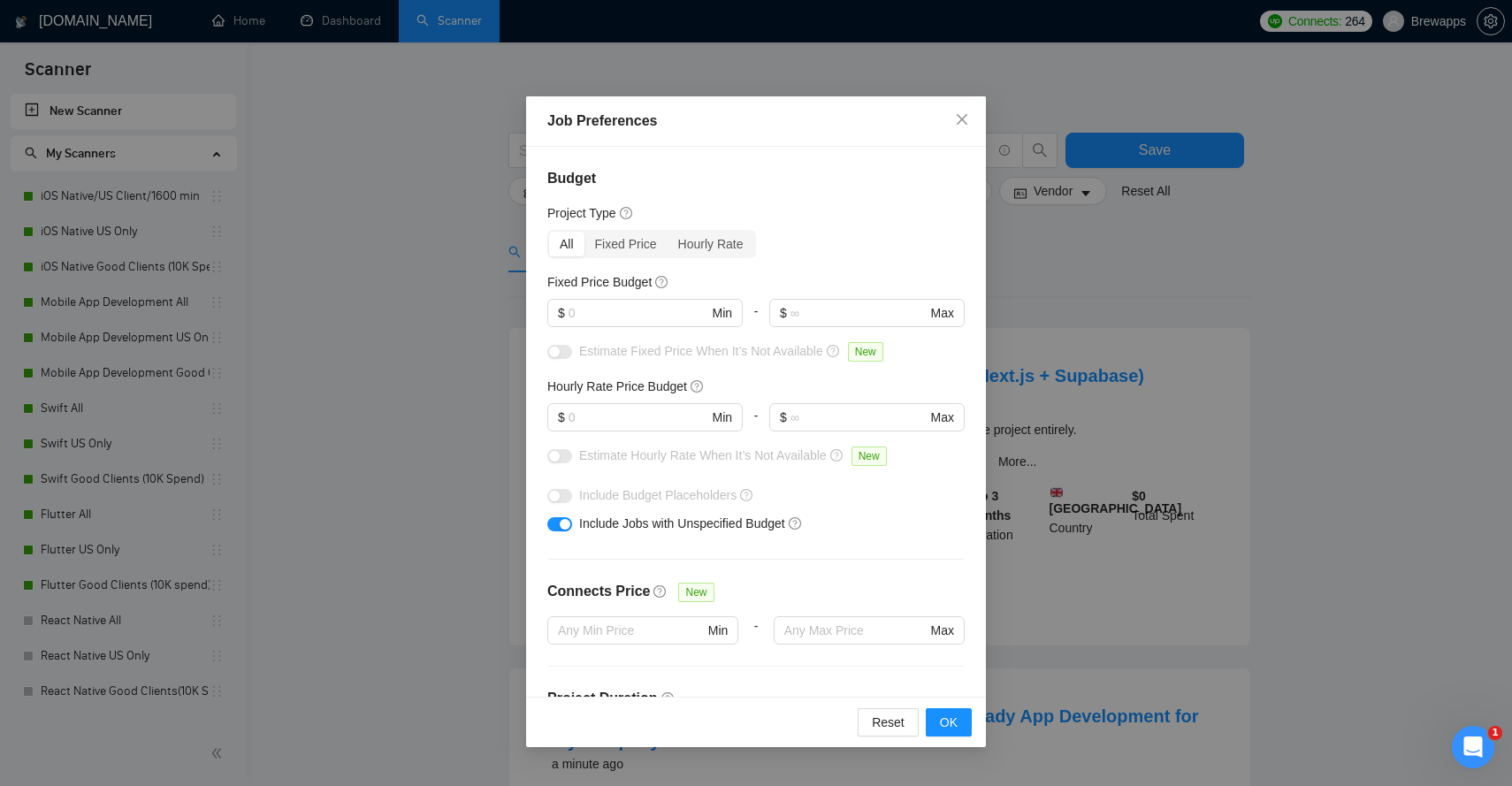
scroll to position [12, 0]
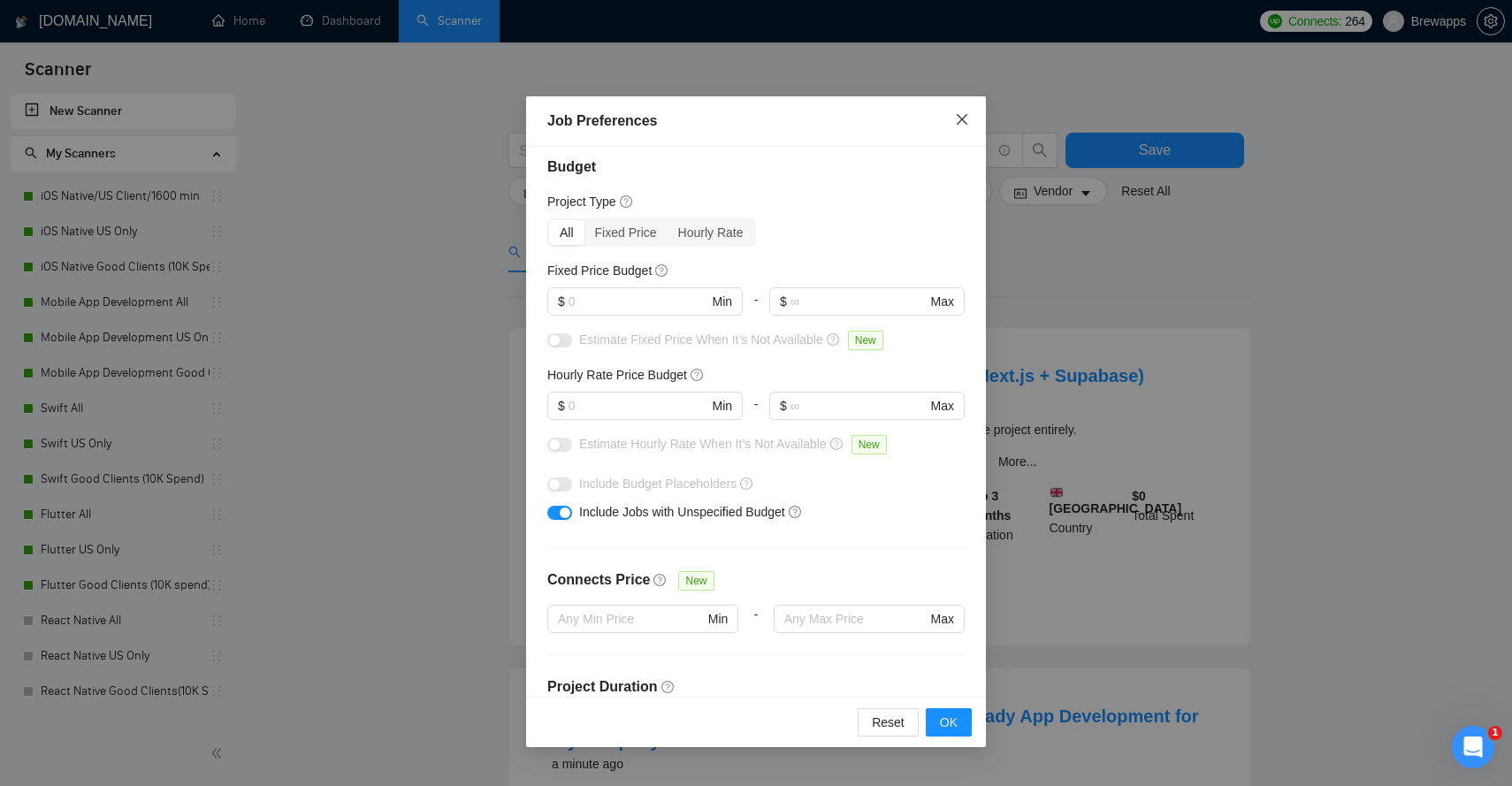
click at [968, 117] on icon "close" at bounding box center [962, 119] width 14 height 14
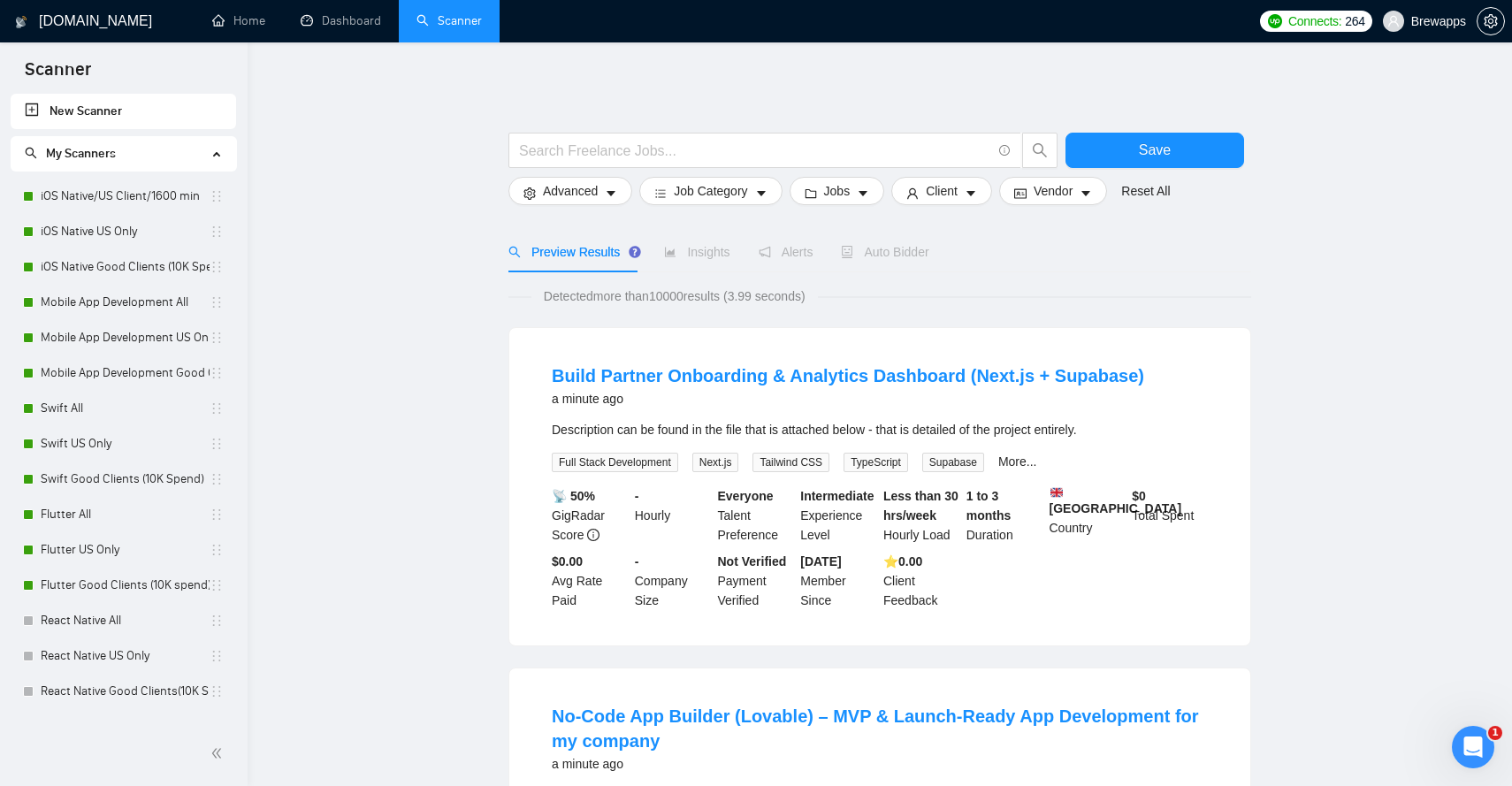
click at [892, 251] on span "Auto Bidder" at bounding box center [884, 251] width 88 height 14
click at [171, 198] on link "iOS Native/US Client/1600 min" at bounding box center [124, 196] width 169 height 36
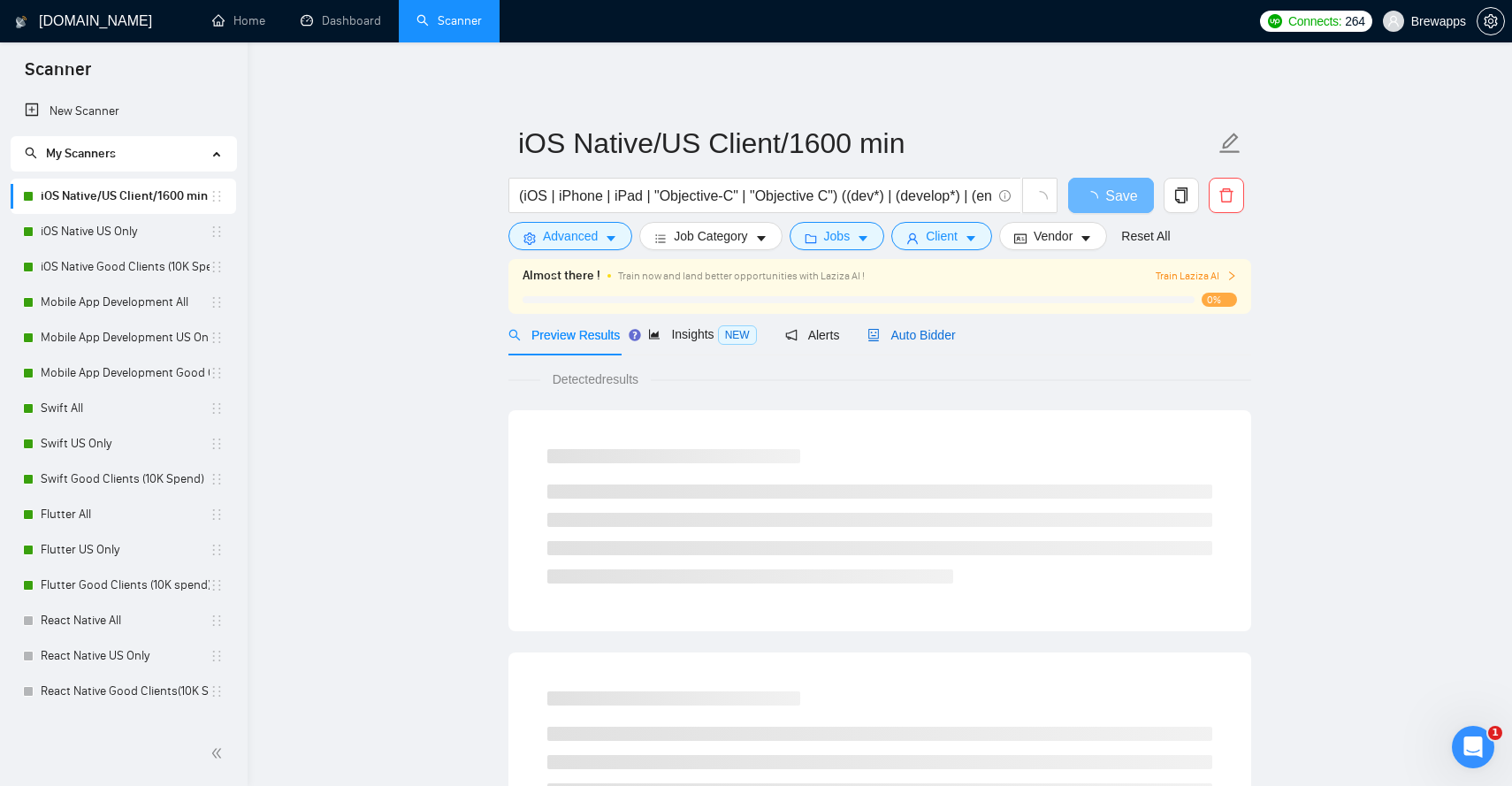
click at [919, 338] on span "Auto Bidder" at bounding box center [911, 335] width 88 height 14
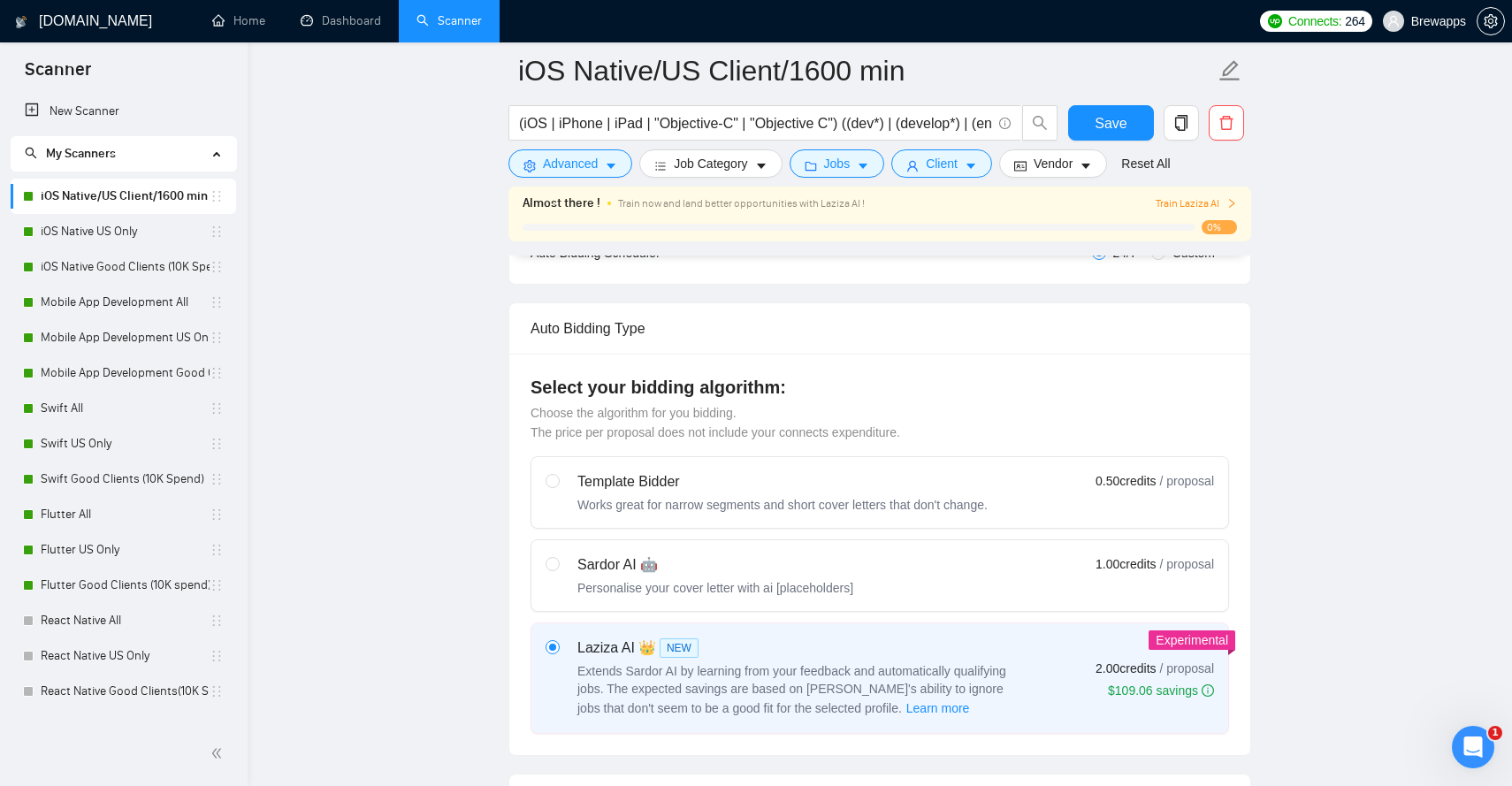
scroll to position [452, 0]
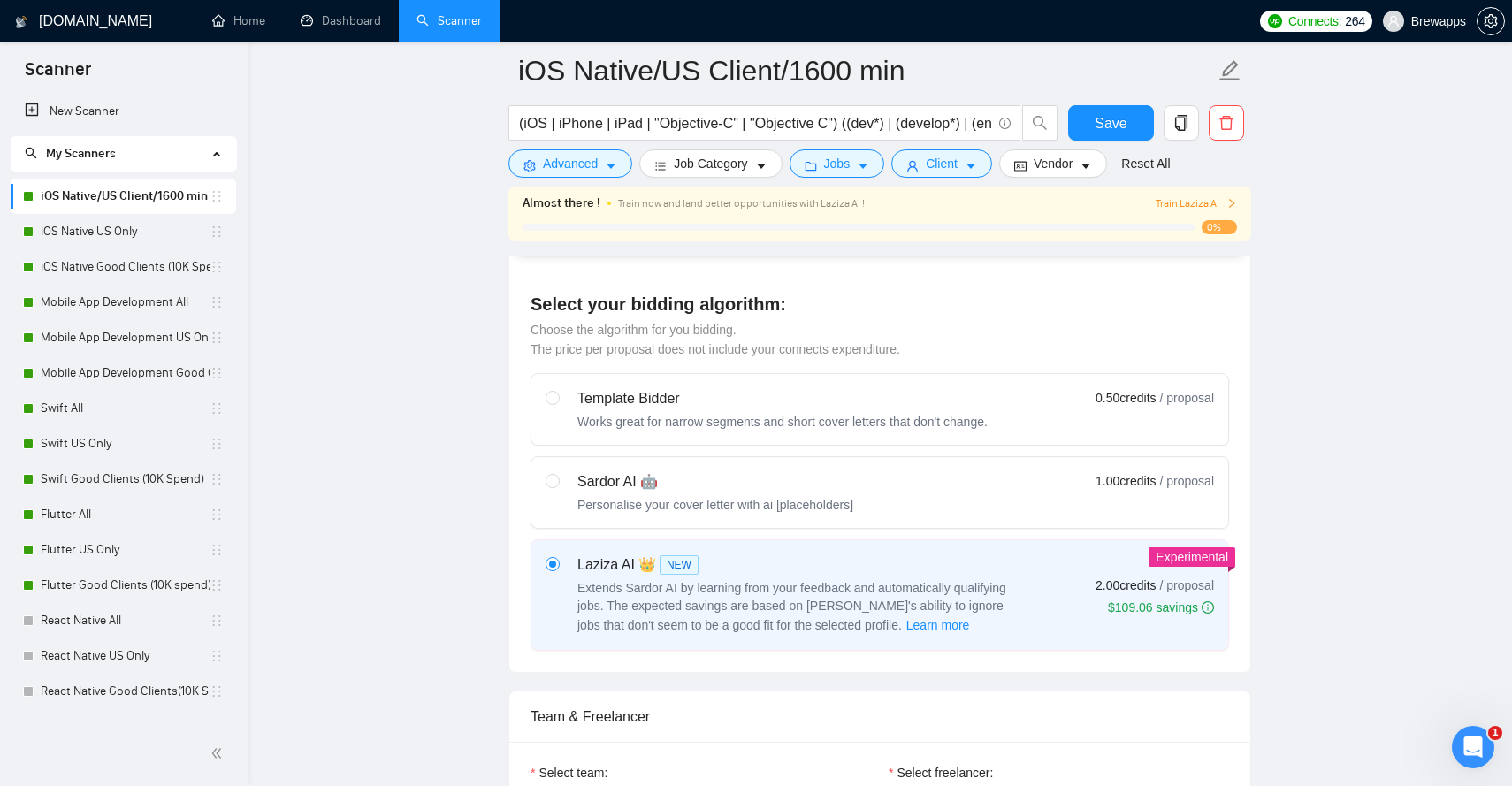
click at [1011, 474] on div "Sardor AI 🤖 Personalise your cover letter with ai [placeholders] 1.00 credits /…" at bounding box center [879, 492] width 668 height 42
click at [558, 474] on input "radio" at bounding box center [551, 480] width 13 height 13
radio input "true"
radio input "false"
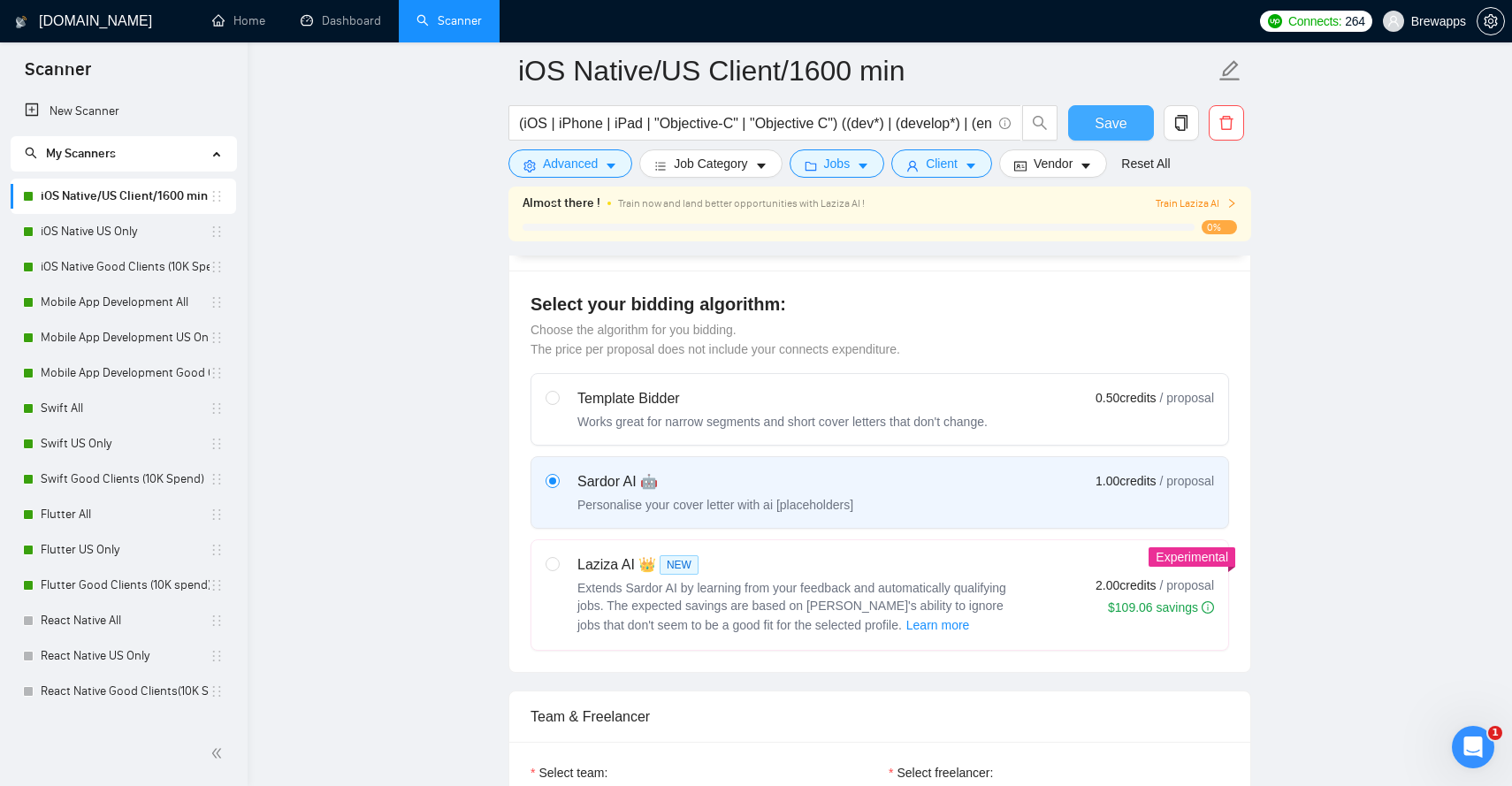
click at [1114, 127] on span "Save" at bounding box center [1111, 123] width 32 height 22
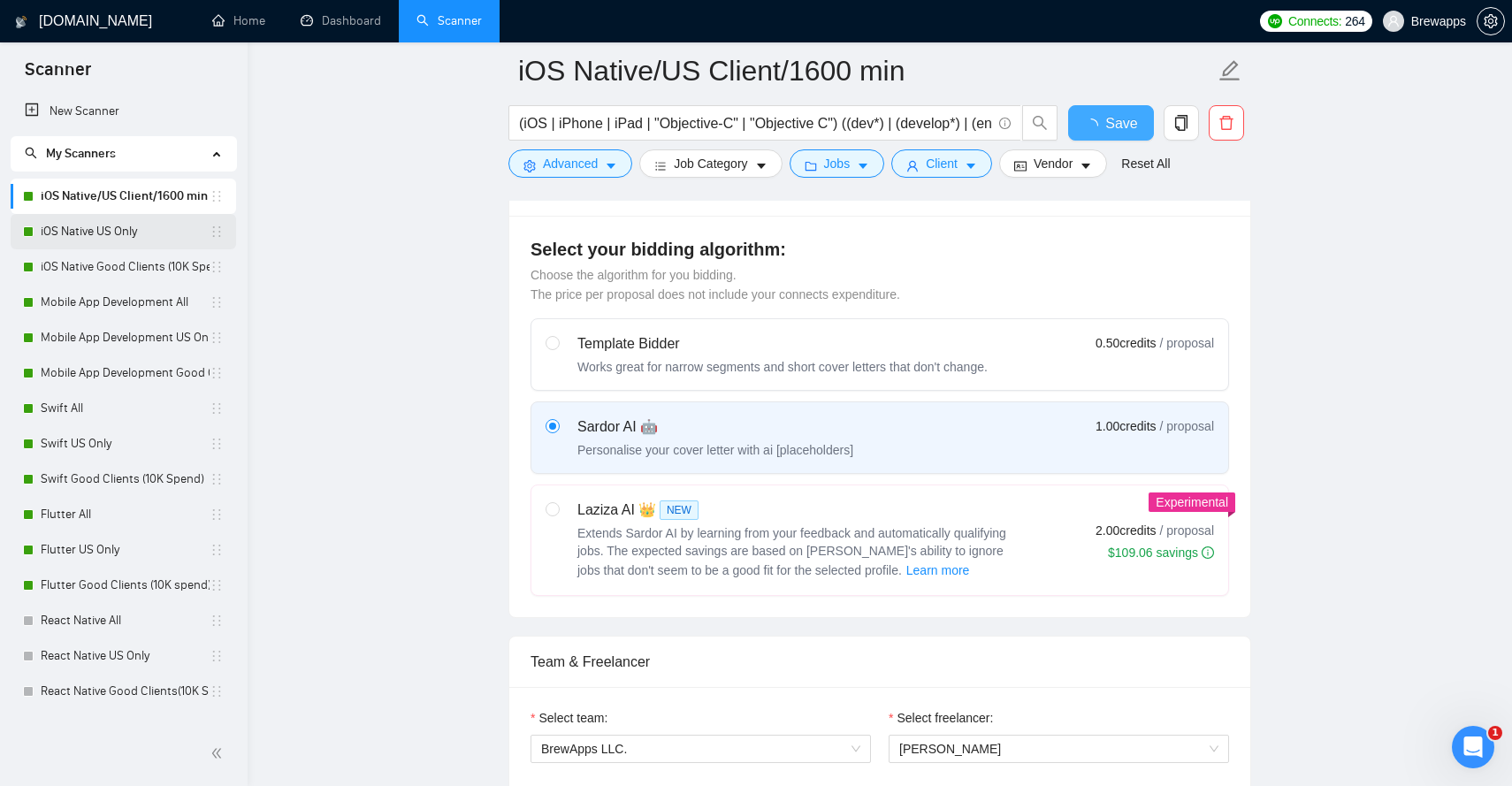
scroll to position [1772, 0]
click at [123, 235] on link "iOS Native US Only" at bounding box center [124, 232] width 169 height 36
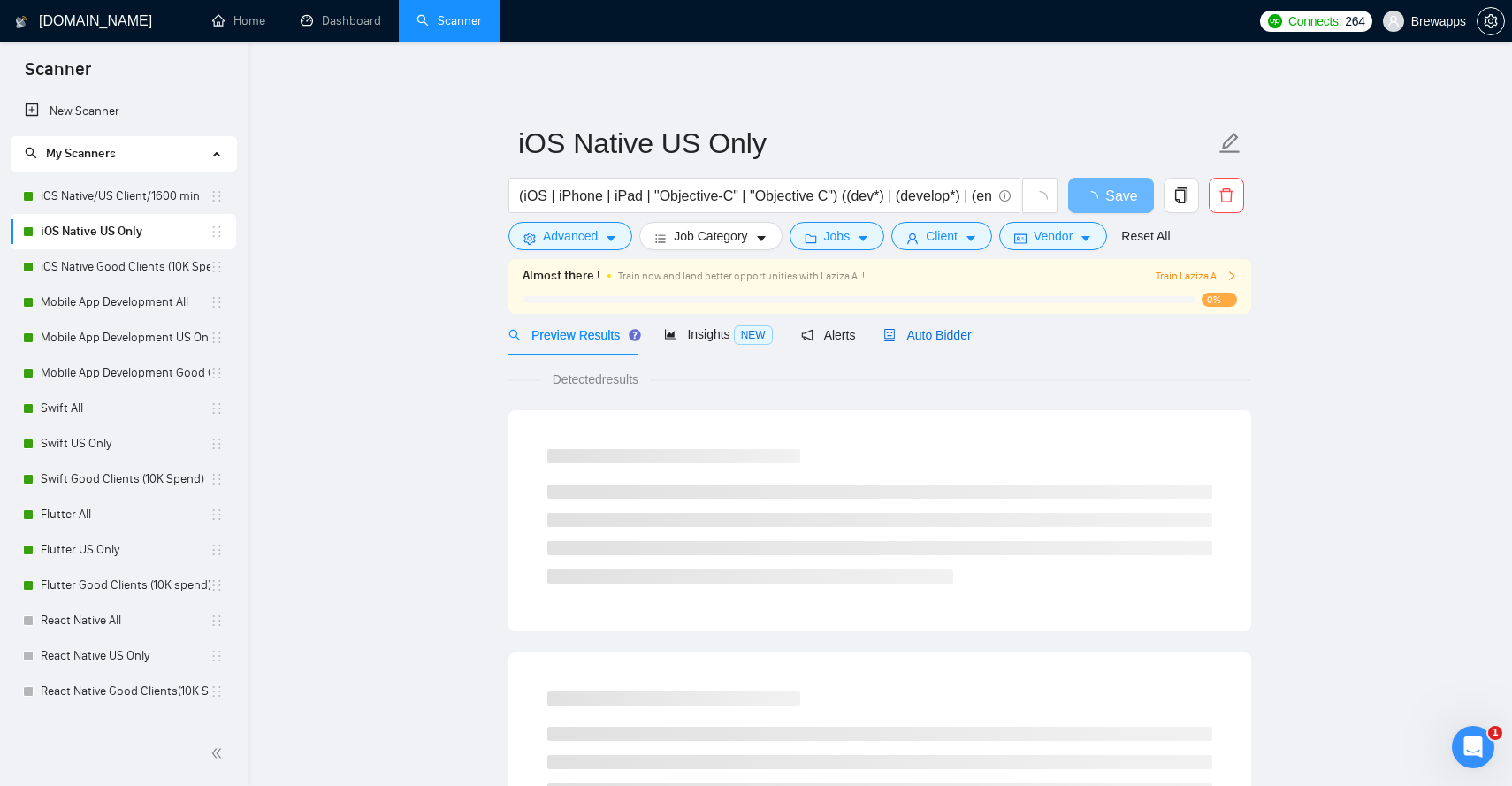
click at [931, 331] on span "Auto Bidder" at bounding box center [927, 335] width 88 height 14
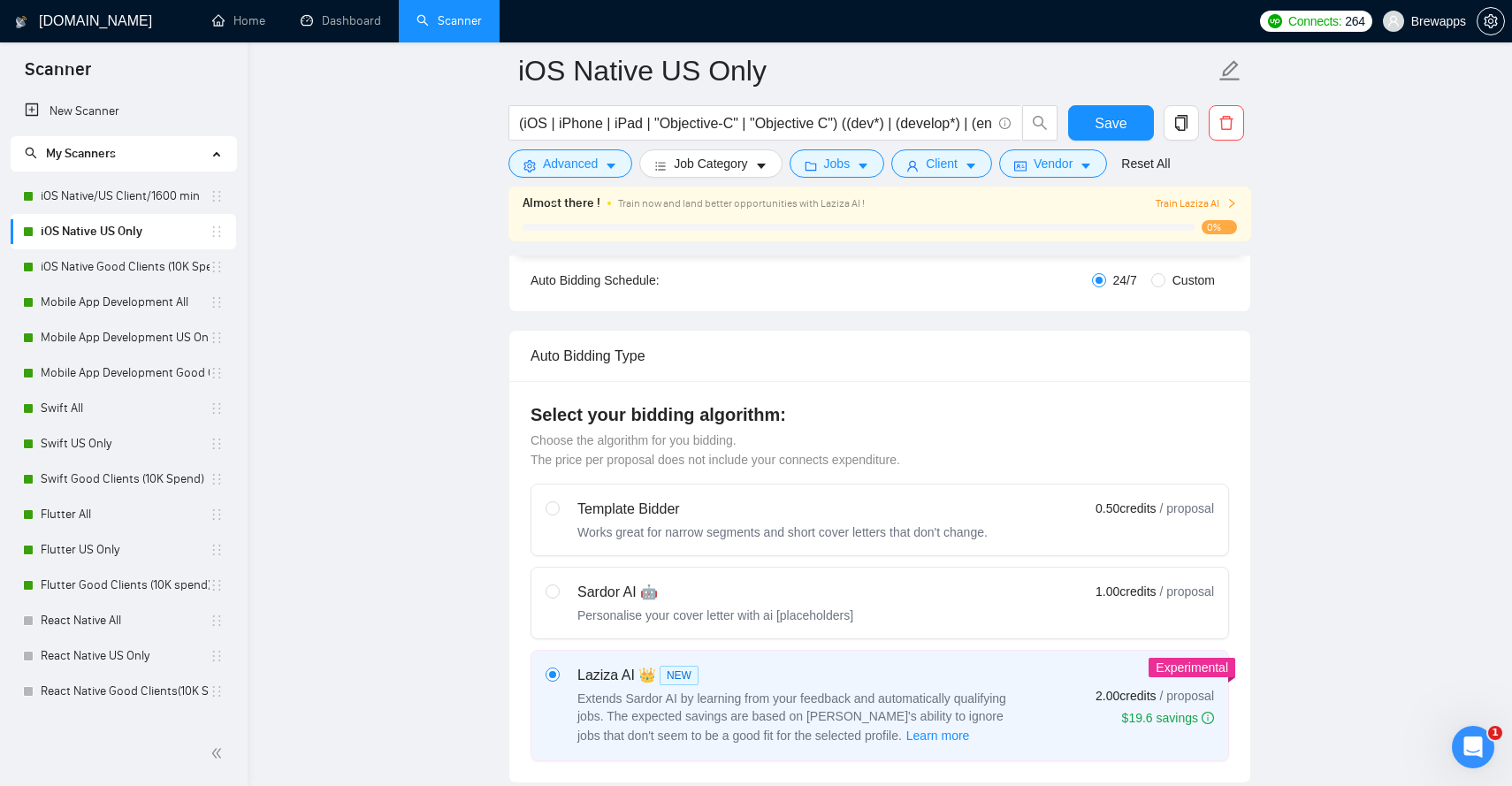
scroll to position [345, 0]
click at [772, 572] on label "Sardor AI 🤖 Personalise your cover letter with ai [placeholders] 1.00 credits /…" at bounding box center [879, 600] width 697 height 71
click at [558, 581] on input "radio" at bounding box center [551, 587] width 13 height 13
radio input "true"
radio input "false"
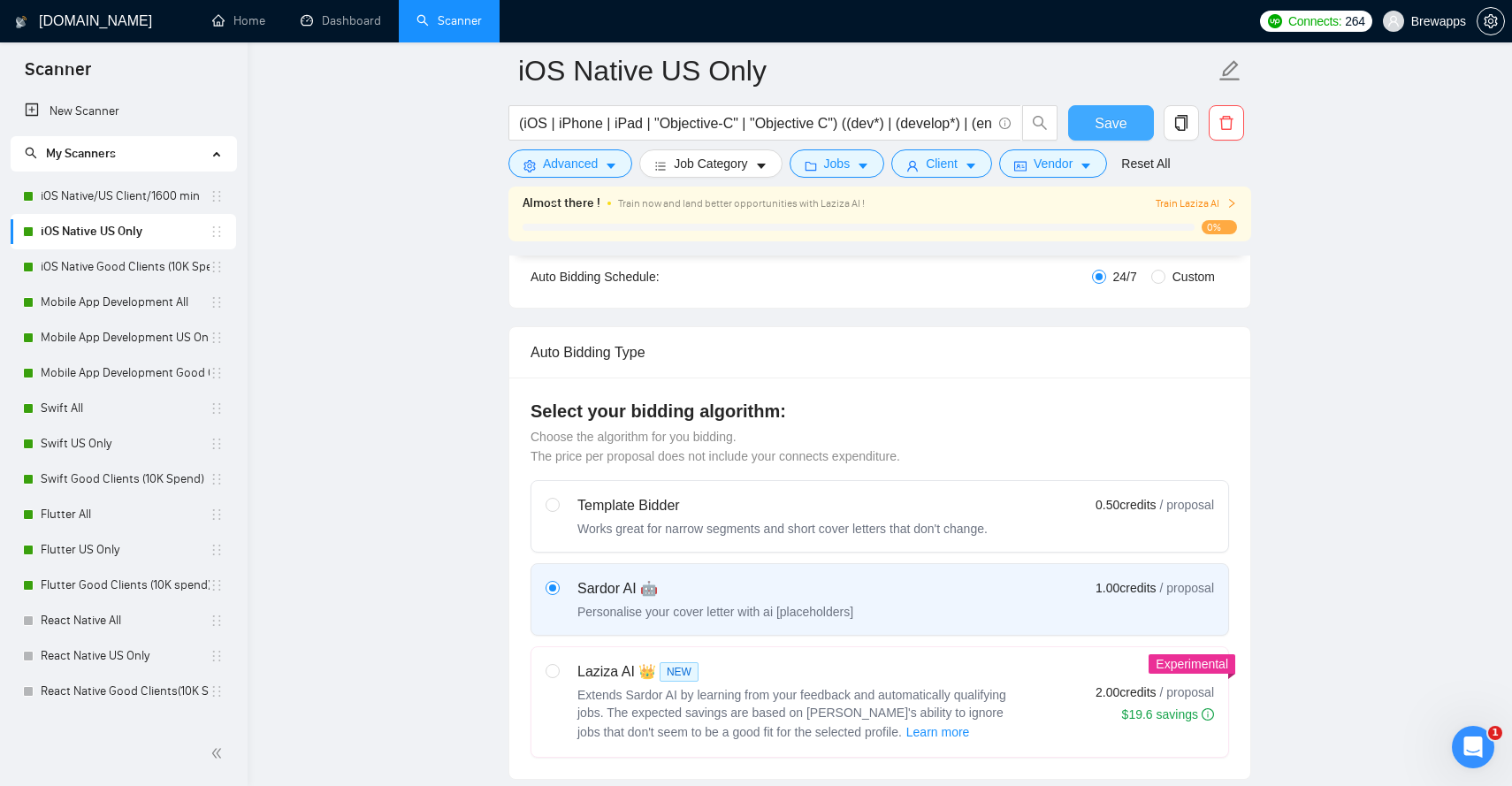
click at [1095, 123] on span "Save" at bounding box center [1111, 123] width 32 height 22
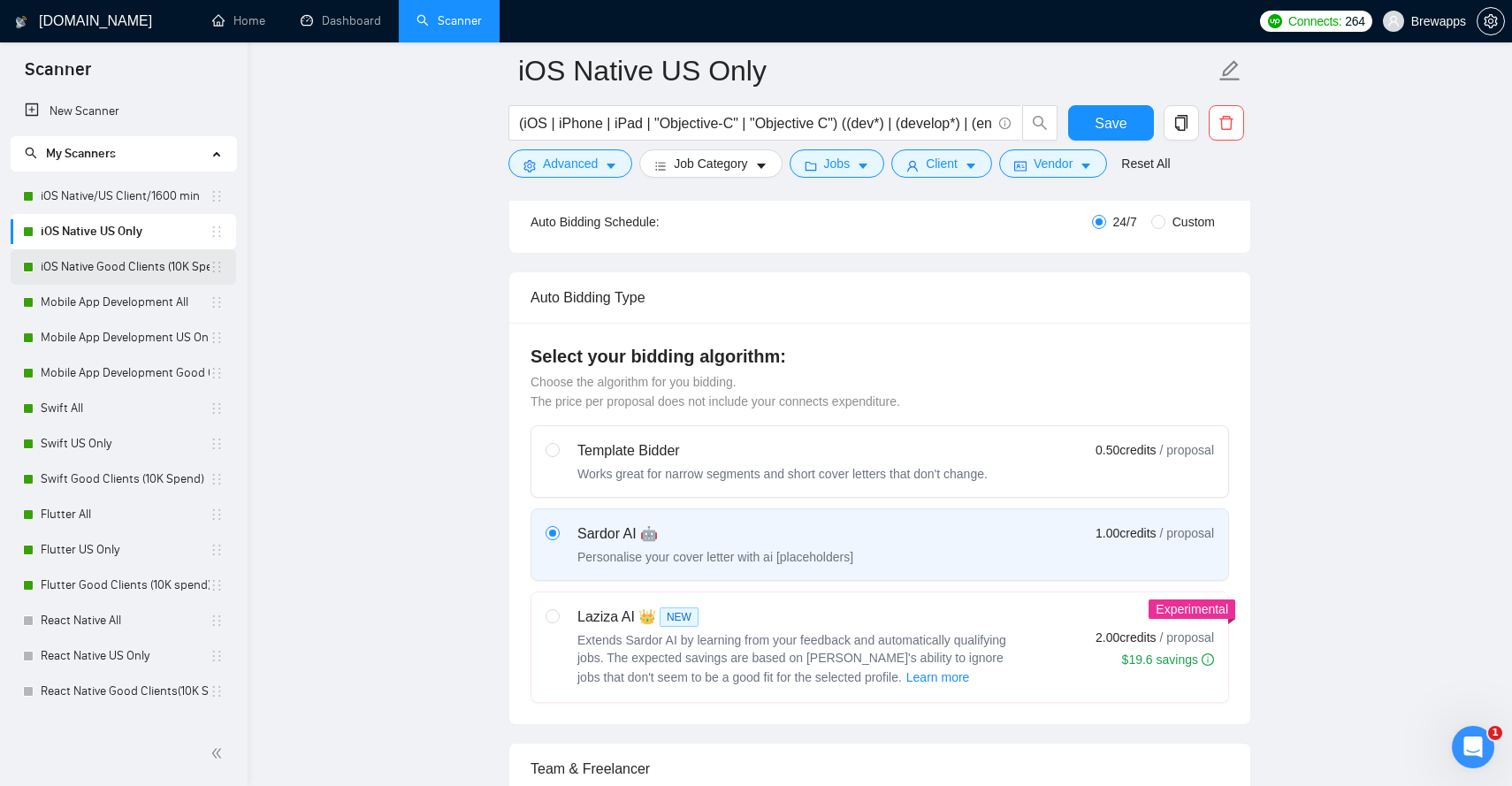
click at [173, 268] on link "iOS Native Good Clients (10K Spend)" at bounding box center [124, 267] width 169 height 36
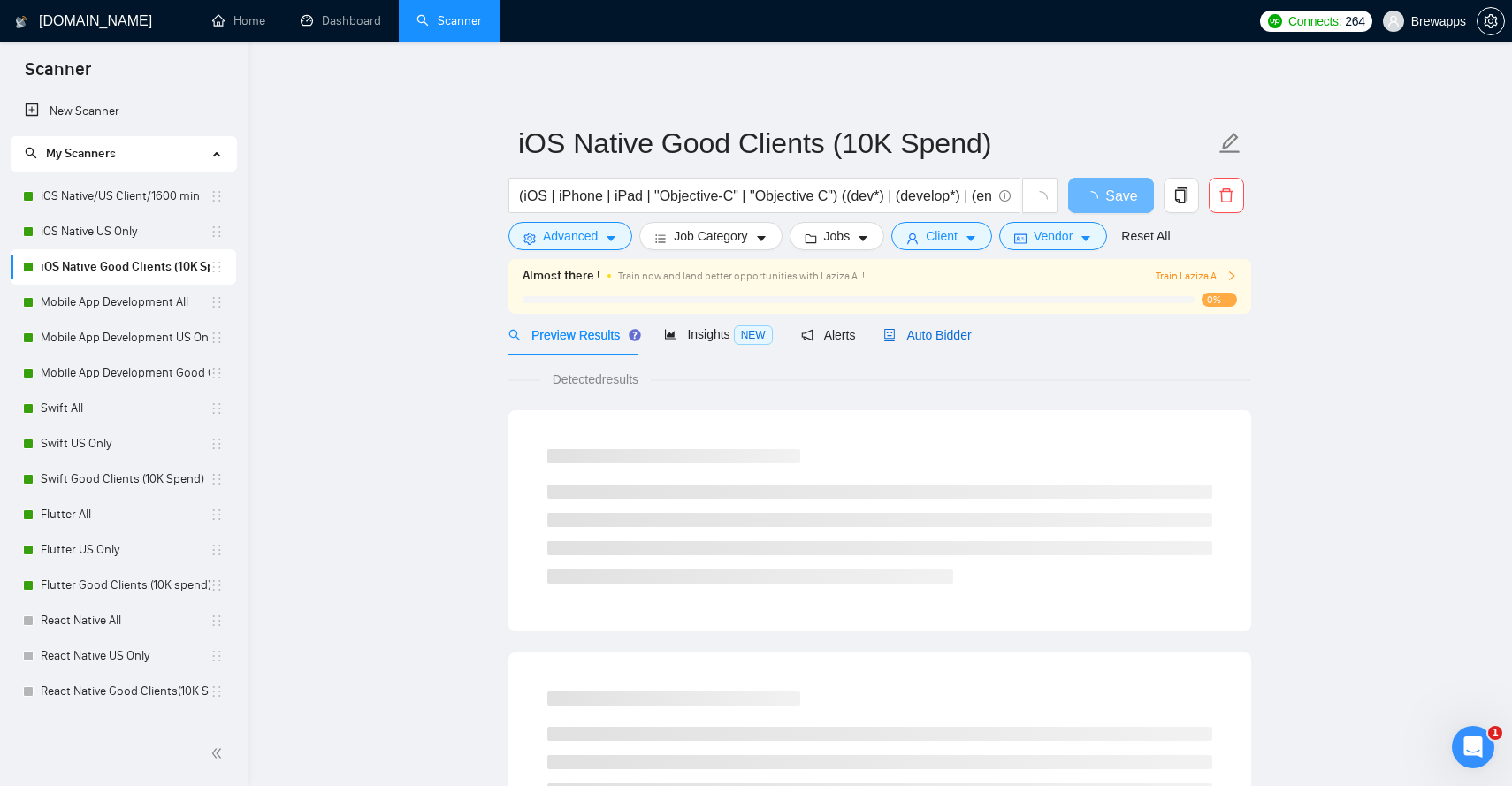
click at [953, 335] on span "Auto Bidder" at bounding box center [927, 335] width 88 height 14
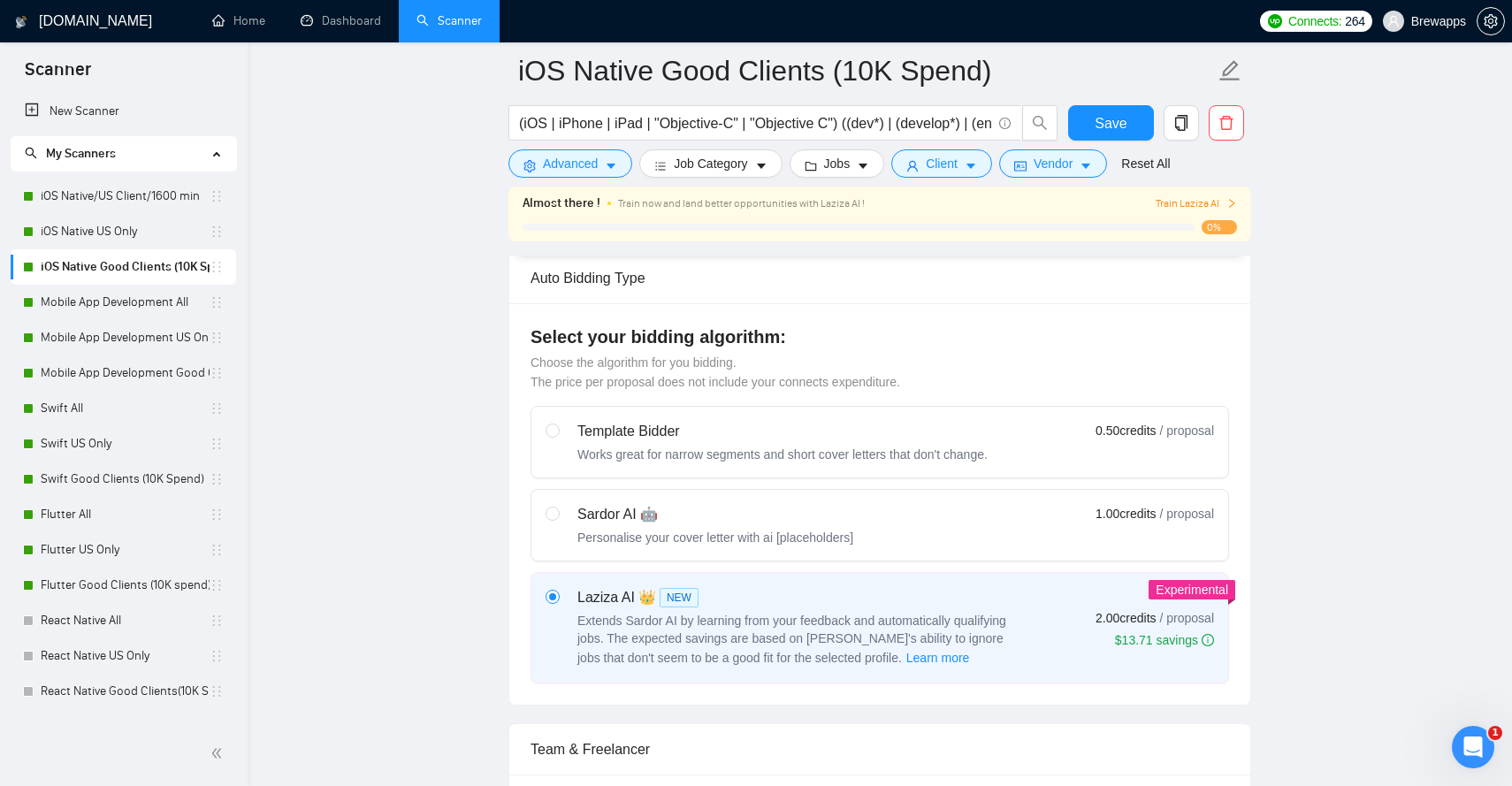
scroll to position [440, 0]
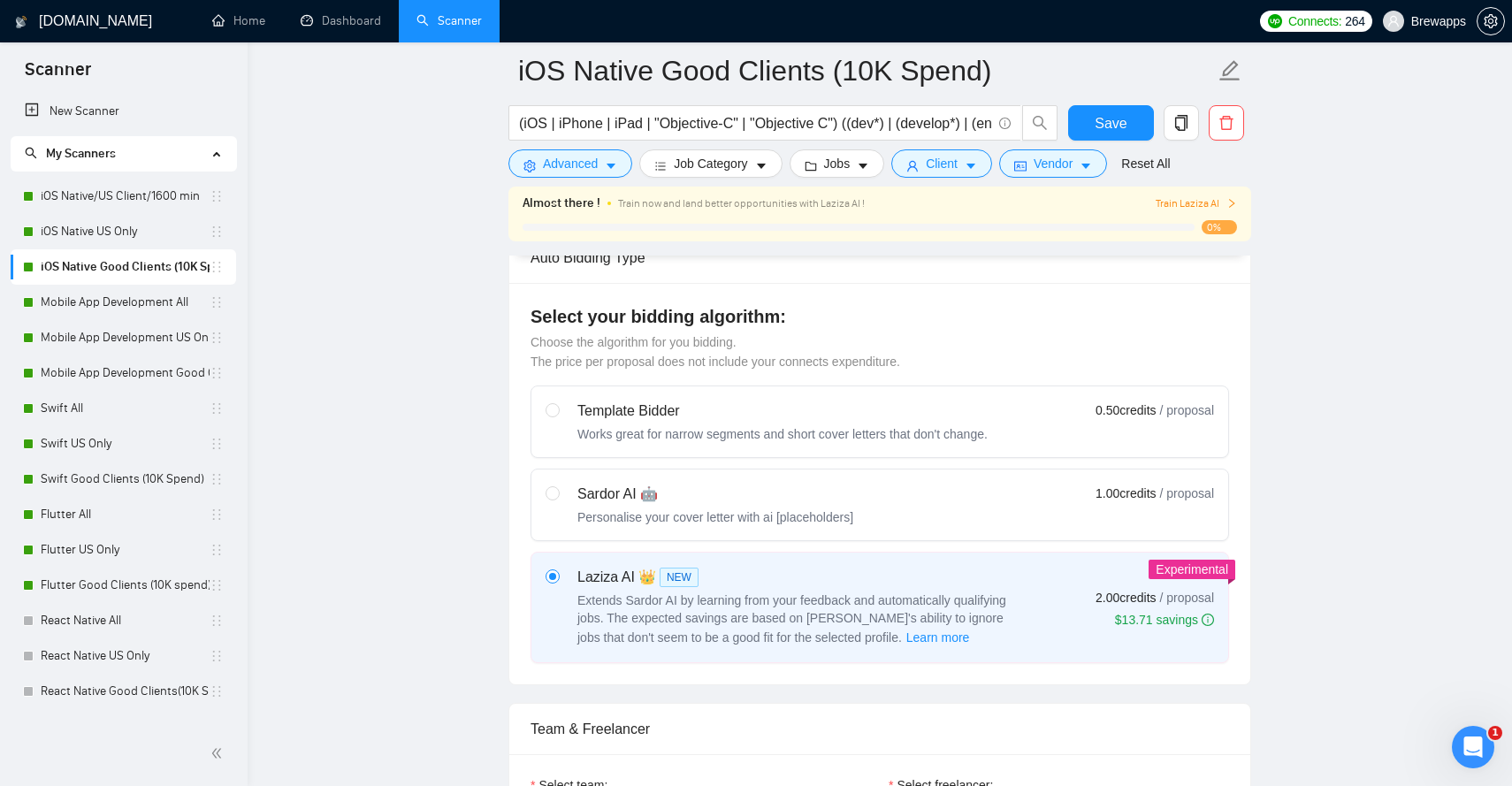
click at [739, 486] on div "Sardor AI 🤖" at bounding box center [716, 495] width 276 height 22
click at [558, 486] on input "radio" at bounding box center [551, 492] width 13 height 13
radio input "true"
radio input "false"
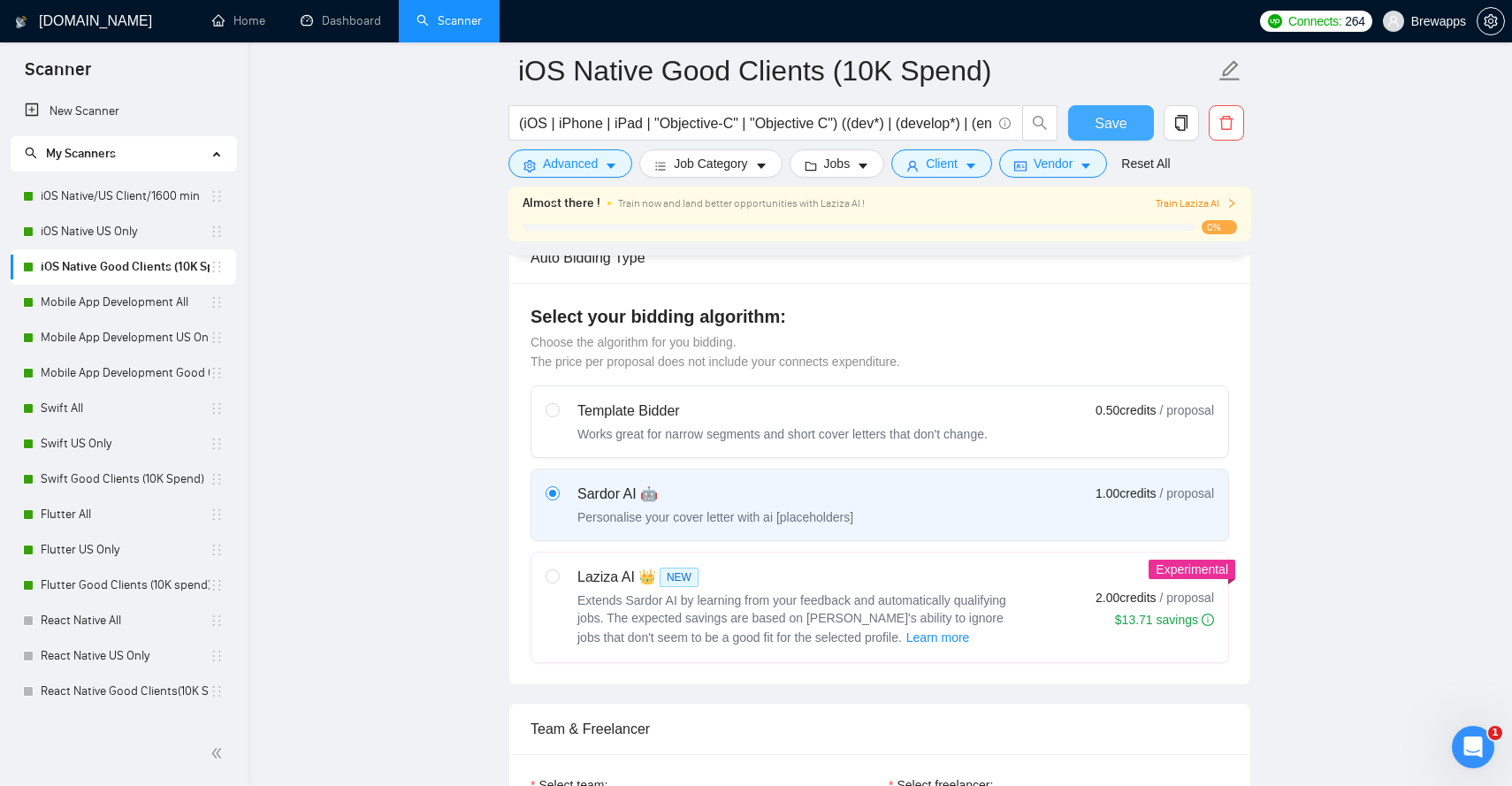
click at [1119, 128] on span "Save" at bounding box center [1111, 123] width 32 height 22
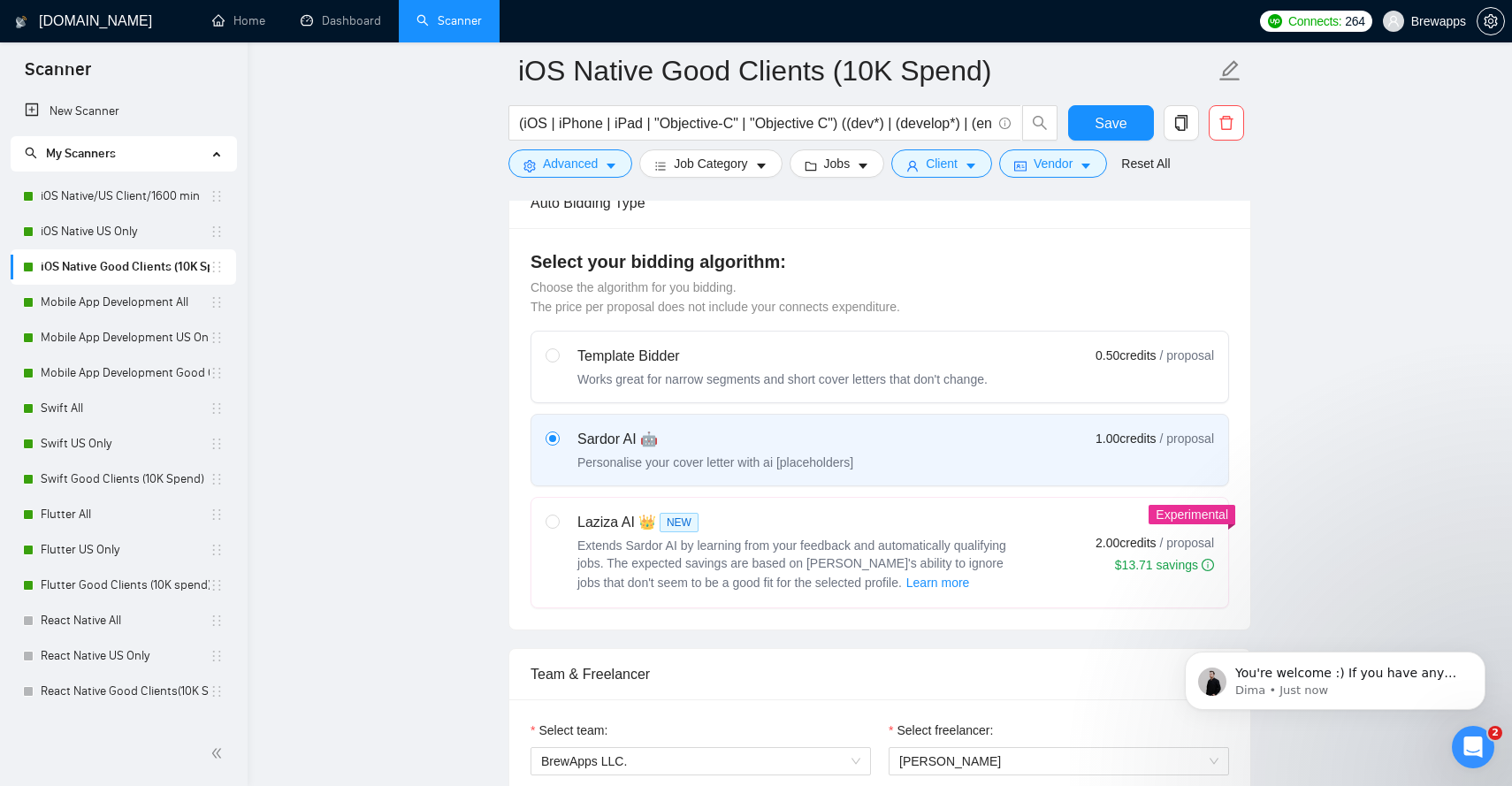
scroll to position [1860, 0]
click at [157, 305] on link "Mobile App Development All" at bounding box center [124, 303] width 169 height 36
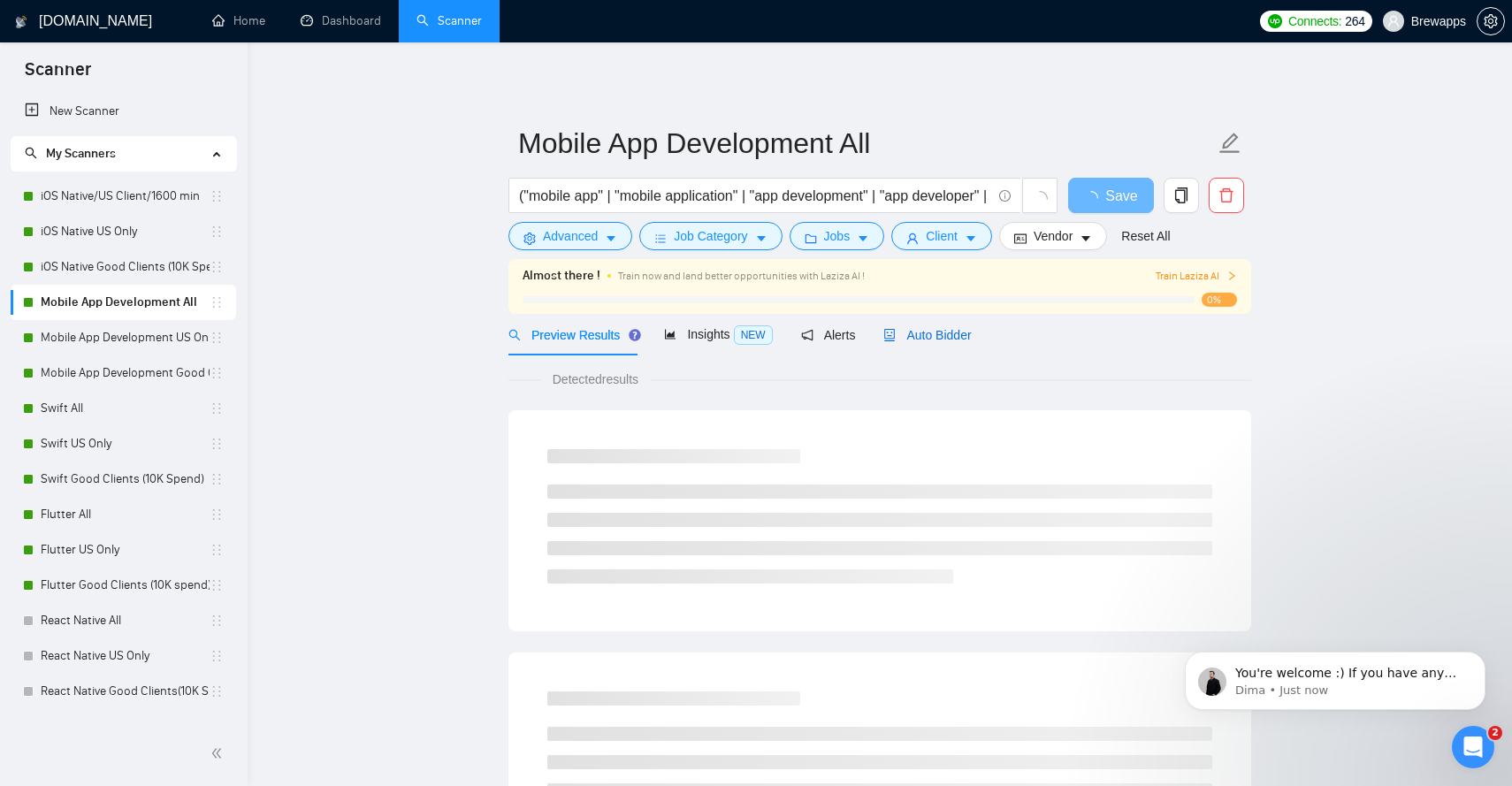
click at [936, 331] on span "Auto Bidder" at bounding box center [927, 335] width 88 height 14
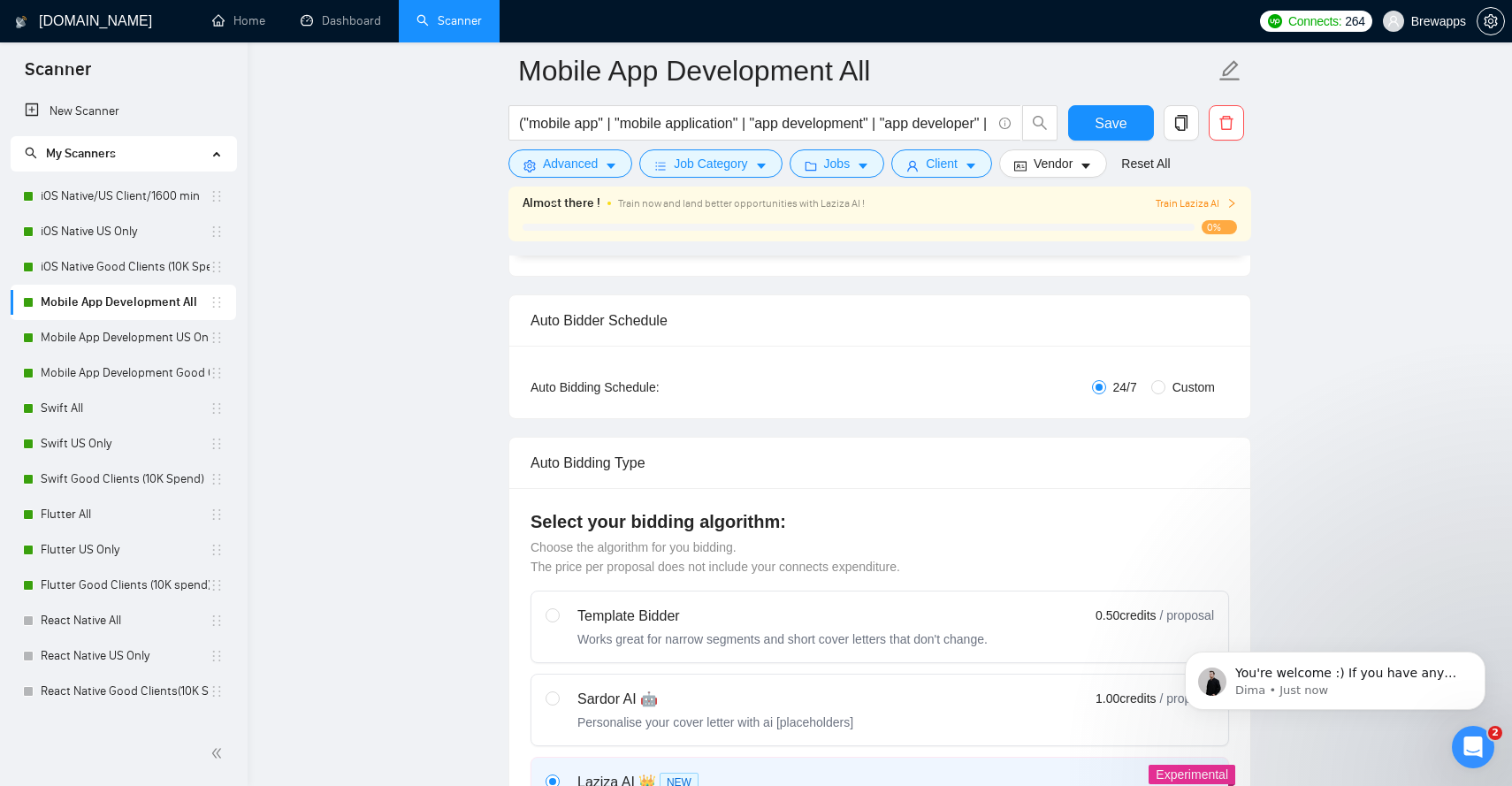
scroll to position [415, 0]
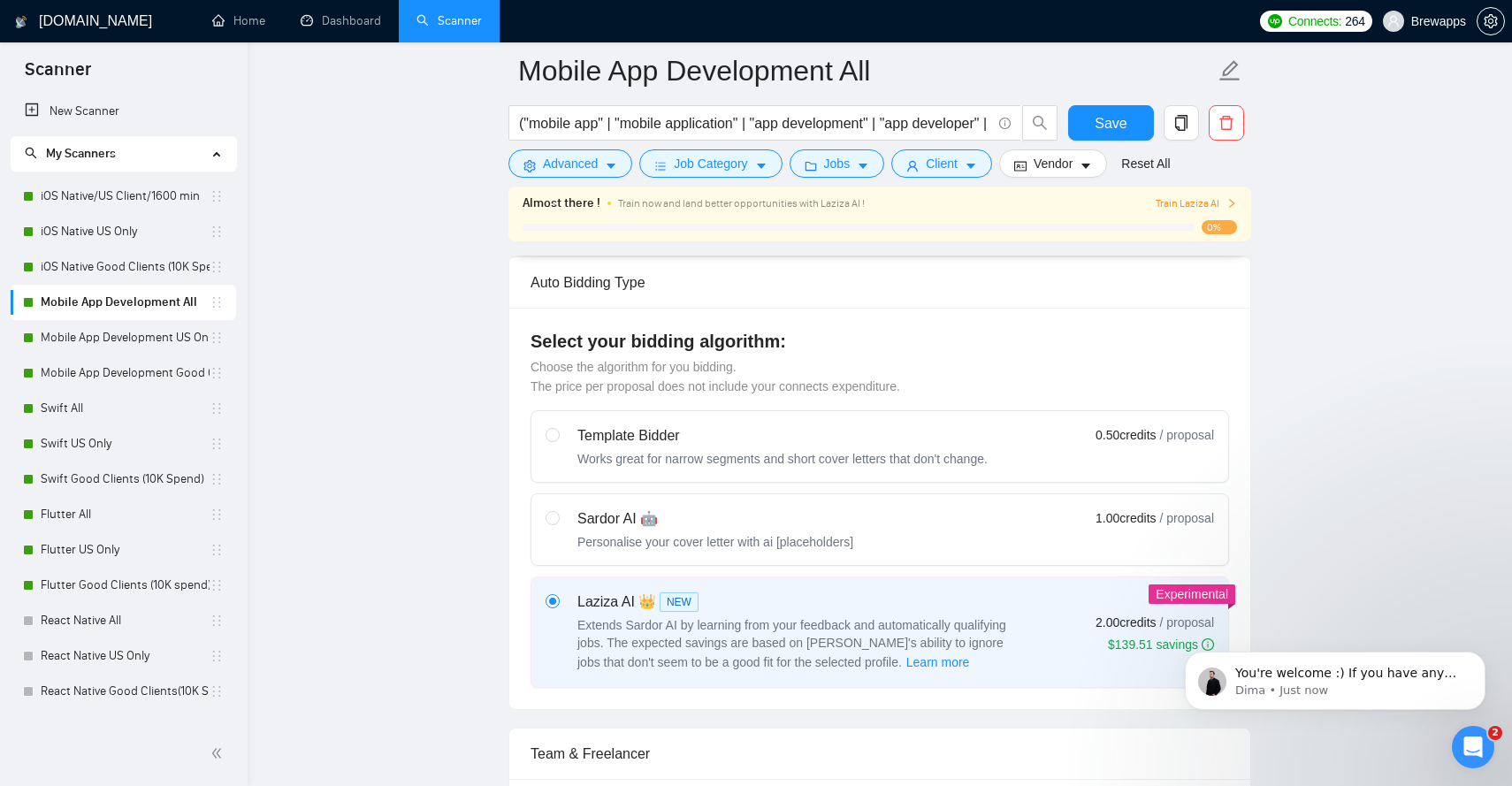
click at [747, 499] on label "Sardor AI 🤖 Personalise your cover letter with ai [placeholders] 1.00 credits /…" at bounding box center [879, 530] width 697 height 71
click at [558, 511] on input "radio" at bounding box center [551, 517] width 13 height 13
radio input "true"
radio input "false"
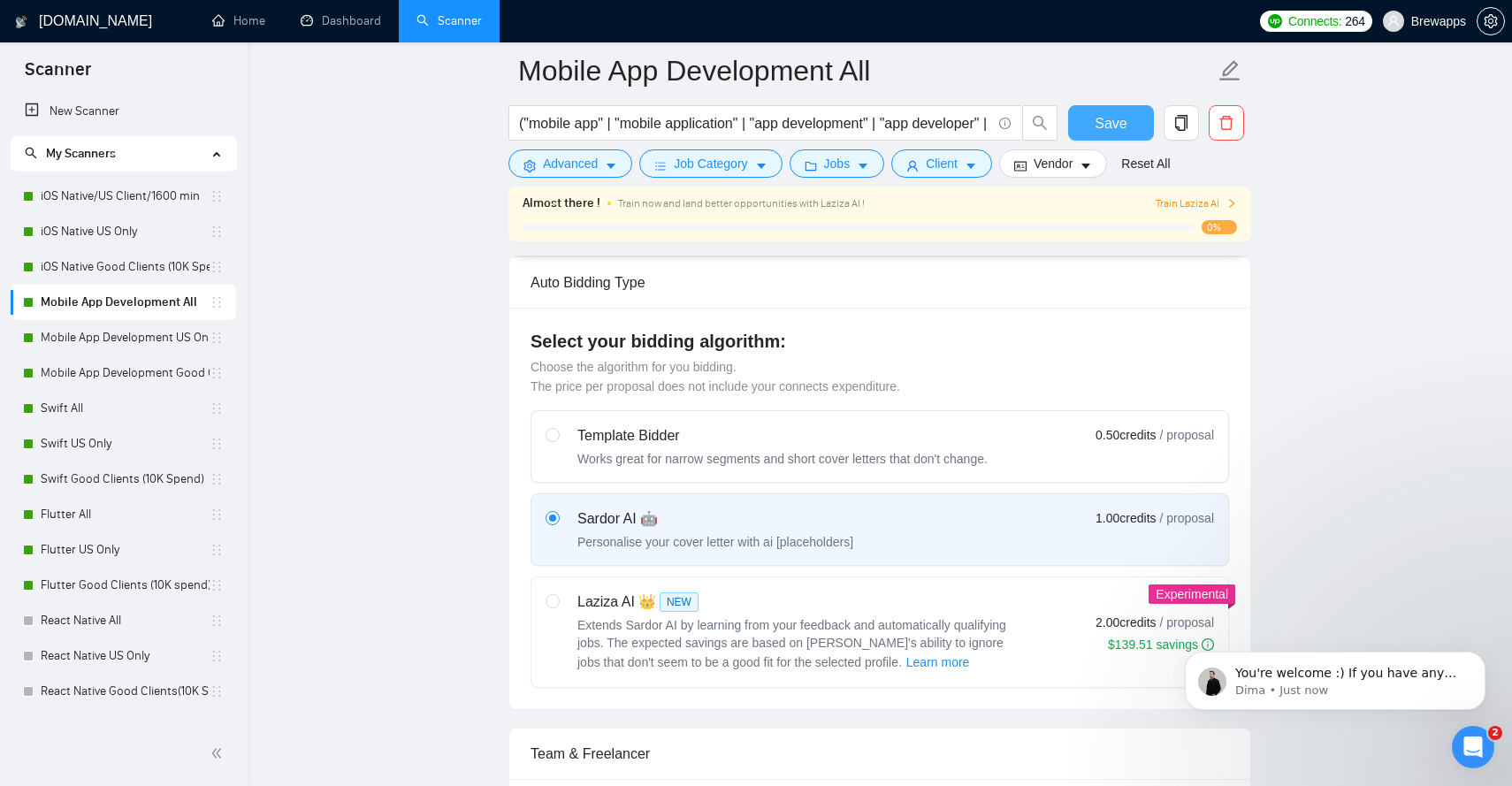
click at [1113, 127] on span "Save" at bounding box center [1111, 123] width 32 height 22
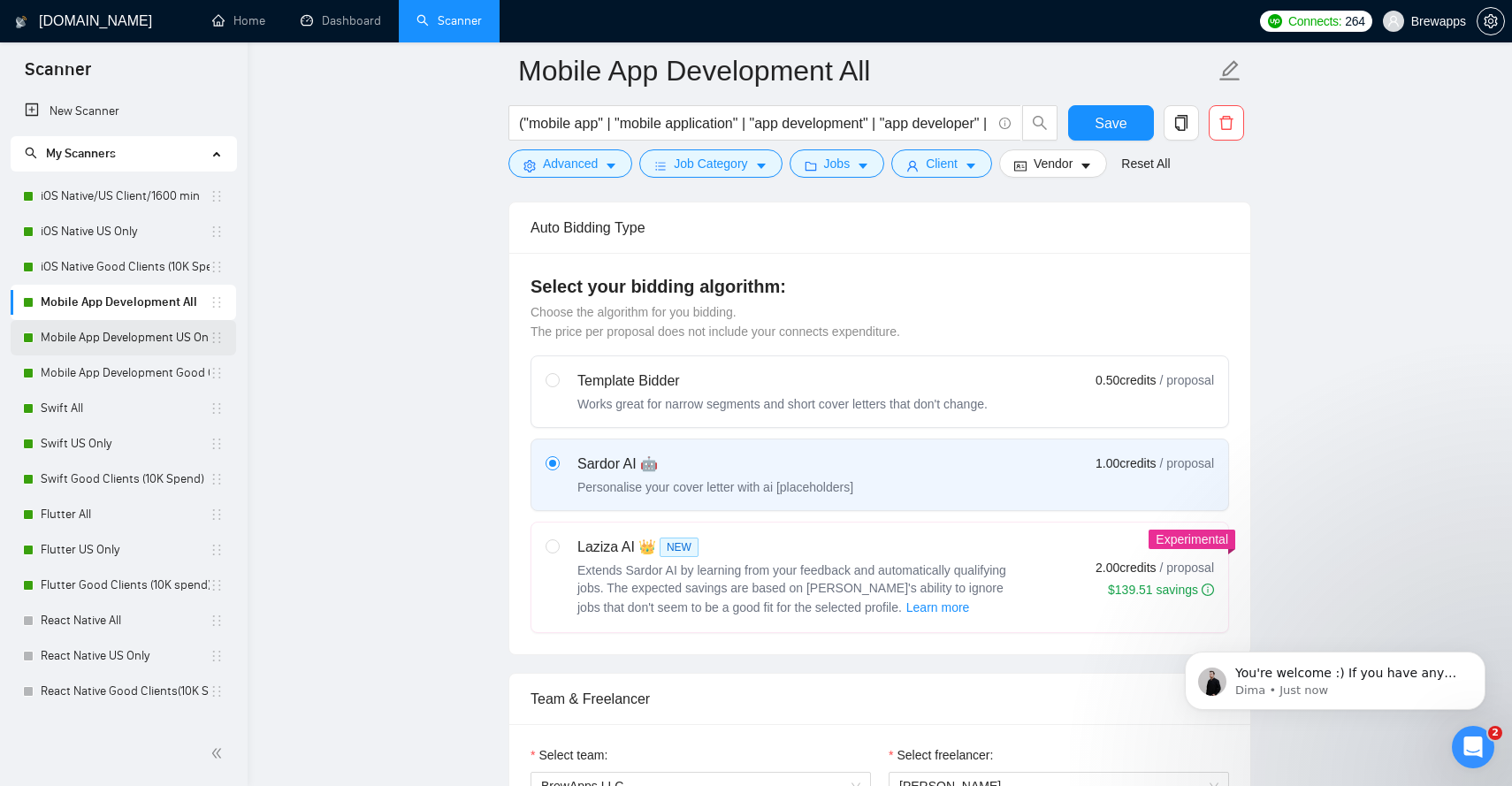
click at [168, 343] on link "Mobile App Development US Only" at bounding box center [124, 338] width 169 height 36
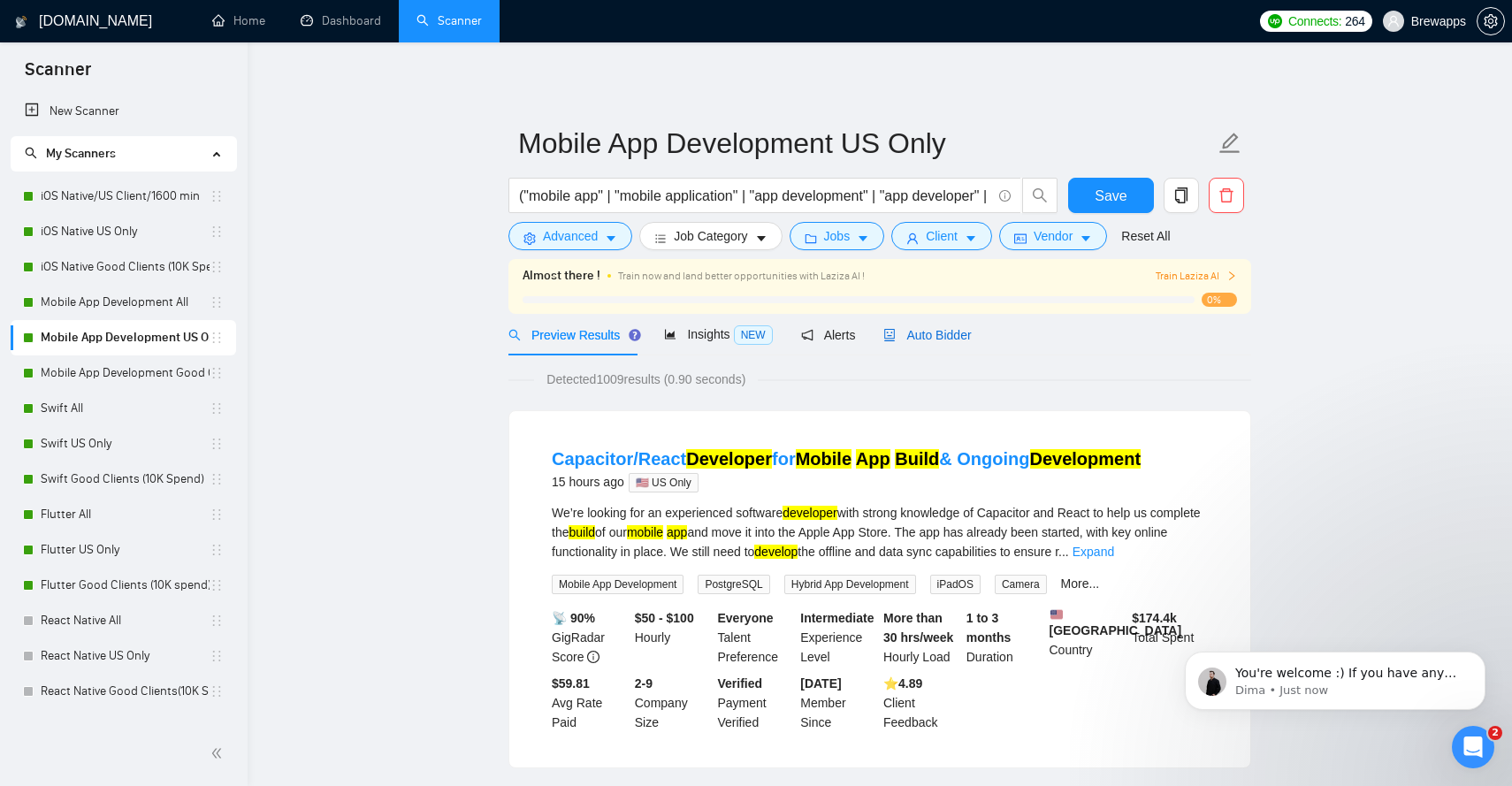
click at [963, 336] on span "Auto Bidder" at bounding box center [927, 335] width 88 height 14
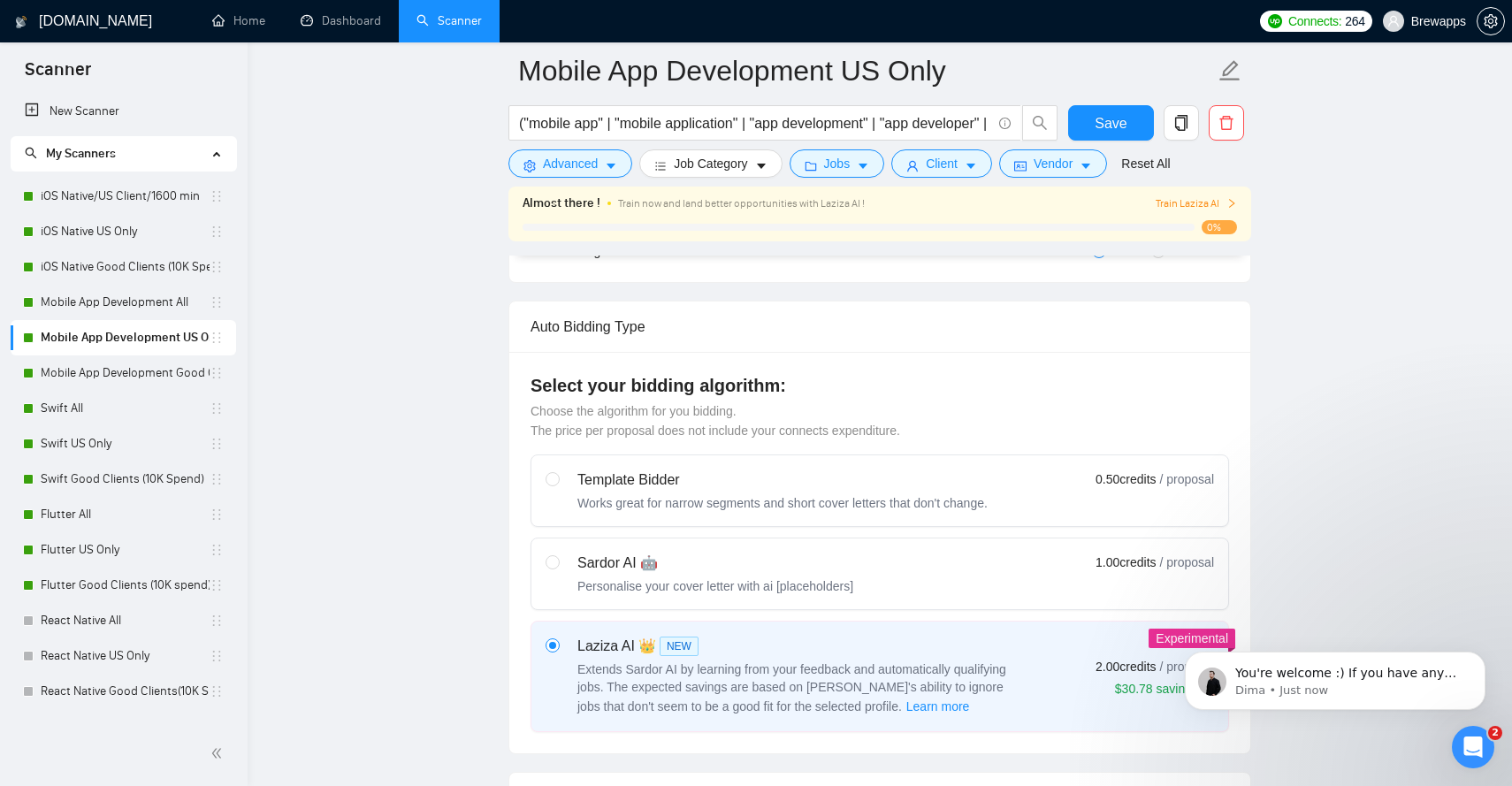
scroll to position [393, 0]
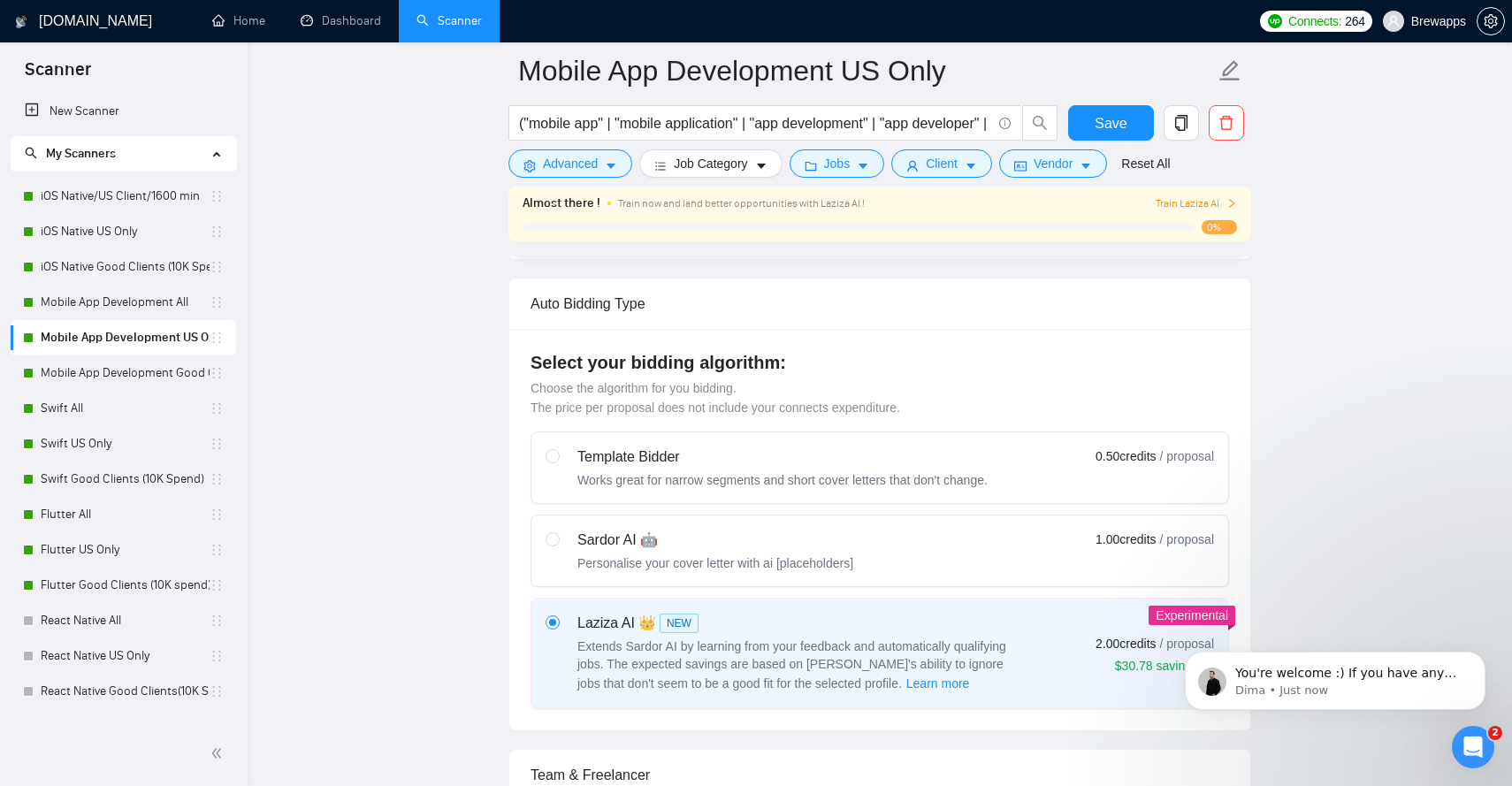
click at [854, 539] on div "Sardor AI 🤖" at bounding box center [716, 540] width 276 height 22
click at [558, 539] on input "radio" at bounding box center [551, 538] width 13 height 13
radio input "true"
radio input "false"
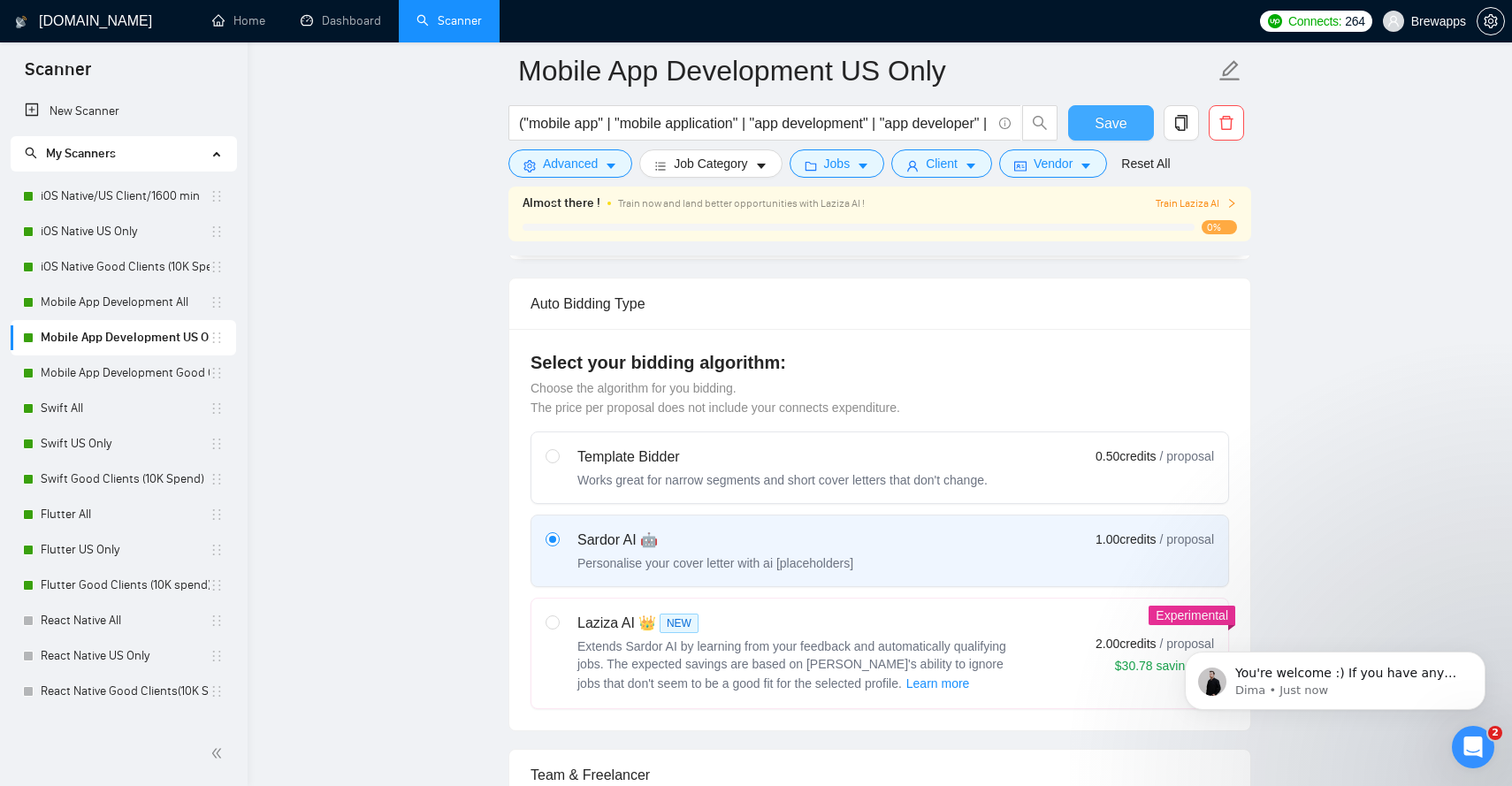
click at [1096, 128] on span "Save" at bounding box center [1111, 123] width 32 height 22
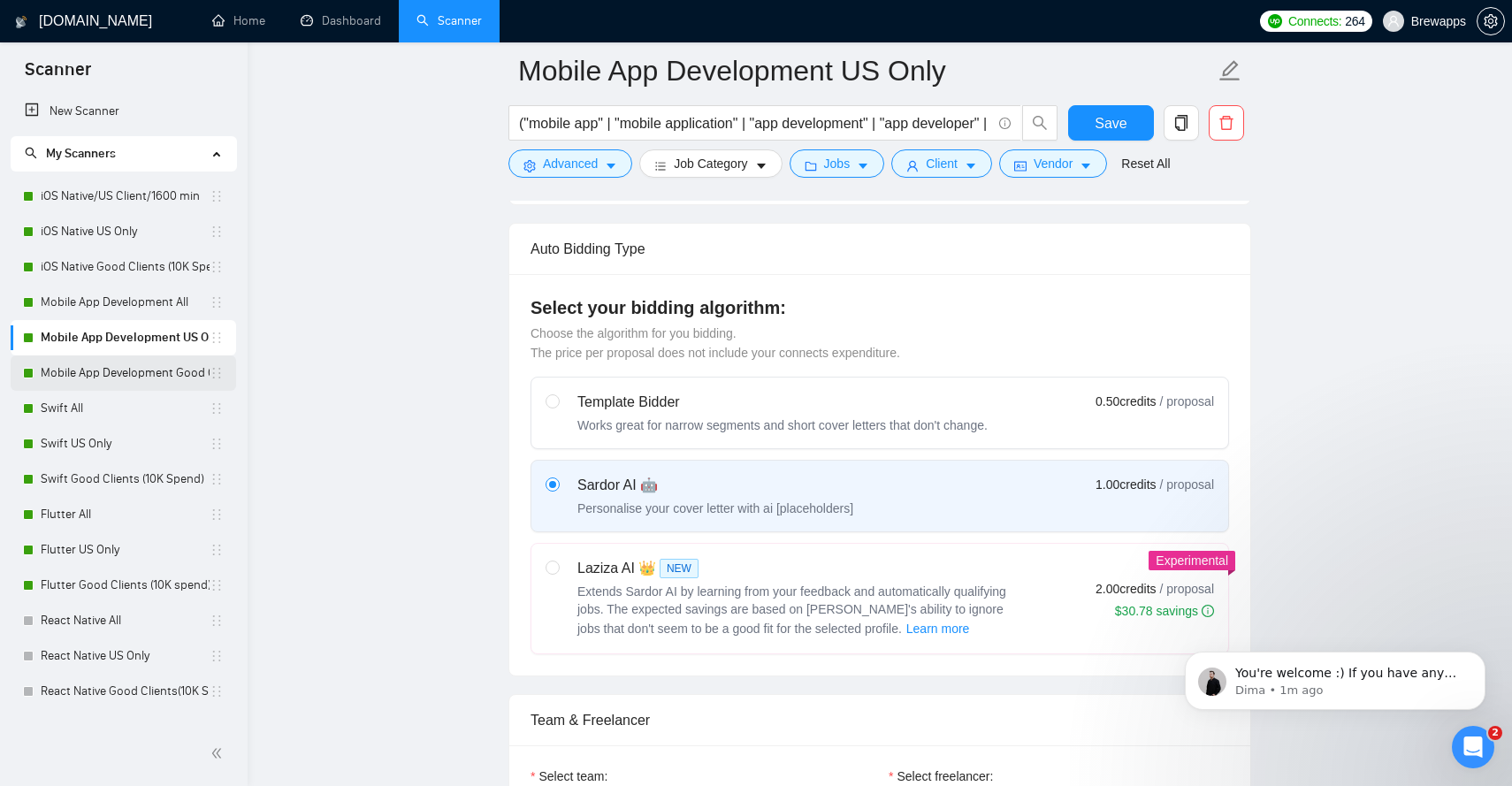
click at [183, 377] on link "Mobile App Development Good Clients (15K Spend)" at bounding box center [124, 374] width 169 height 36
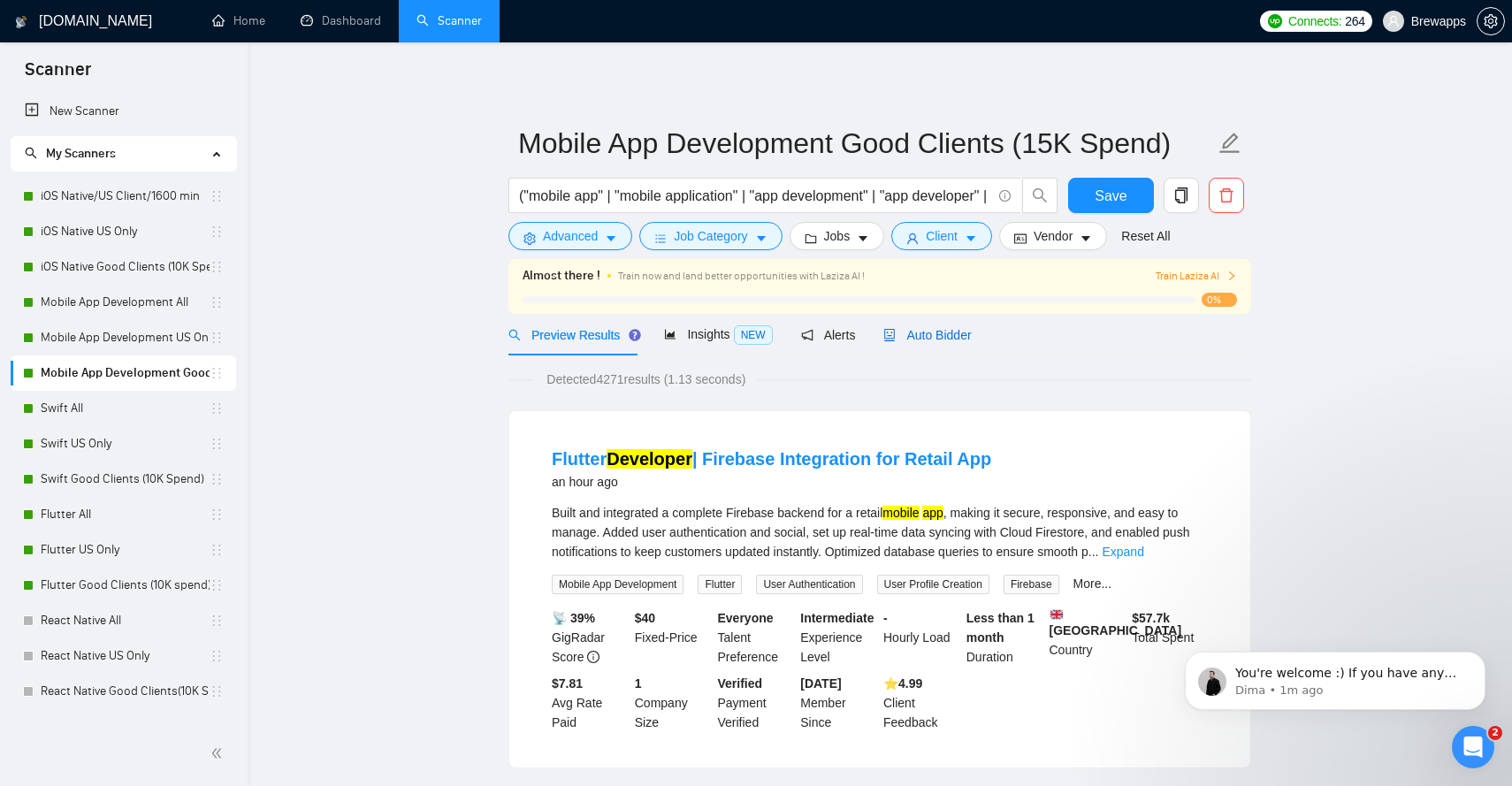
click at [964, 339] on span "Auto Bidder" at bounding box center [927, 335] width 88 height 14
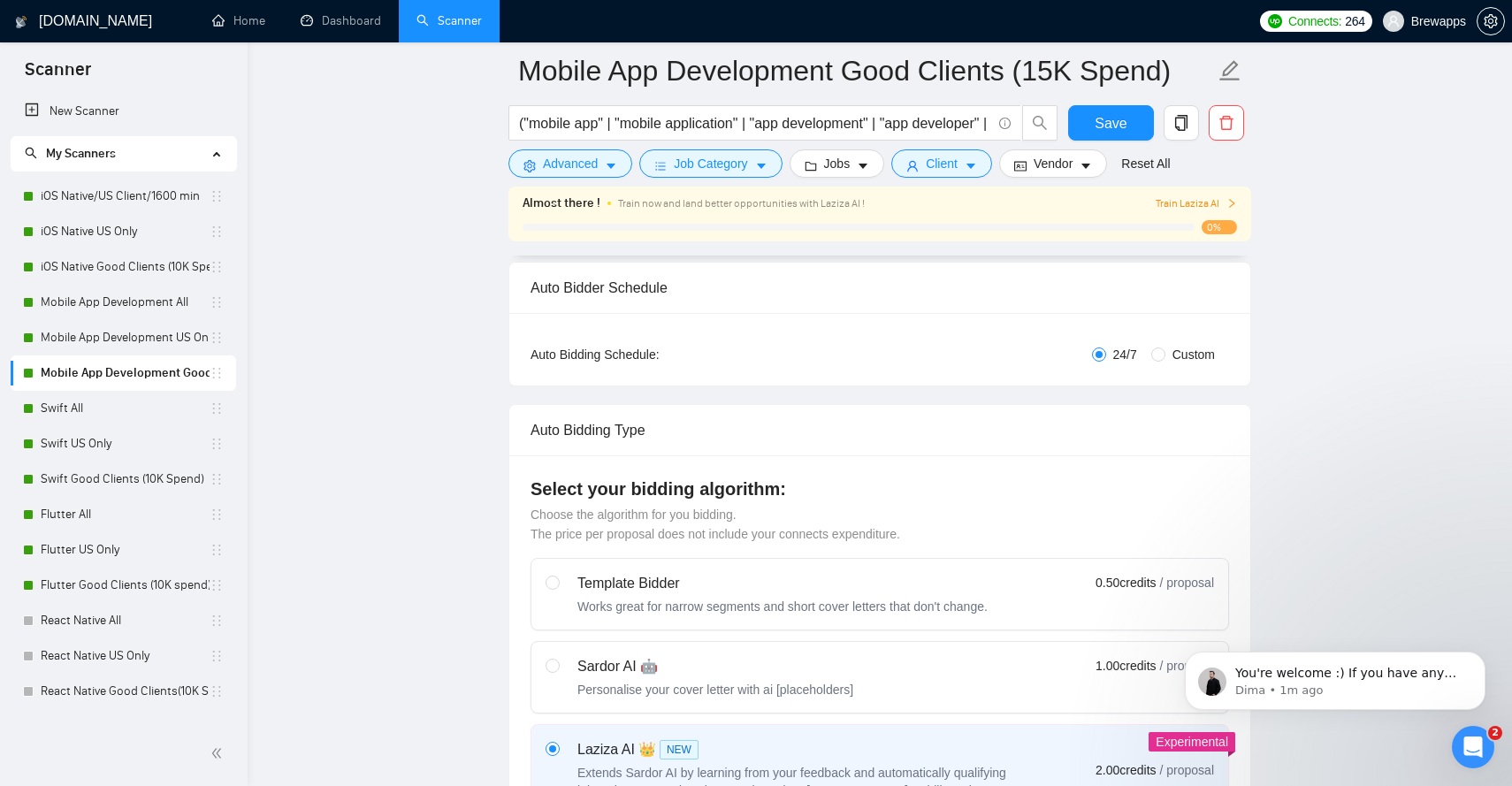
scroll to position [305, 0]
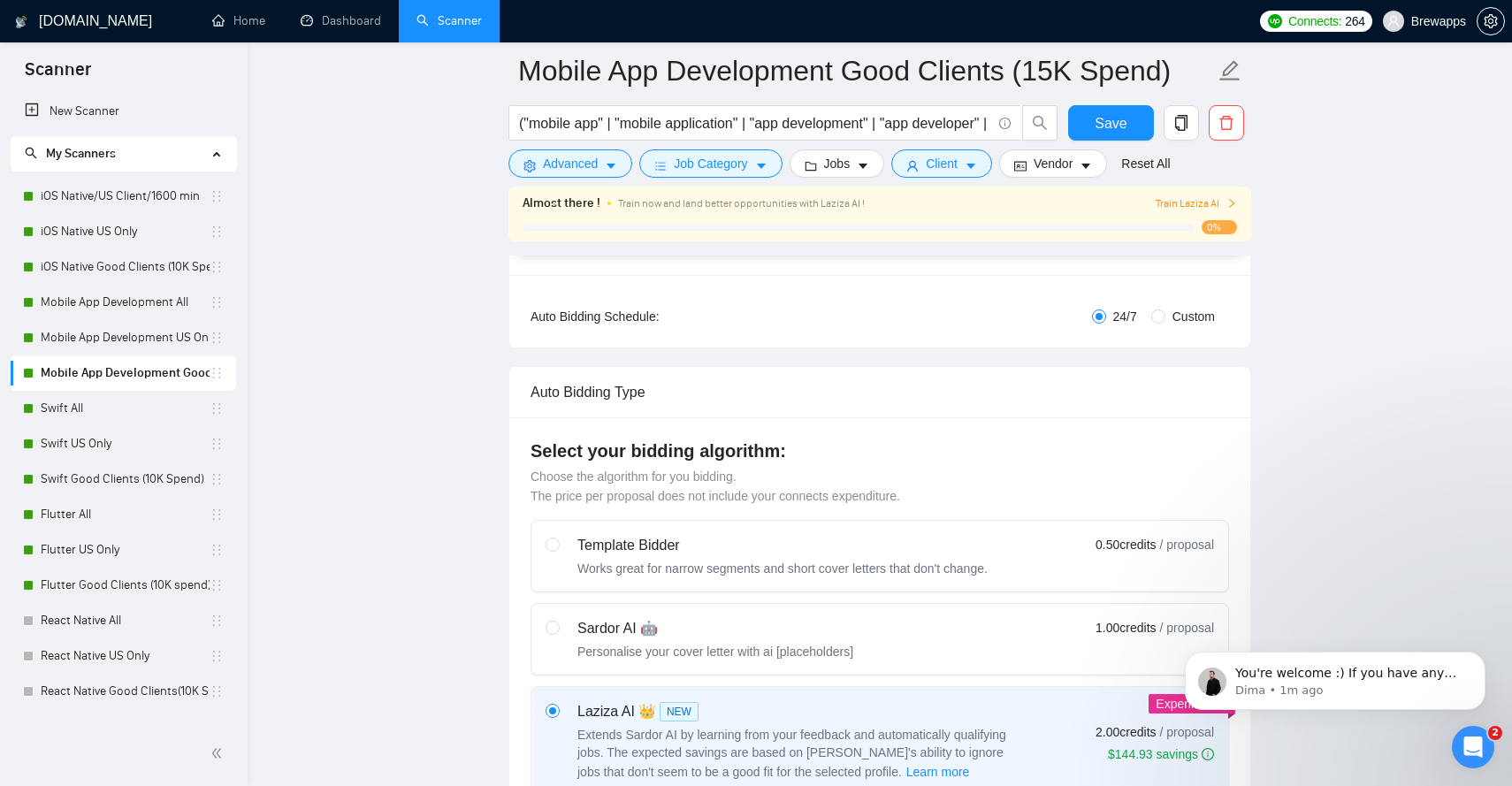
click at [774, 625] on div "Sardor AI 🤖" at bounding box center [716, 629] width 276 height 22
click at [558, 625] on input "radio" at bounding box center [551, 627] width 13 height 13
radio input "true"
radio input "false"
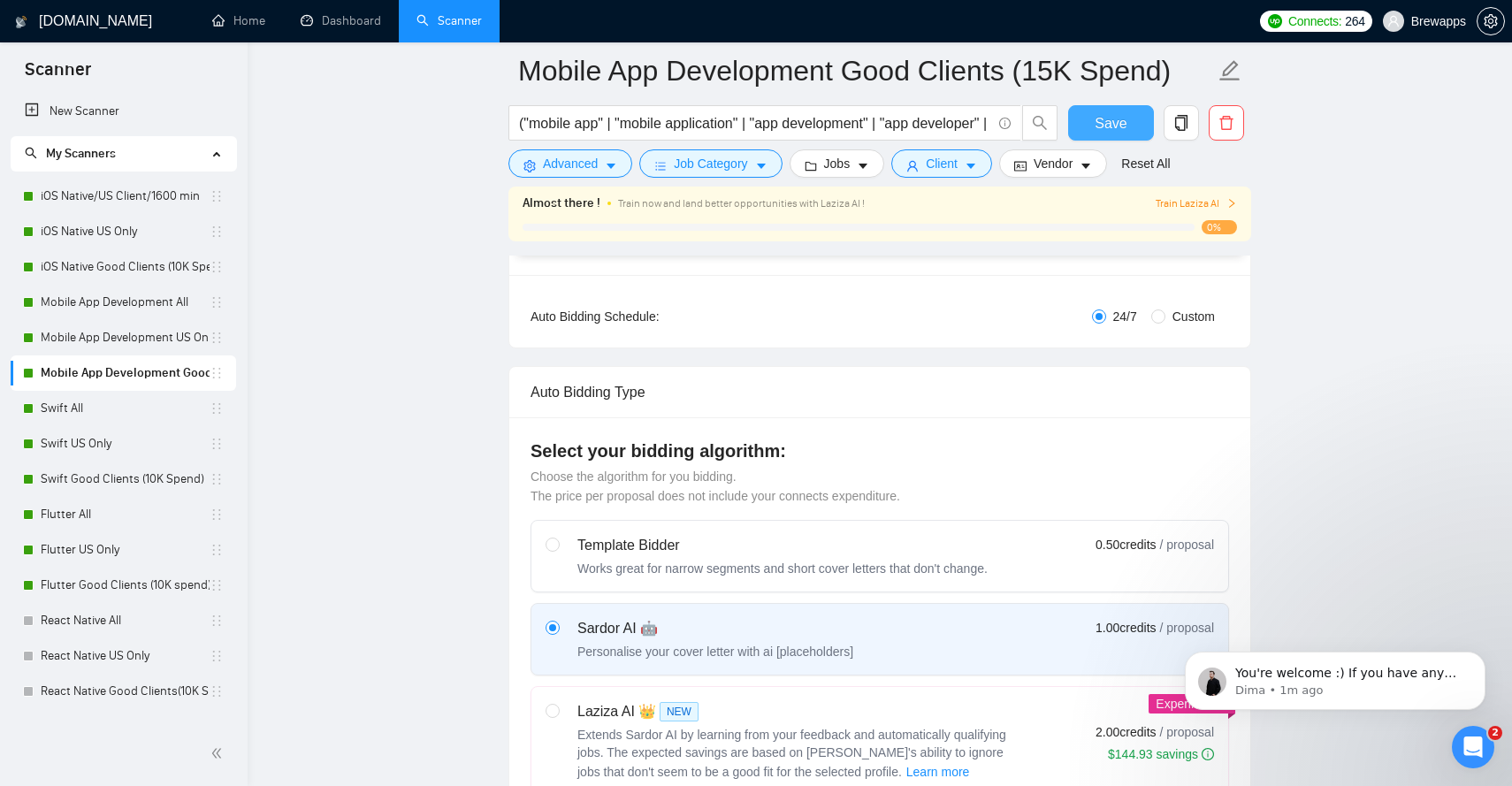
click at [1106, 123] on span "Save" at bounding box center [1111, 123] width 32 height 22
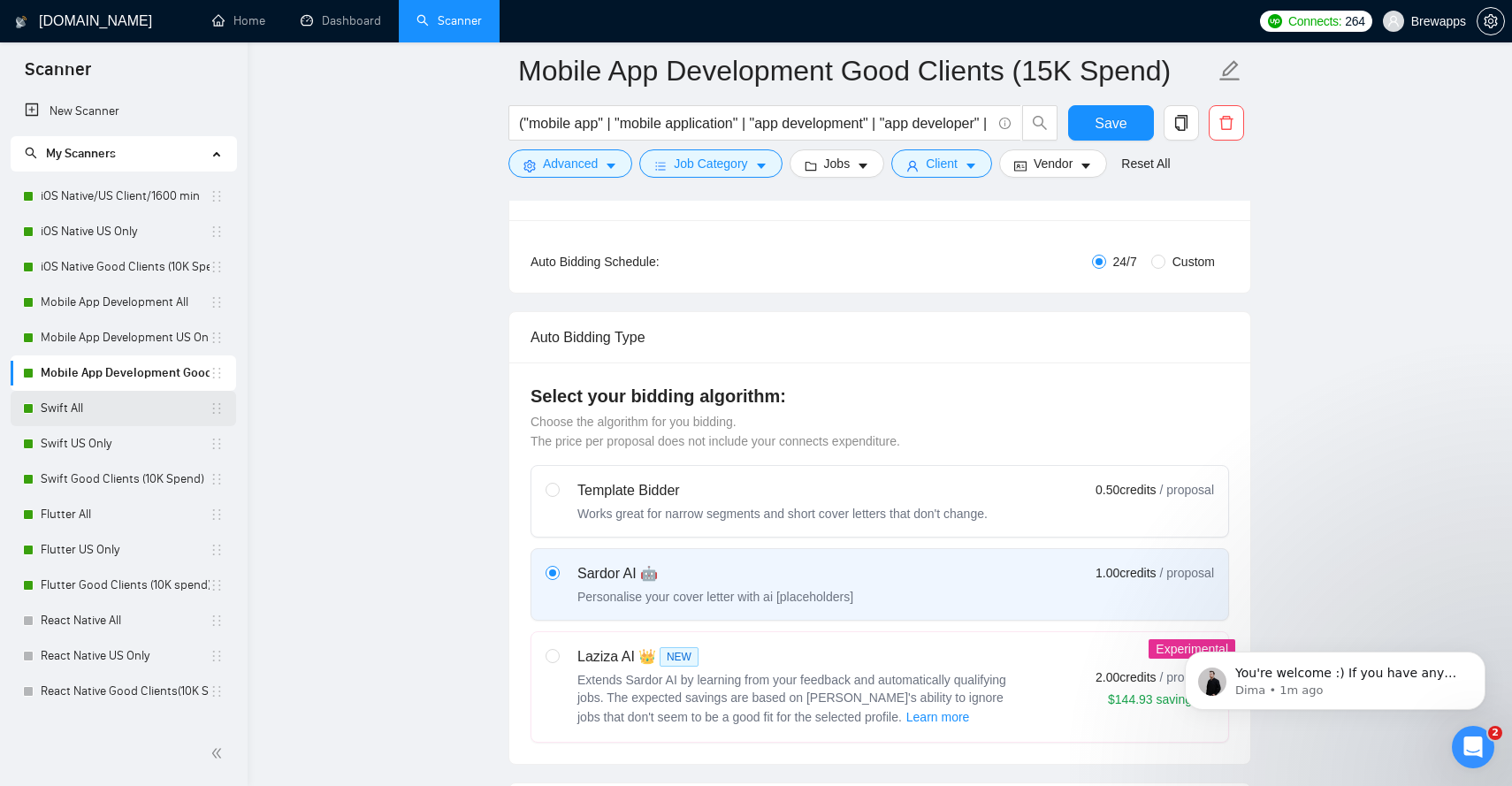
click at [118, 400] on link "Swift All" at bounding box center [124, 408] width 169 height 36
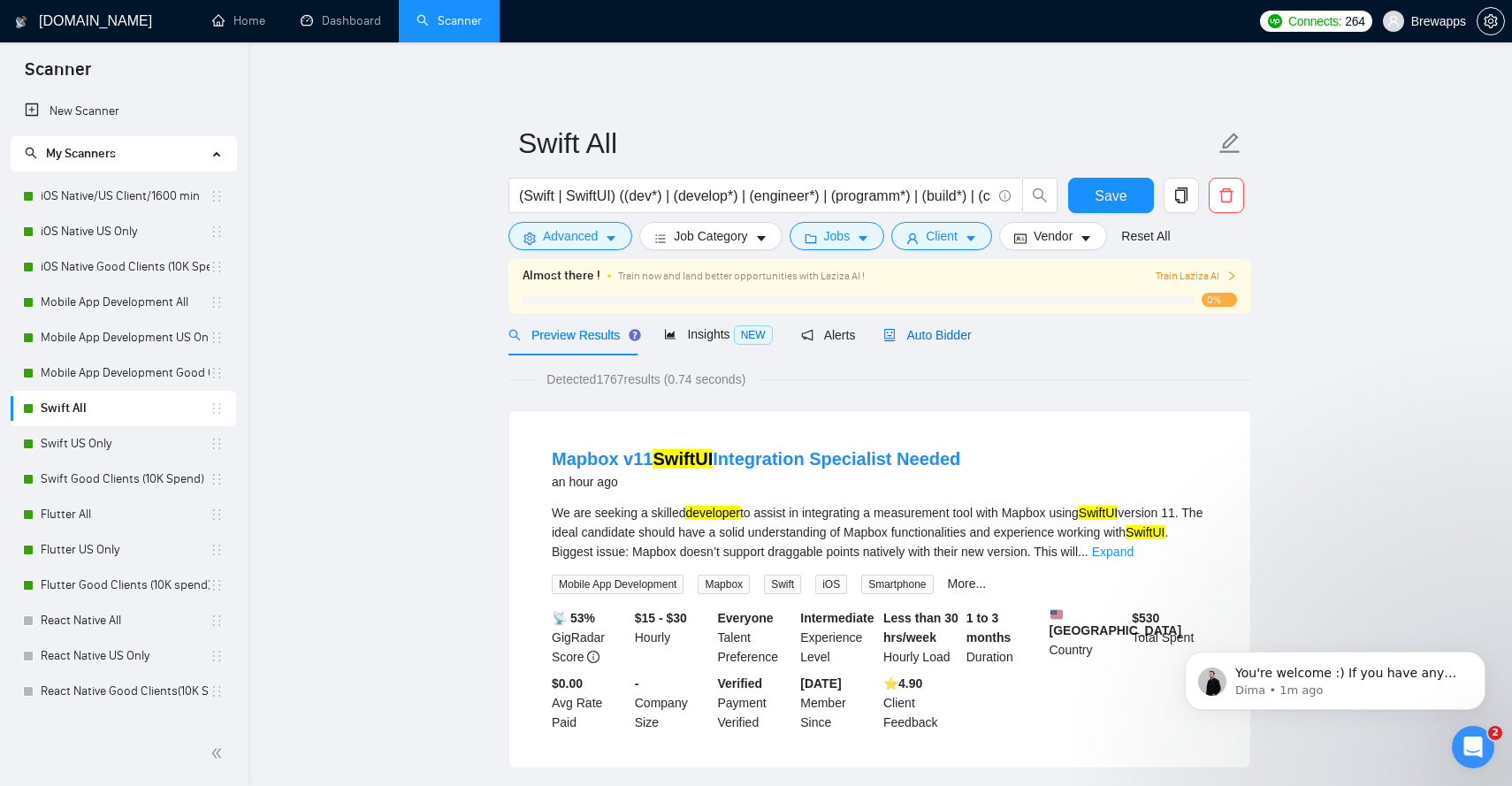
click at [953, 338] on span "Auto Bidder" at bounding box center [927, 335] width 88 height 14
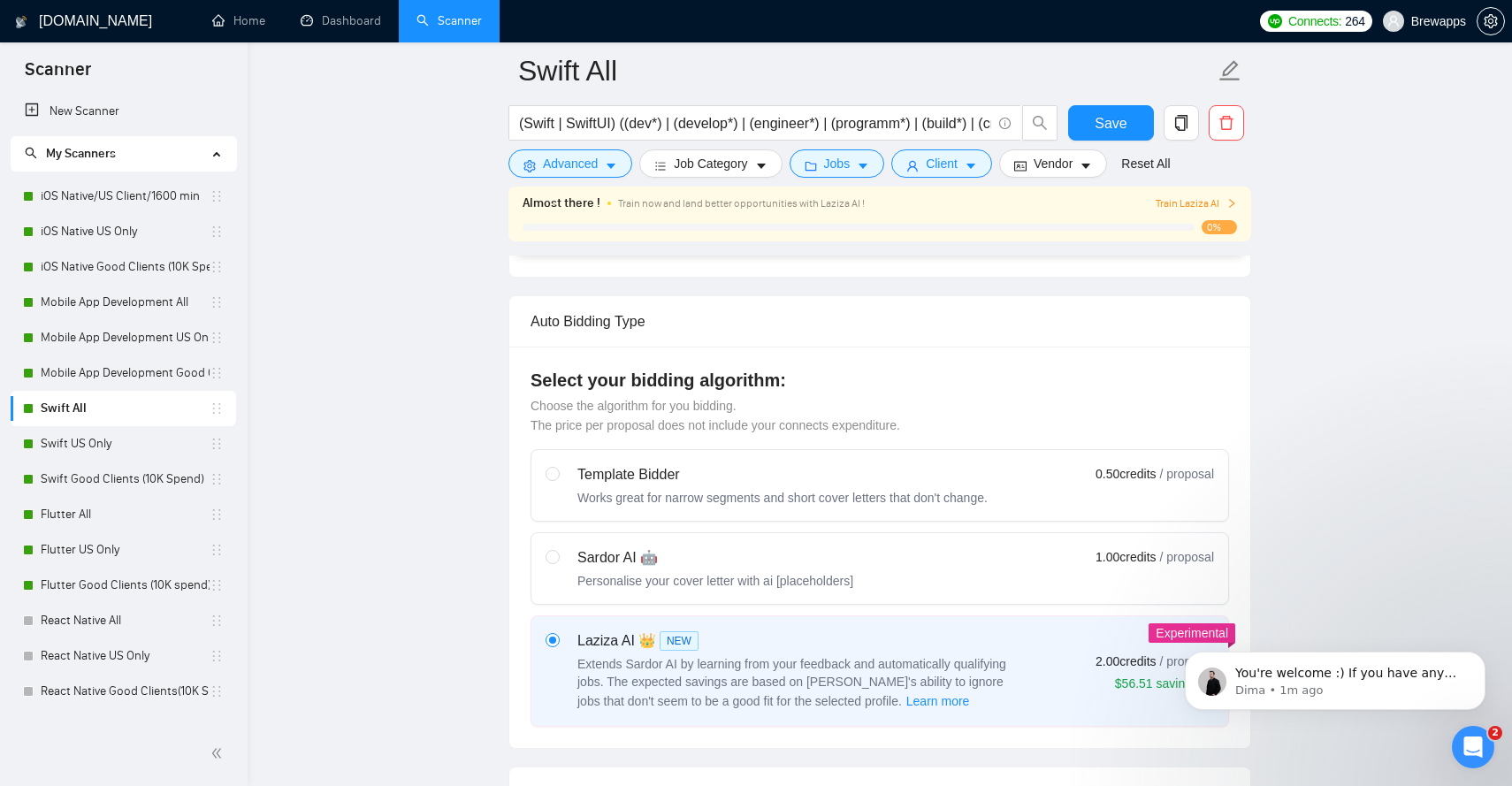
scroll to position [416, 0]
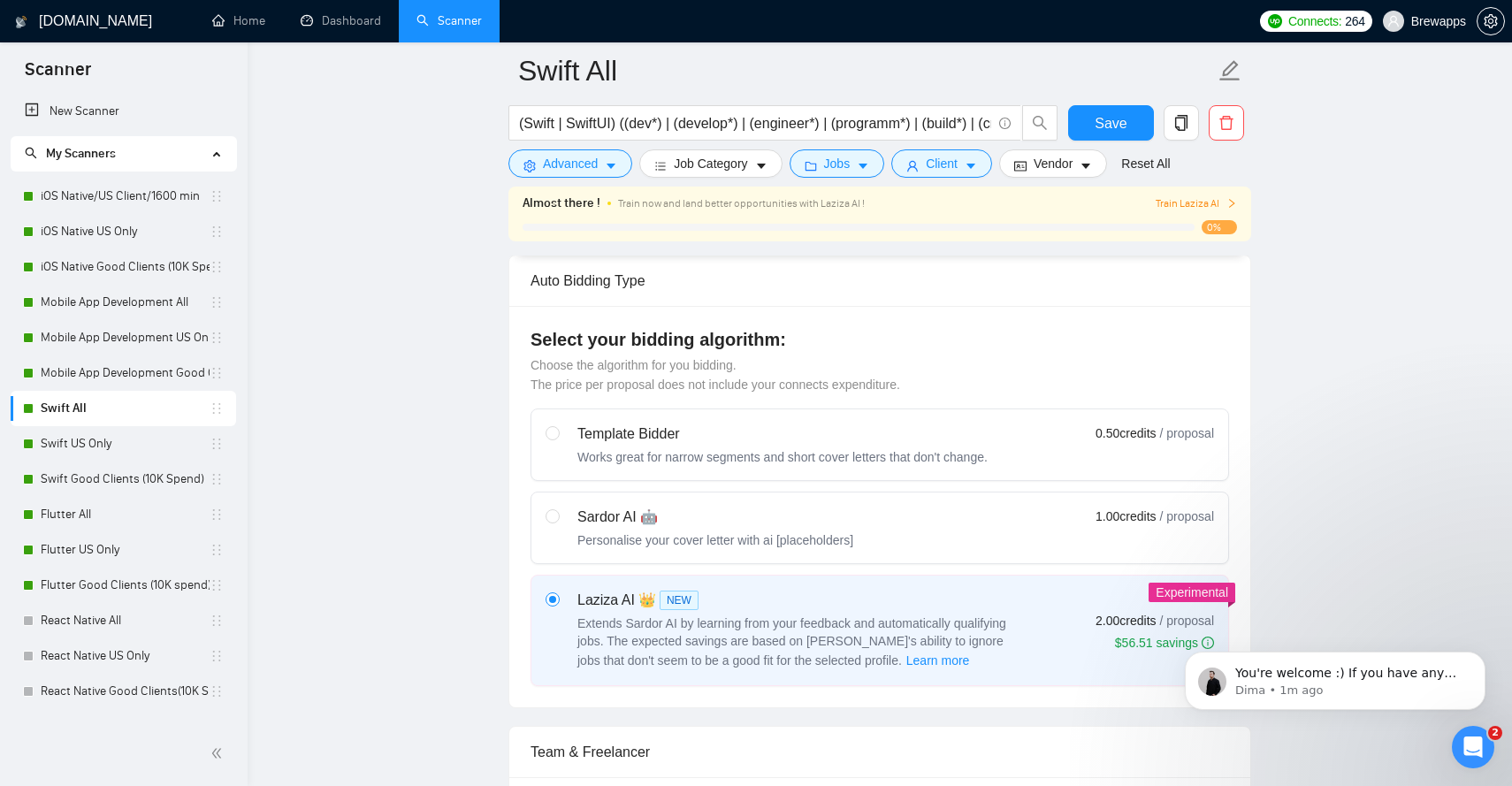
click at [917, 507] on div "Sardor AI 🤖 Personalise your cover letter with ai [placeholders] 1.00 credits /…" at bounding box center [879, 528] width 668 height 42
click at [558, 510] on input "radio" at bounding box center [551, 516] width 13 height 13
radio input "true"
radio input "false"
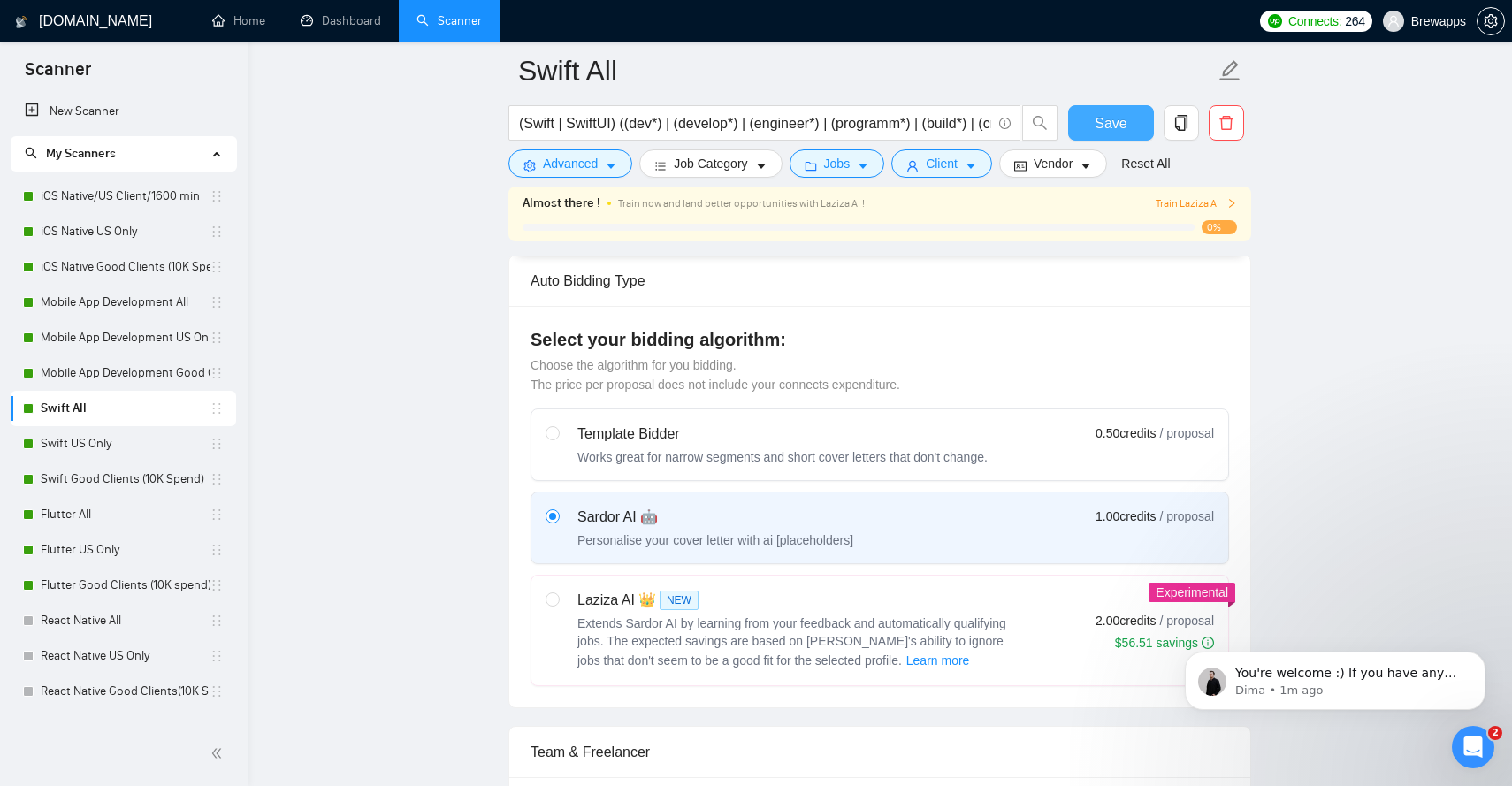
click at [1125, 115] on span "Save" at bounding box center [1111, 123] width 32 height 22
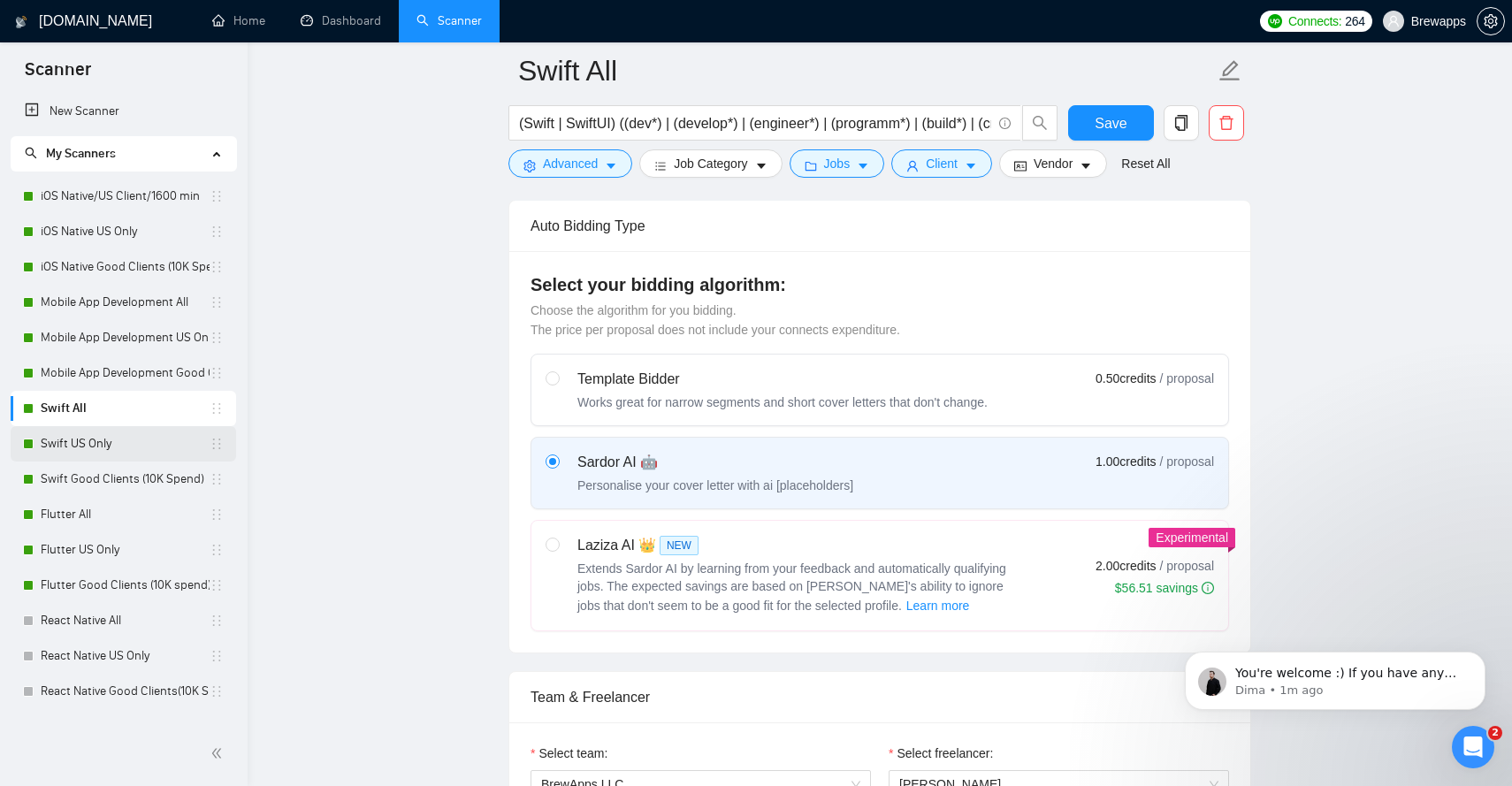
click at [119, 443] on link "Swift US Only" at bounding box center [124, 444] width 169 height 36
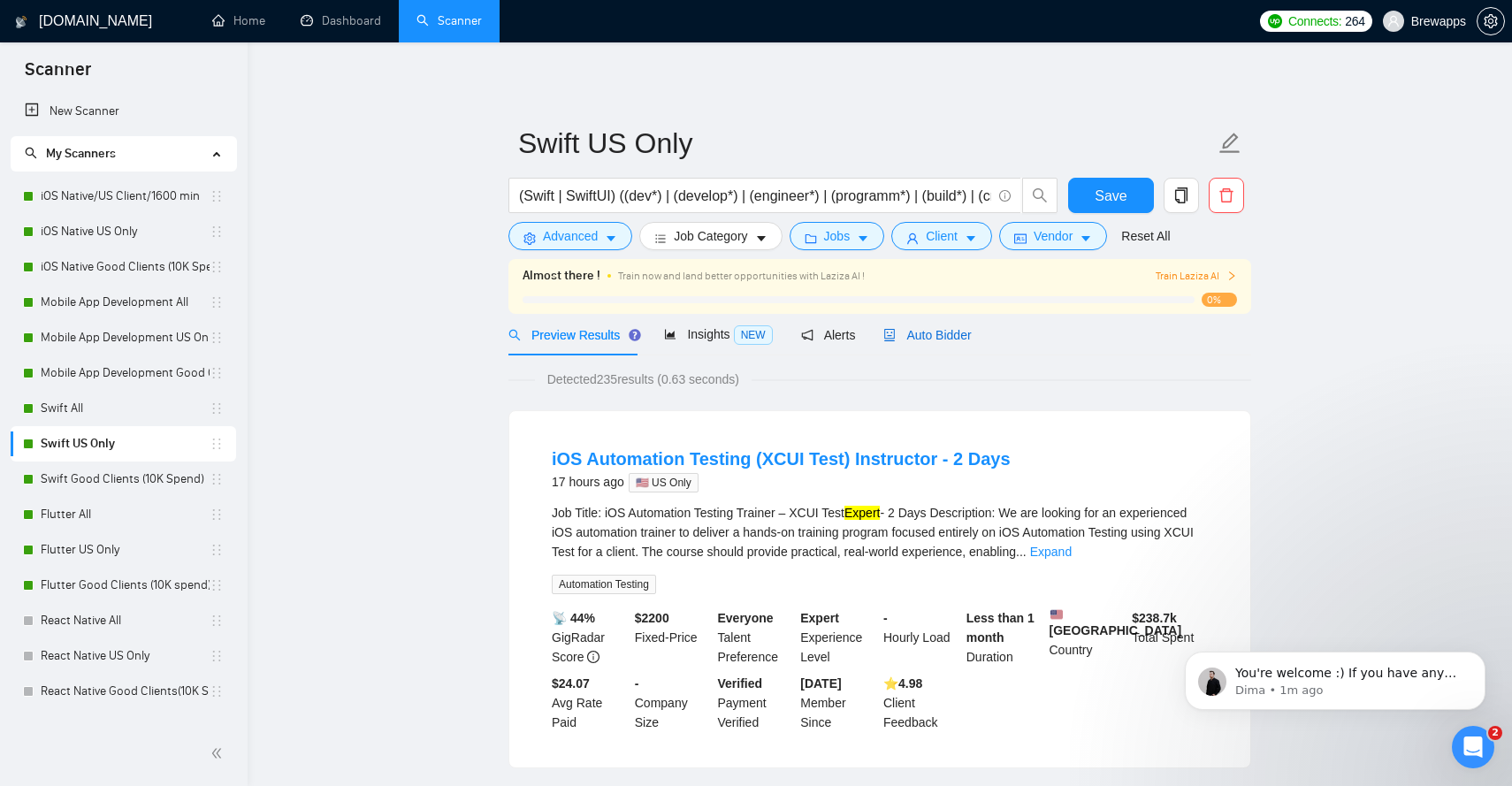
click at [958, 335] on span "Auto Bidder" at bounding box center [927, 335] width 88 height 14
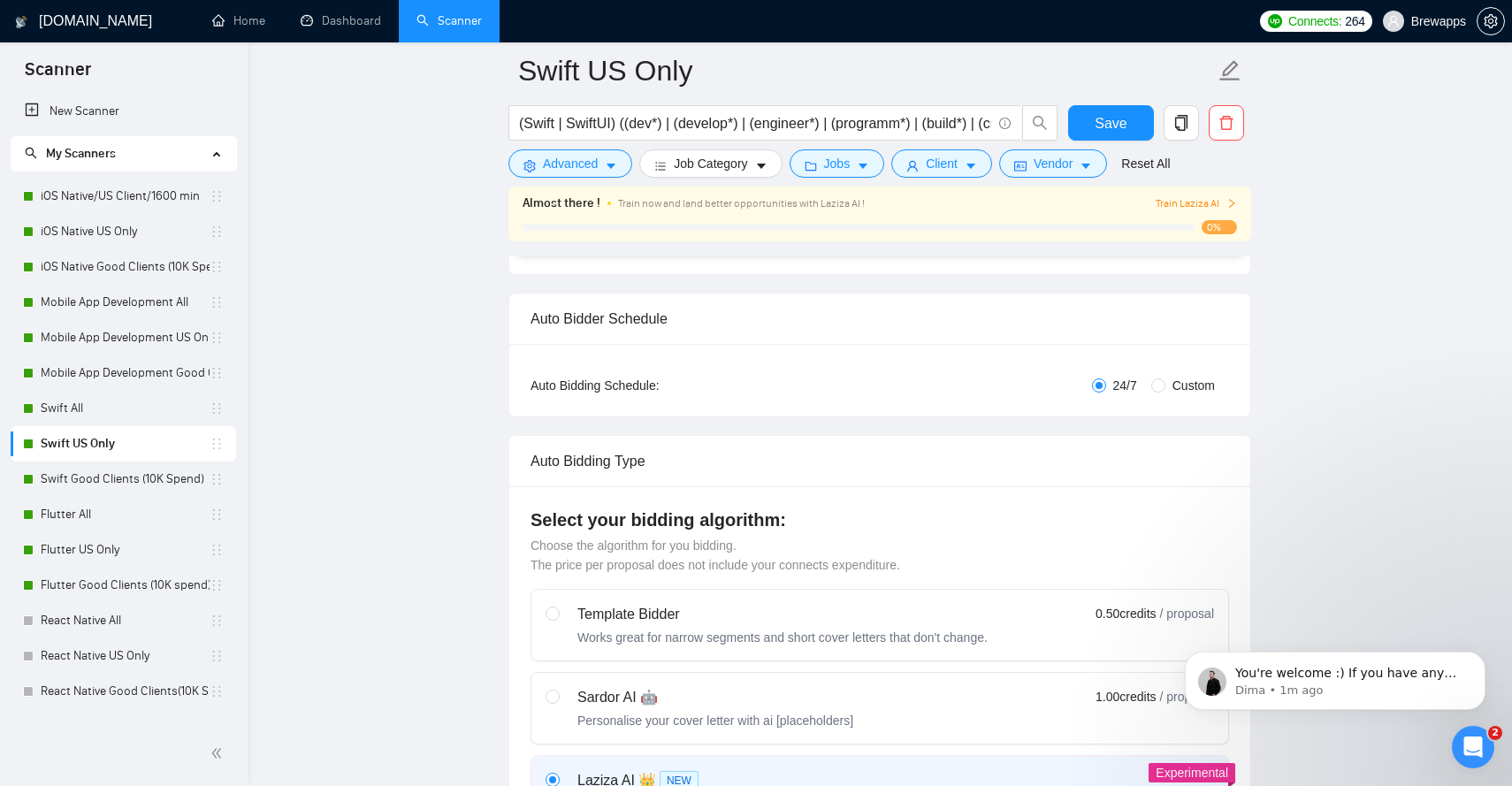
scroll to position [279, 0]
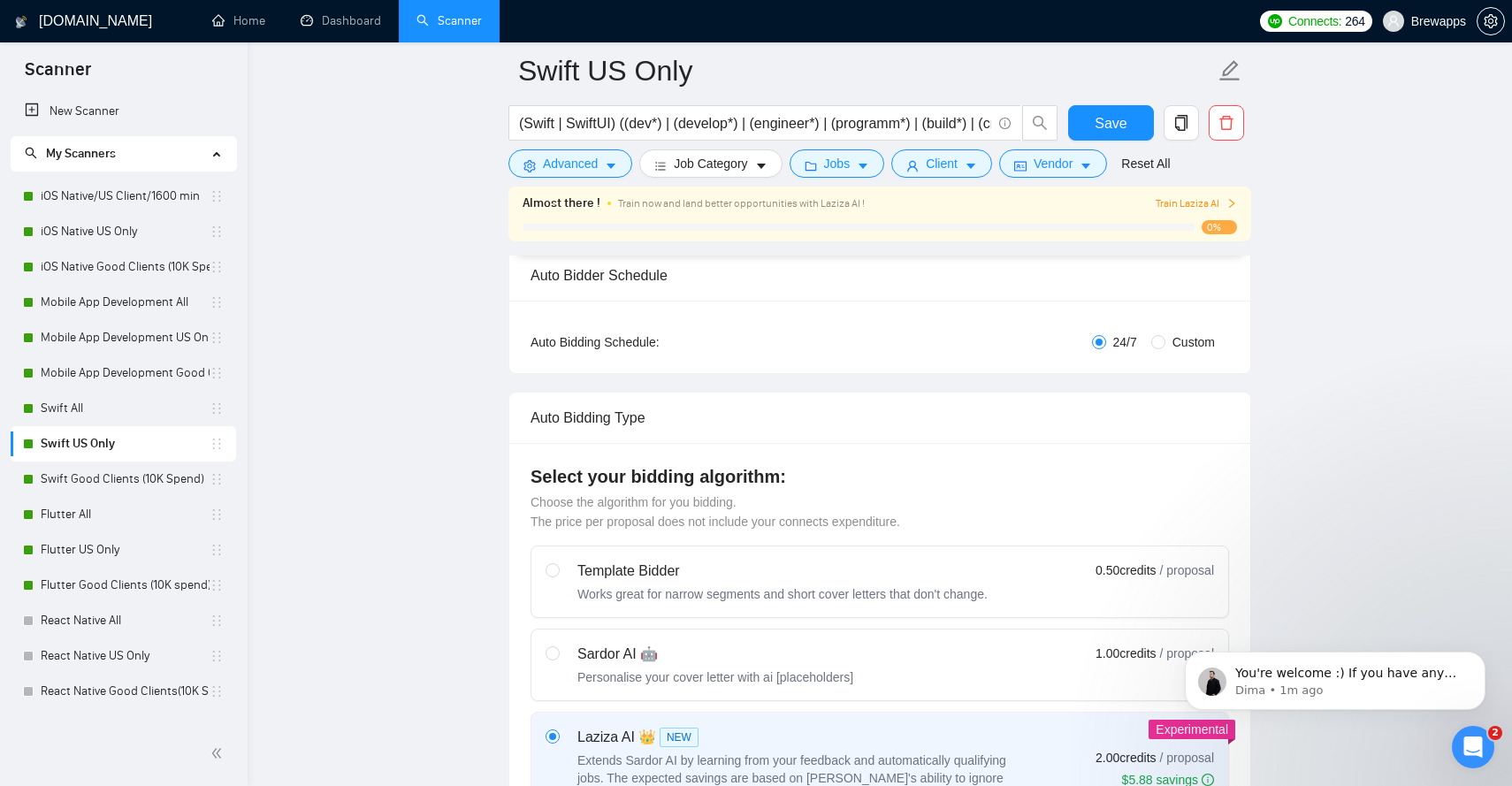
click at [921, 654] on div "Sardor AI 🤖 Personalise your cover letter with ai [placeholders] 1.00 credits /…" at bounding box center [879, 665] width 668 height 42
click at [558, 654] on input "radio" at bounding box center [551, 653] width 13 height 13
radio input "true"
radio input "false"
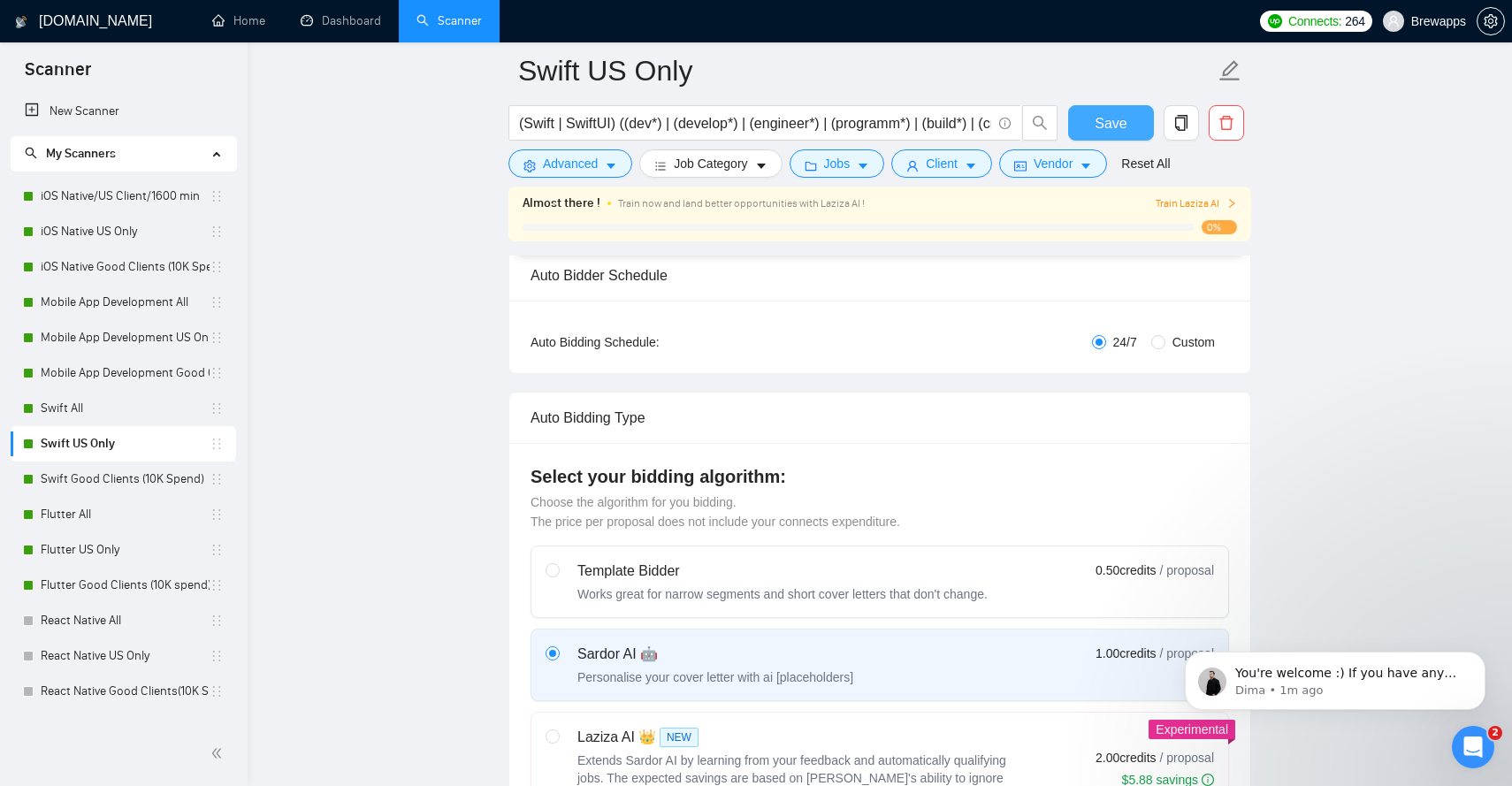
click at [1110, 122] on span "Save" at bounding box center [1111, 123] width 32 height 22
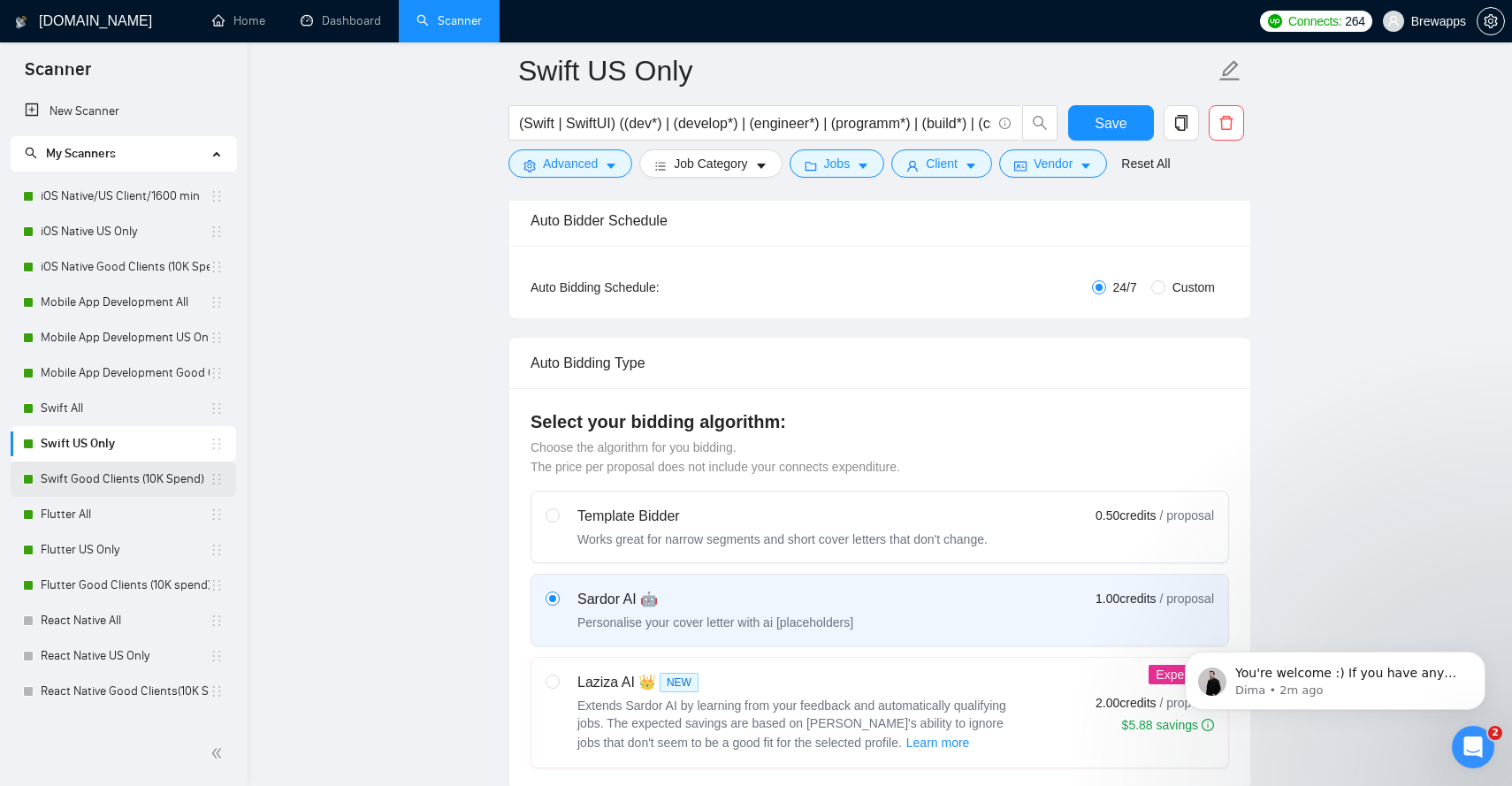
click at [146, 485] on link "Swift Good Clients (10K Spend)" at bounding box center [124, 479] width 169 height 36
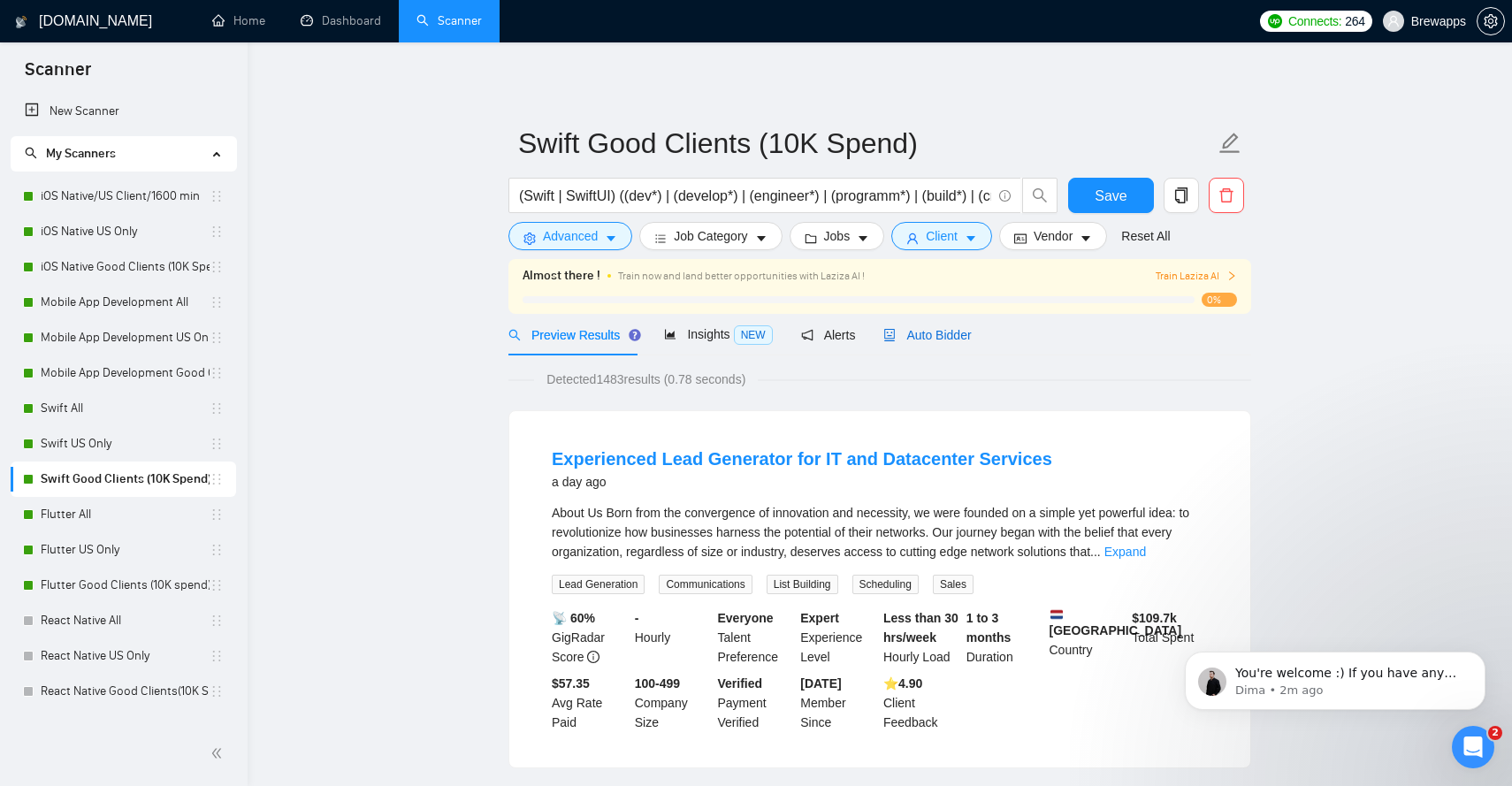
click at [956, 336] on span "Auto Bidder" at bounding box center [927, 335] width 88 height 14
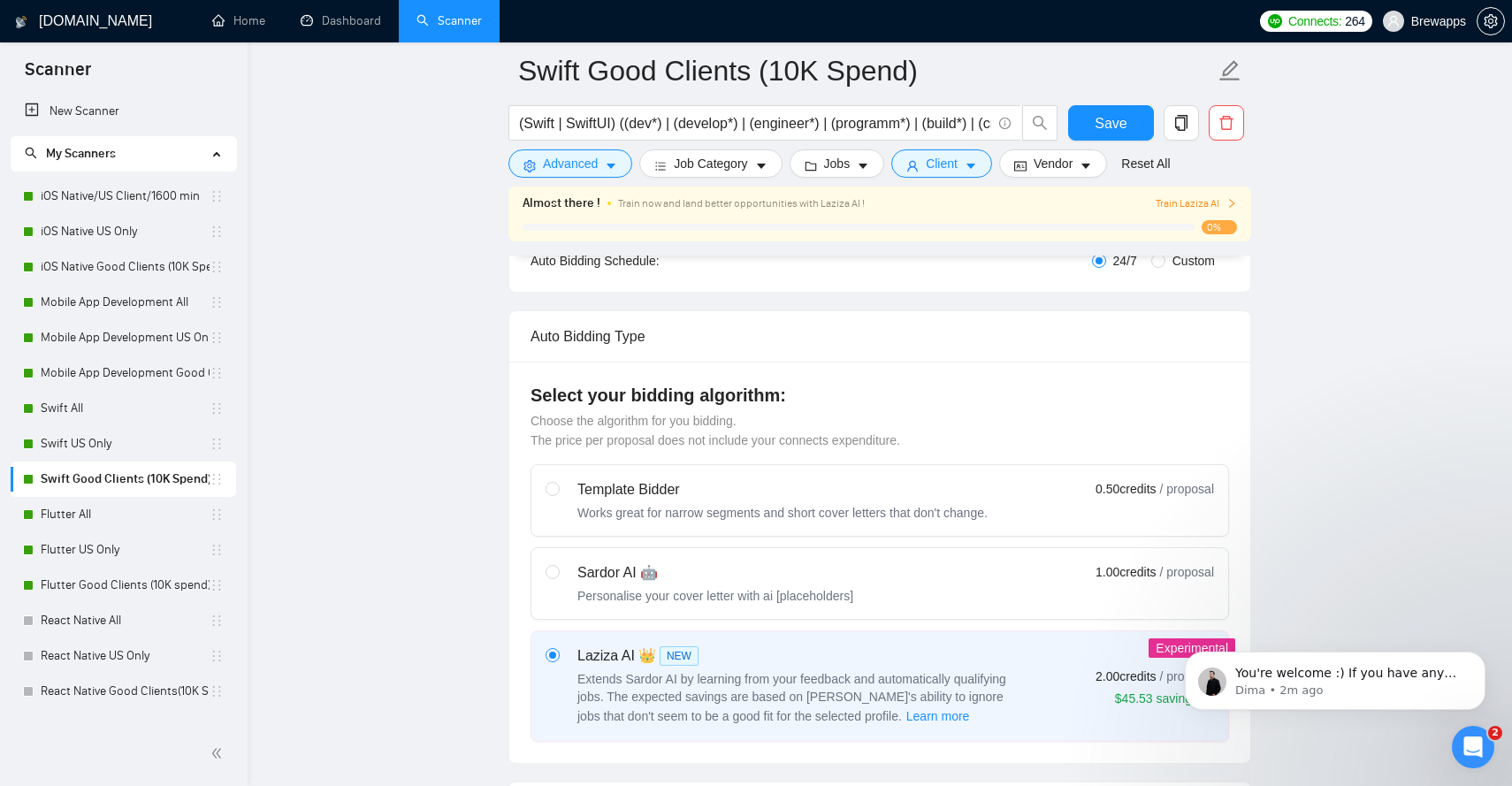
scroll to position [513, 0]
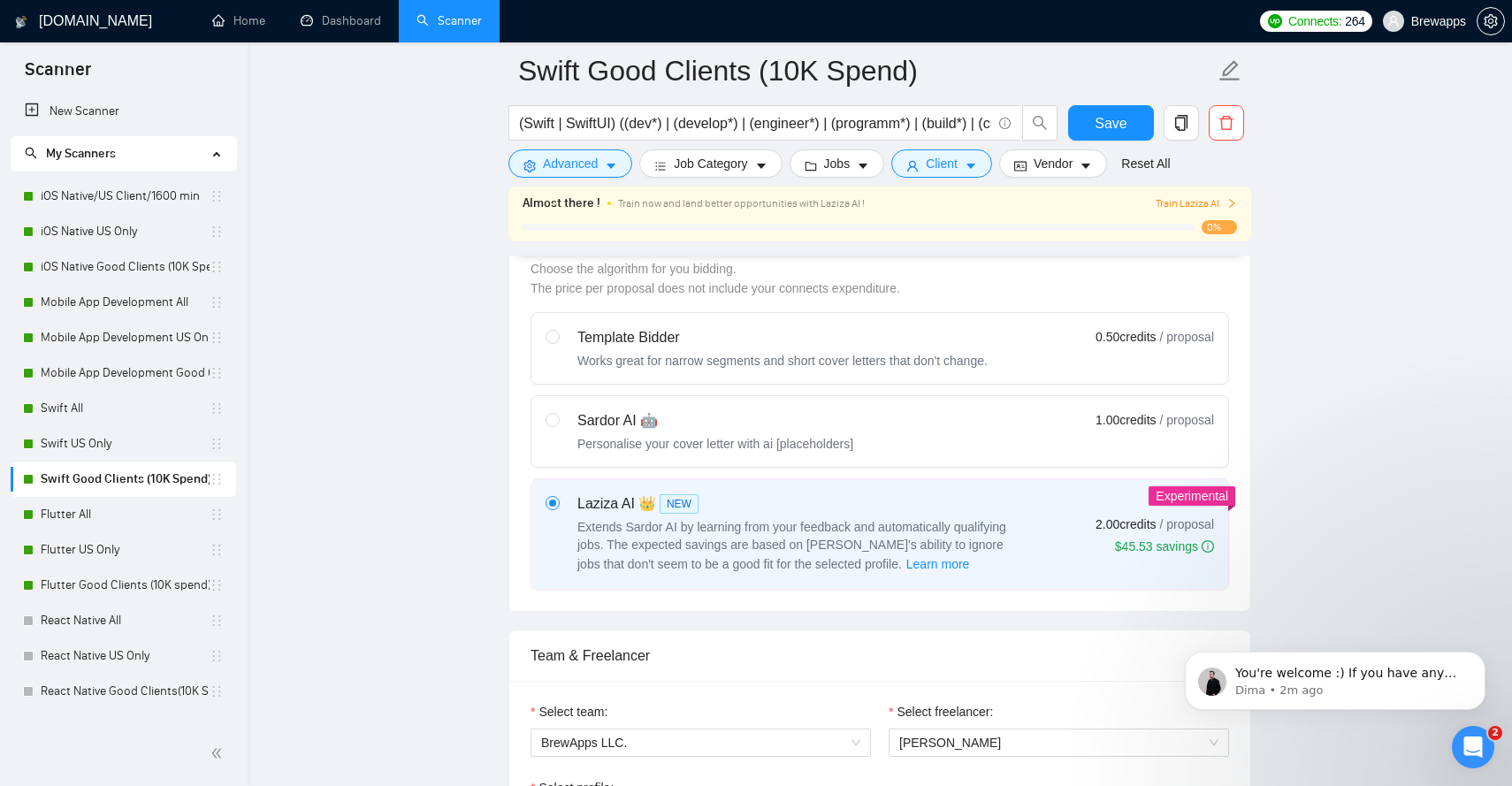
click at [989, 441] on div "Sardor AI 🤖 Personalise your cover letter with ai [placeholders] 1.00 credits /…" at bounding box center [879, 431] width 668 height 42
click at [558, 425] on input "radio" at bounding box center [551, 419] width 13 height 13
radio input "true"
radio input "false"
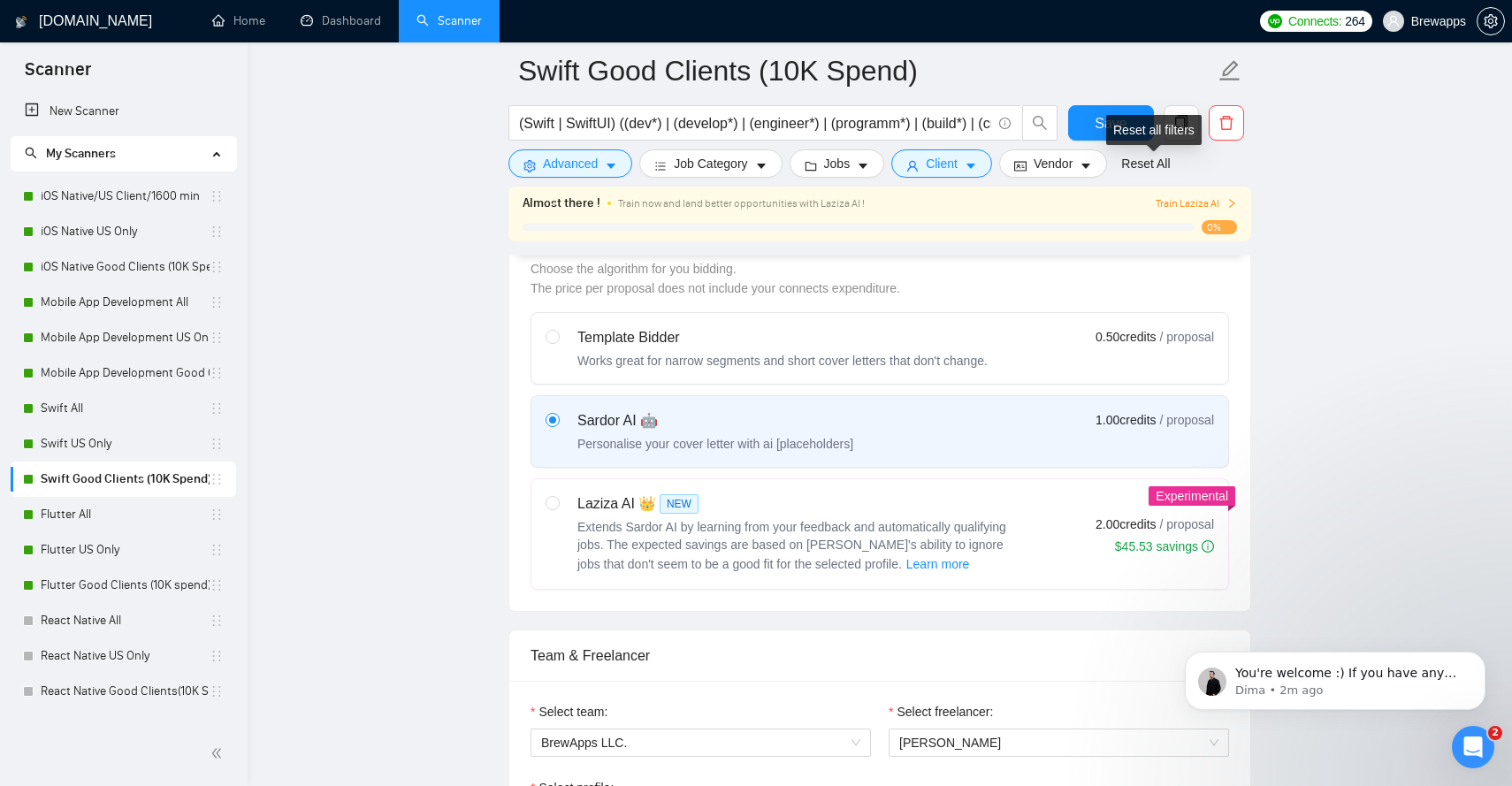
click at [1106, 117] on div "Reset all filters" at bounding box center [1153, 130] width 96 height 30
click at [1091, 130] on button "Save" at bounding box center [1111, 123] width 86 height 36
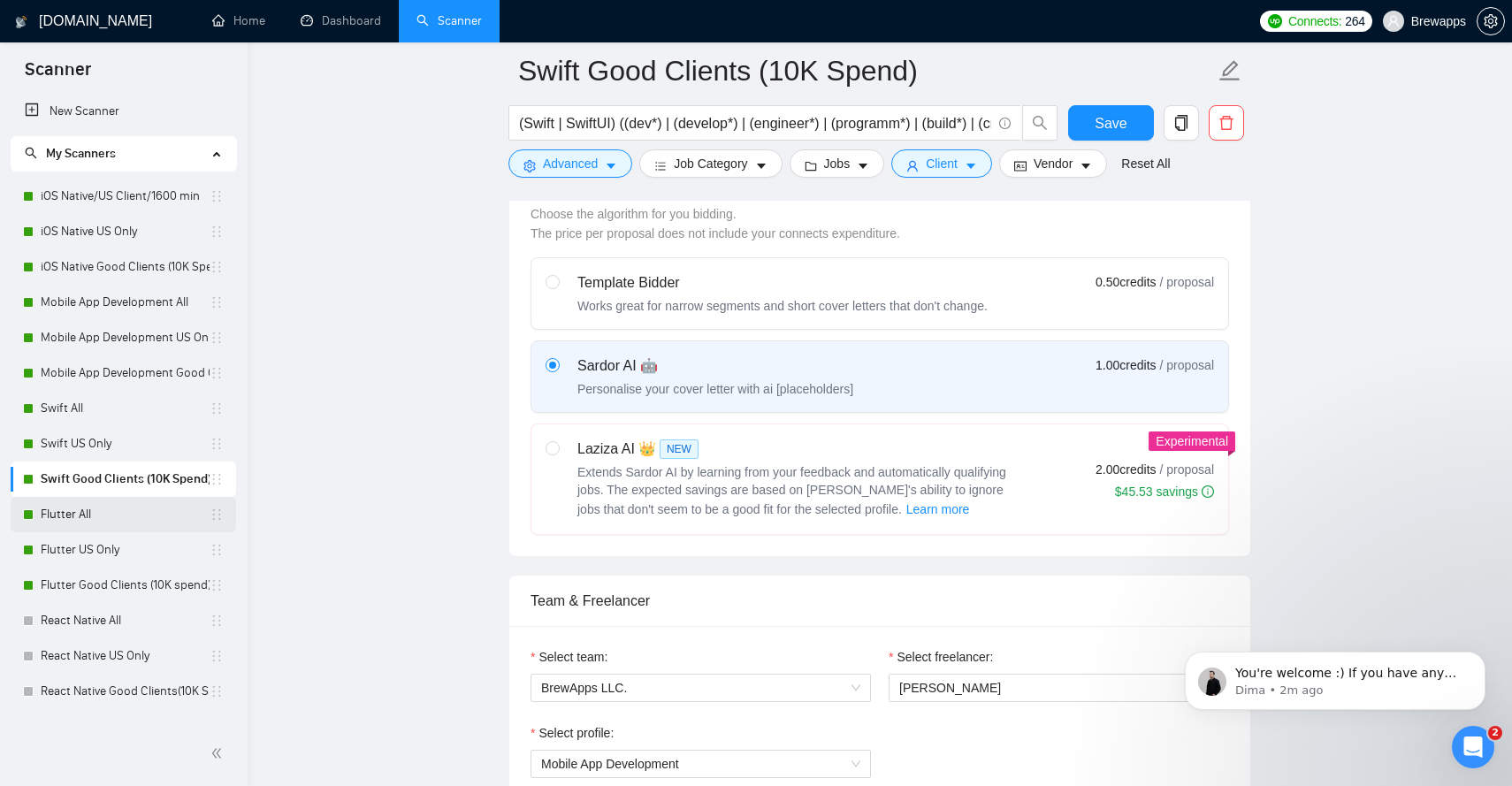
click at [107, 518] on link "Flutter All" at bounding box center [124, 515] width 169 height 36
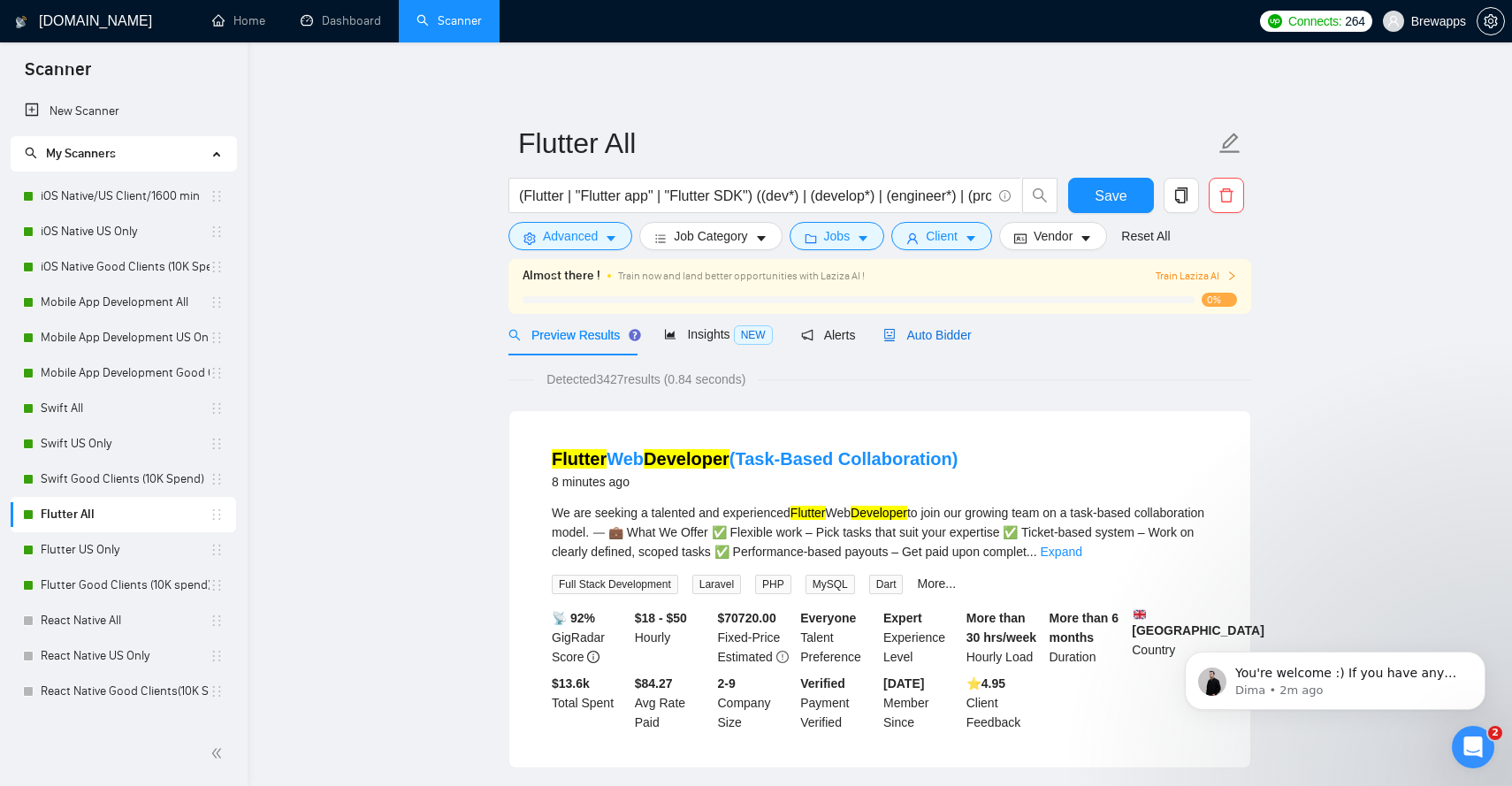
click at [915, 342] on div "Auto Bidder" at bounding box center [927, 335] width 88 height 20
